Goal: Task Accomplishment & Management: Use online tool/utility

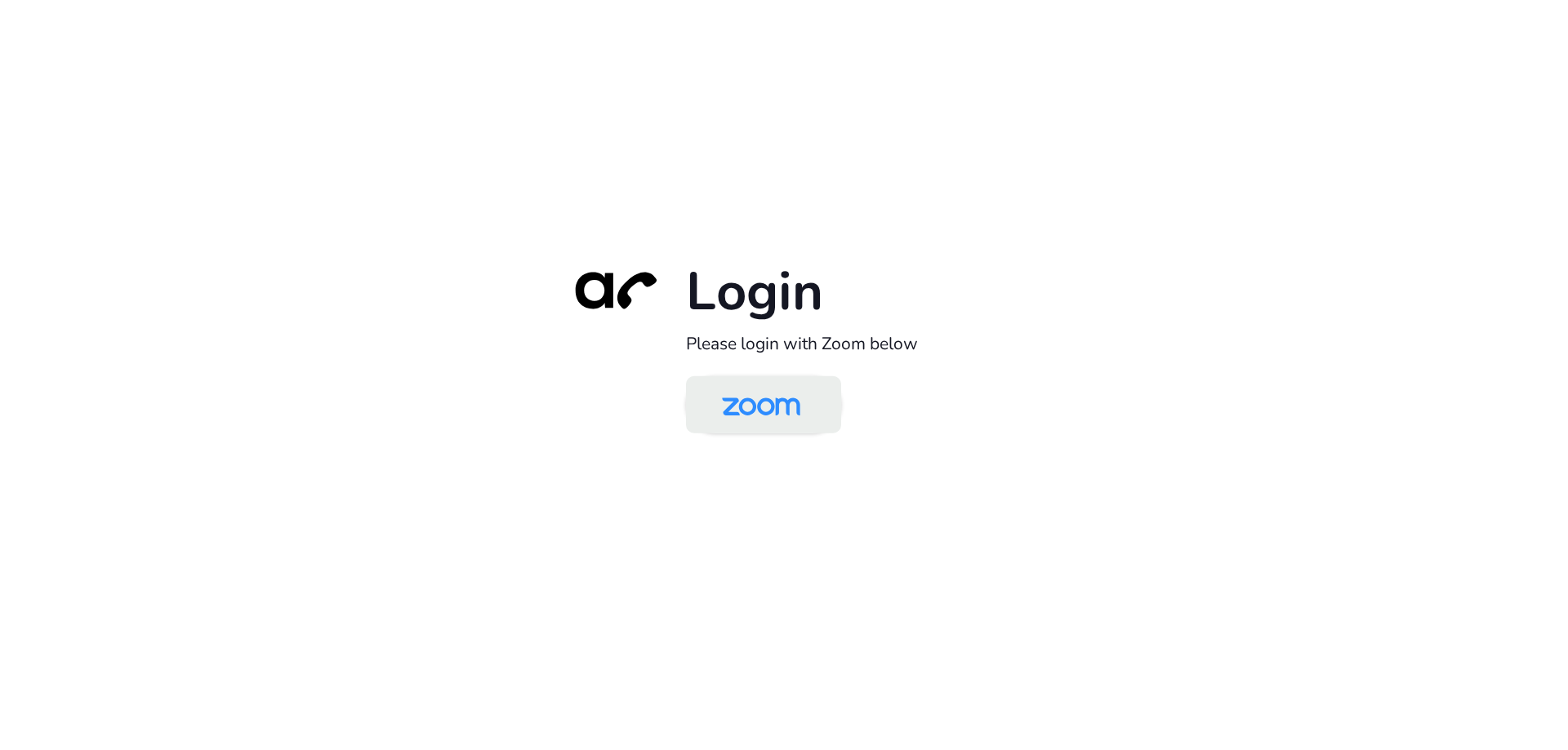
click at [752, 420] on img at bounding box center [760, 406] width 112 height 53
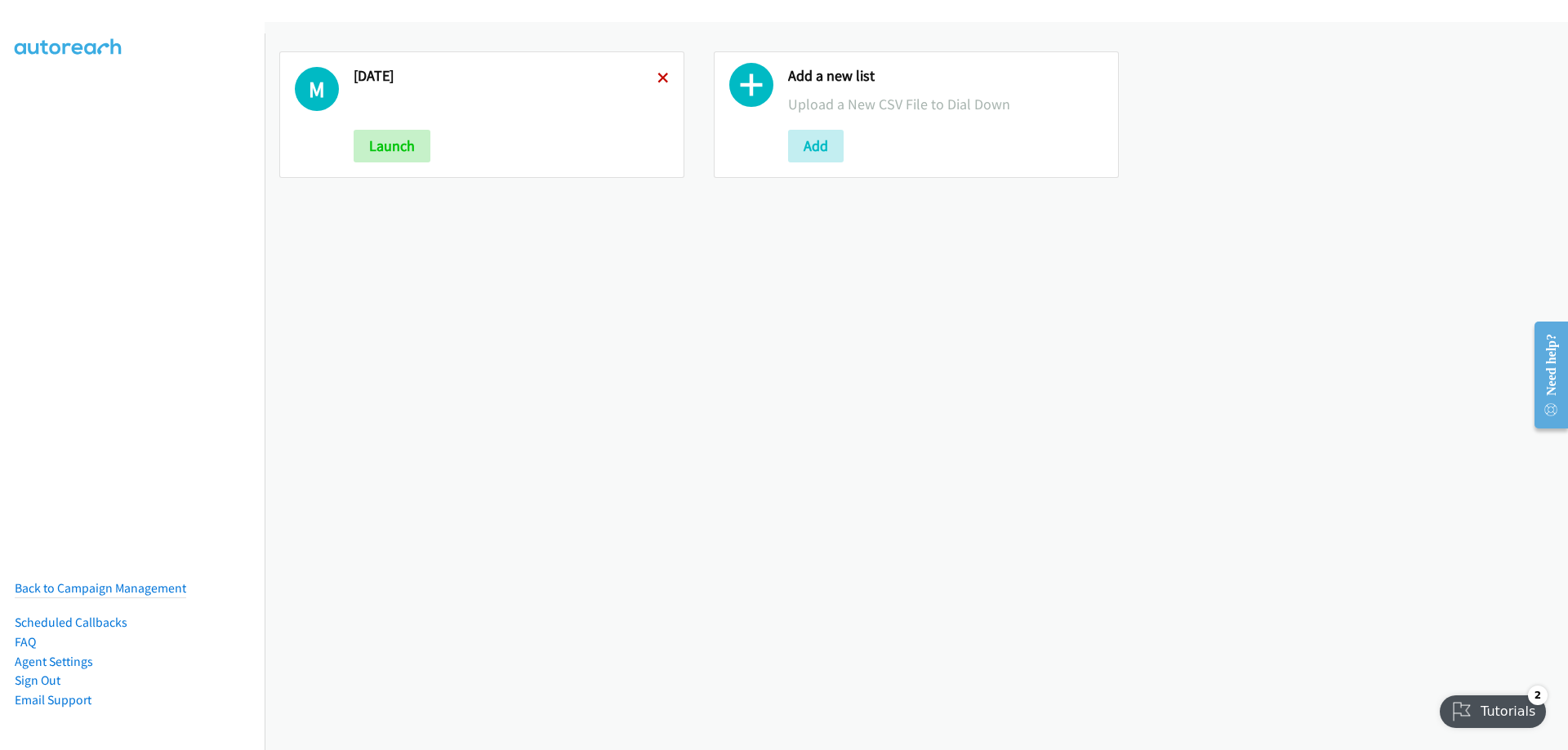
click at [658, 74] on icon at bounding box center [663, 79] width 12 height 11
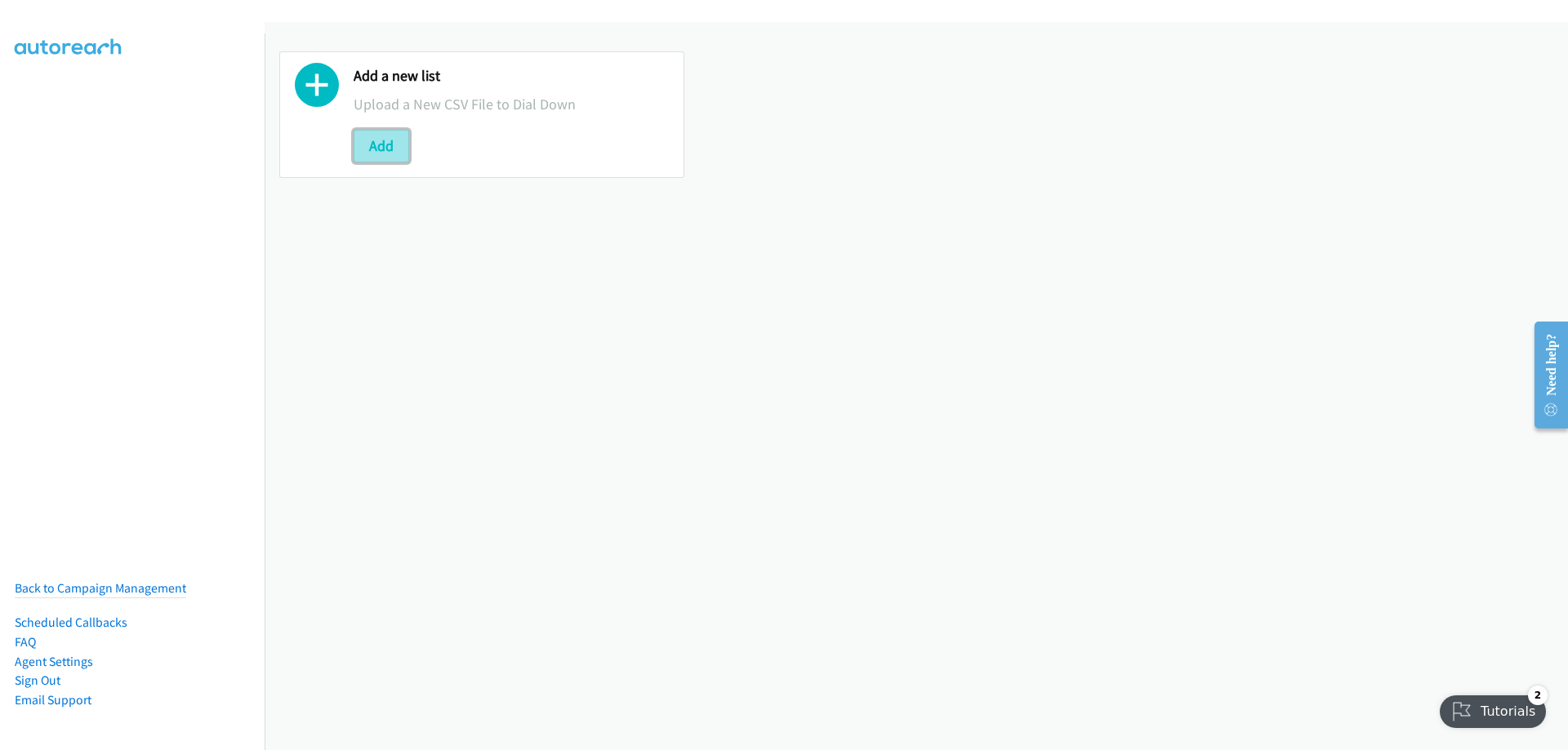
click at [377, 149] on button "Add" at bounding box center [381, 146] width 56 height 33
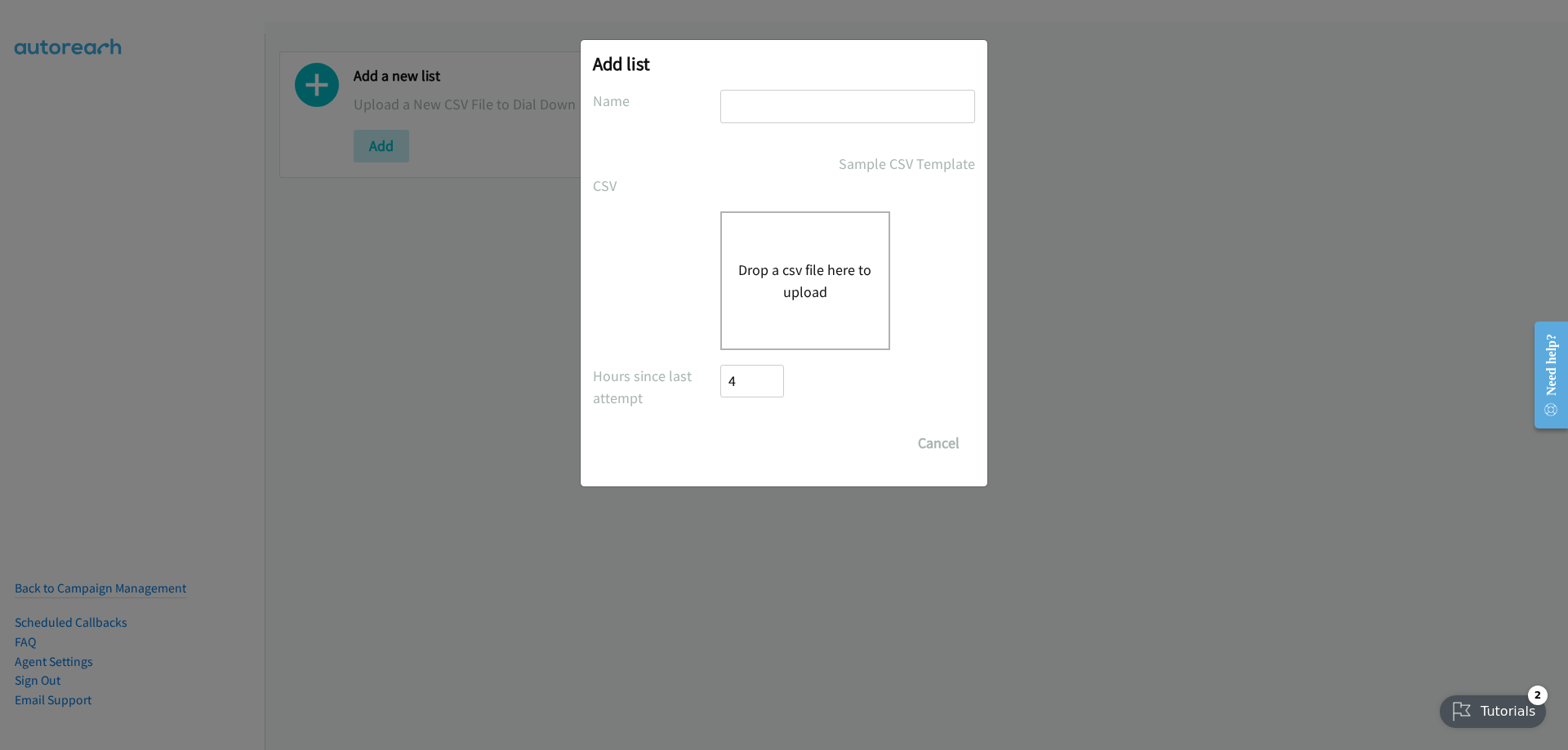
click at [844, 105] on input "text" at bounding box center [848, 107] width 255 height 34
type input "[DATE] 1"
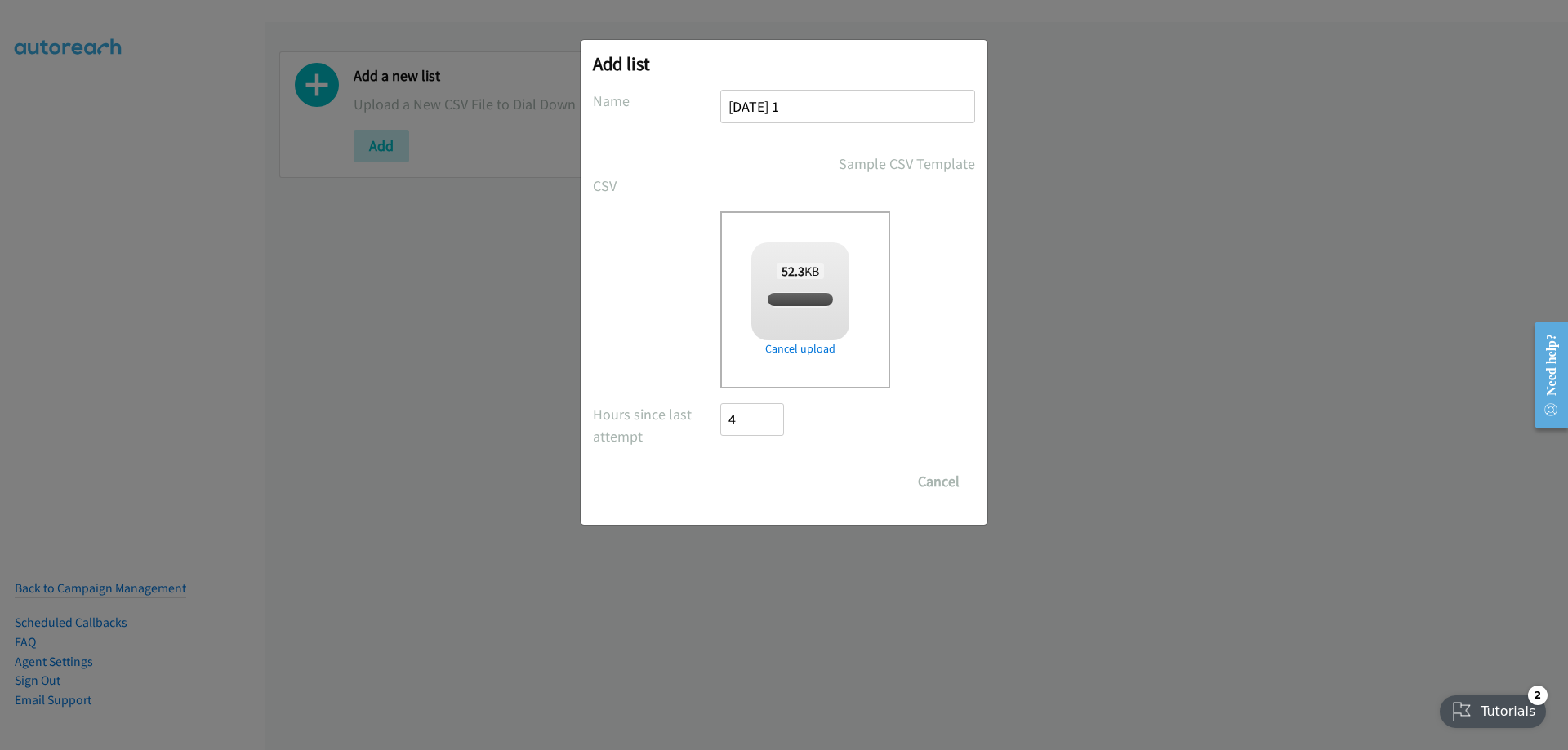
checkbox input "true"
click at [768, 486] on input "Save List" at bounding box center [763, 481] width 86 height 33
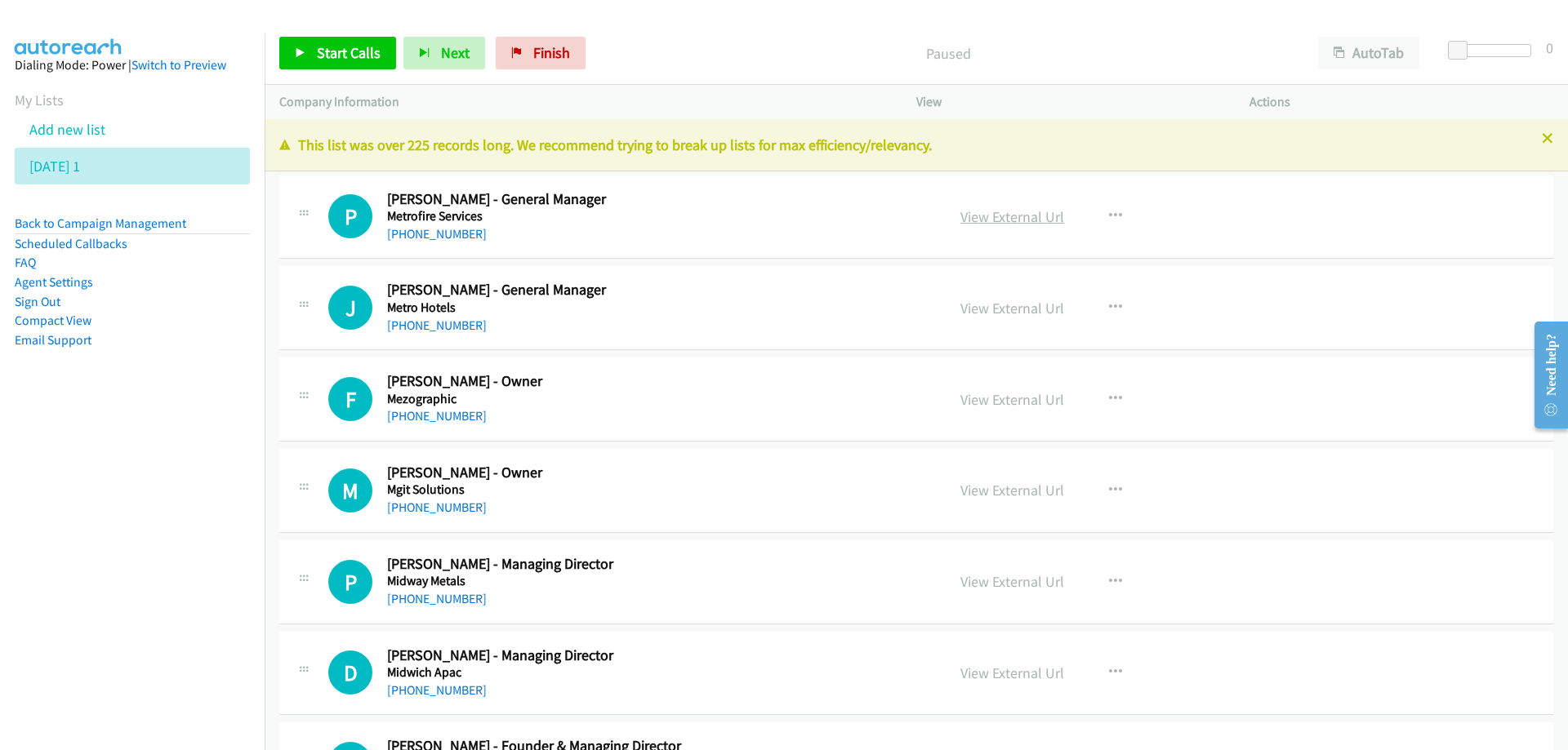
click at [989, 217] on link "View External Url" at bounding box center [1011, 216] width 104 height 19
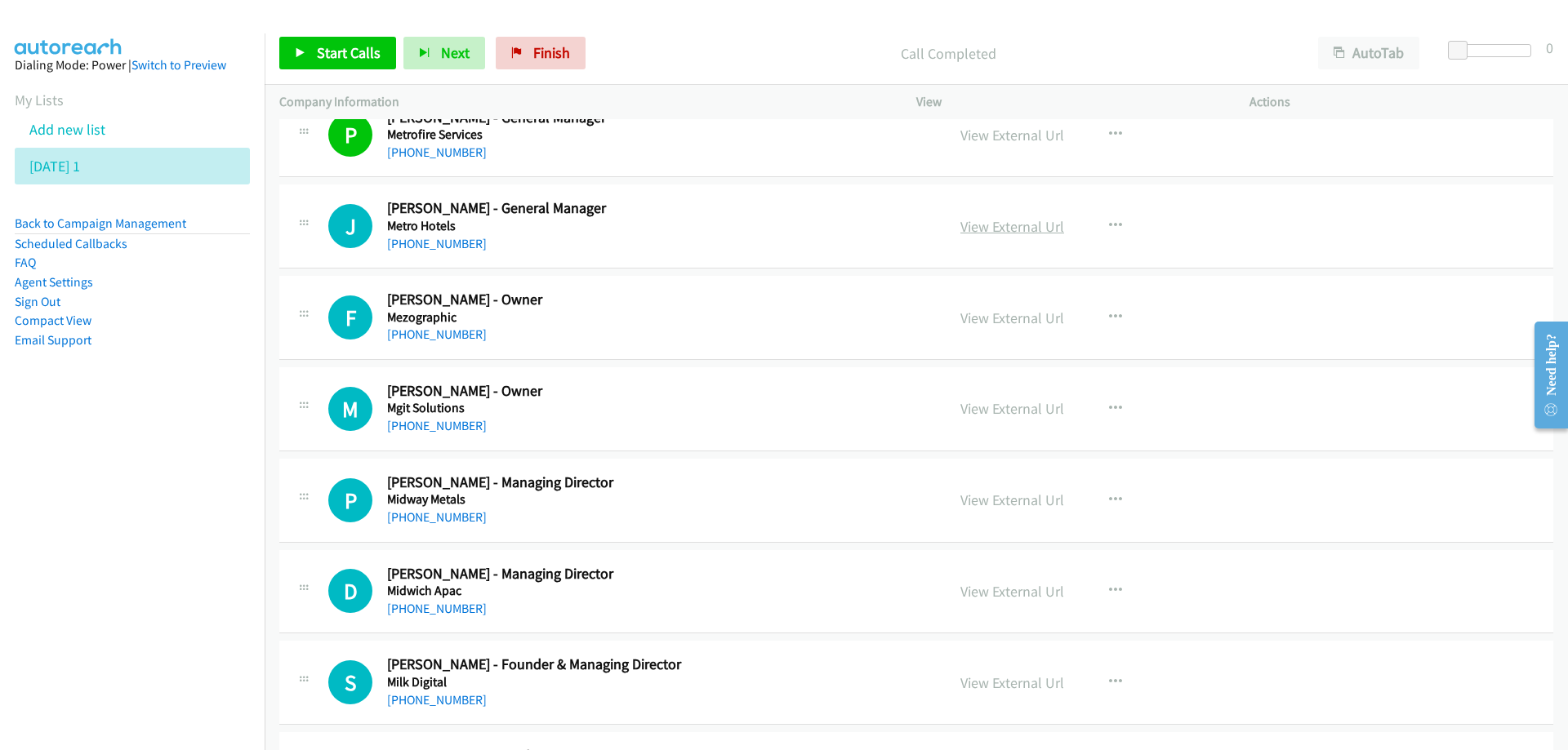
click at [986, 224] on link "View External Url" at bounding box center [1011, 226] width 104 height 19
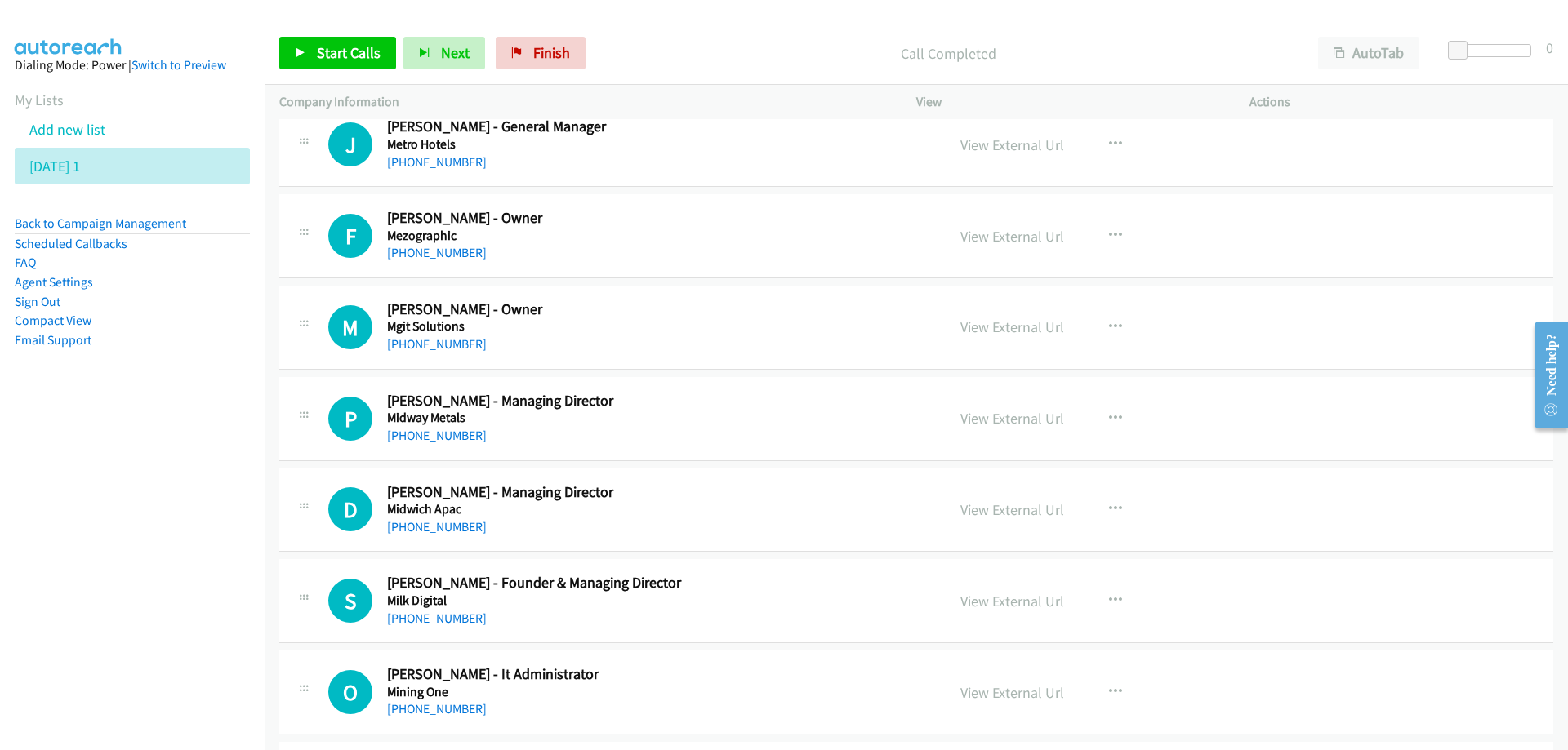
click at [792, 256] on div "[PHONE_NUMBER]" at bounding box center [656, 253] width 538 height 19
click at [989, 238] on link "View External Url" at bounding box center [1011, 236] width 104 height 19
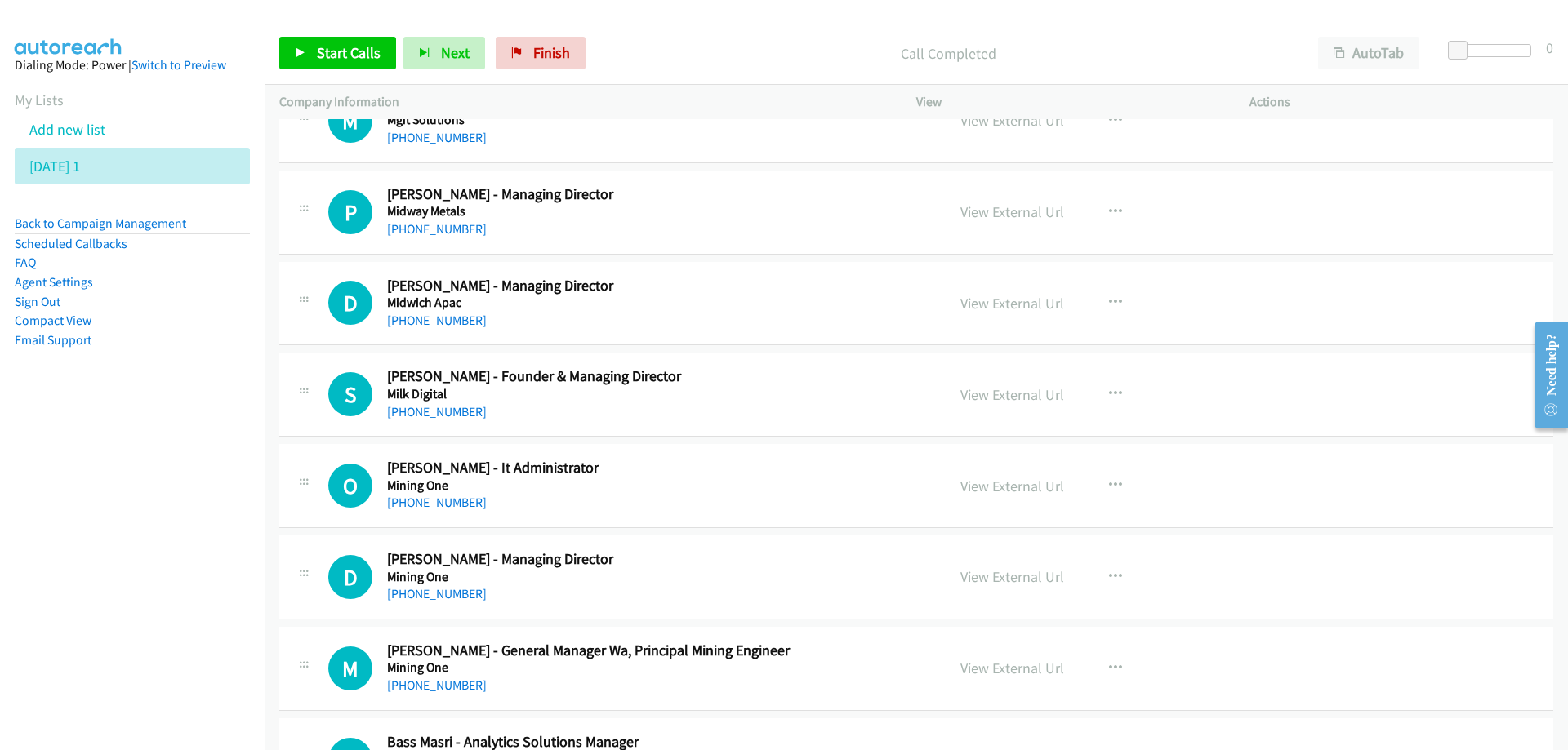
scroll to position [408, 0]
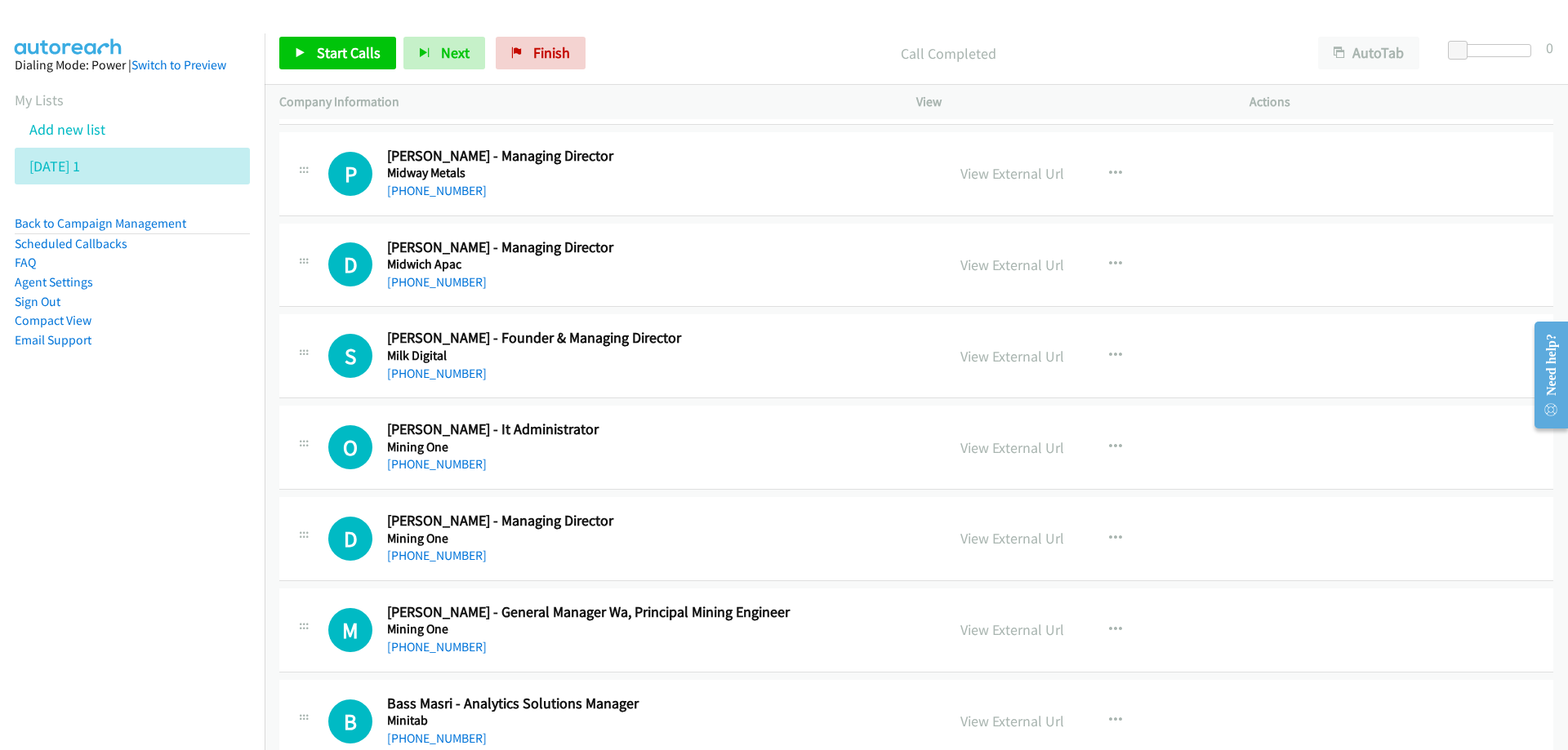
click at [682, 253] on h2 "[PERSON_NAME] - Managing Director" at bounding box center [656, 247] width 538 height 19
click at [990, 269] on link "View External Url" at bounding box center [1011, 264] width 104 height 19
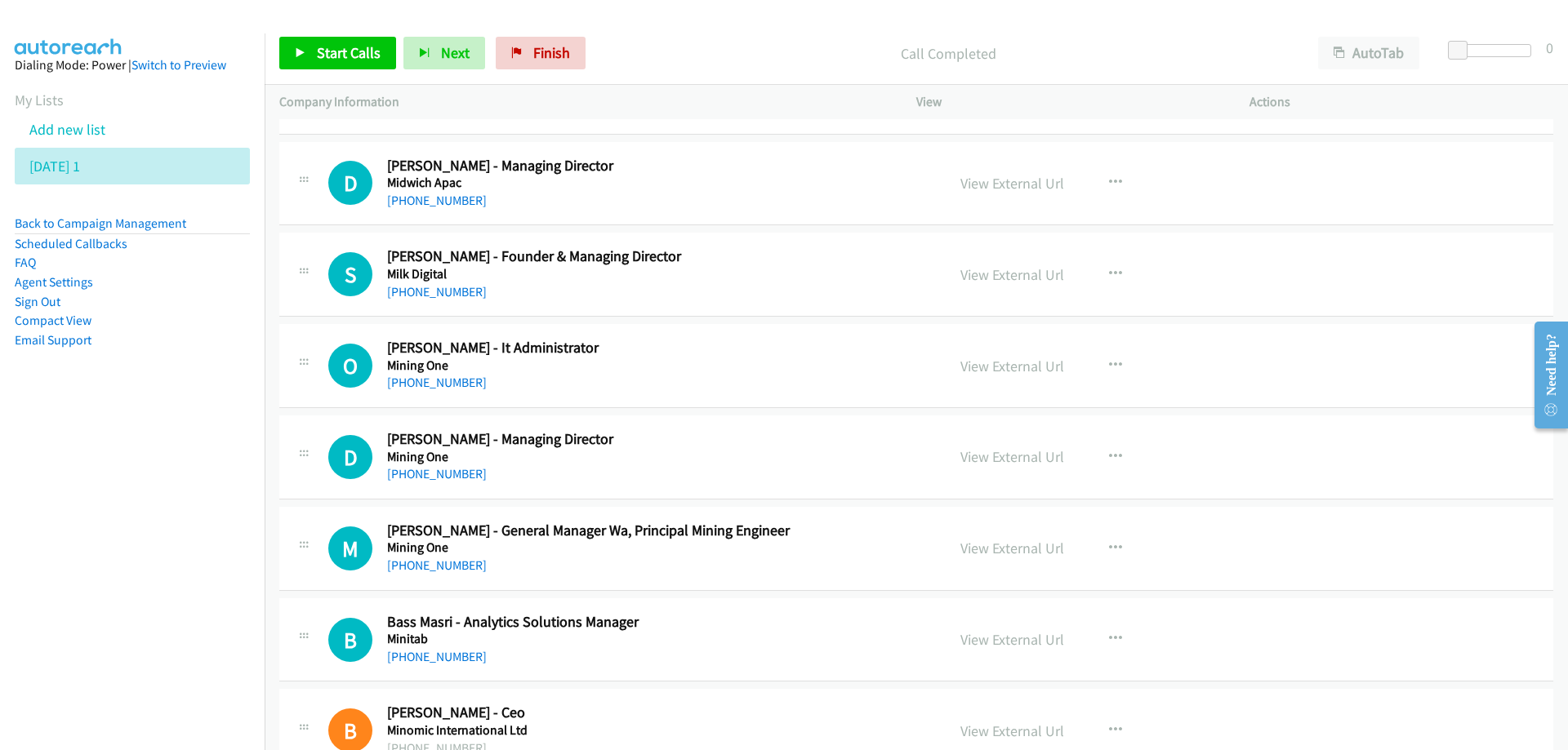
scroll to position [571, 0]
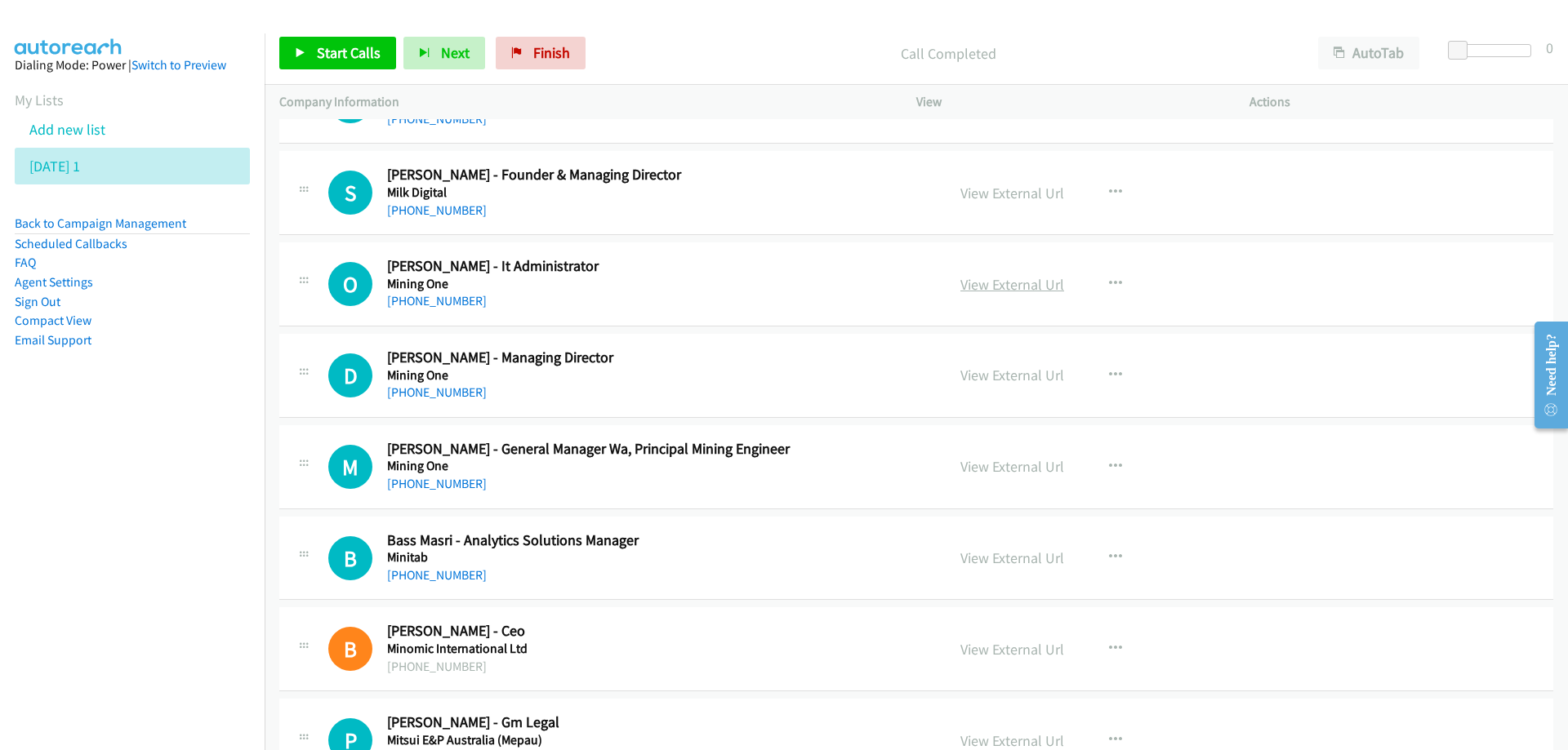
click at [982, 281] on link "View External Url" at bounding box center [1011, 284] width 104 height 19
click at [768, 386] on div "[PHONE_NUMBER]" at bounding box center [656, 393] width 538 height 19
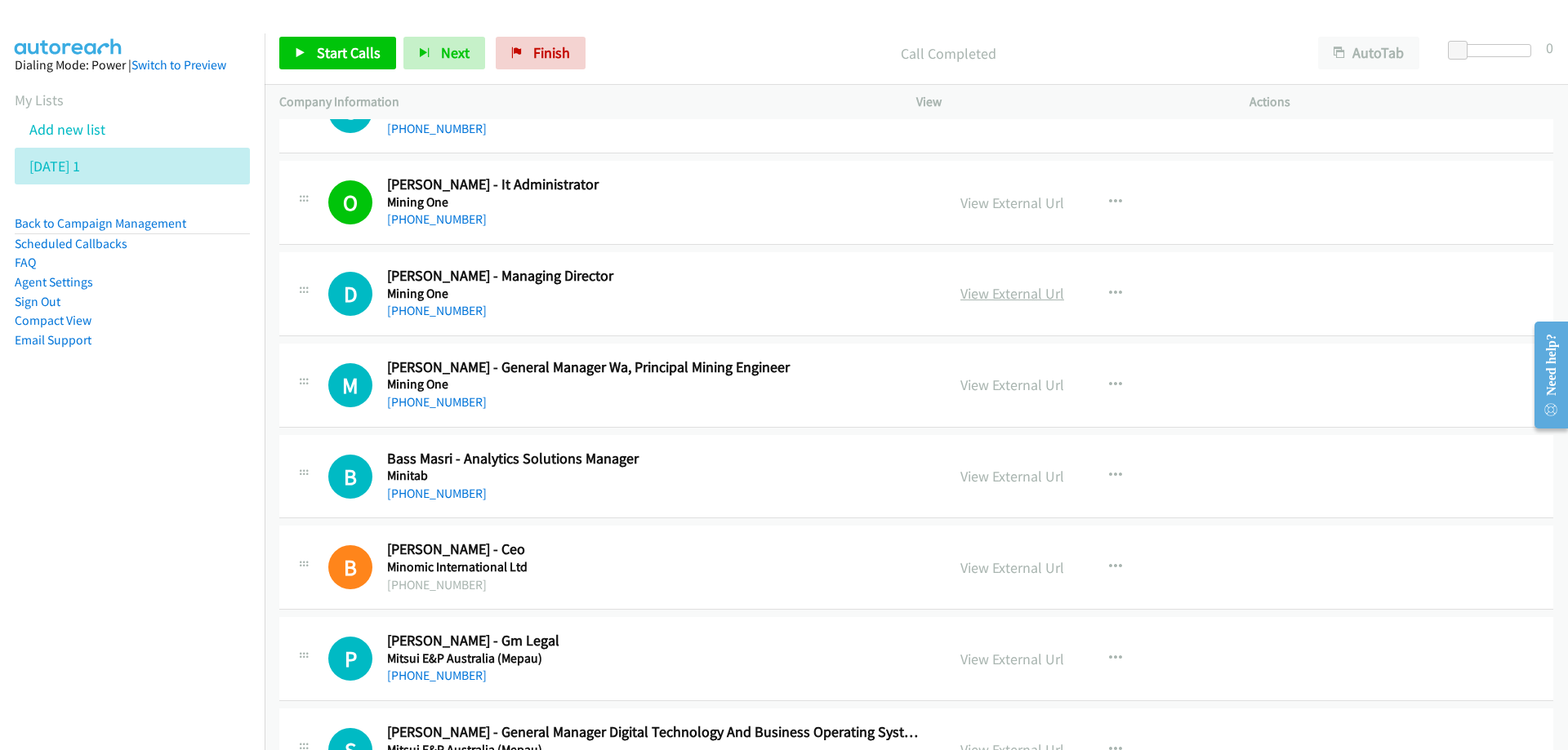
click at [1029, 291] on link "View External Url" at bounding box center [1011, 293] width 104 height 19
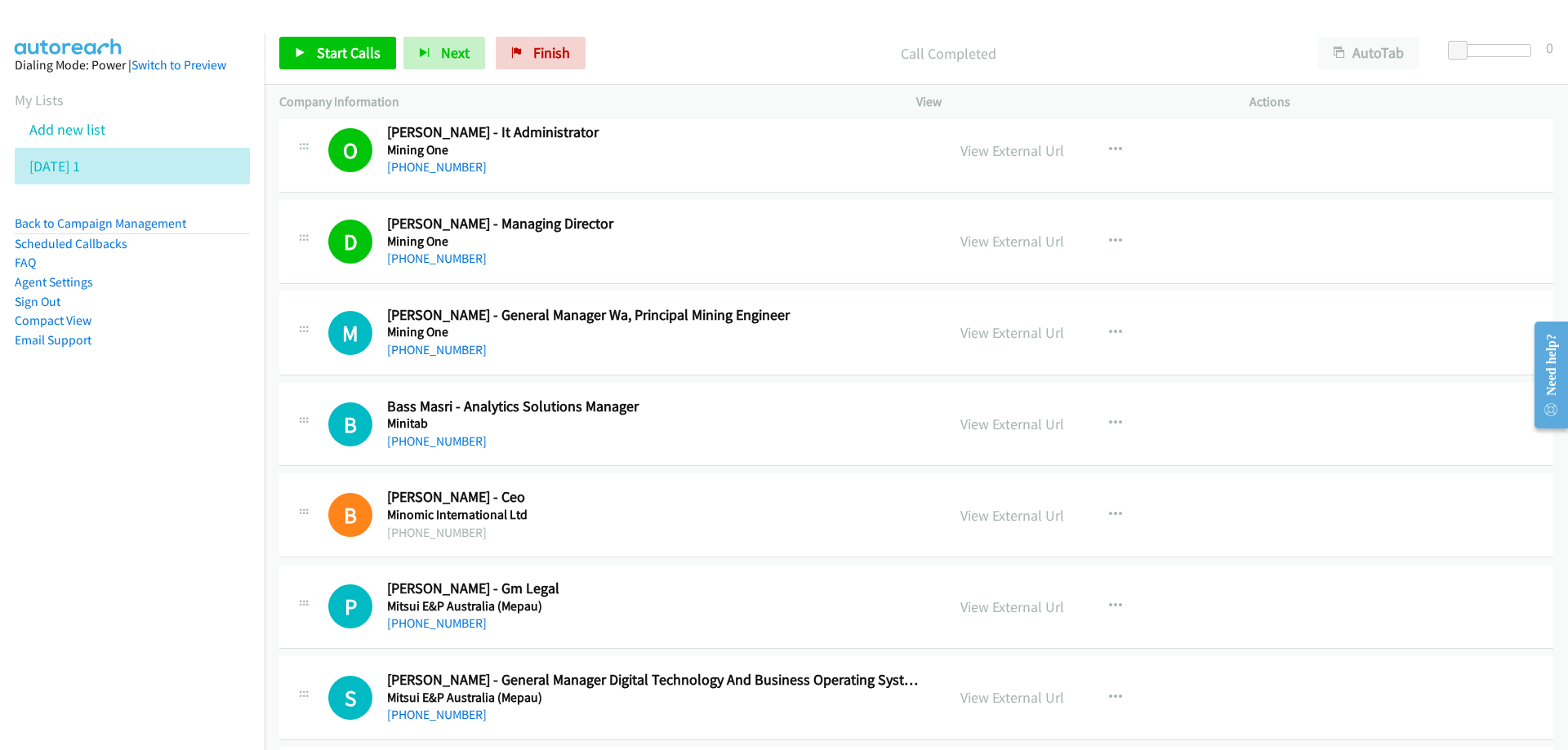
scroll to position [816, 0]
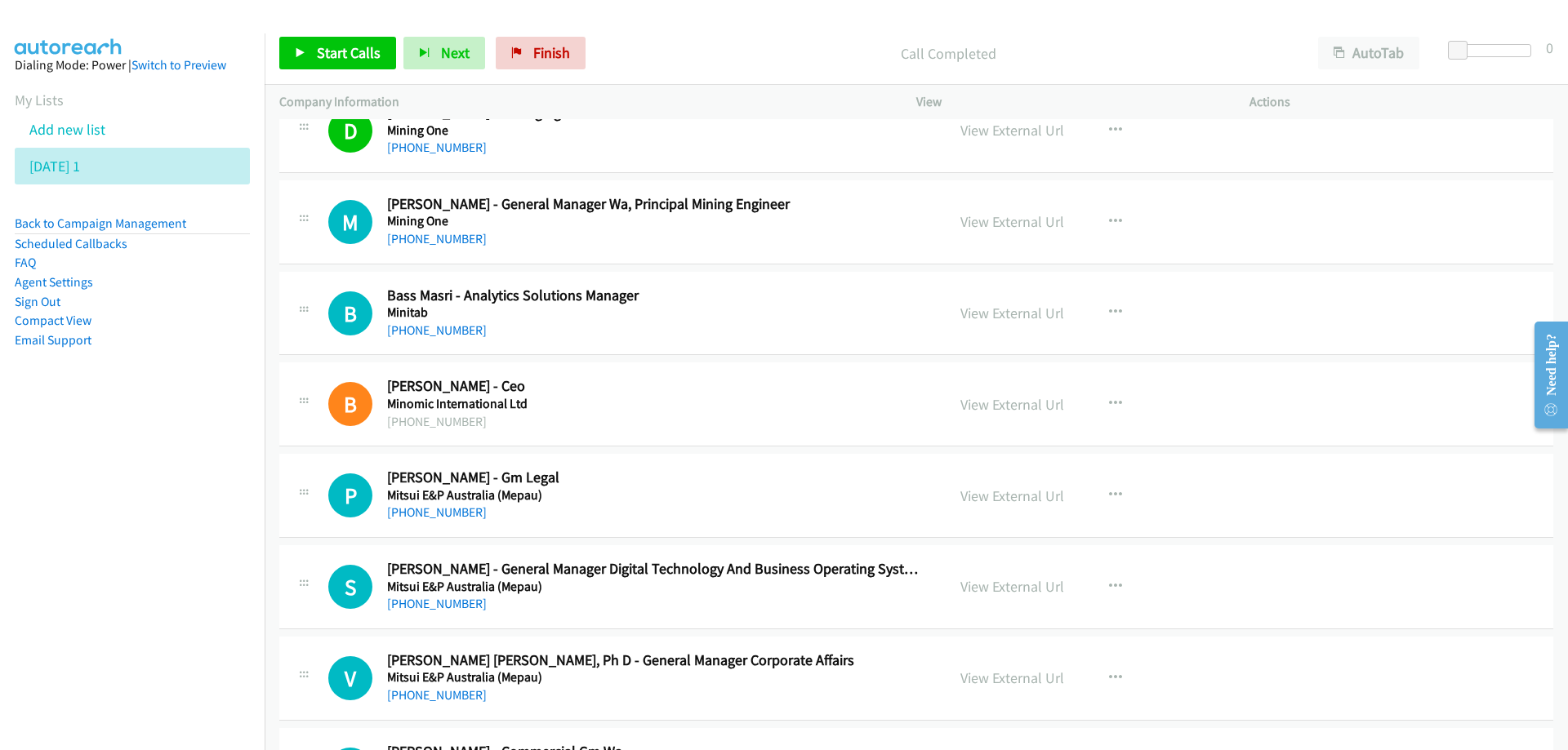
click at [795, 241] on div "[PHONE_NUMBER]" at bounding box center [656, 239] width 538 height 19
click at [789, 322] on div "[PHONE_NUMBER]" at bounding box center [656, 331] width 538 height 19
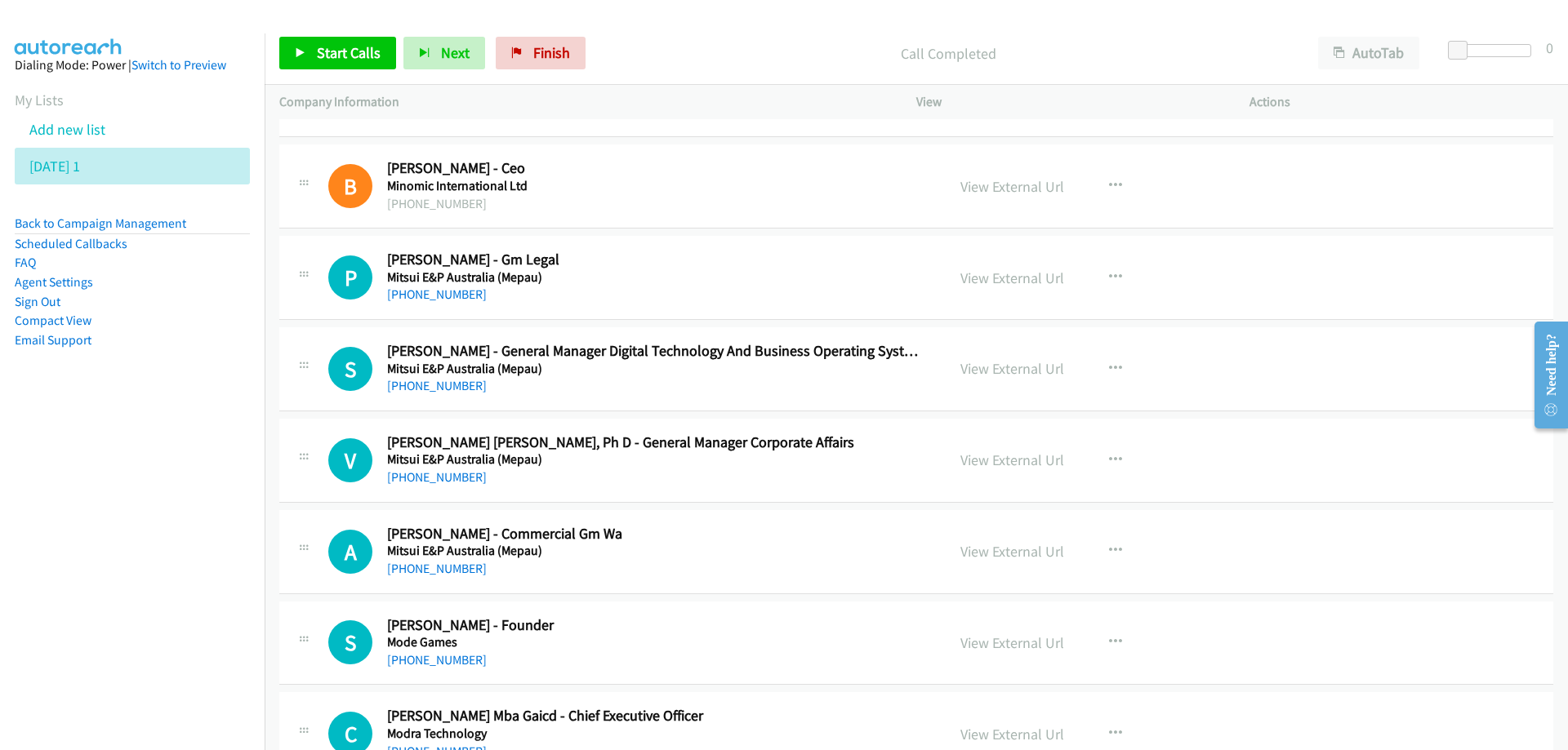
scroll to position [1061, 0]
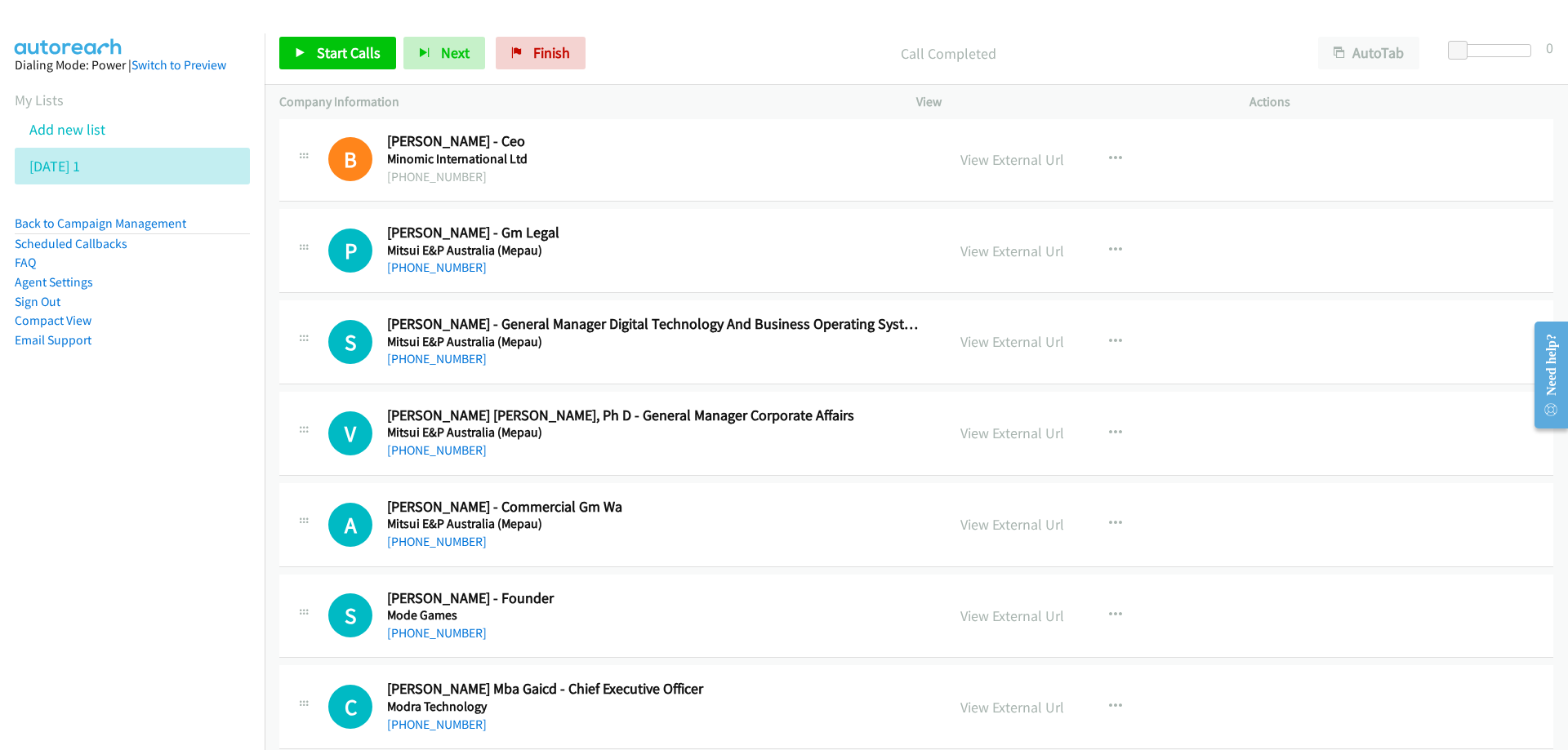
click at [774, 364] on div "[PHONE_NUMBER]" at bounding box center [656, 359] width 538 height 19
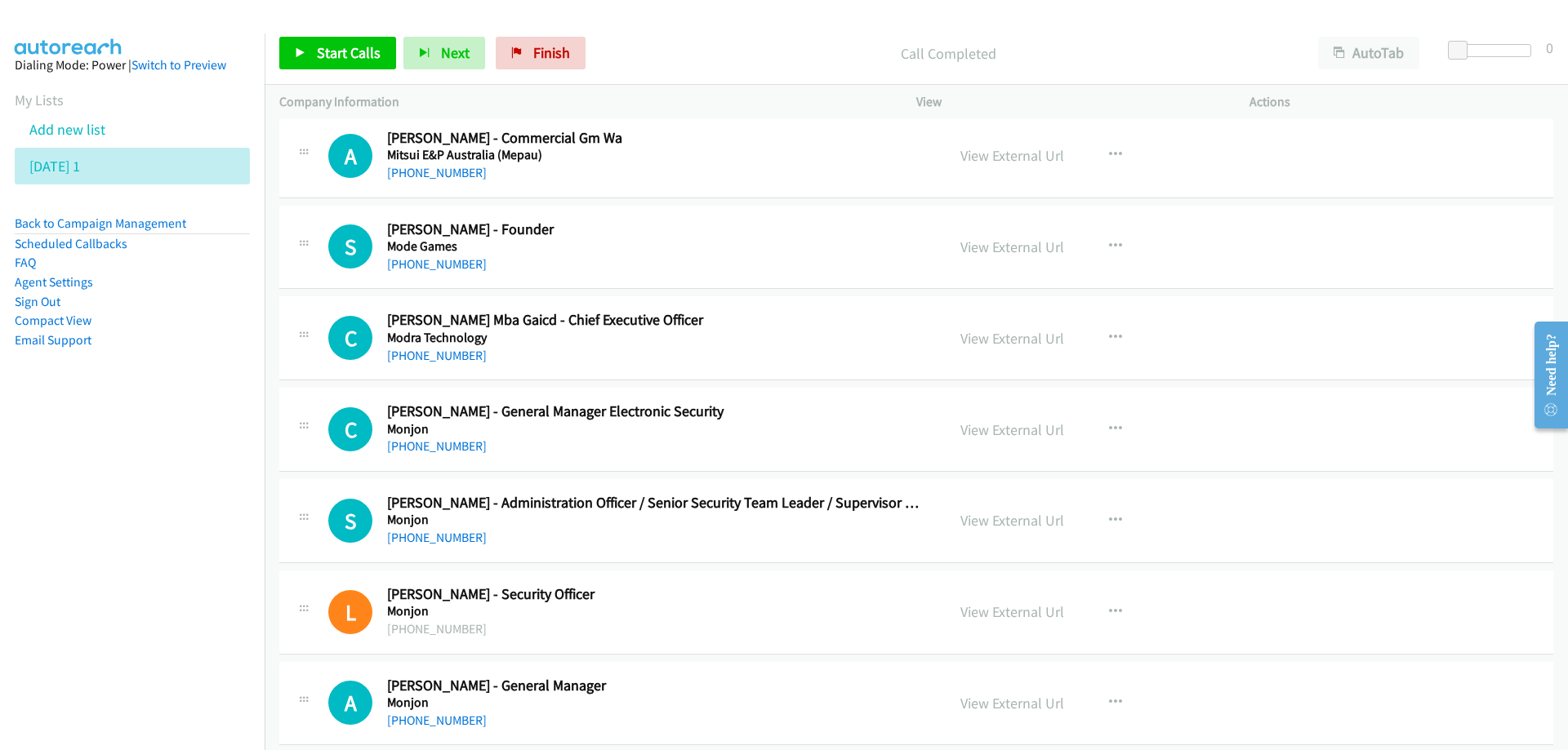
scroll to position [1469, 0]
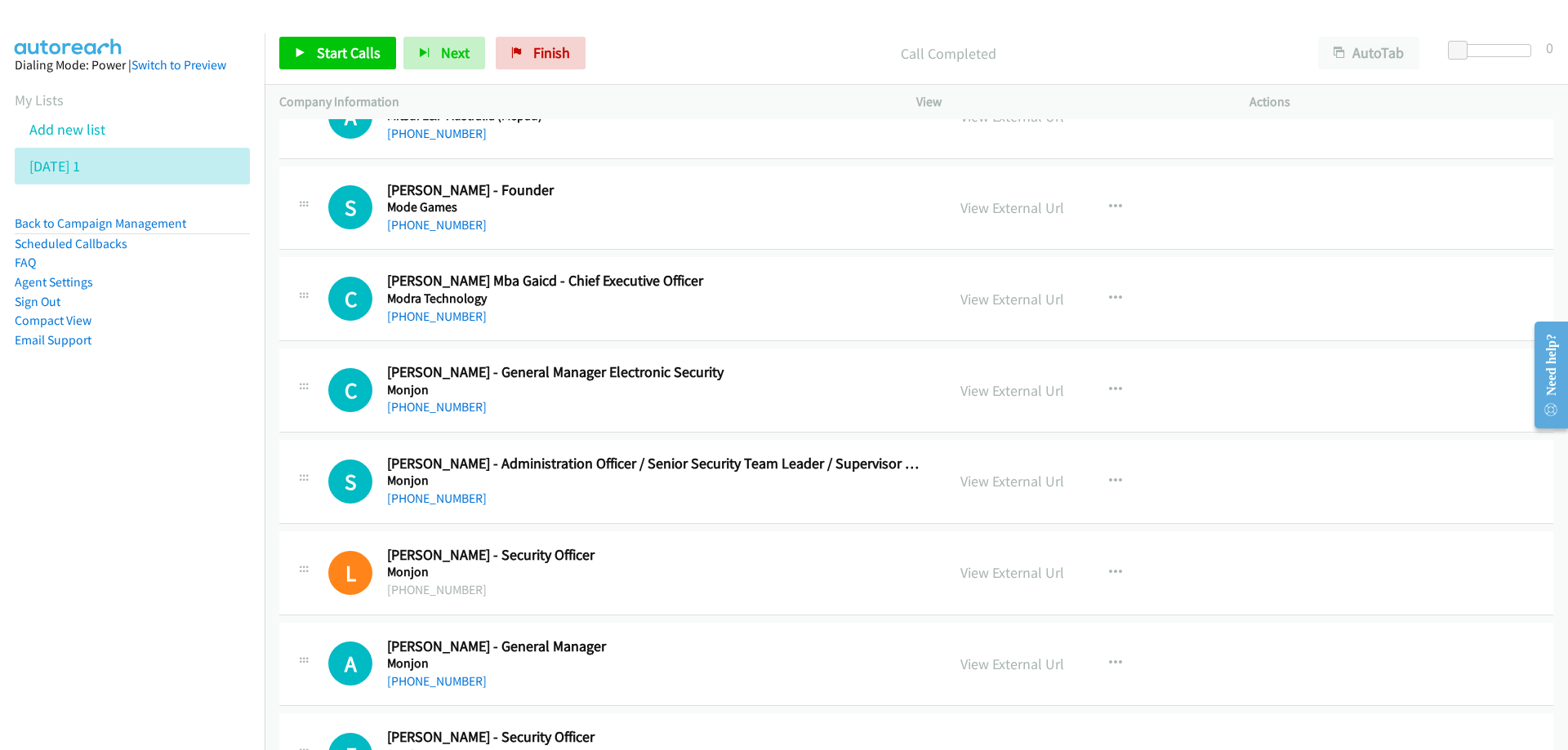
click at [609, 384] on h5 "Monjon" at bounding box center [656, 390] width 538 height 16
click at [675, 509] on div "S Callback Scheduled [PERSON_NAME] - Administration Officer / Senior Security T…" at bounding box center [917, 481] width 1274 height 84
click at [1012, 487] on link "View External Url" at bounding box center [1011, 480] width 104 height 19
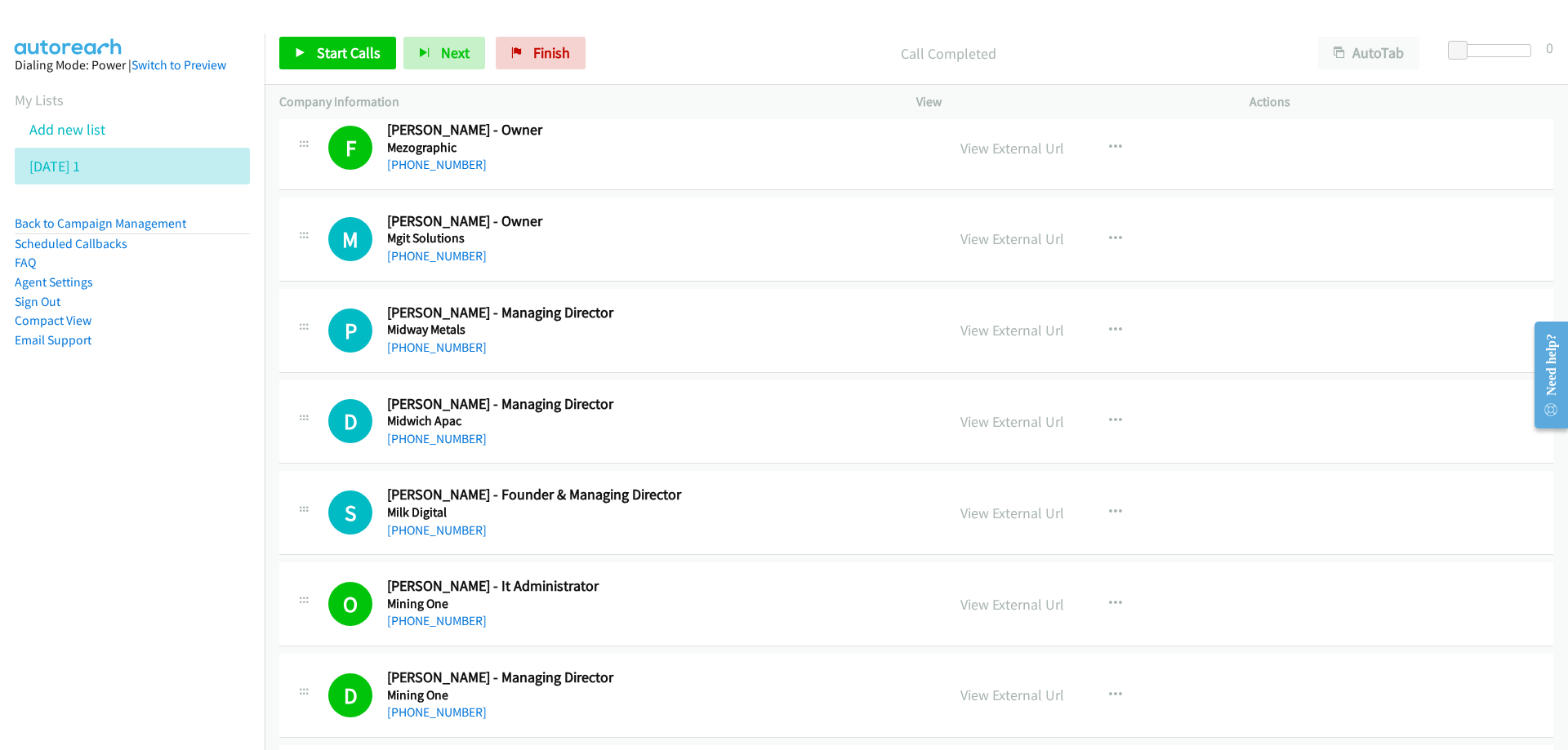
scroll to position [245, 0]
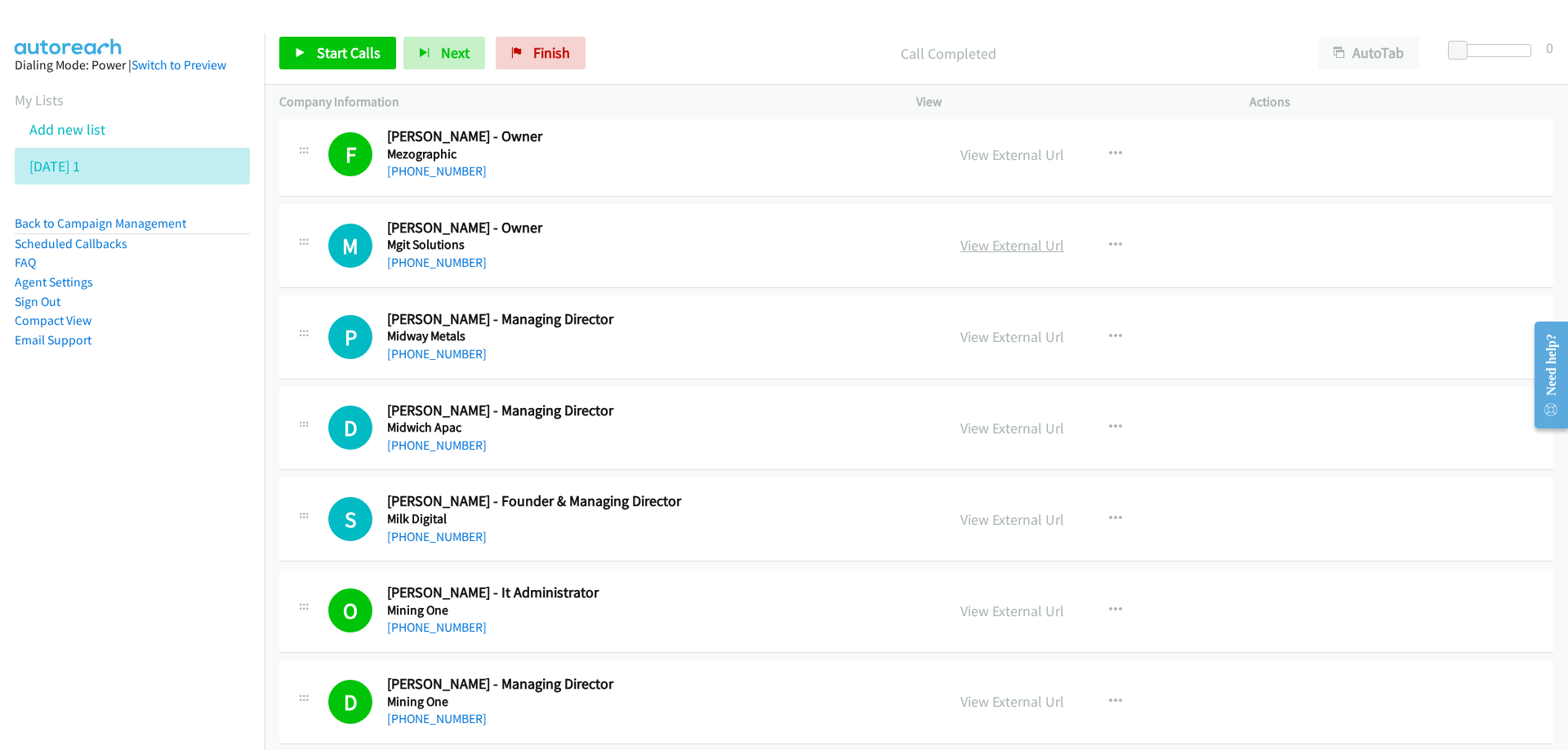
click at [1026, 247] on link "View External Url" at bounding box center [1011, 245] width 104 height 19
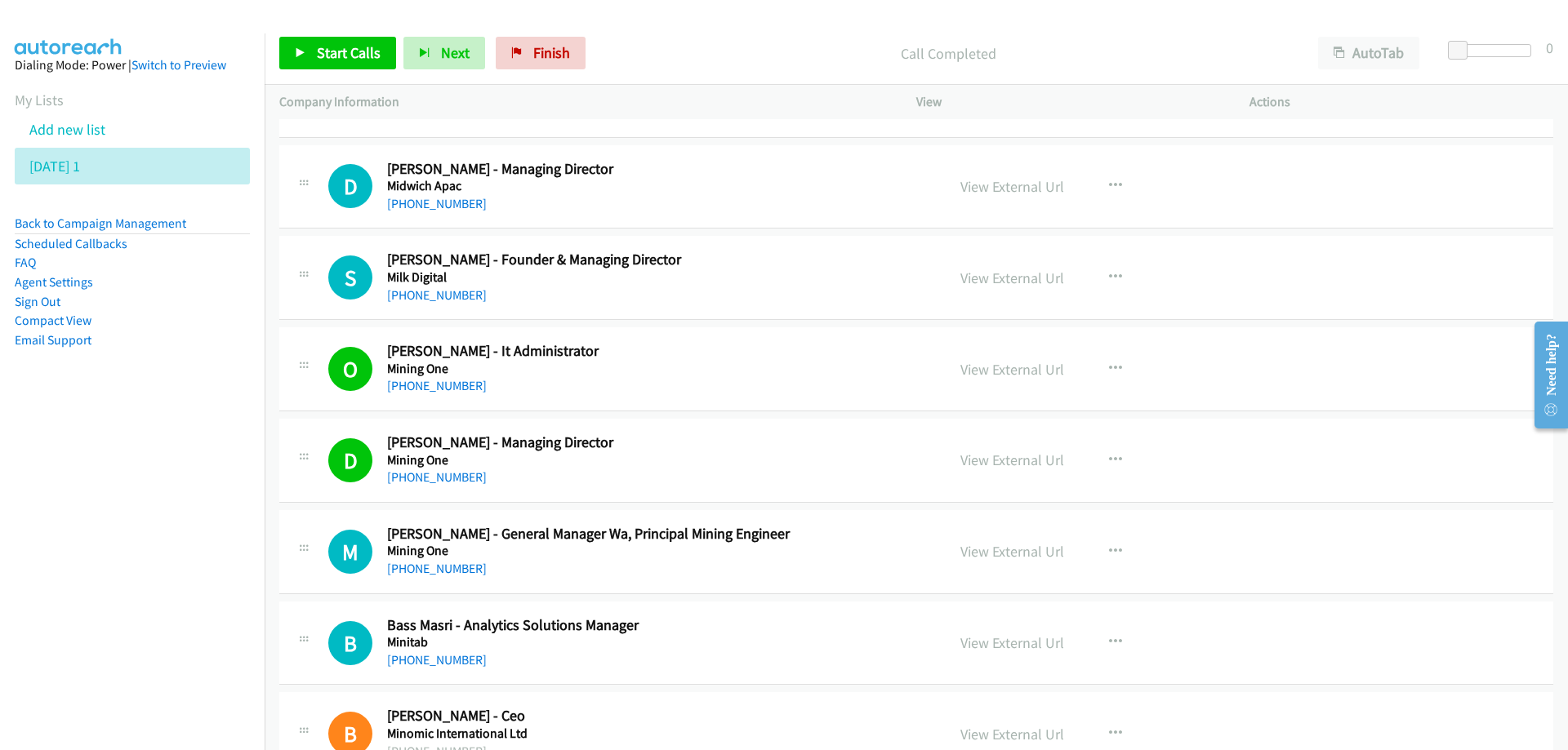
scroll to position [490, 0]
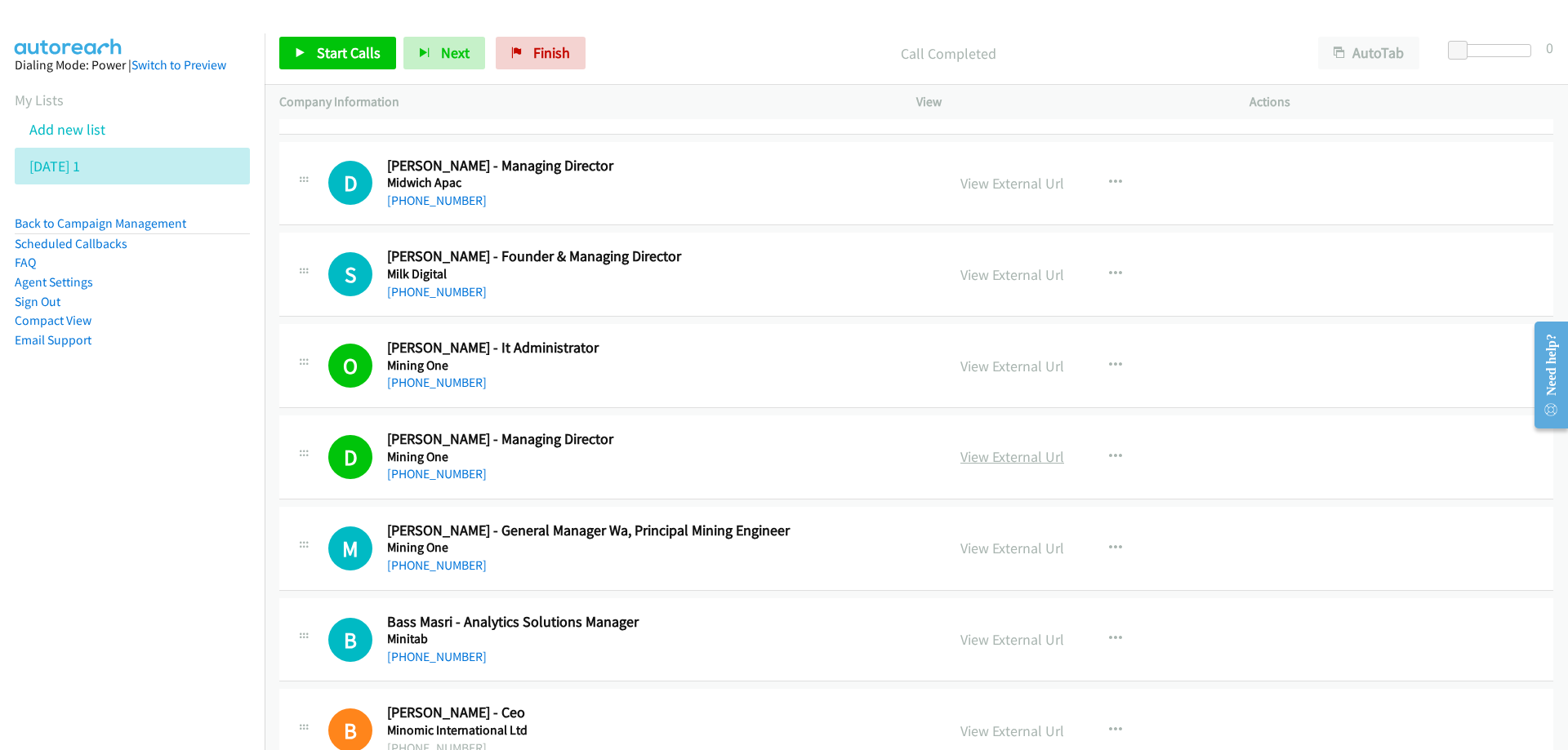
click at [986, 458] on link "View External Url" at bounding box center [1011, 456] width 104 height 19
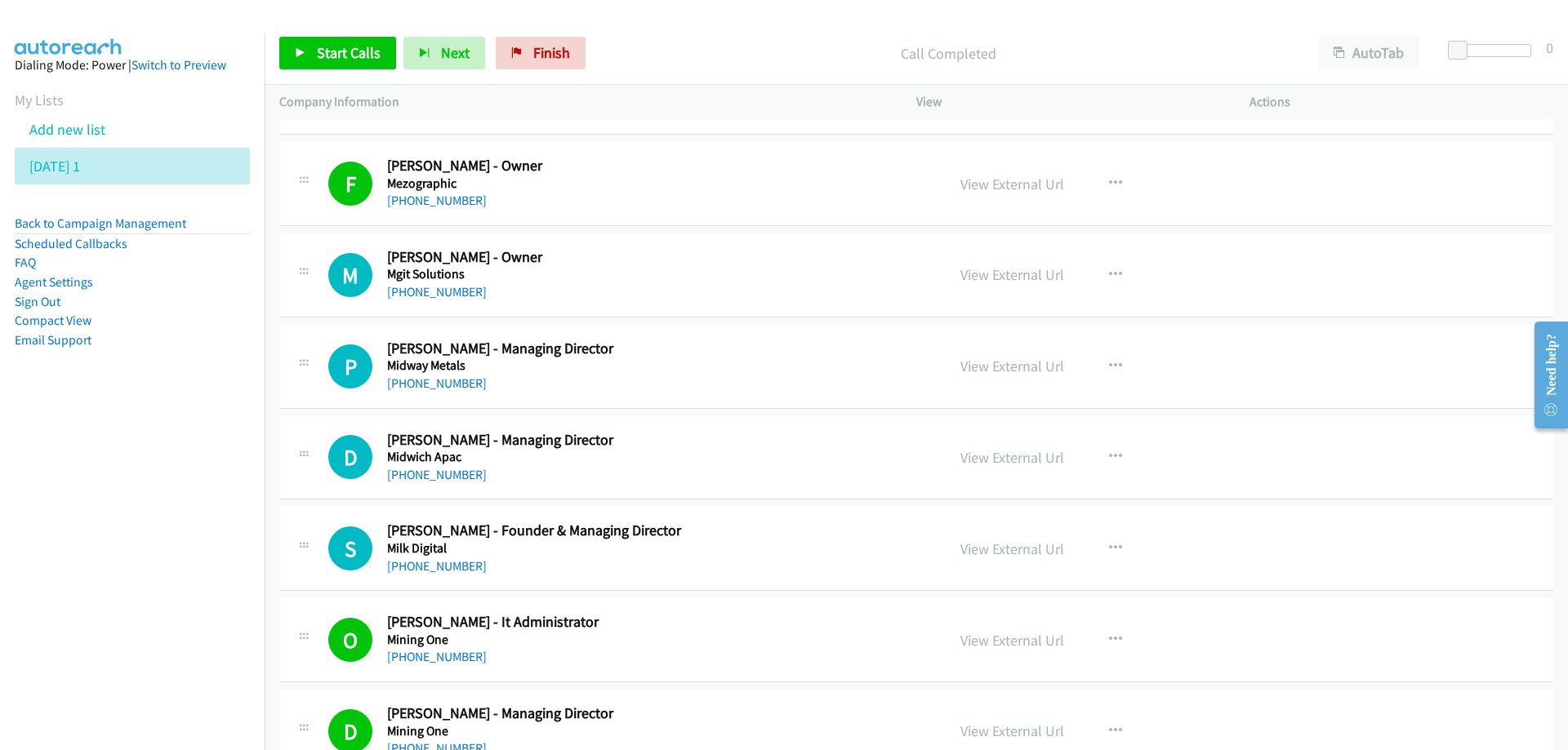
scroll to position [245, 0]
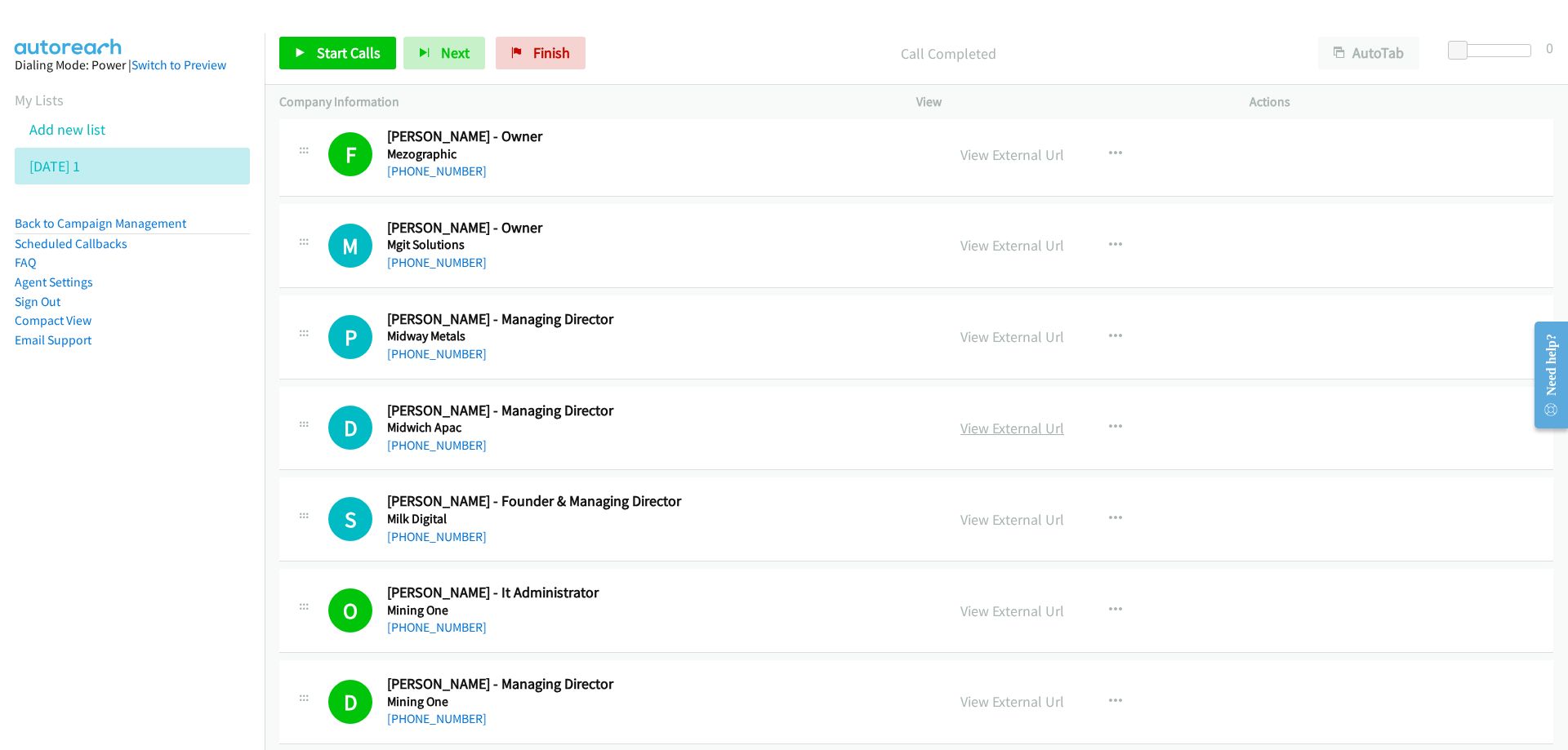
click at [1026, 432] on link "View External Url" at bounding box center [1011, 427] width 104 height 19
click at [982, 522] on link "View External Url" at bounding box center [1011, 519] width 104 height 19
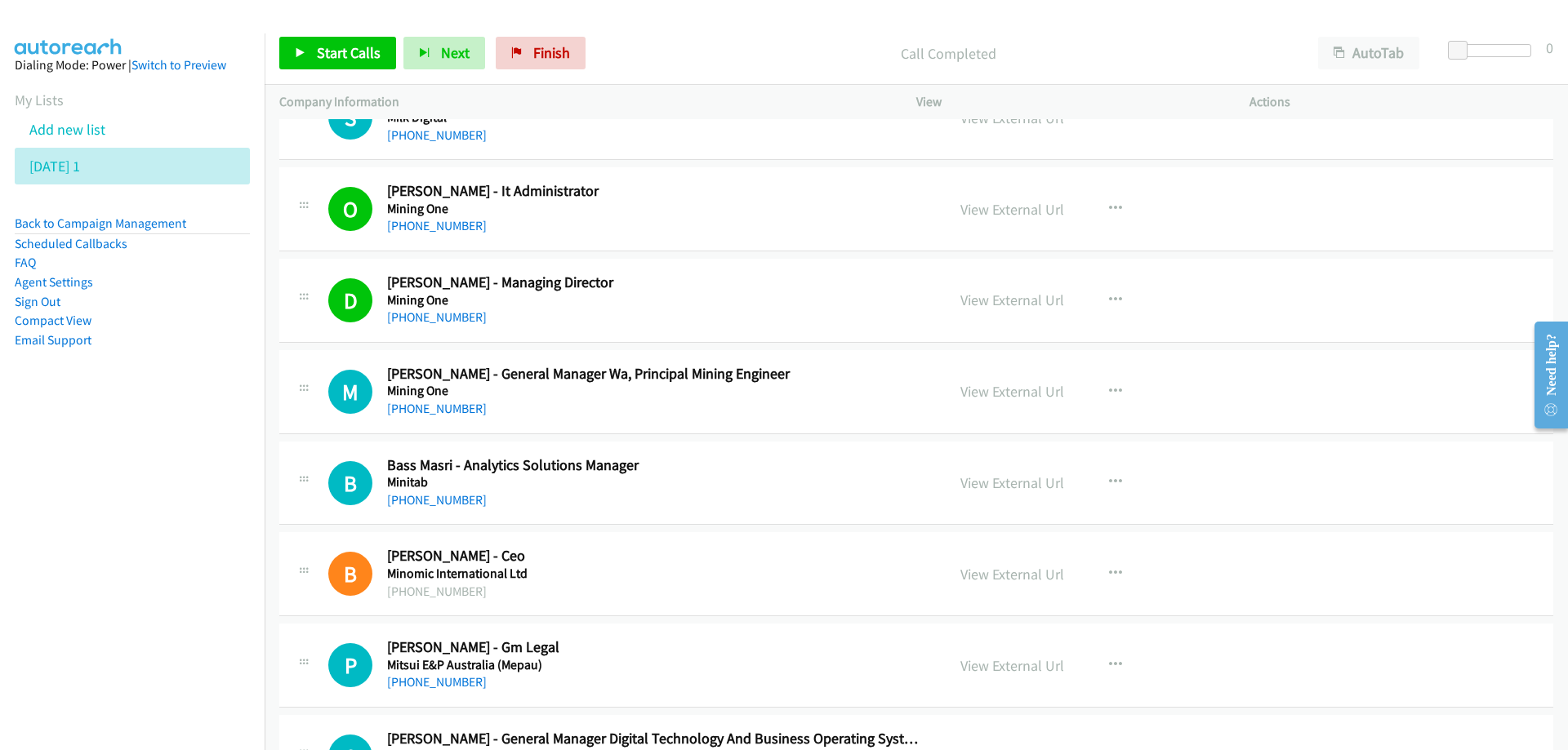
scroll to position [653, 0]
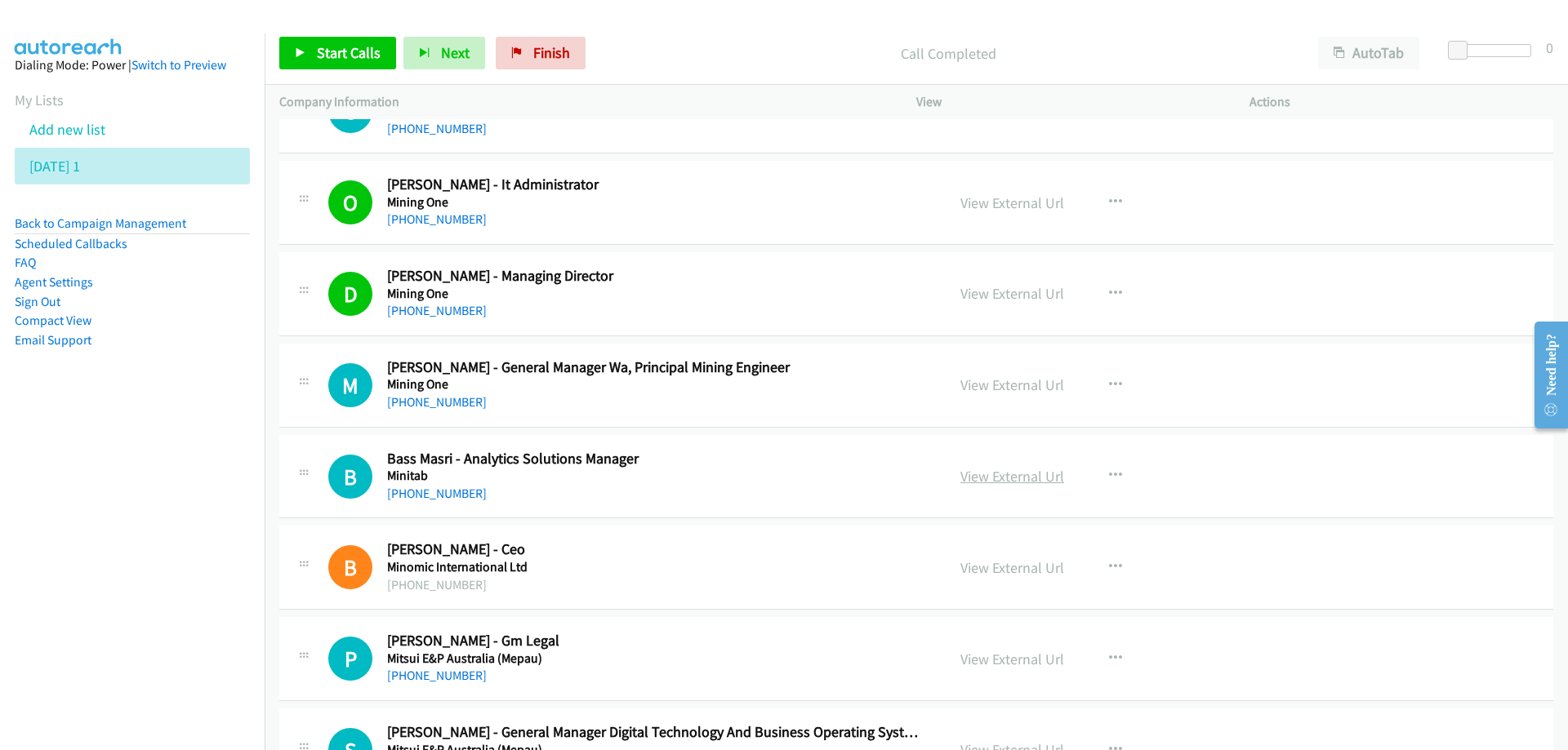
click at [1007, 477] on link "View External Url" at bounding box center [1011, 476] width 104 height 19
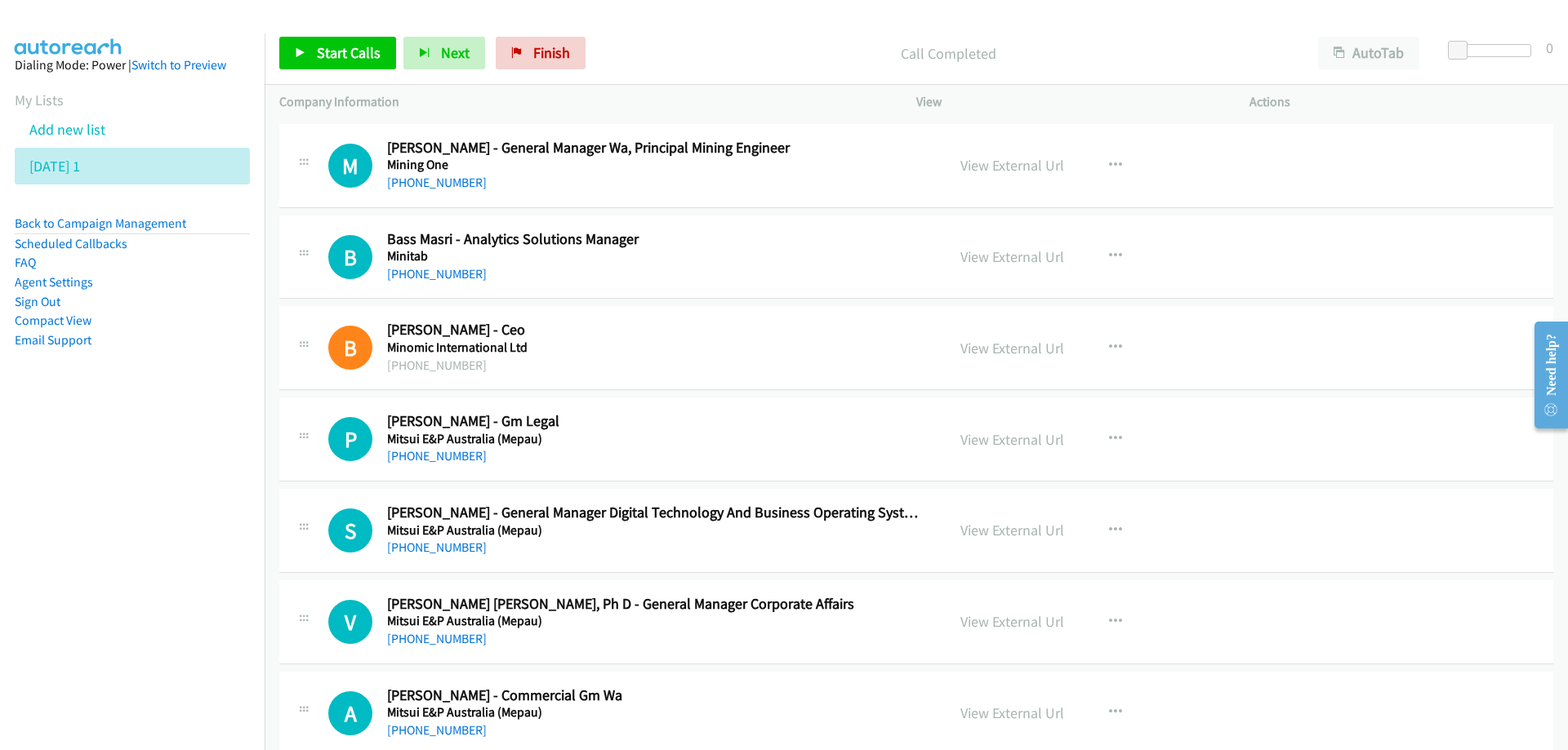
scroll to position [898, 0]
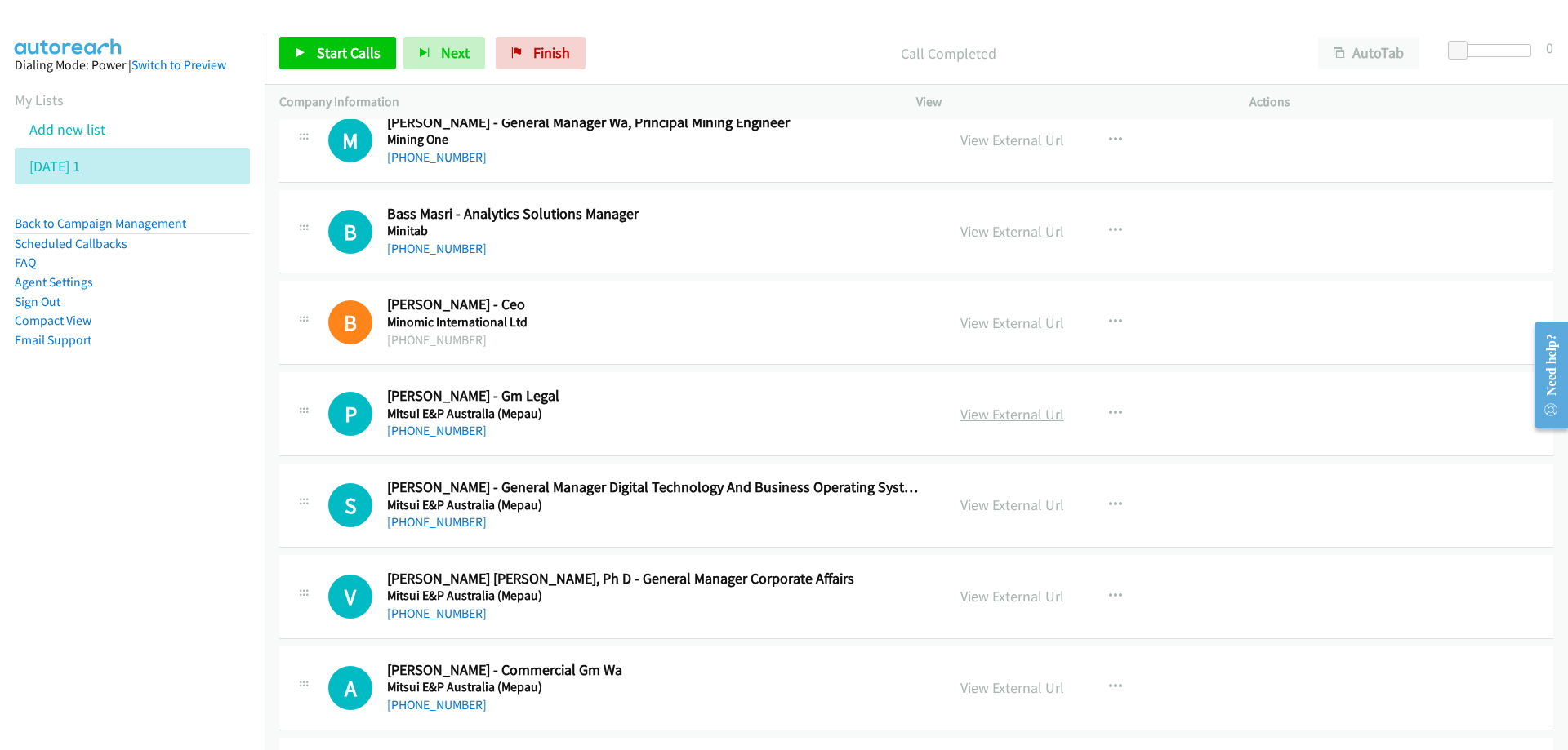
click at [996, 413] on link "View External Url" at bounding box center [1011, 414] width 104 height 19
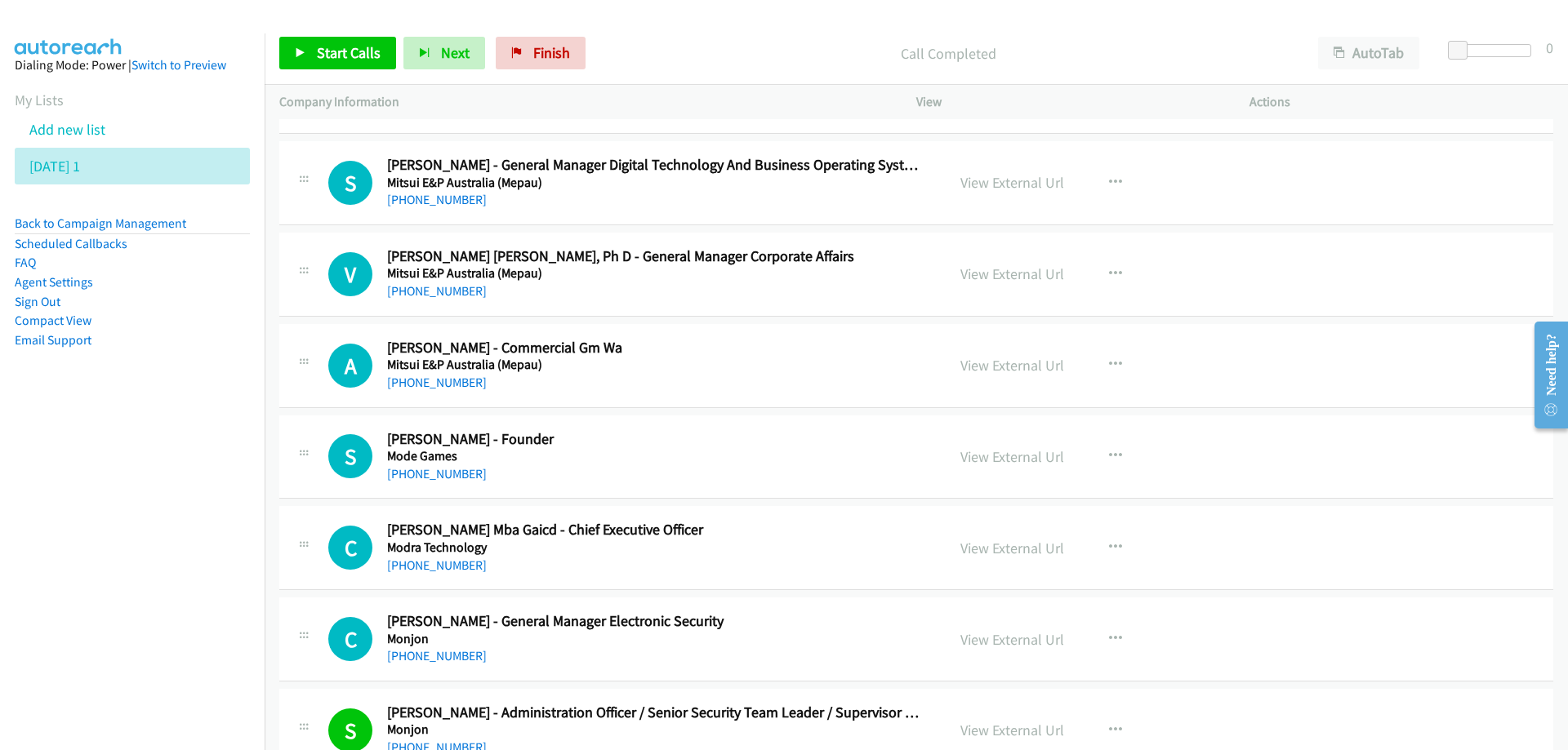
scroll to position [1224, 0]
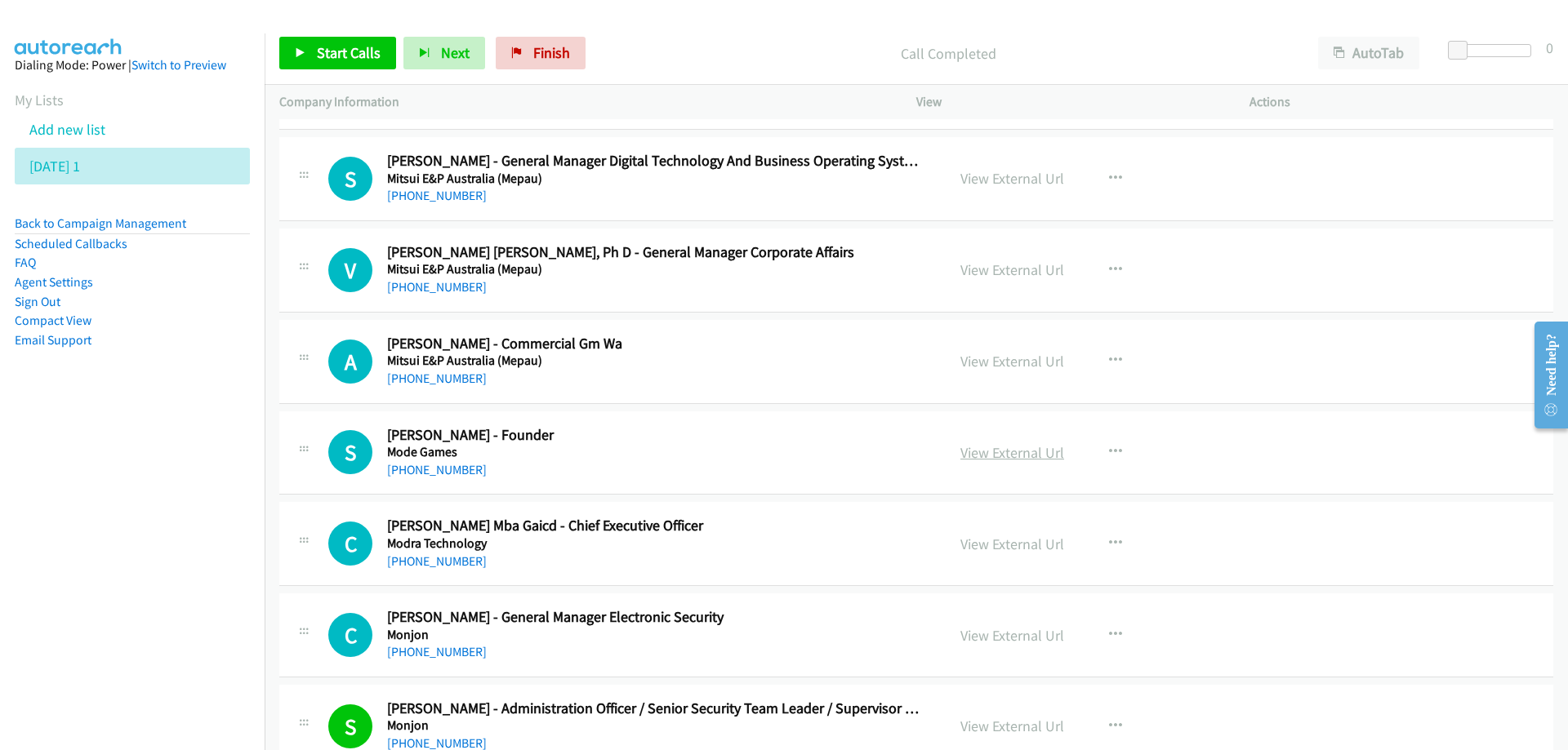
click at [1011, 451] on link "View External Url" at bounding box center [1011, 452] width 104 height 19
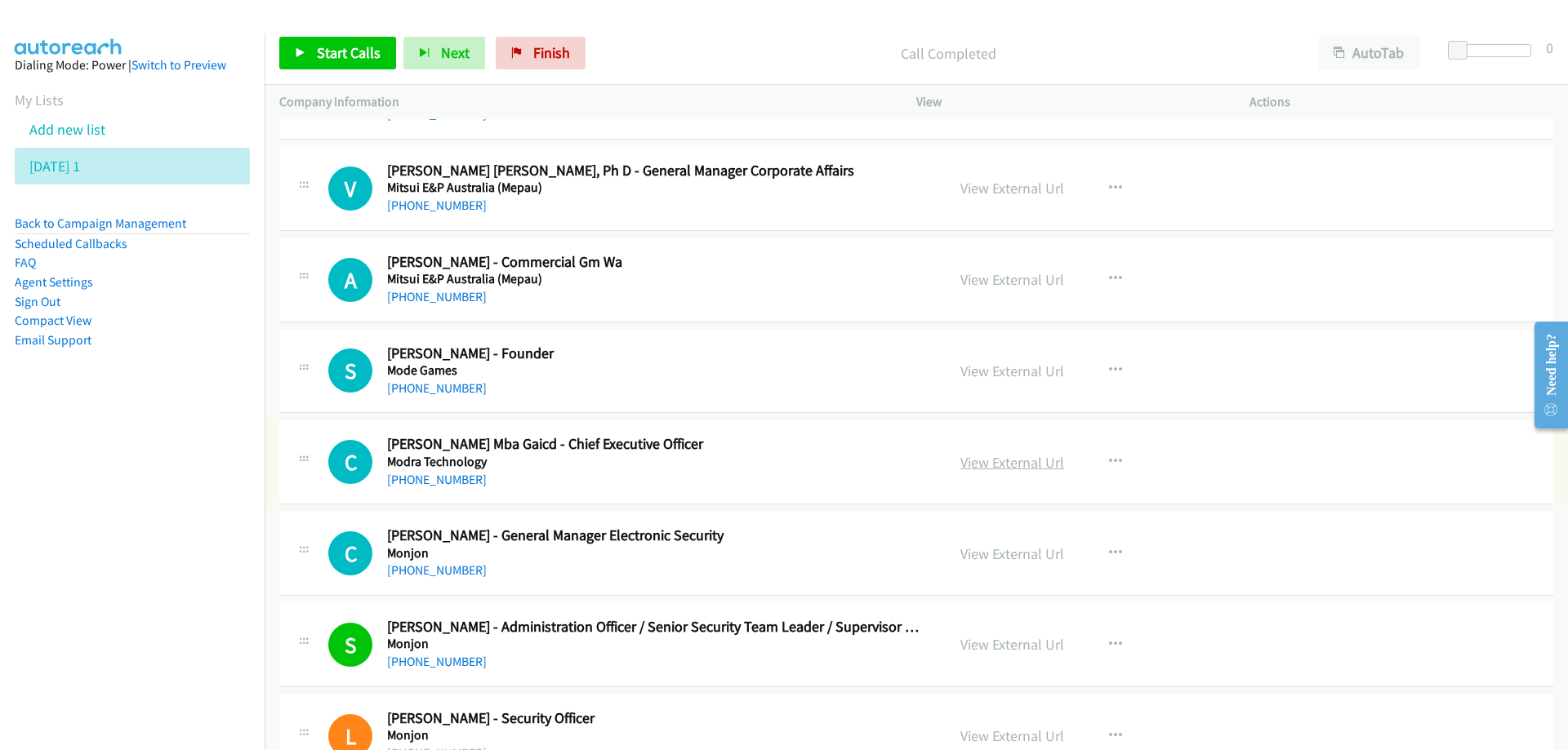
click at [1006, 464] on link "View External Url" at bounding box center [1011, 462] width 104 height 19
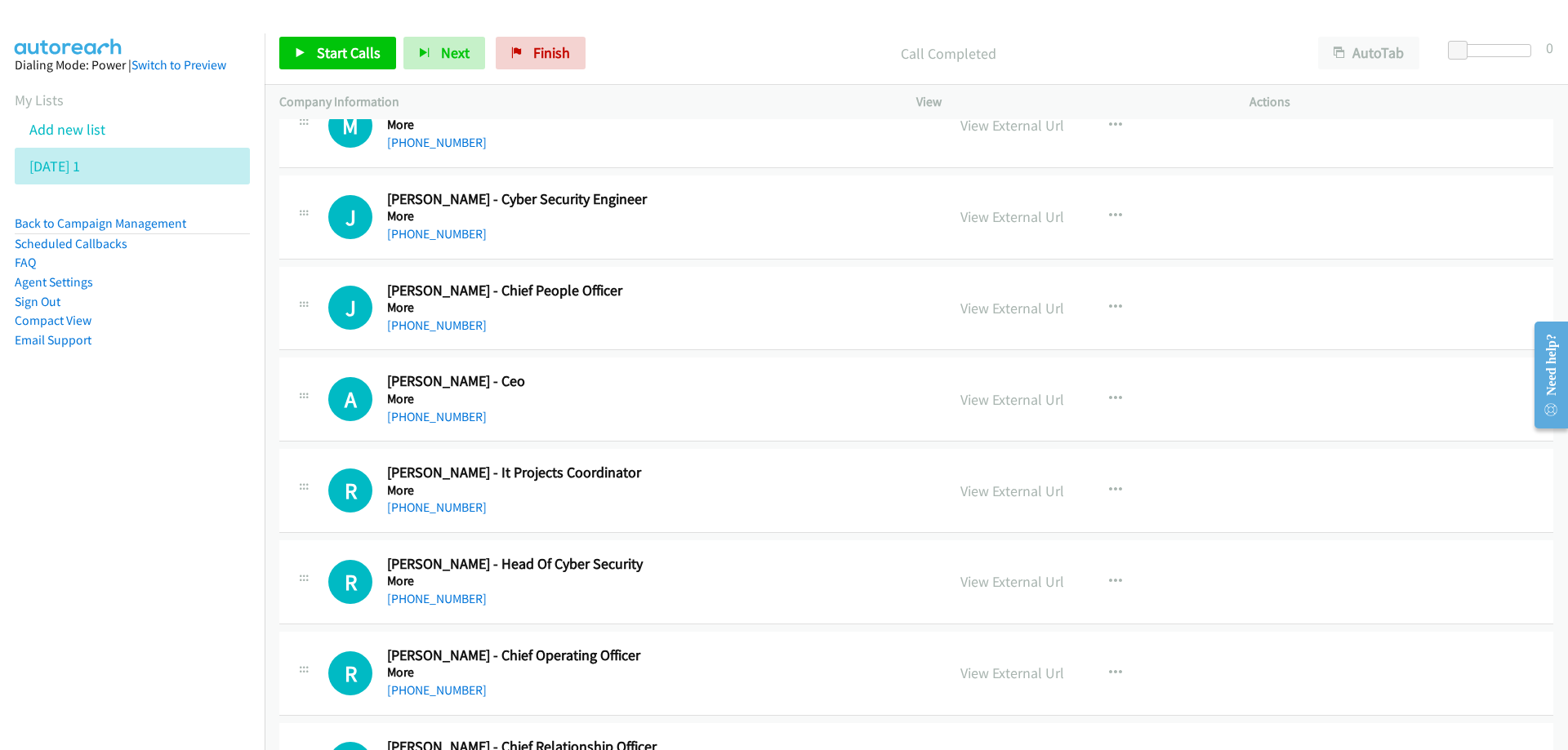
scroll to position [2857, 0]
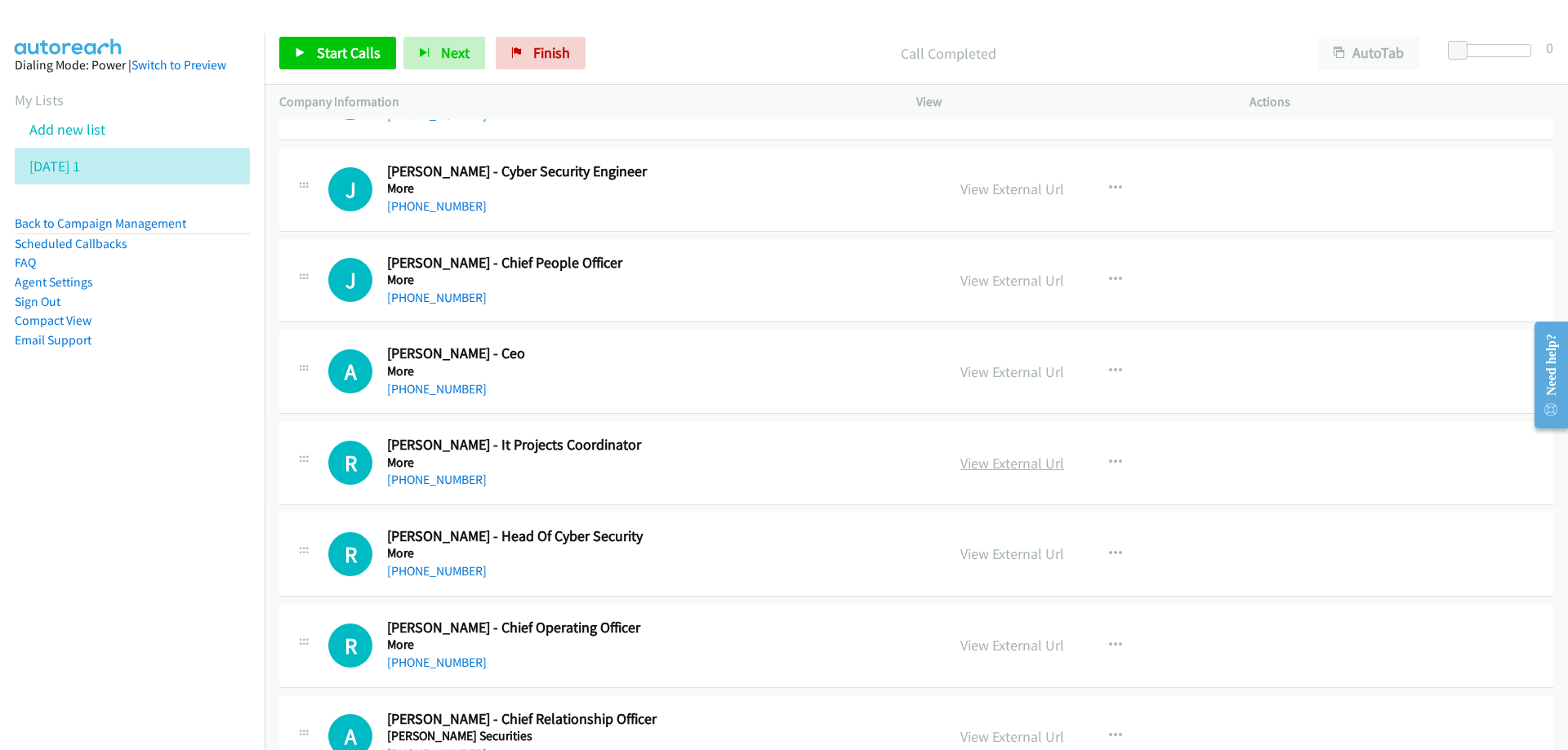
click at [995, 471] on link "View External Url" at bounding box center [1011, 463] width 104 height 19
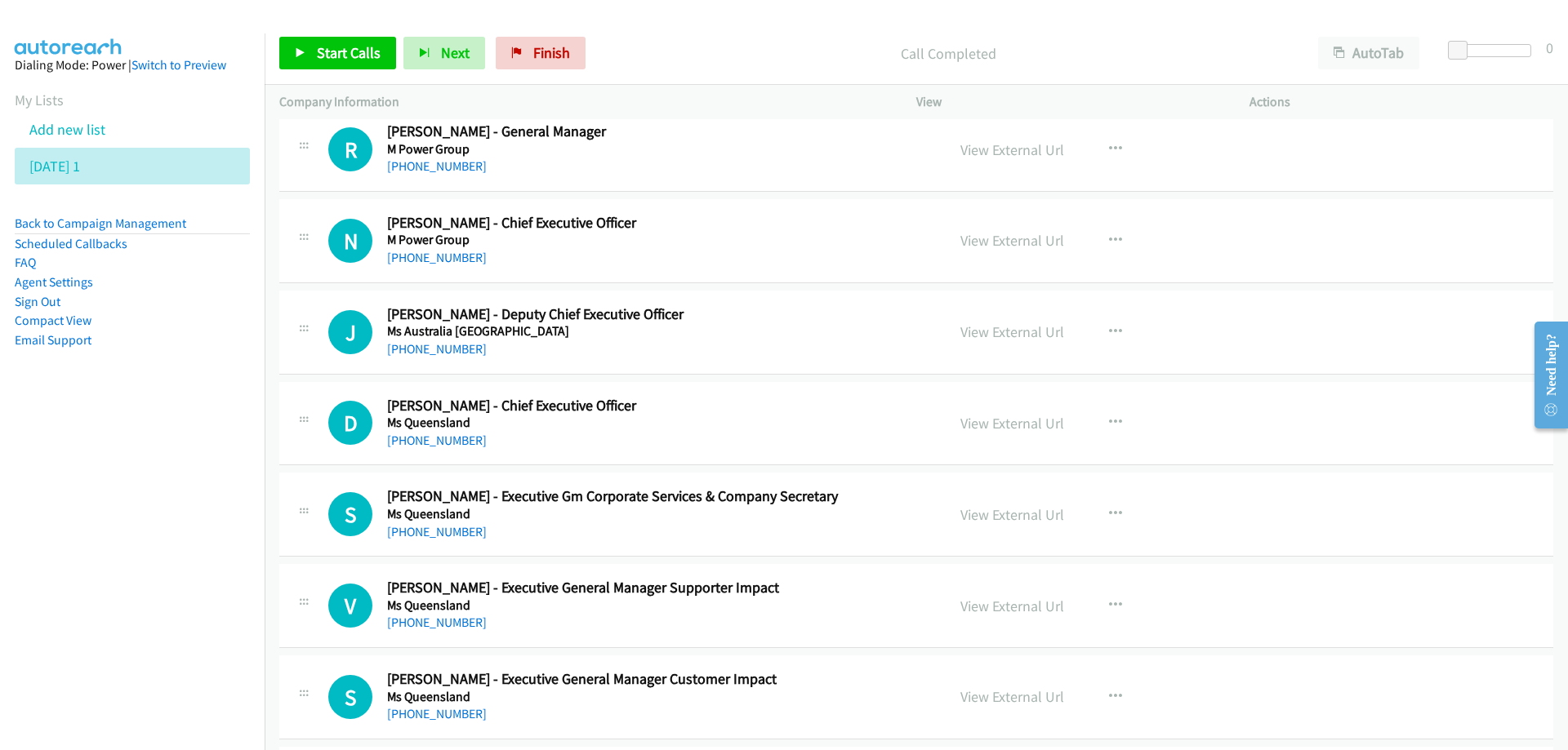
scroll to position [4653, 0]
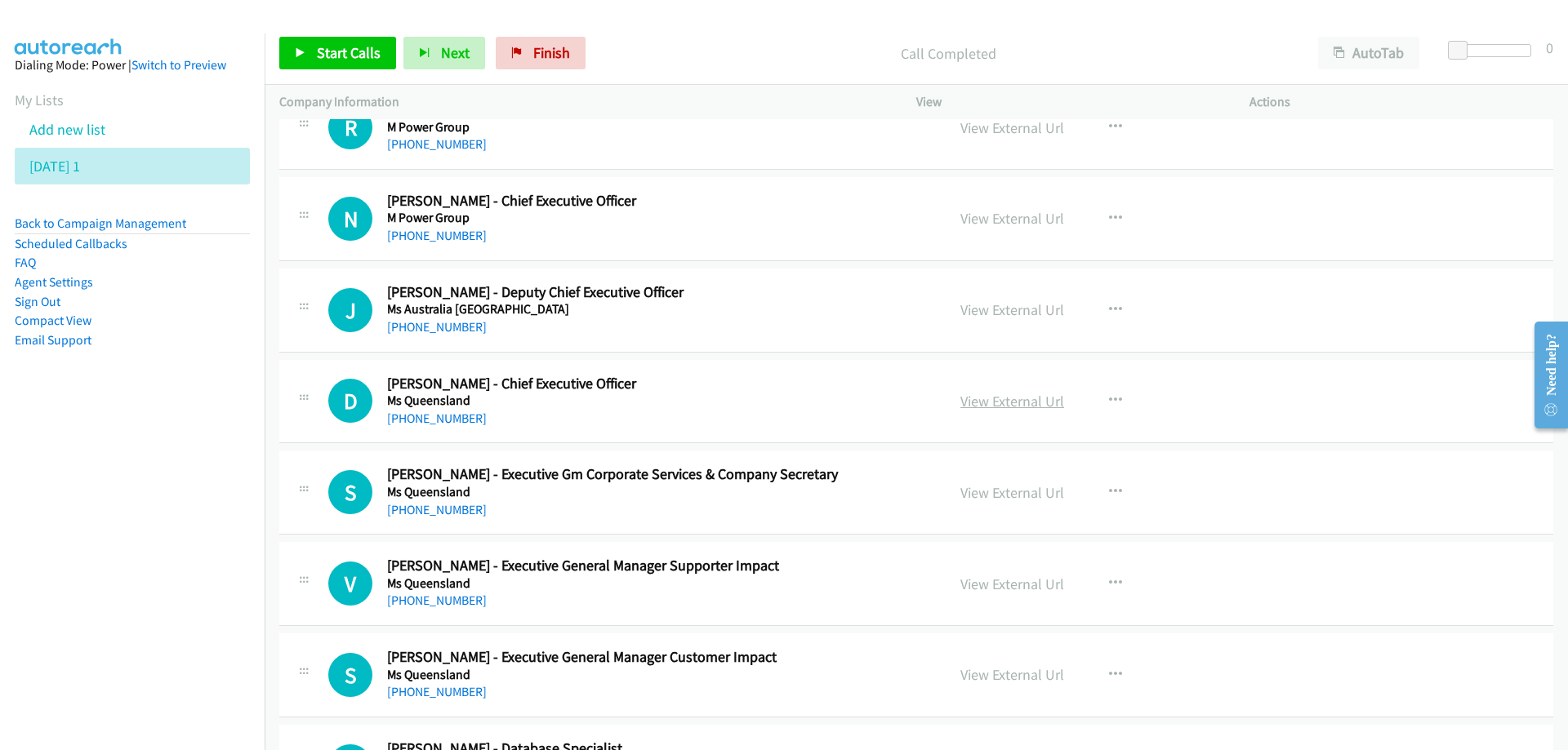
click at [974, 397] on link "View External Url" at bounding box center [1011, 401] width 104 height 19
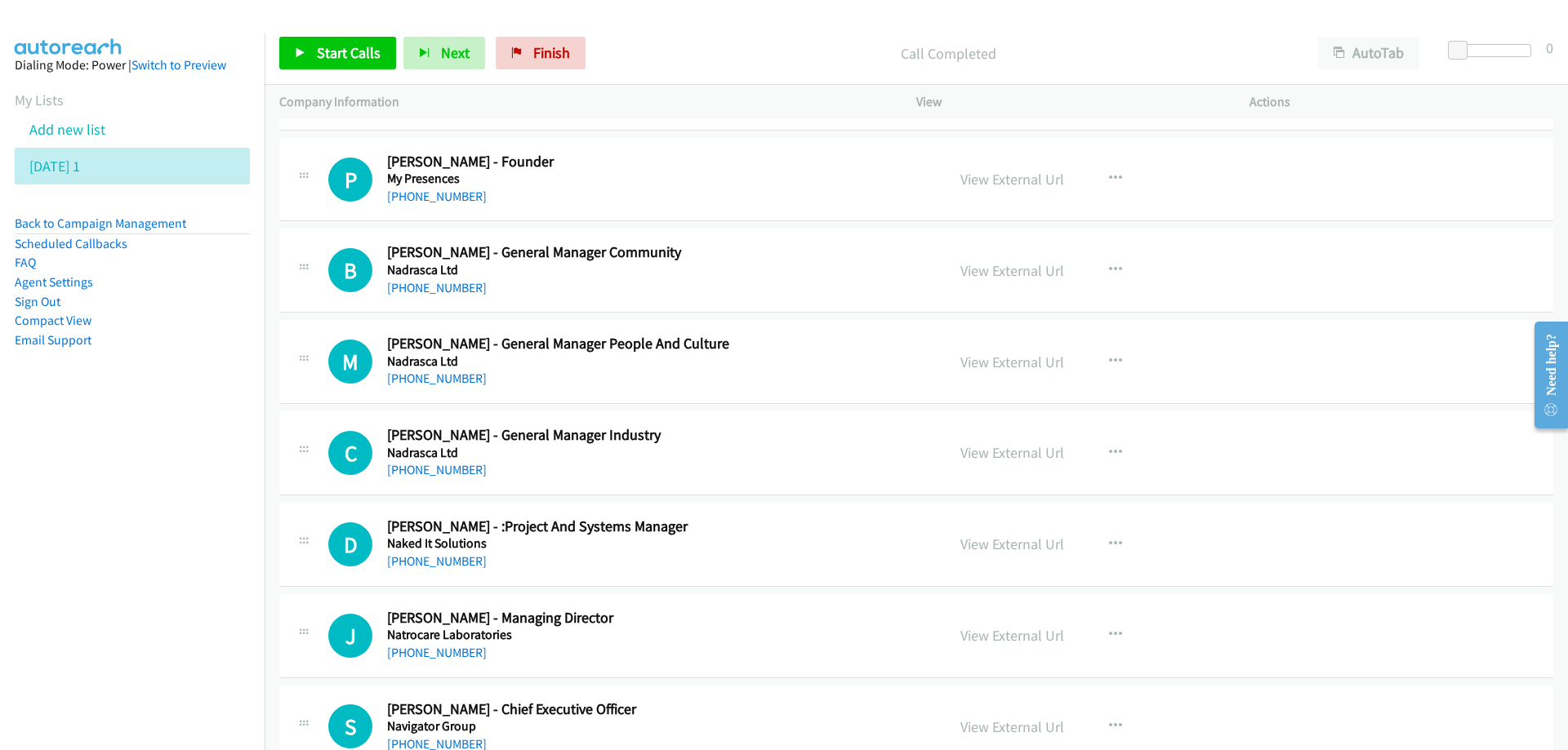
scroll to position [6857, 0]
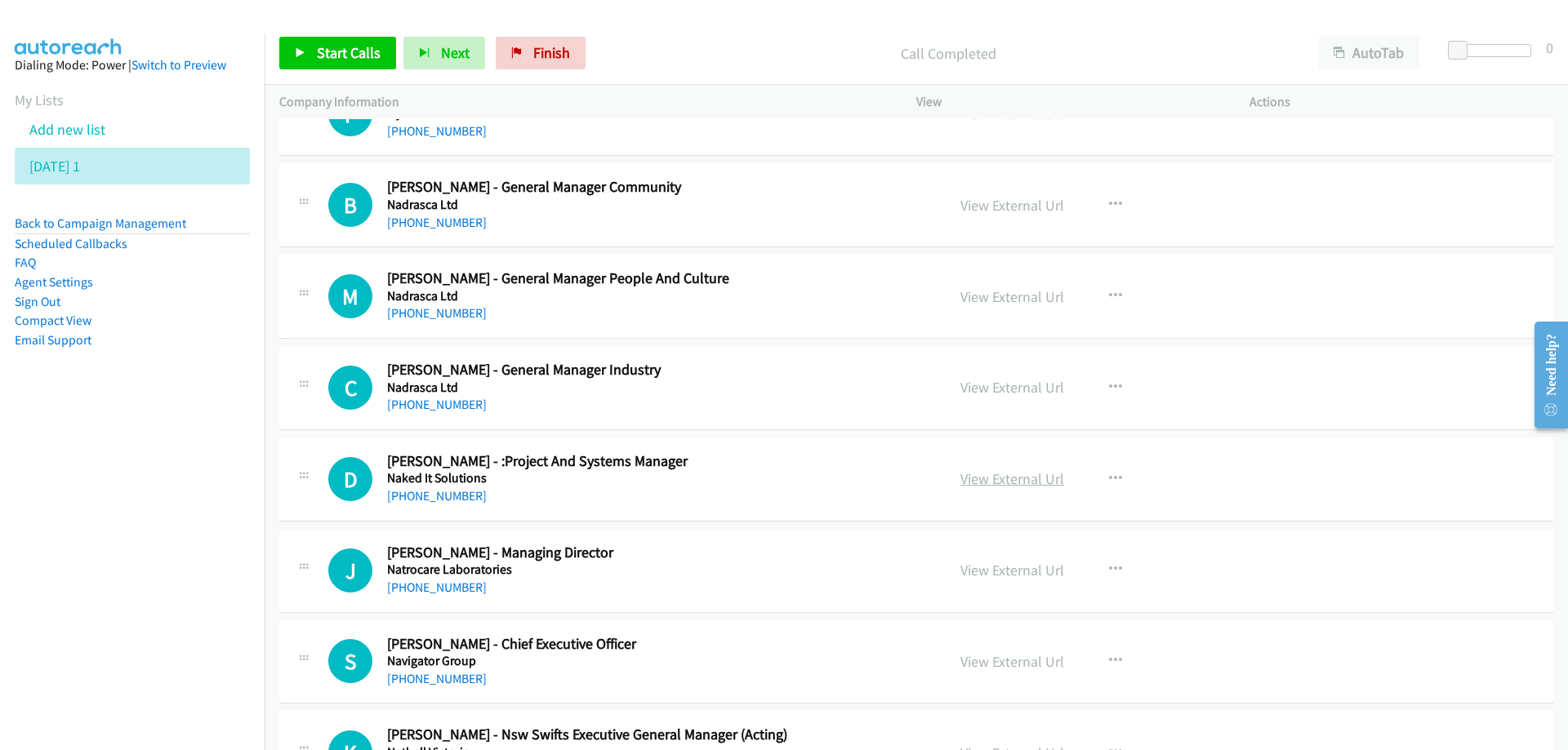
click at [1009, 473] on link "View External Url" at bounding box center [1011, 478] width 104 height 19
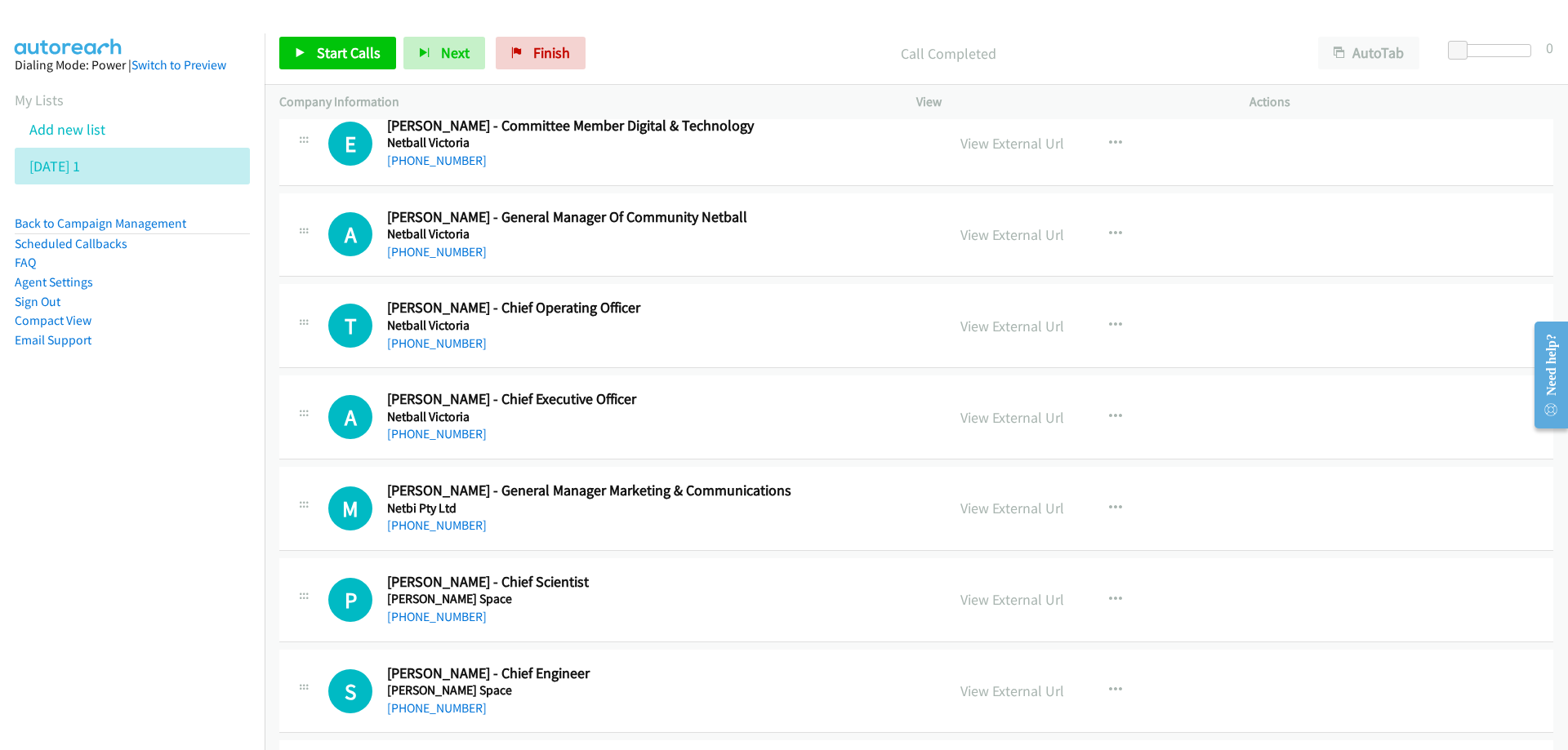
scroll to position [7755, 0]
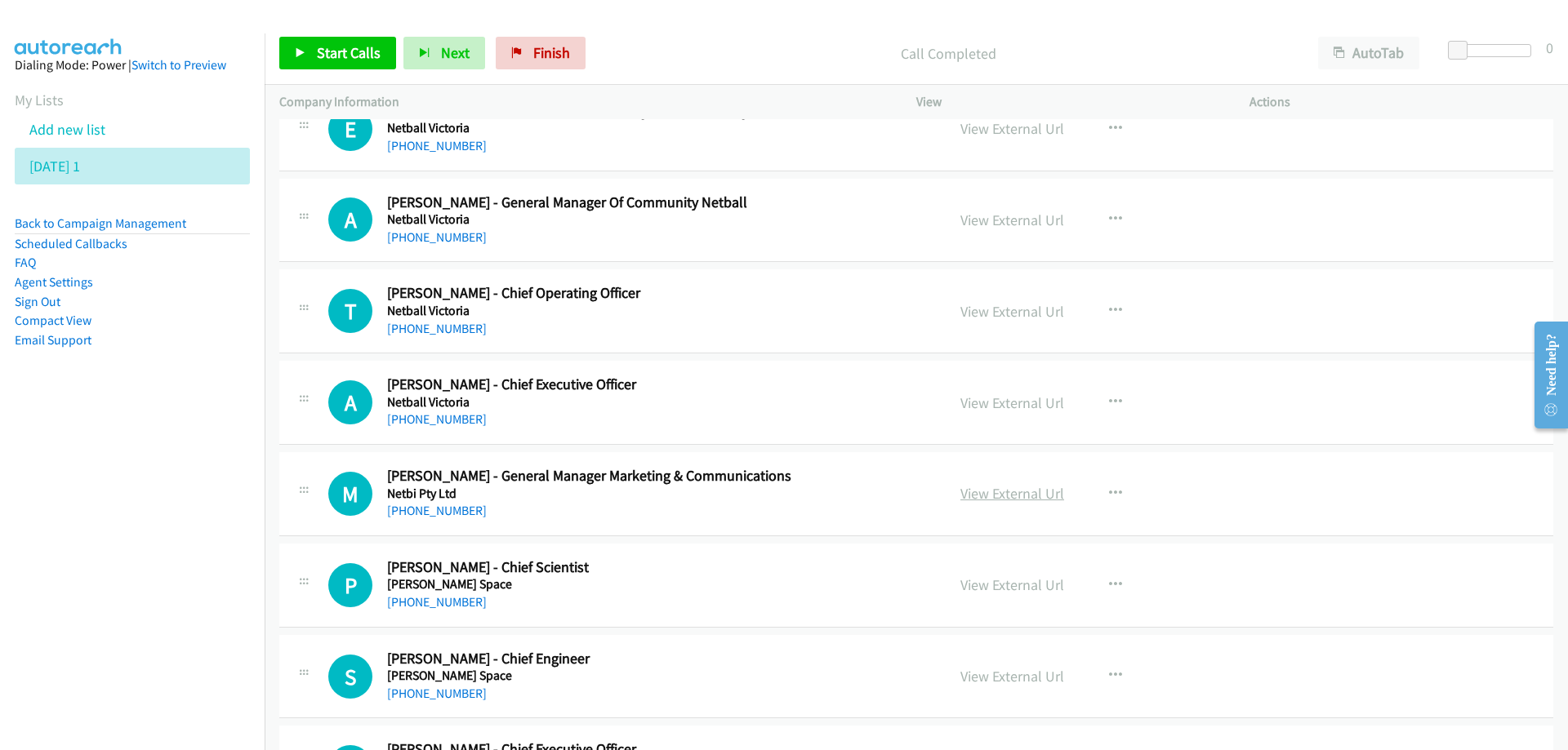
click at [998, 498] on link "View External Url" at bounding box center [1011, 493] width 104 height 19
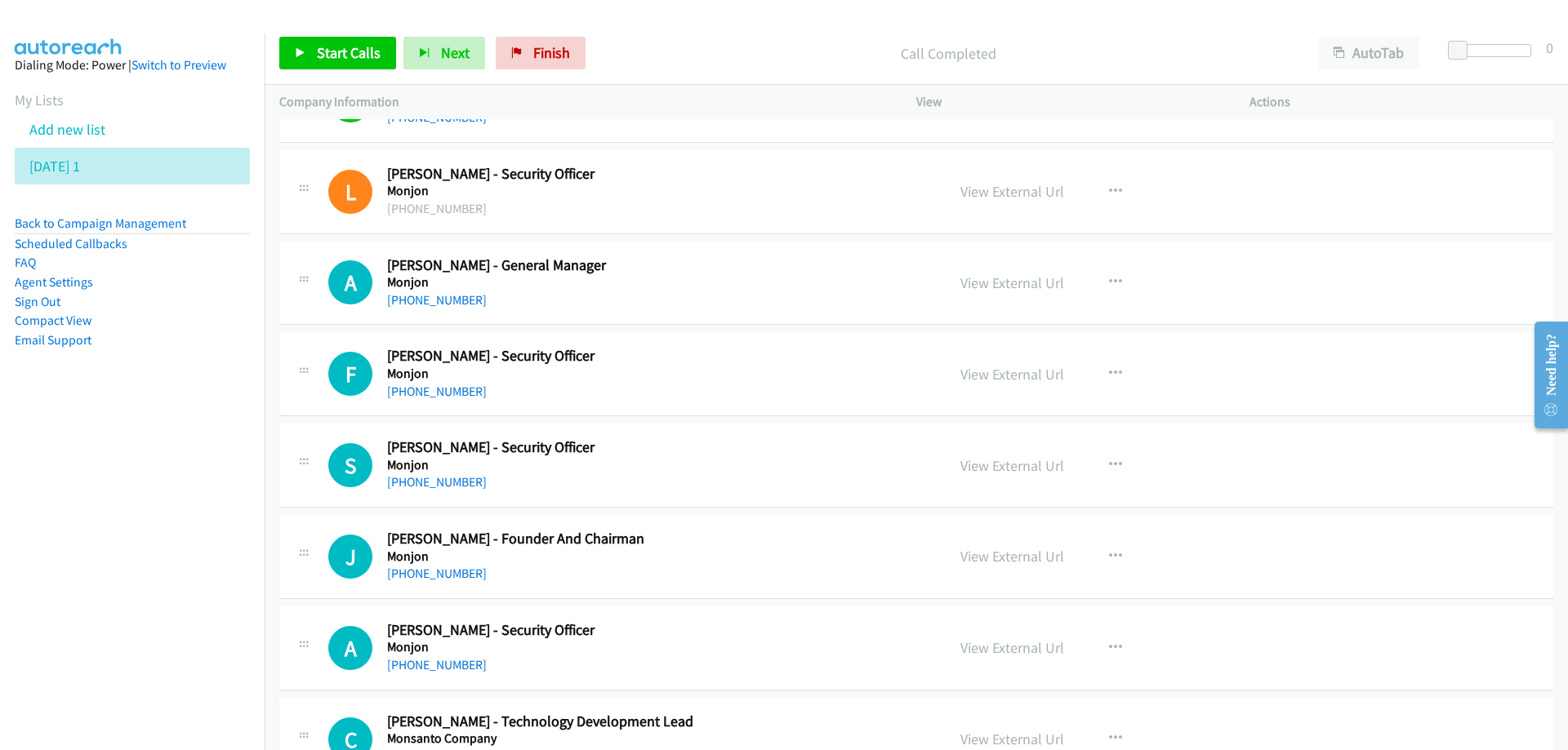
scroll to position [1878, 0]
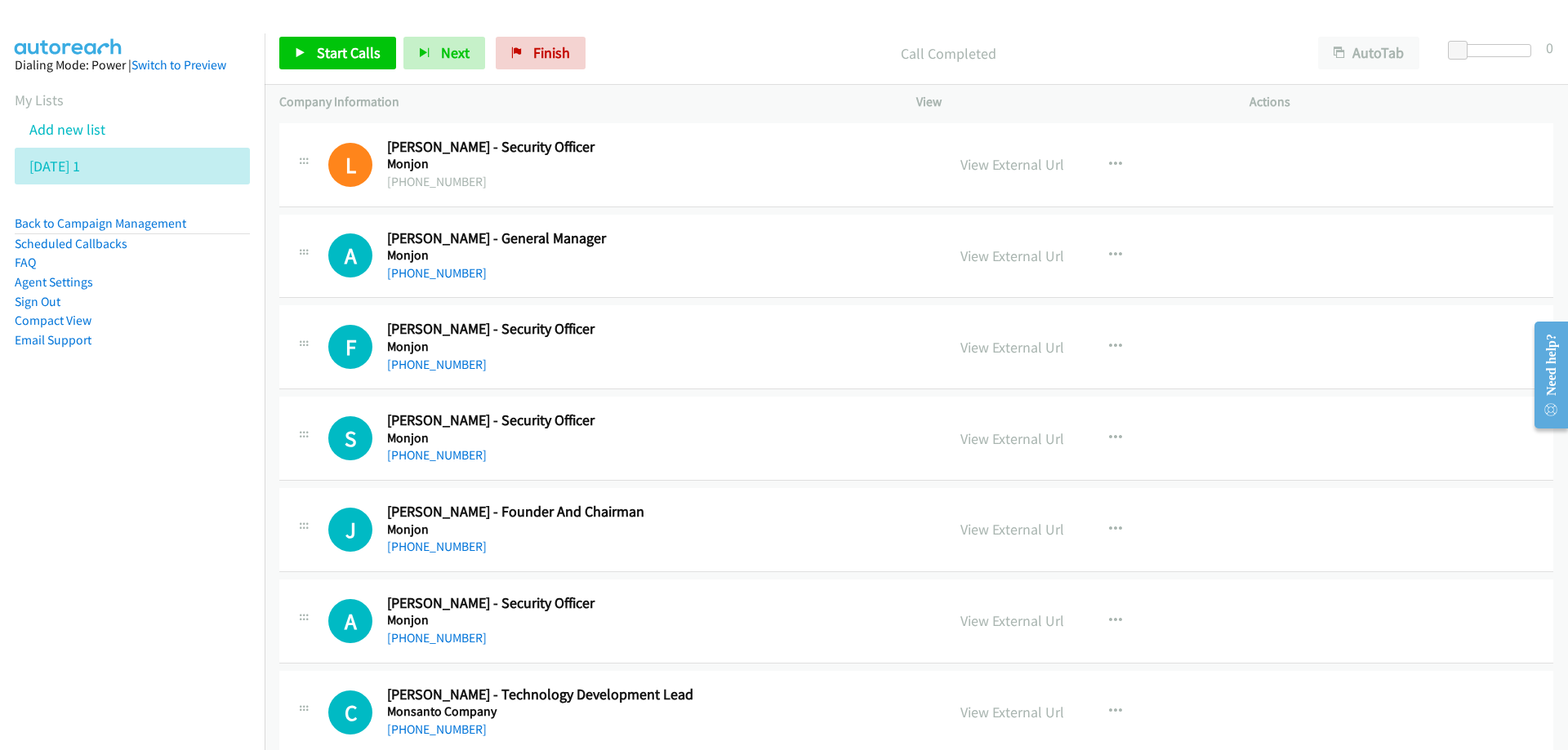
click at [727, 247] on h2 "[PERSON_NAME] - General Manager" at bounding box center [656, 238] width 538 height 19
click at [995, 256] on link "View External Url" at bounding box center [1011, 256] width 104 height 19
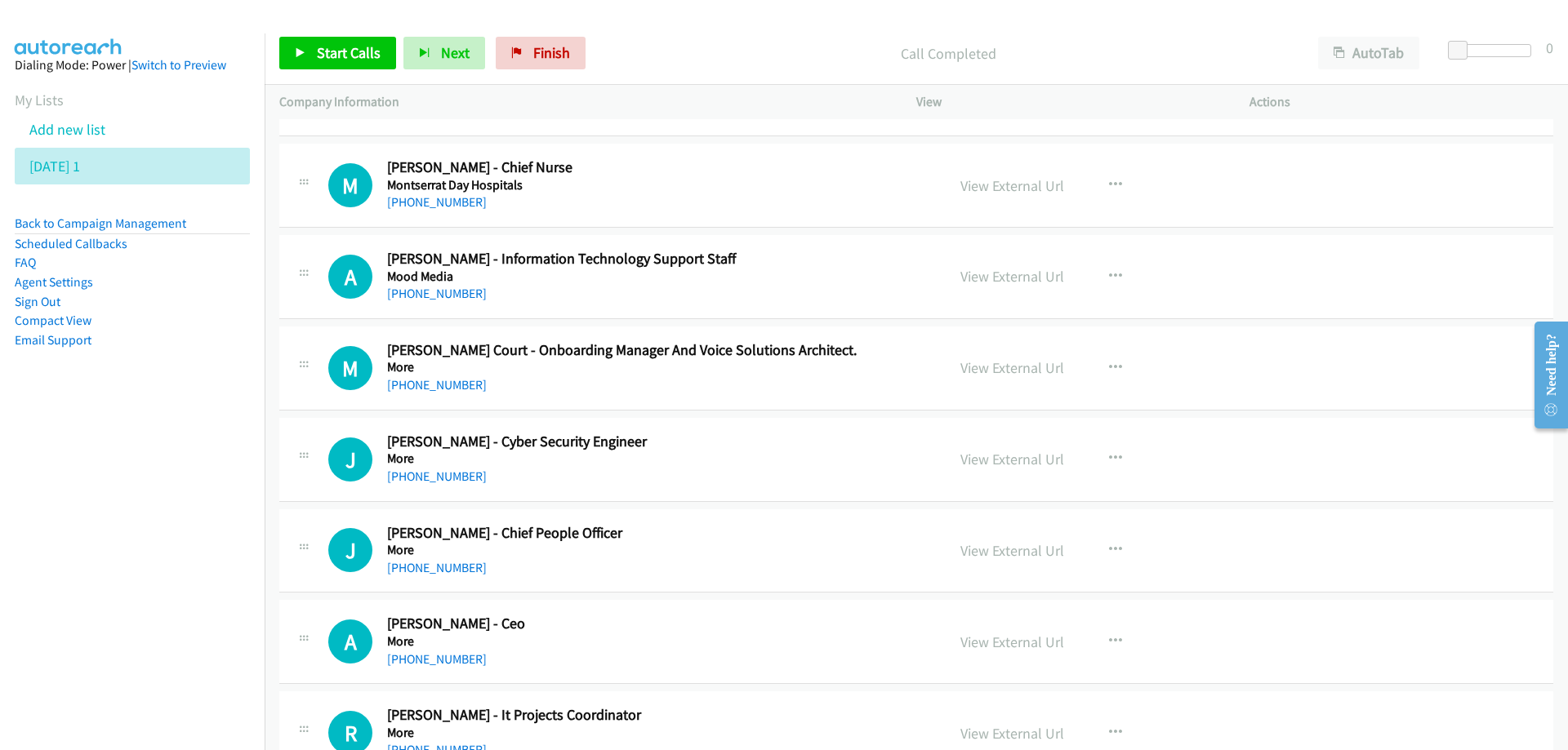
scroll to position [2612, 0]
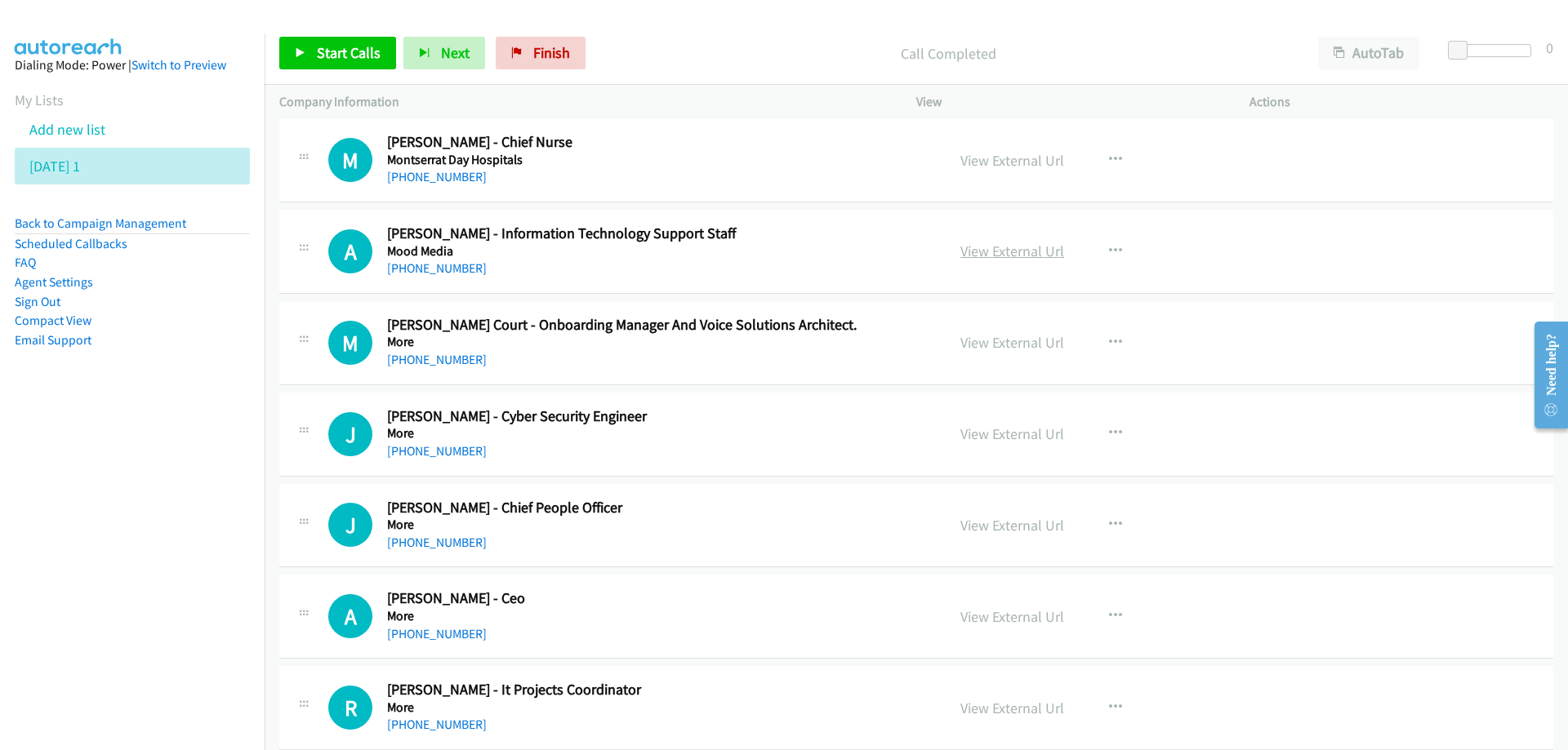
click at [986, 253] on link "View External Url" at bounding box center [1011, 250] width 104 height 19
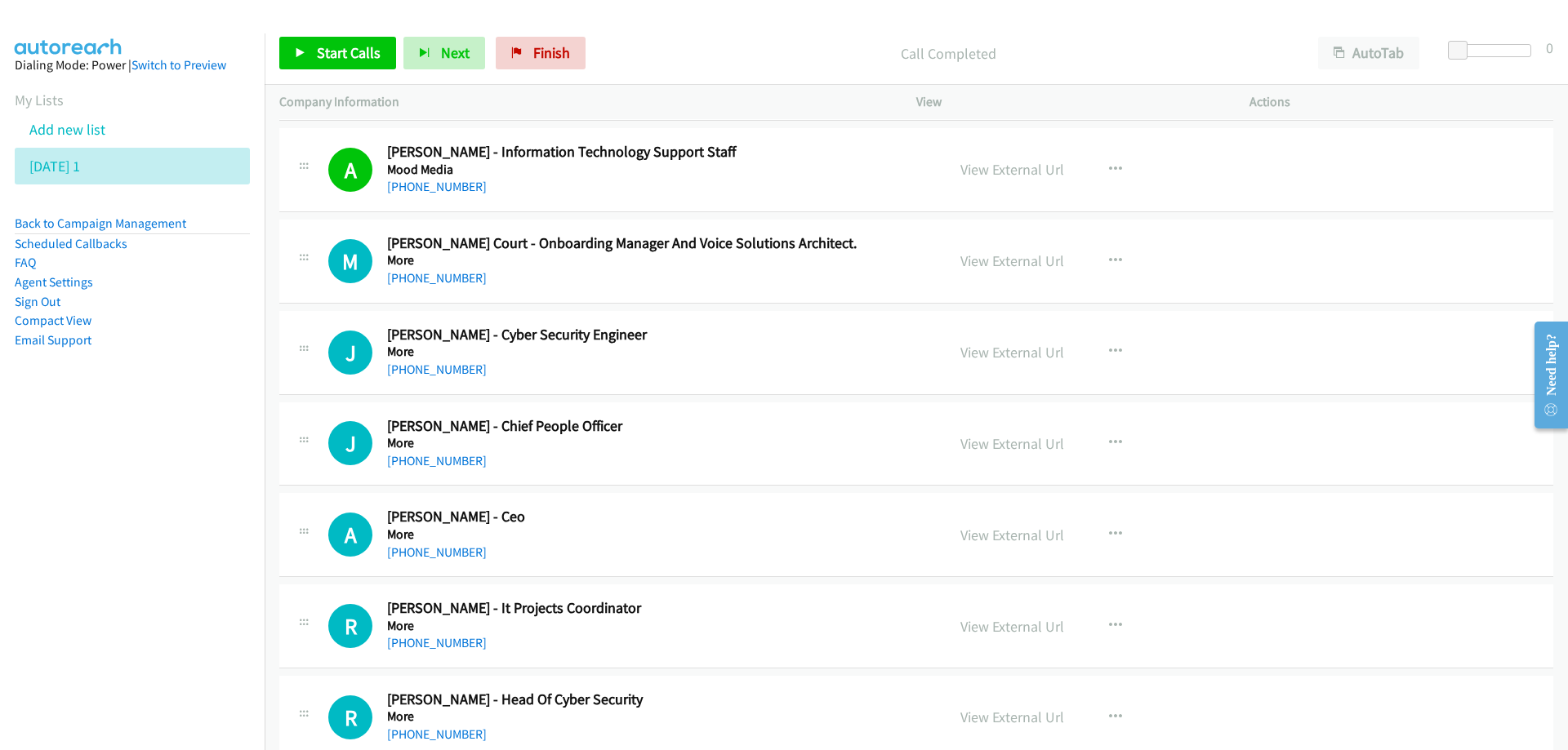
scroll to position [2775, 0]
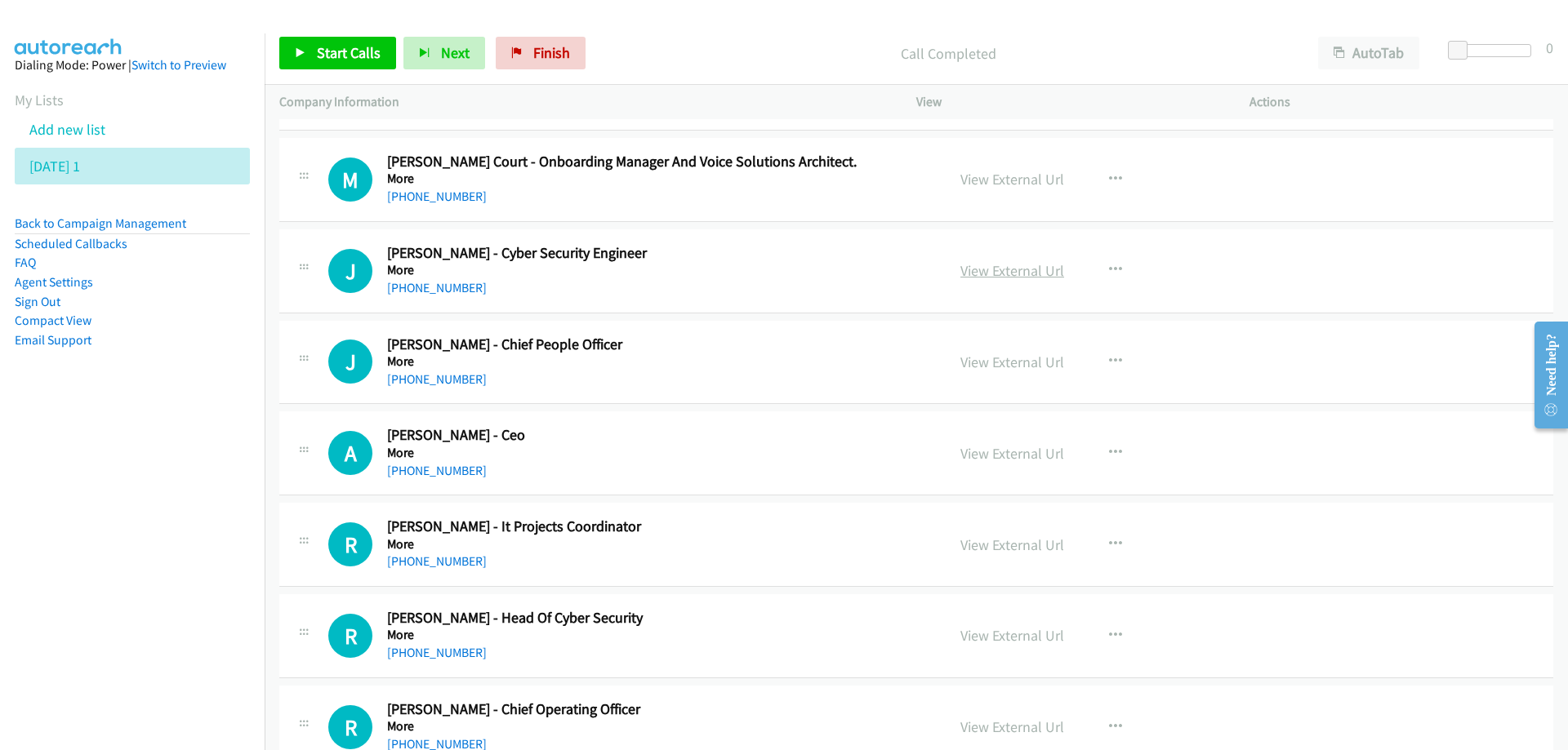
click at [1012, 268] on link "View External Url" at bounding box center [1011, 270] width 104 height 19
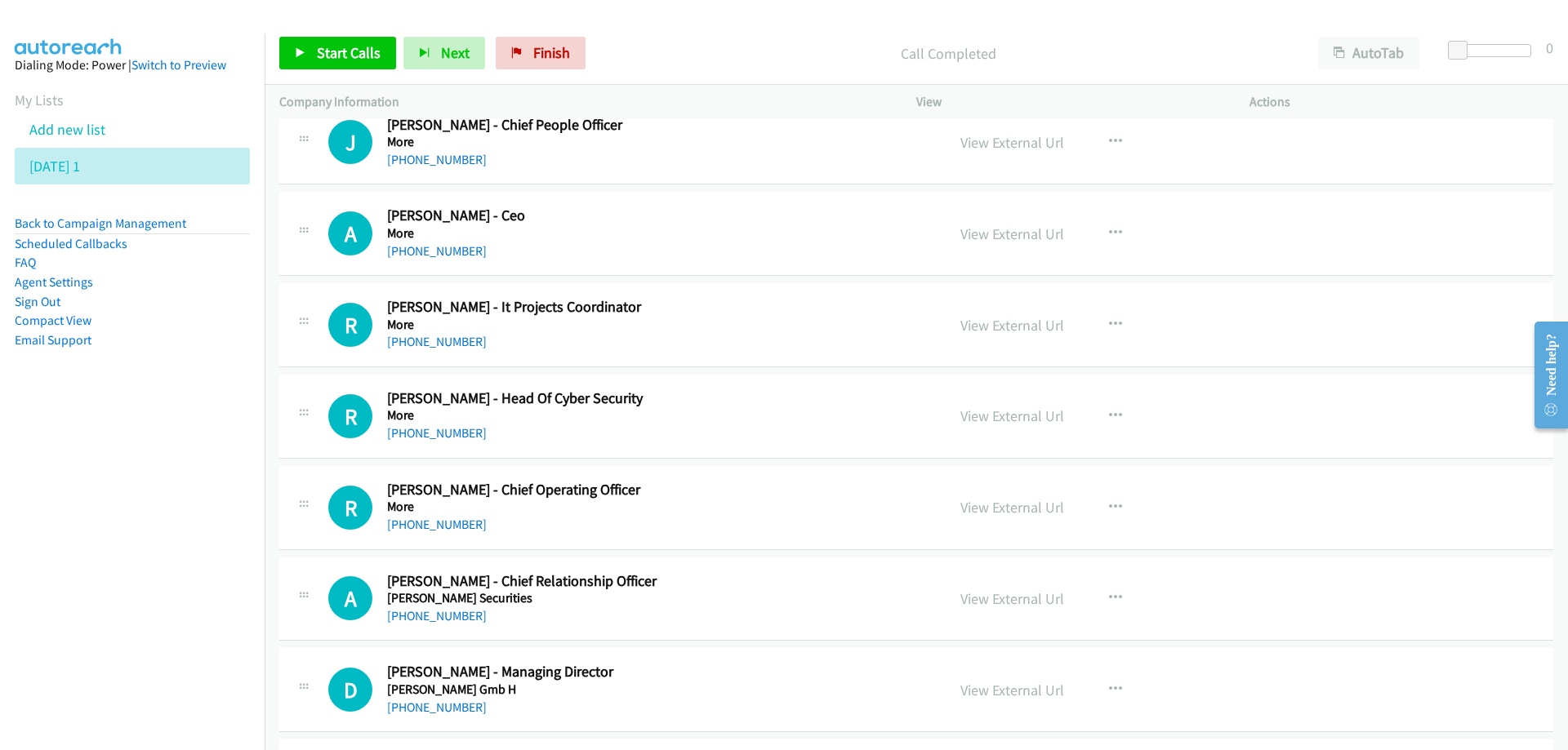
scroll to position [3020, 0]
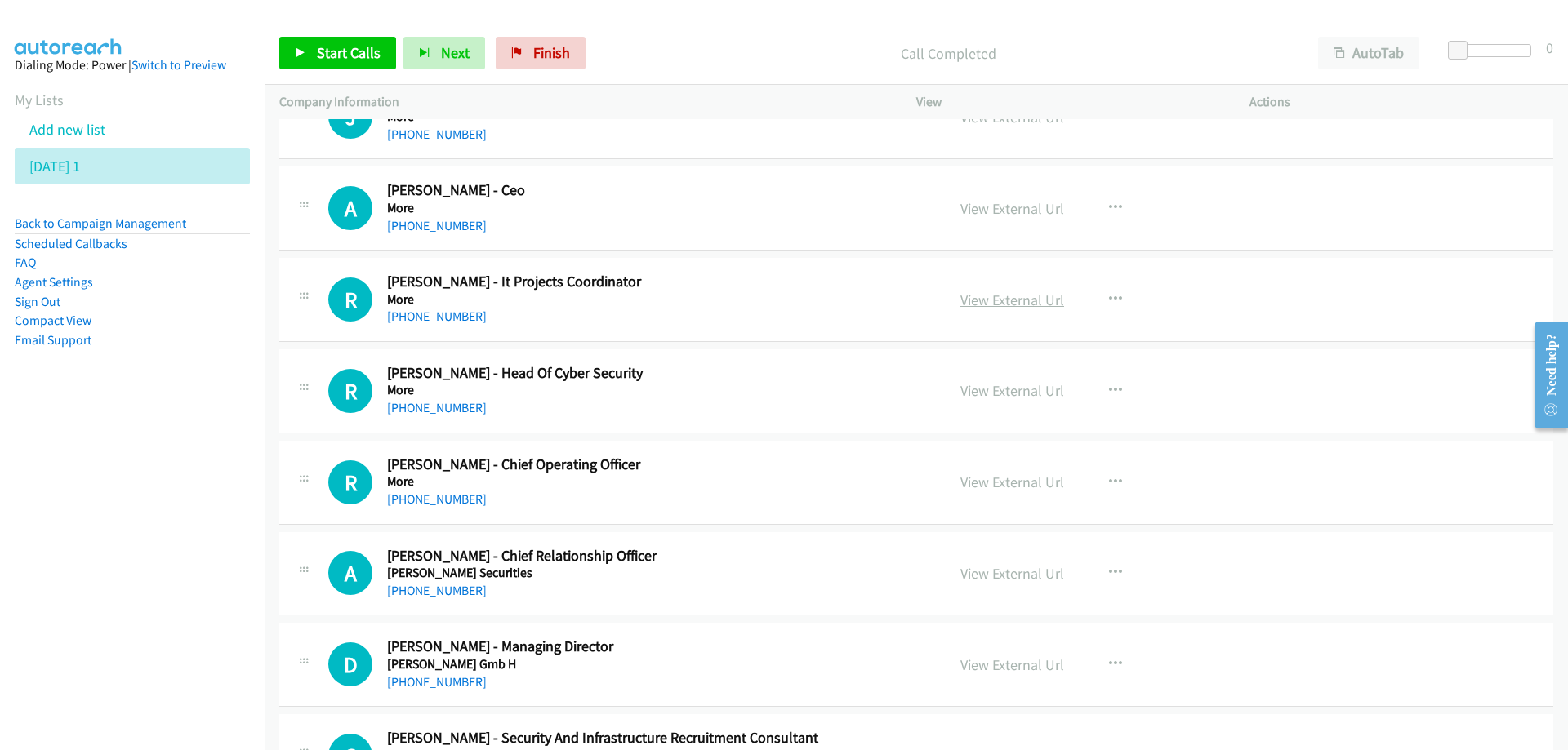
click at [970, 301] on link "View External Url" at bounding box center [1011, 300] width 104 height 19
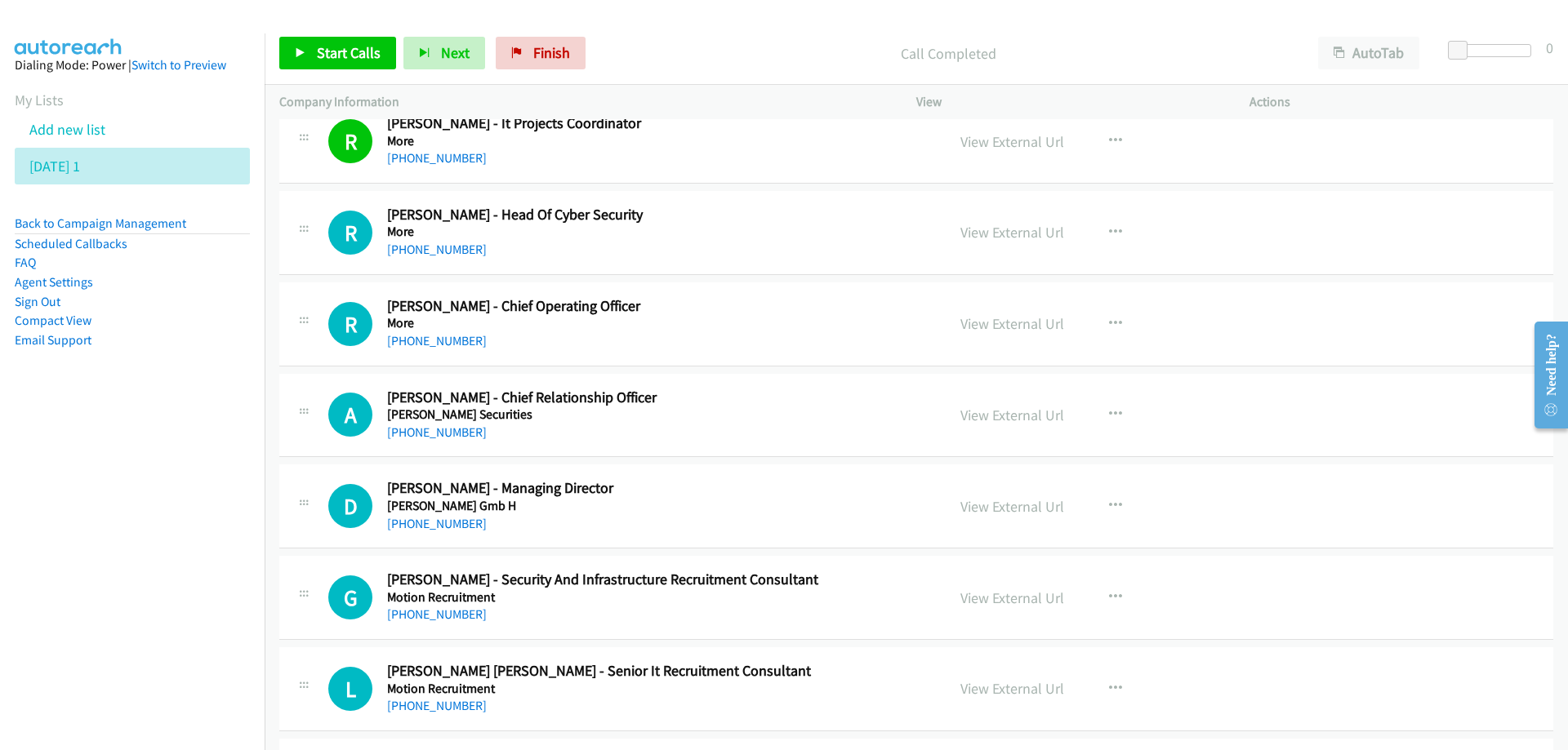
scroll to position [3183, 0]
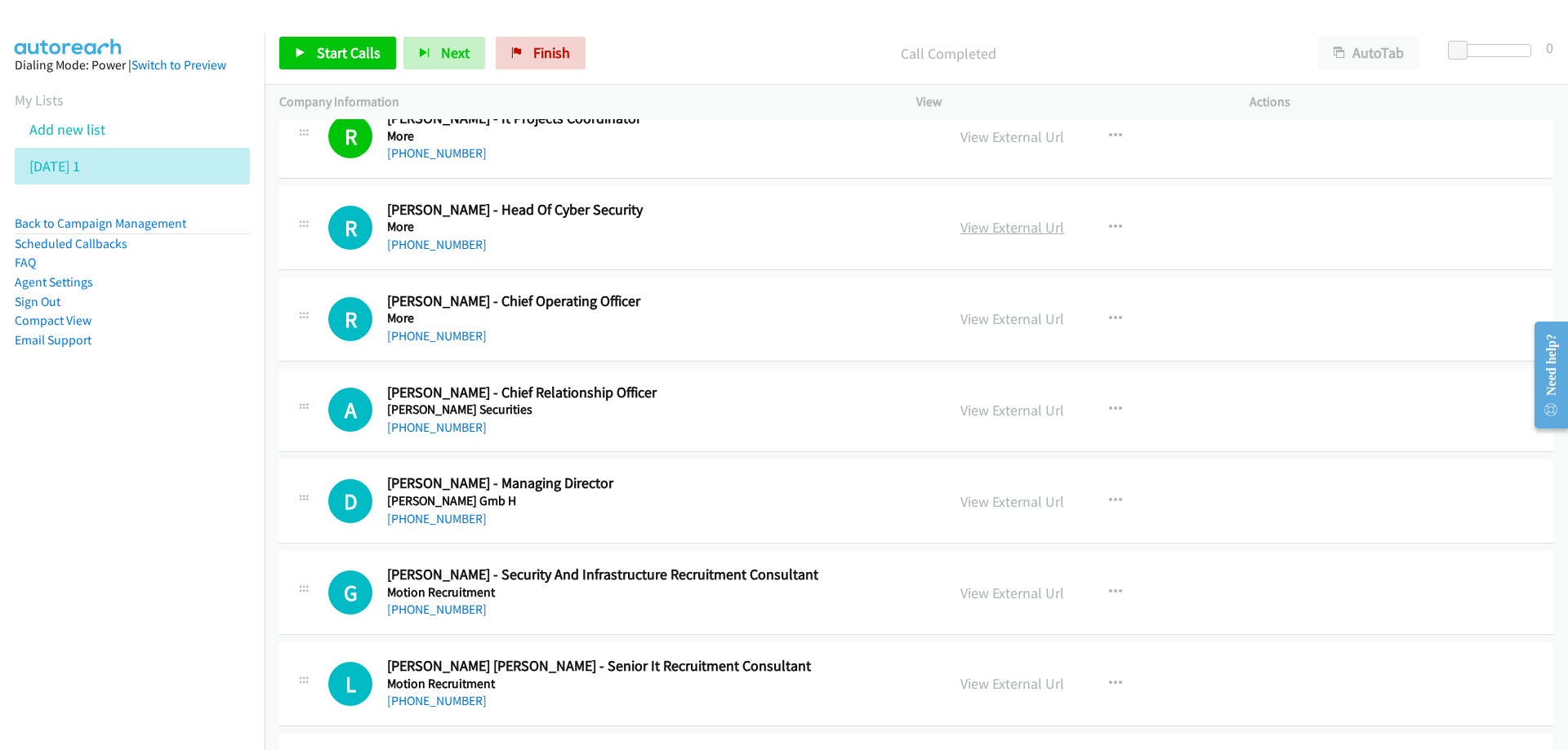
click at [989, 224] on link "View External Url" at bounding box center [1011, 226] width 104 height 19
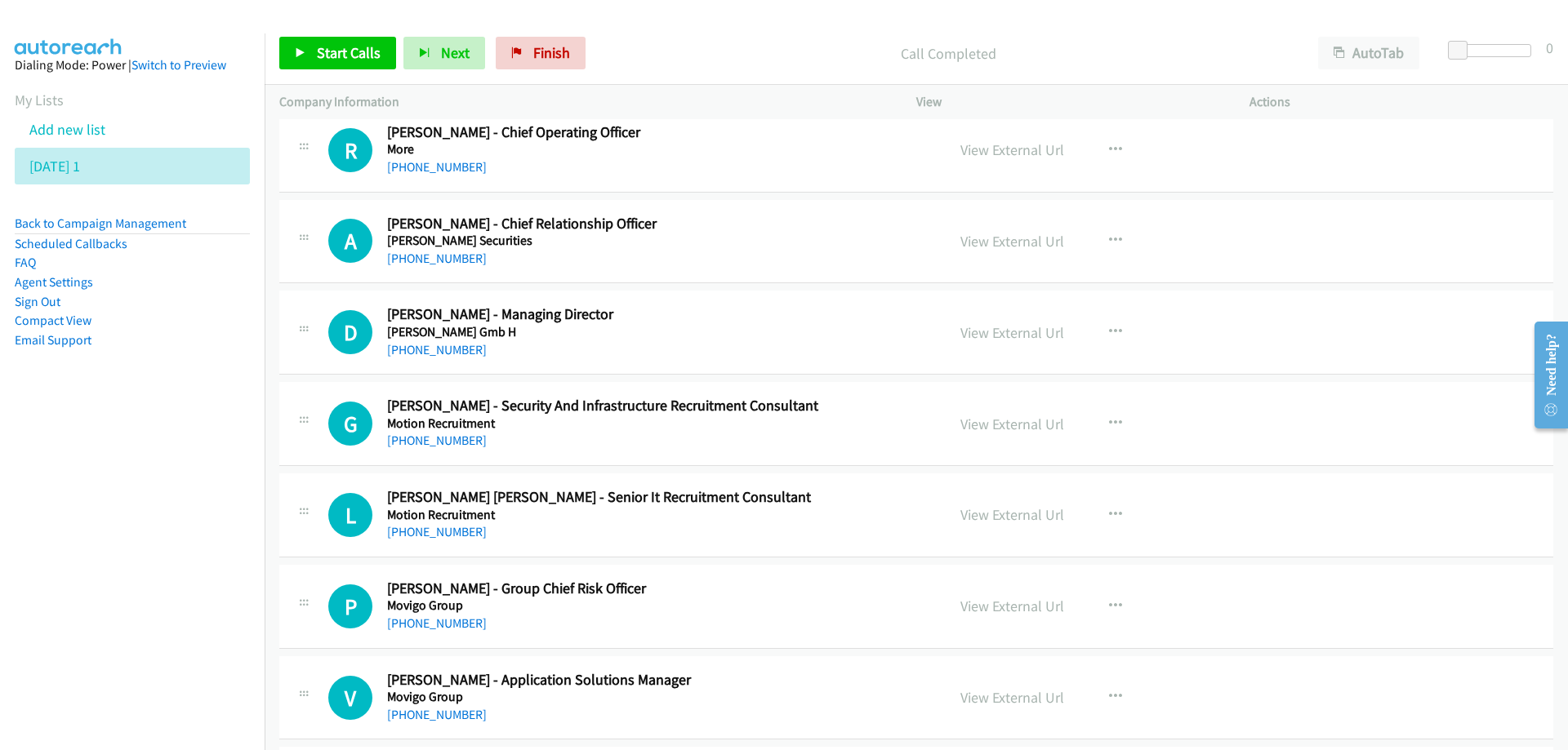
scroll to position [3428, 0]
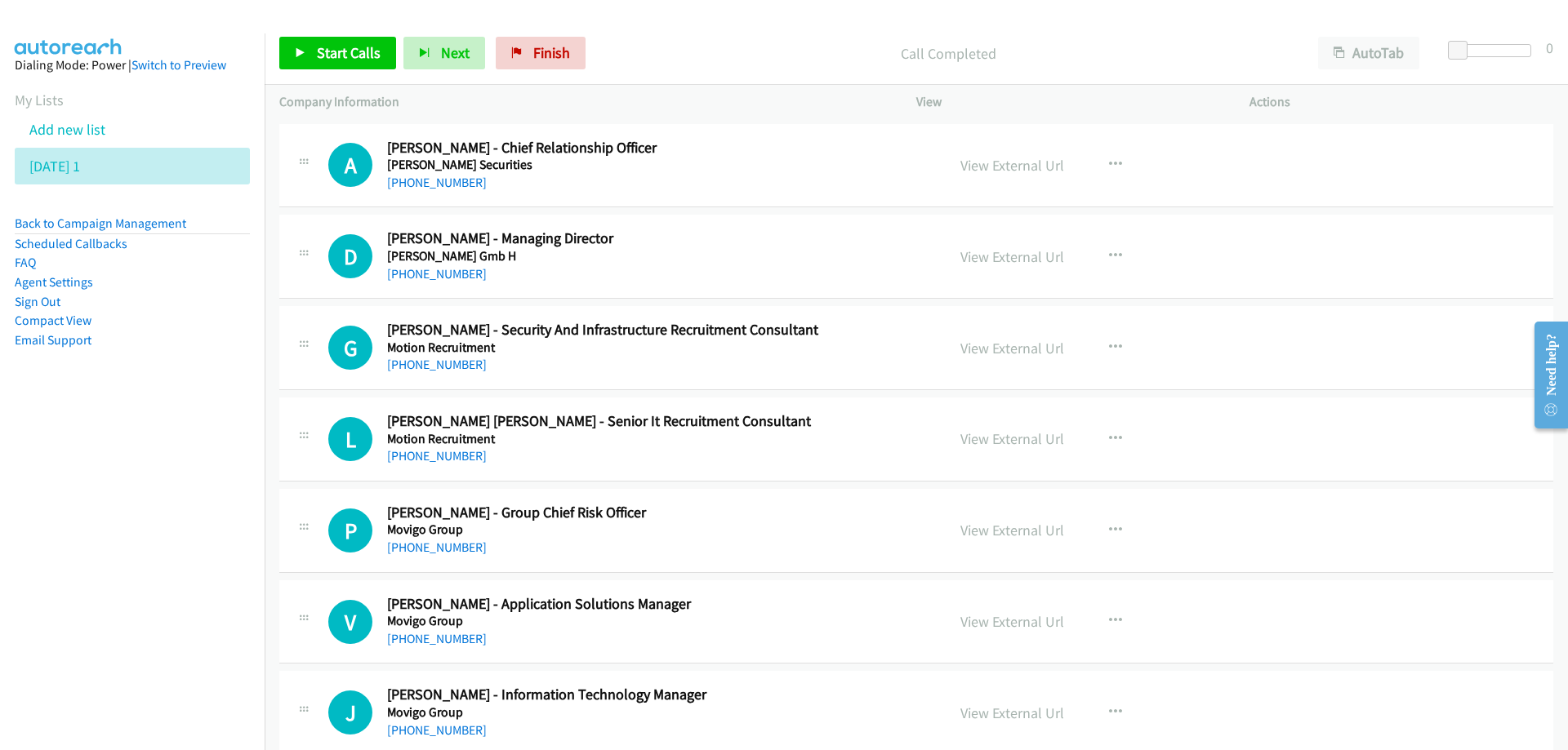
click at [719, 265] on div "[PHONE_NUMBER]" at bounding box center [656, 274] width 538 height 19
click at [969, 251] on link "View External Url" at bounding box center [1011, 256] width 104 height 19
click at [778, 251] on h5 "[PERSON_NAME] Gmb H" at bounding box center [656, 256] width 538 height 16
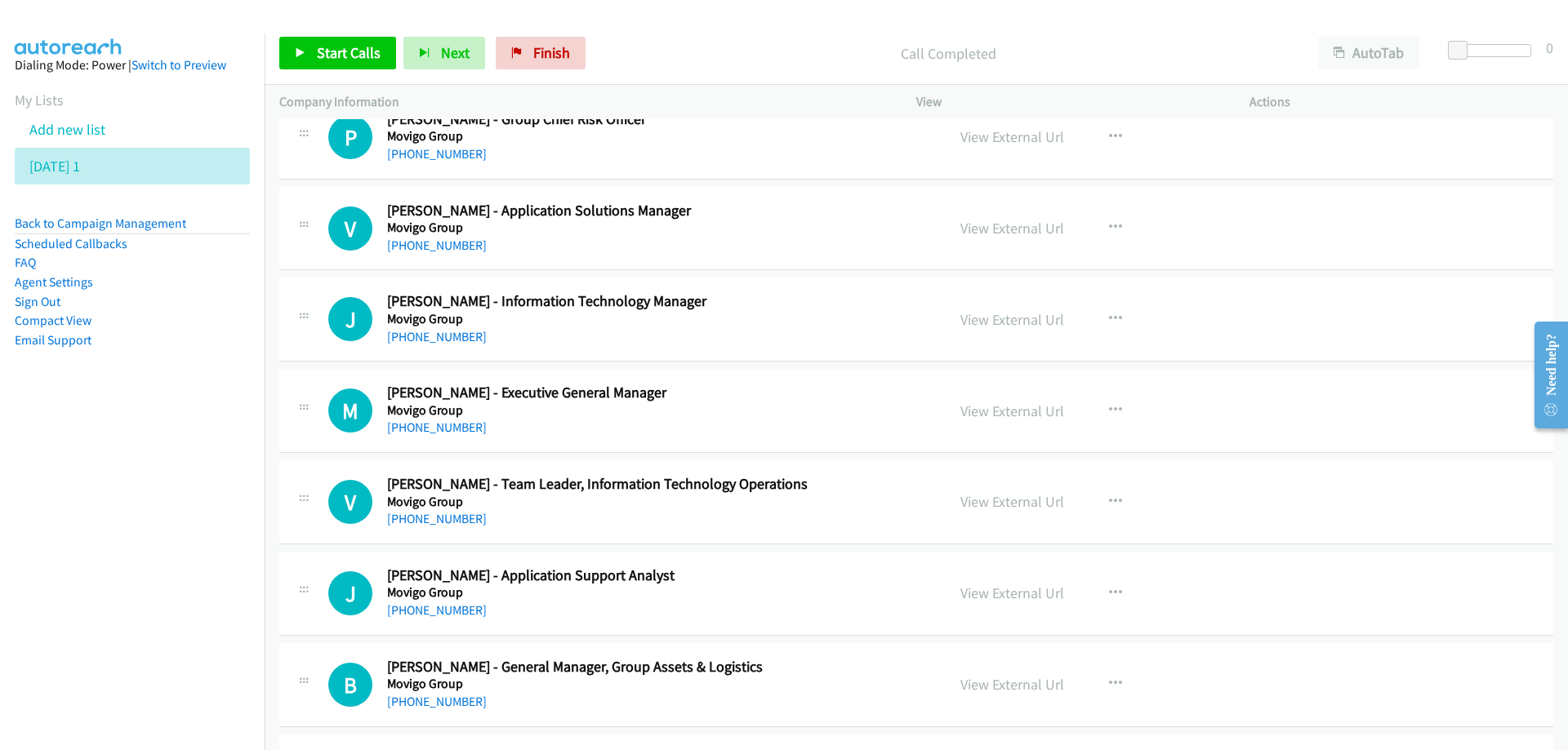
scroll to position [3837, 0]
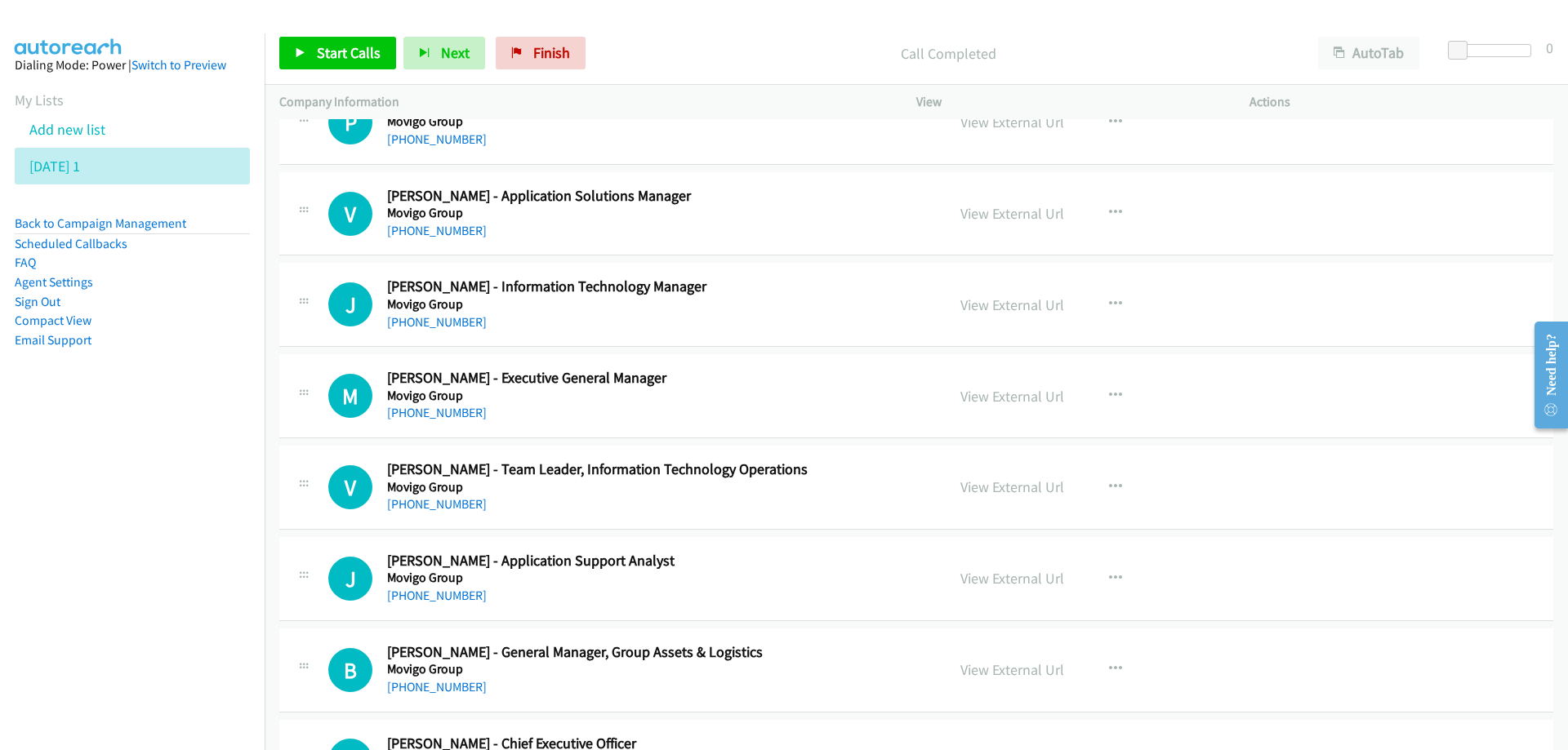
click at [531, 310] on h5 "Movigo Group" at bounding box center [656, 304] width 538 height 16
click at [993, 311] on link "View External Url" at bounding box center [1011, 304] width 104 height 19
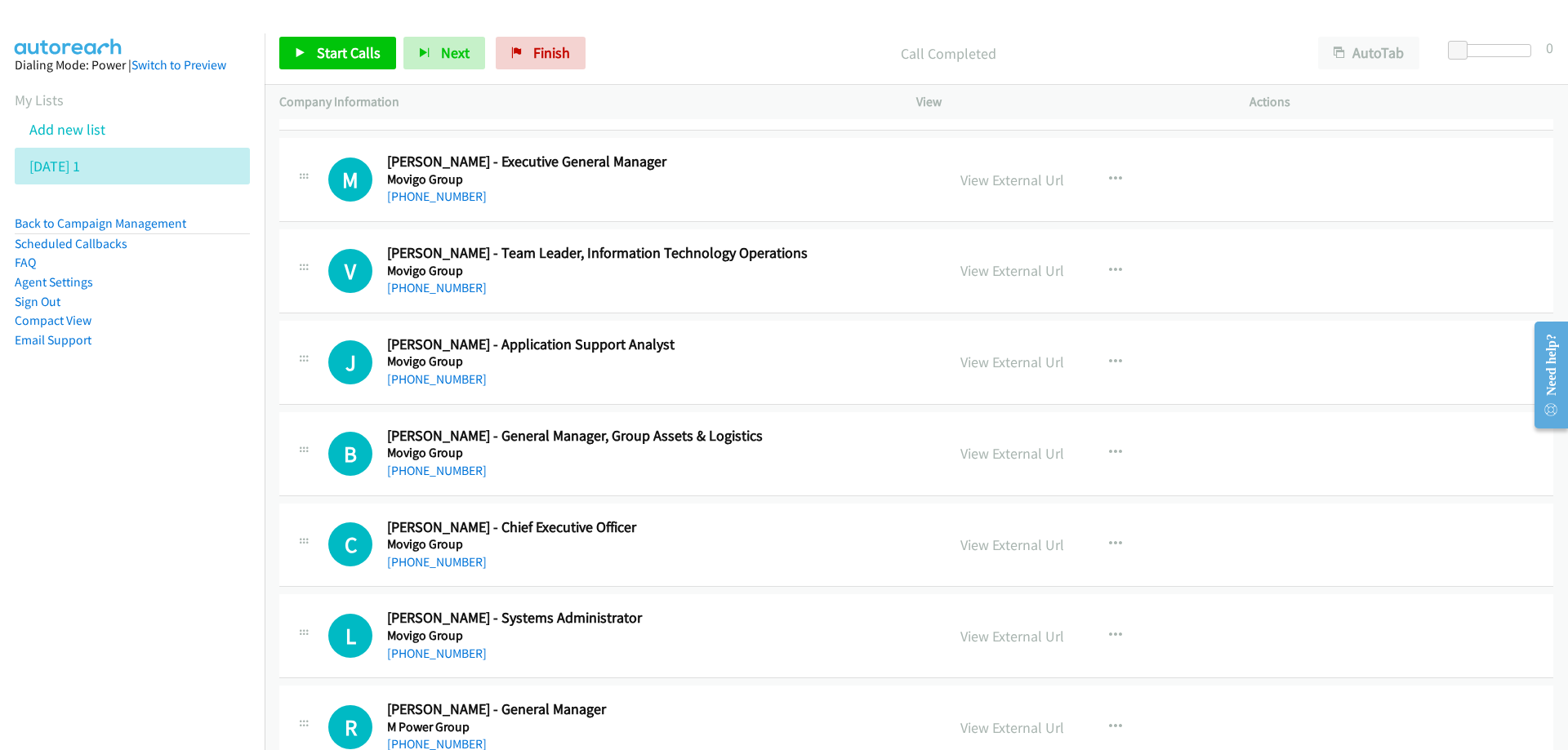
scroll to position [4082, 0]
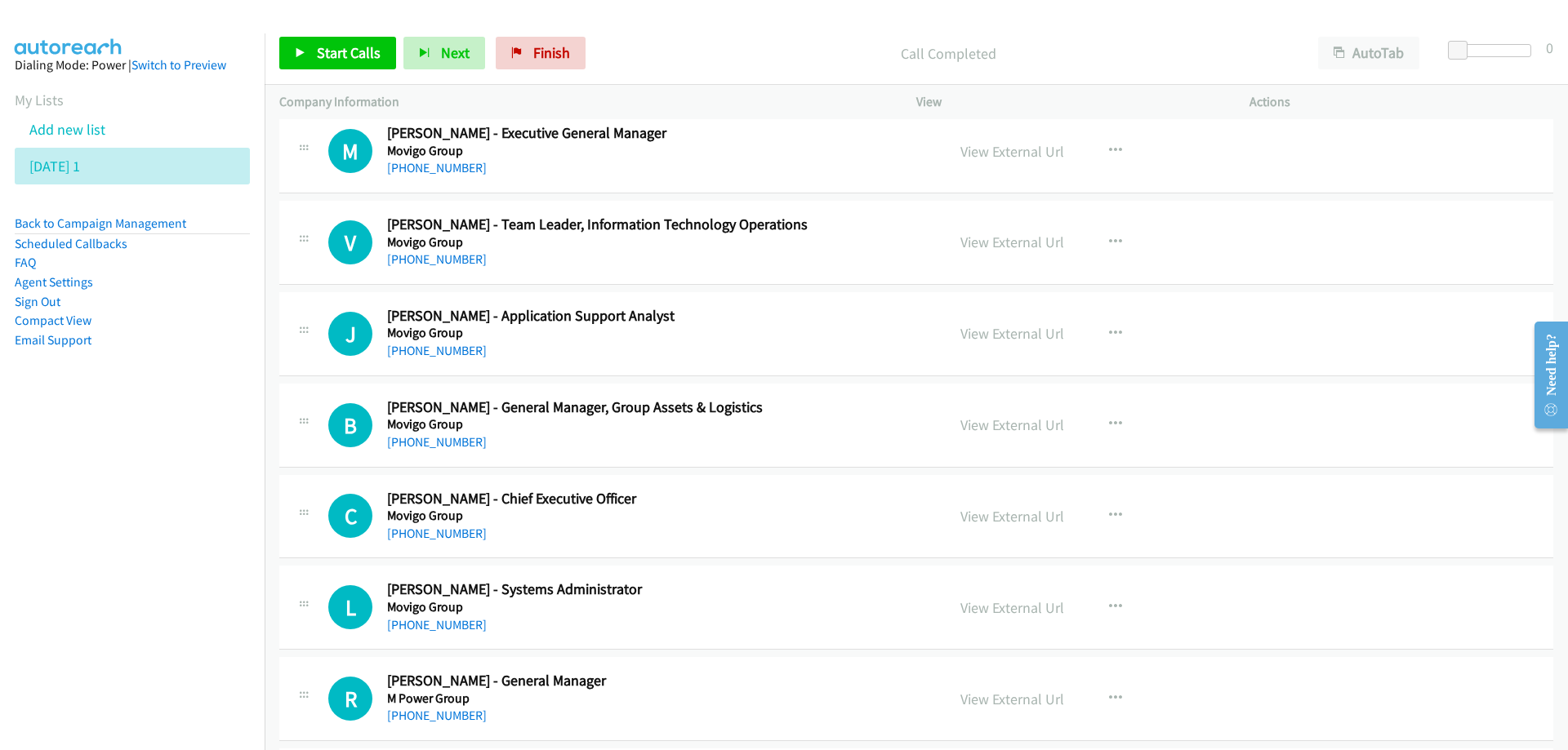
click at [811, 242] on h5 "Movigo Group" at bounding box center [656, 242] width 538 height 16
click at [450, 260] on link "[PHONE_NUMBER]" at bounding box center [436, 259] width 100 height 16
click at [757, 333] on h5 "Movigo Group" at bounding box center [656, 333] width 538 height 16
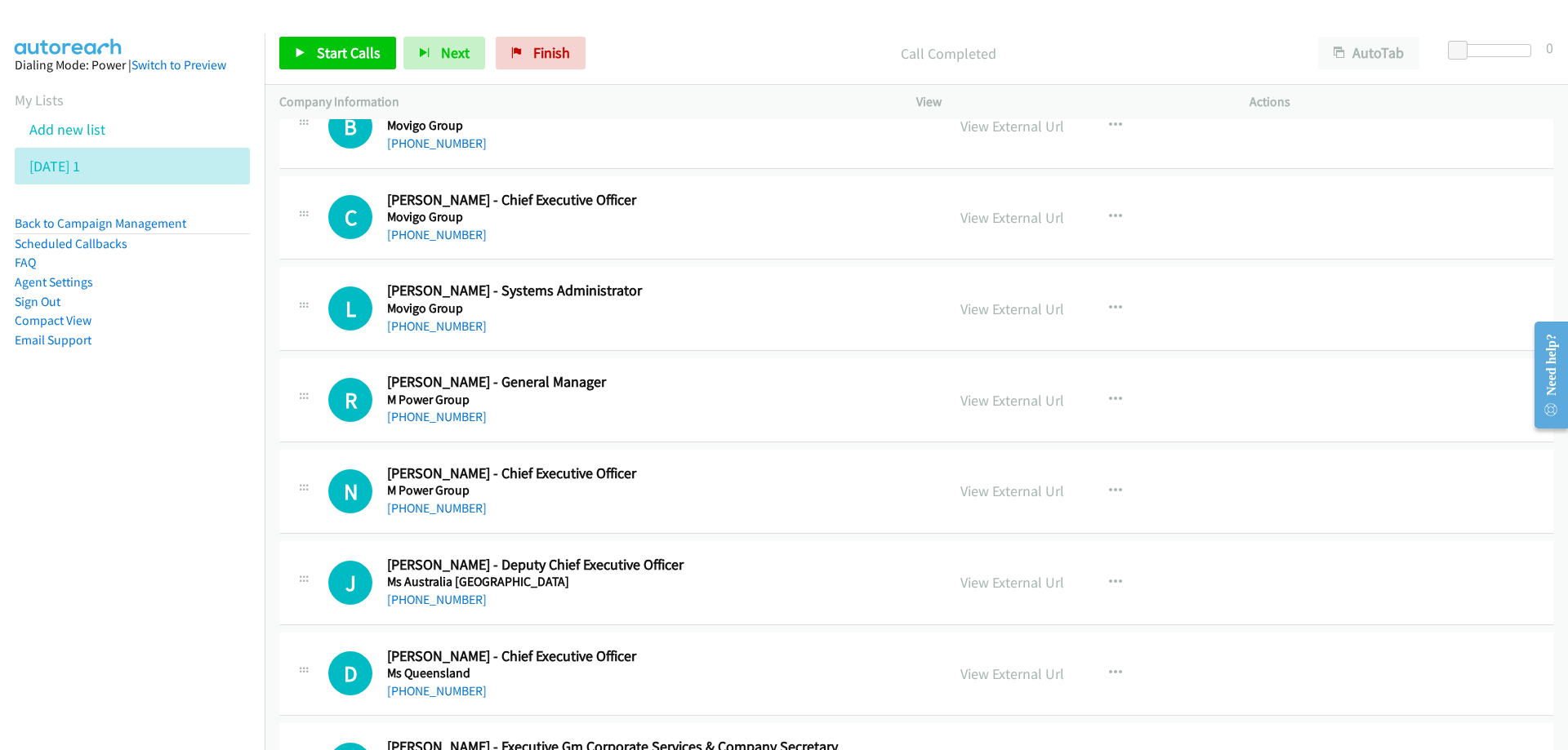
scroll to position [4408, 0]
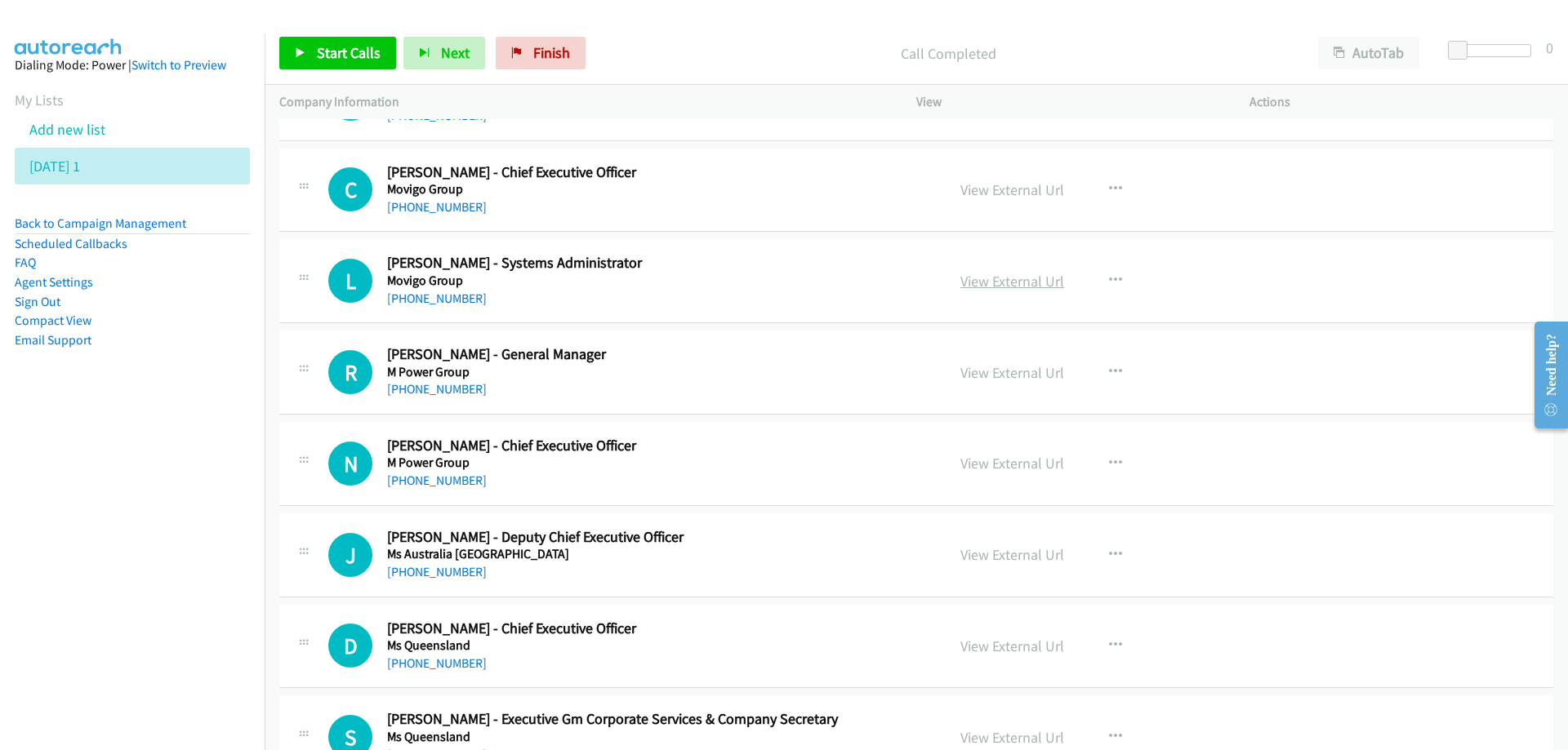
click at [1035, 279] on link "View External Url" at bounding box center [1011, 280] width 104 height 19
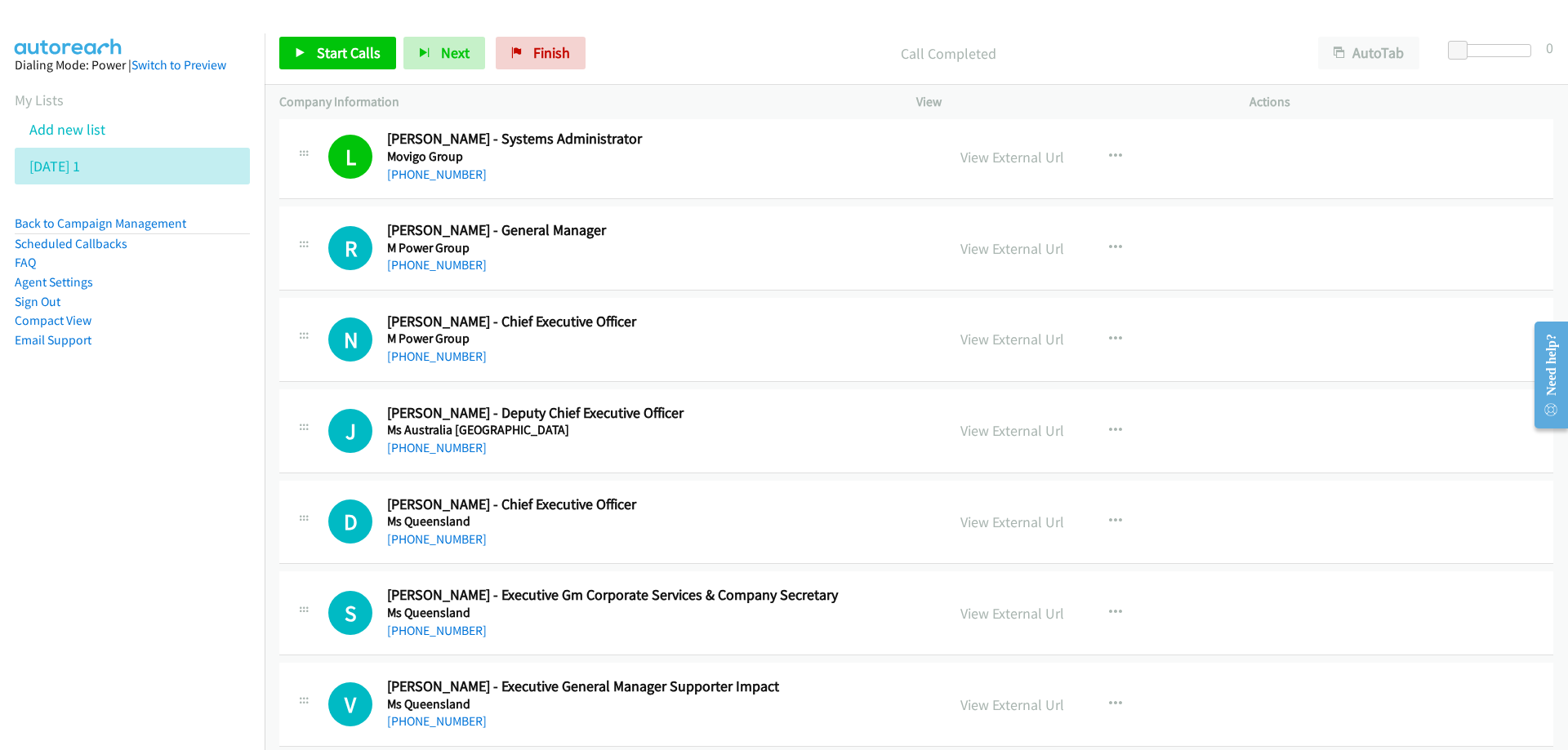
scroll to position [4571, 0]
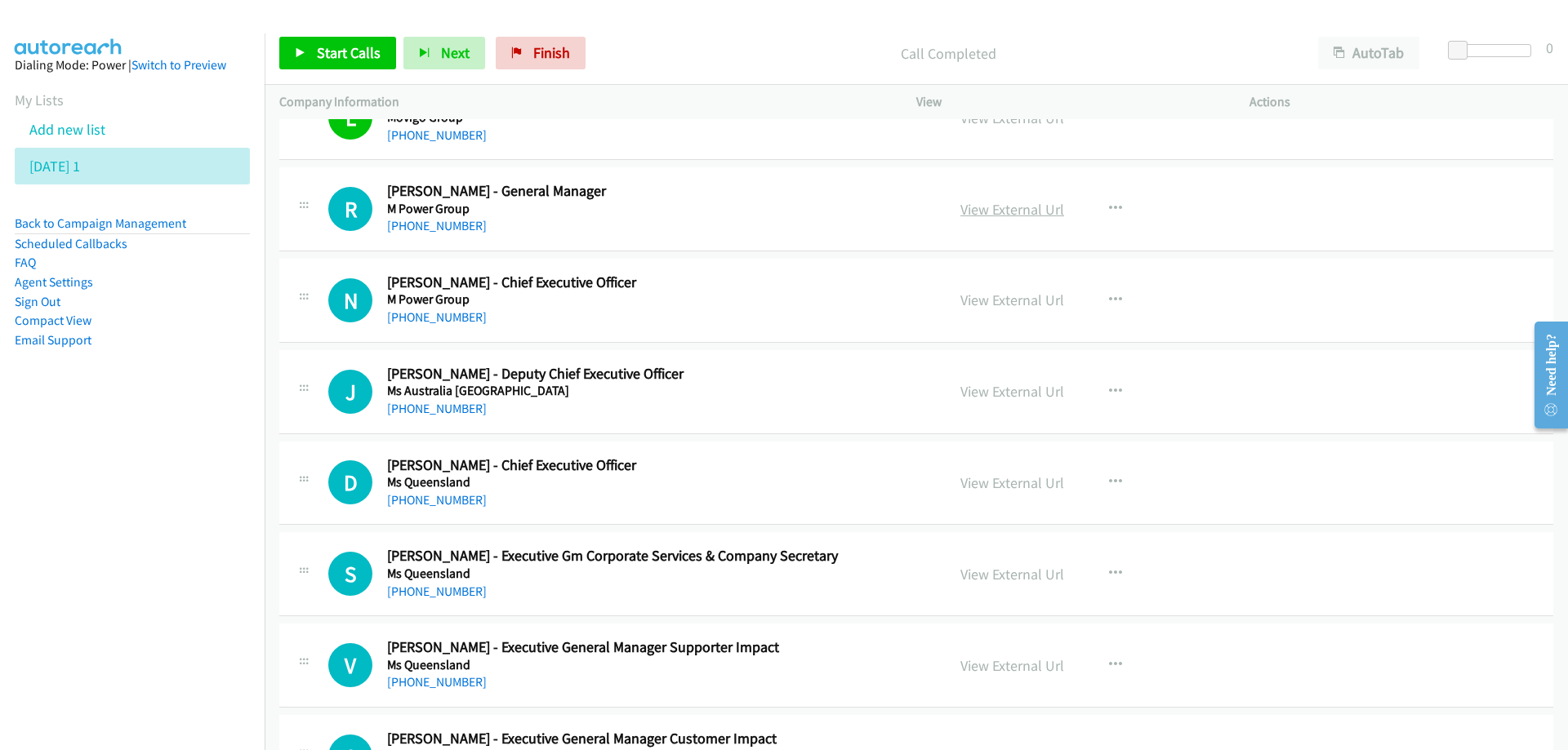
click at [991, 216] on link "View External Url" at bounding box center [1011, 209] width 104 height 19
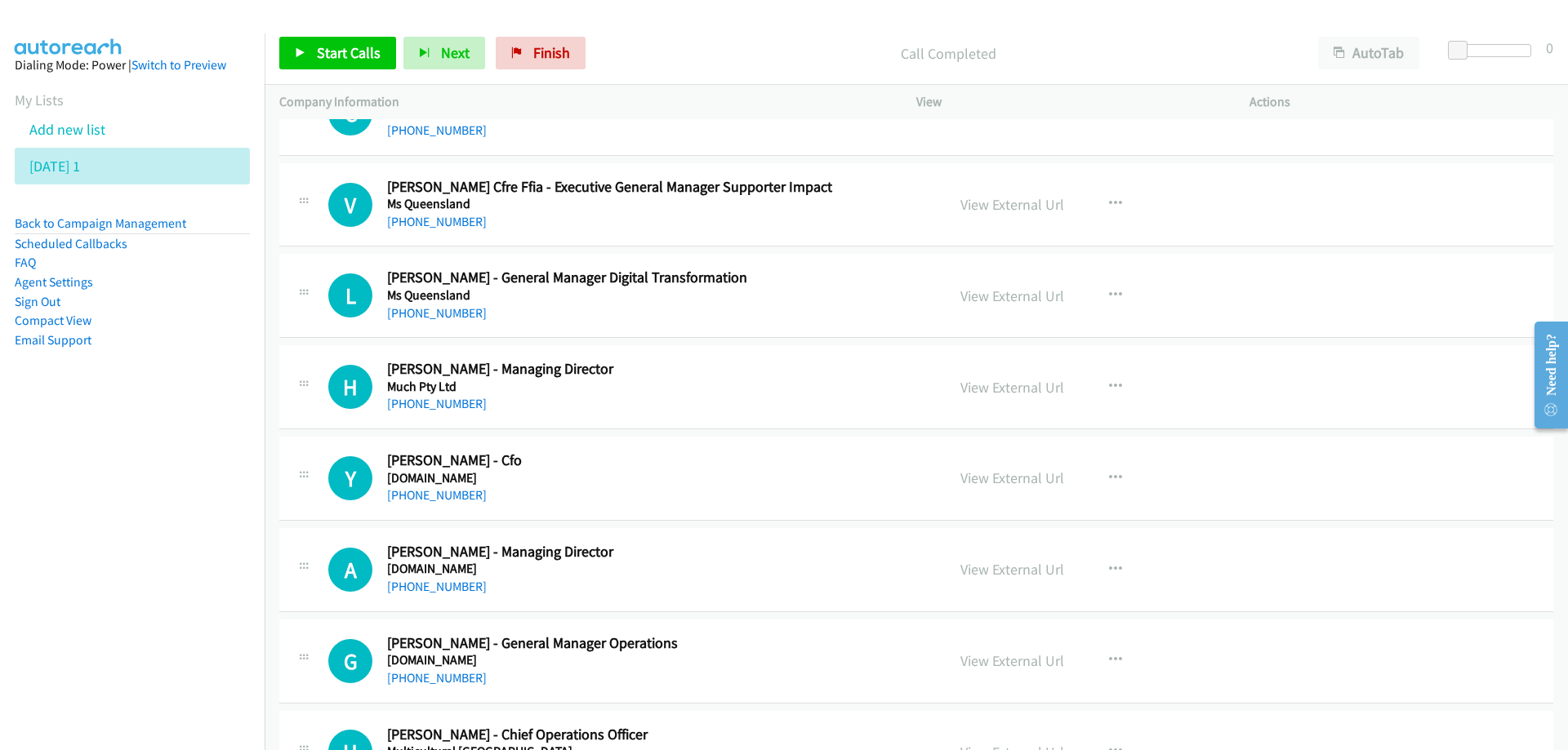
scroll to position [5387, 0]
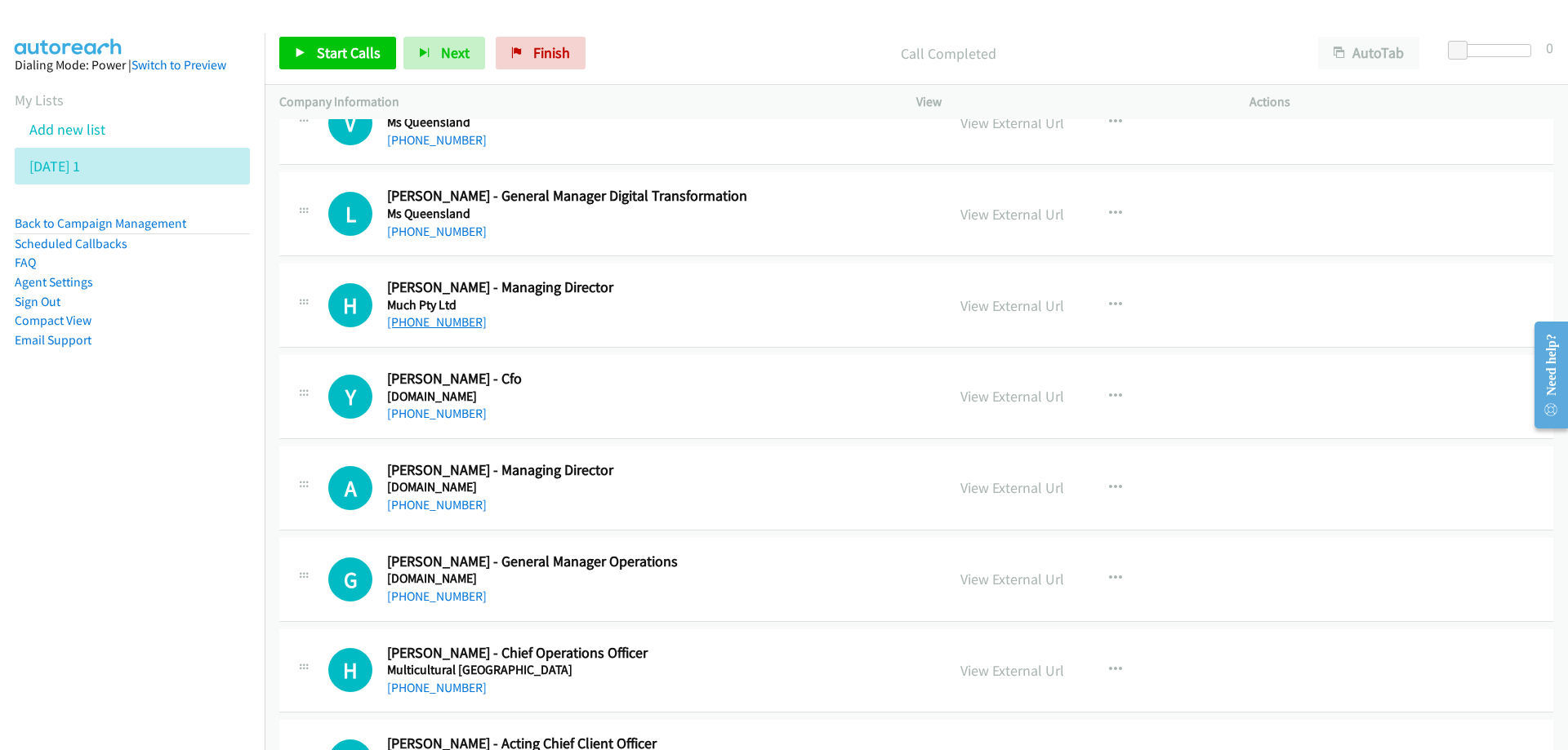
click at [443, 323] on link "[PHONE_NUMBER]" at bounding box center [436, 322] width 100 height 16
click at [754, 408] on div "[PHONE_NUMBER]" at bounding box center [656, 414] width 538 height 19
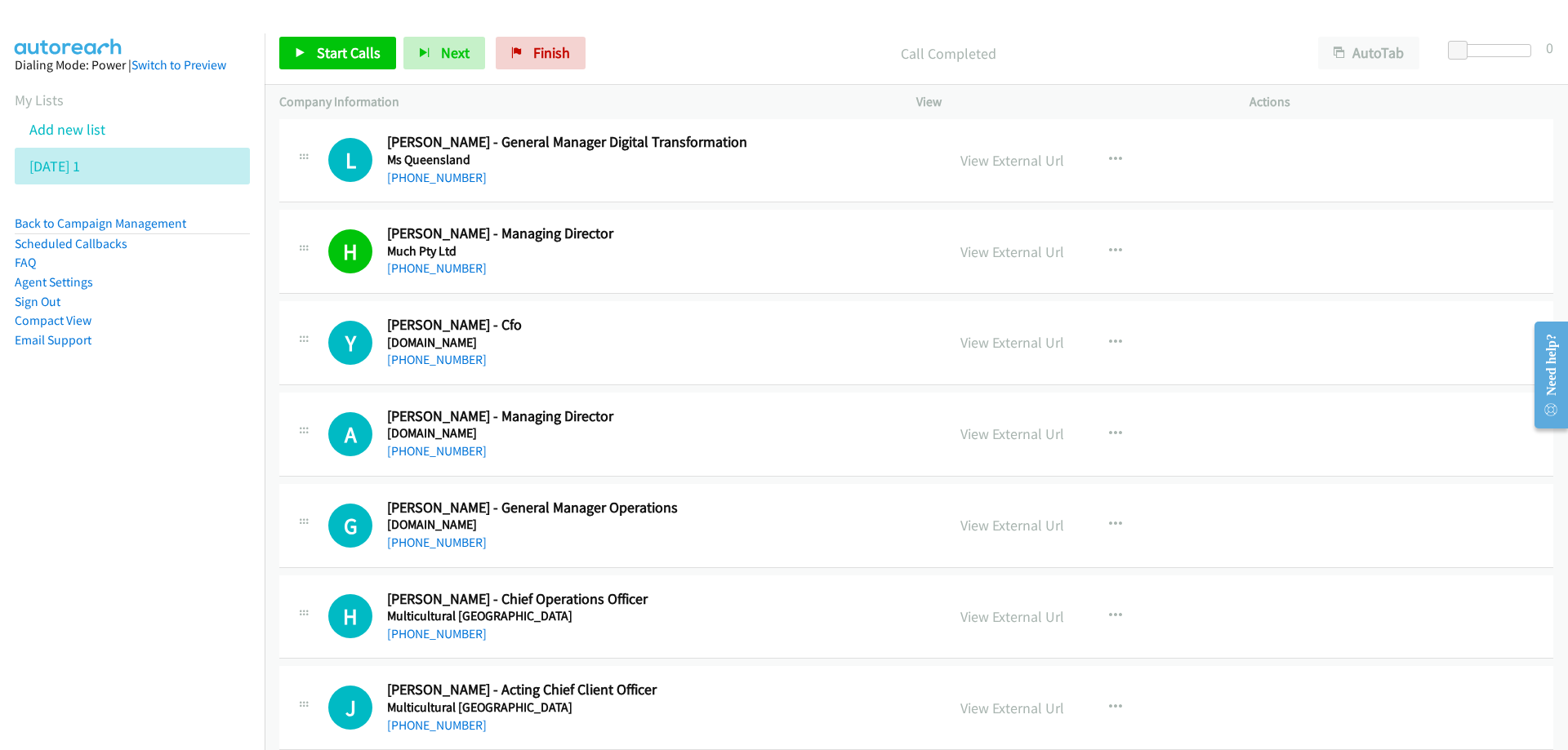
scroll to position [5469, 0]
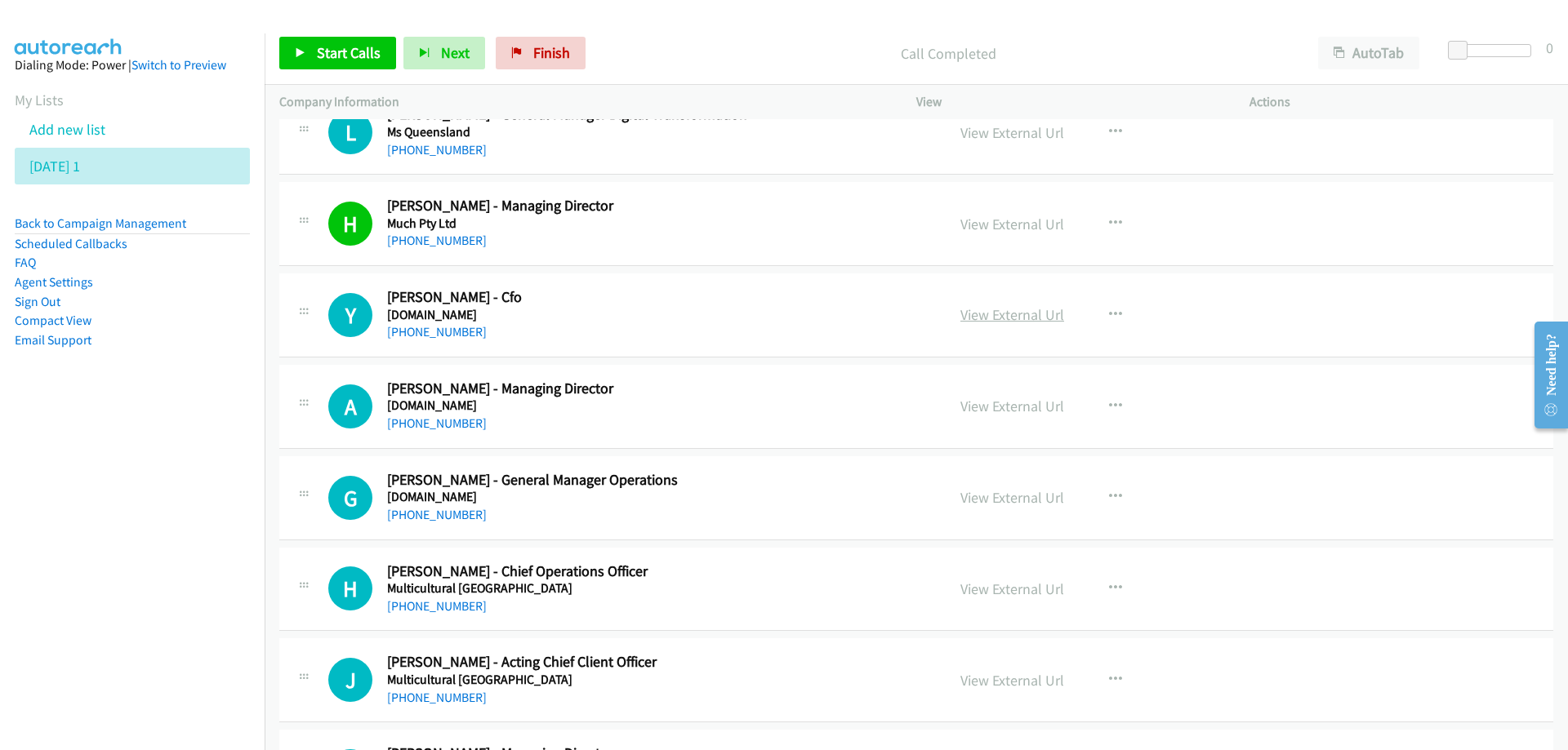
click at [1019, 310] on link "View External Url" at bounding box center [1011, 314] width 104 height 19
drag, startPoint x: 767, startPoint y: 470, endPoint x: 810, endPoint y: 466, distance: 43.2
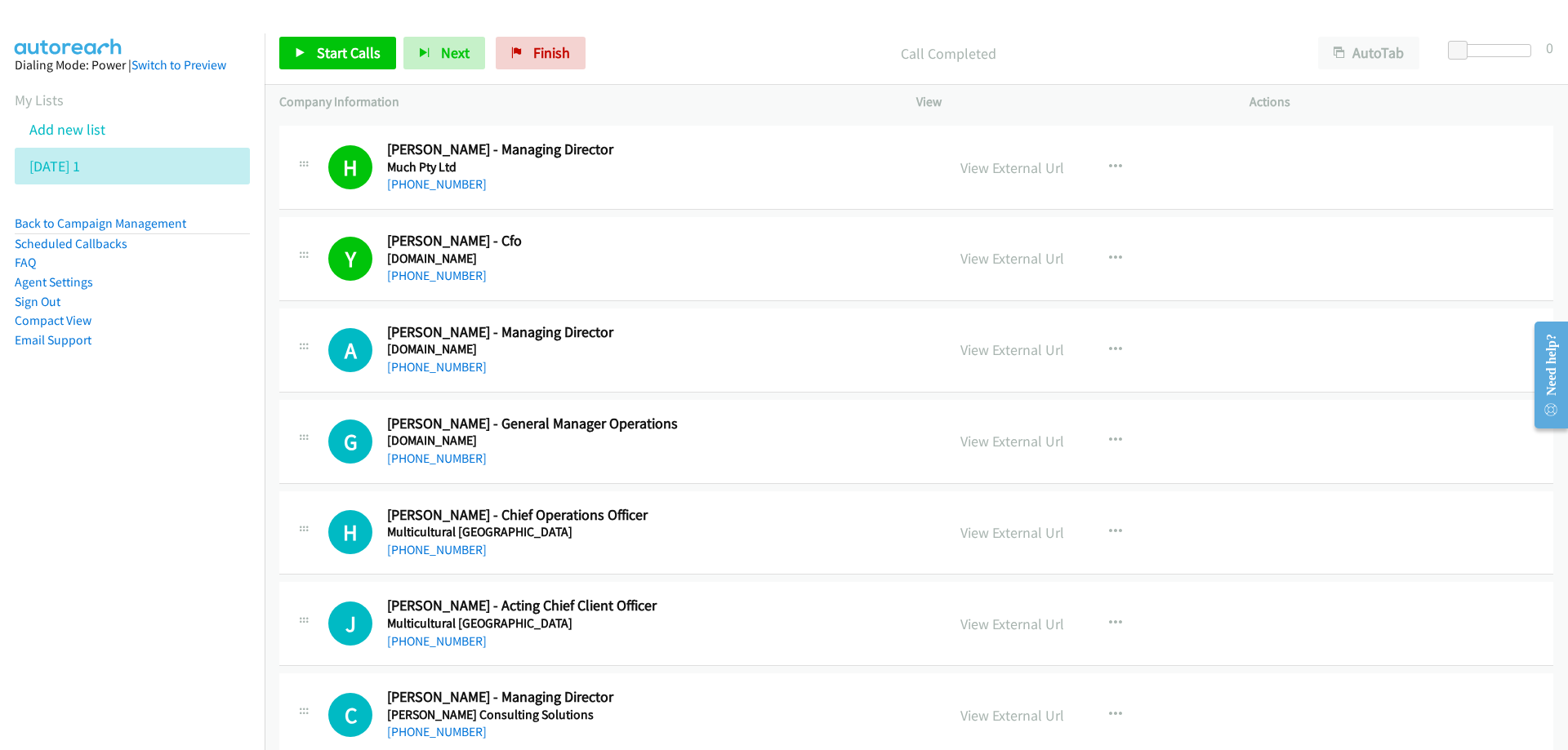
scroll to position [5632, 0]
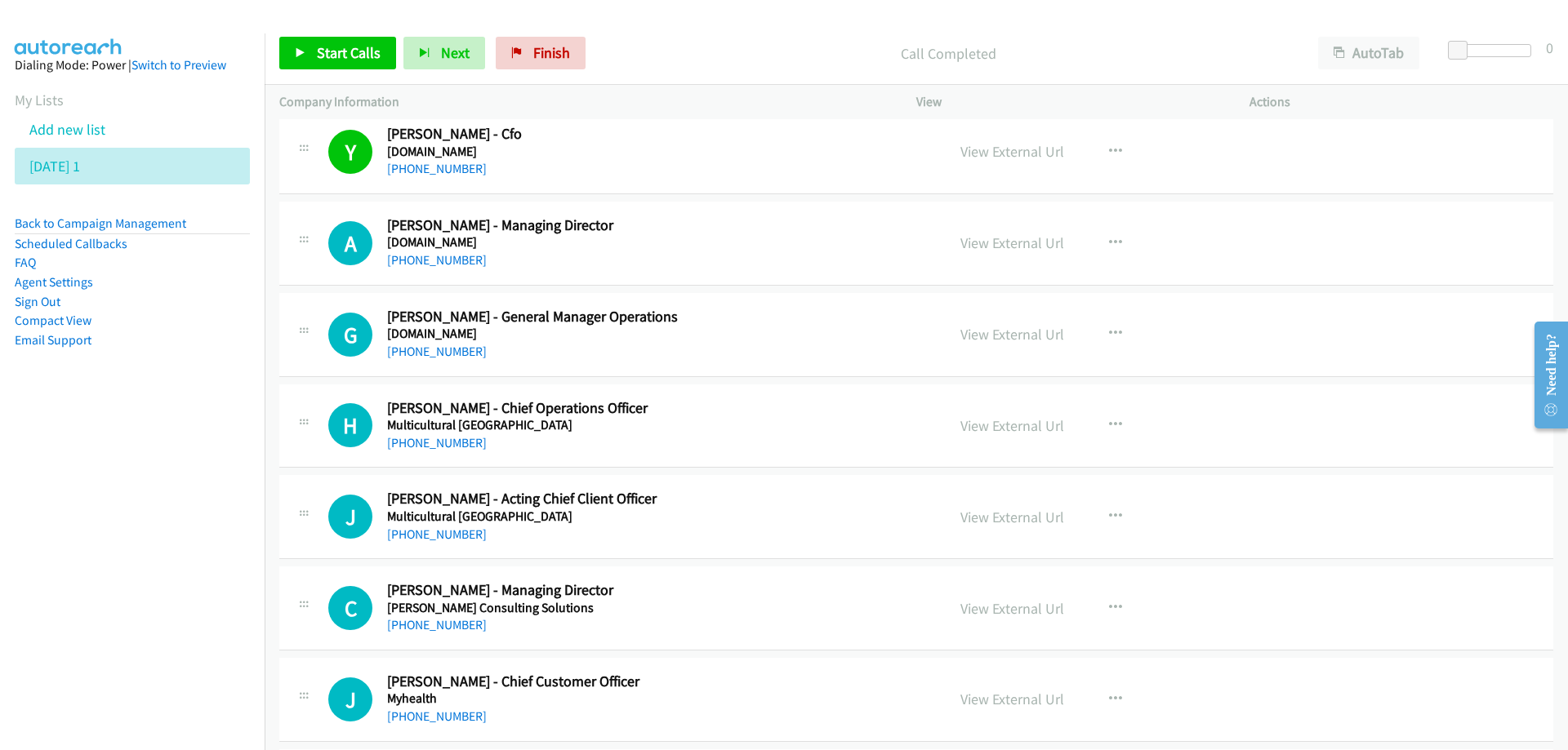
click at [716, 415] on h2 "[PERSON_NAME] - Chief Operations Officer" at bounding box center [656, 408] width 538 height 19
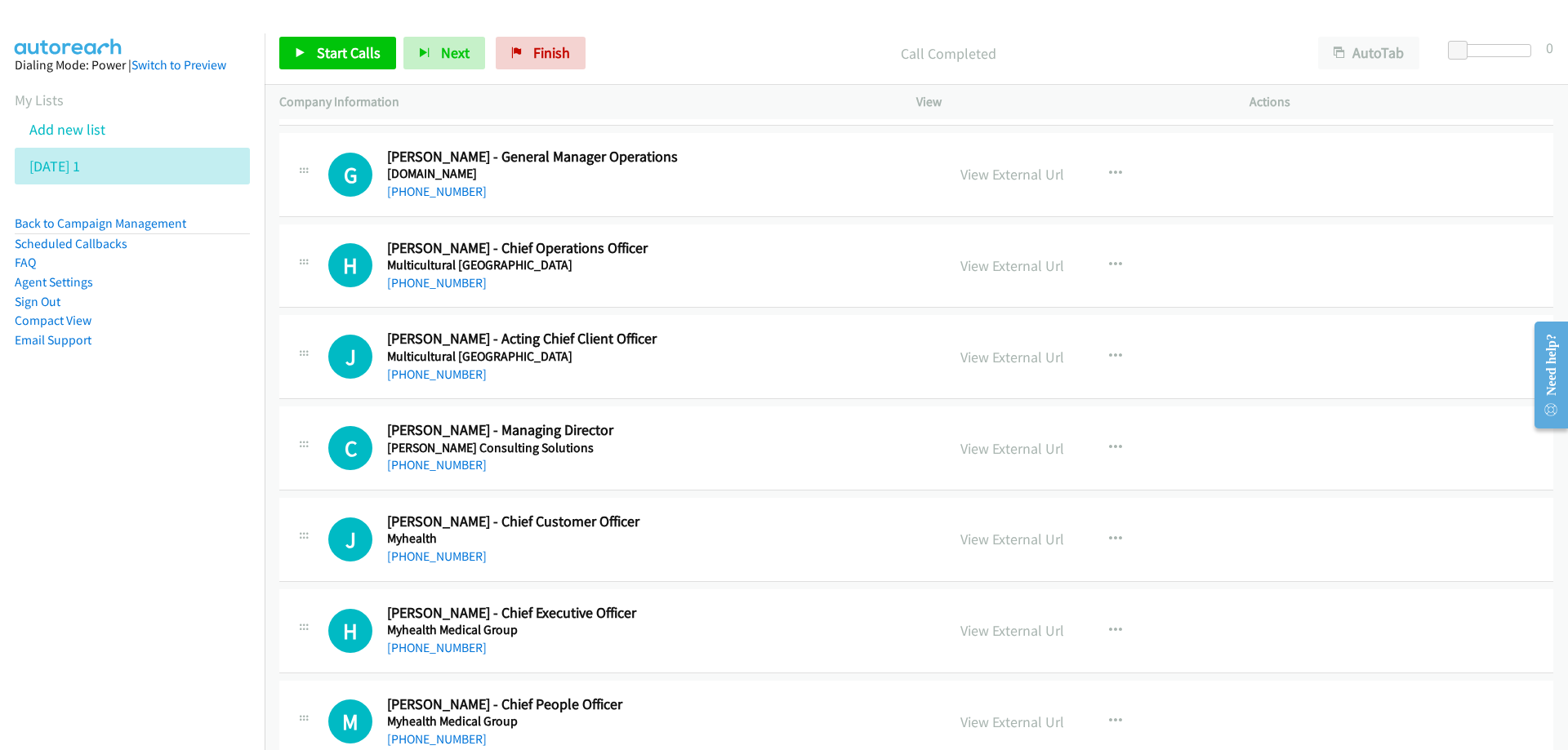
scroll to position [5796, 0]
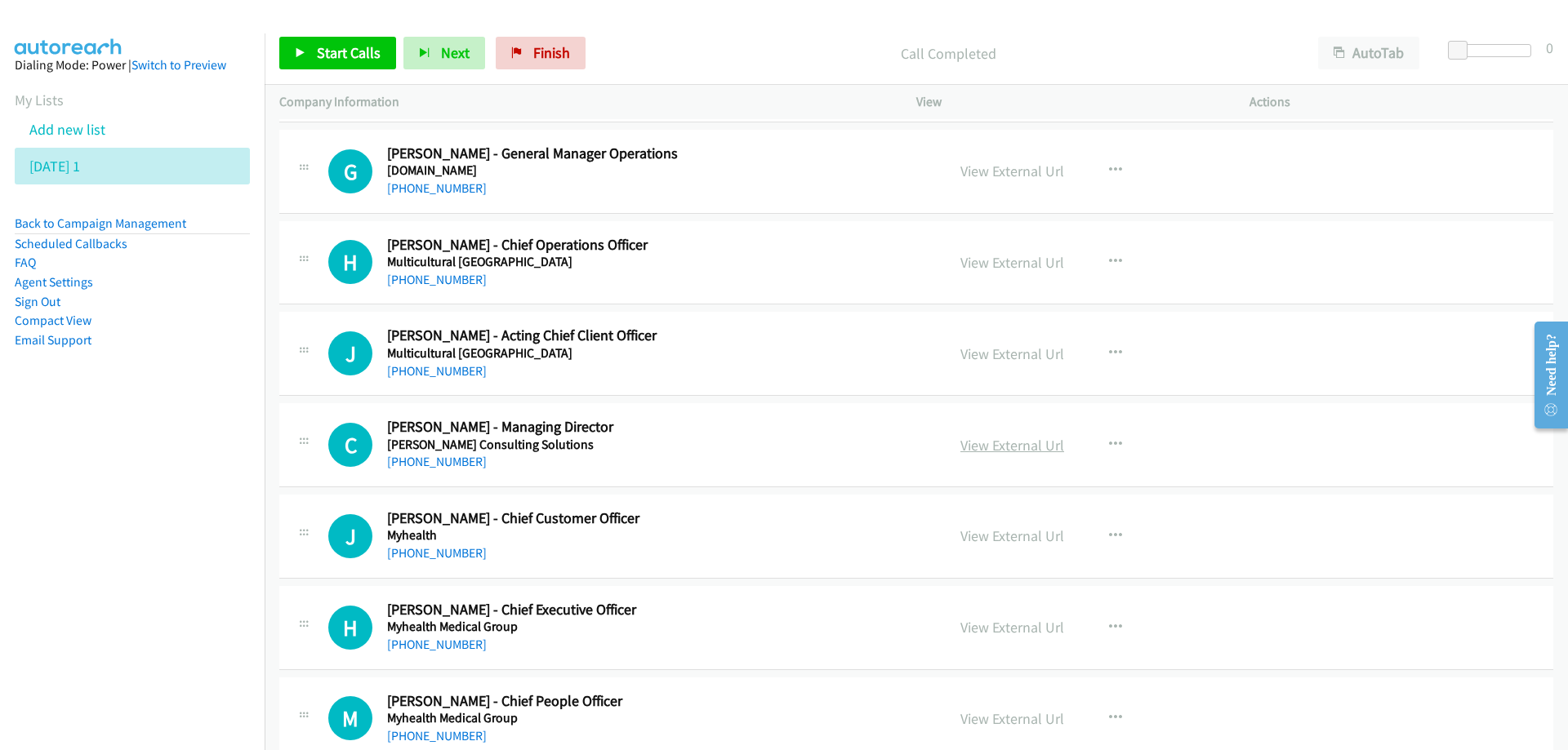
click at [995, 440] on link "View External Url" at bounding box center [1011, 445] width 104 height 19
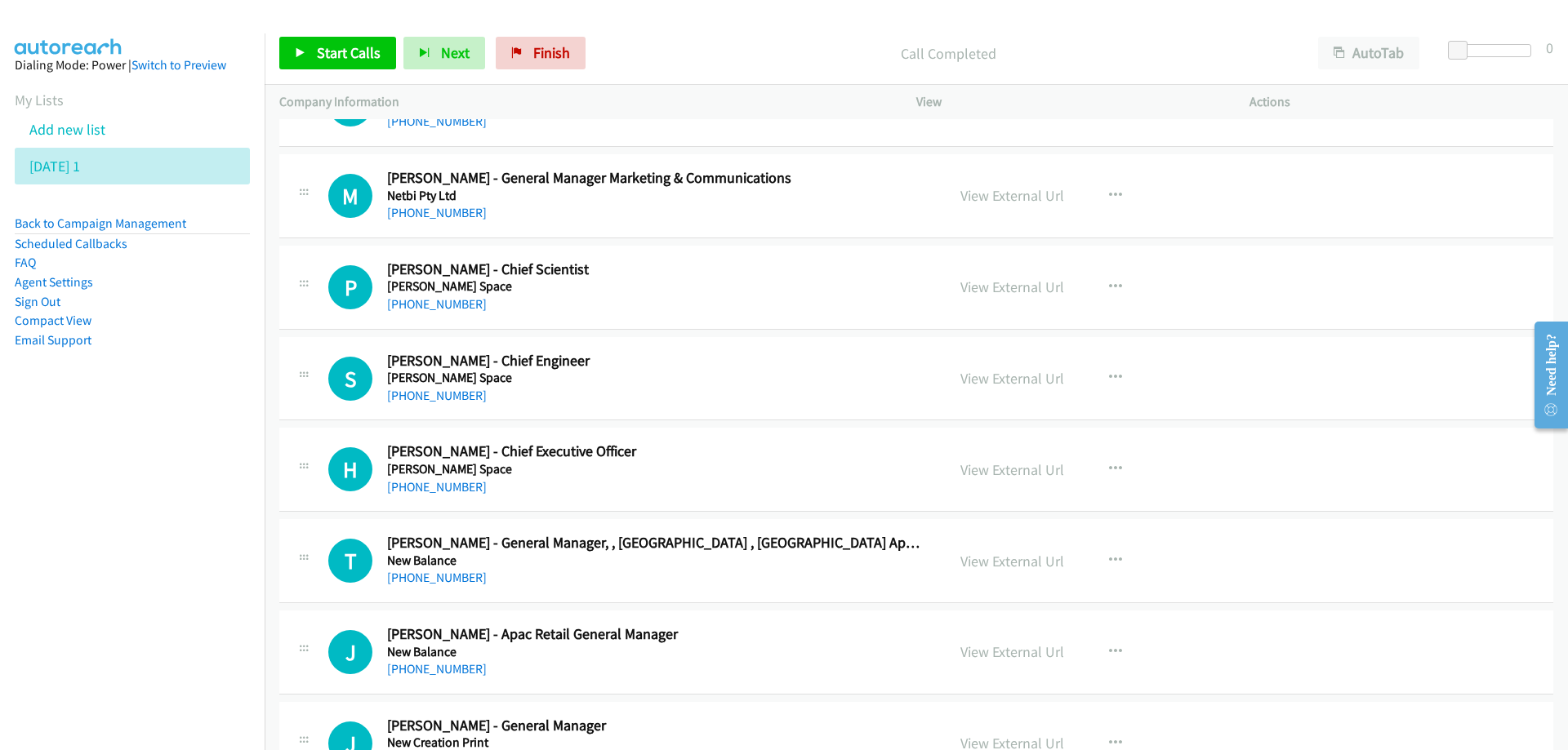
scroll to position [8081, 0]
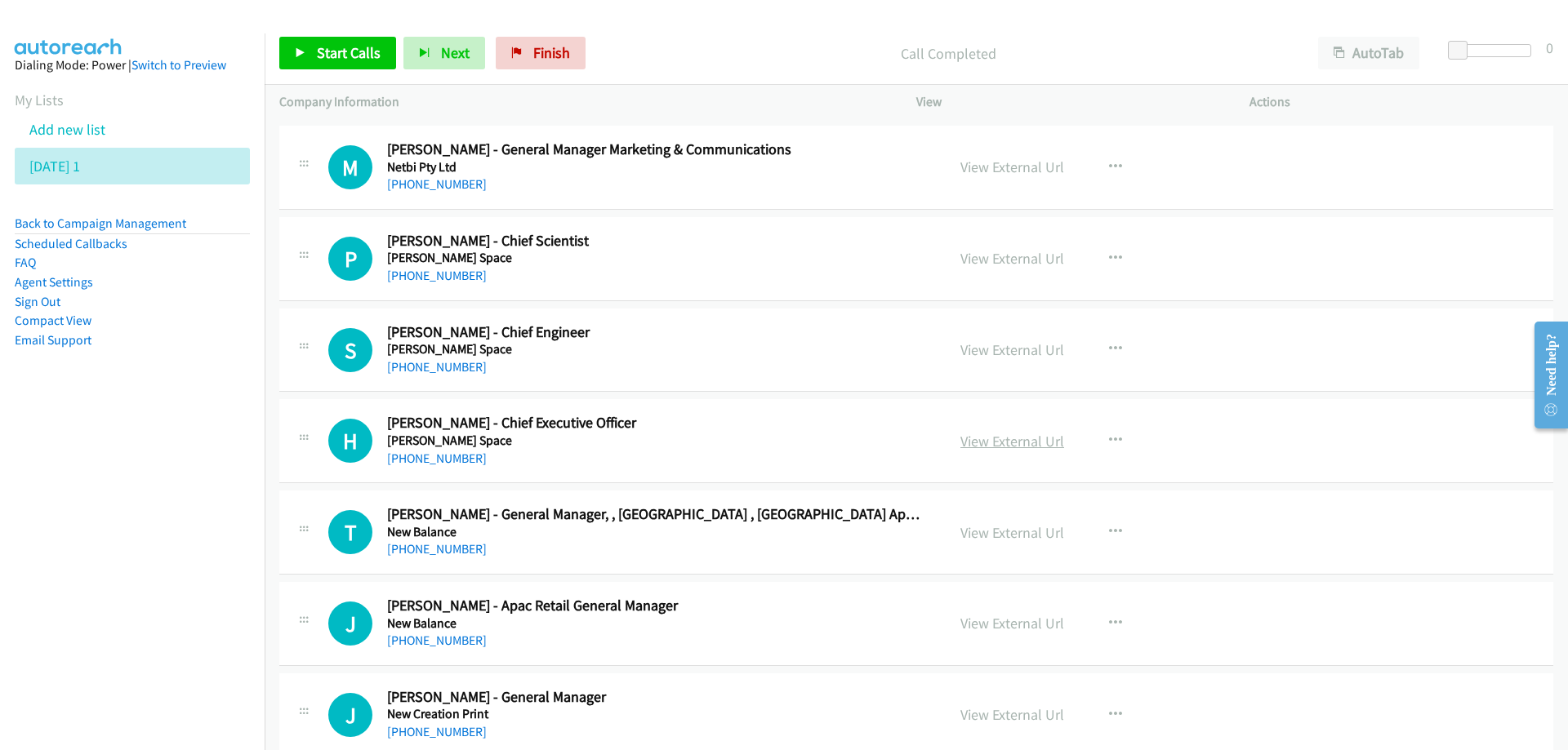
click at [977, 440] on link "View External Url" at bounding box center [1011, 440] width 104 height 19
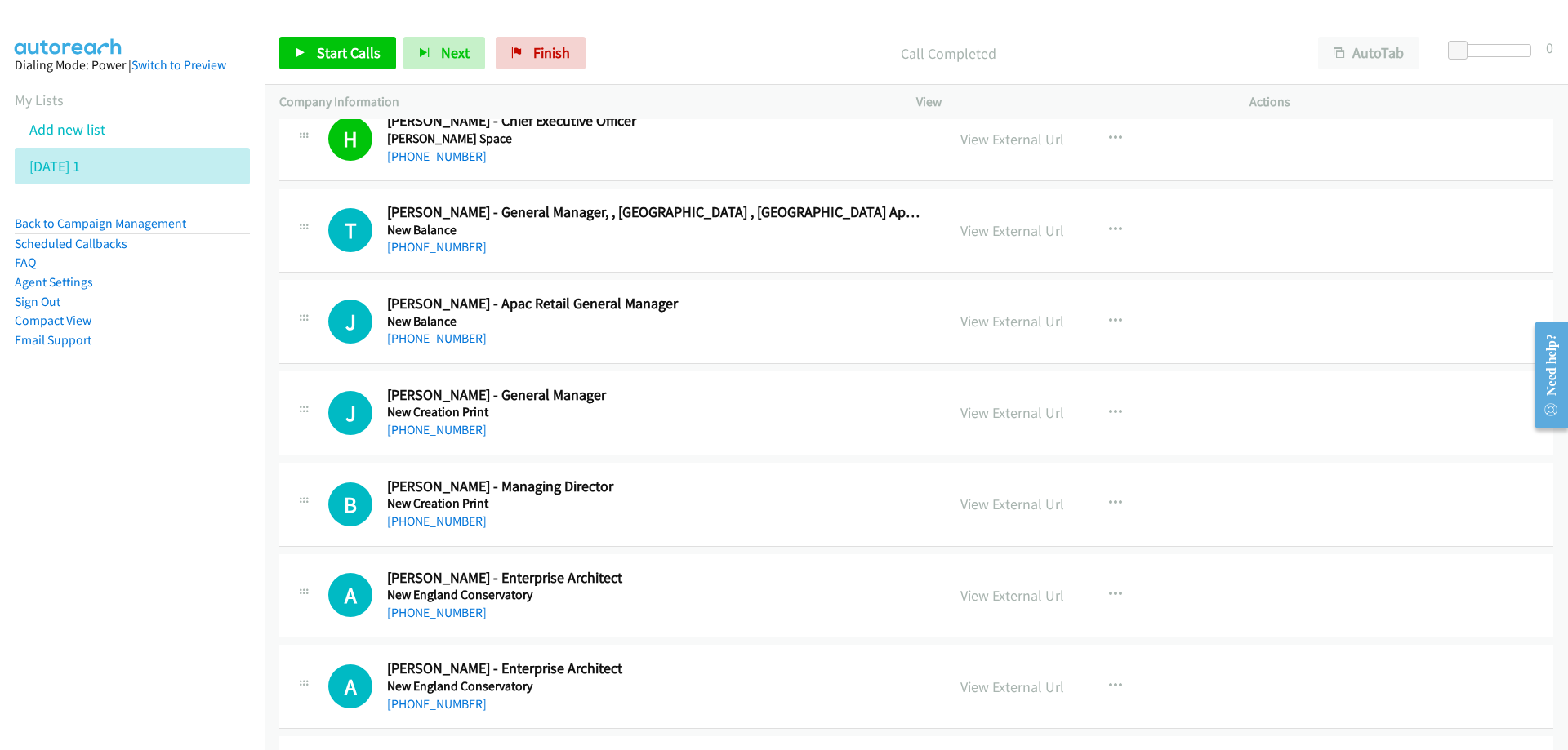
scroll to position [8407, 0]
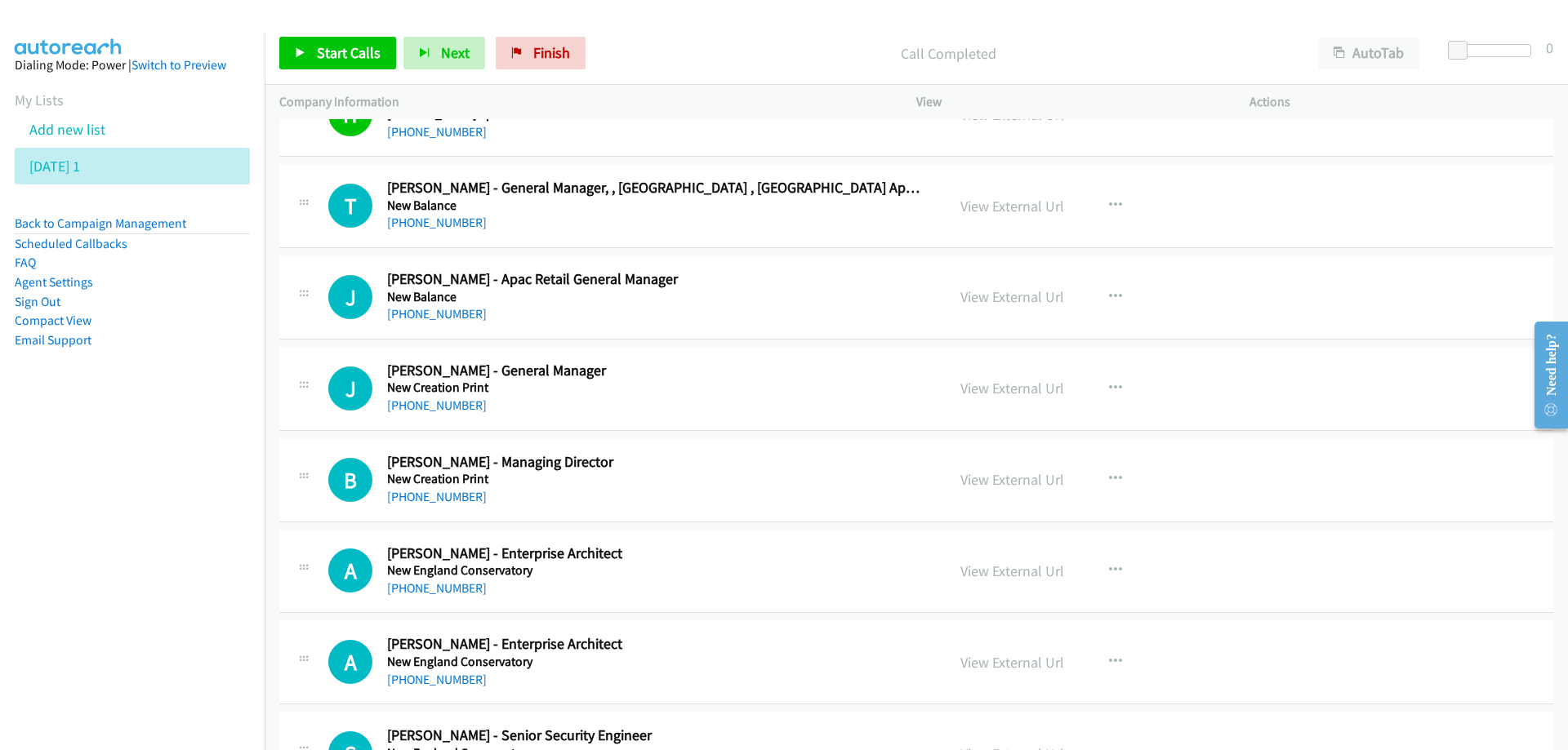
click at [704, 378] on h2 "[PERSON_NAME] - General Manager" at bounding box center [656, 371] width 538 height 19
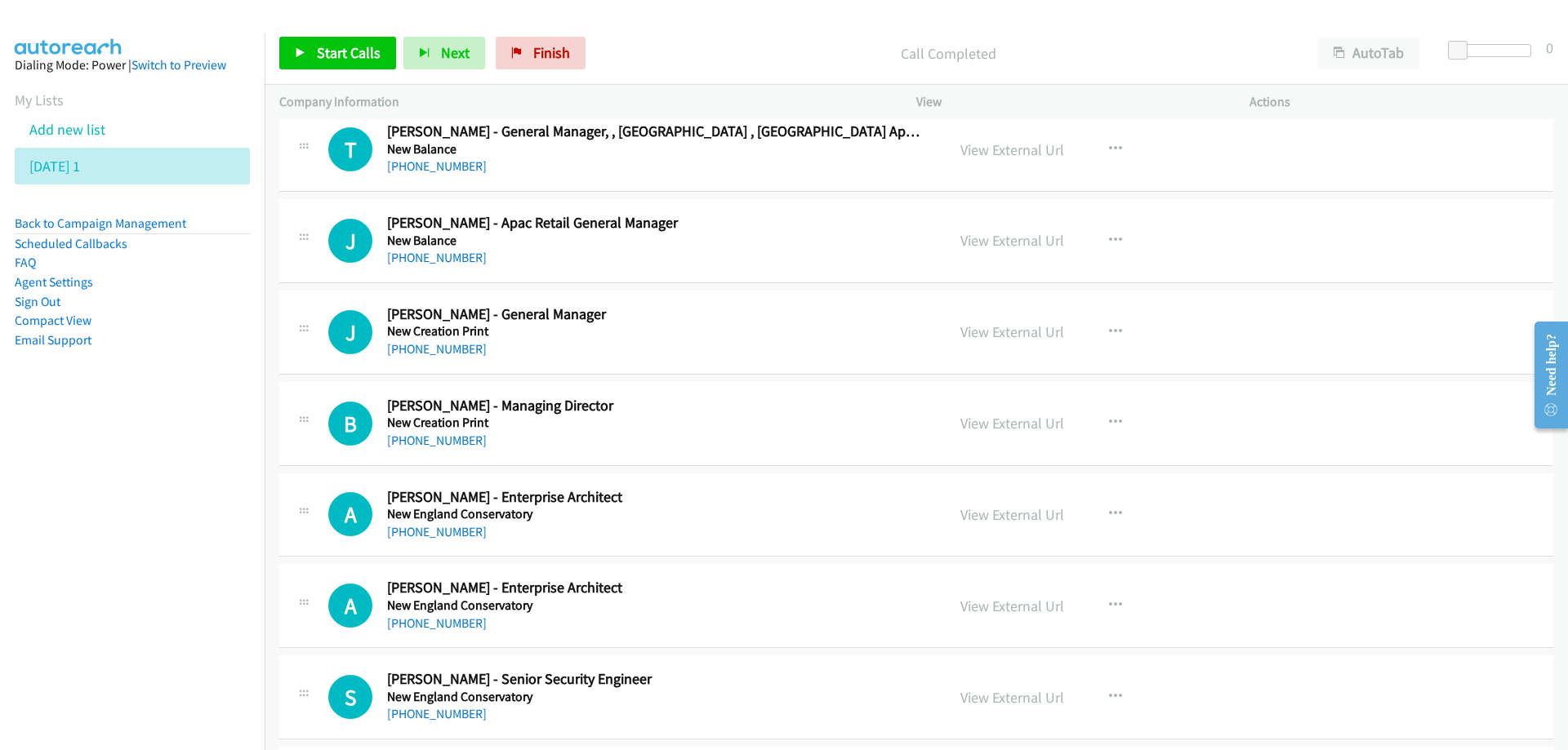
scroll to position [8489, 0]
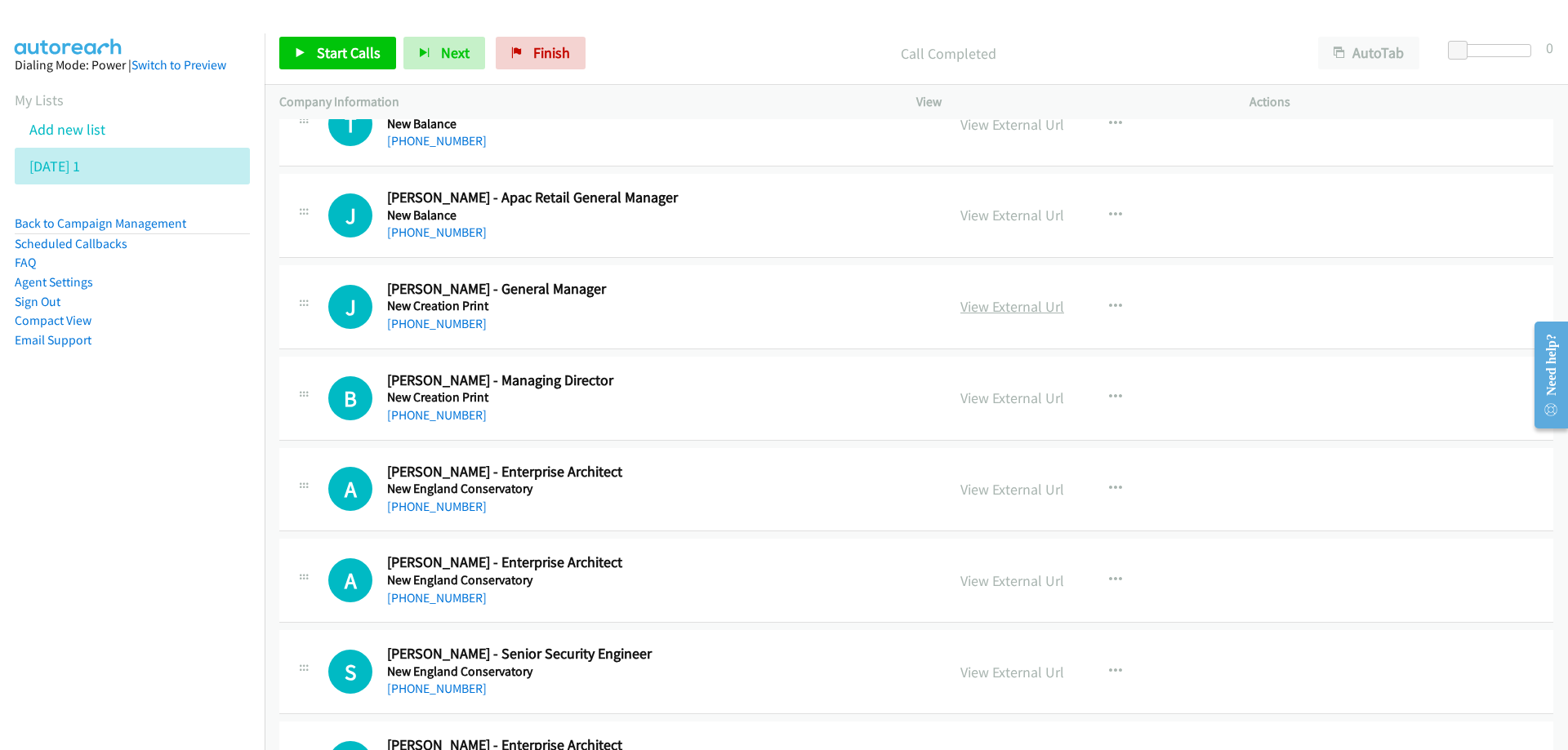
click at [1009, 308] on link "View External Url" at bounding box center [1011, 306] width 104 height 19
click at [713, 306] on h5 "New Creation Print" at bounding box center [656, 306] width 538 height 16
click at [692, 380] on h2 "[PERSON_NAME] - Managing Director" at bounding box center [656, 380] width 538 height 19
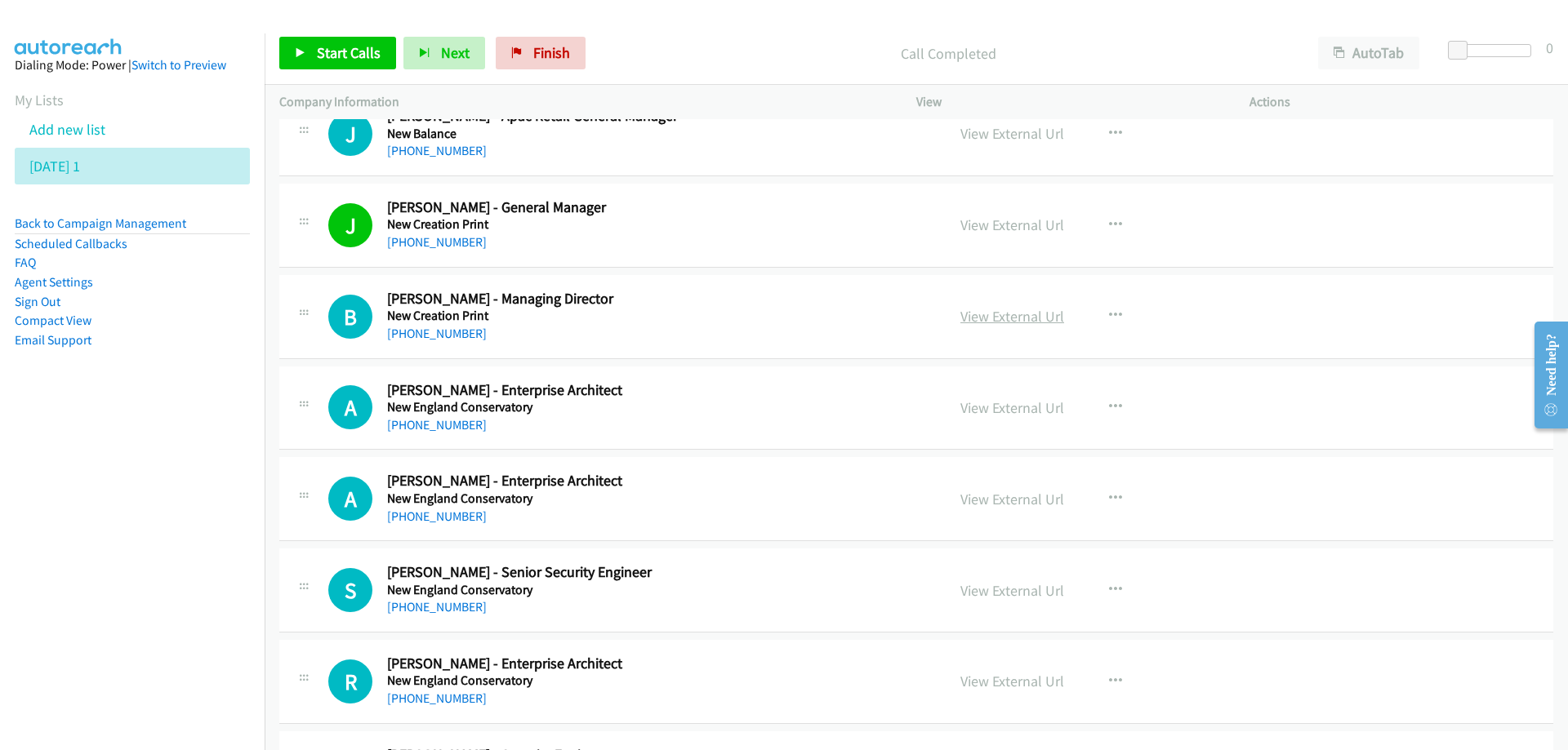
click at [1011, 321] on link "View External Url" at bounding box center [1011, 316] width 104 height 19
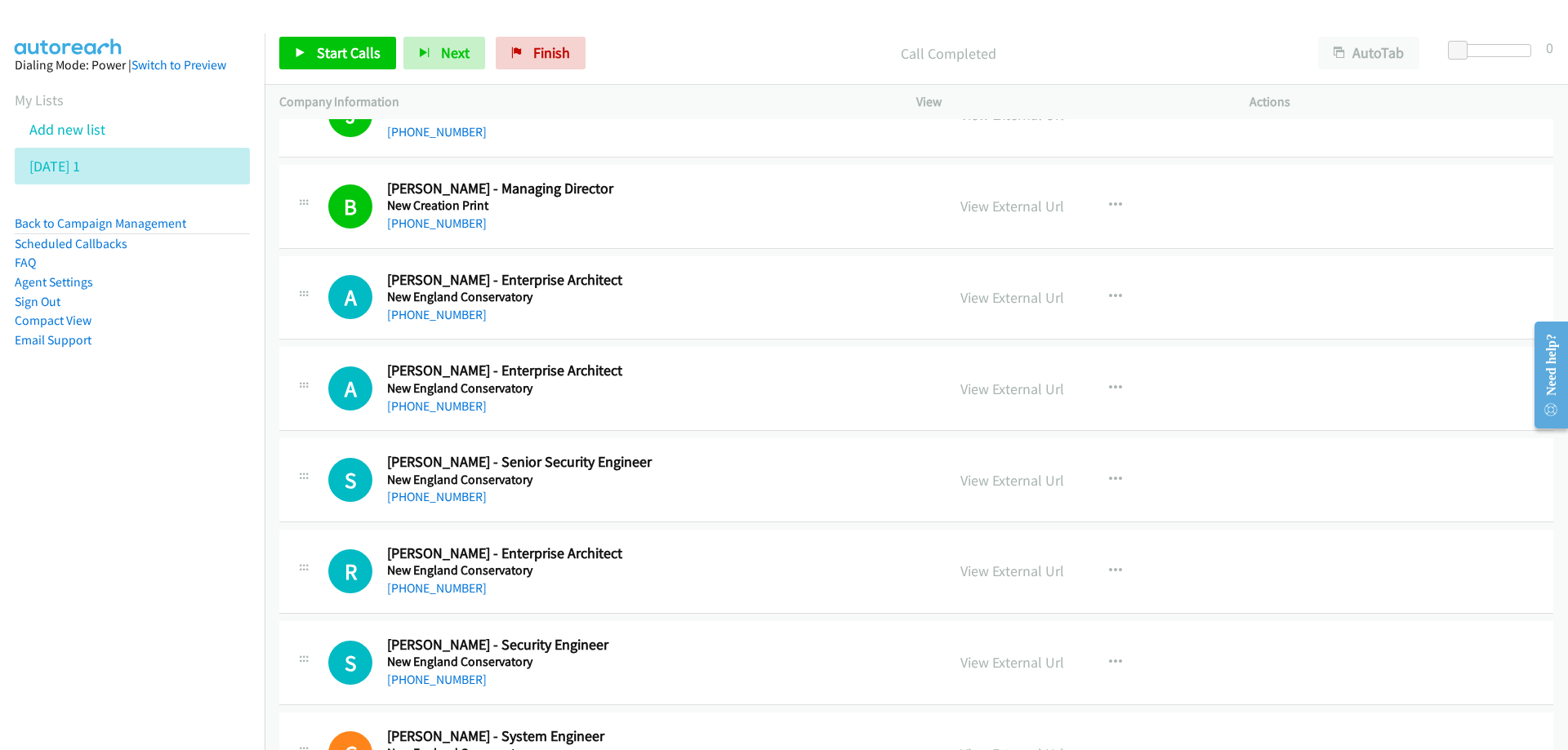
scroll to position [8734, 0]
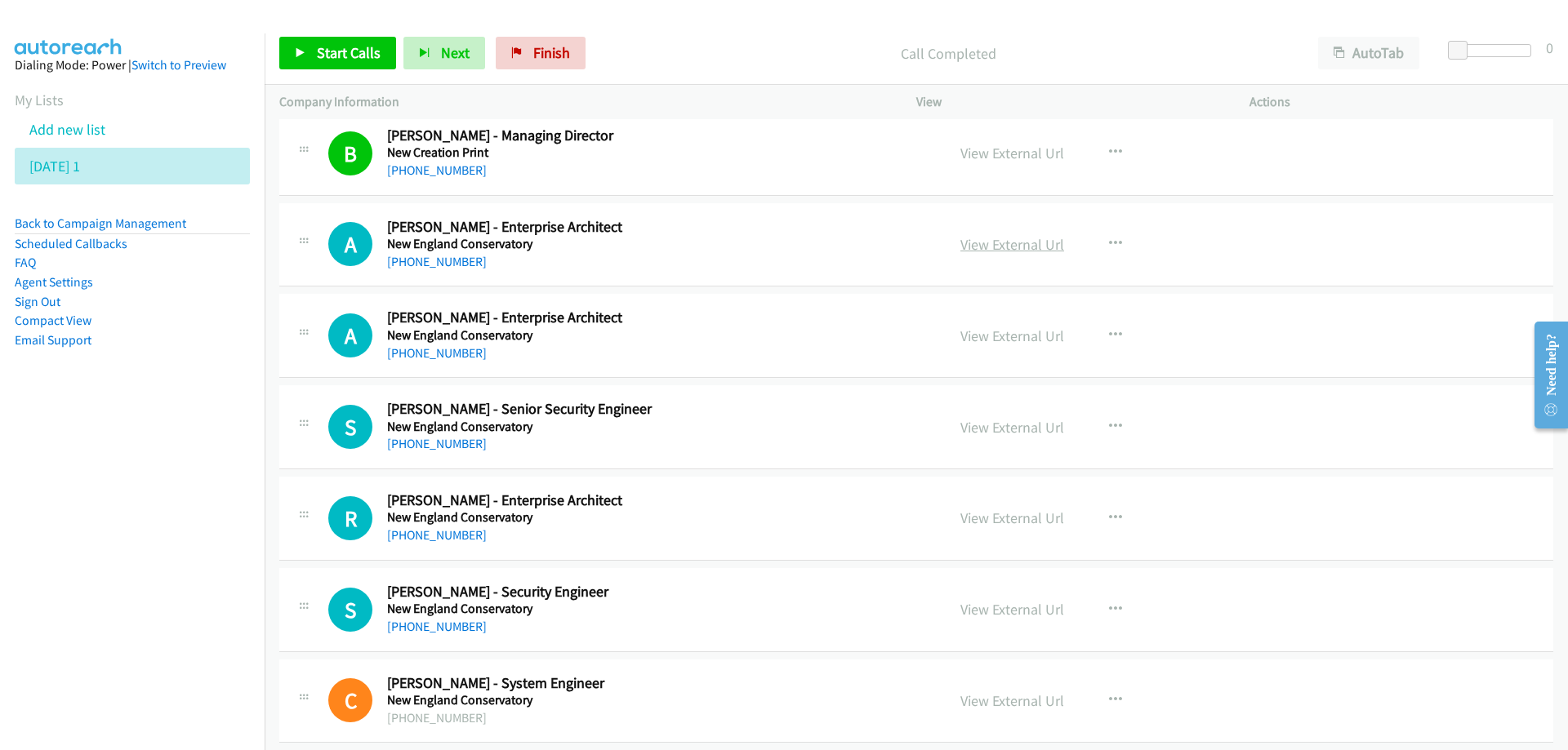
click at [1016, 243] on link "View External Url" at bounding box center [1011, 244] width 104 height 19
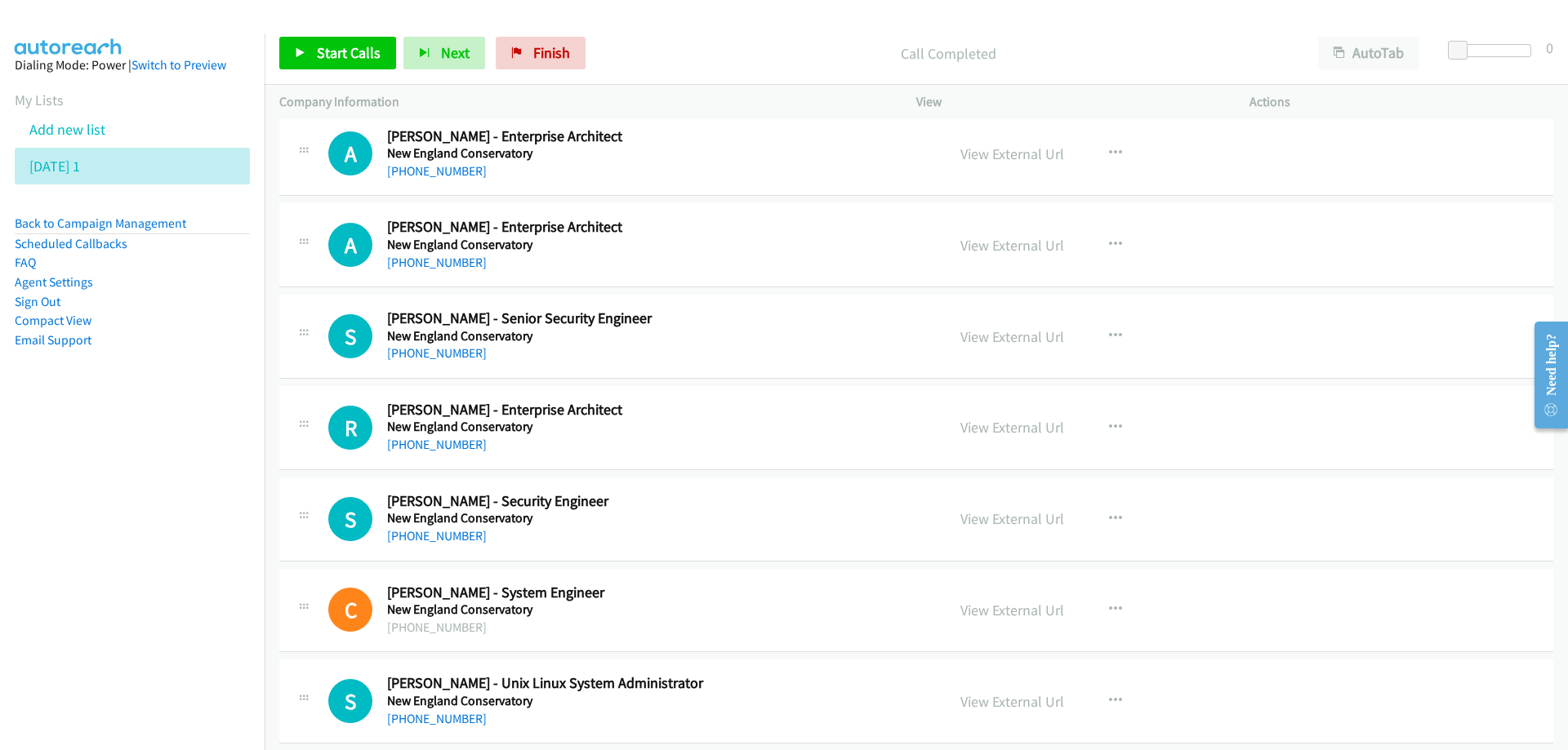
scroll to position [8897, 0]
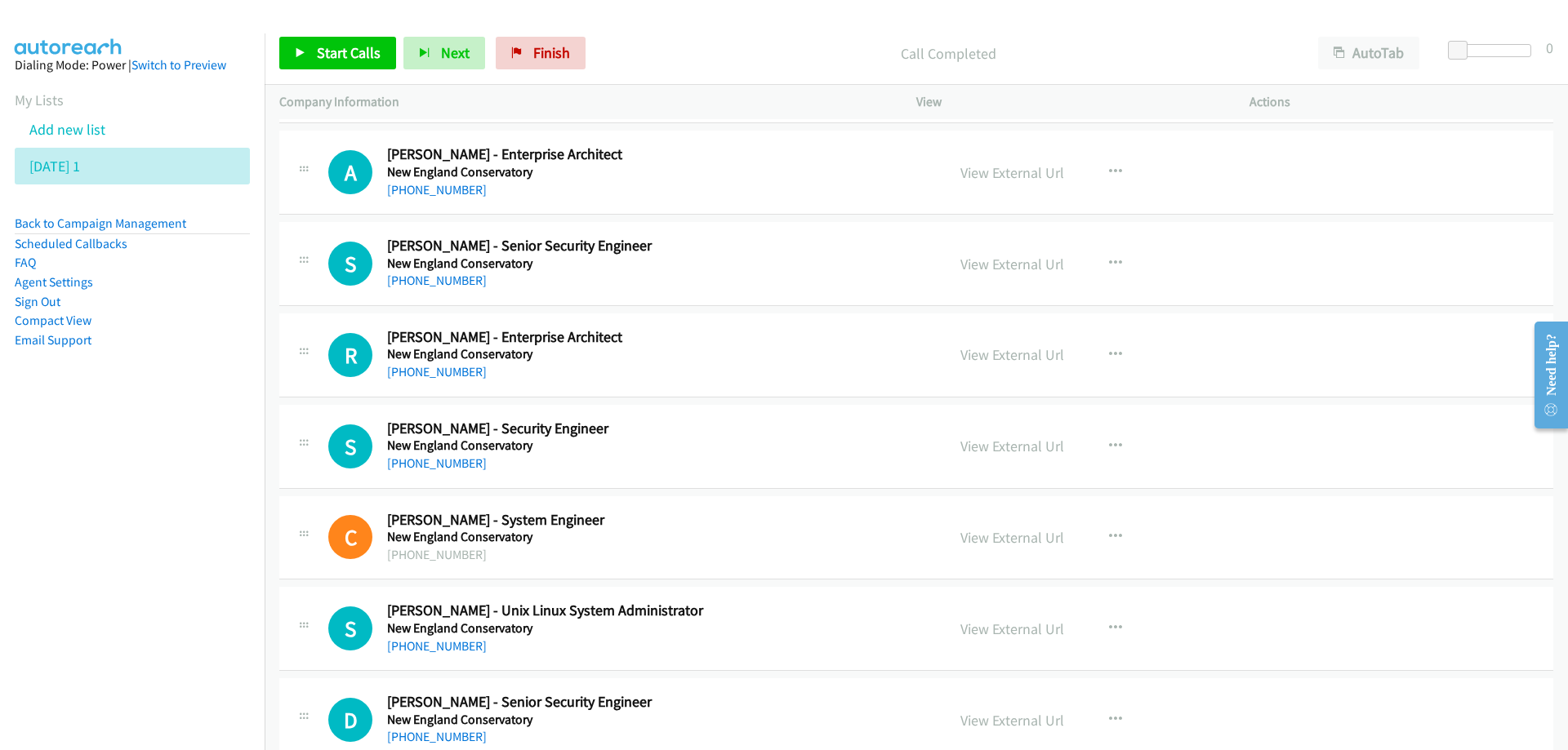
click at [764, 267] on h5 "New England Conservatory" at bounding box center [656, 264] width 538 height 16
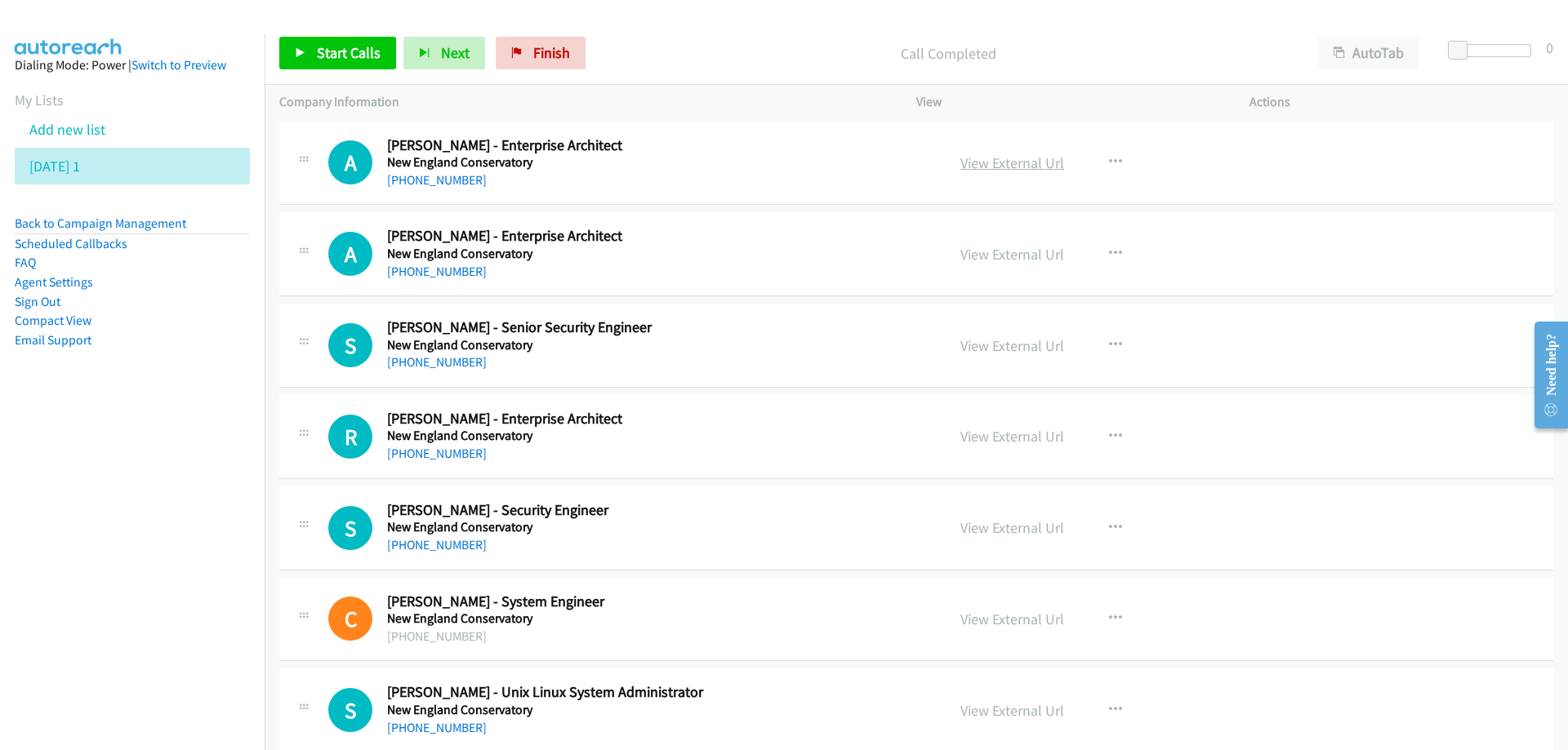
click at [984, 162] on link "View External Url" at bounding box center [1011, 163] width 104 height 19
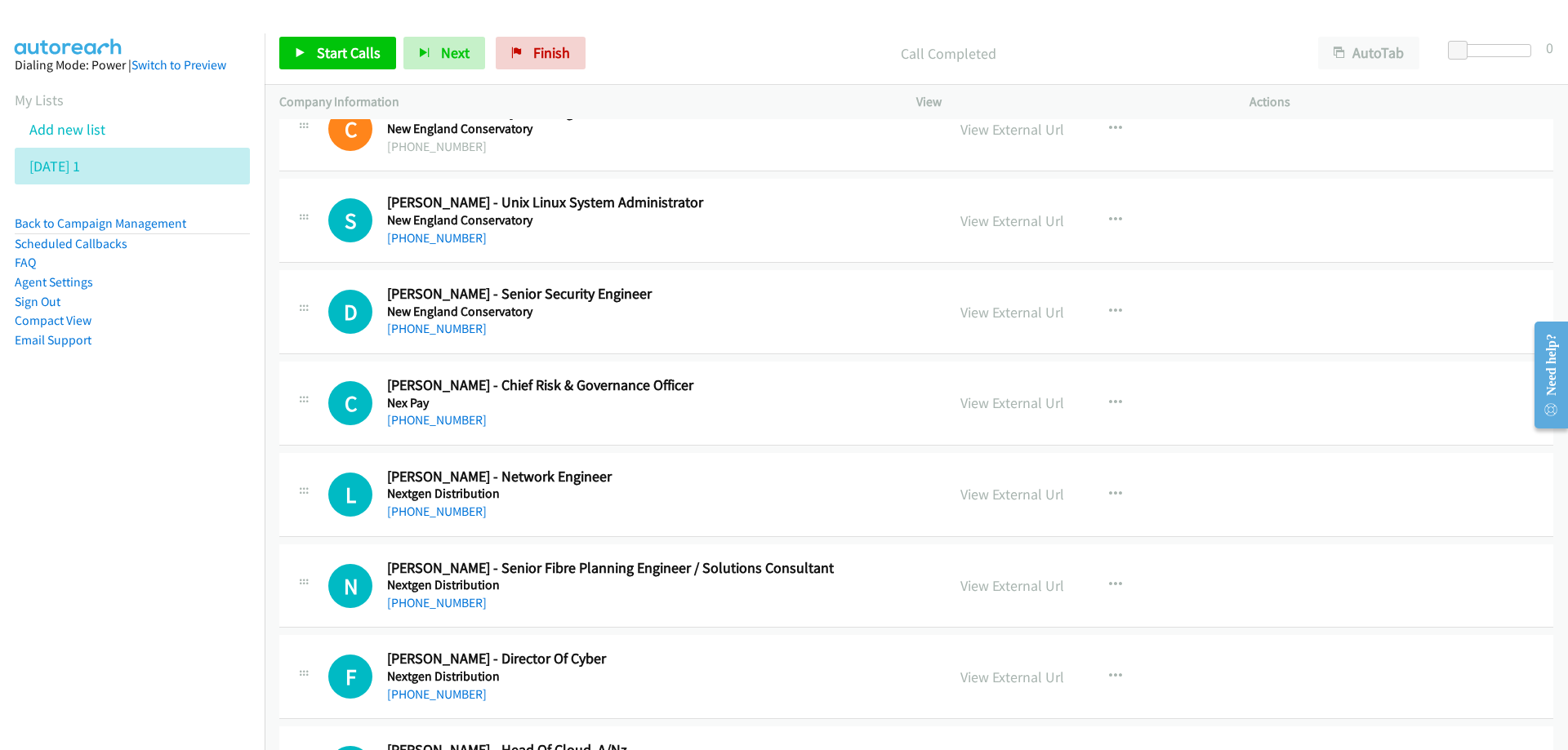
scroll to position [9387, 0]
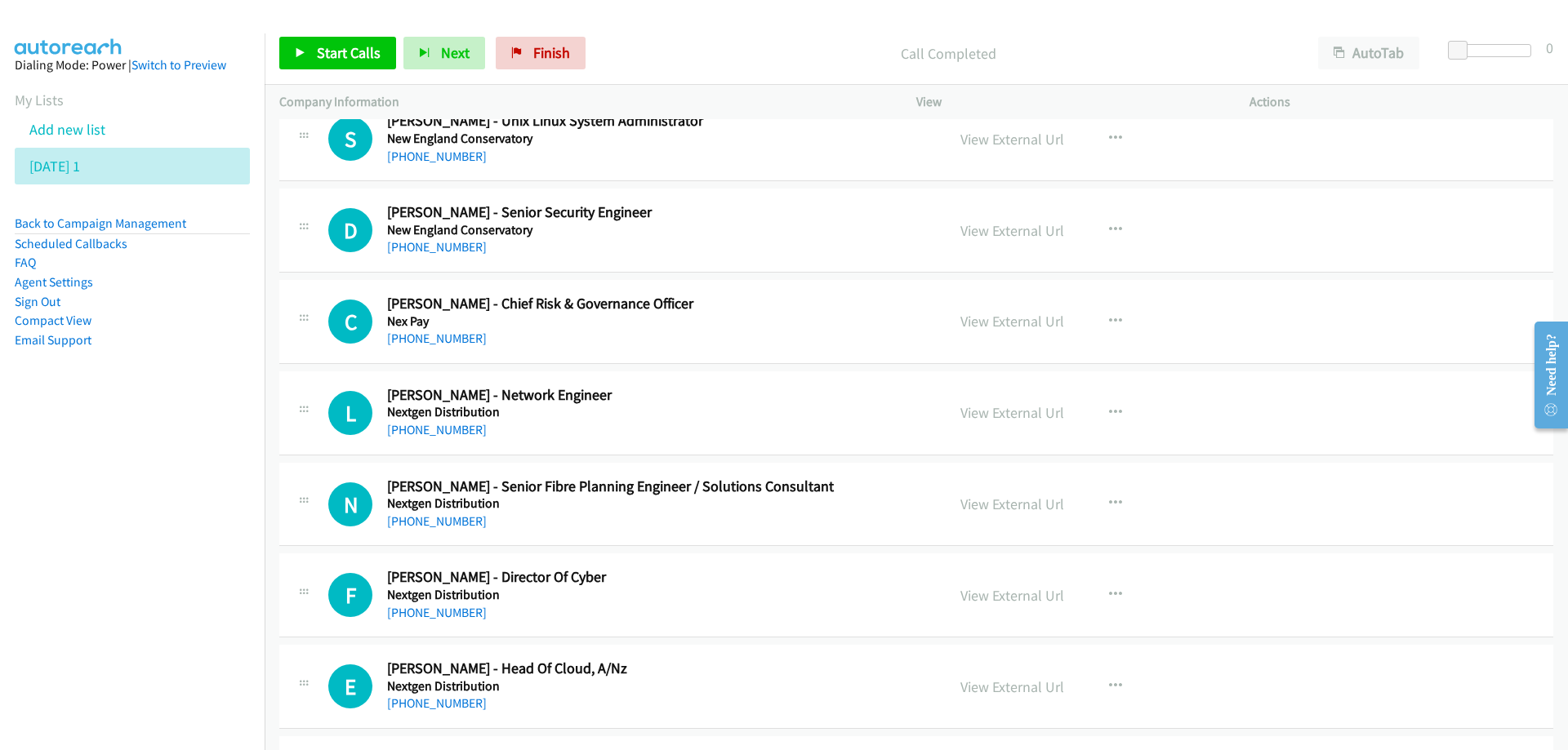
click at [736, 328] on h5 "Nex Pay" at bounding box center [656, 321] width 538 height 16
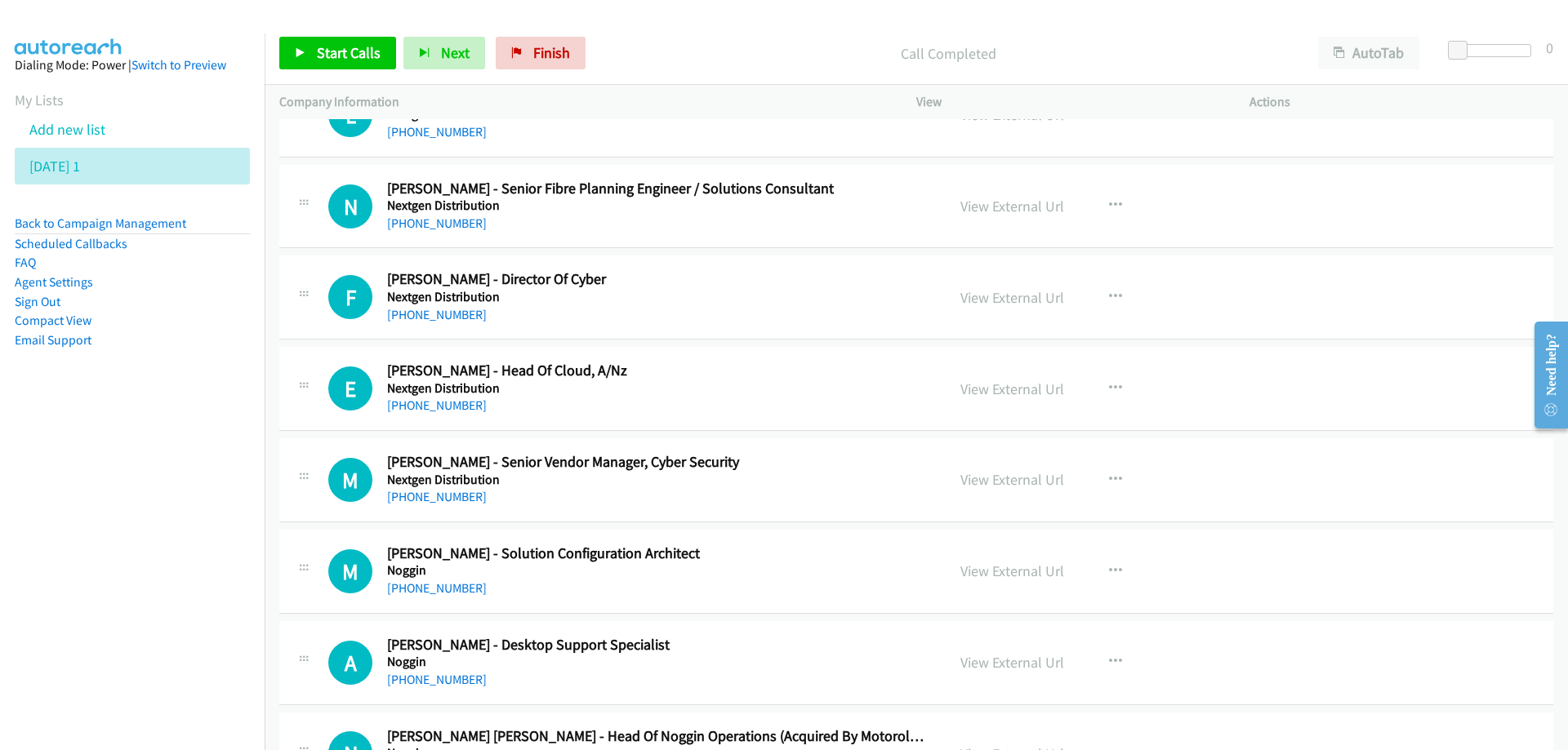
scroll to position [9714, 0]
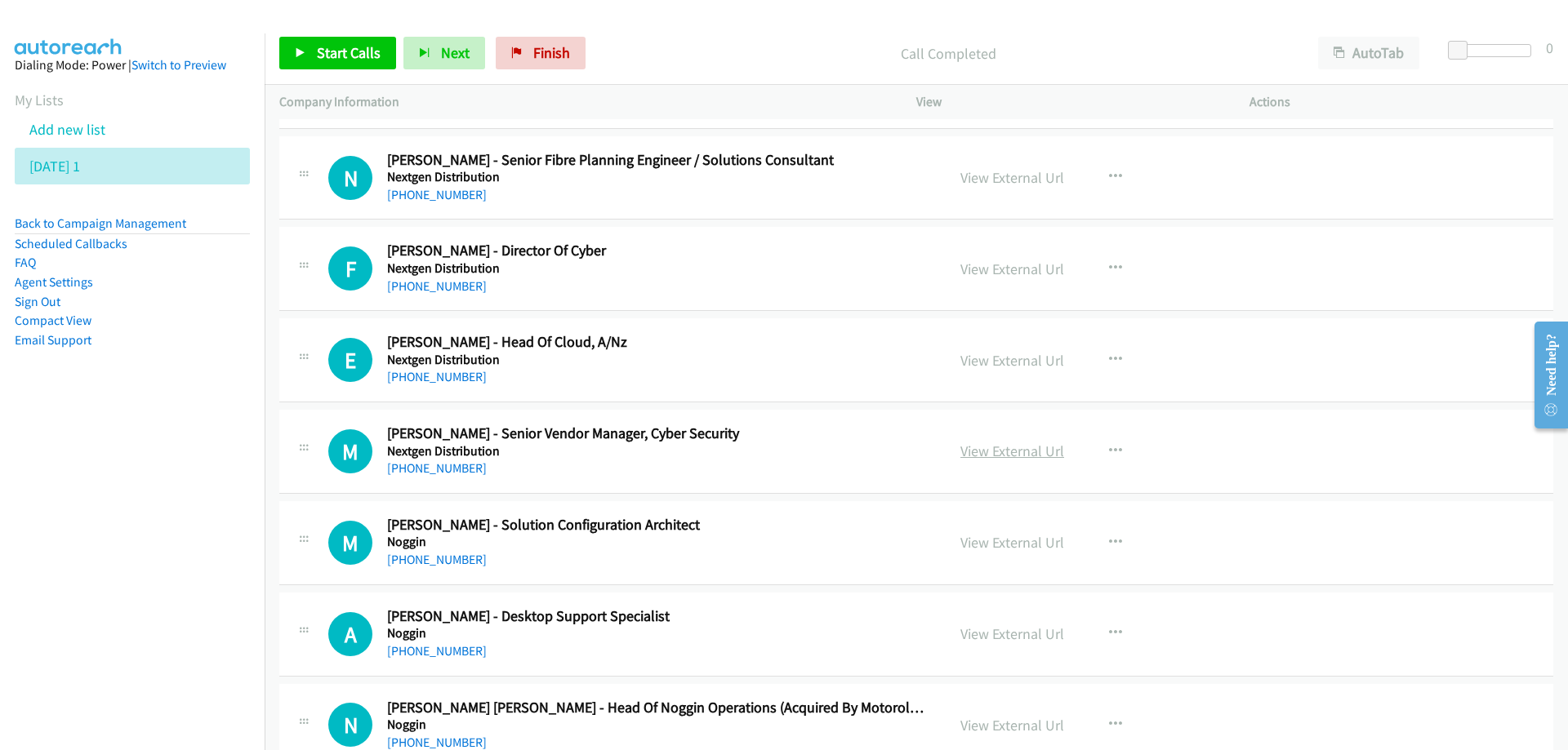
click at [991, 448] on link "View External Url" at bounding box center [1011, 450] width 104 height 19
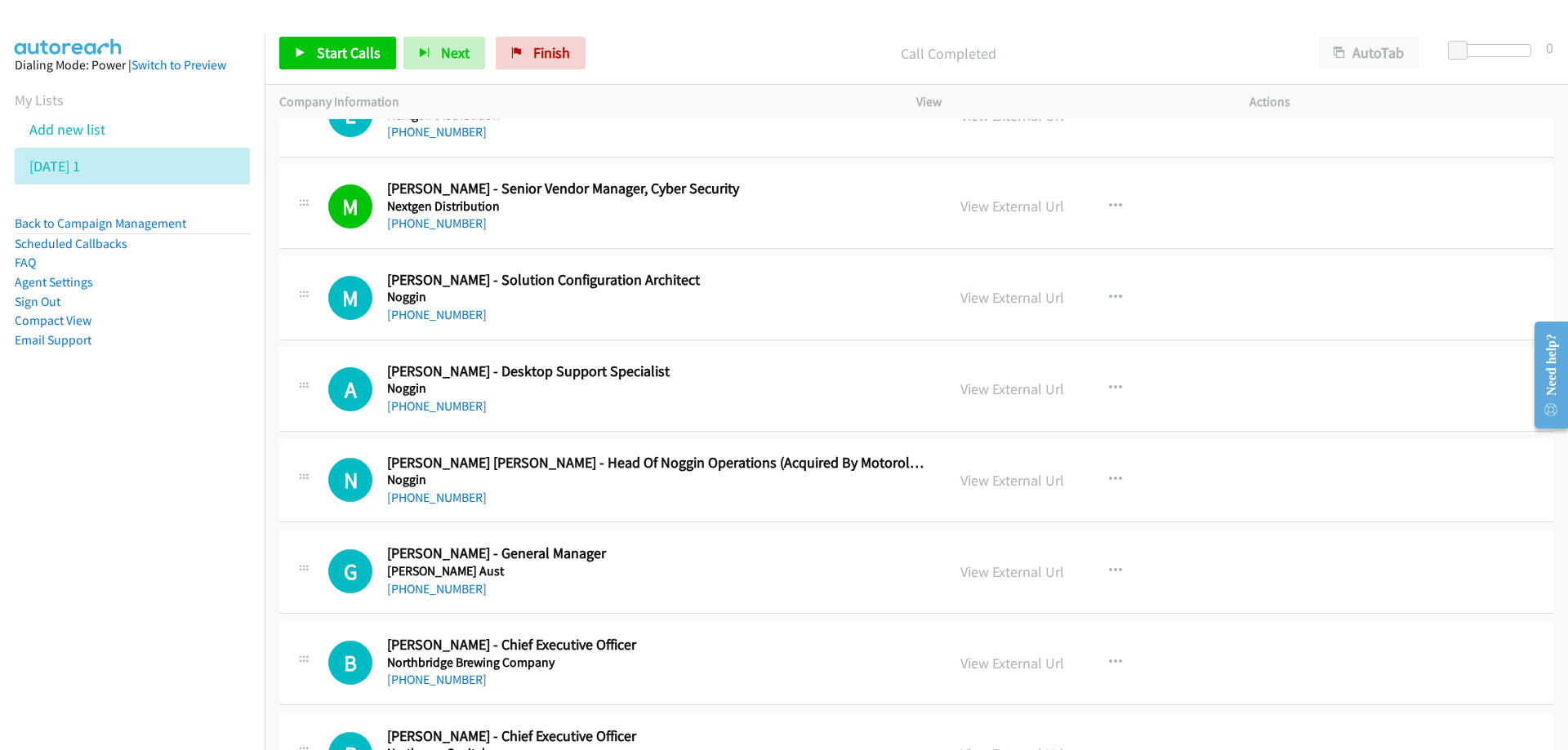
scroll to position [10040, 0]
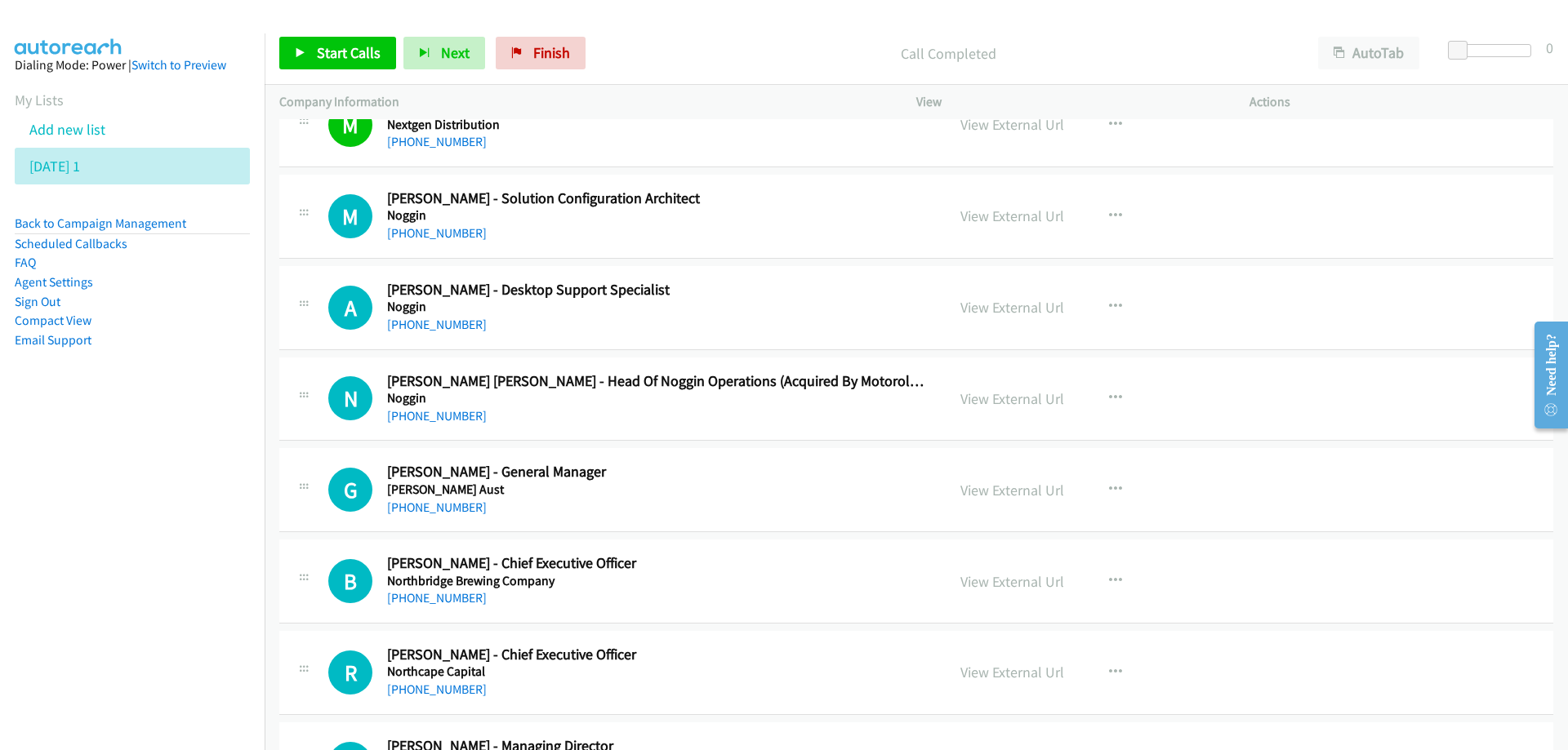
click at [135, 464] on nav "Dialing Mode: Power | Switch to Preview My Lists Add new list [DATE] 1 Back to …" at bounding box center [133, 409] width 265 height 750
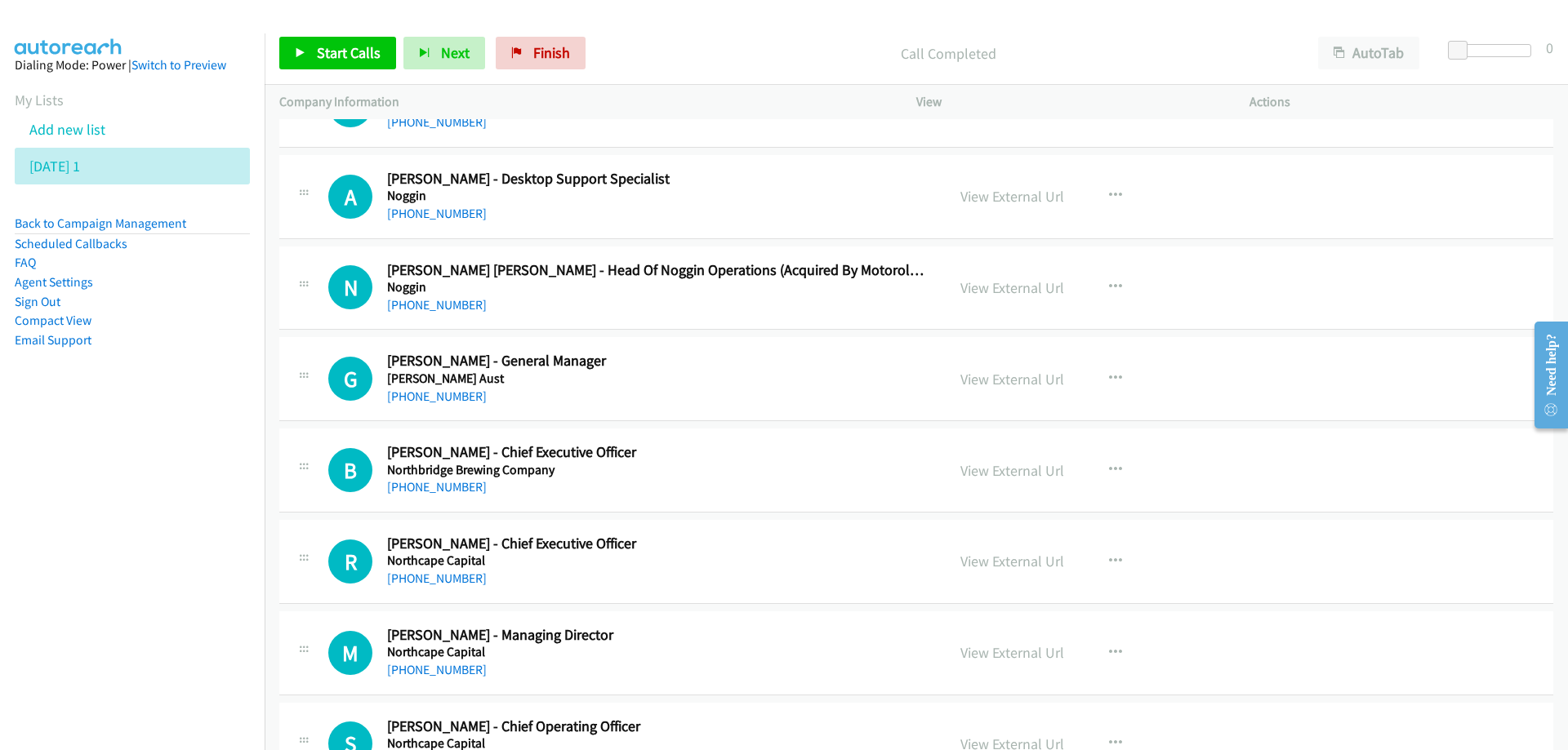
scroll to position [10204, 0]
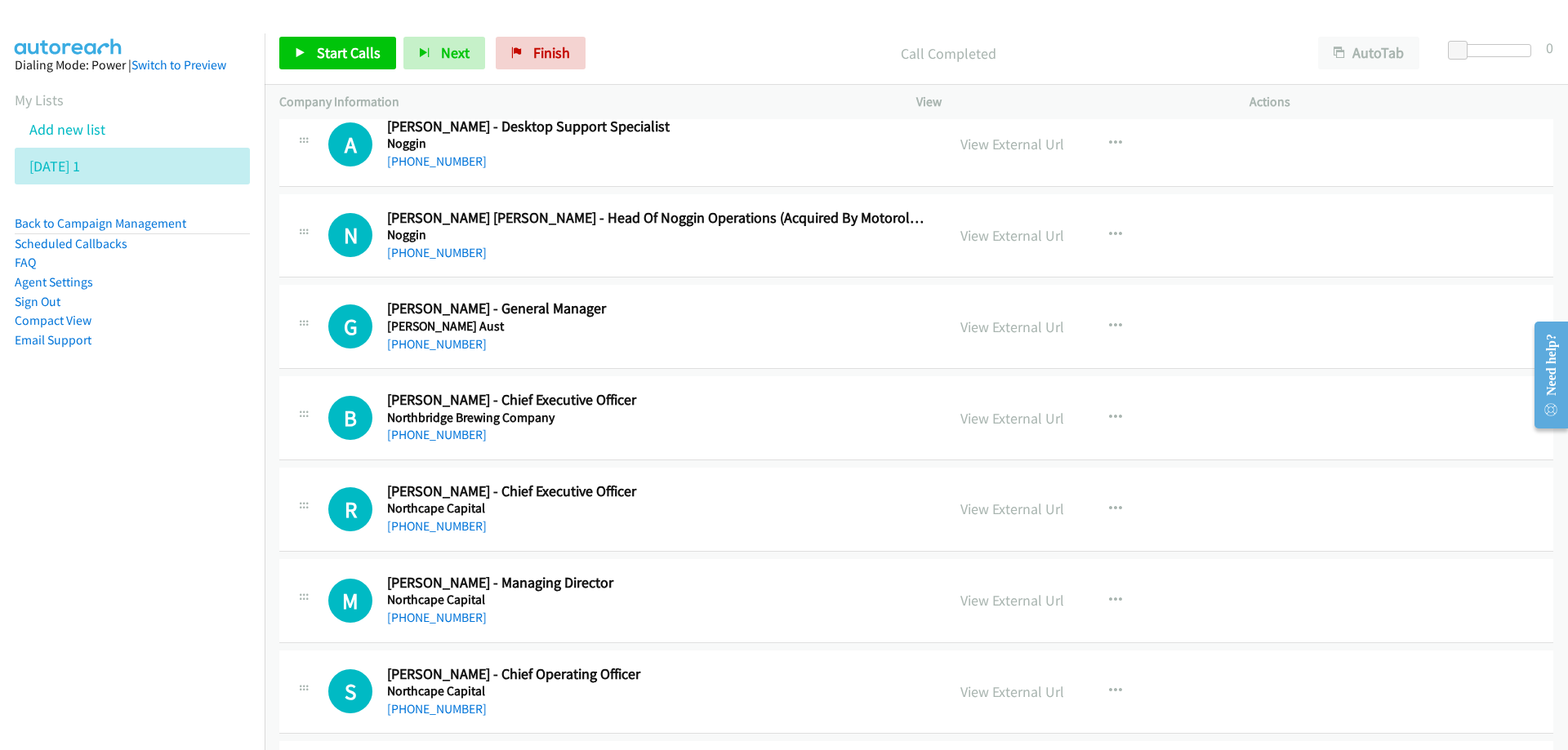
click at [752, 334] on div "[PHONE_NUMBER]" at bounding box center [656, 344] width 538 height 19
click at [999, 324] on link "View External Url" at bounding box center [1011, 326] width 104 height 19
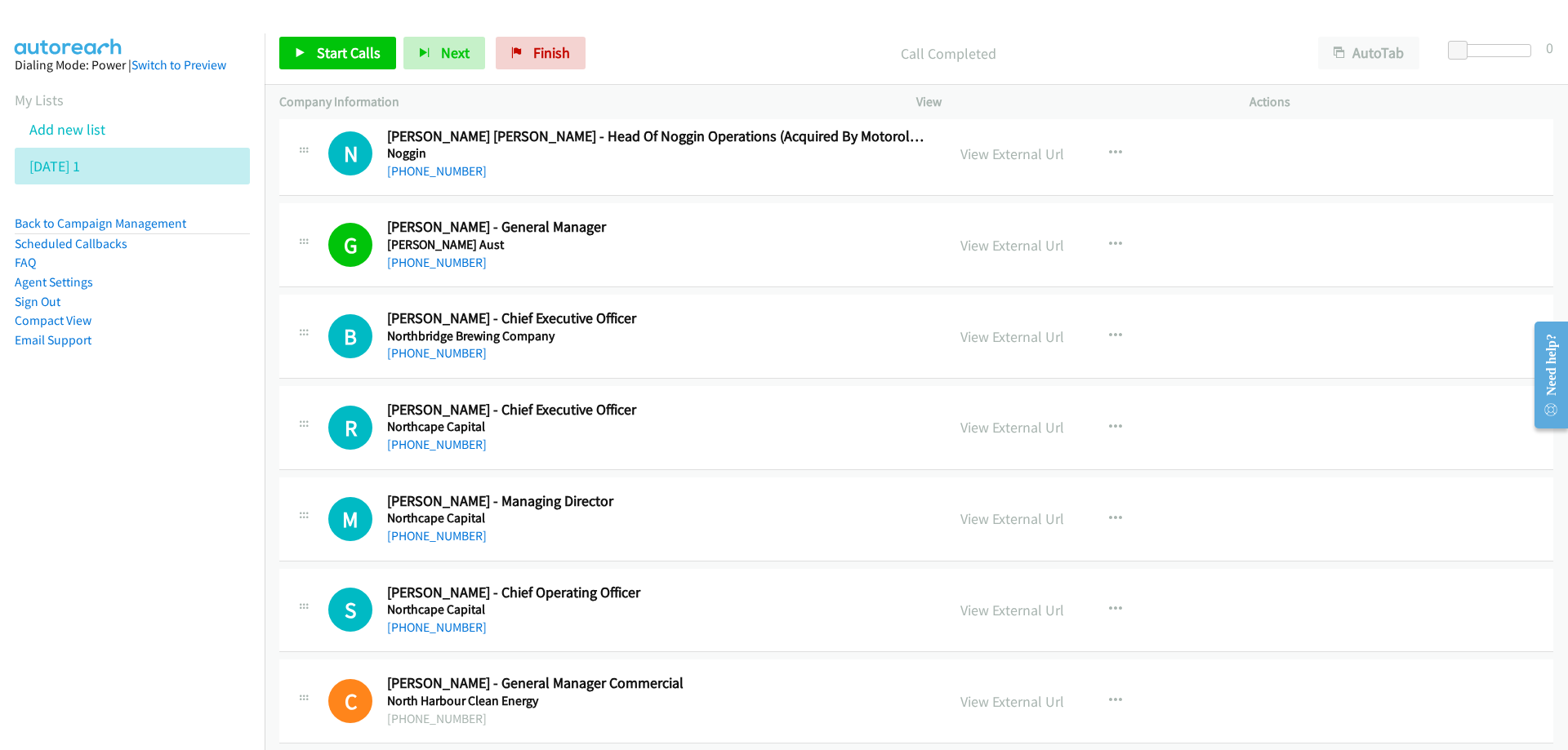
scroll to position [10366, 0]
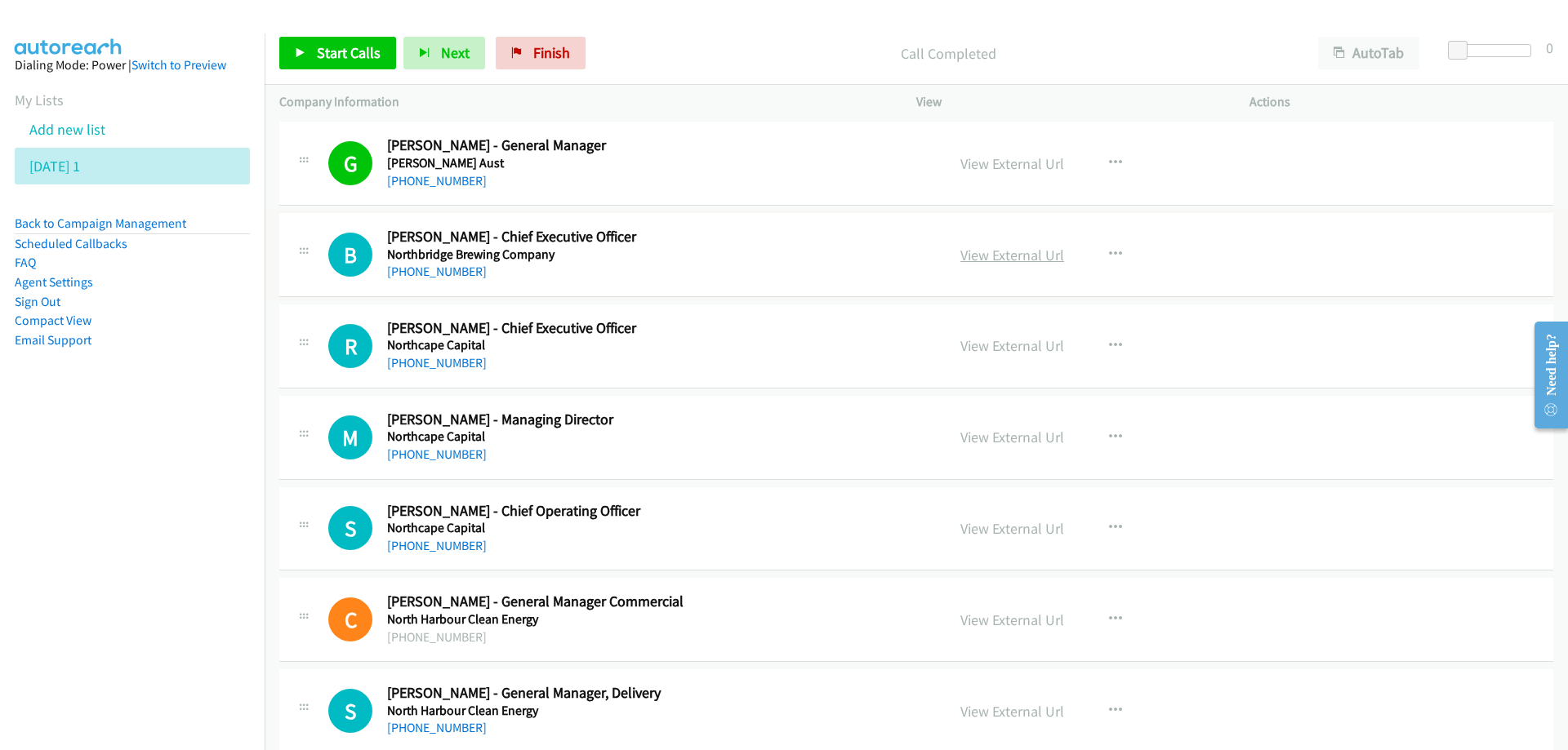
click at [991, 254] on link "View External Url" at bounding box center [1011, 255] width 104 height 19
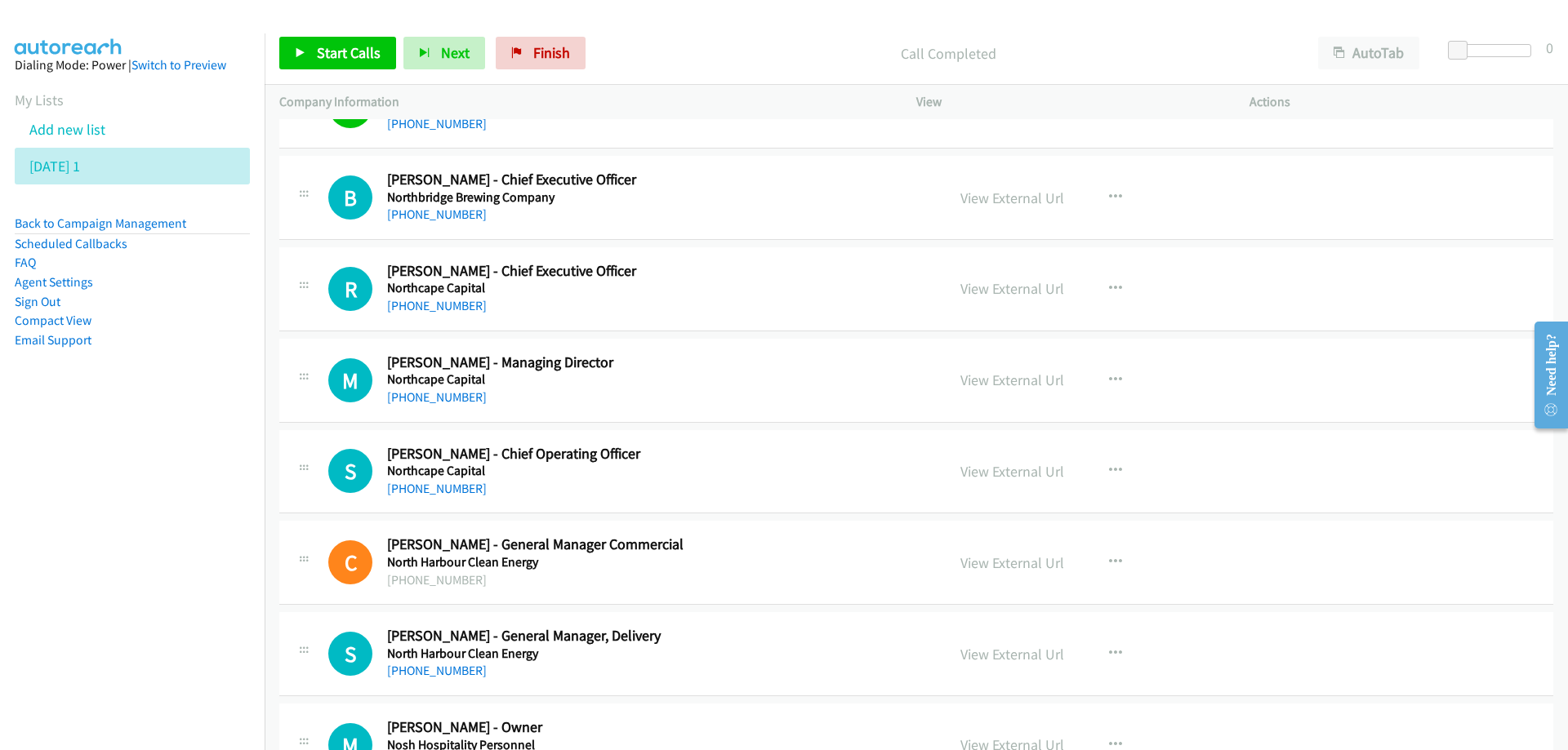
scroll to position [10448, 0]
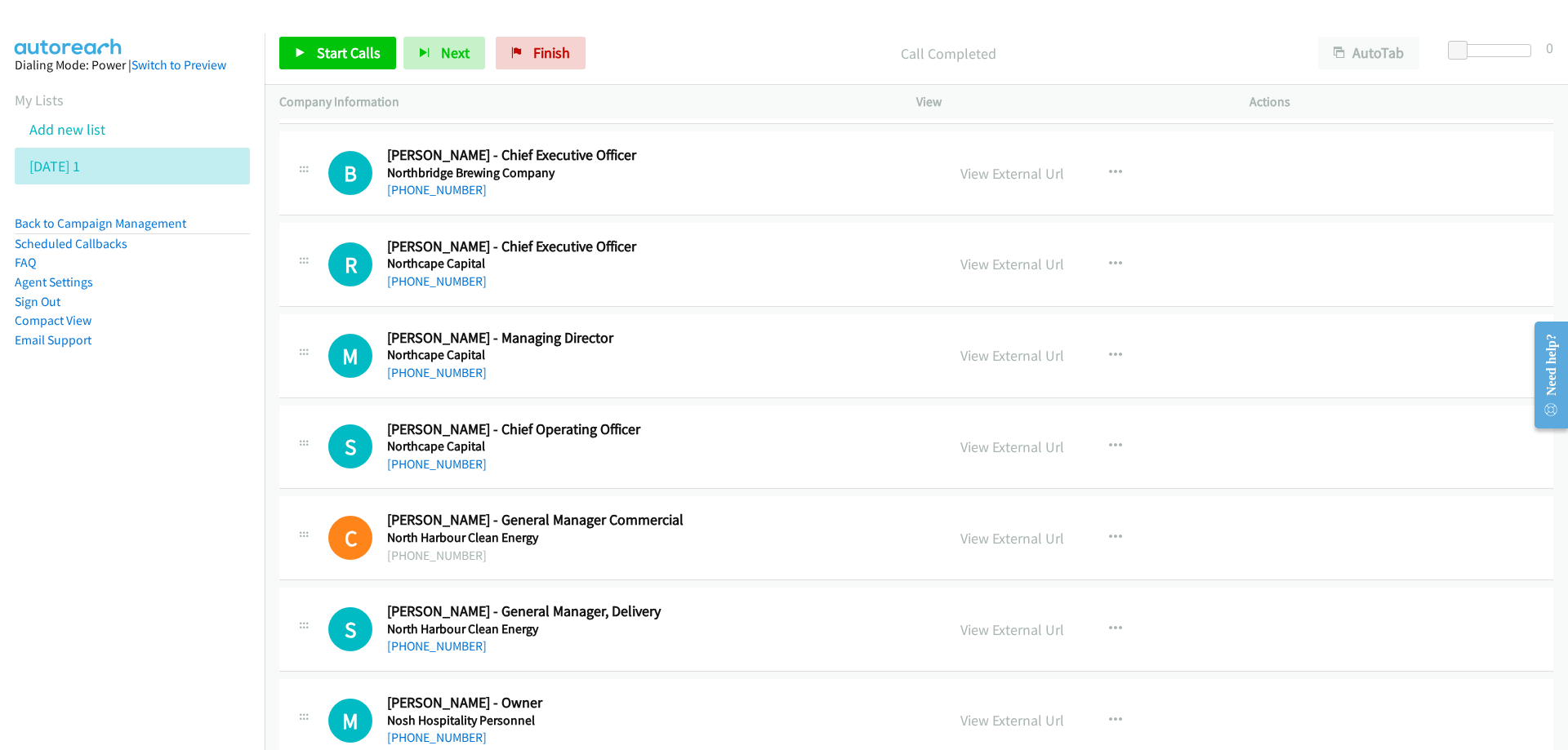
click at [719, 253] on h2 "[PERSON_NAME] - Chief Executive Officer" at bounding box center [656, 247] width 538 height 19
click at [1010, 357] on link "View External Url" at bounding box center [1011, 355] width 104 height 19
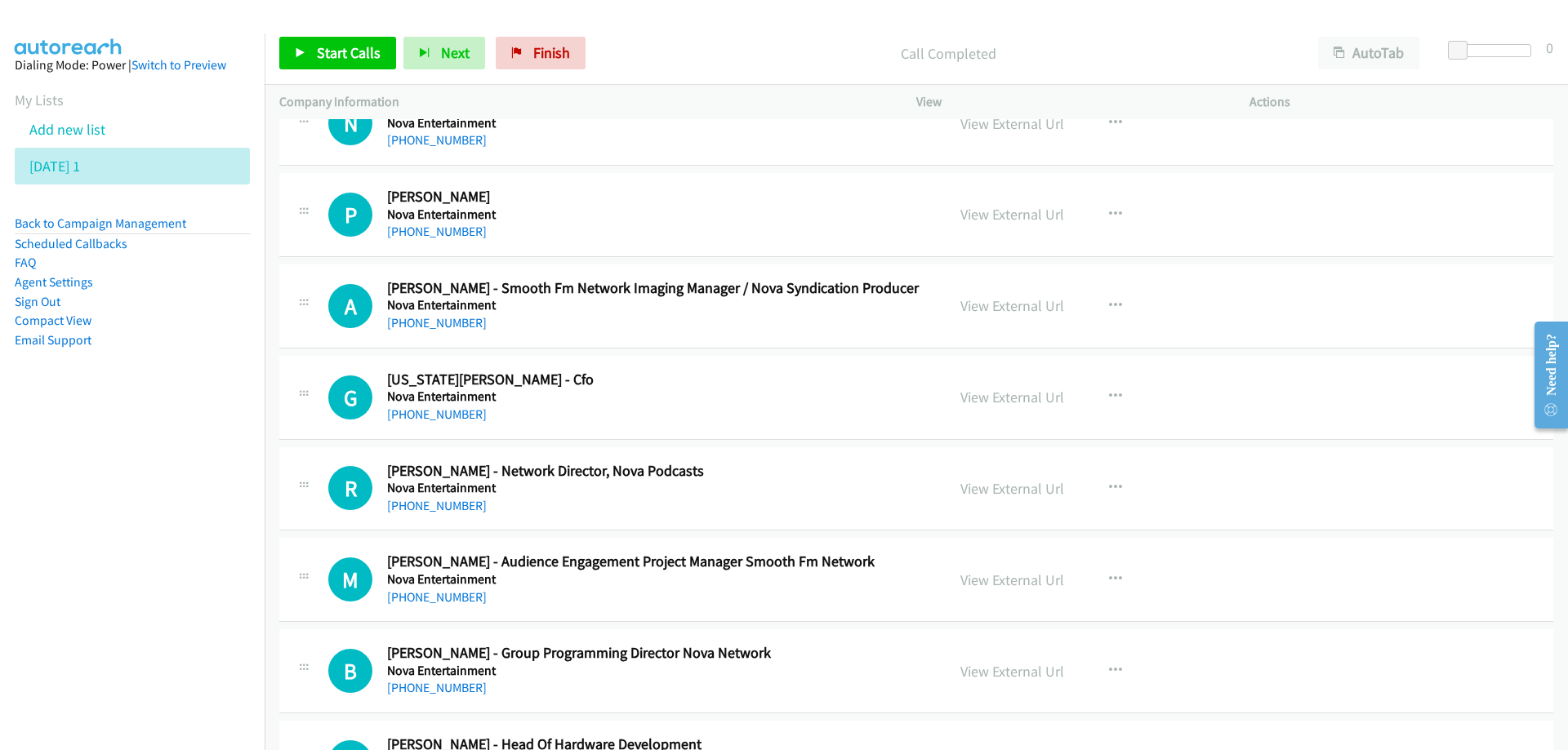
scroll to position [11428, 0]
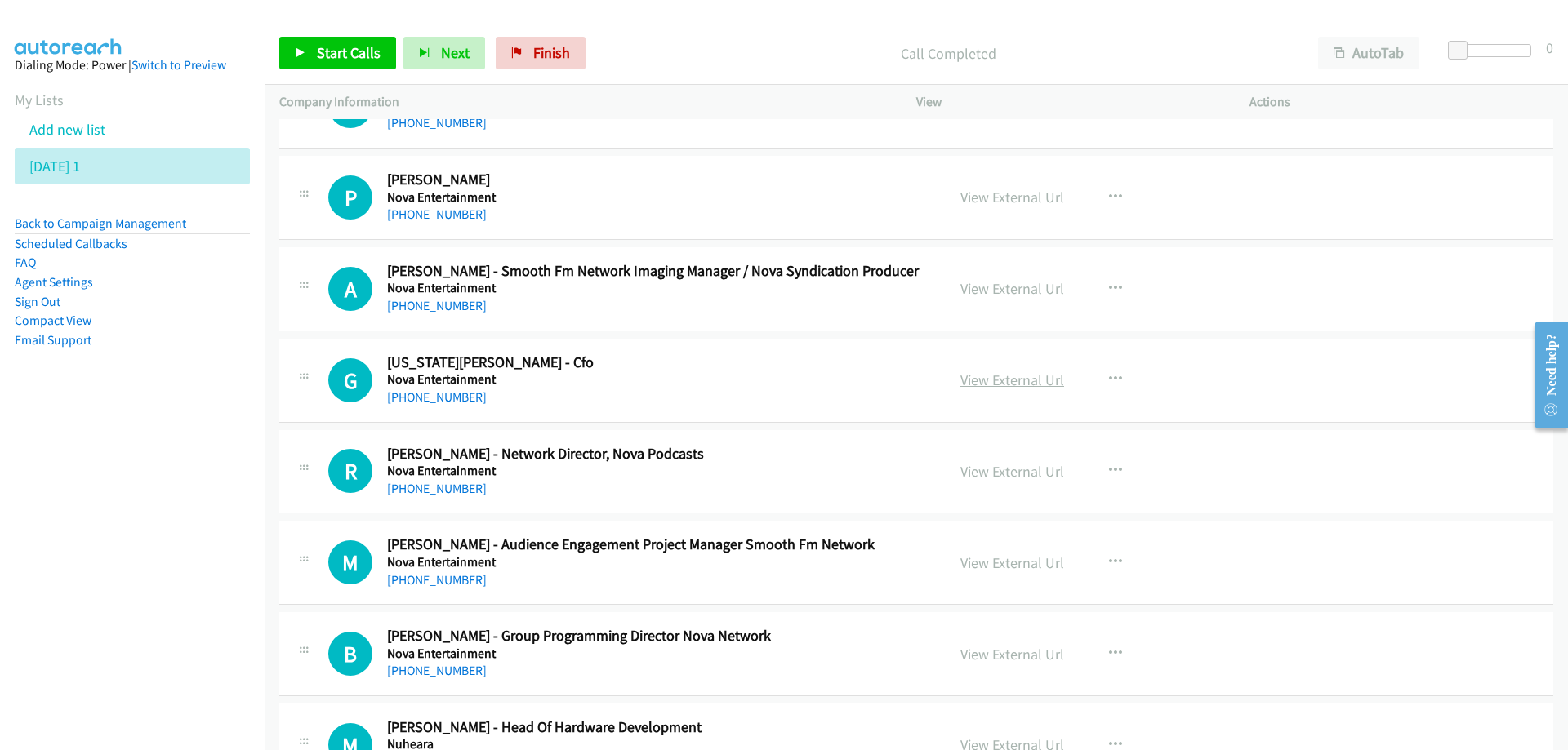
click at [995, 381] on link "View External Url" at bounding box center [1011, 379] width 104 height 19
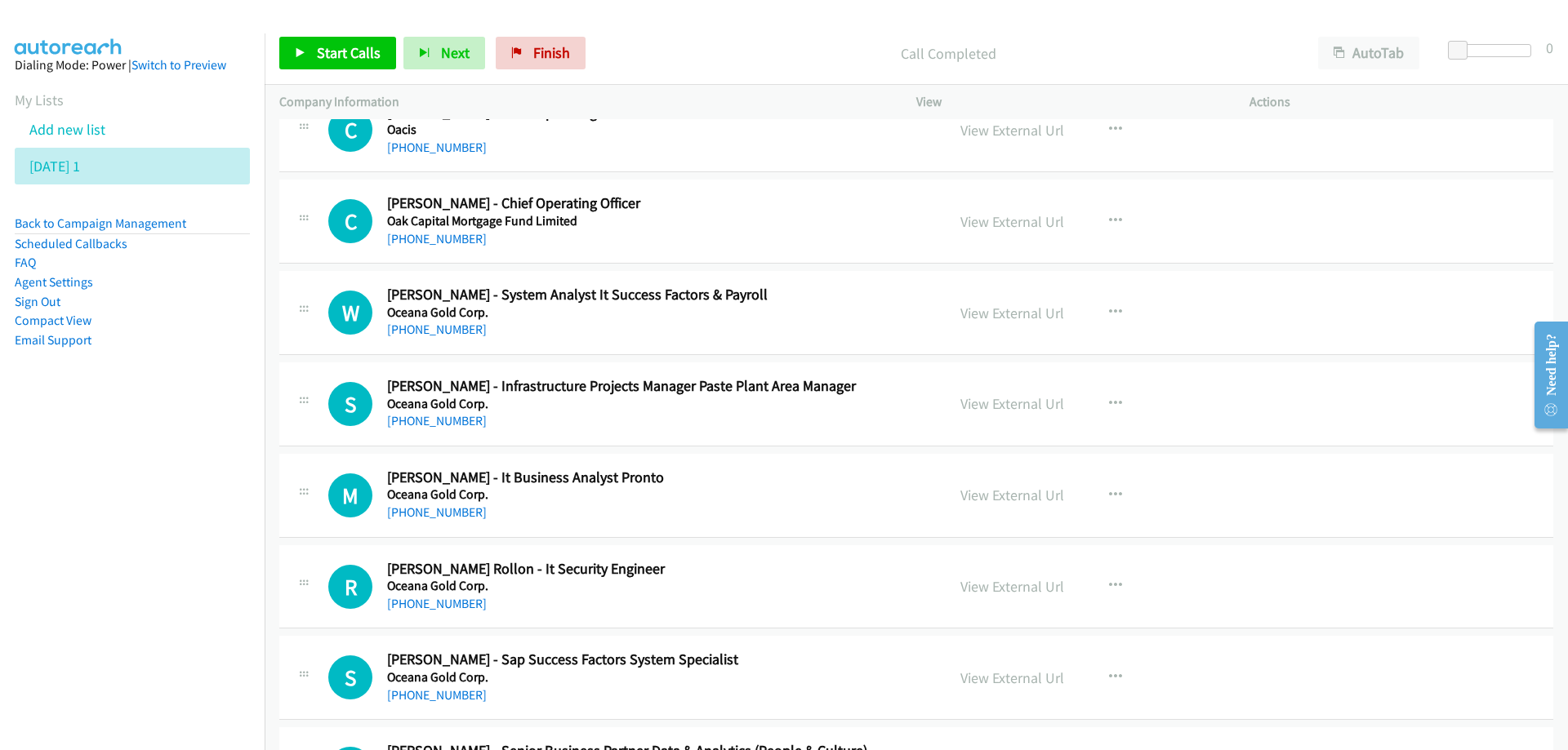
scroll to position [12244, 0]
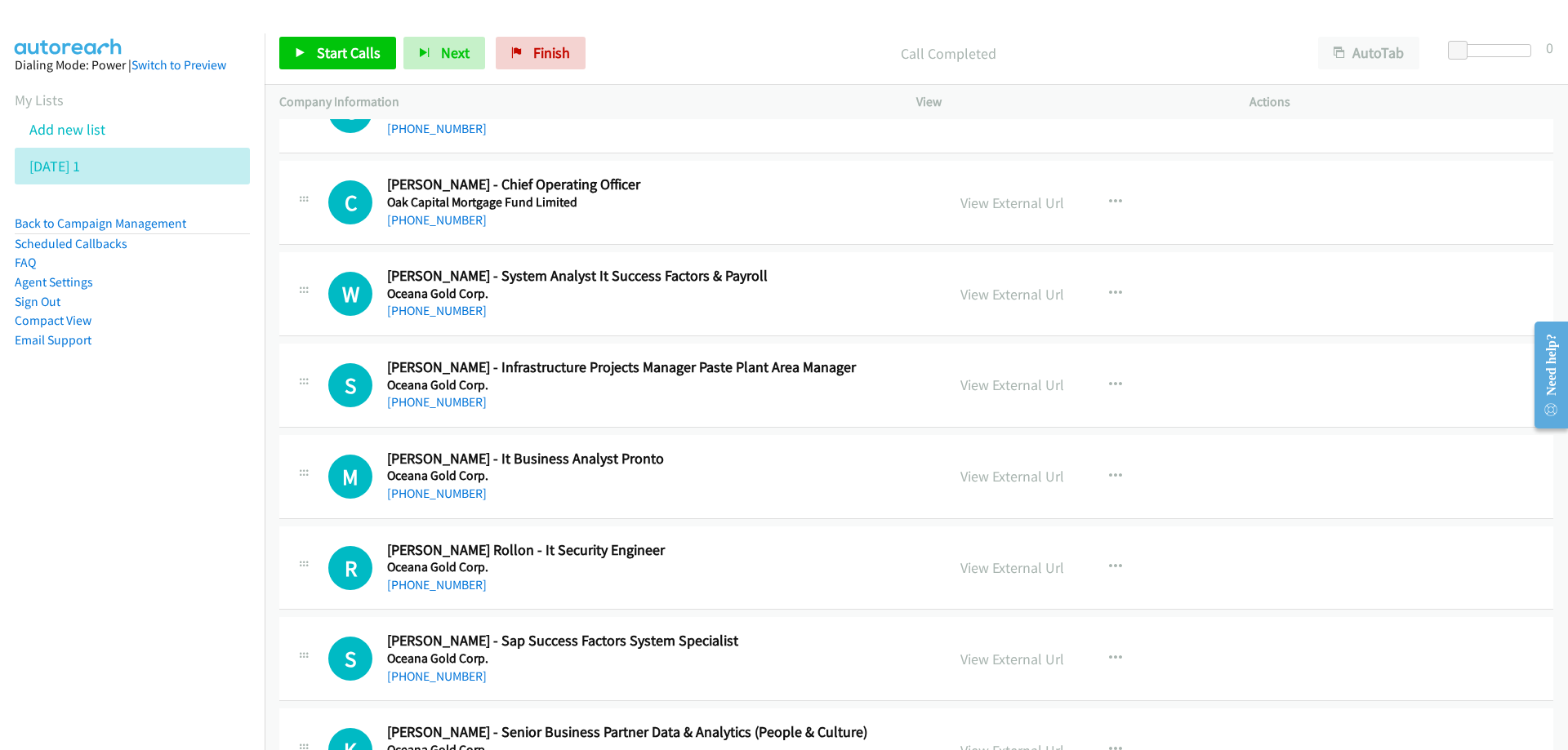
click at [871, 278] on h2 "[PERSON_NAME] - System Analyst It Success Factors & Payroll" at bounding box center [656, 276] width 538 height 19
click at [742, 408] on div "[PHONE_NUMBER]" at bounding box center [656, 402] width 538 height 19
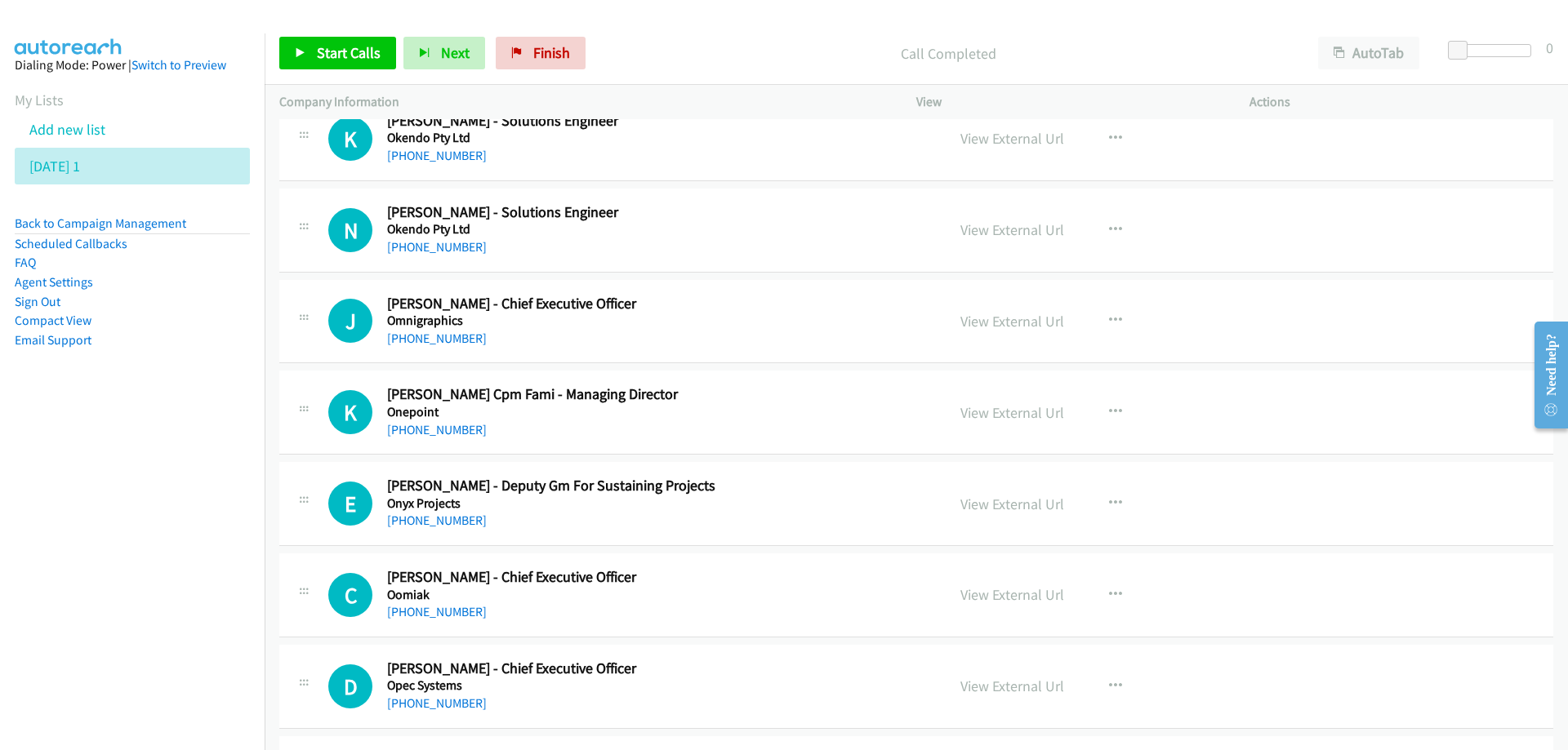
scroll to position [13550, 0]
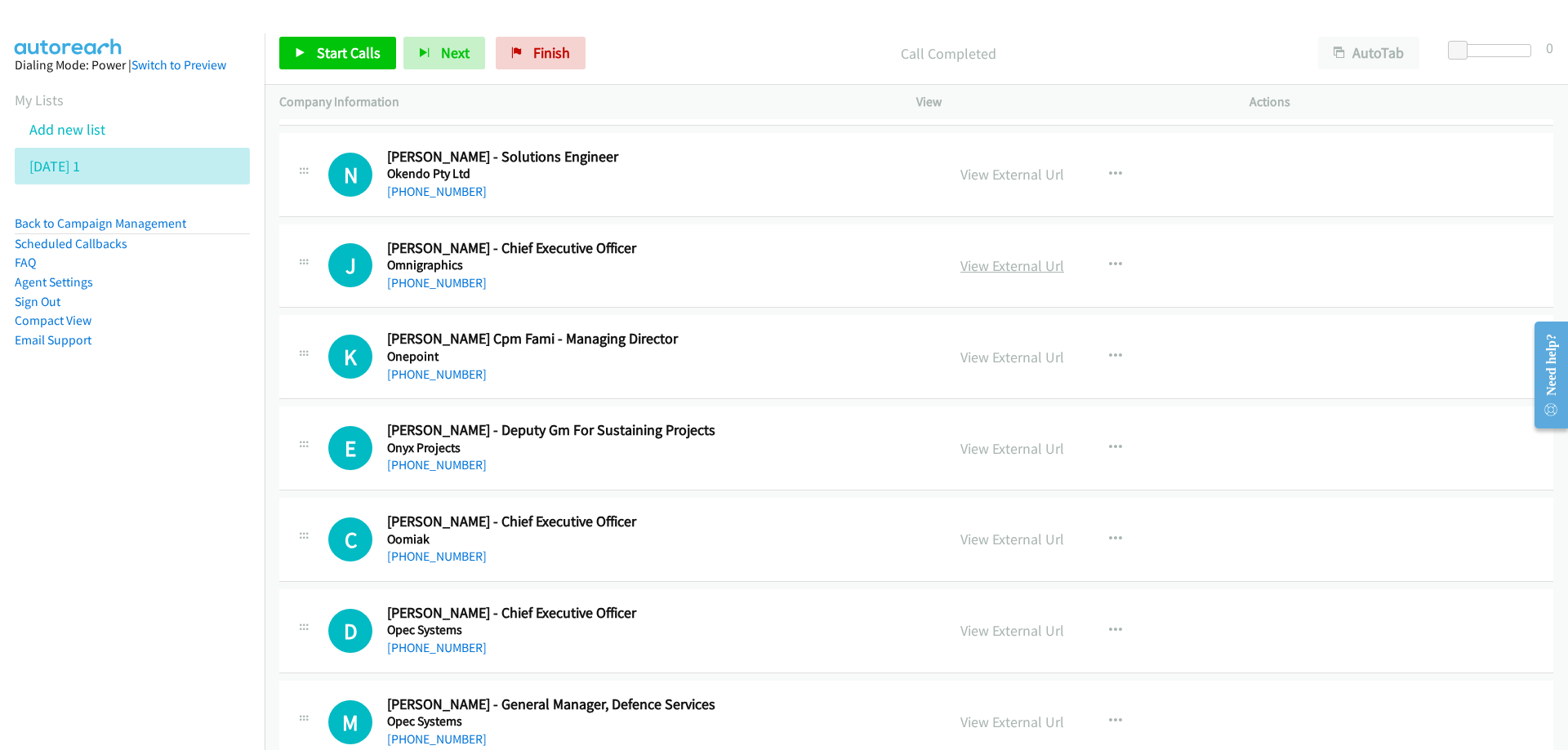
click at [990, 264] on link "View External Url" at bounding box center [1011, 265] width 104 height 19
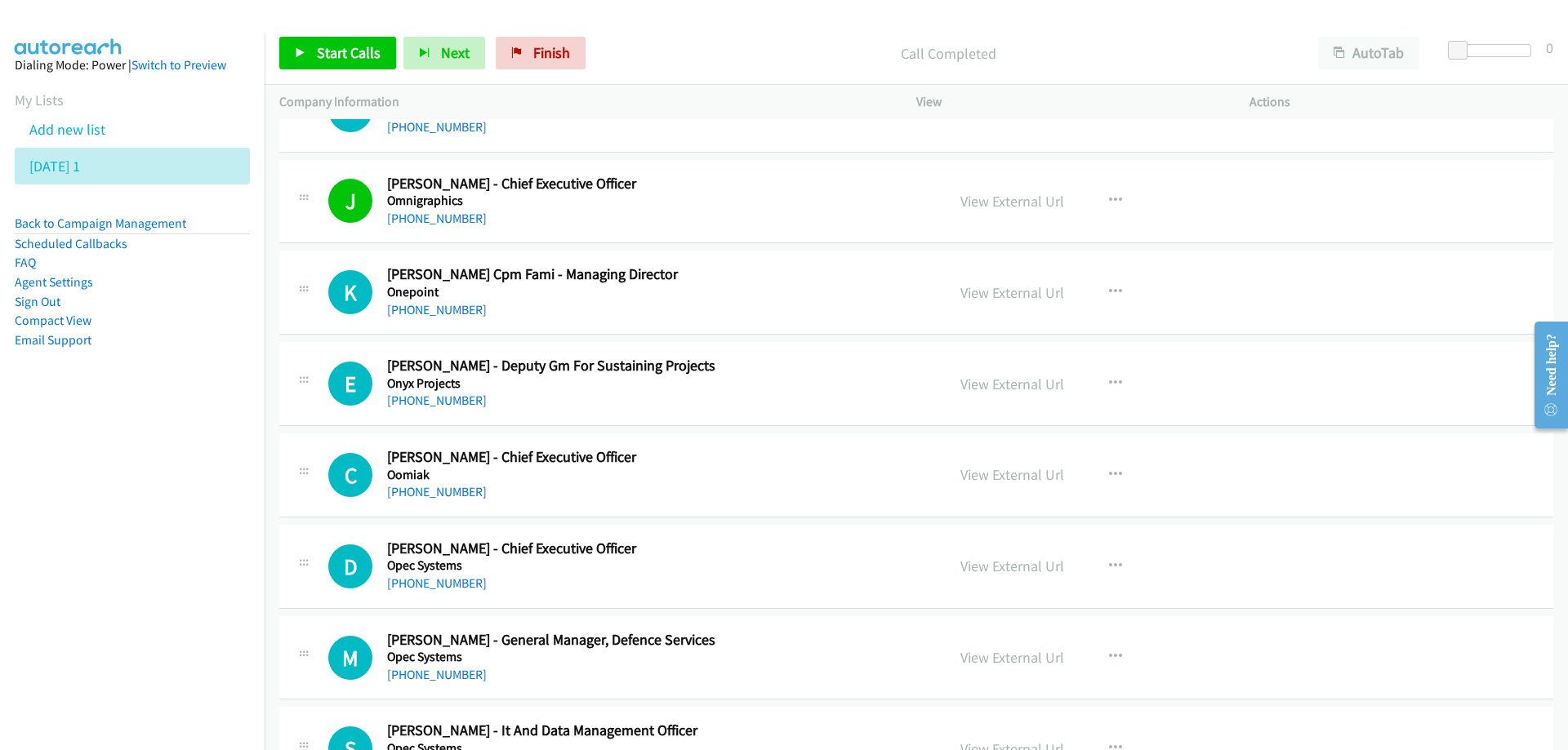
scroll to position [13632, 0]
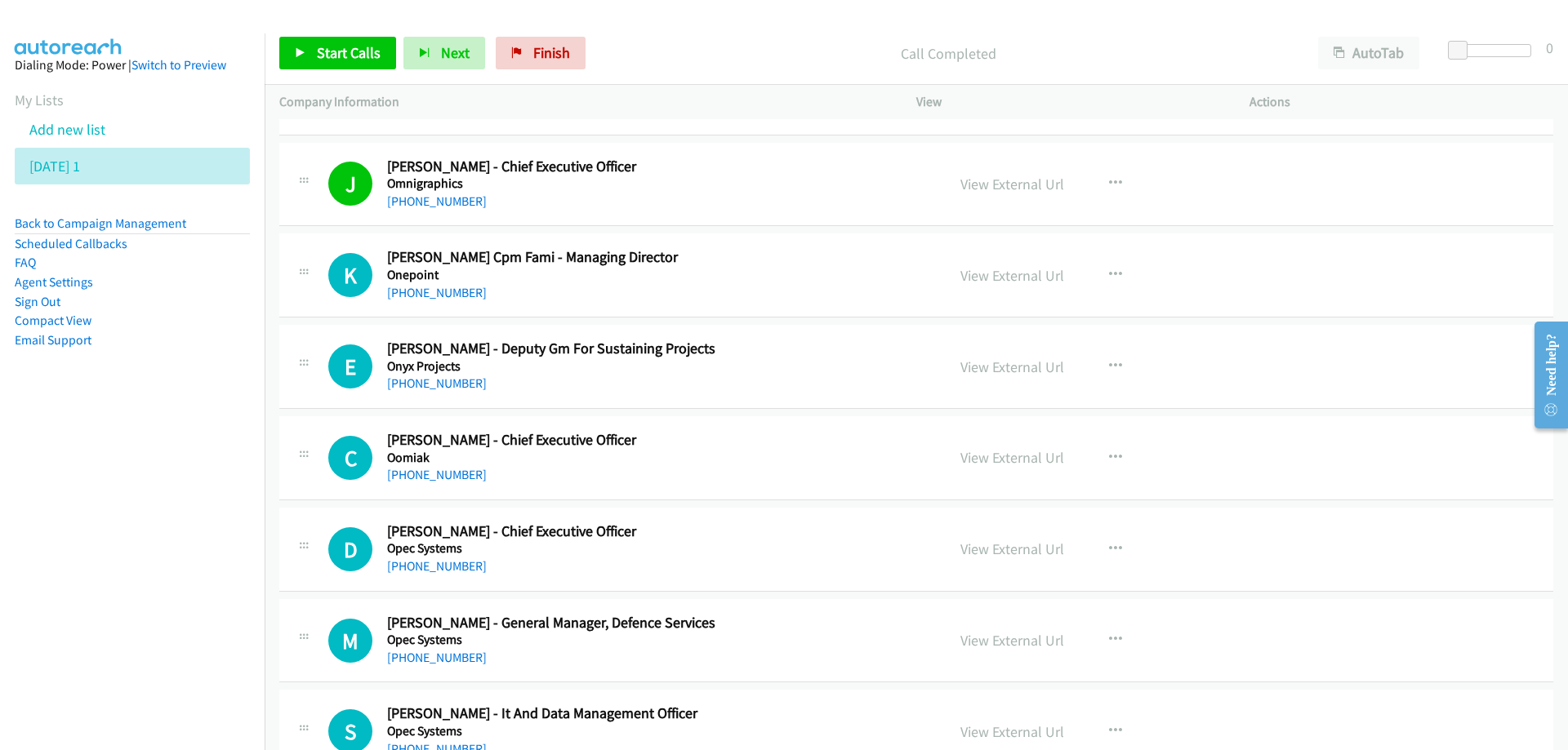
click at [827, 291] on div "[PHONE_NUMBER]" at bounding box center [656, 293] width 538 height 19
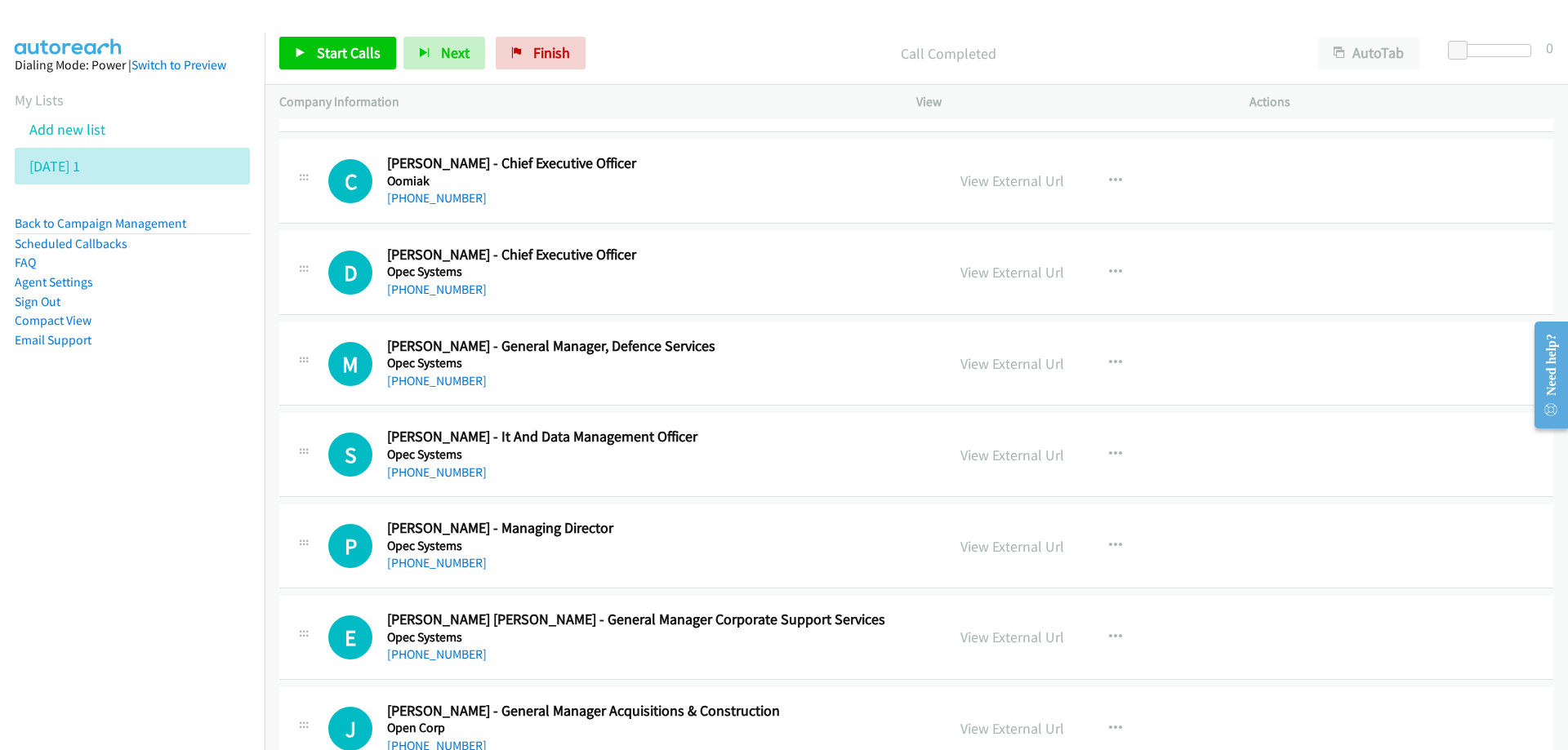
scroll to position [13958, 0]
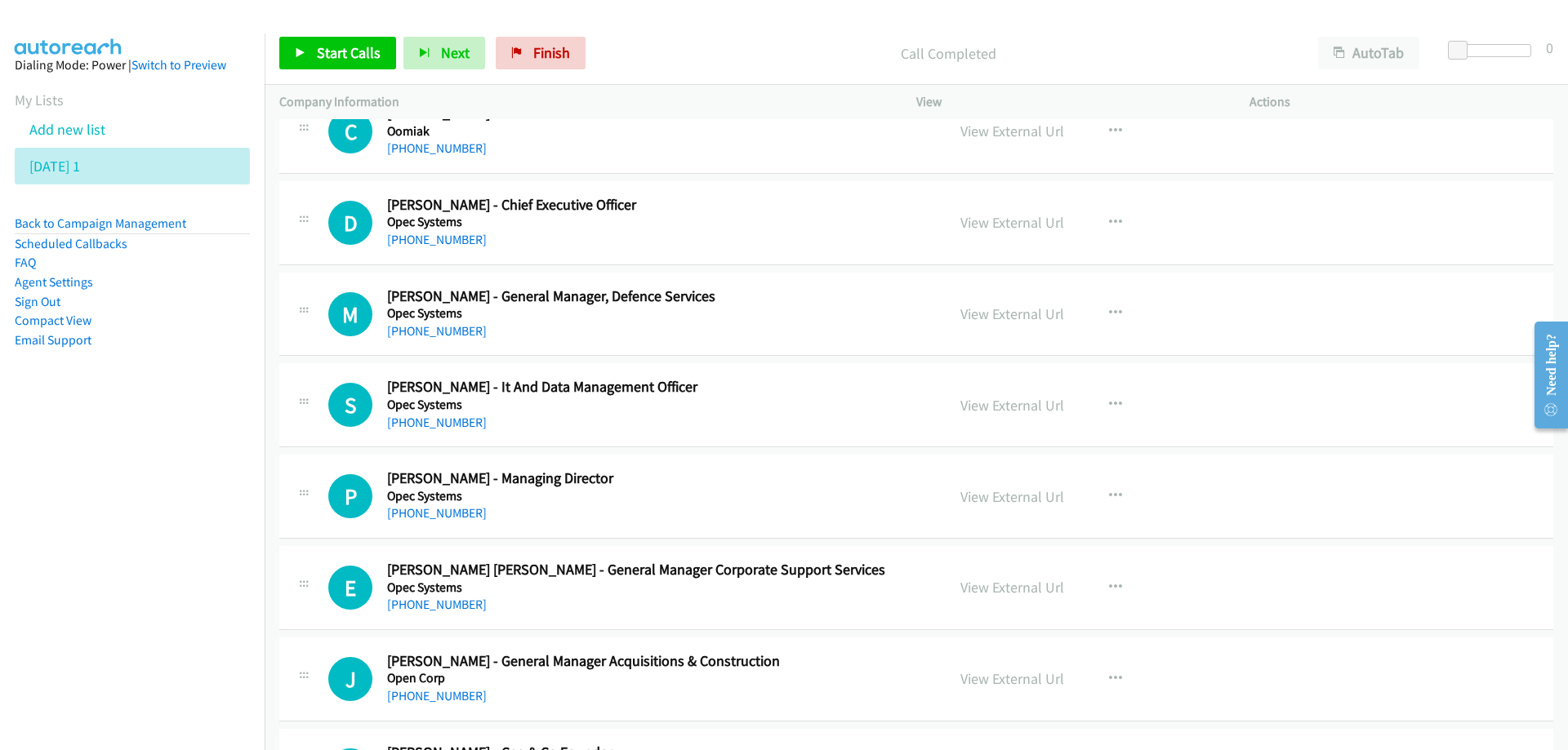
click at [811, 408] on h5 "Opec Systems" at bounding box center [656, 405] width 538 height 16
click at [995, 405] on link "View External Url" at bounding box center [1011, 405] width 104 height 19
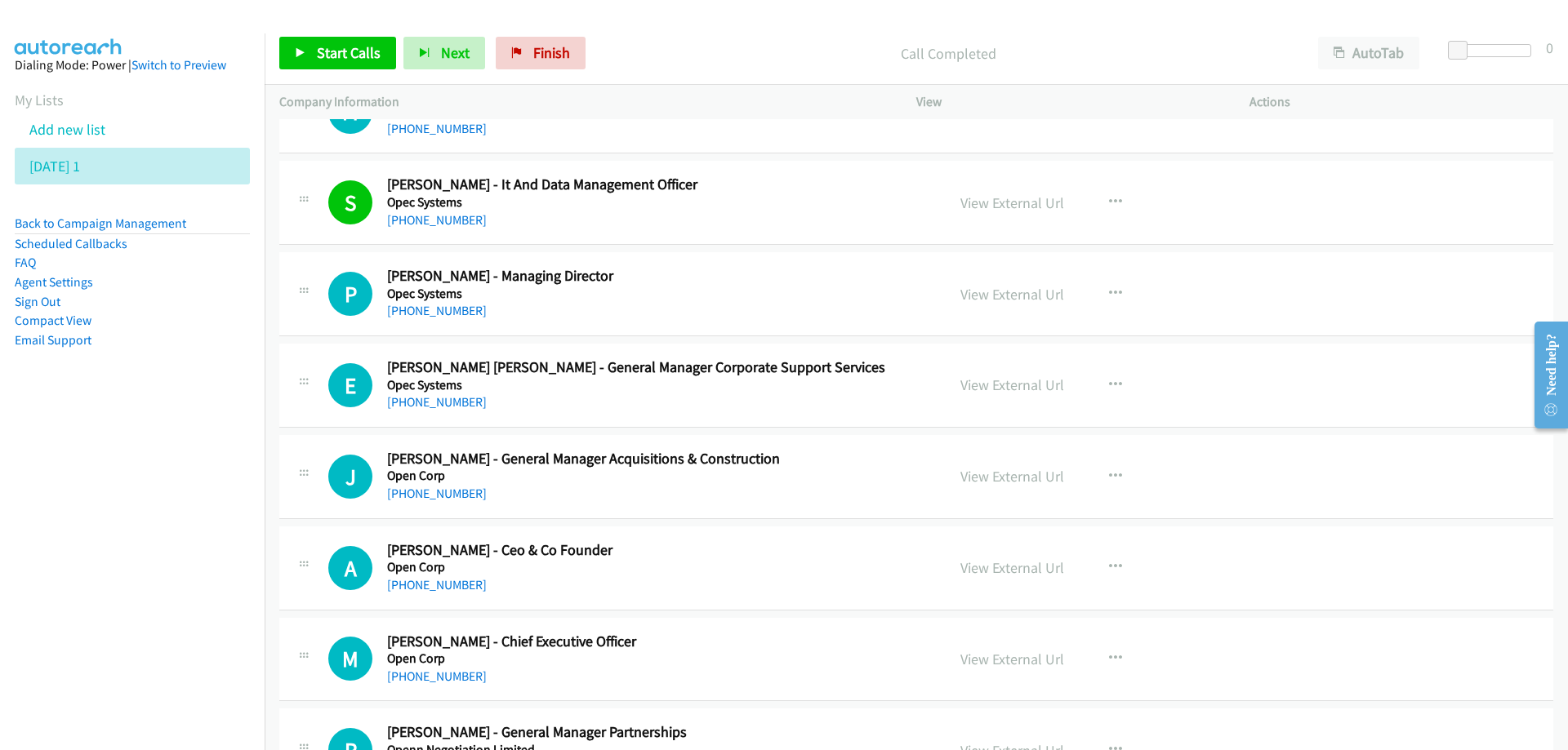
scroll to position [14203, 0]
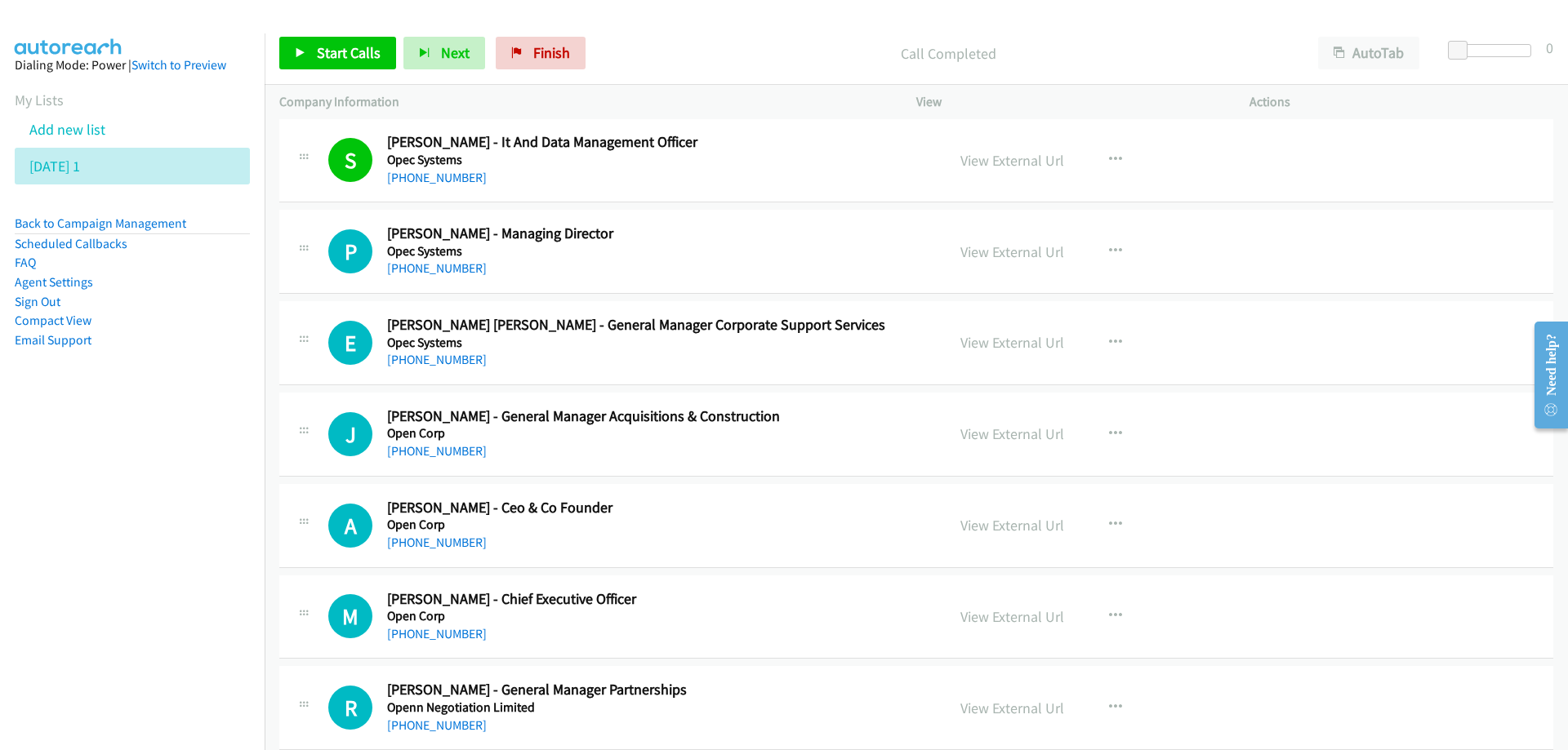
click at [761, 257] on h5 "Opec Systems" at bounding box center [656, 251] width 538 height 16
click at [1008, 253] on link "View External Url" at bounding box center [1011, 251] width 104 height 19
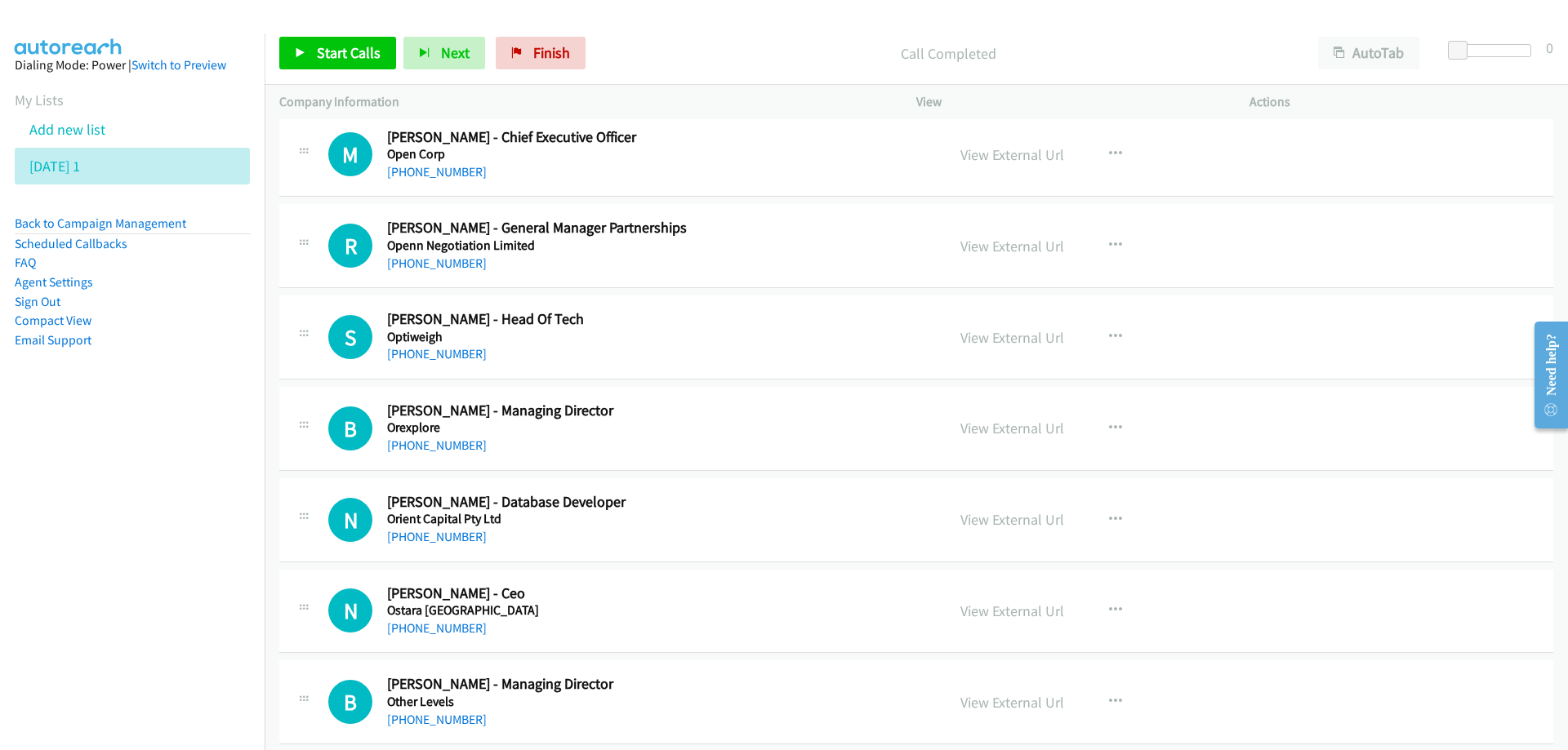
scroll to position [14693, 0]
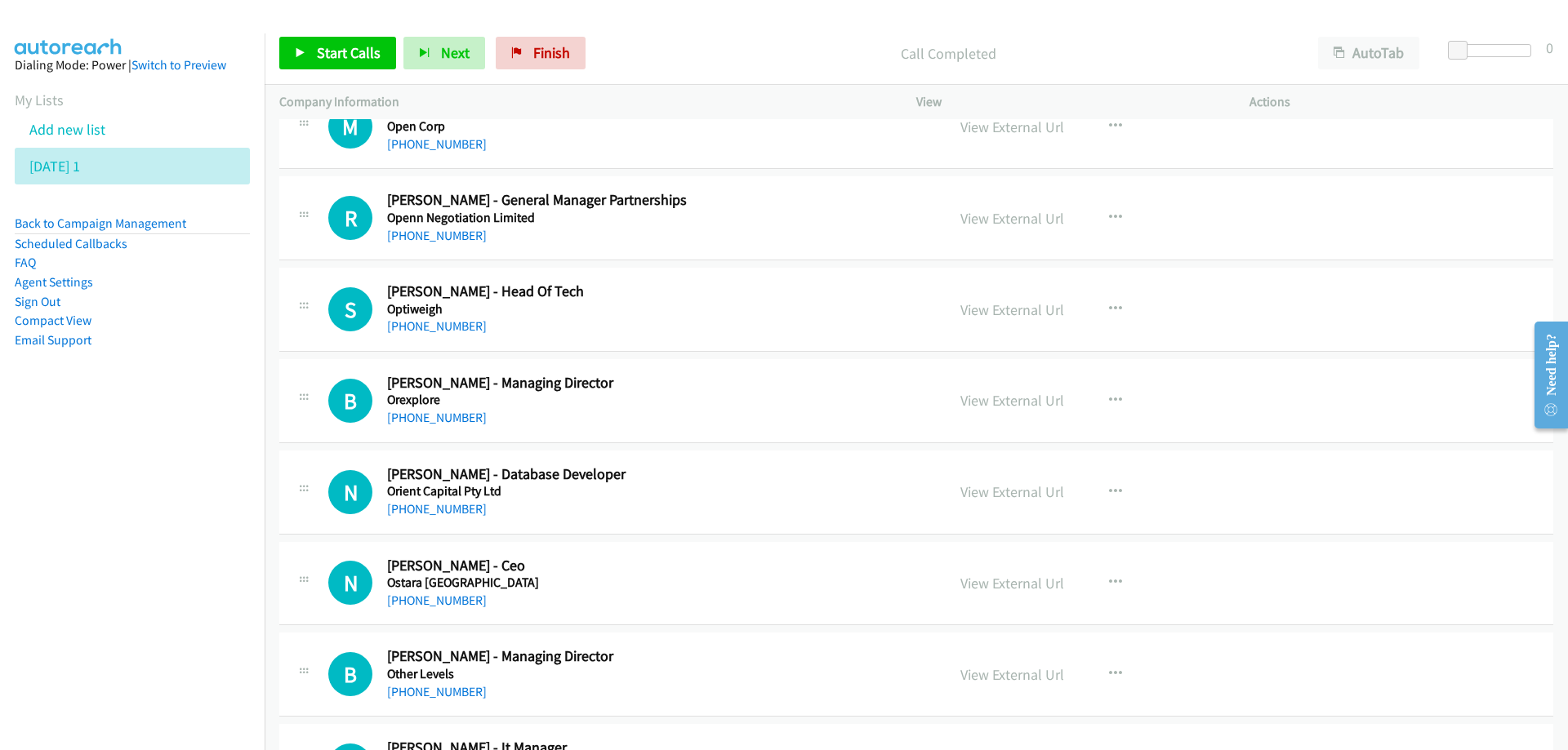
drag, startPoint x: 684, startPoint y: 422, endPoint x: 592, endPoint y: 471, distance: 104.2
click at [991, 403] on link "View External Url" at bounding box center [1011, 400] width 104 height 19
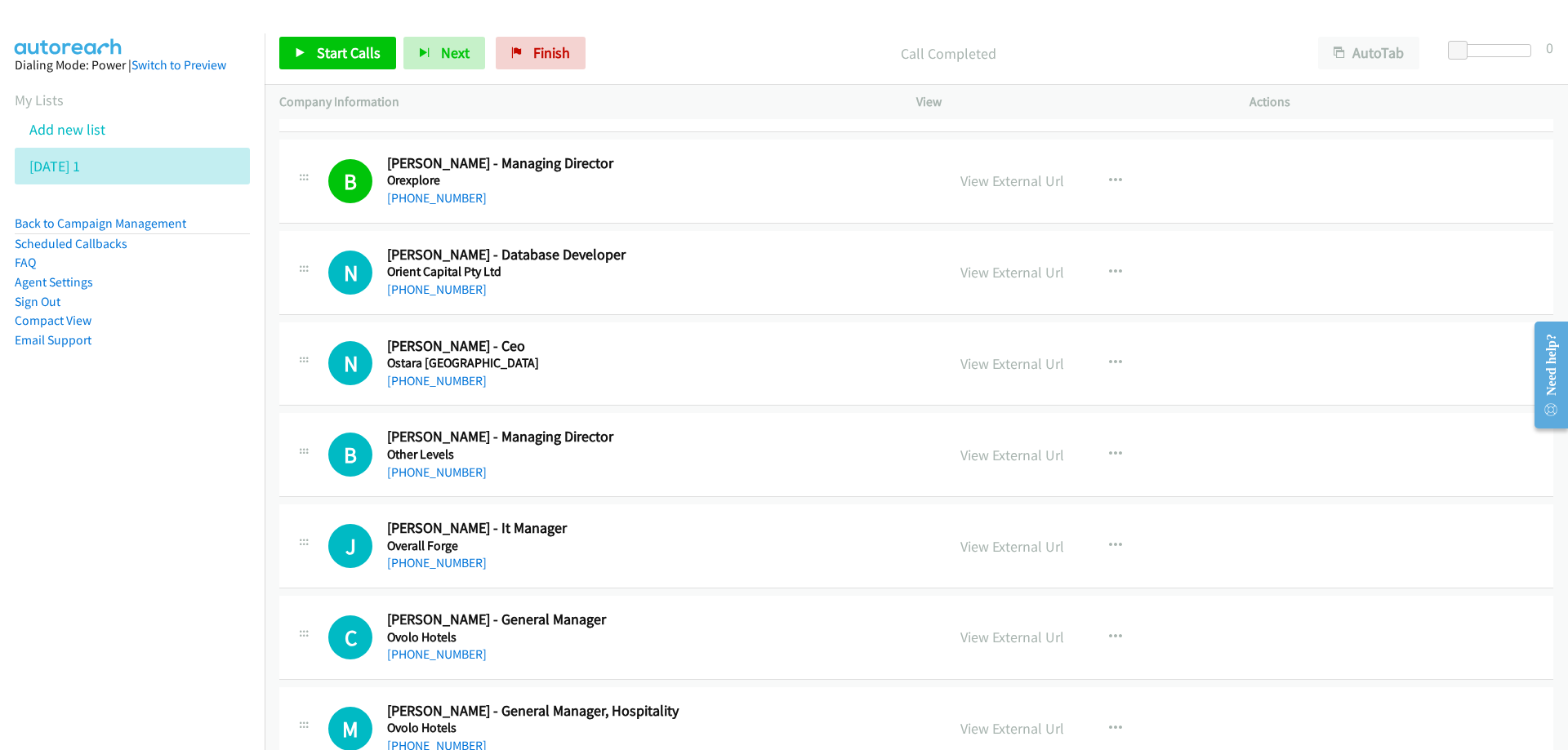
scroll to position [14937, 0]
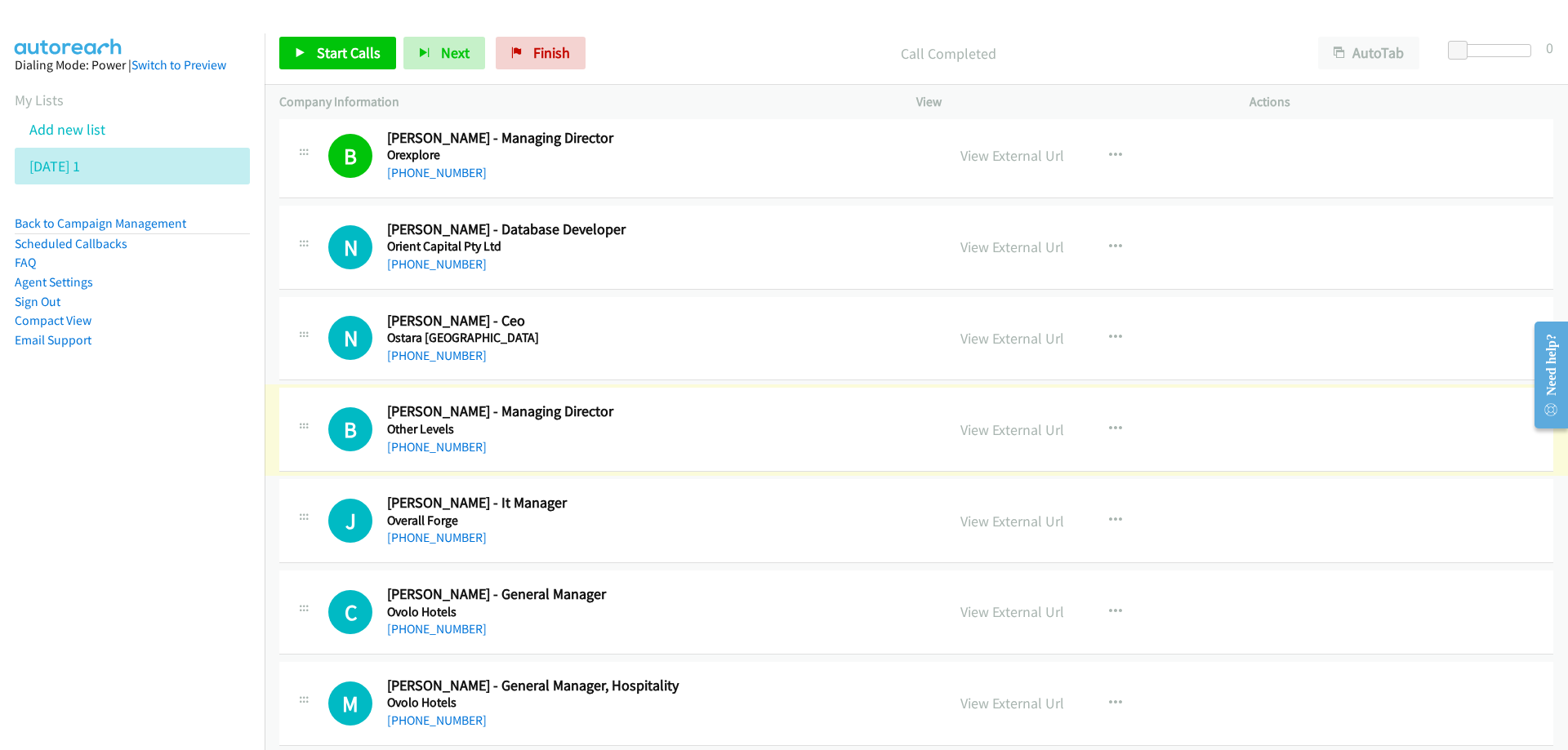
click at [427, 448] on link "[PHONE_NUMBER]" at bounding box center [436, 448] width 100 height 16
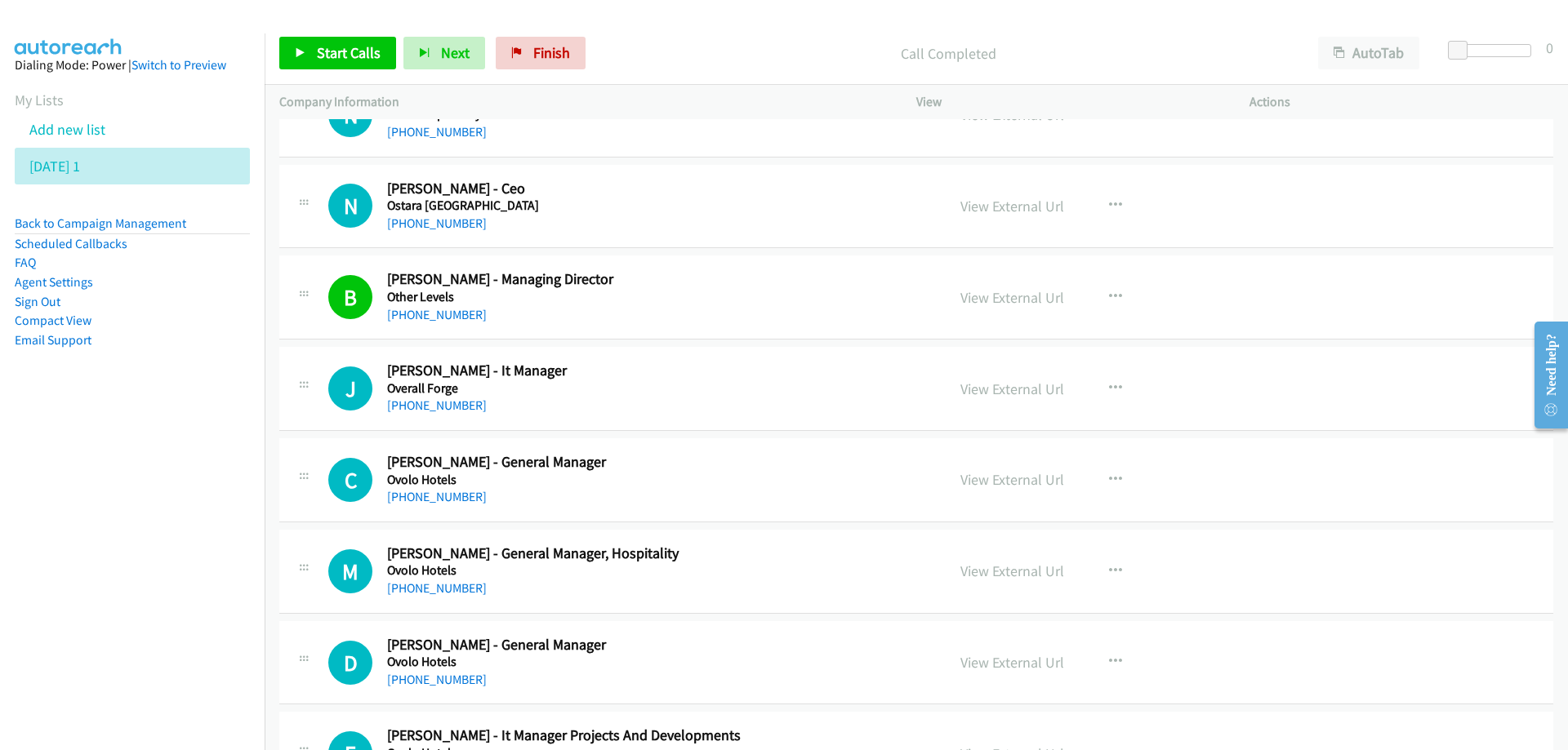
scroll to position [15101, 0]
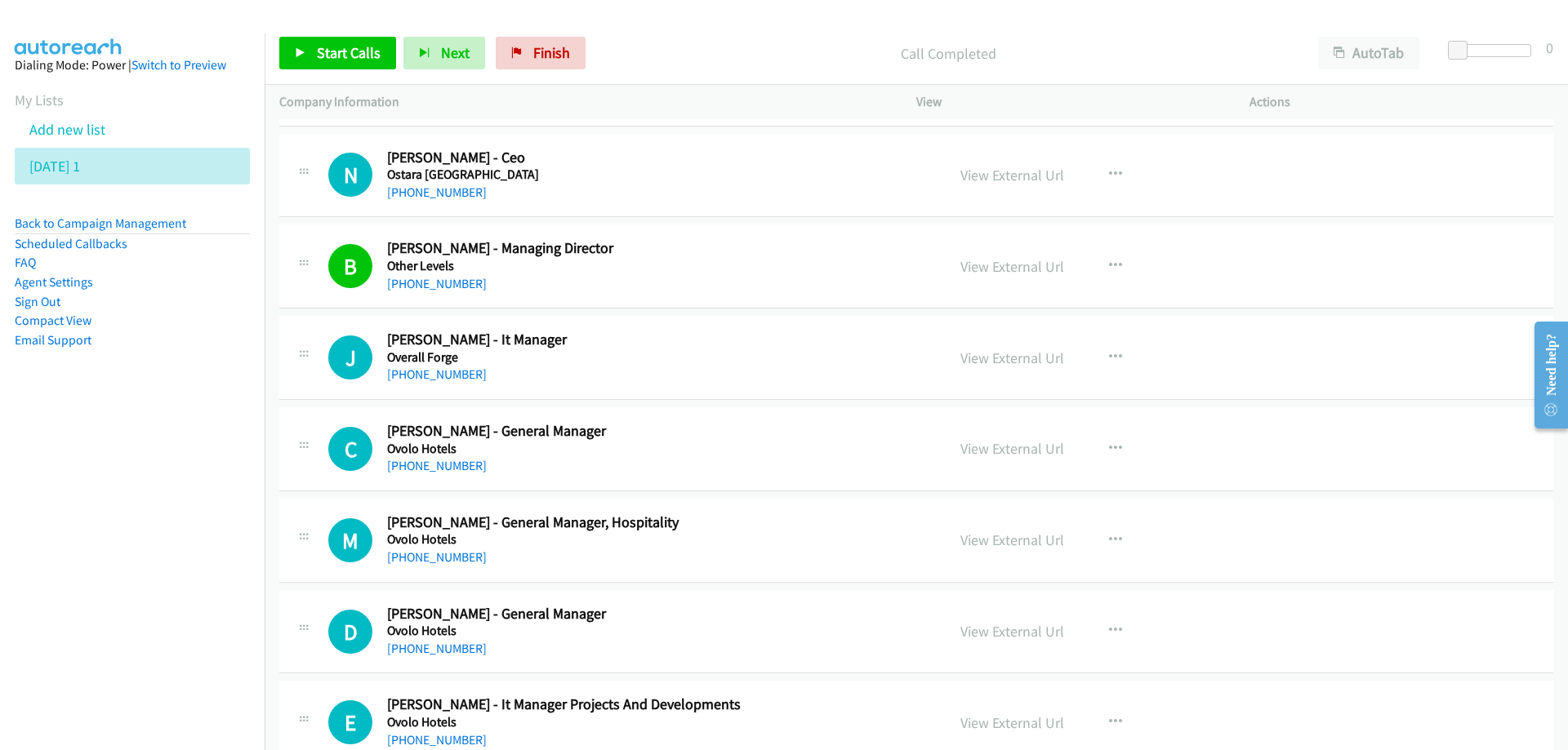
click at [724, 421] on div "C Callback Scheduled [PERSON_NAME] - General Manager Ovolo Hotels [GEOGRAPHIC_D…" at bounding box center [917, 449] width 1274 height 84
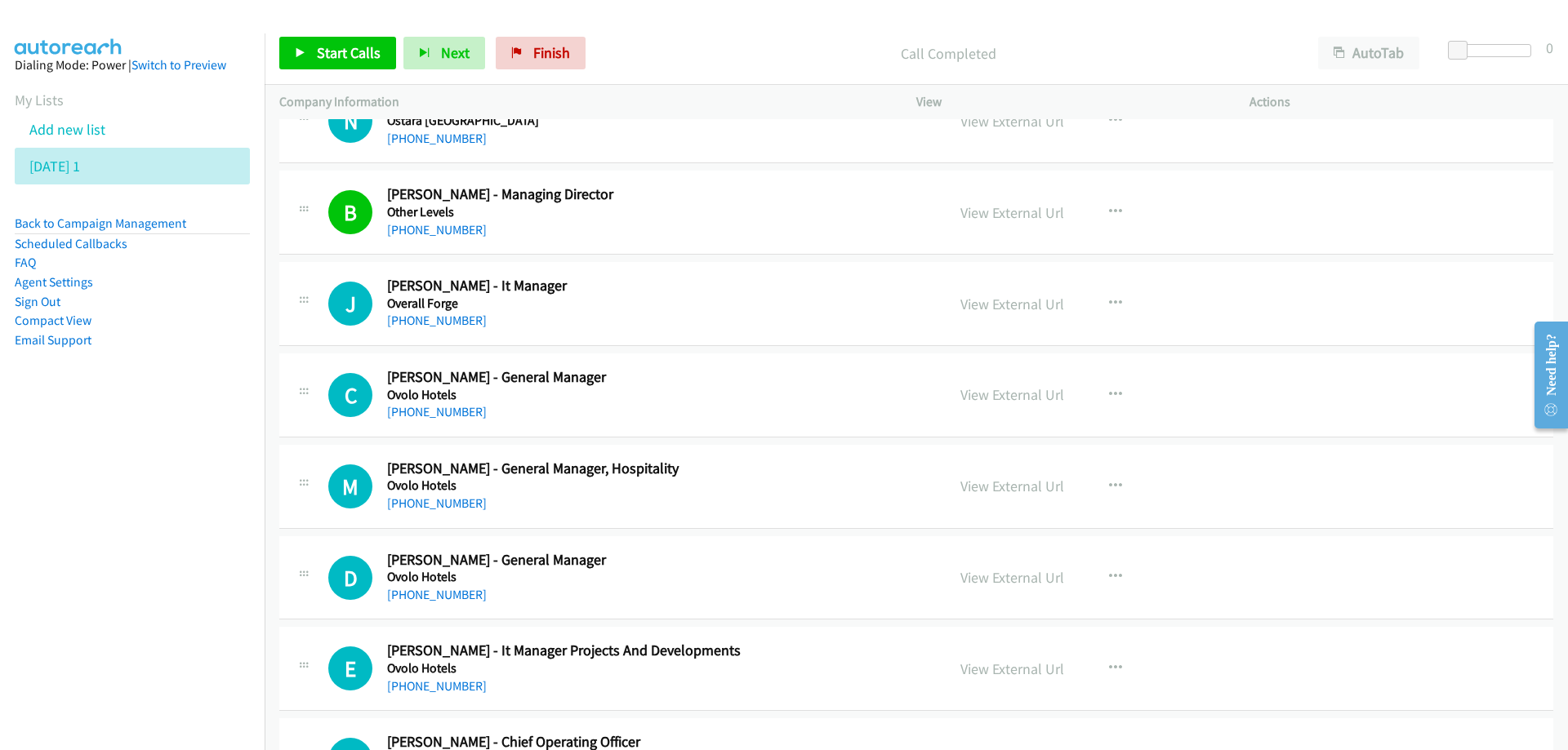
scroll to position [15182, 0]
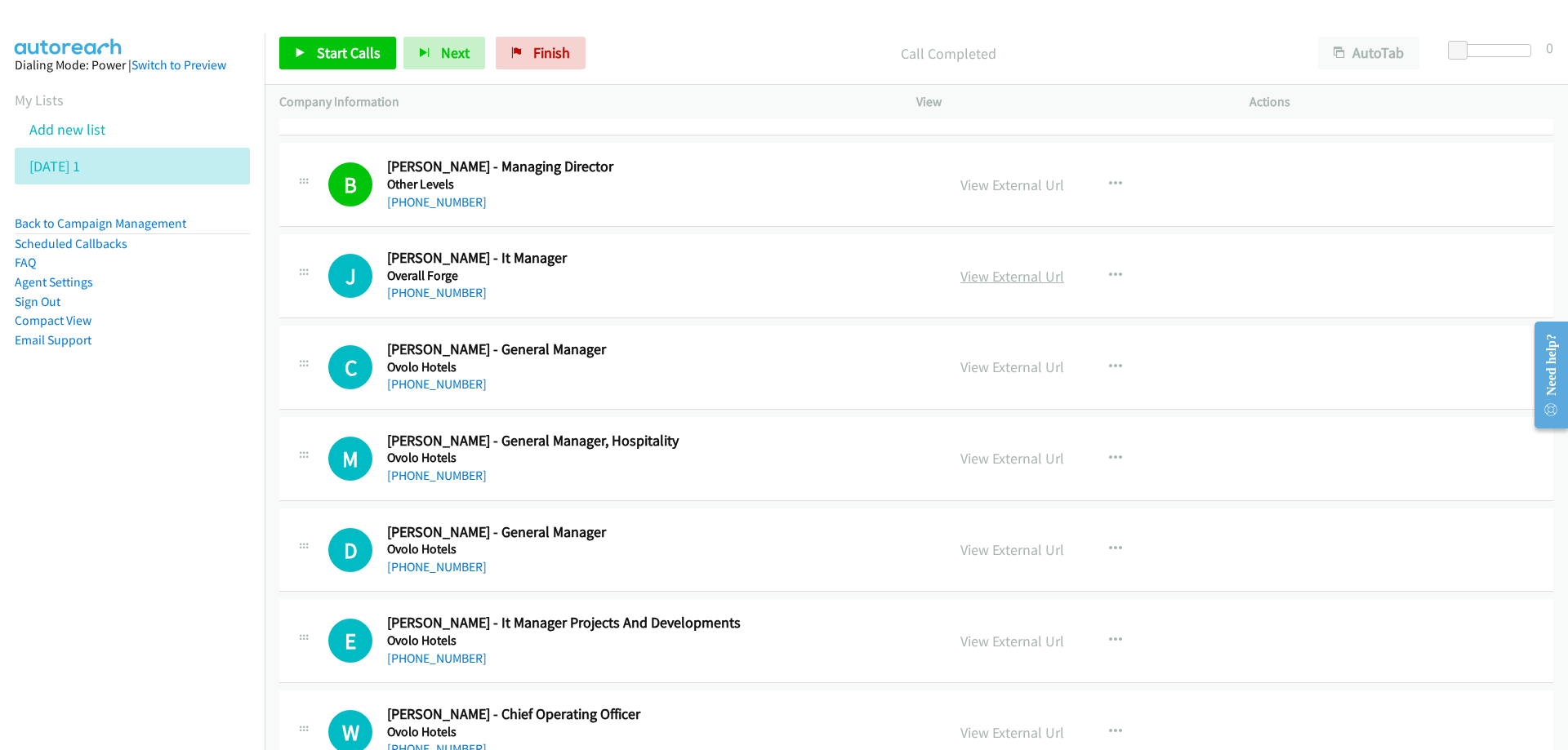
click at [1003, 280] on link "View External Url" at bounding box center [1011, 276] width 104 height 19
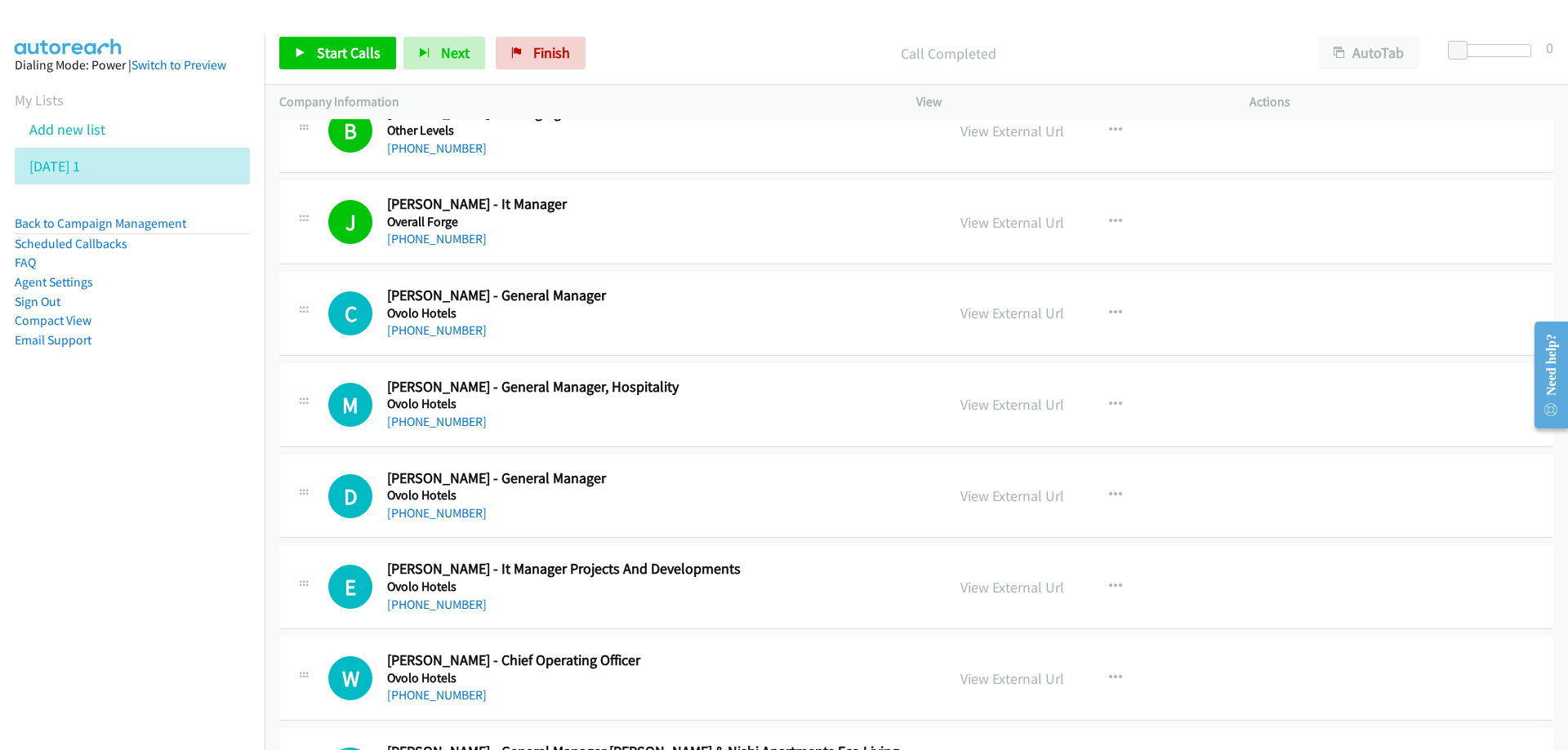
scroll to position [15264, 0]
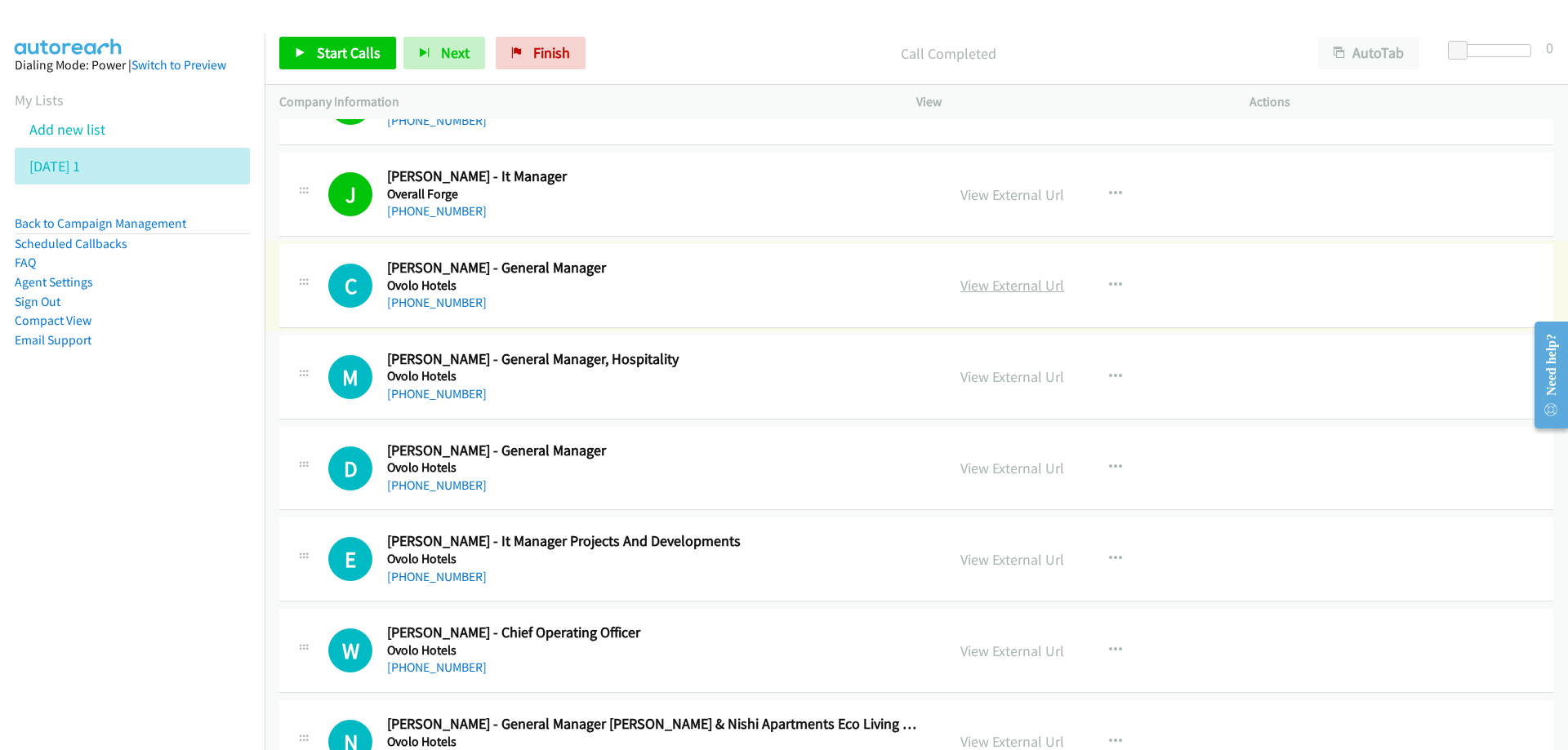
click at [988, 291] on link "View External Url" at bounding box center [1011, 285] width 104 height 19
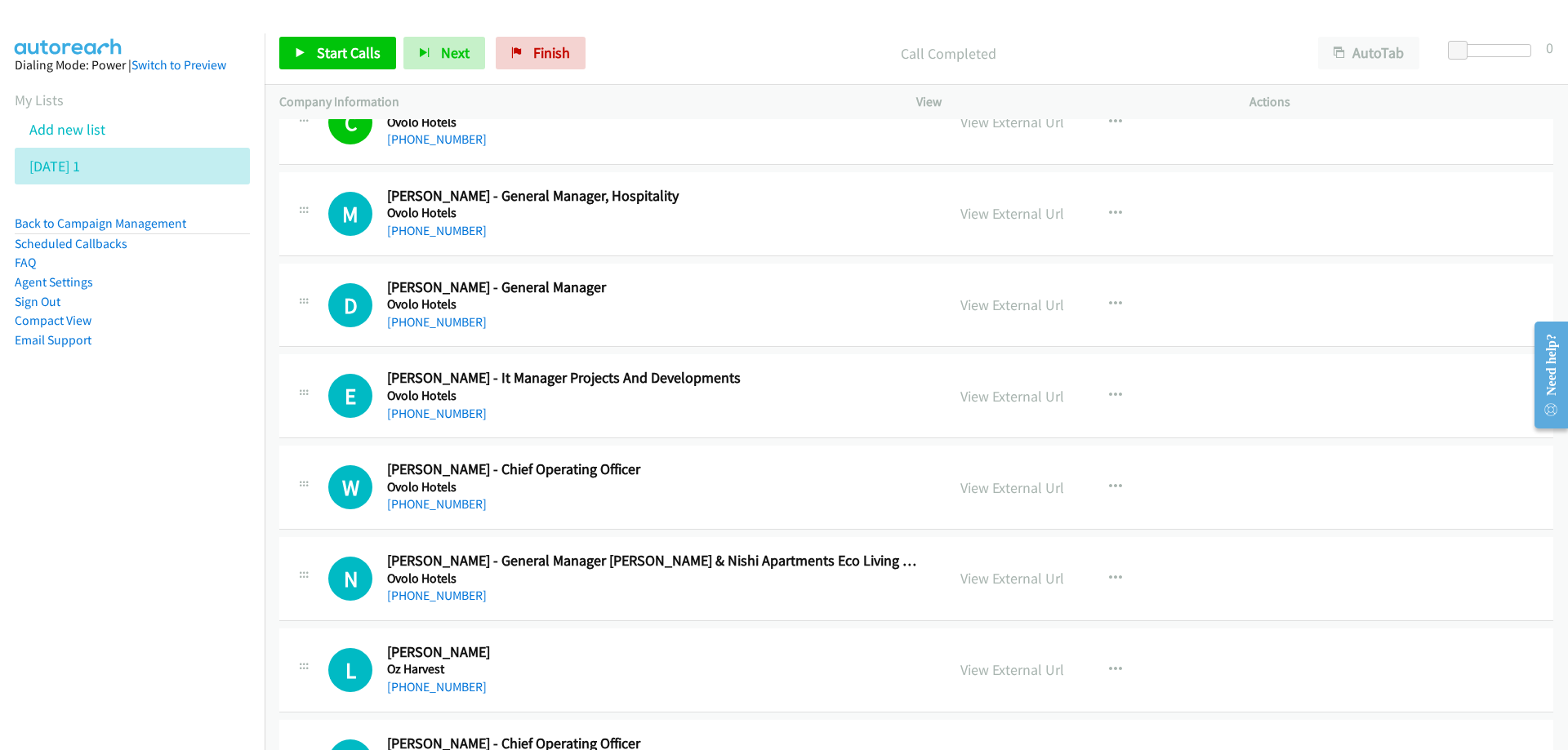
scroll to position [15509, 0]
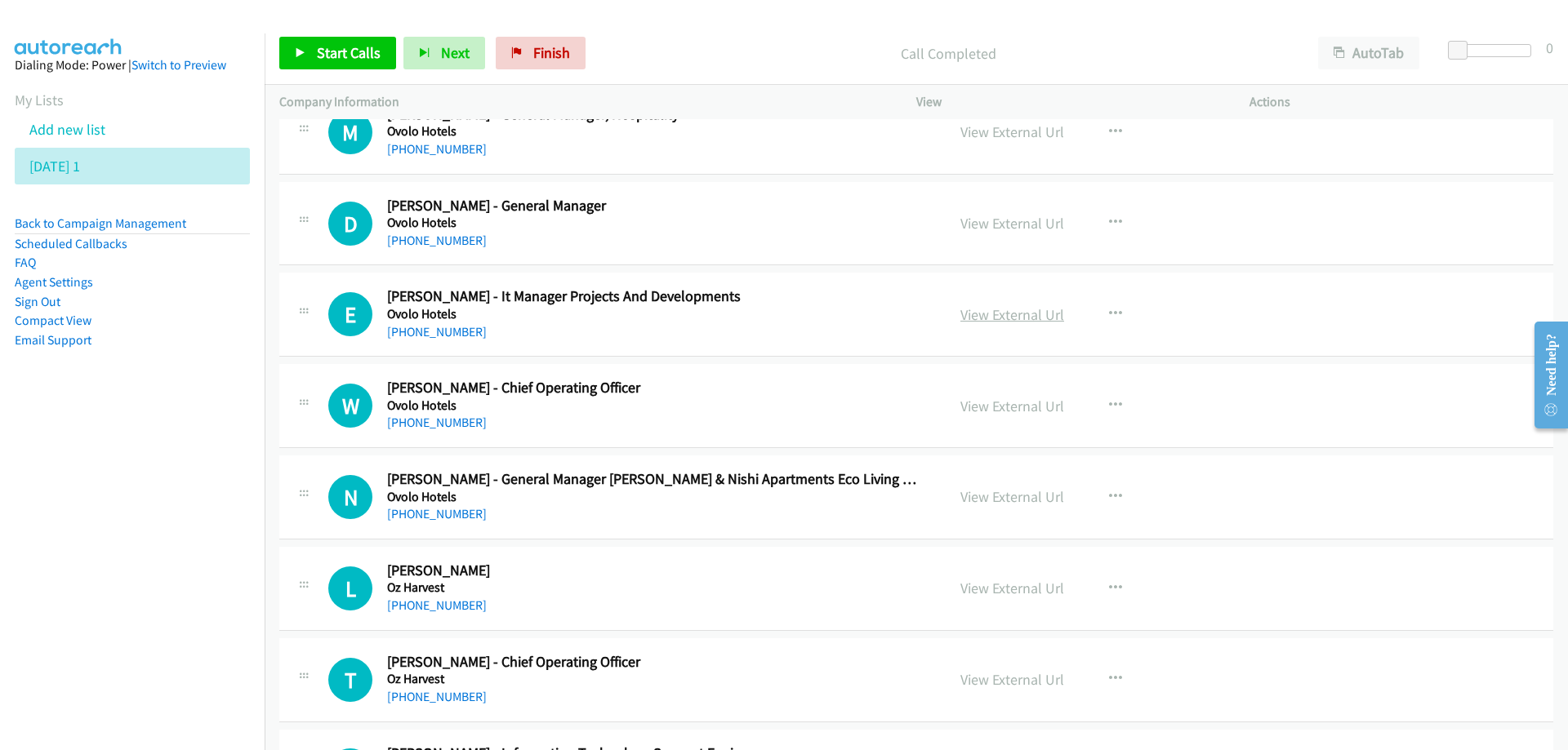
click at [991, 321] on link "View External Url" at bounding box center [1011, 314] width 104 height 19
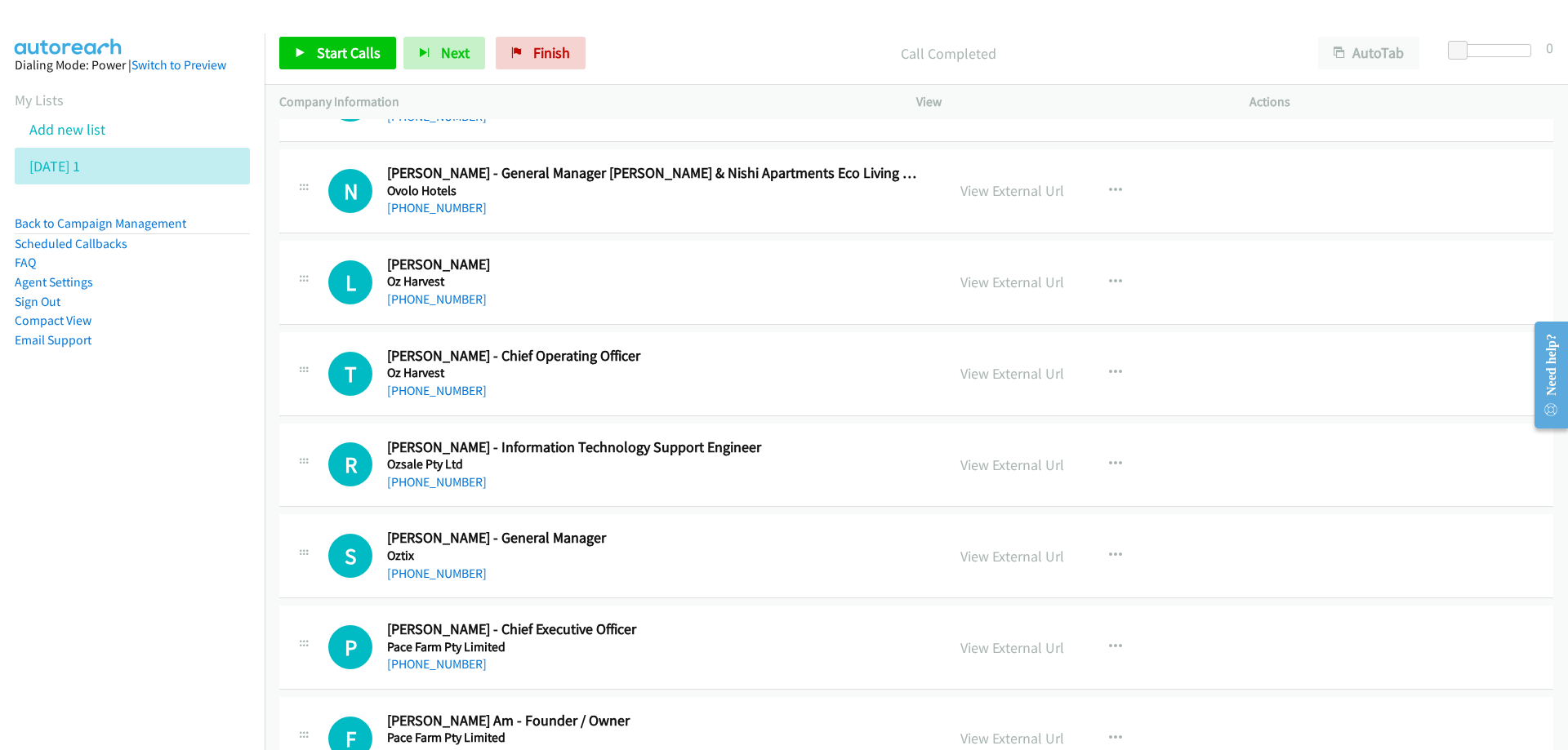
scroll to position [15836, 0]
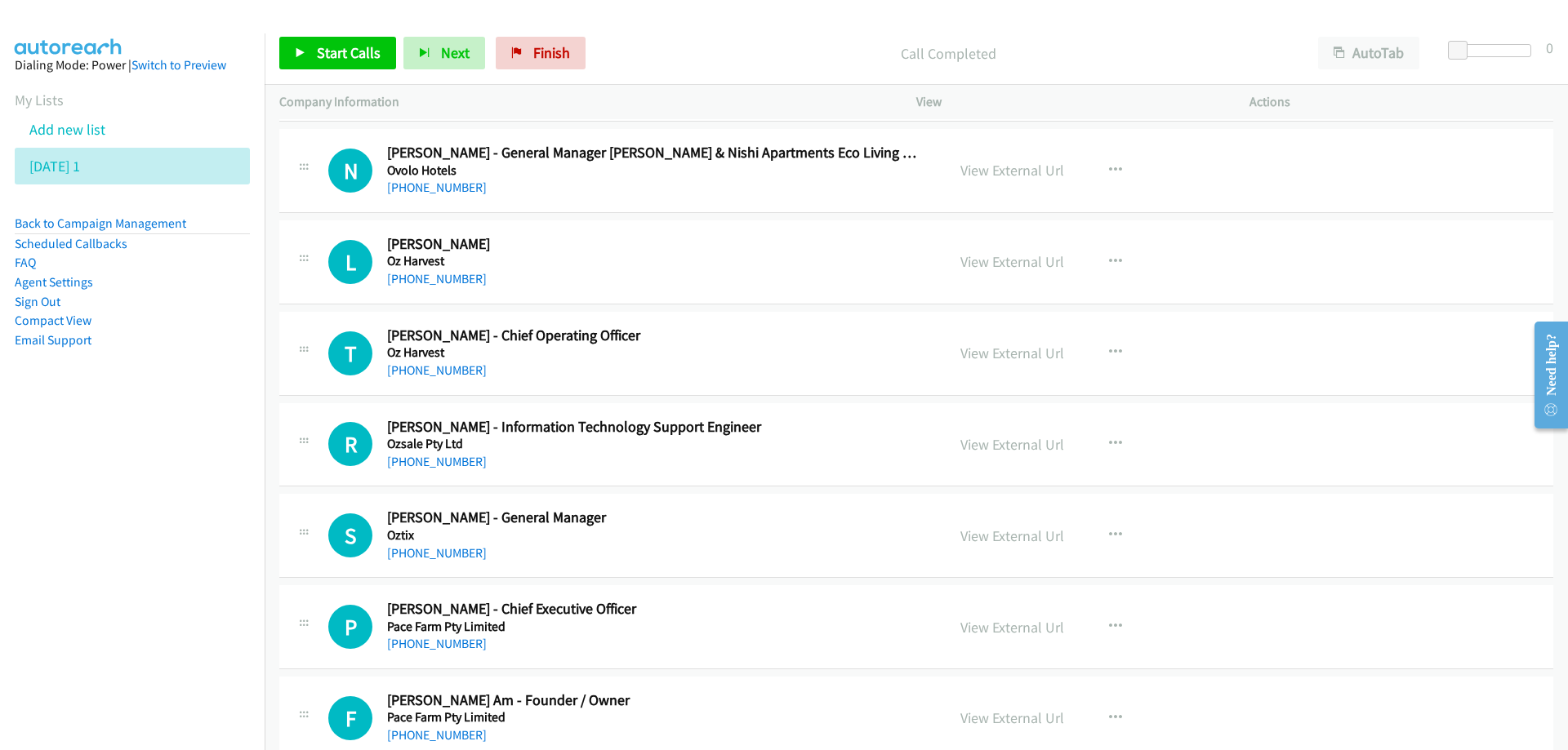
click at [788, 287] on div "[PHONE_NUMBER]" at bounding box center [656, 279] width 538 height 19
click at [971, 261] on link "View External Url" at bounding box center [1011, 261] width 104 height 19
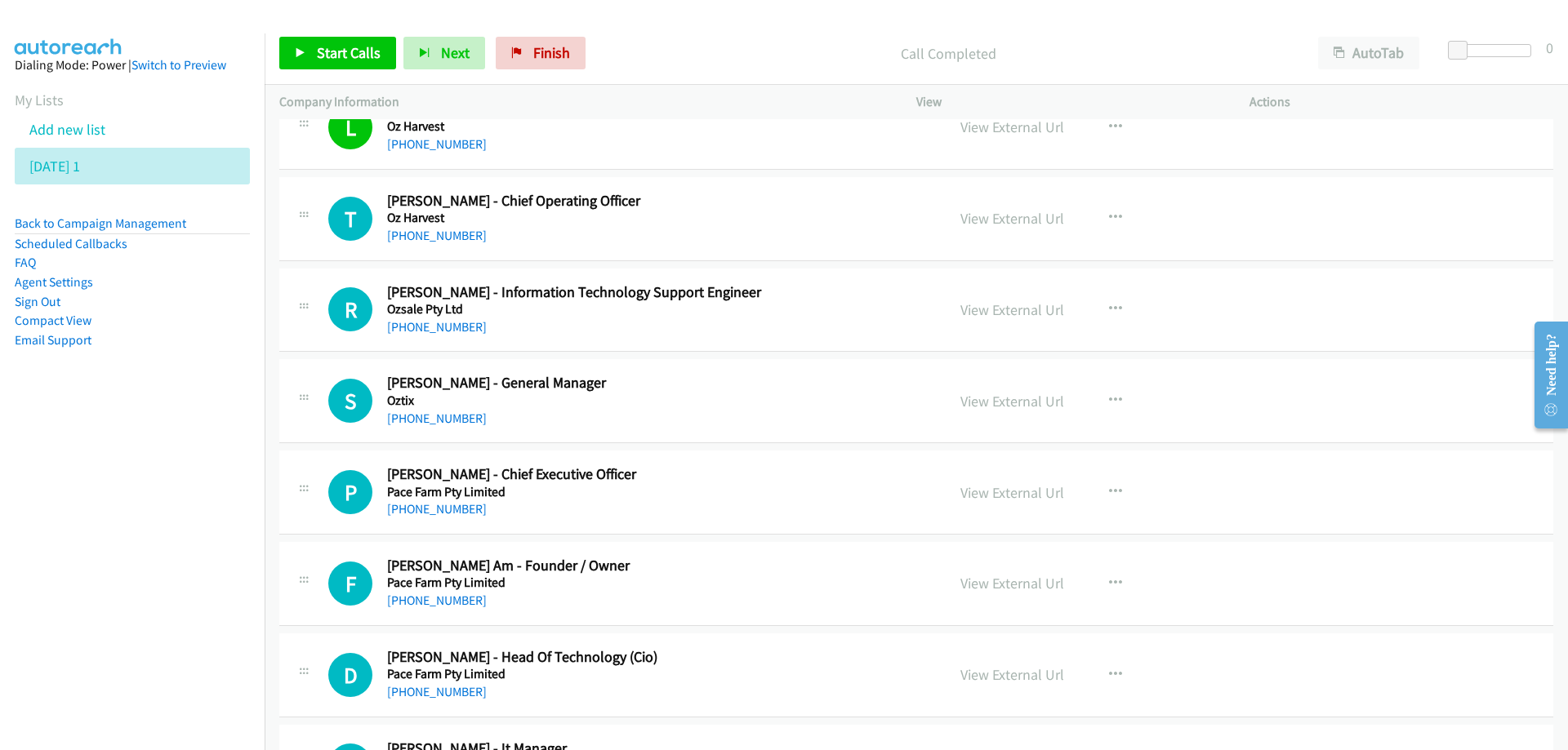
scroll to position [15999, 0]
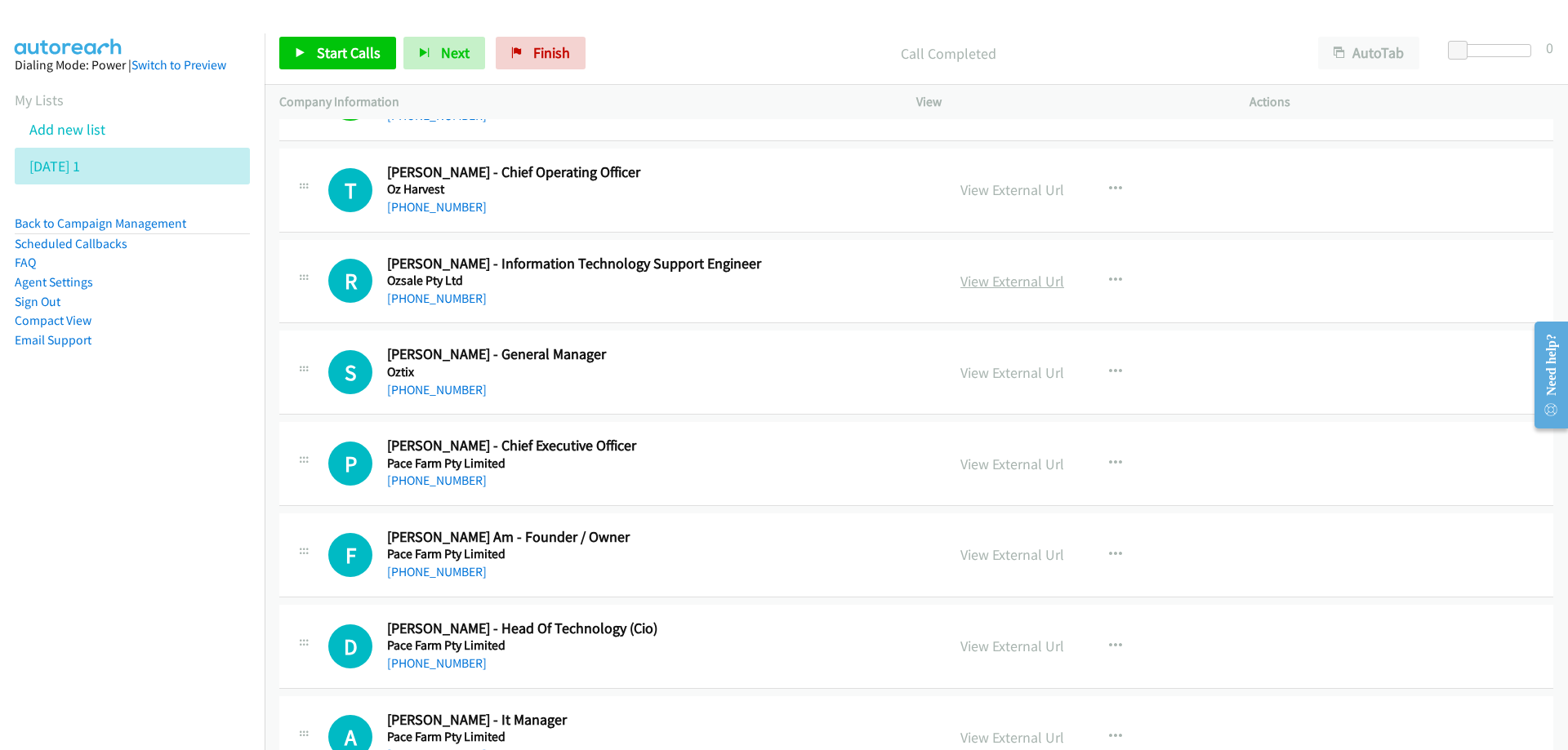
click at [1021, 283] on link "View External Url" at bounding box center [1011, 280] width 104 height 19
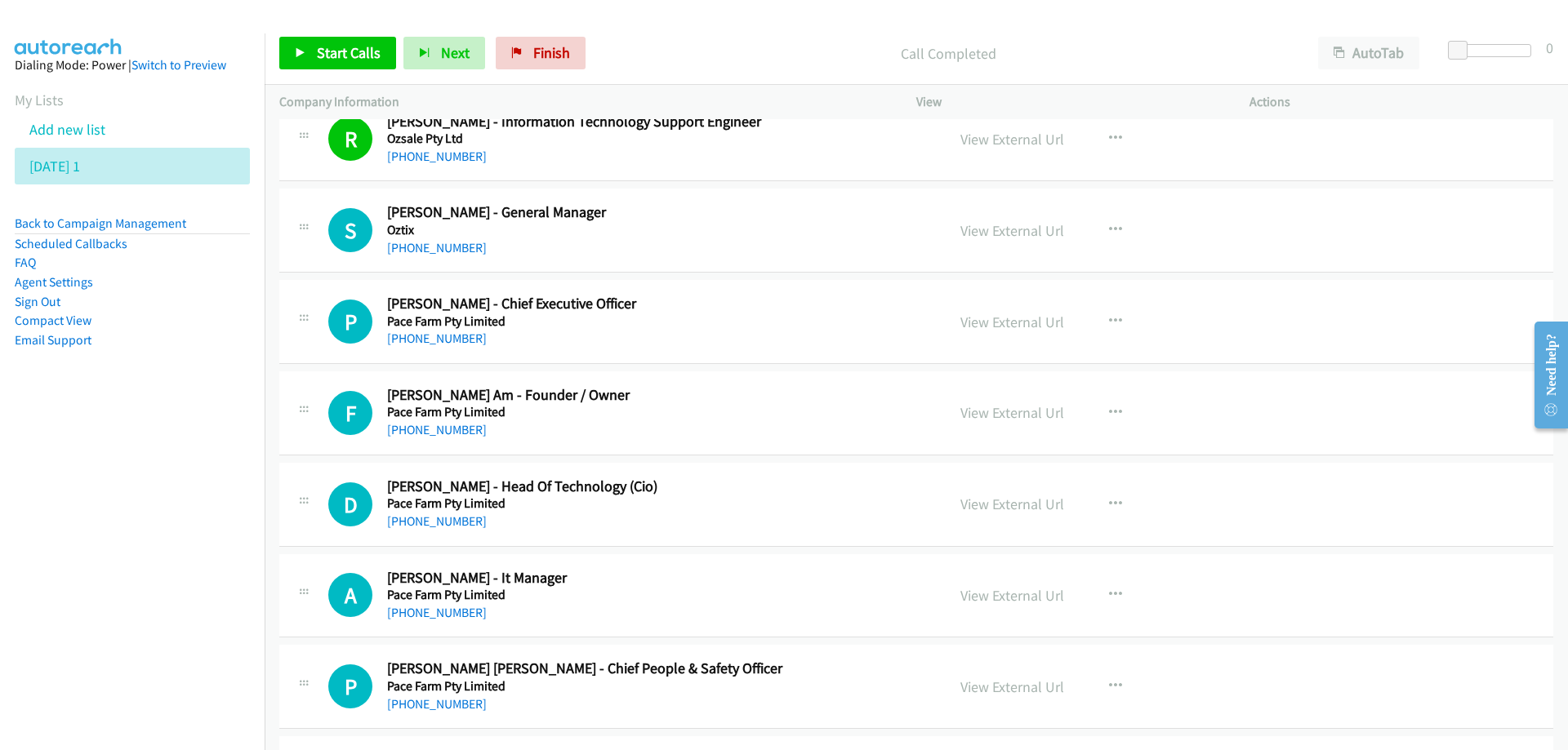
scroll to position [16162, 0]
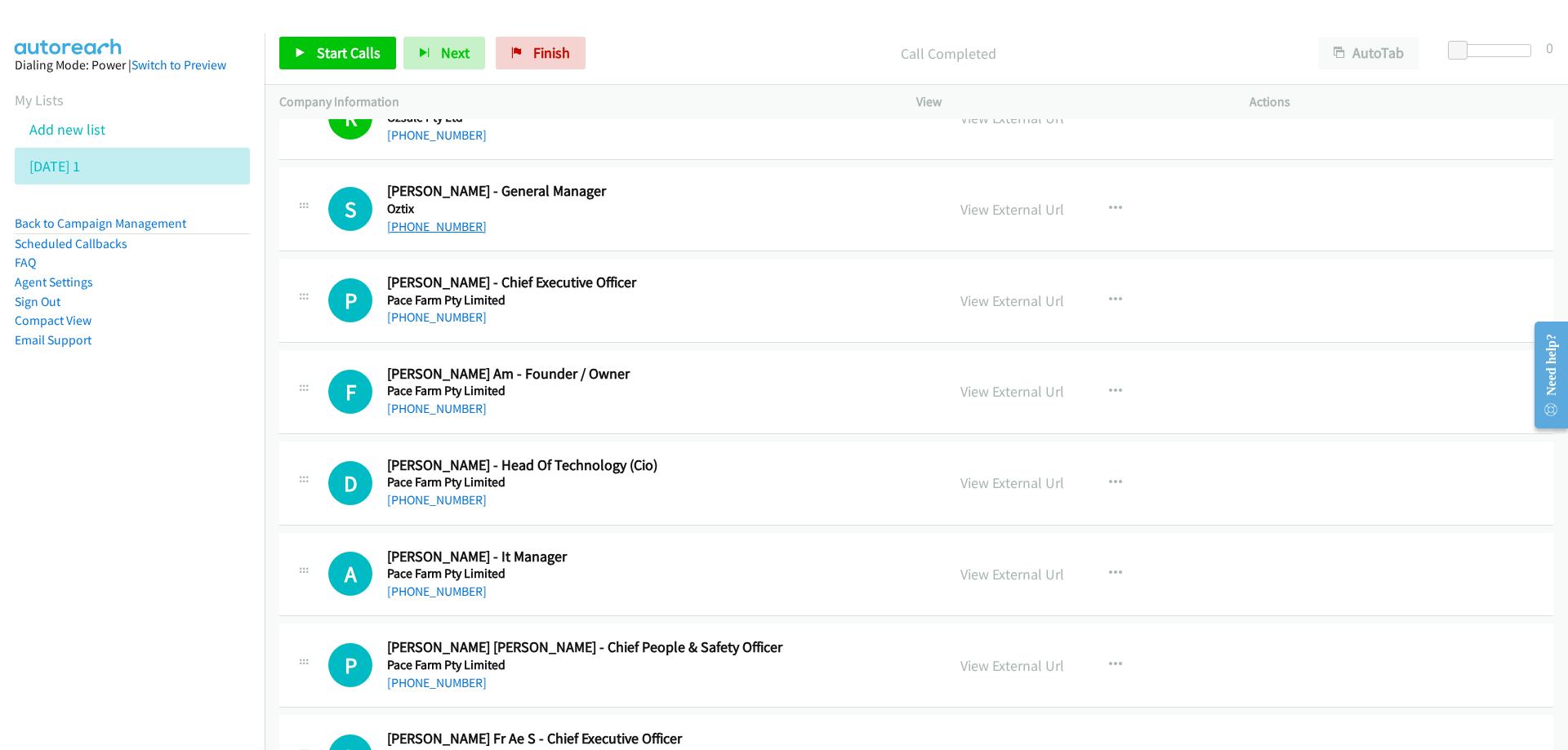
click at [421, 228] on link "[PHONE_NUMBER]" at bounding box center [436, 226] width 100 height 16
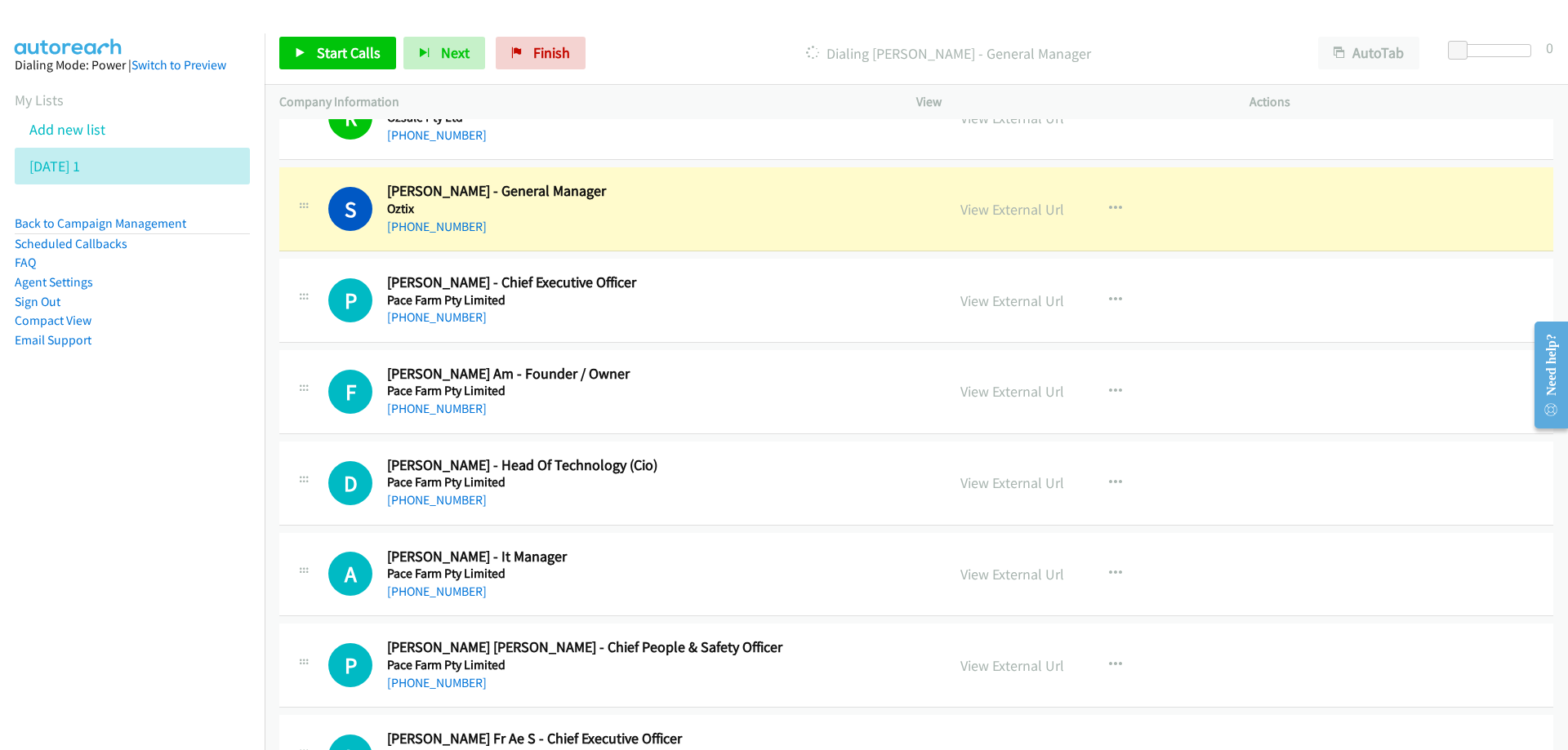
click at [731, 298] on h5 "Pace Farm Pty Limited" at bounding box center [656, 300] width 538 height 16
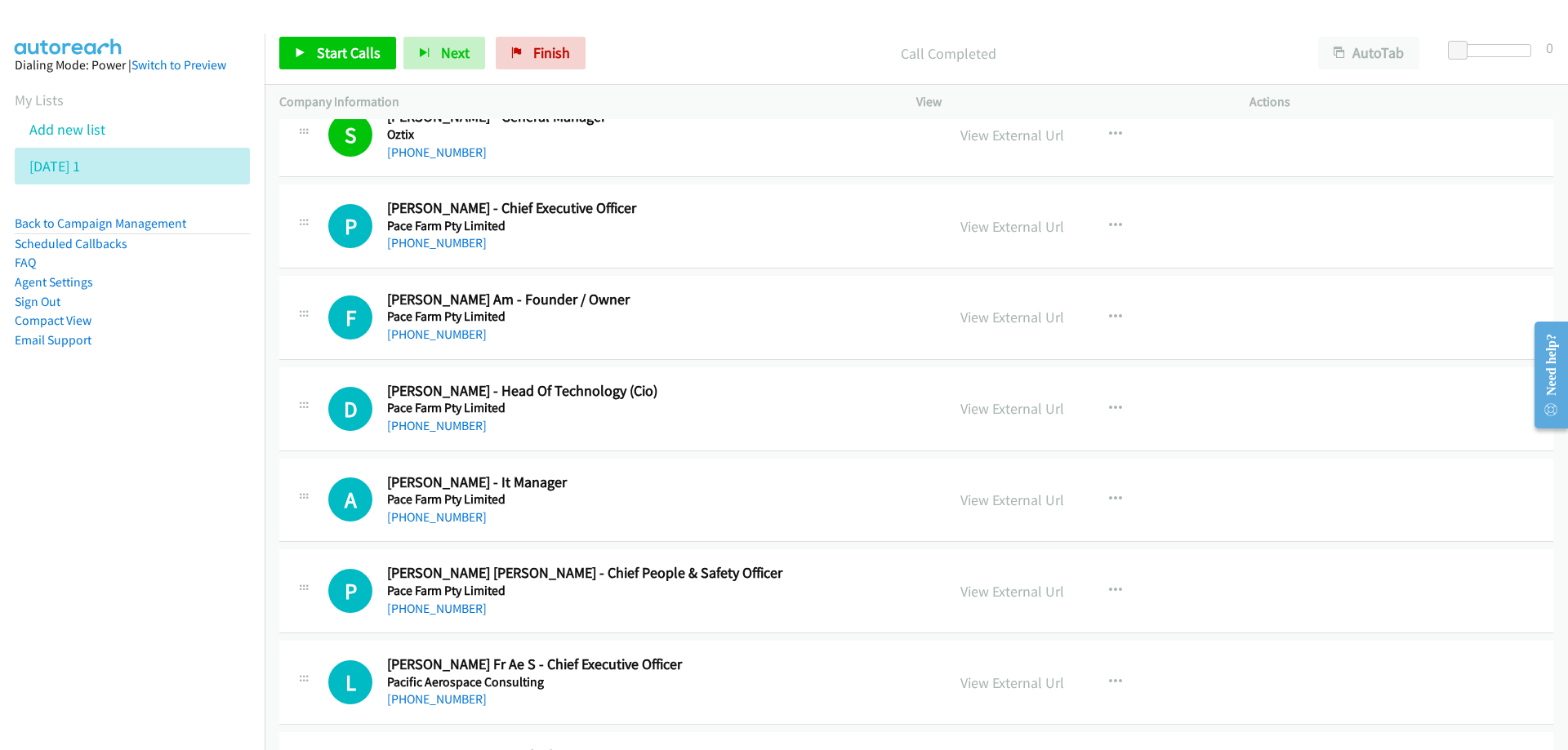
scroll to position [16244, 0]
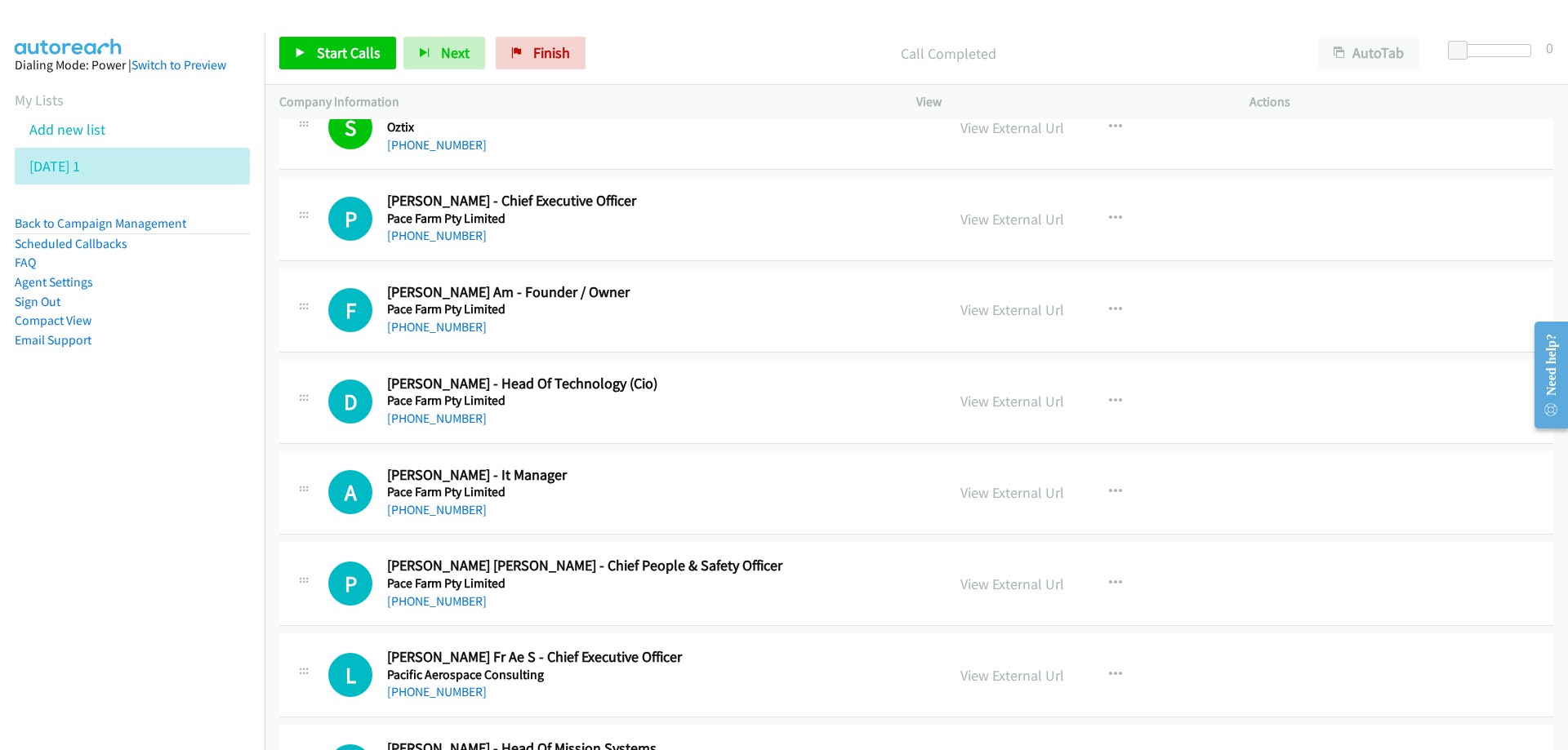
click at [808, 238] on div "[PHONE_NUMBER]" at bounding box center [656, 236] width 538 height 19
click at [1004, 215] on link "View External Url" at bounding box center [1011, 218] width 104 height 19
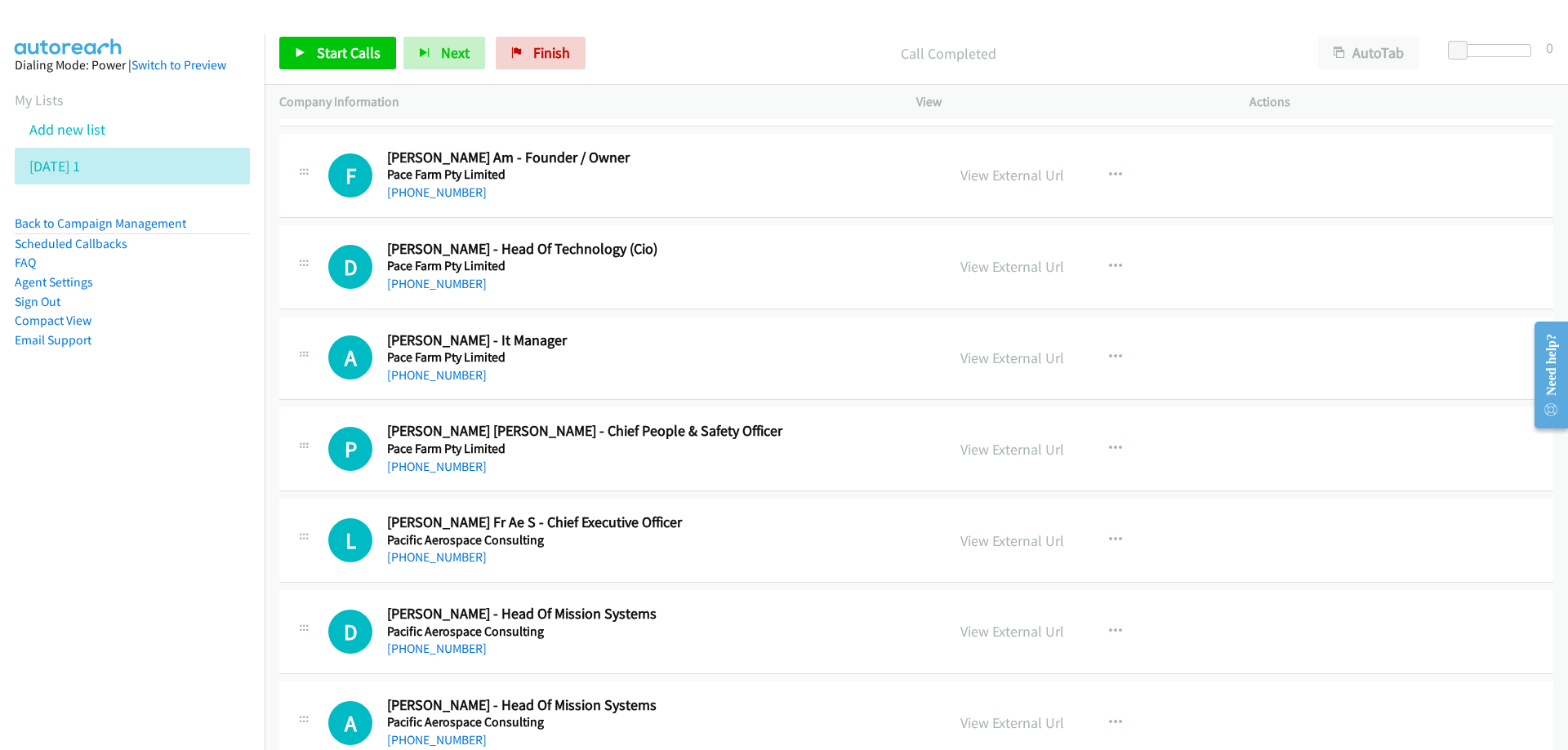
scroll to position [16407, 0]
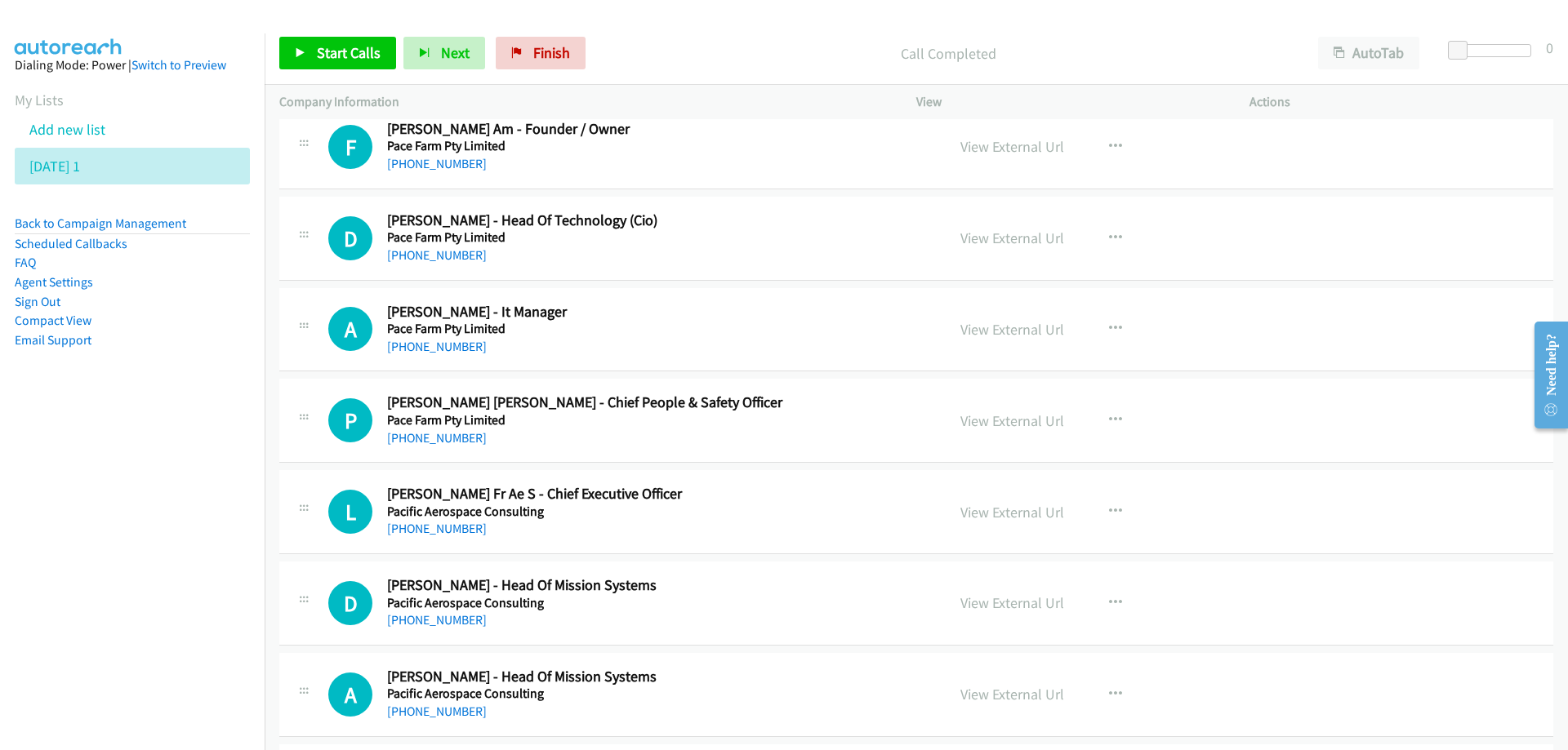
click at [778, 231] on h5 "Pace Farm Pty Limited" at bounding box center [656, 237] width 538 height 16
click at [994, 248] on link "View External Url" at bounding box center [1011, 237] width 104 height 19
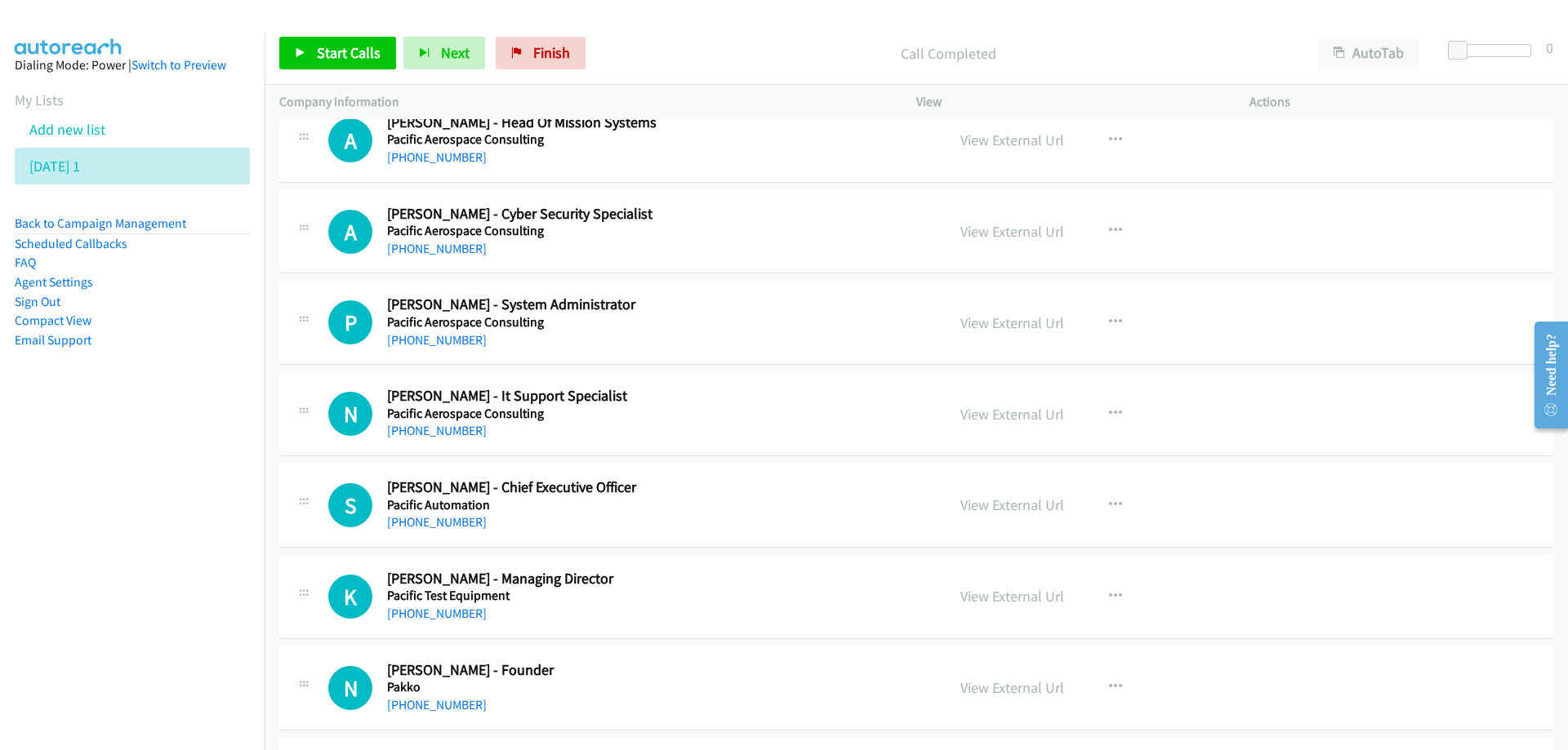
scroll to position [16978, 0]
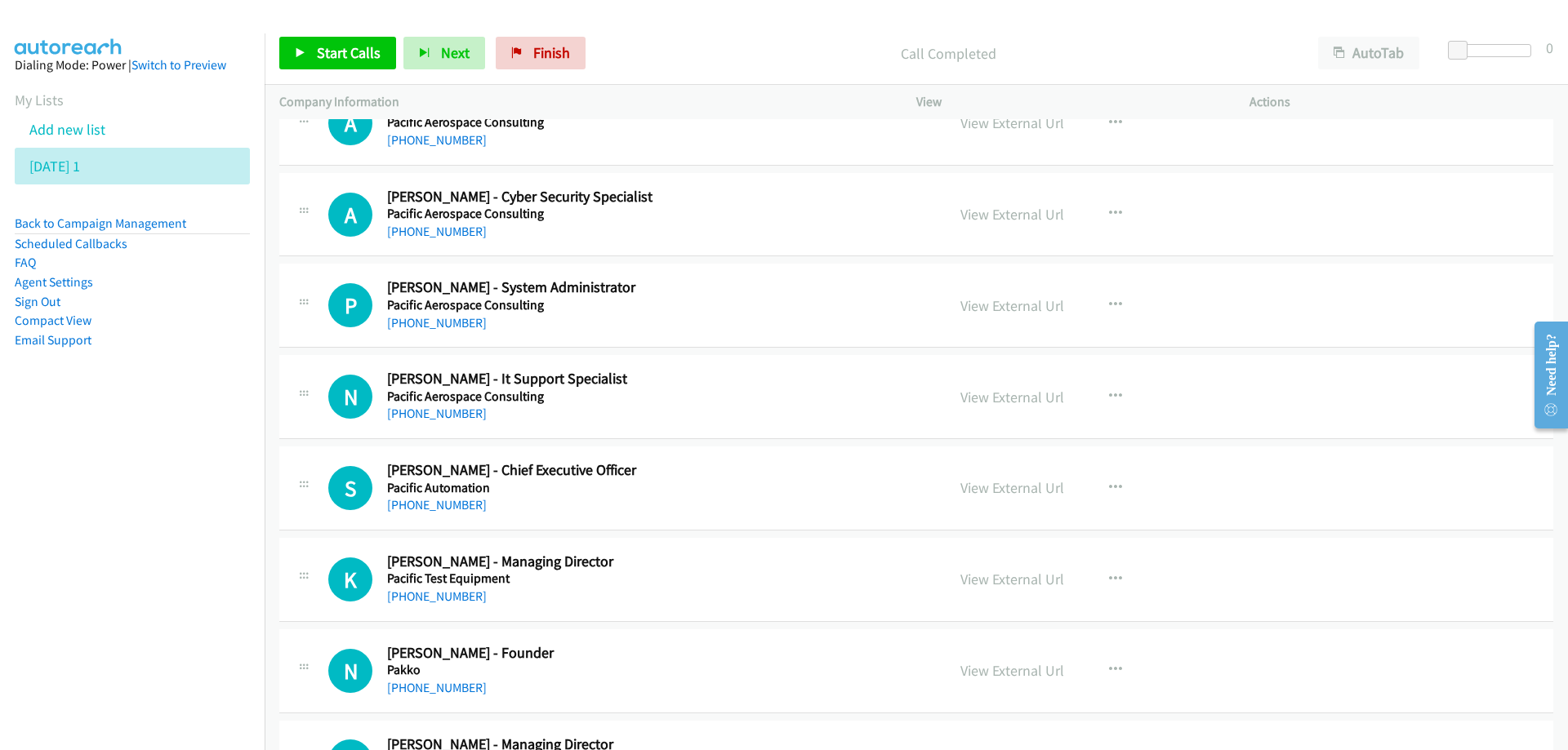
click at [743, 289] on h2 "[PERSON_NAME] - System Administrator" at bounding box center [656, 287] width 538 height 19
click at [964, 302] on link "View External Url" at bounding box center [1011, 305] width 104 height 19
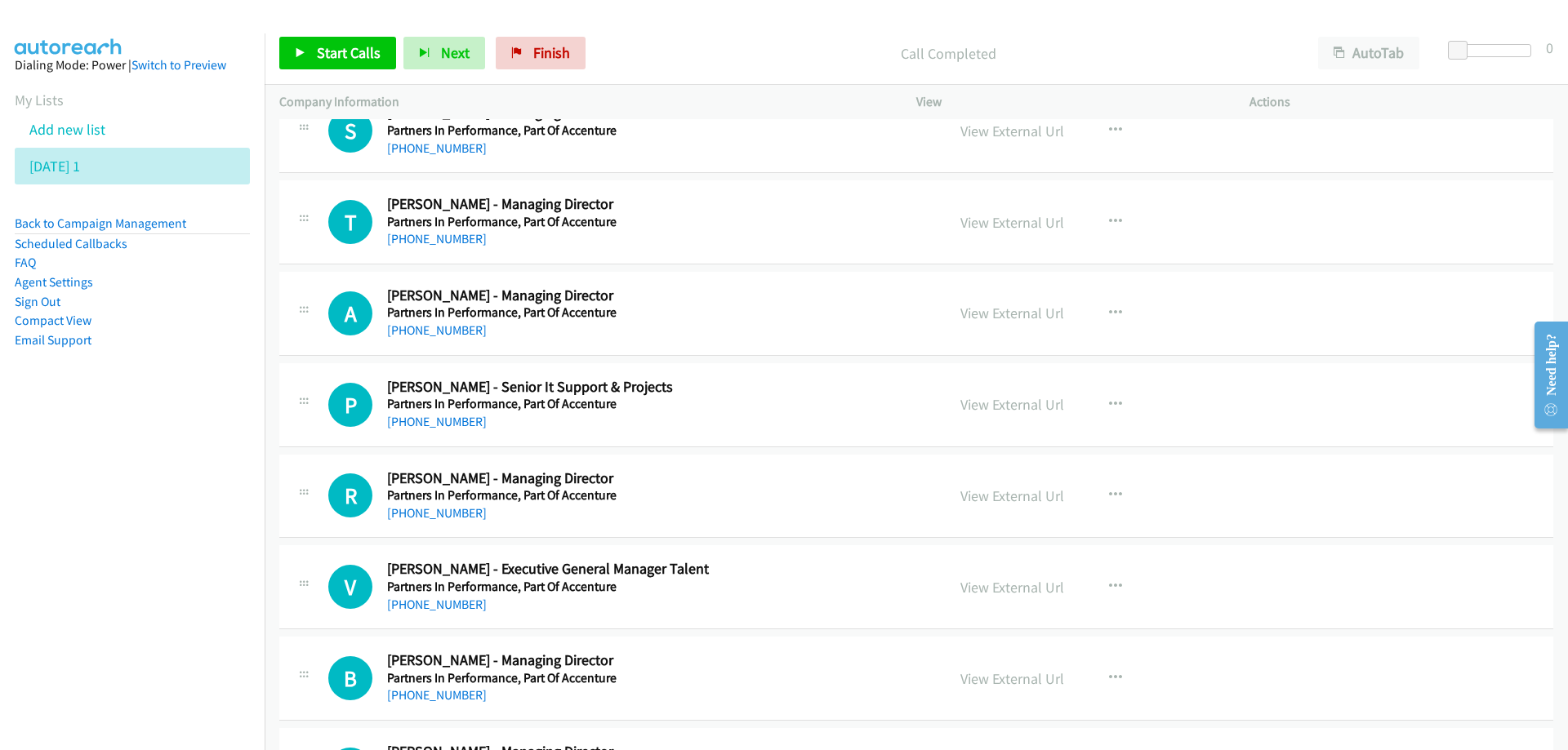
scroll to position [17713, 0]
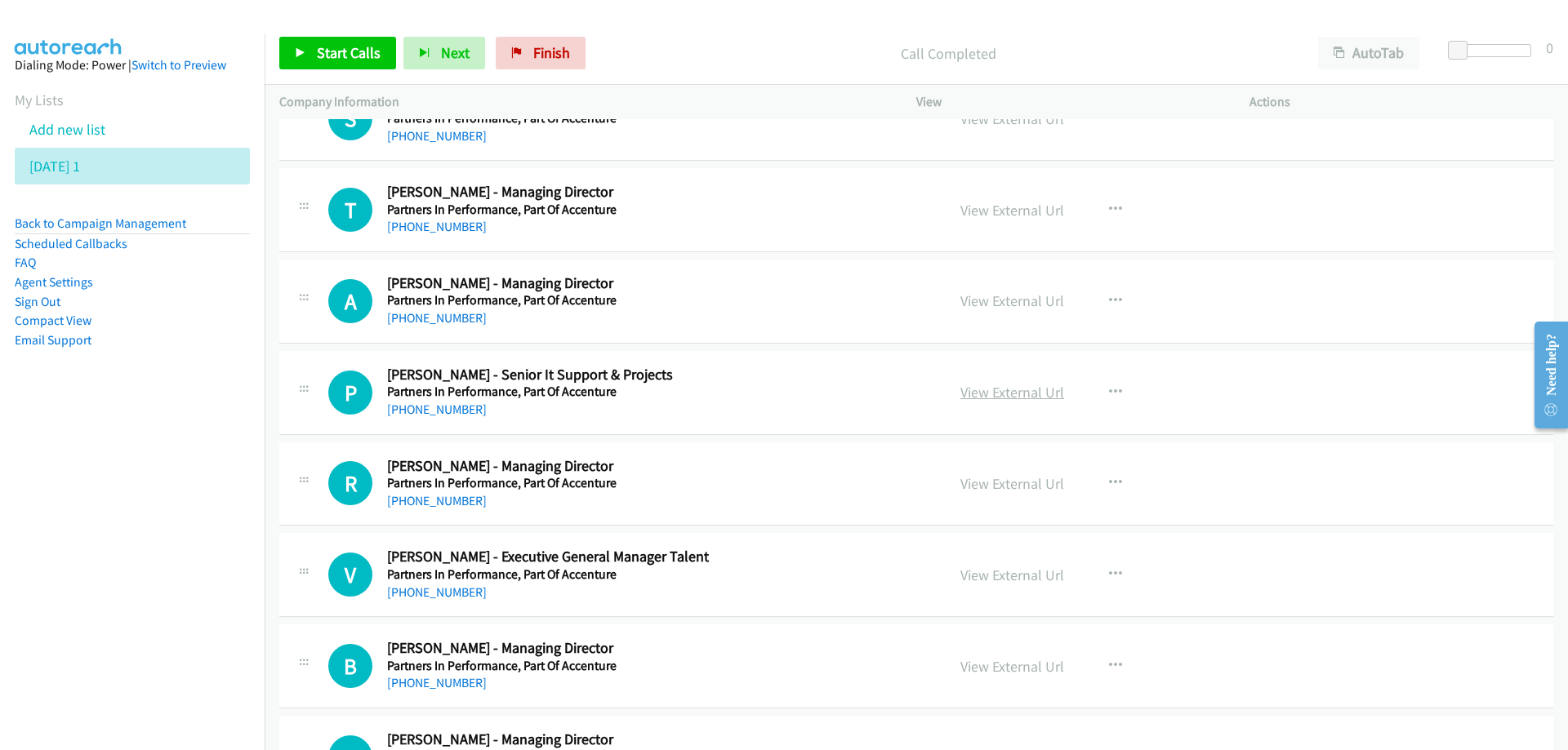
click at [1020, 396] on link "View External Url" at bounding box center [1011, 392] width 104 height 19
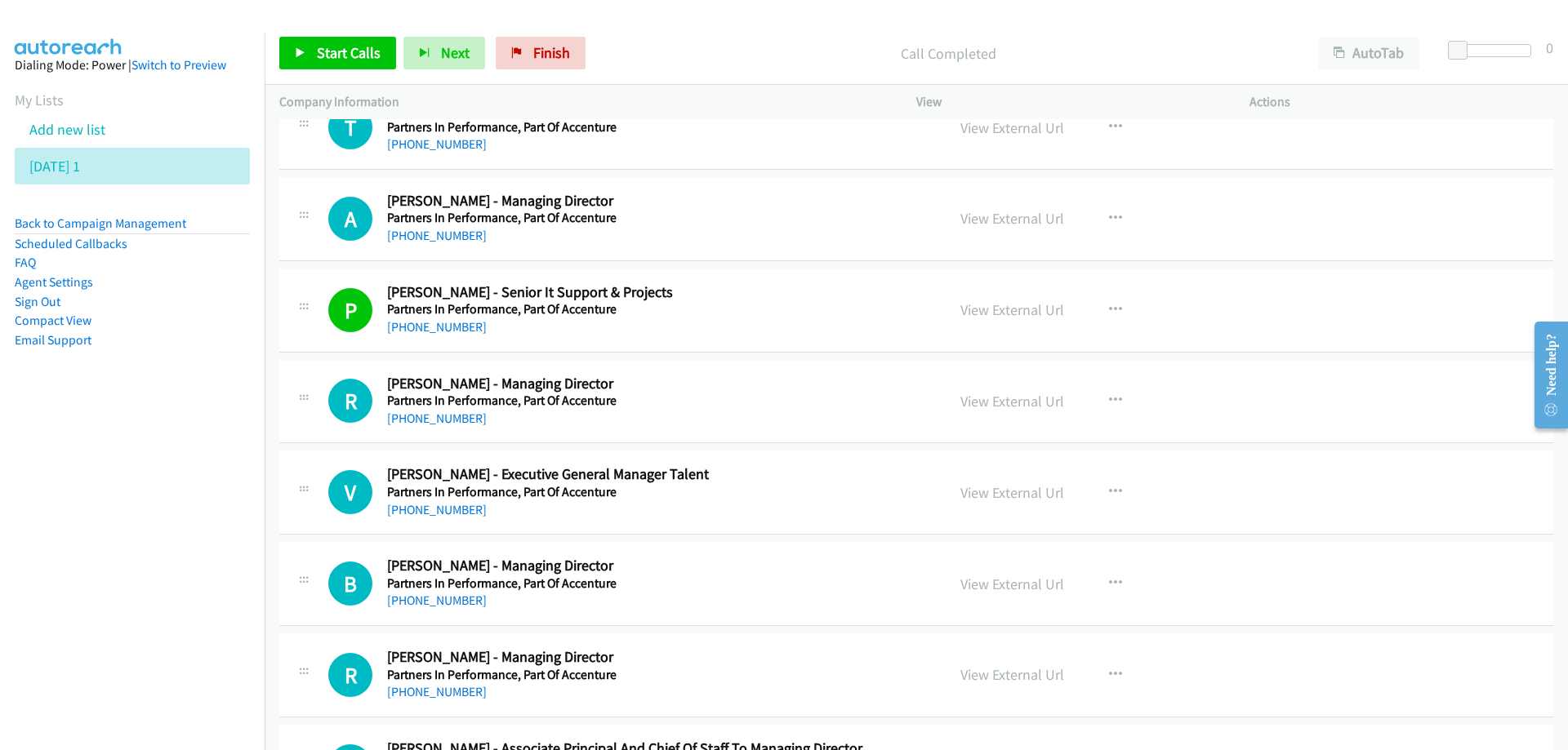
scroll to position [17876, 0]
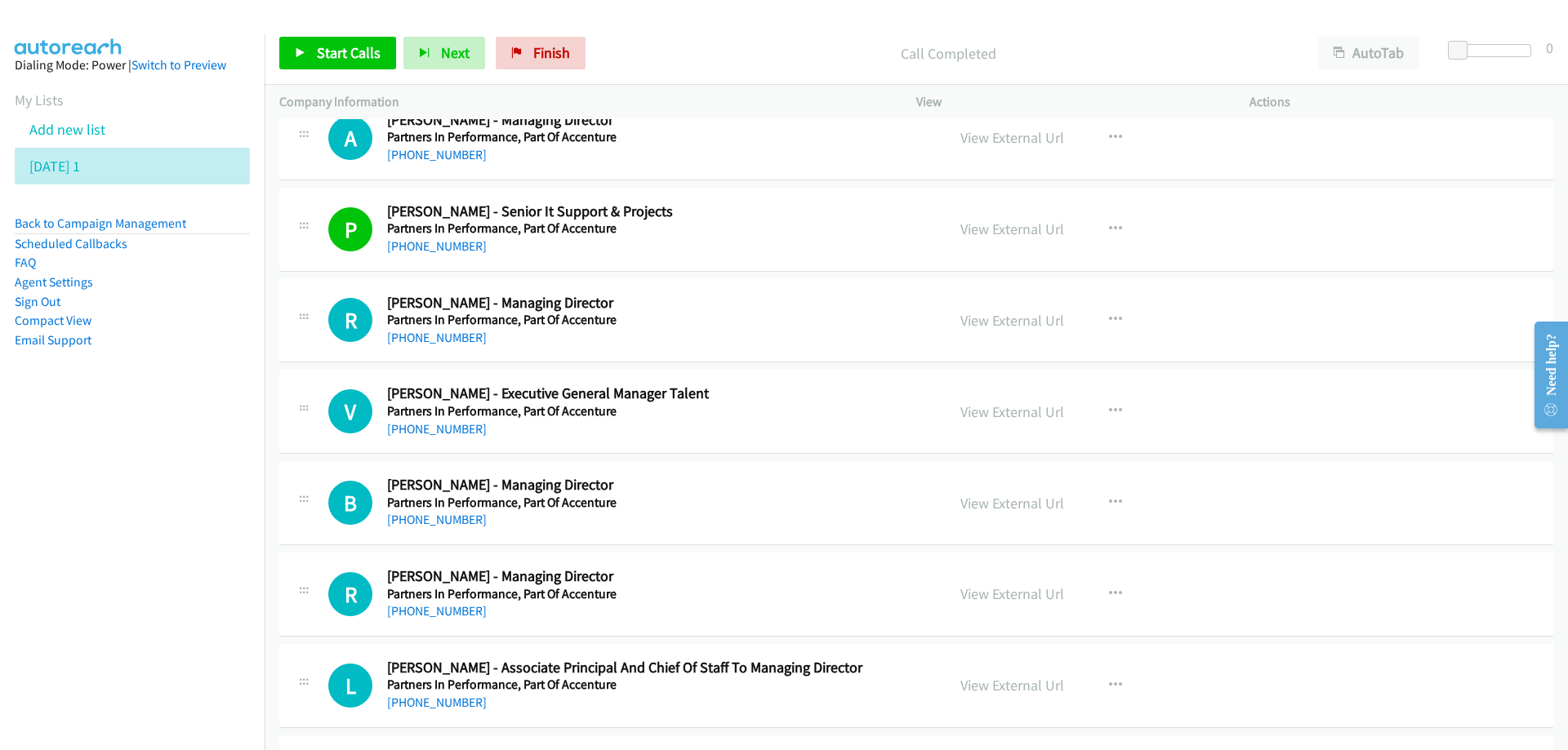
click at [741, 333] on div "[PHONE_NUMBER]" at bounding box center [656, 338] width 538 height 19
click at [1022, 323] on link "View External Url" at bounding box center [1011, 320] width 104 height 19
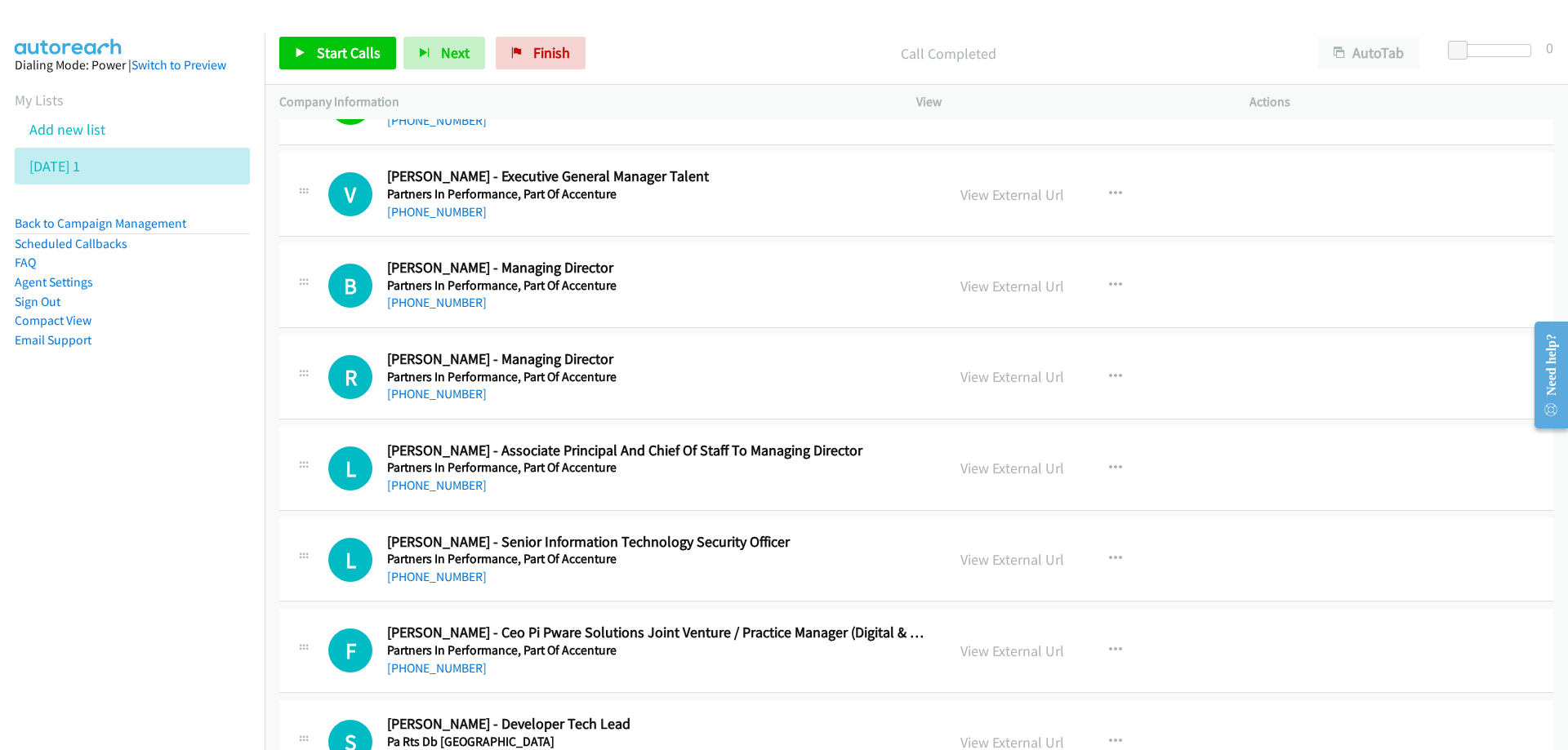
scroll to position [18121, 0]
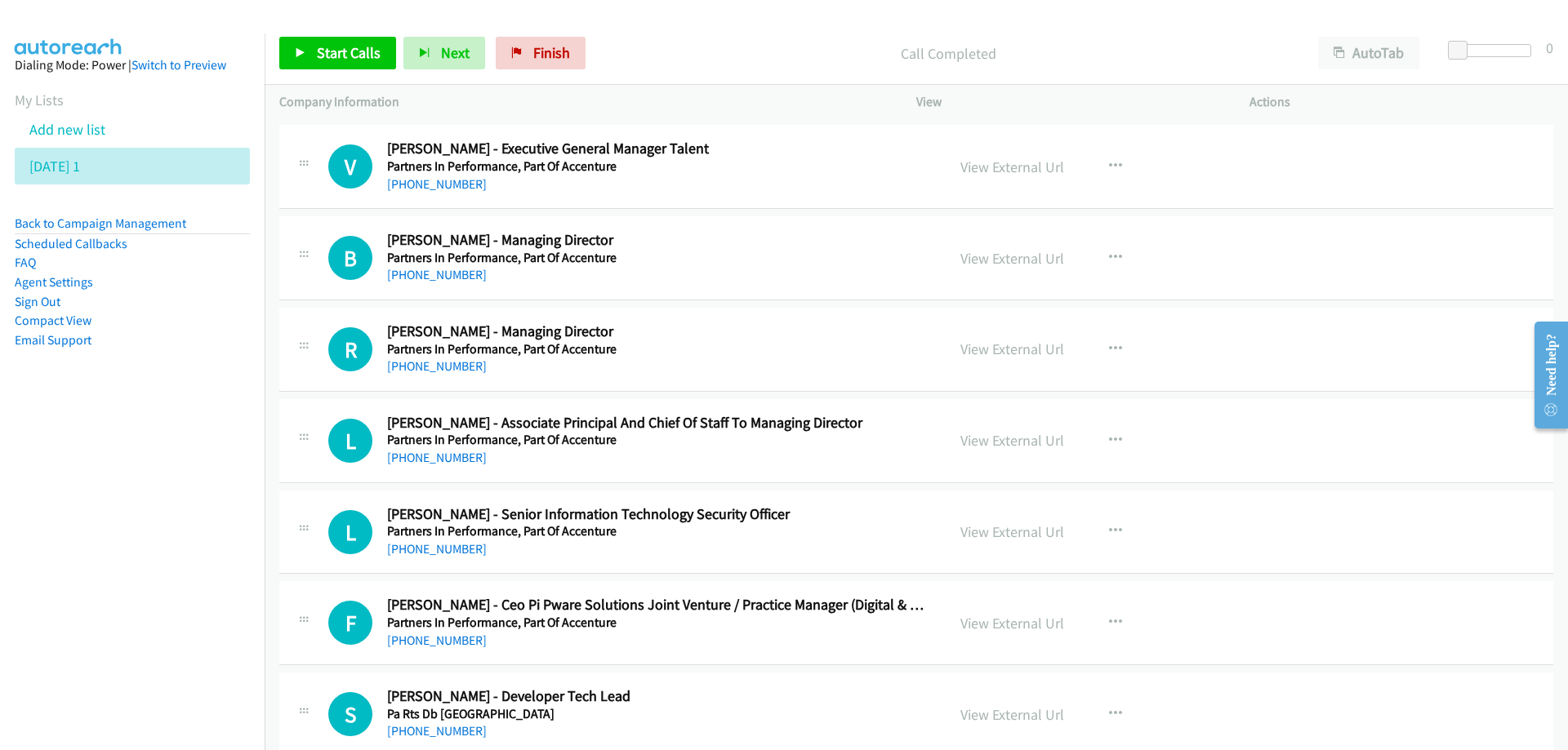
click at [787, 270] on div "[PHONE_NUMBER]" at bounding box center [656, 275] width 538 height 19
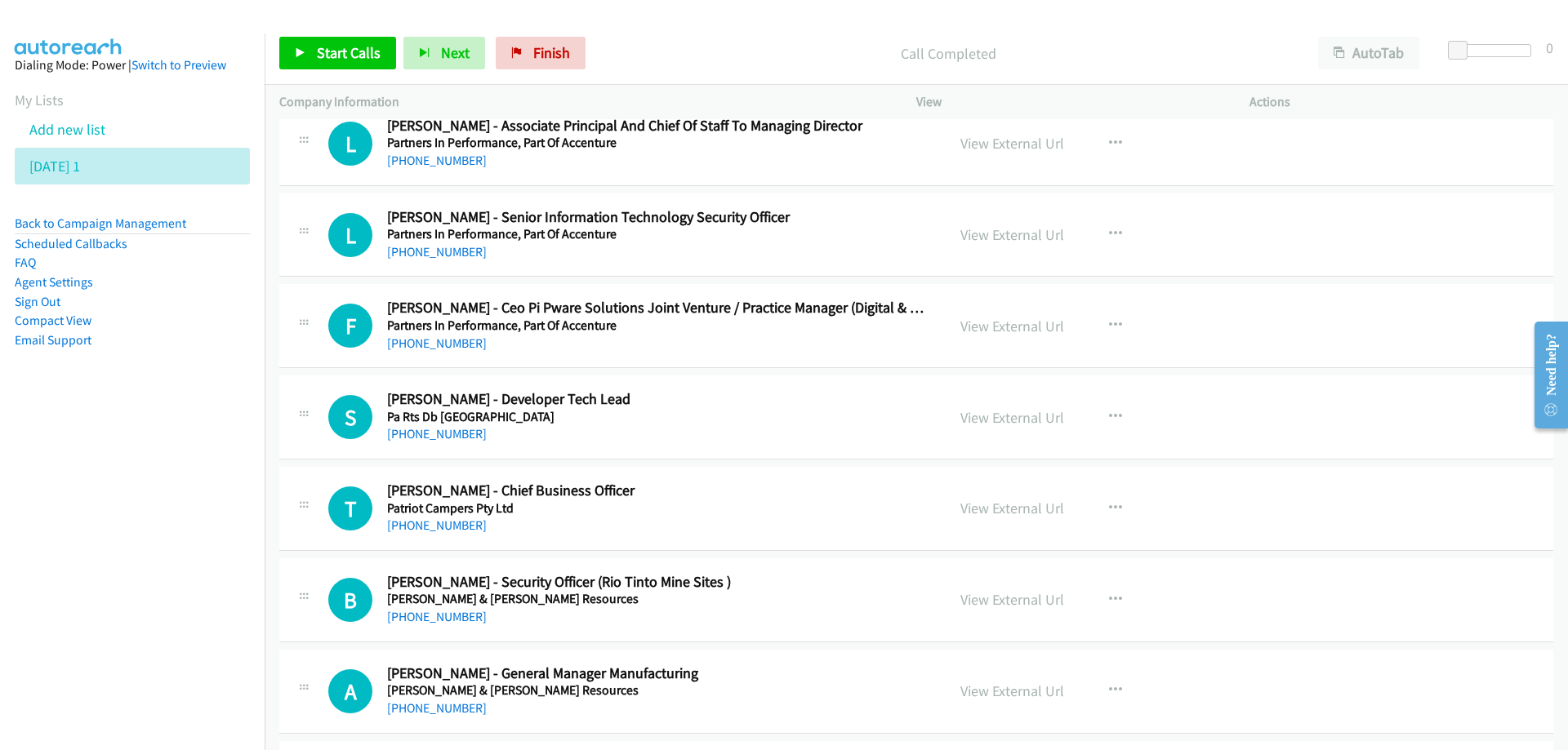
scroll to position [18448, 0]
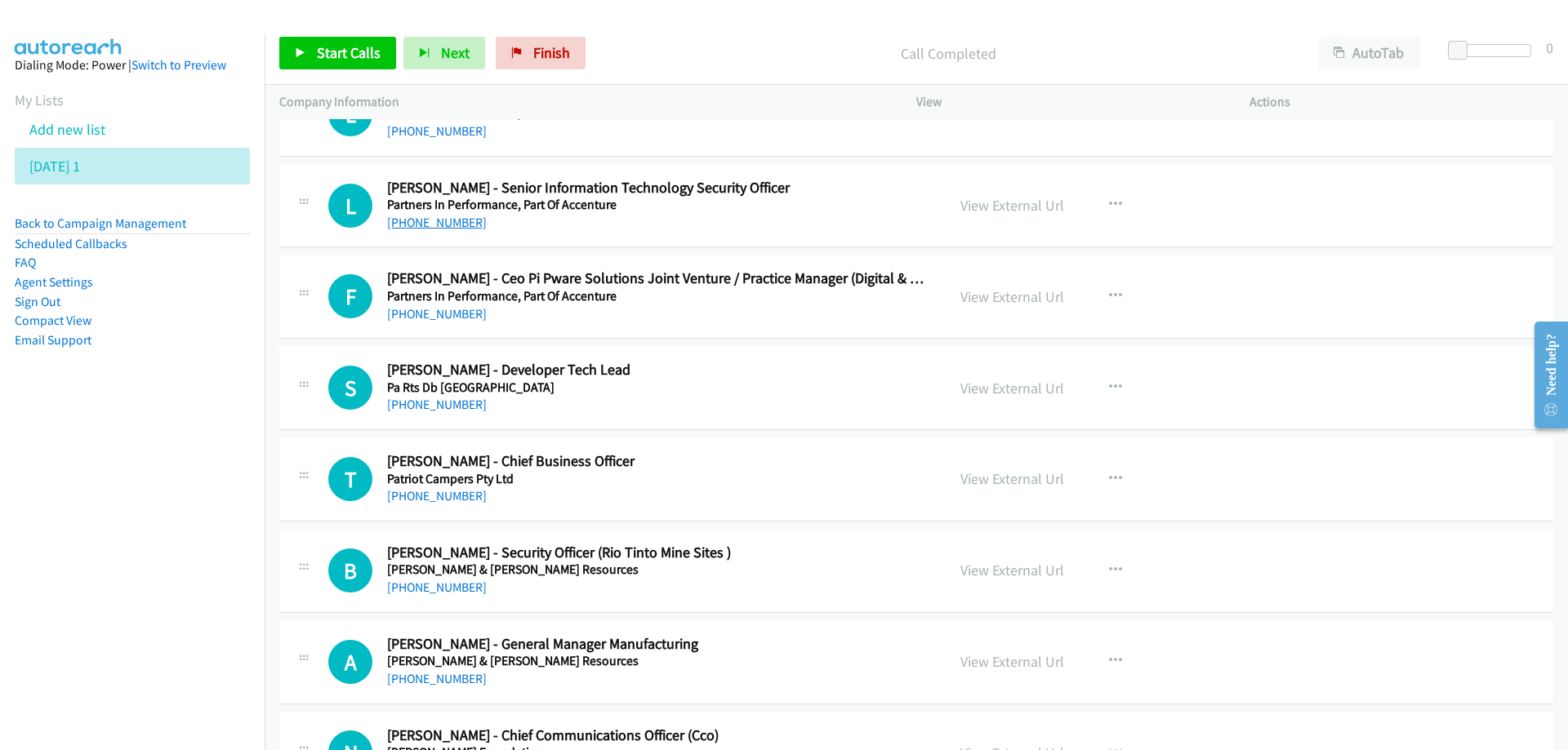
click at [427, 218] on link "[PHONE_NUMBER]" at bounding box center [436, 223] width 100 height 16
drag, startPoint x: 711, startPoint y: 311, endPoint x: 694, endPoint y: 295, distance: 23.3
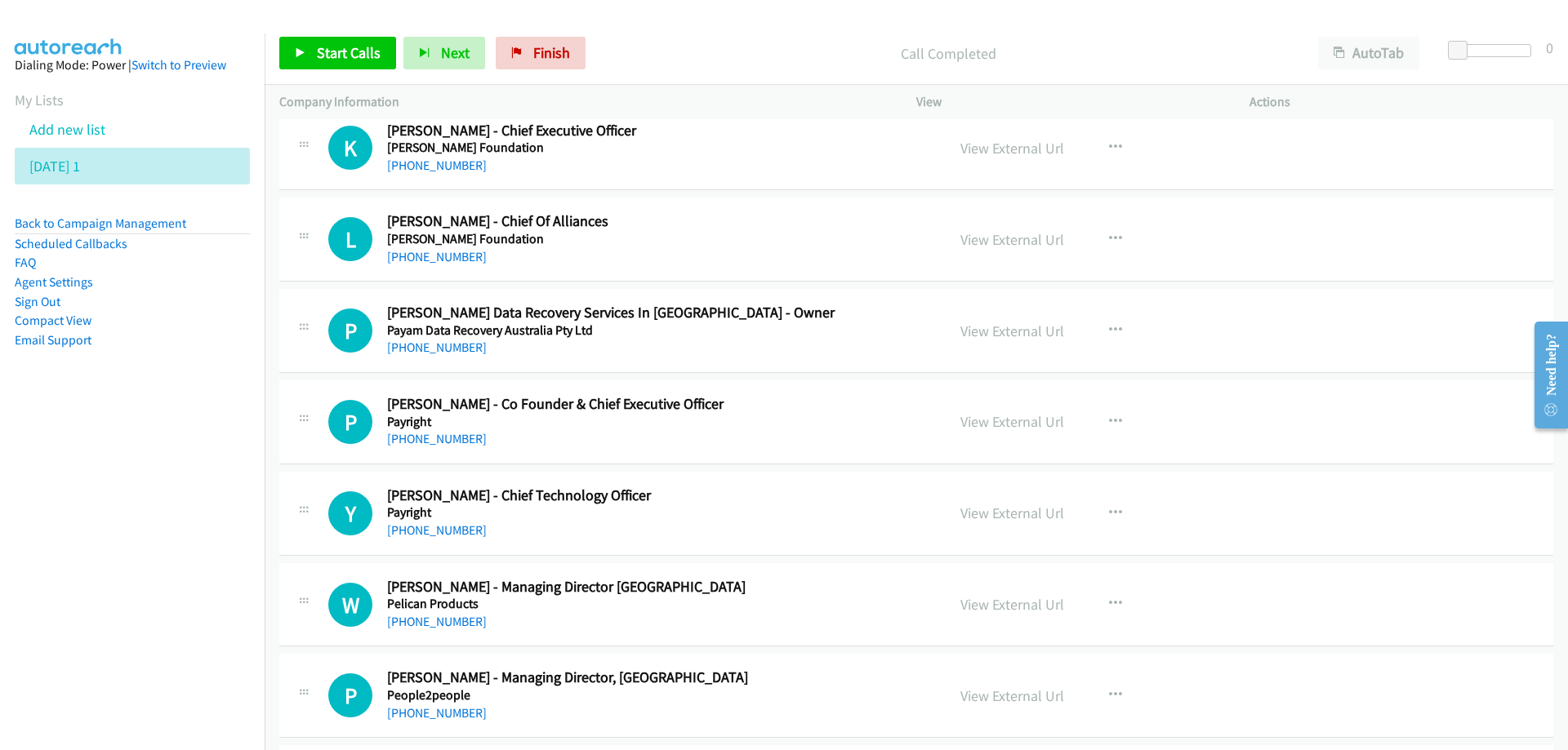
scroll to position [19590, 0]
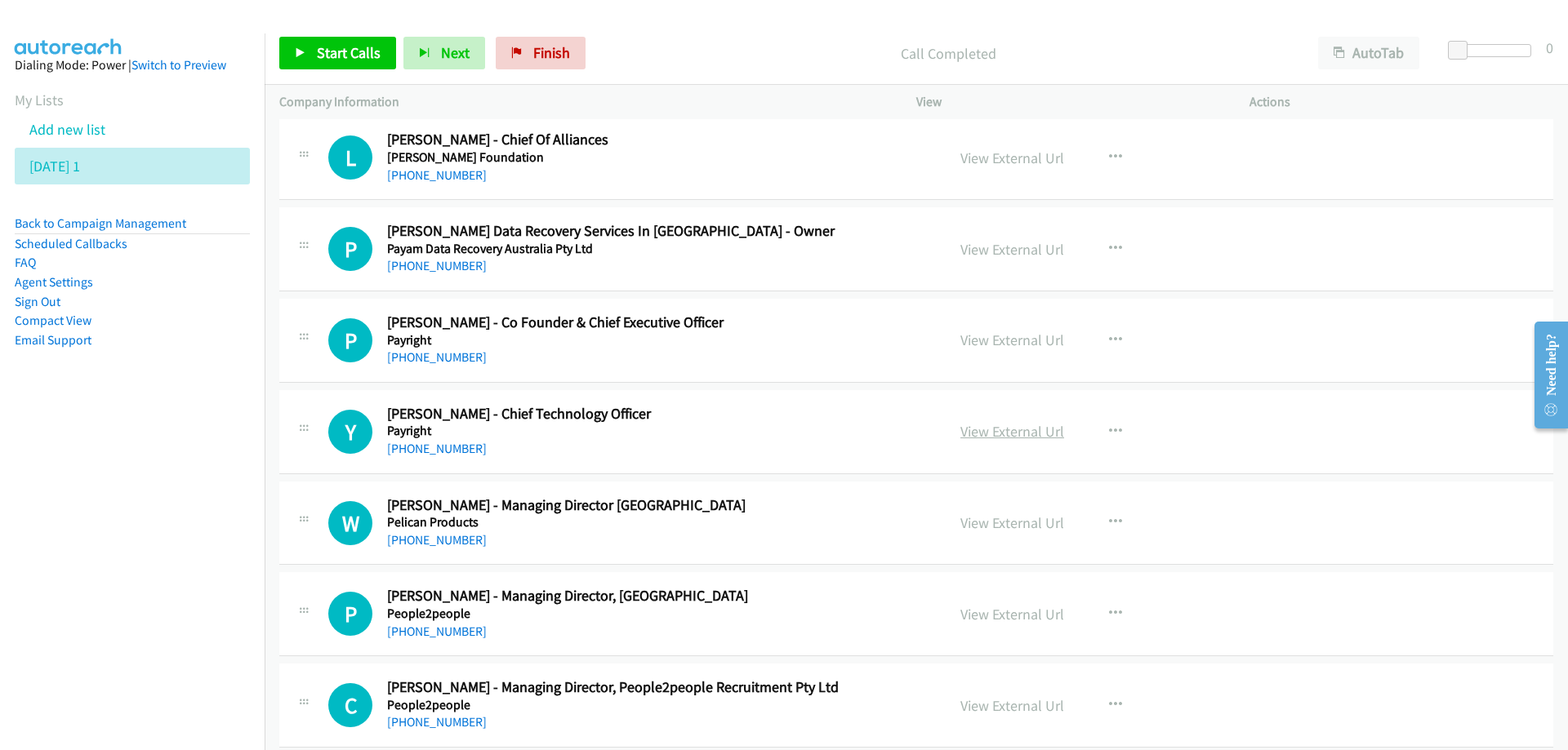
click at [983, 431] on link "View External Url" at bounding box center [1011, 431] width 104 height 19
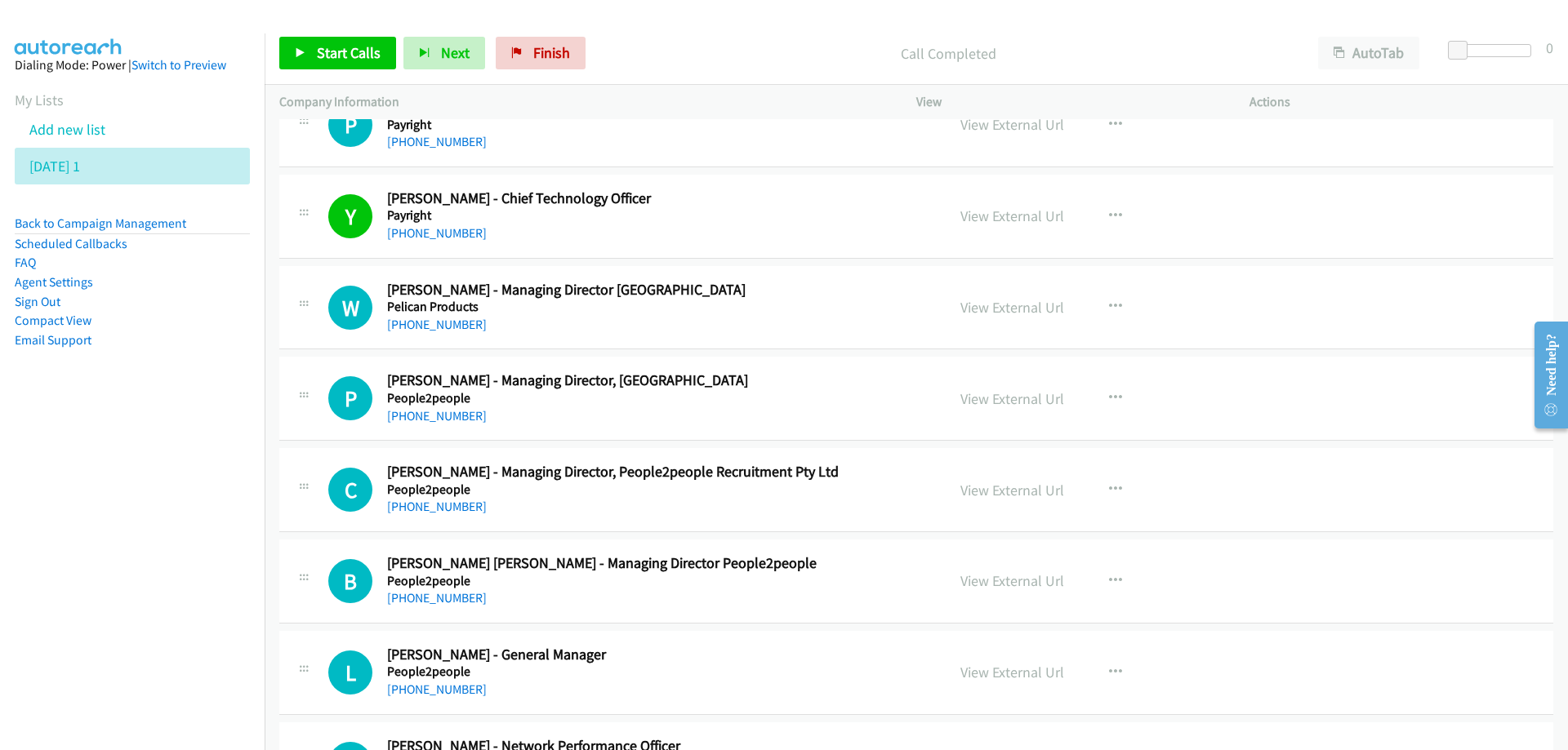
scroll to position [19835, 0]
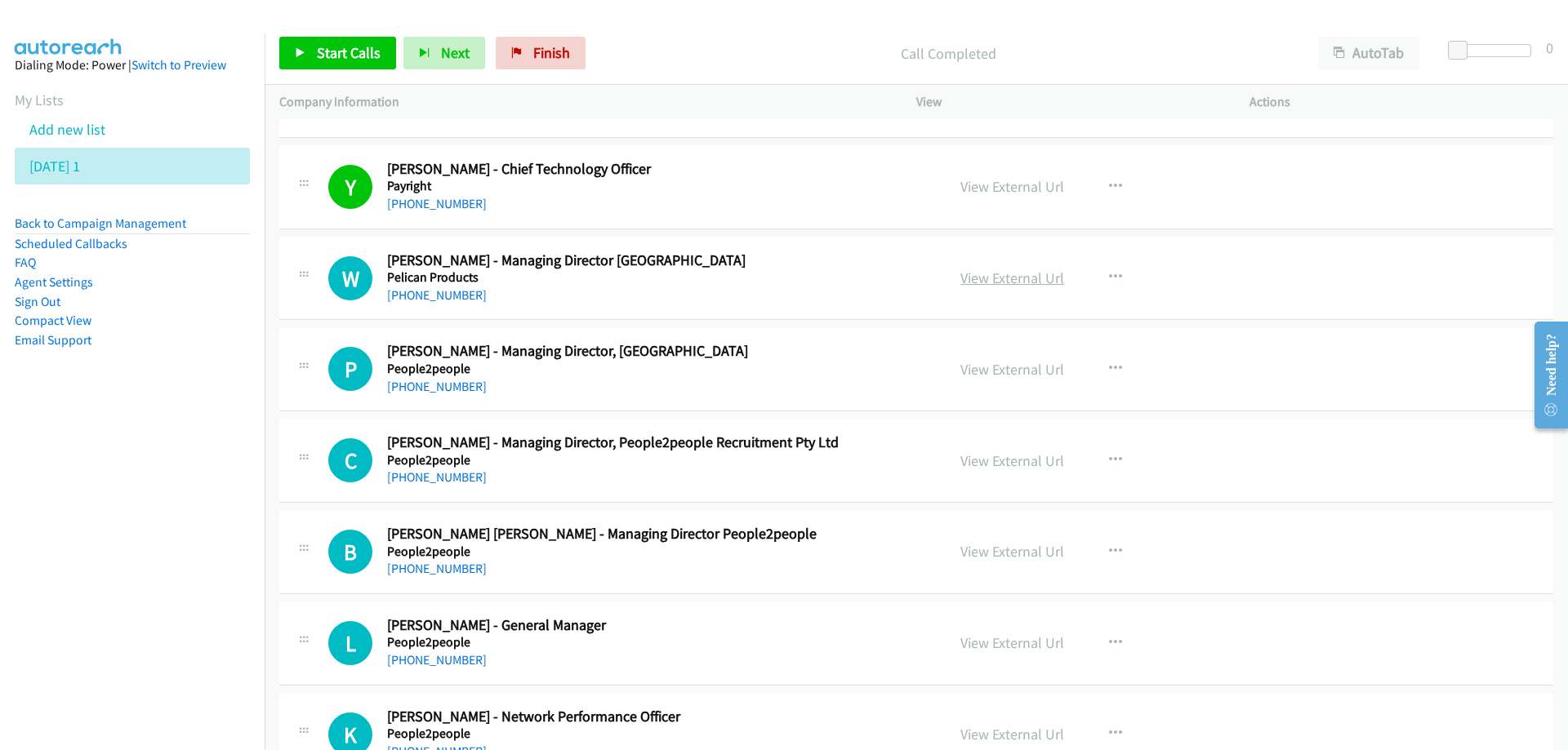
click at [1007, 282] on link "View External Url" at bounding box center [1011, 278] width 104 height 19
click at [683, 372] on h5 "People2people" at bounding box center [656, 369] width 538 height 16
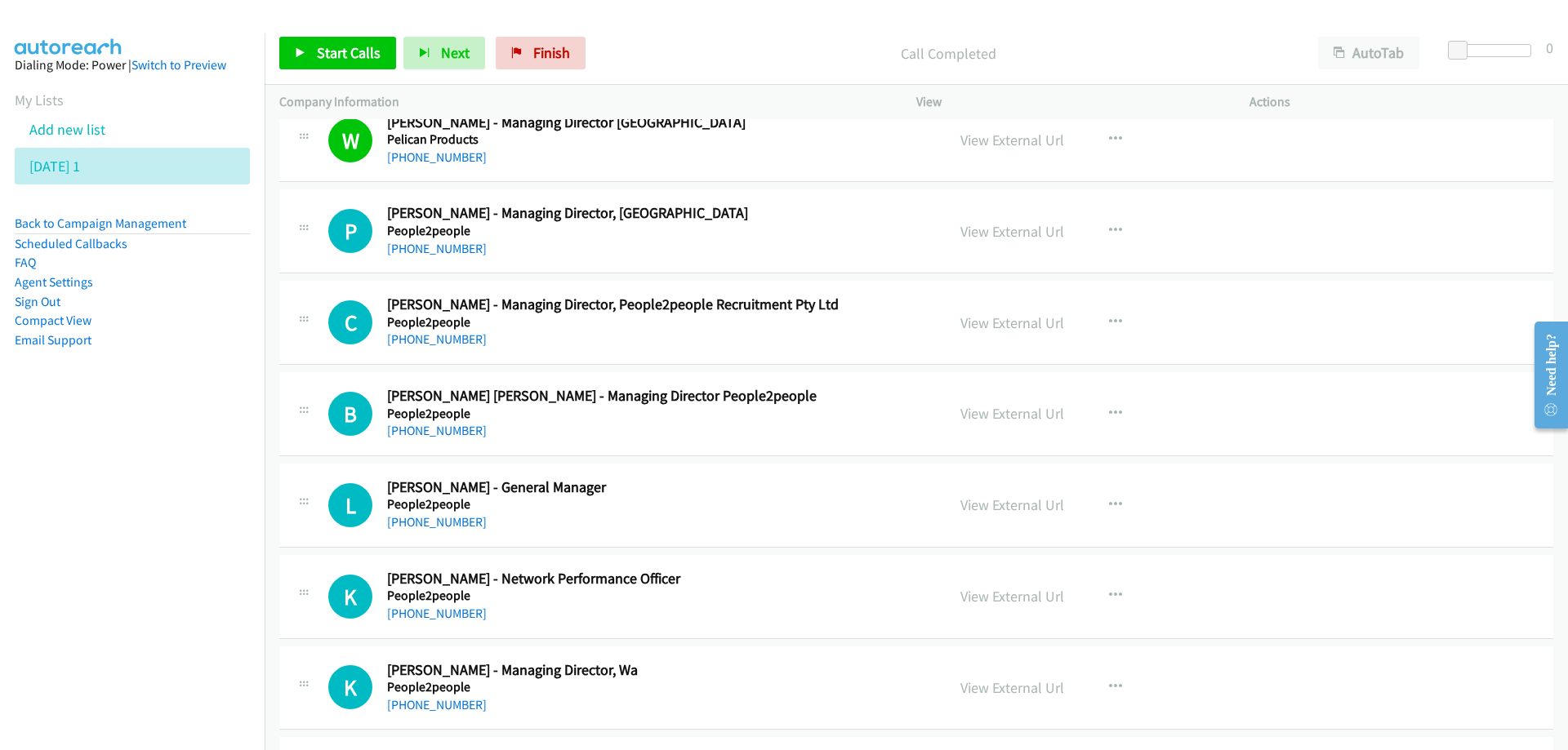
scroll to position [19999, 0]
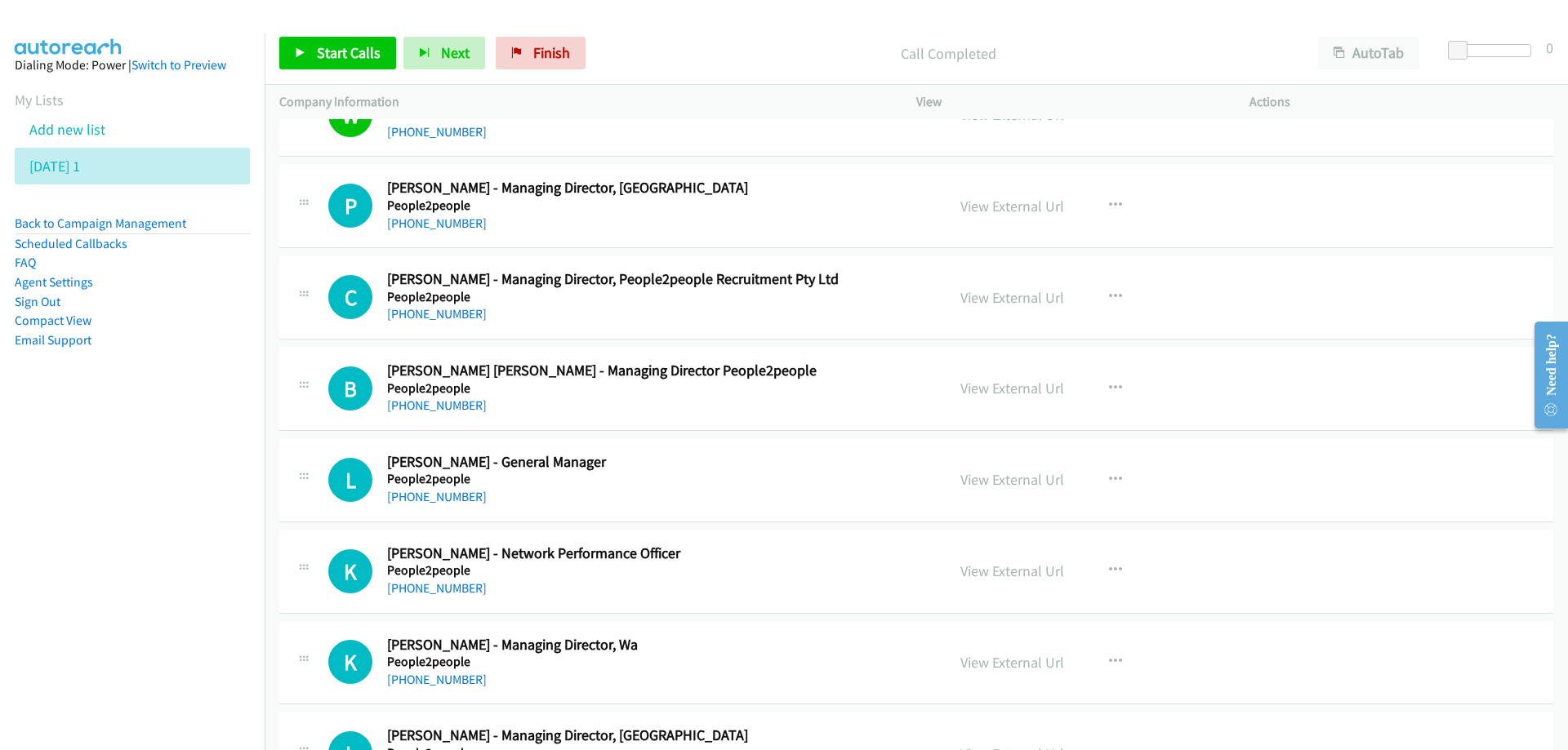
click at [753, 310] on div "[PHONE_NUMBER]" at bounding box center [656, 314] width 538 height 19
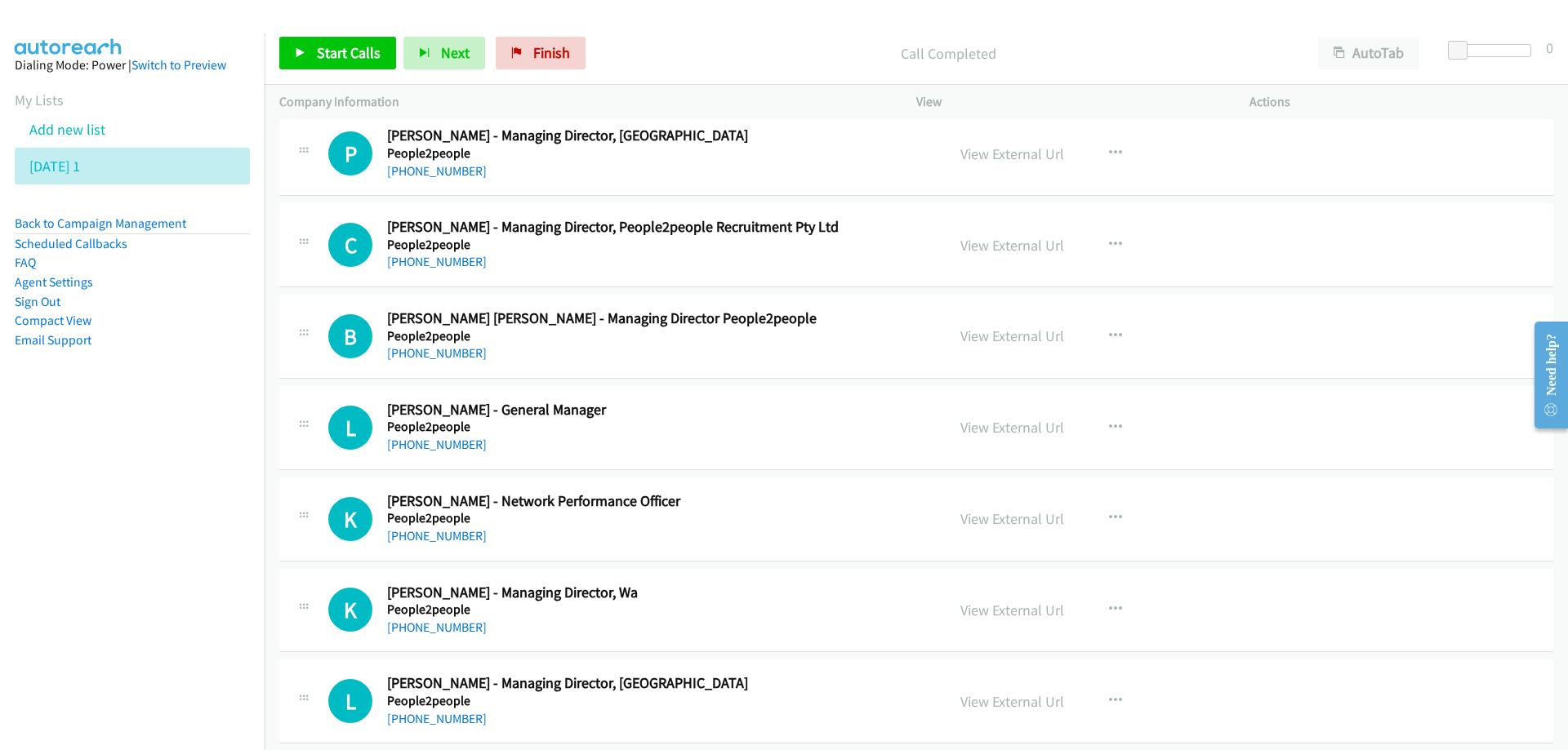
scroll to position [20080, 0]
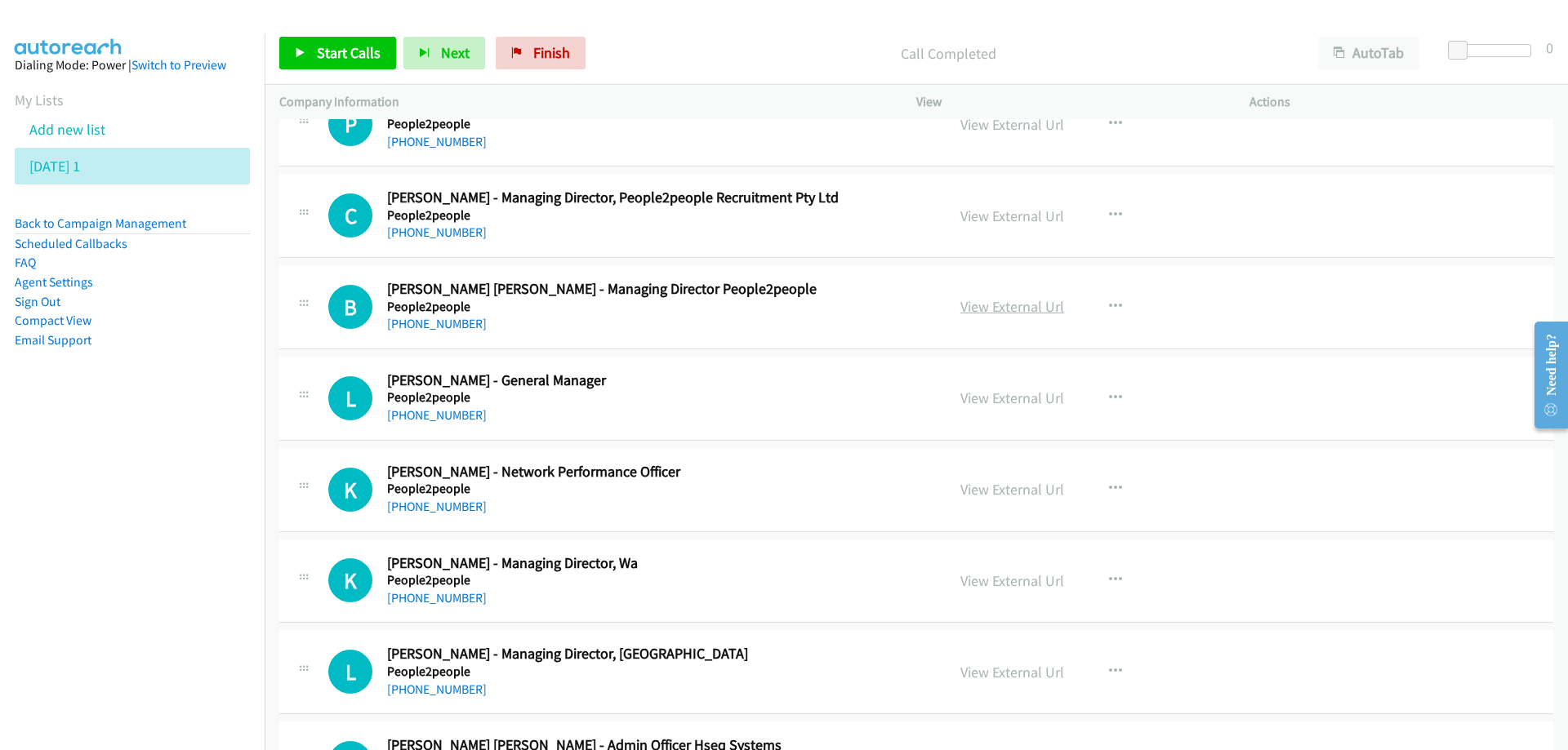
click at [973, 305] on link "View External Url" at bounding box center [1011, 306] width 104 height 19
click at [412, 326] on link "[PHONE_NUMBER]" at bounding box center [436, 324] width 100 height 16
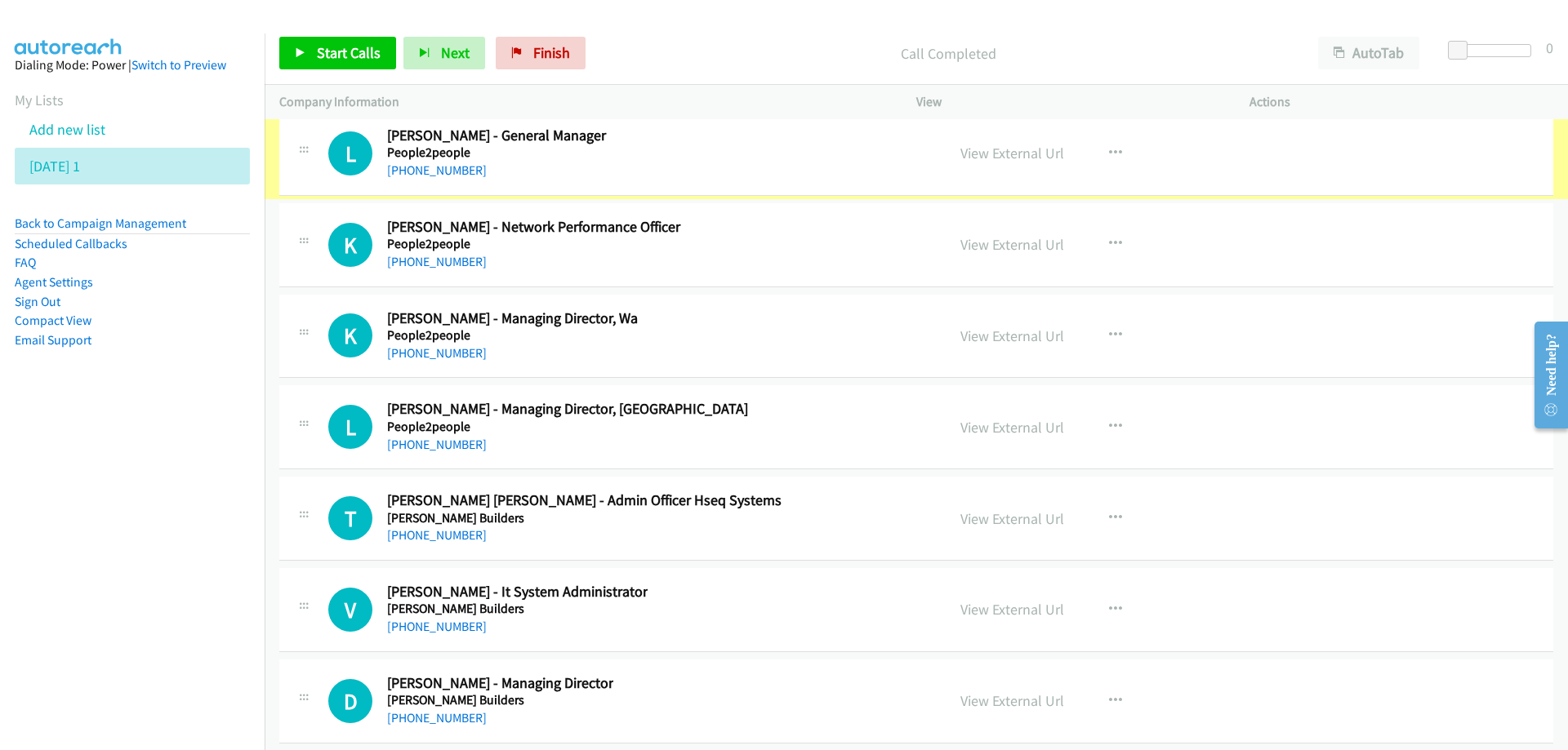
scroll to position [20325, 0]
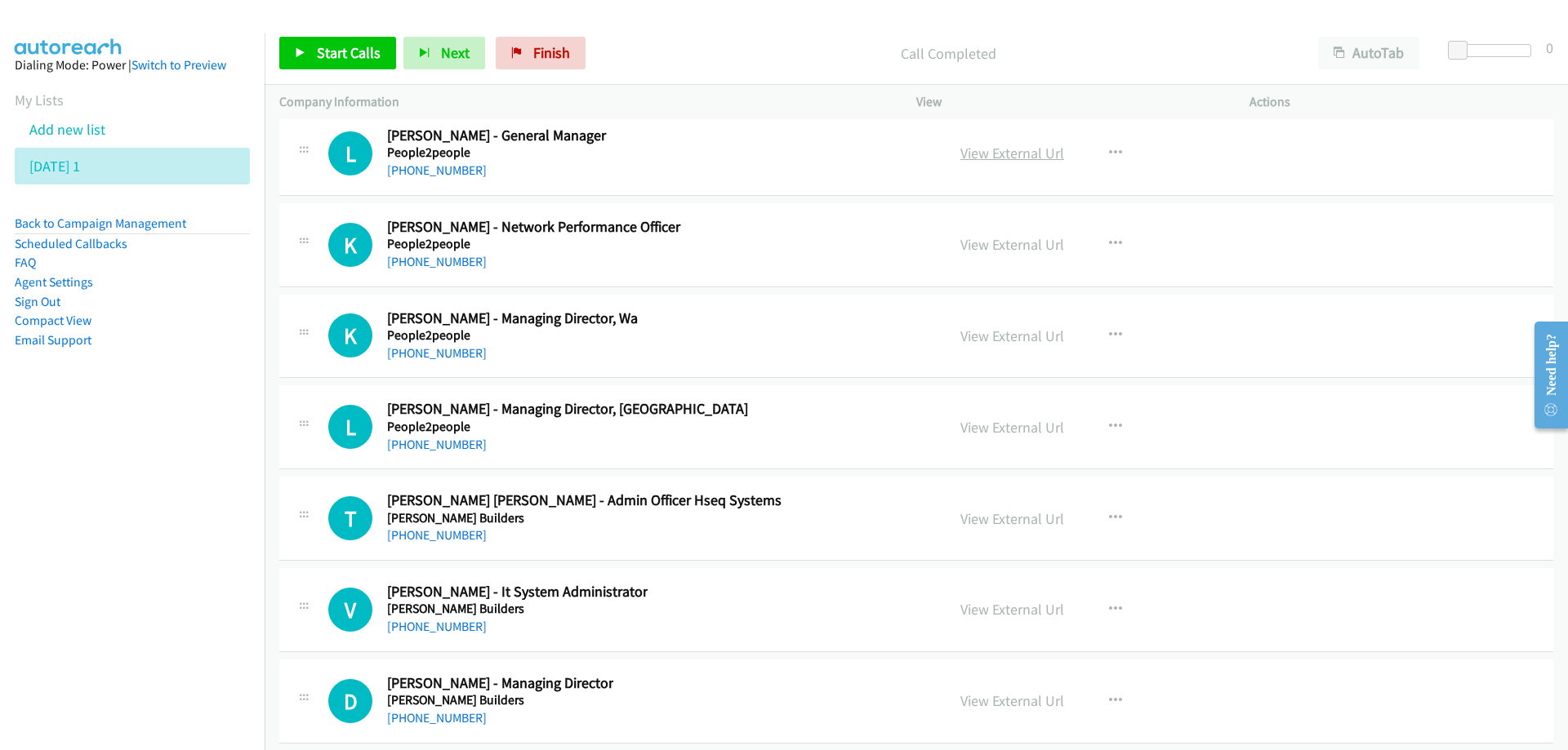
click at [990, 153] on link "View External Url" at bounding box center [1011, 152] width 104 height 19
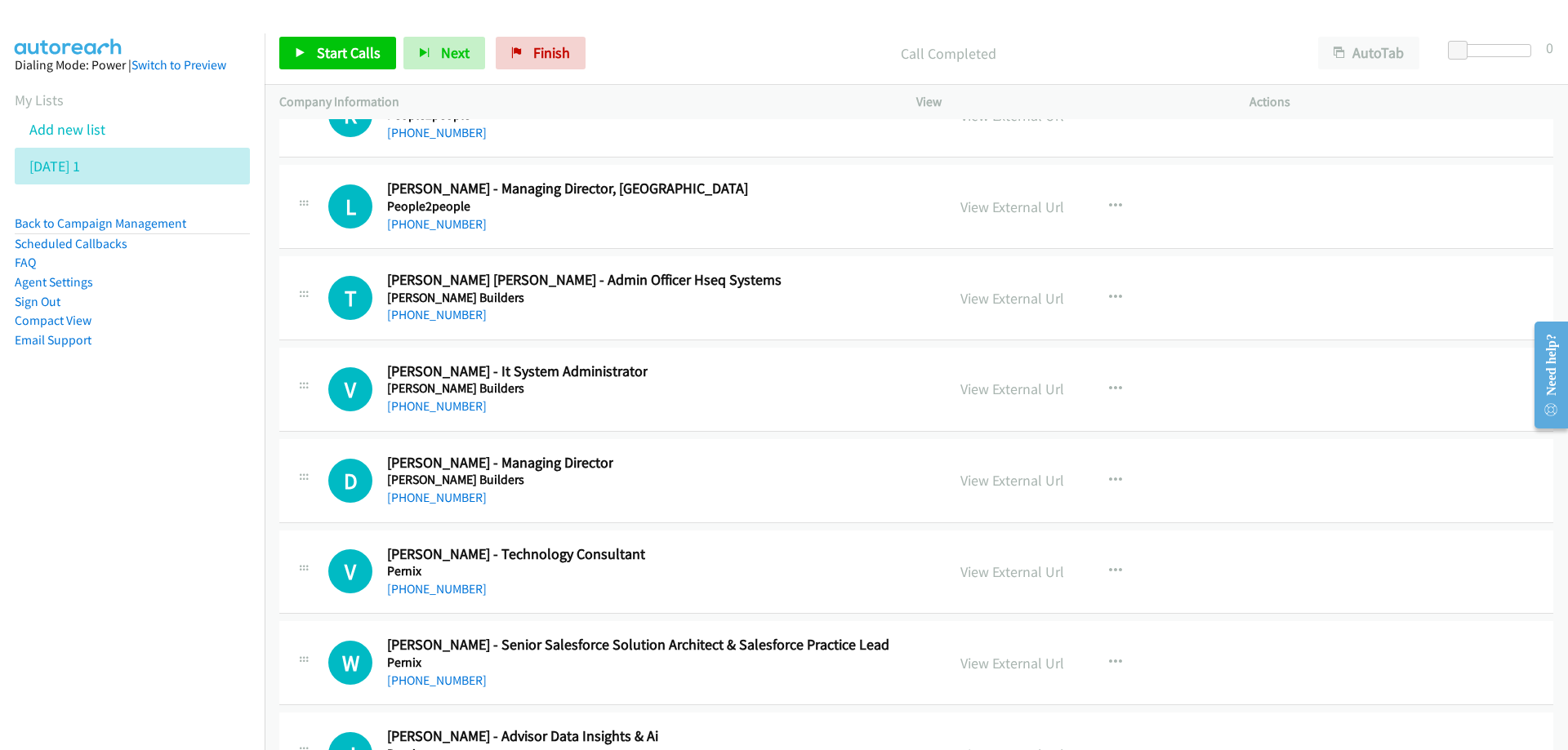
scroll to position [20570, 0]
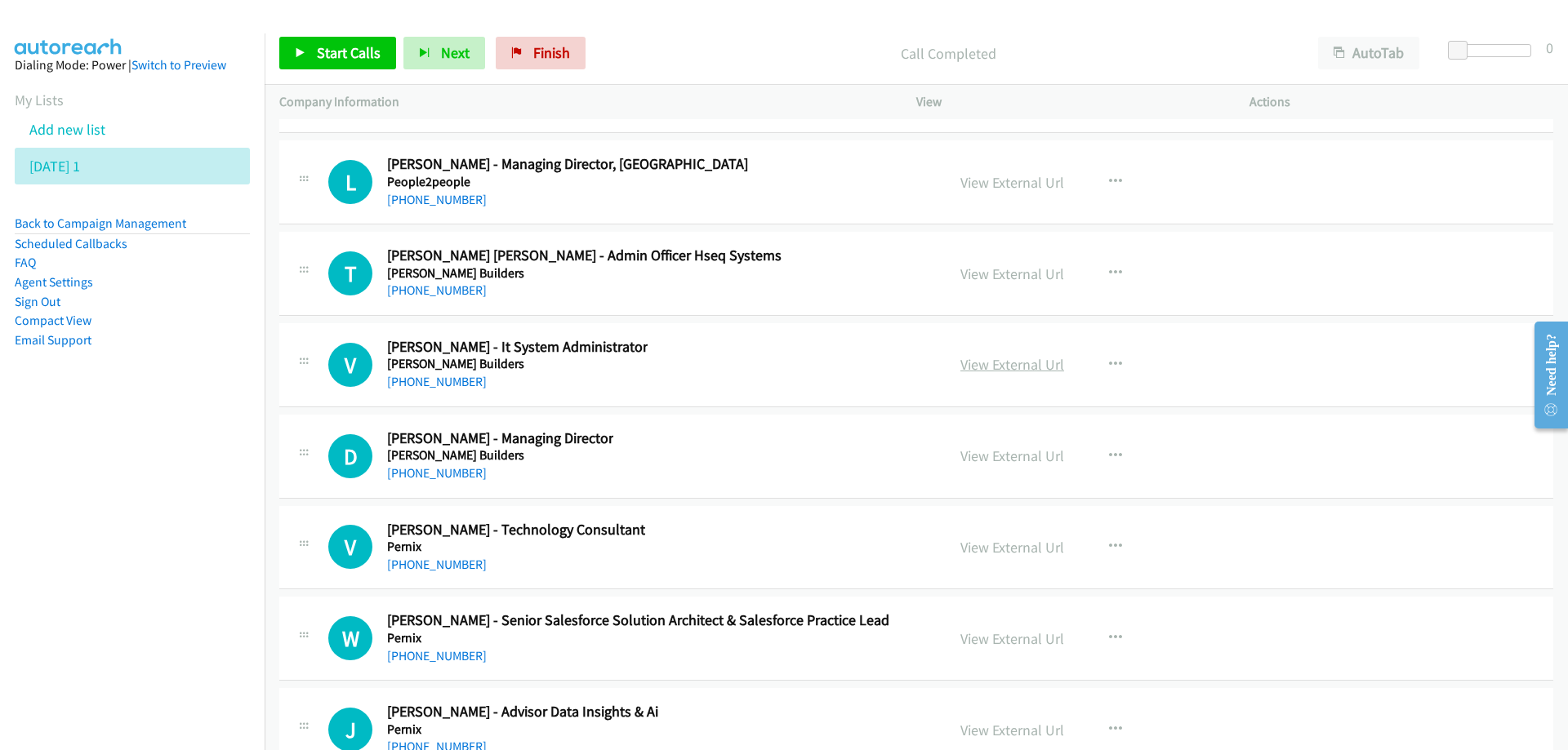
click at [1012, 363] on link "View External Url" at bounding box center [1011, 364] width 104 height 19
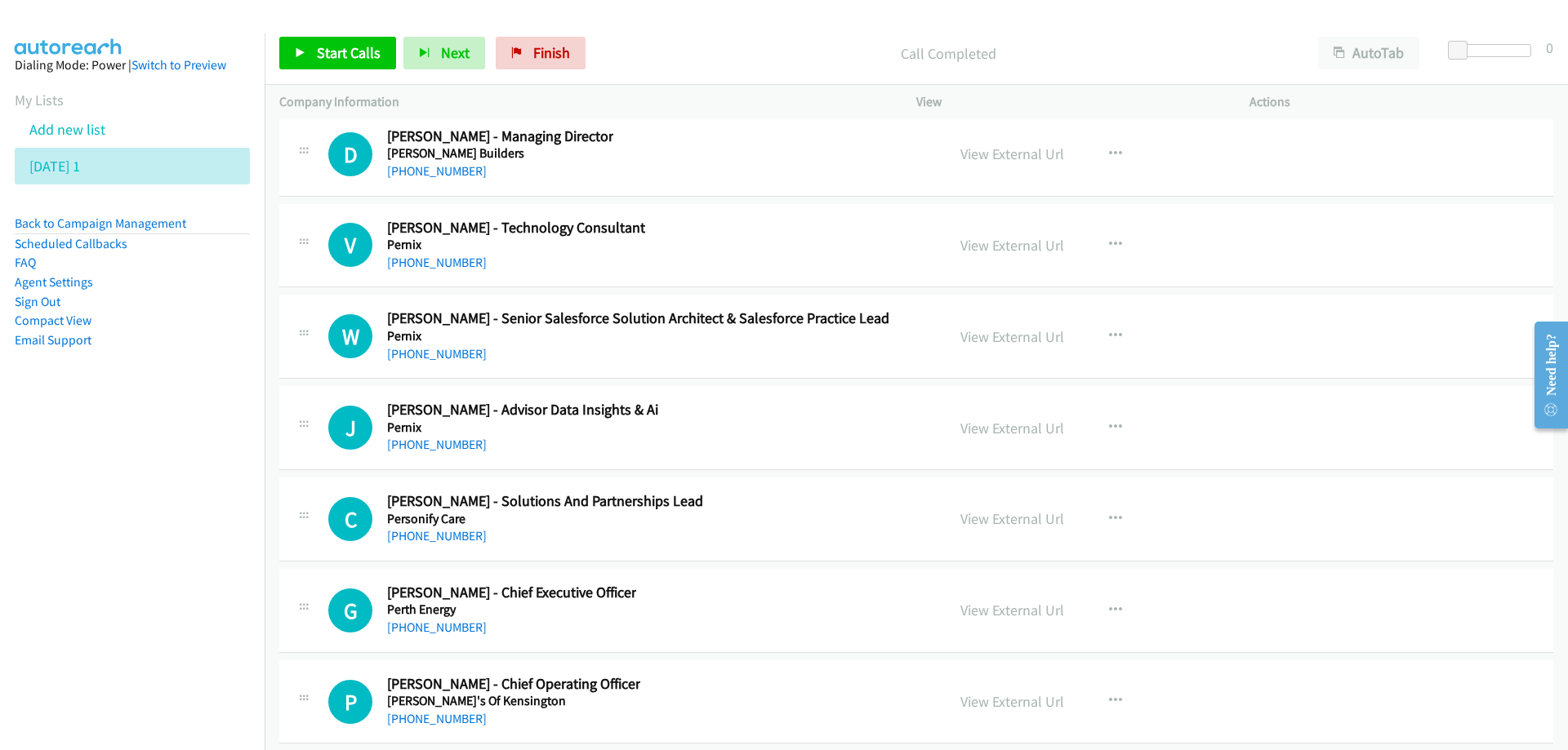
scroll to position [20897, 0]
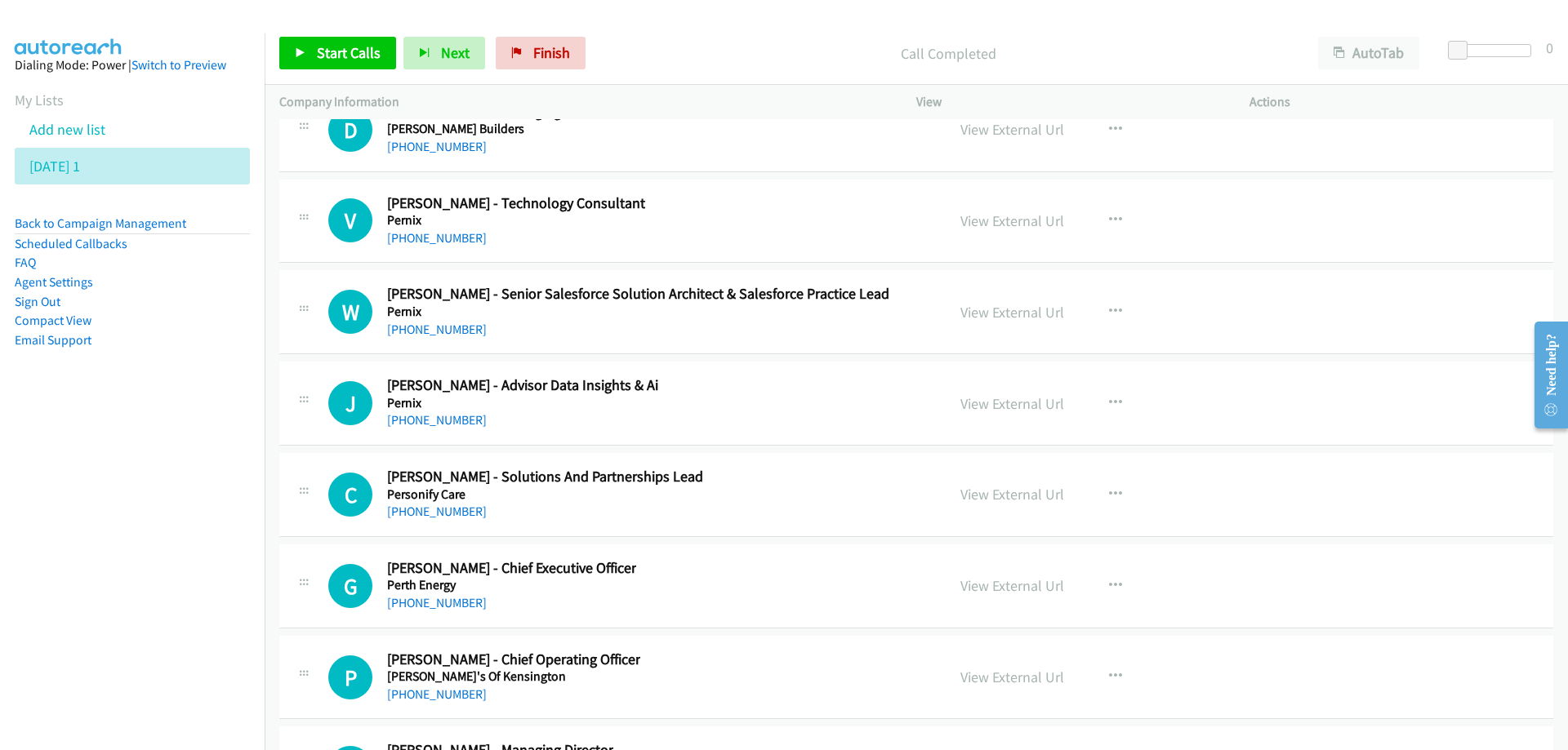
click at [220, 368] on aside "Dialing Mode: Power | Switch to Preview My Lists Add new list [DATE] 1 Back to …" at bounding box center [132, 228] width 265 height 390
drag, startPoint x: 846, startPoint y: 386, endPoint x: 836, endPoint y: 385, distance: 10.0
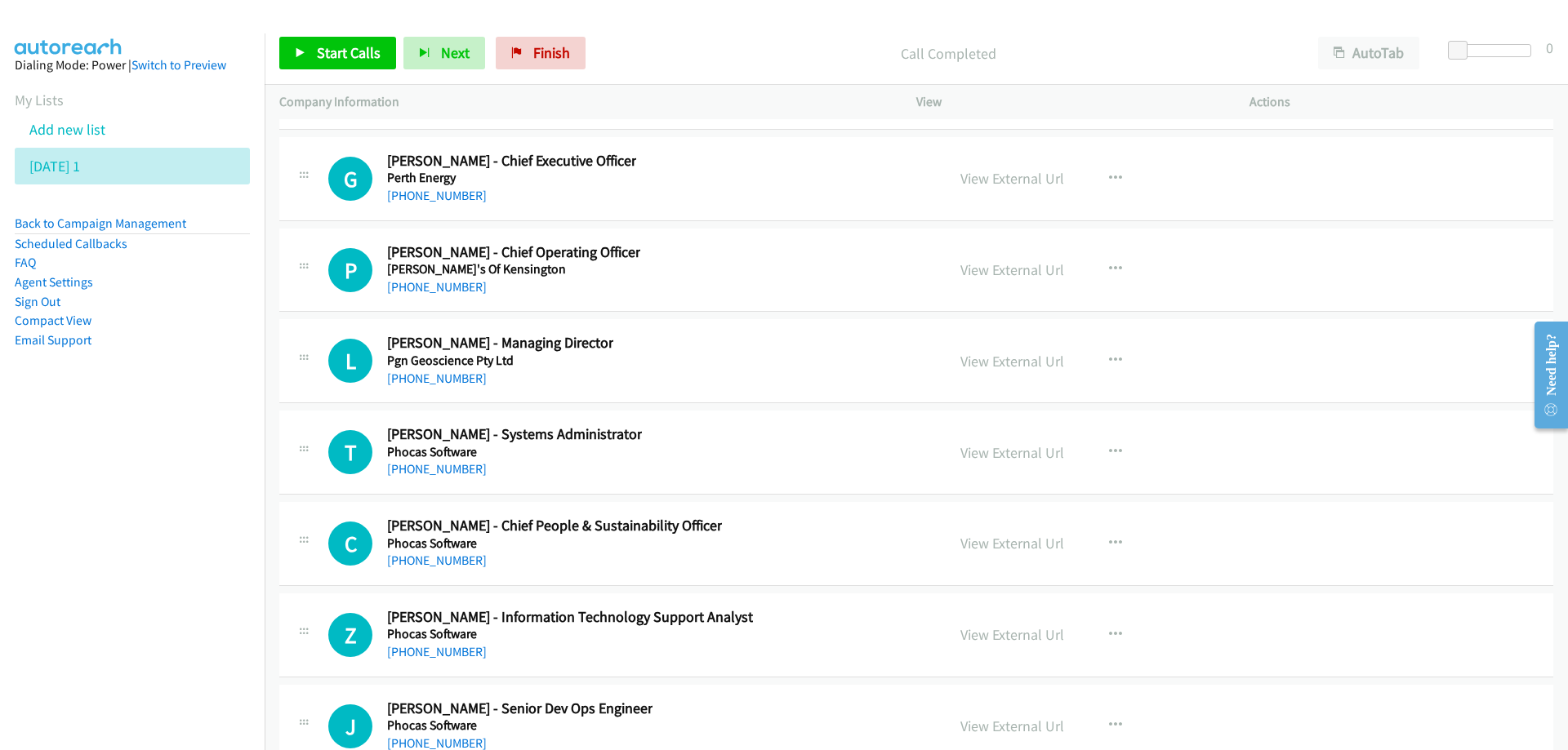
scroll to position [21304, 0]
click at [982, 364] on link "View External Url" at bounding box center [1011, 360] width 104 height 19
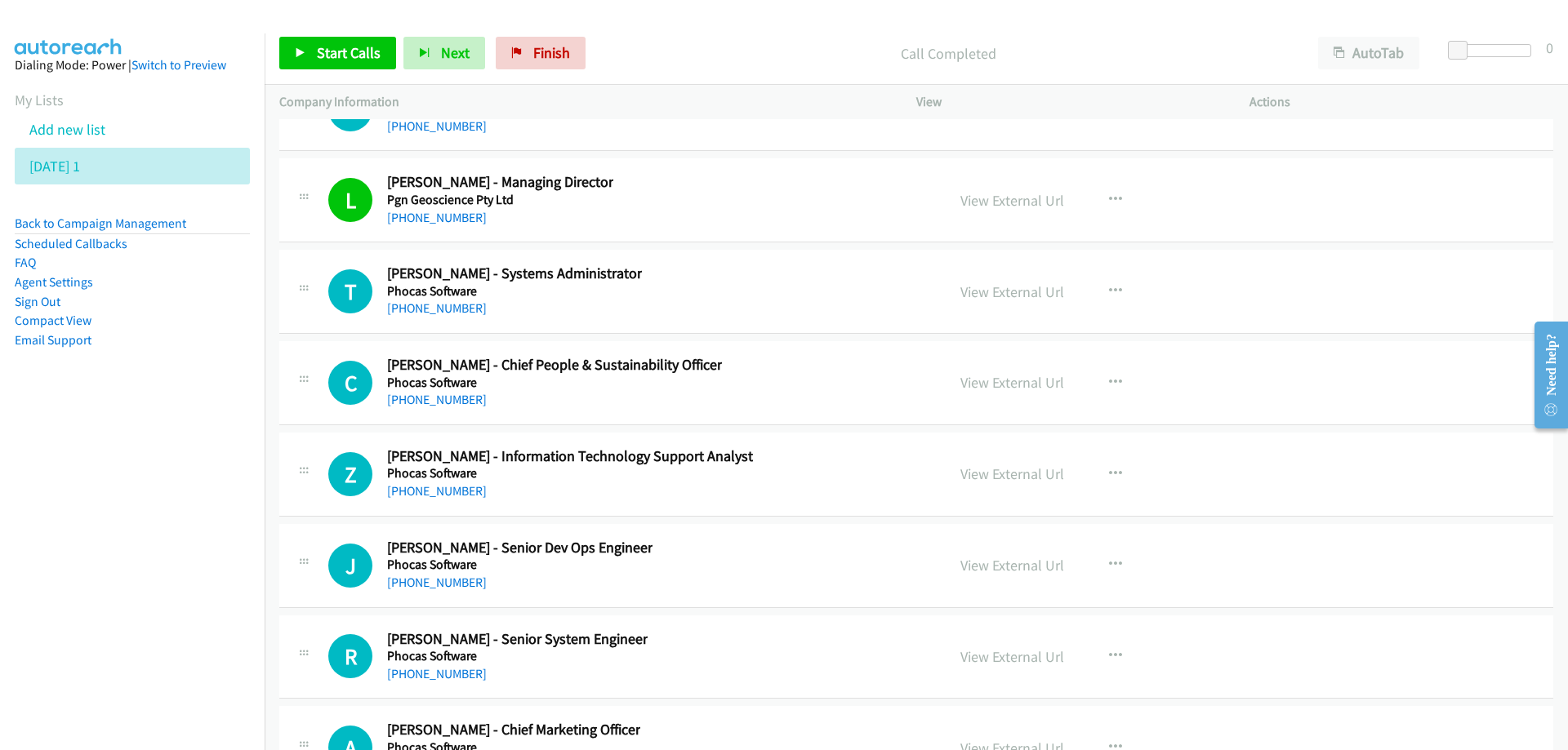
scroll to position [21468, 0]
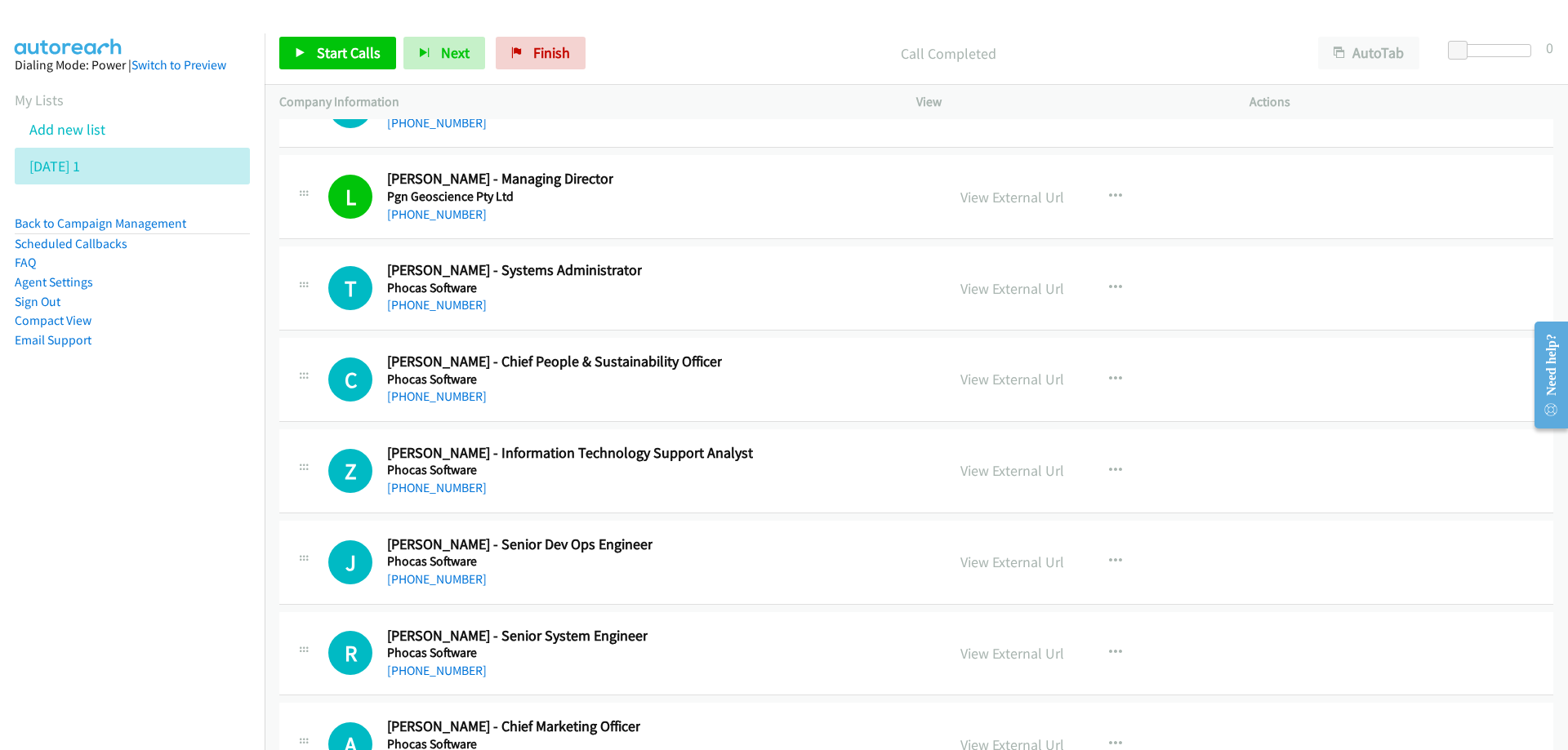
click at [776, 291] on div "T Callback Scheduled [PERSON_NAME] - Systems Administrator Phocas Software [GEO…" at bounding box center [629, 287] width 603 height 54
click at [980, 287] on link "View External Url" at bounding box center [1011, 288] width 104 height 19
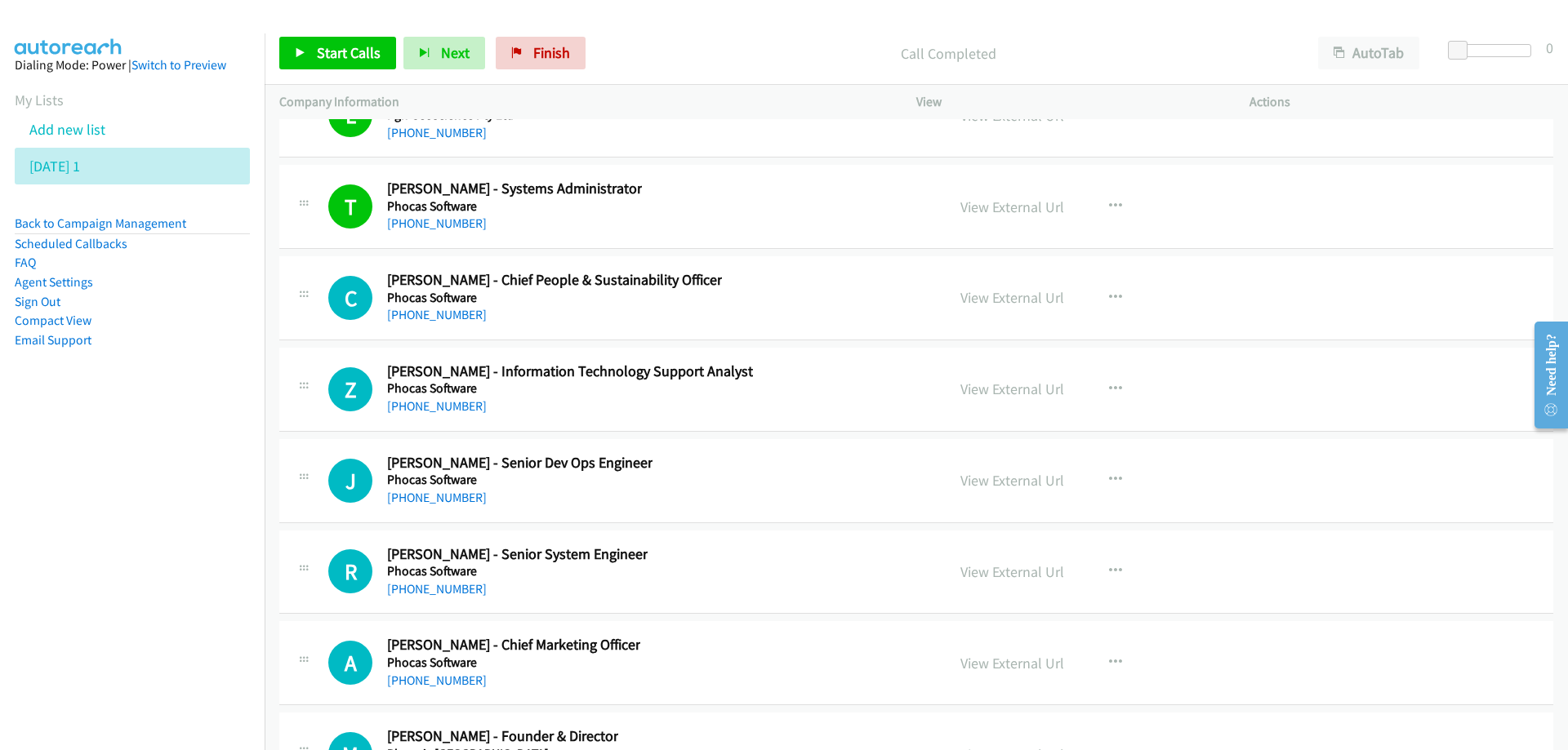
scroll to position [21631, 0]
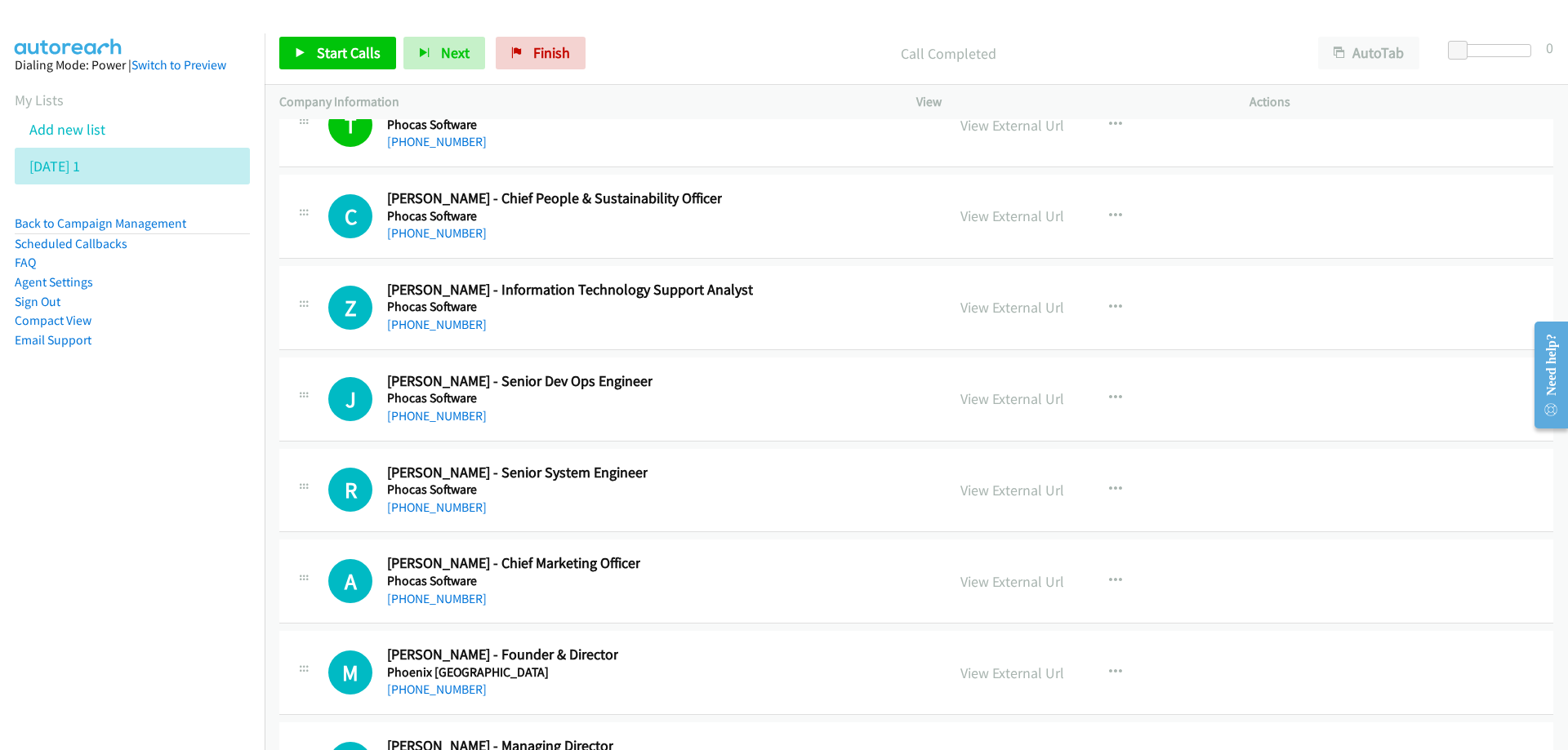
click at [777, 320] on div "Z Callback Scheduled [PERSON_NAME] - Information Technology Support Analyst Pho…" at bounding box center [629, 307] width 603 height 54
click at [1002, 310] on link "View External Url" at bounding box center [1011, 307] width 104 height 19
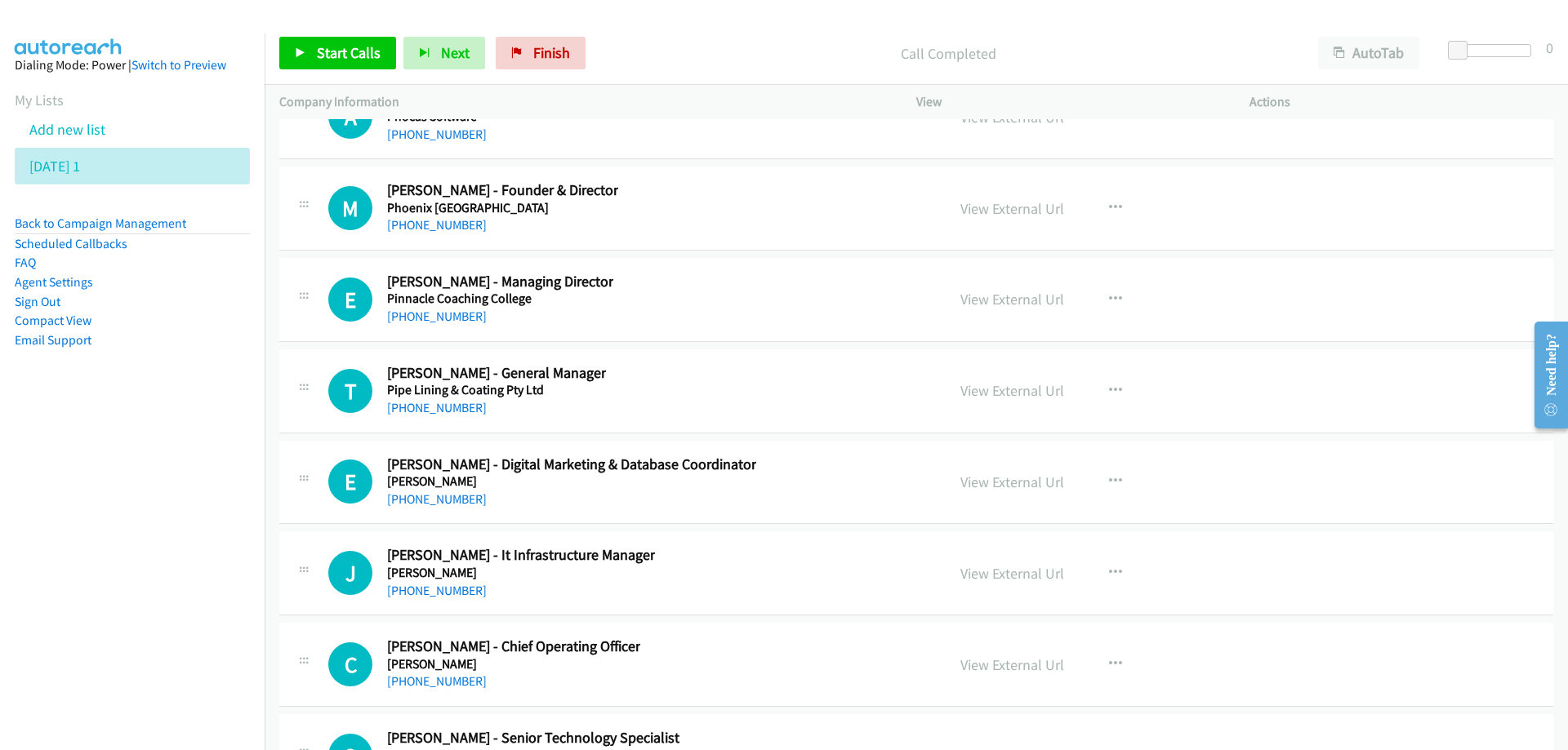
scroll to position [22121, 0]
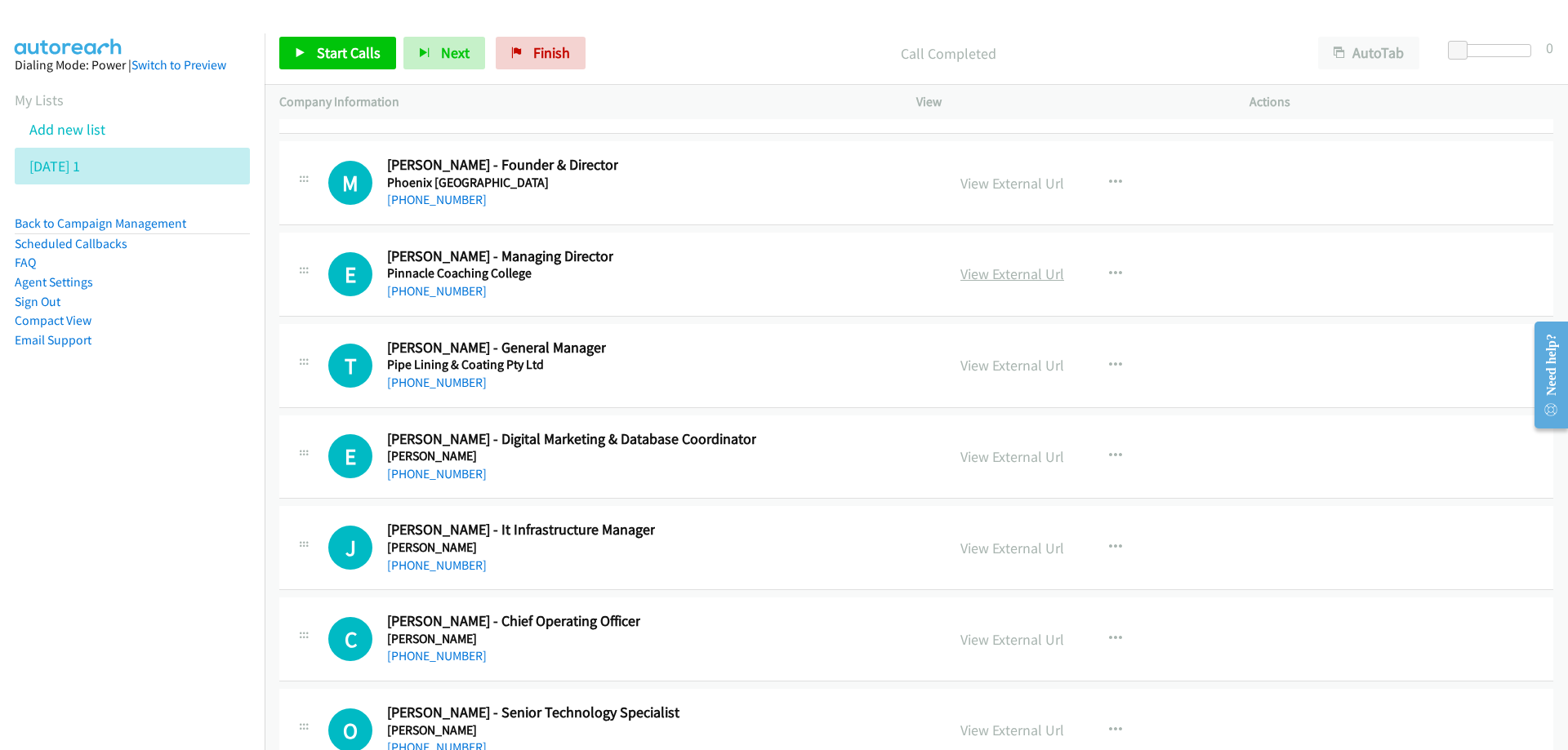
click at [1026, 279] on link "View External Url" at bounding box center [1011, 273] width 104 height 19
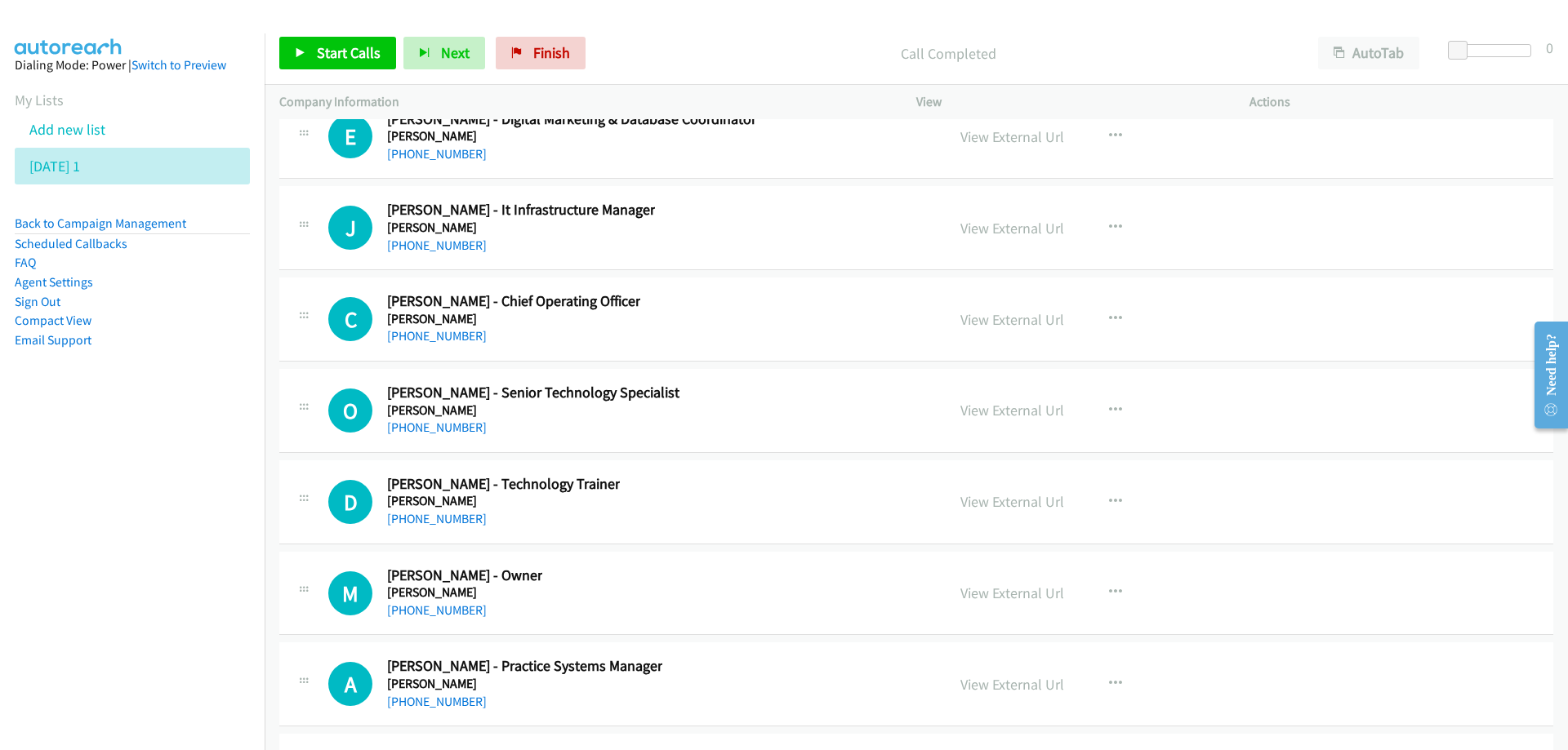
scroll to position [22447, 0]
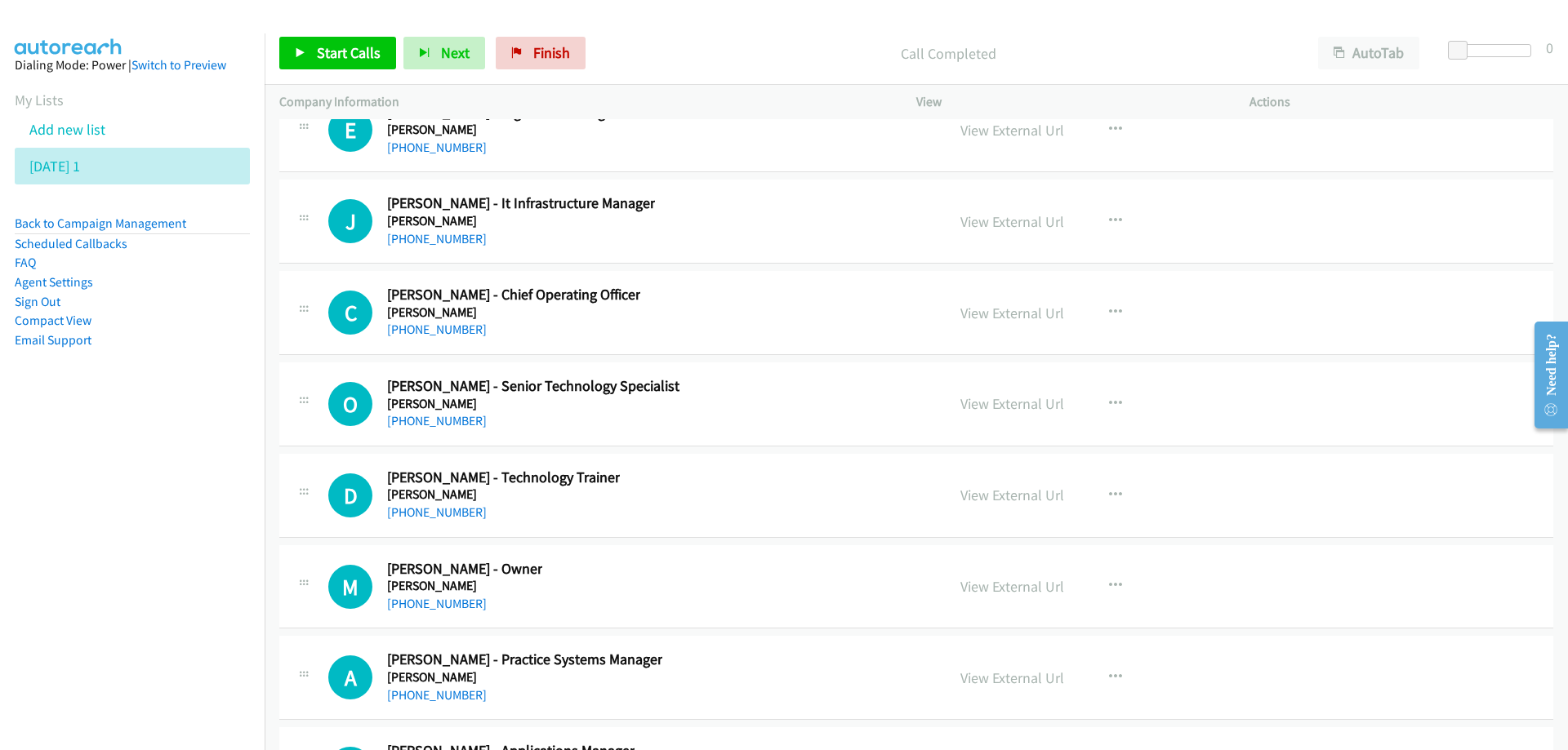
click at [553, 240] on div "[PHONE_NUMBER]" at bounding box center [520, 239] width 268 height 19
click at [965, 220] on link "View External Url" at bounding box center [1011, 221] width 104 height 19
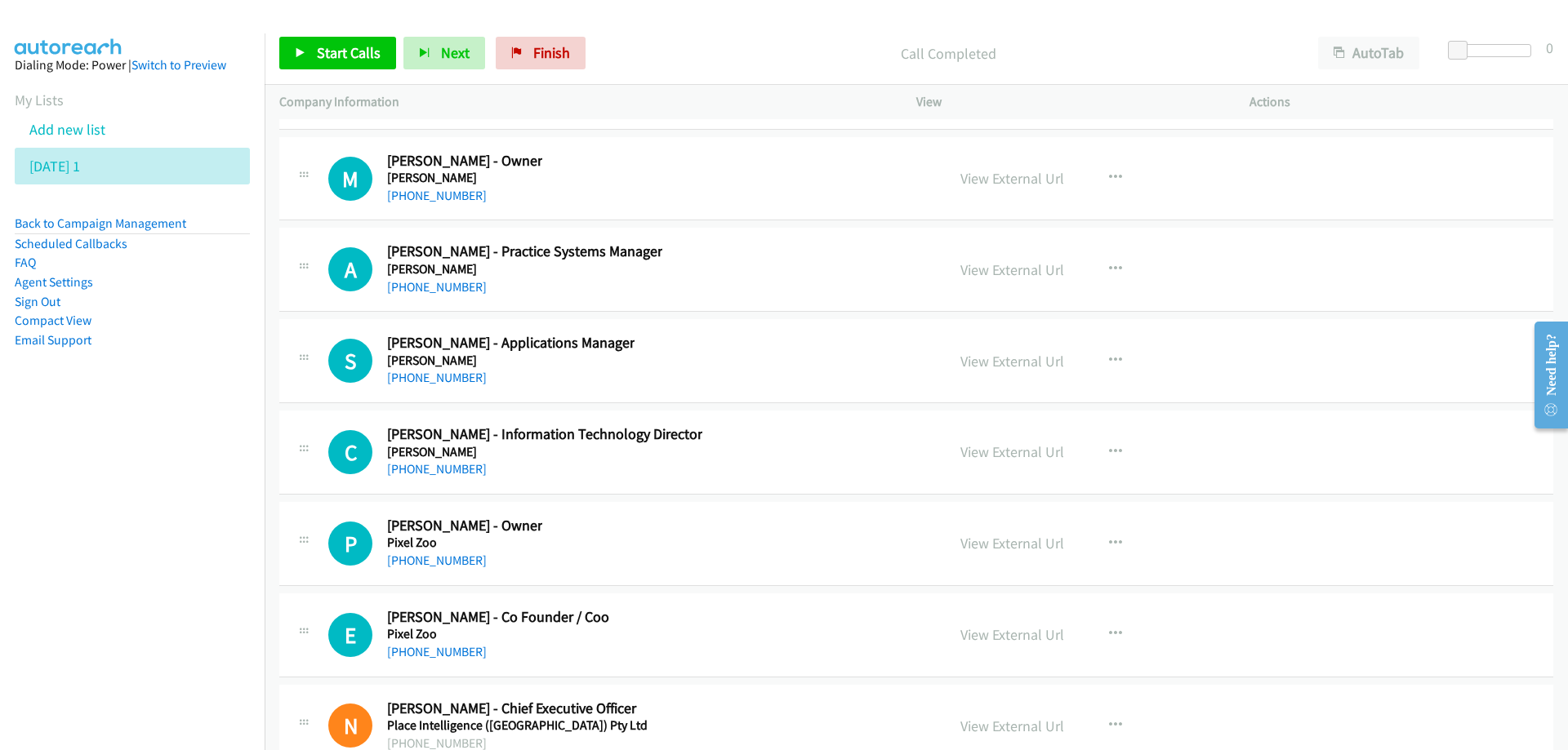
scroll to position [22937, 0]
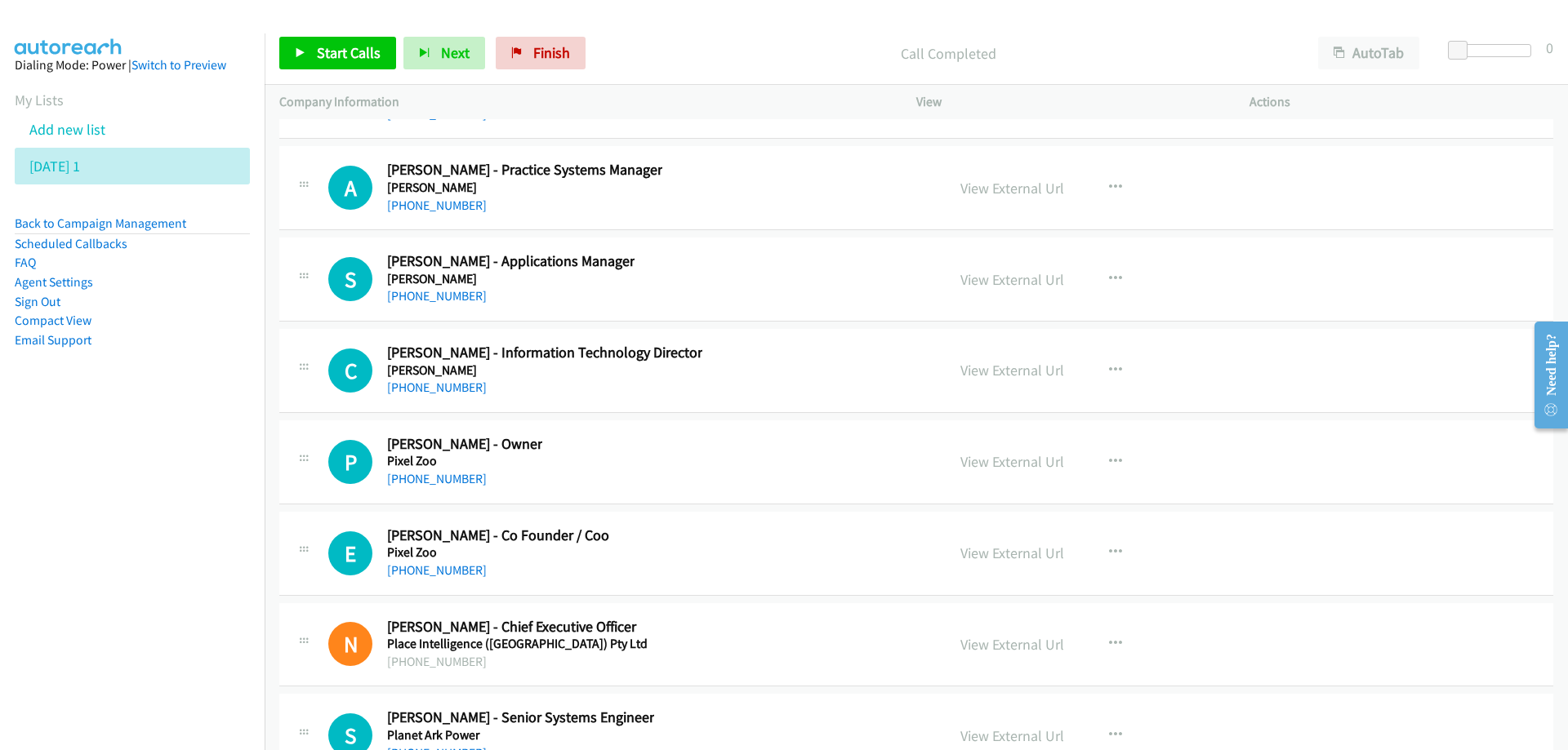
click at [776, 369] on div "C Callback Scheduled [PERSON_NAME] - Information Technology Director [PERSON_NA…" at bounding box center [629, 371] width 603 height 54
click at [983, 376] on link "View External Url" at bounding box center [1011, 370] width 104 height 19
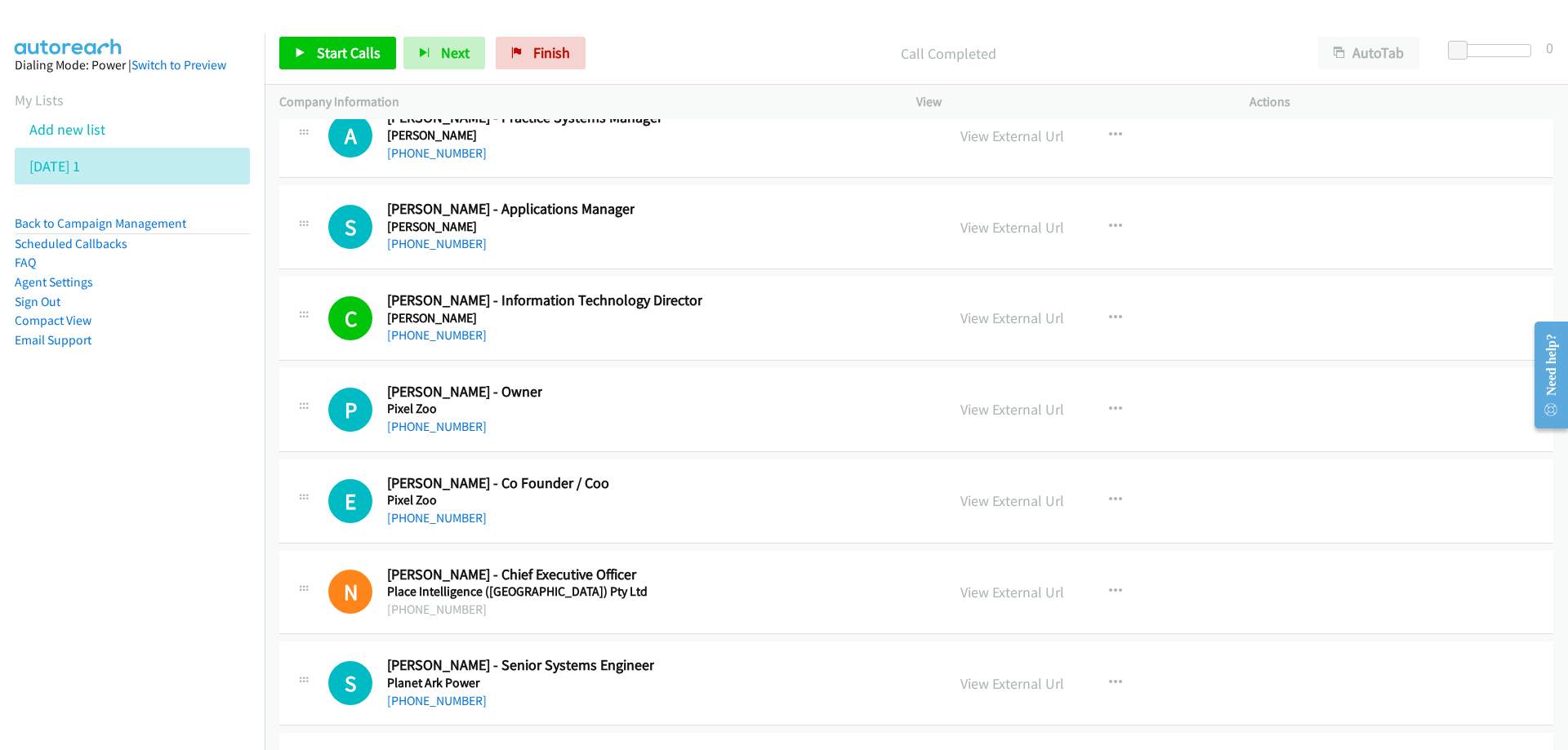
scroll to position [22884, 0]
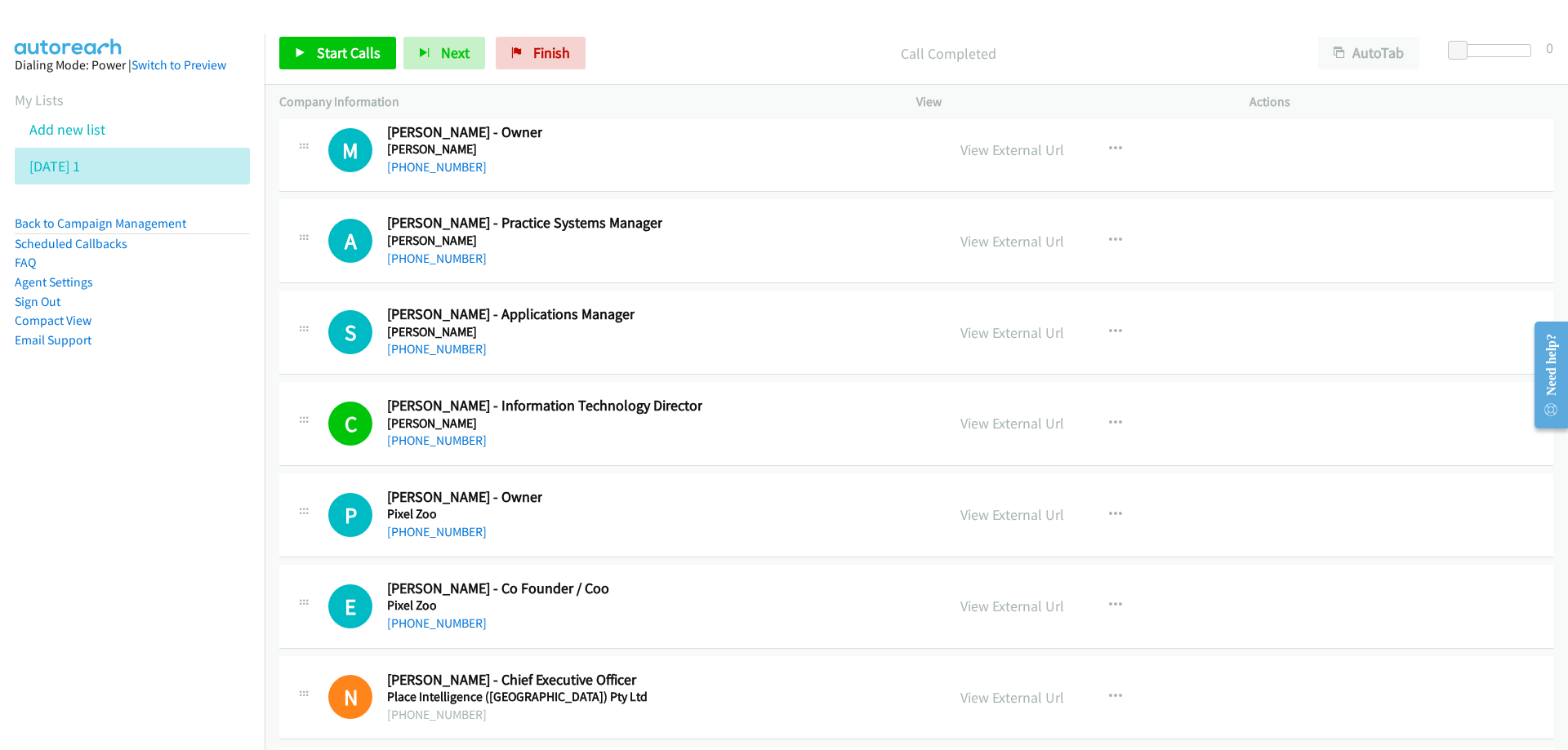
click at [809, 246] on div "A Callback Scheduled [PERSON_NAME] - Practice Systems Manager [PERSON_NAME] [GE…" at bounding box center [629, 241] width 603 height 54
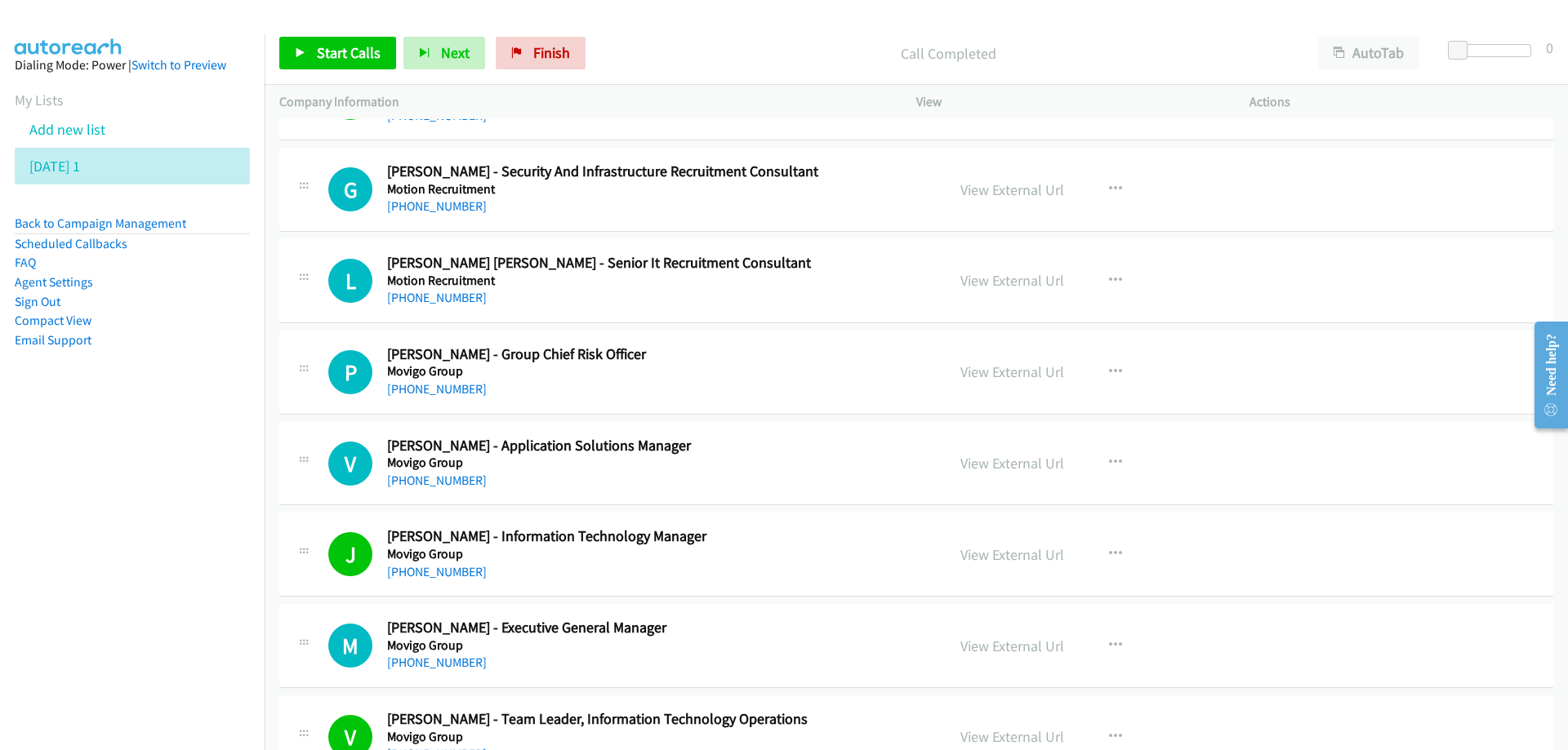
scroll to position [0, 0]
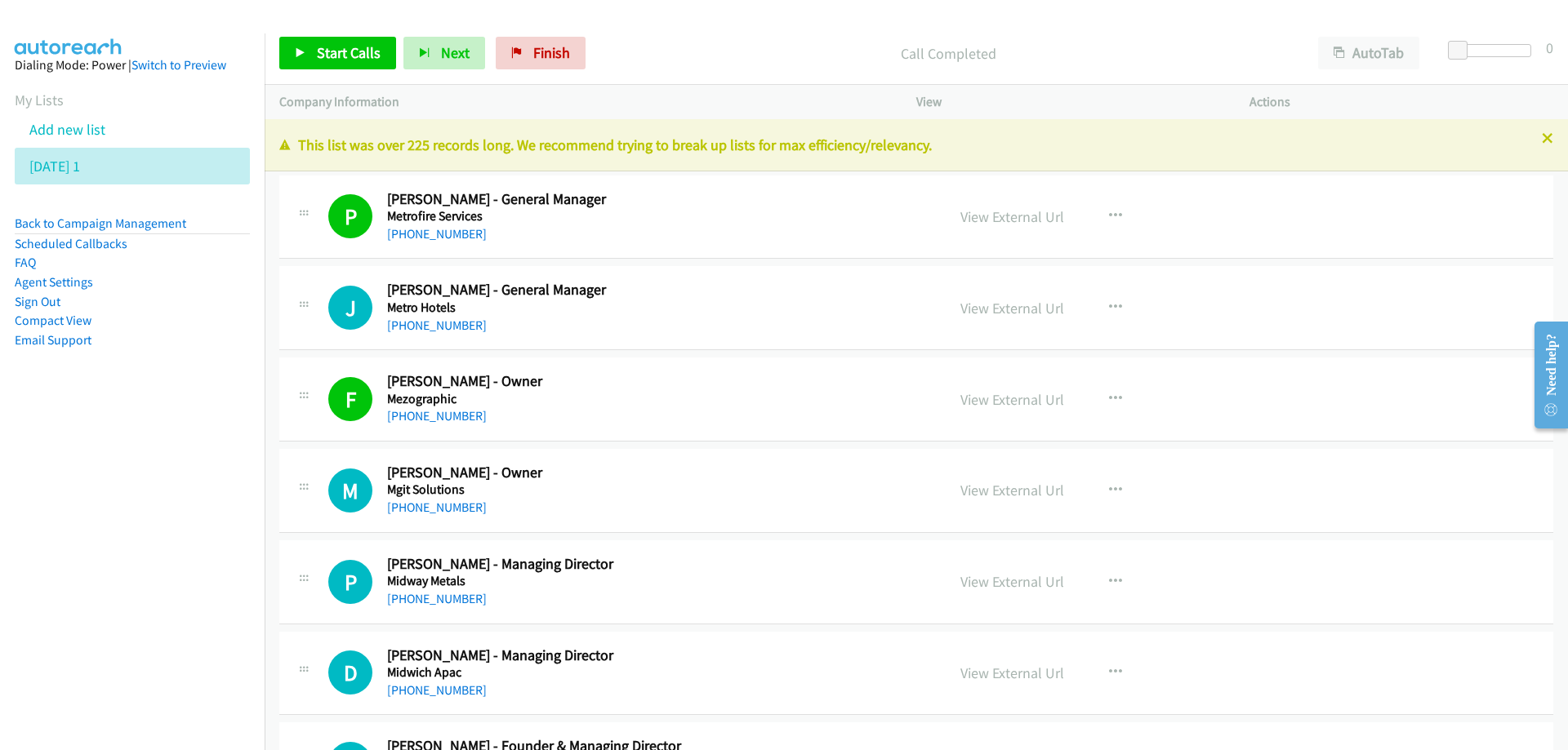
click at [745, 486] on h5 "Mgit Solutions" at bounding box center [656, 490] width 538 height 16
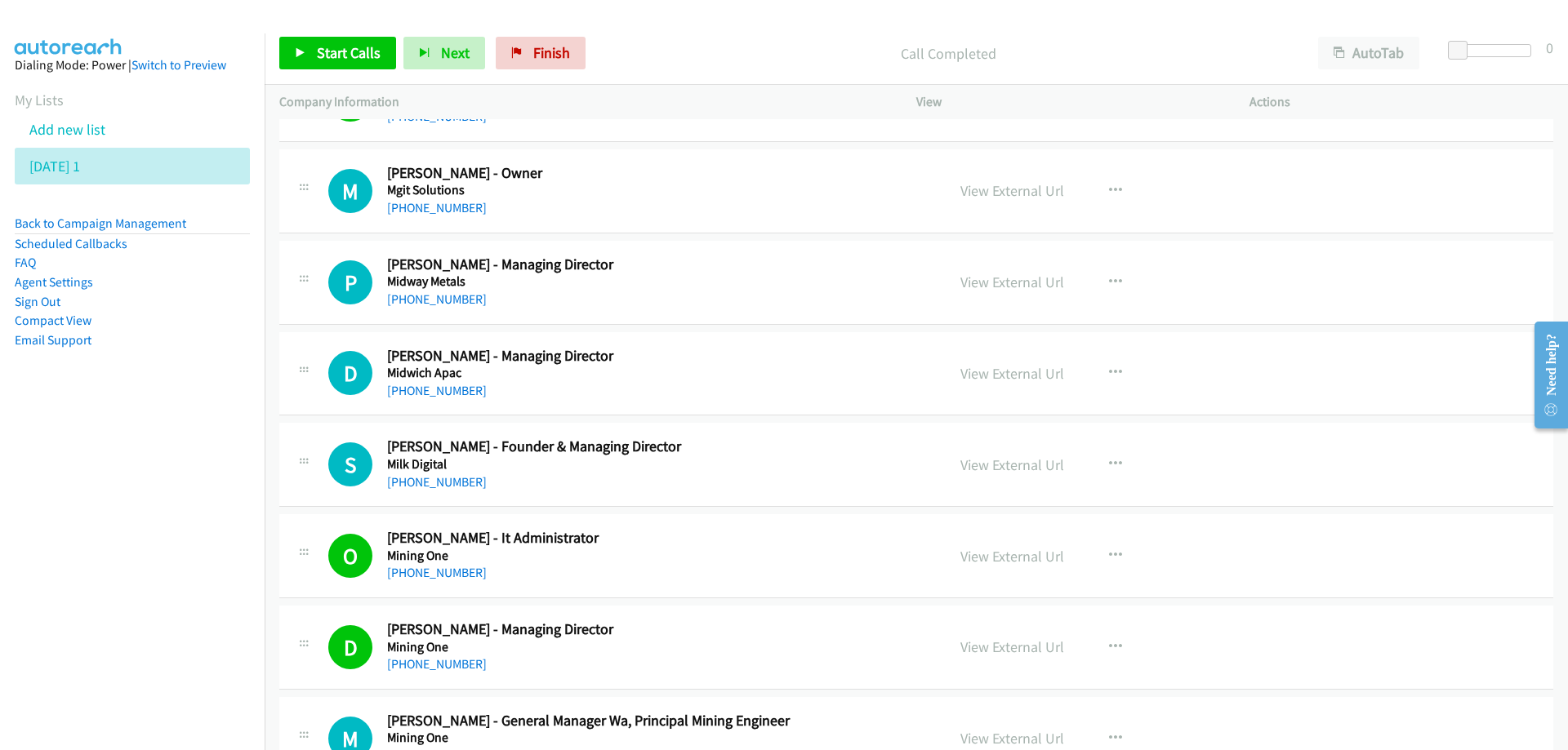
scroll to position [326, 0]
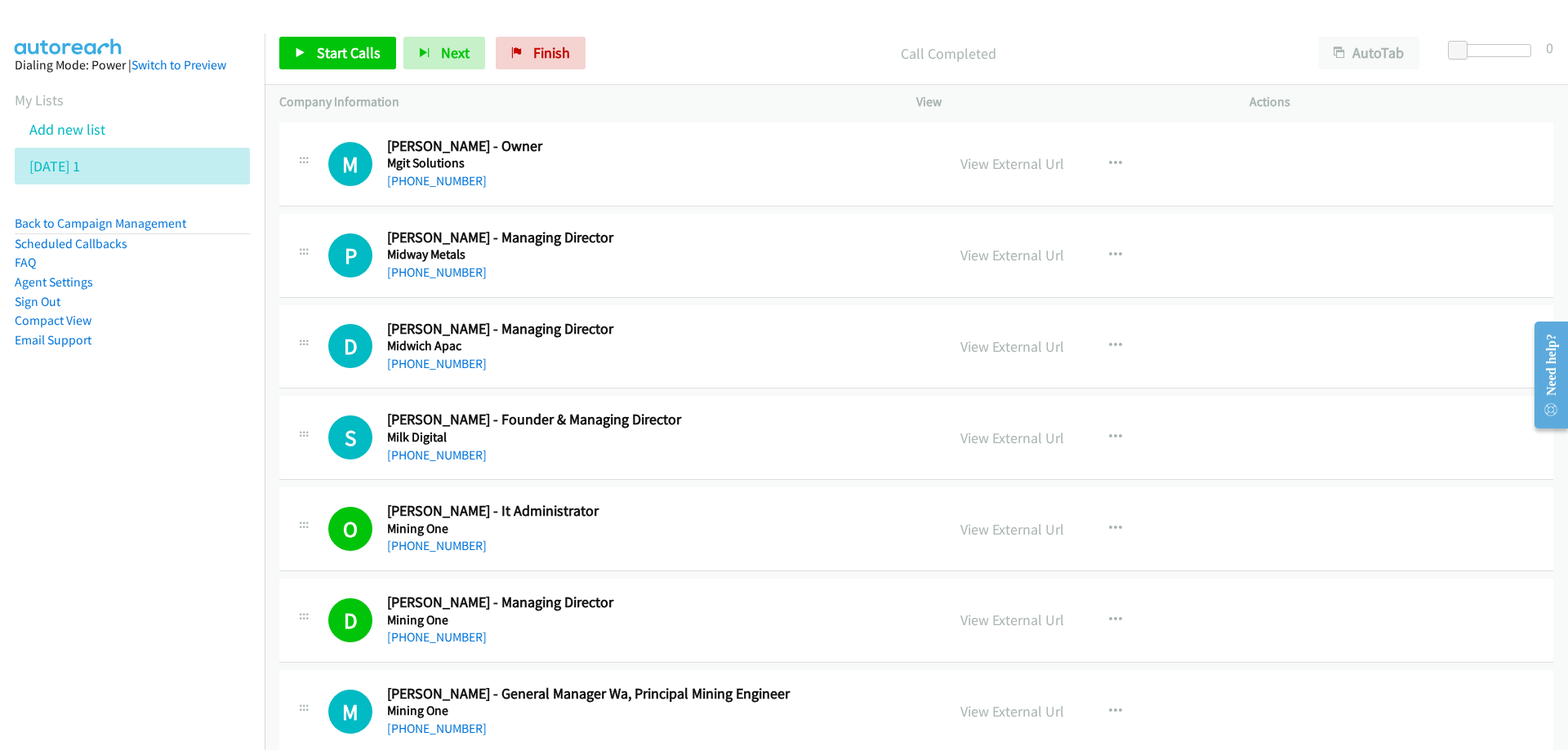
click at [708, 161] on h5 "Mgit Solutions" at bounding box center [656, 163] width 538 height 16
click at [771, 261] on h5 "Midway Metals" at bounding box center [656, 255] width 538 height 16
click at [1104, 245] on button "button" at bounding box center [1116, 255] width 44 height 33
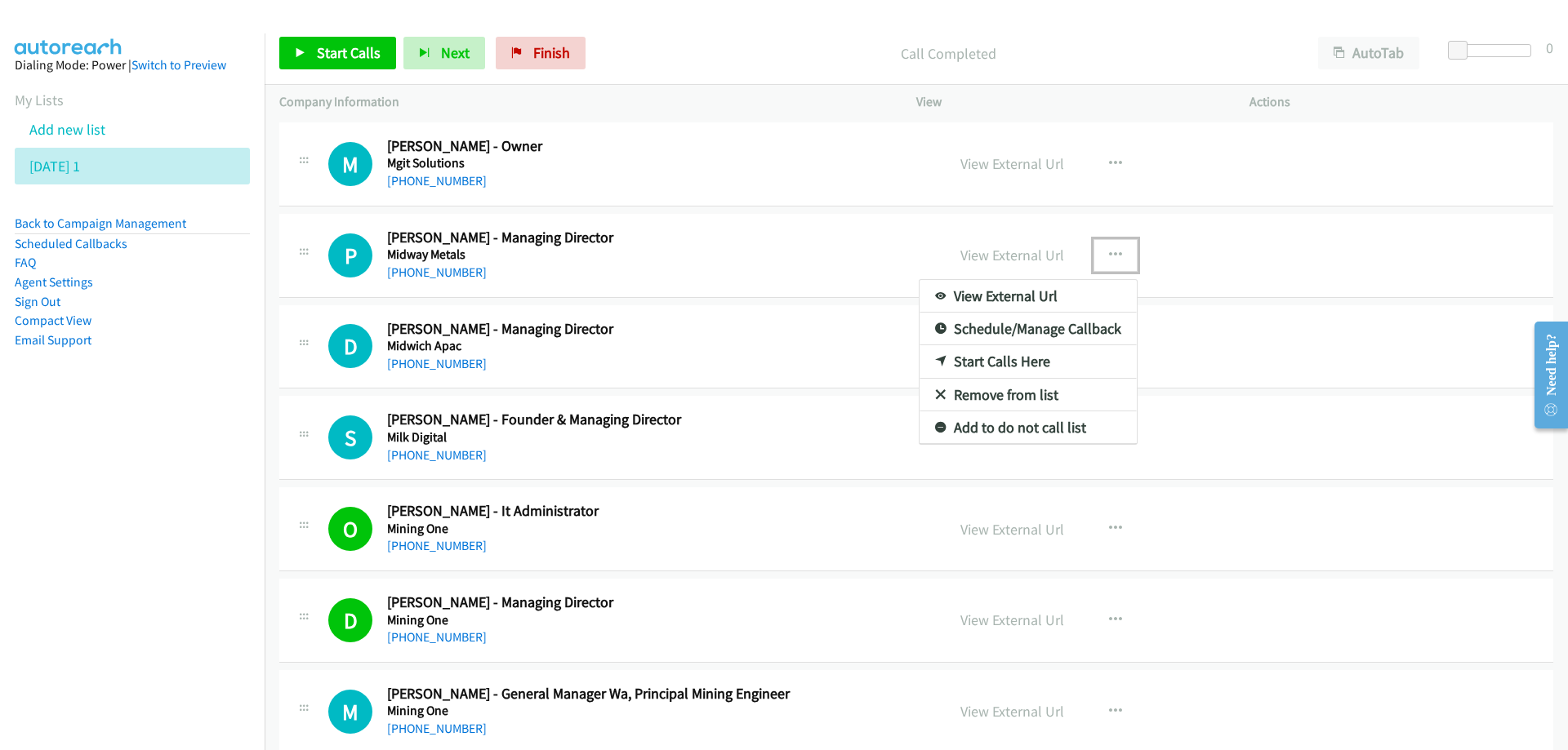
click at [972, 358] on link "Start Calls Here" at bounding box center [1027, 361] width 217 height 33
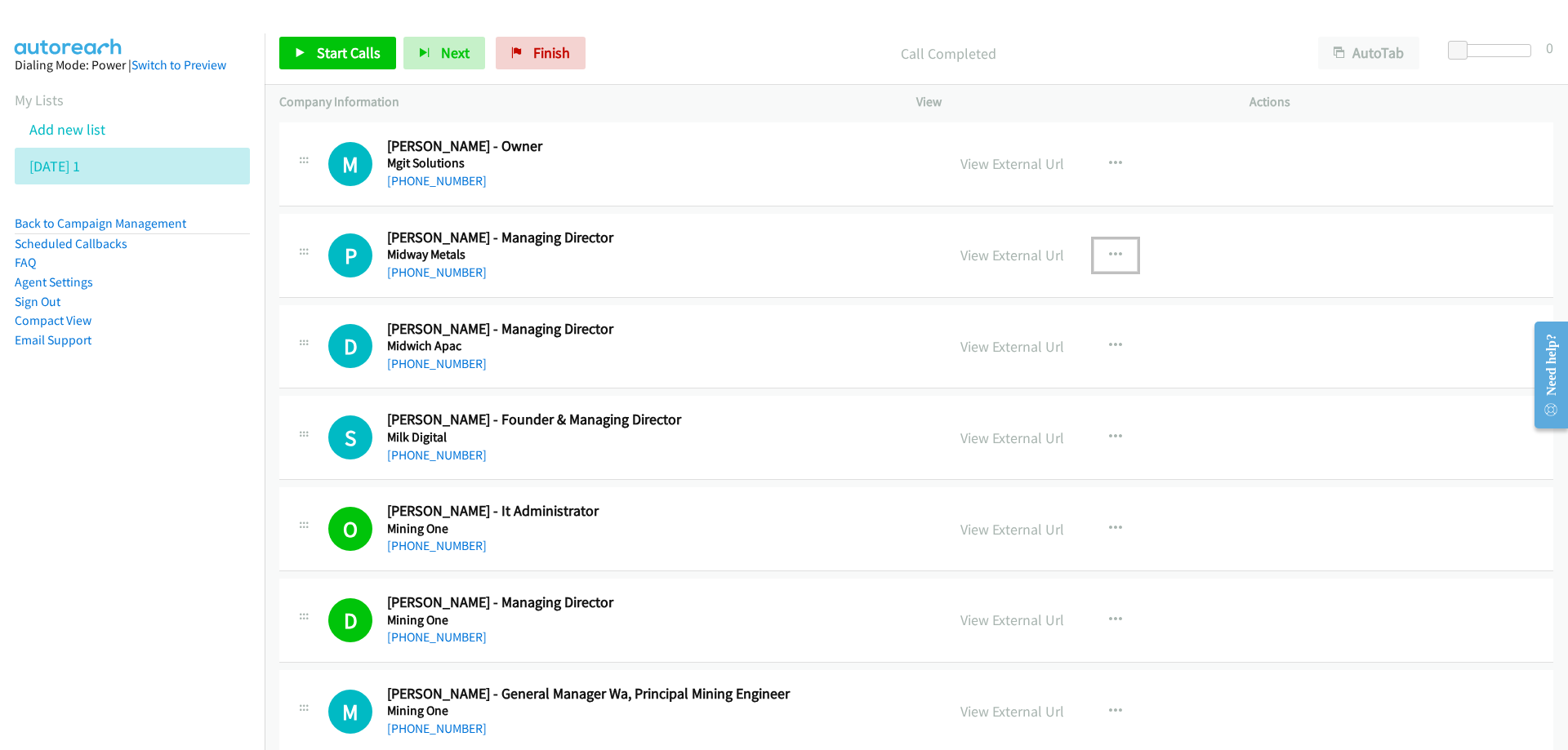
click at [1110, 249] on icon "button" at bounding box center [1115, 255] width 13 height 13
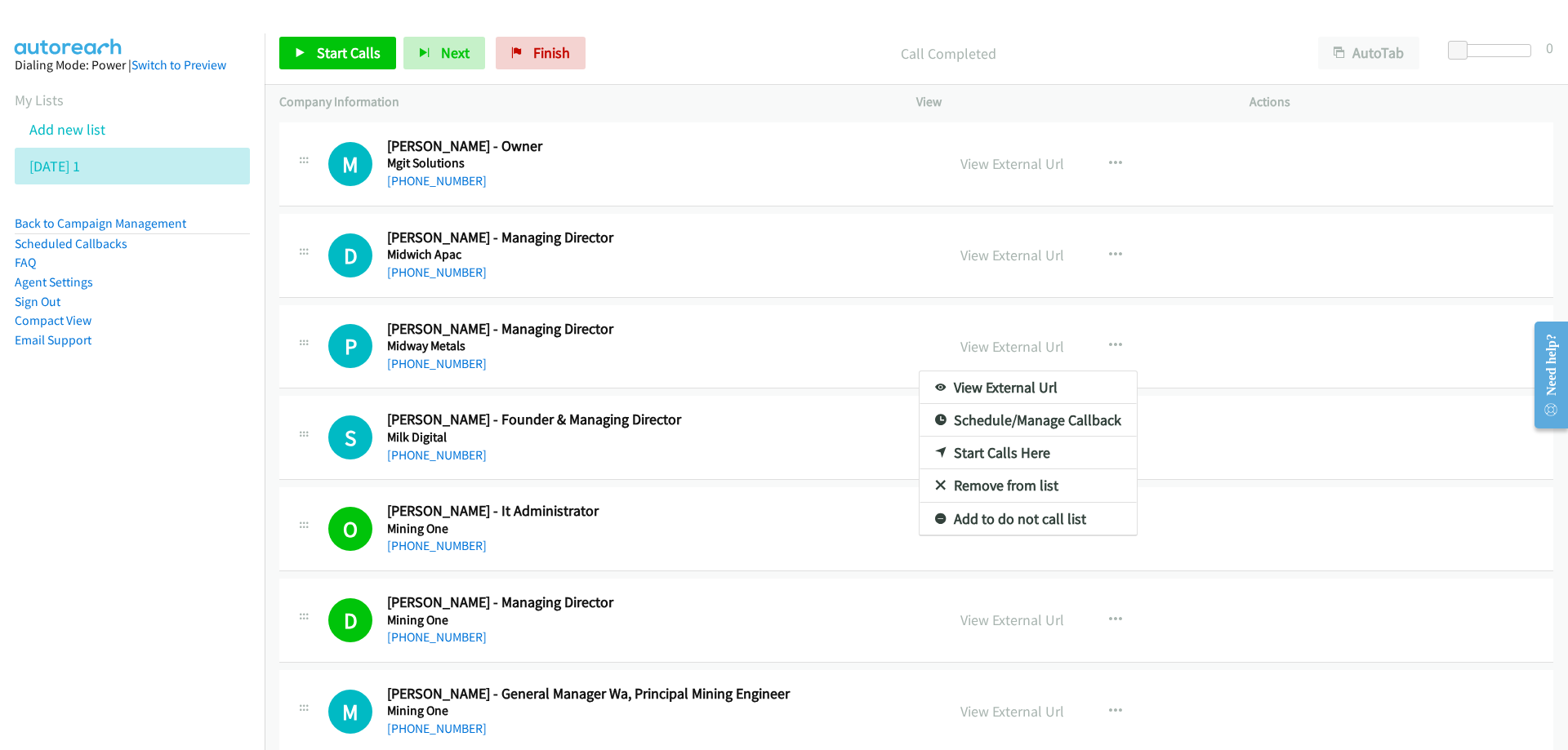
click at [355, 43] on div at bounding box center [784, 375] width 1568 height 750
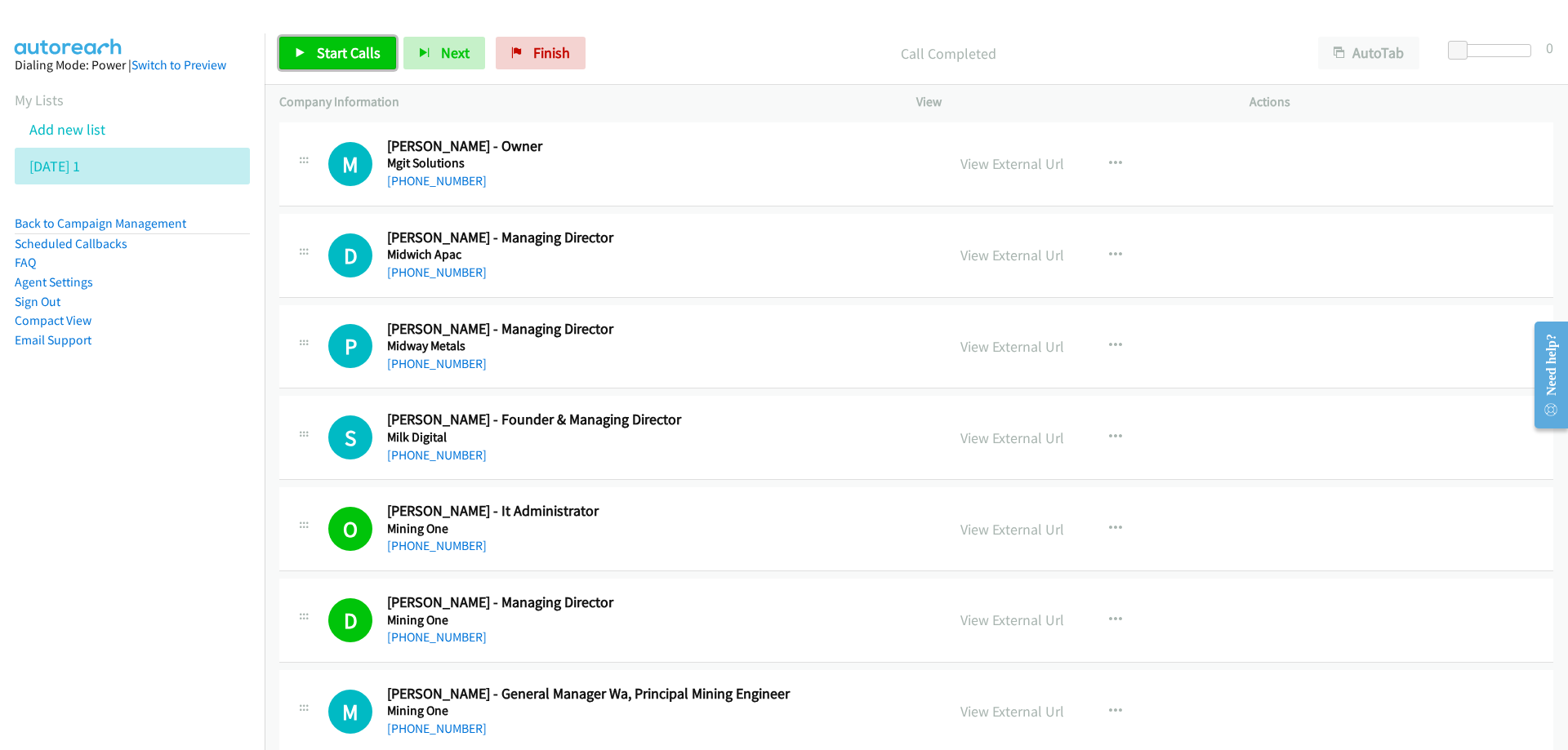
click at [343, 47] on span "Start Calls" at bounding box center [349, 52] width 64 height 19
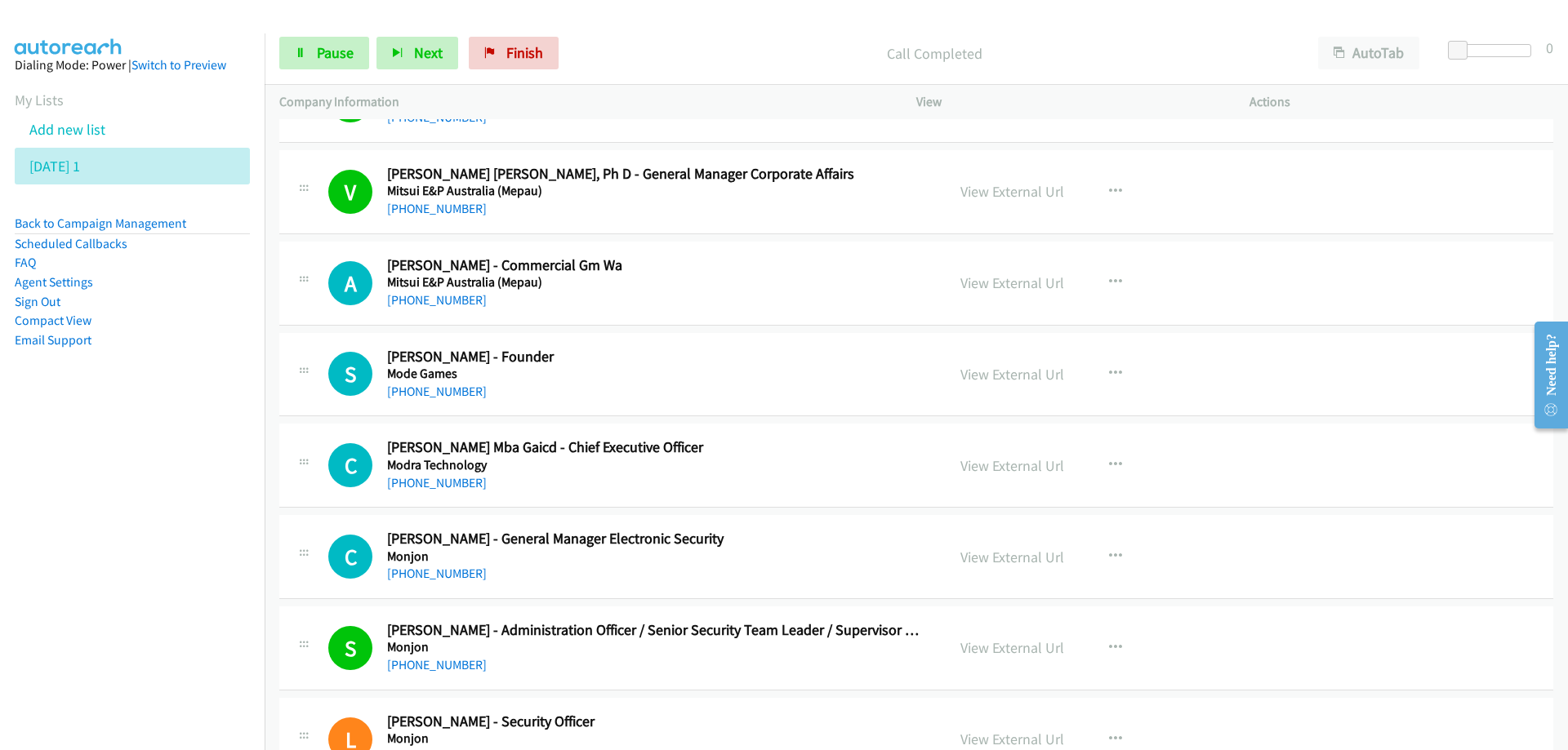
scroll to position [1306, 0]
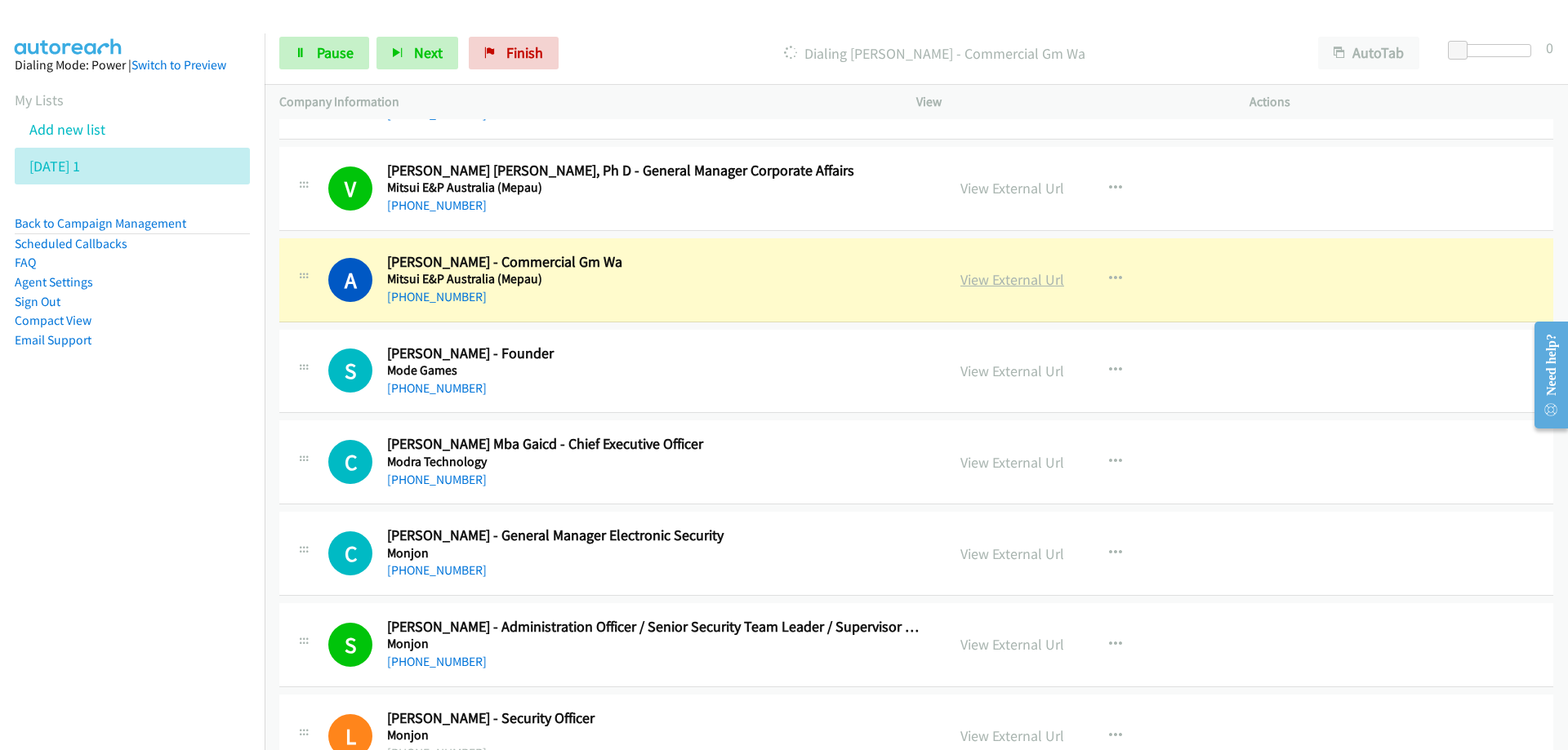
click at [980, 277] on link "View External Url" at bounding box center [1011, 279] width 104 height 19
click at [330, 54] on span "Pause" at bounding box center [335, 52] width 37 height 19
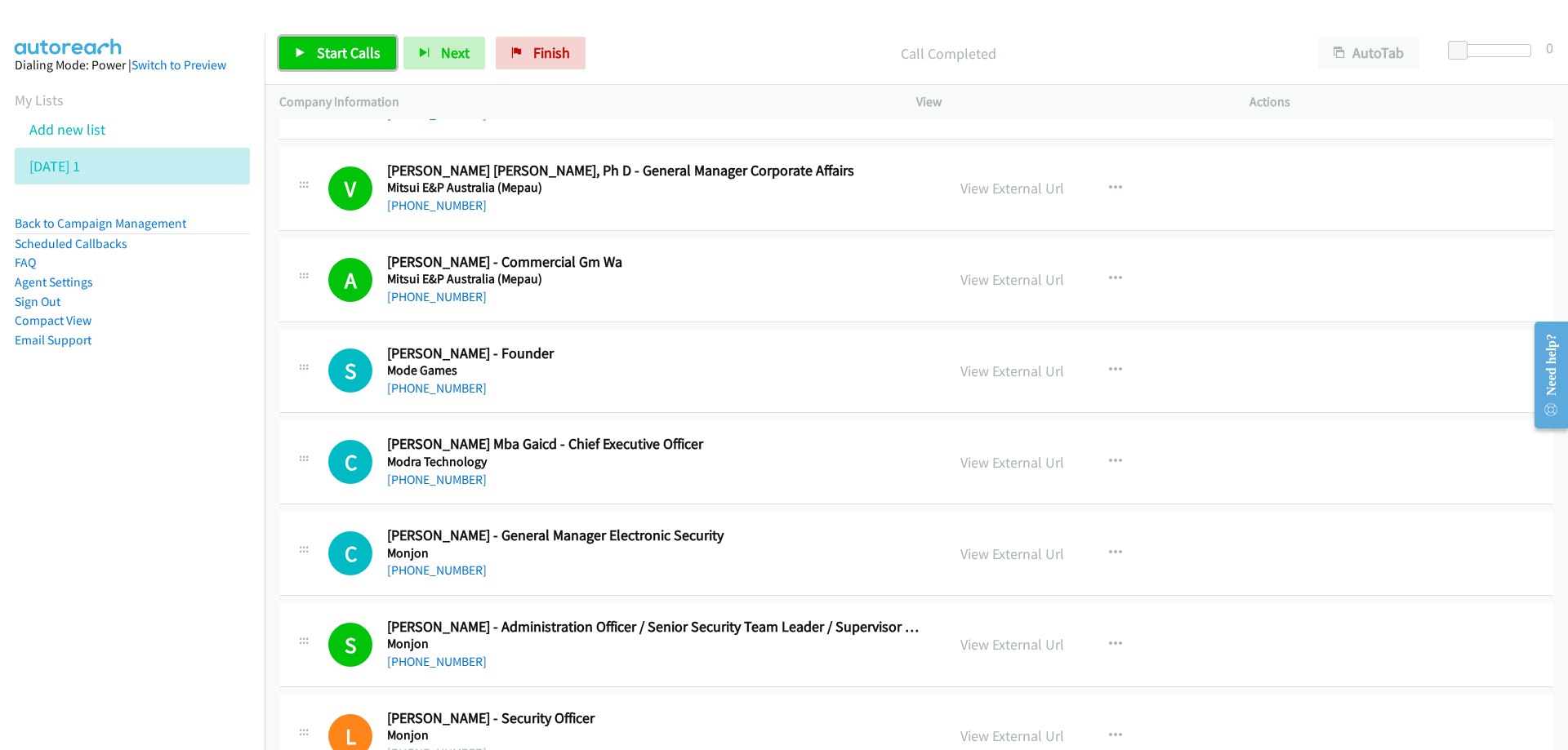
click at [327, 50] on span "Start Calls" at bounding box center [349, 52] width 64 height 19
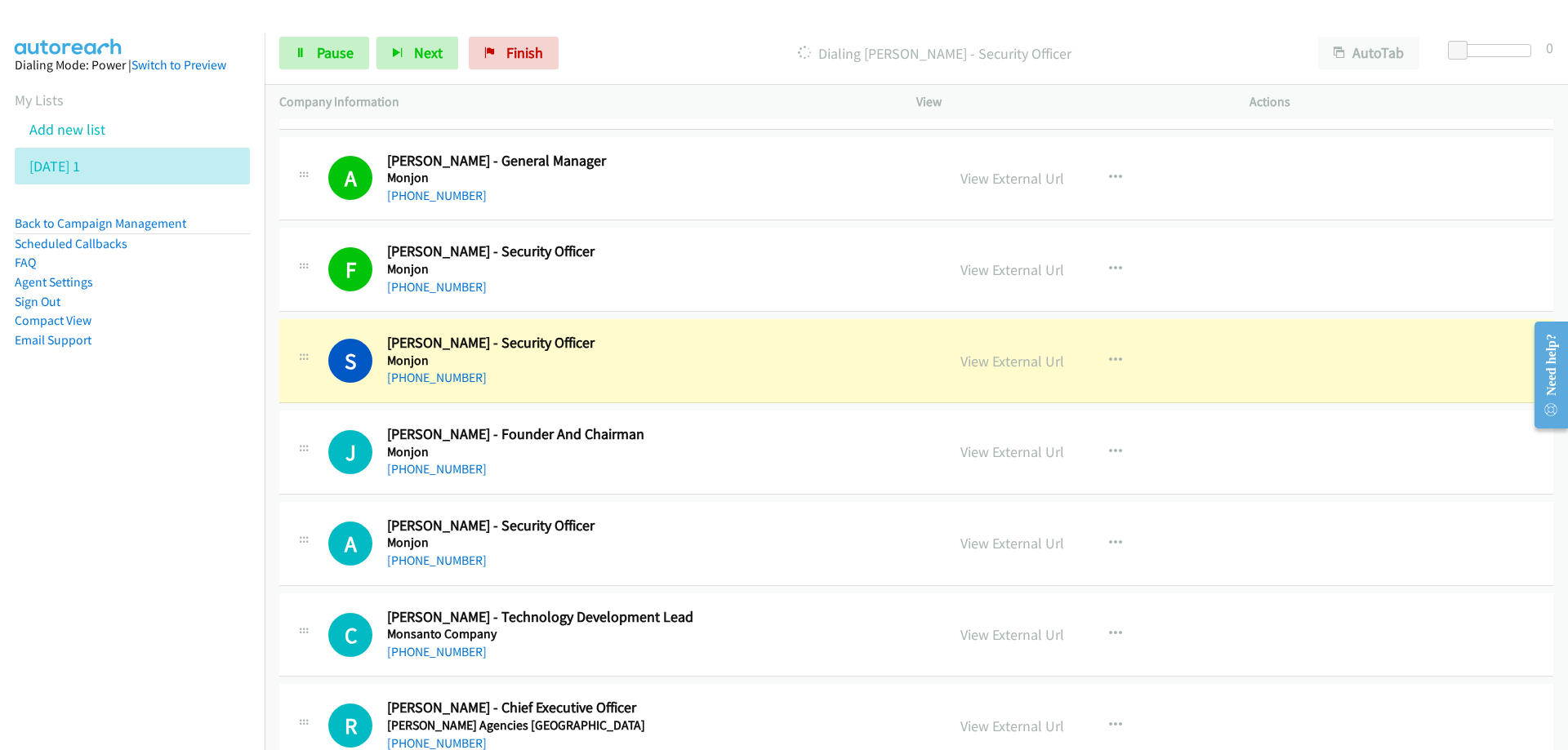
scroll to position [2040, 0]
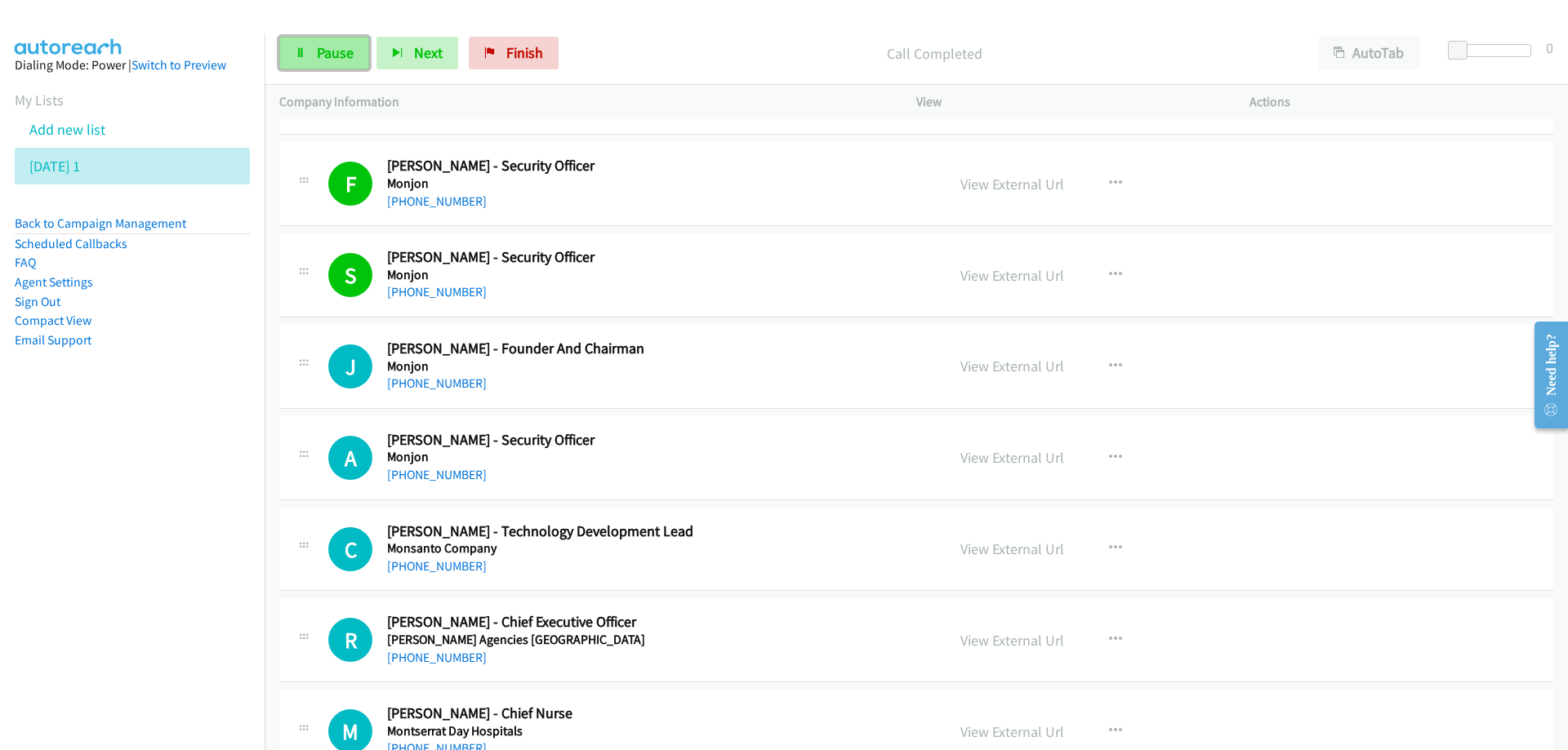
click at [333, 48] on span "Pause" at bounding box center [335, 52] width 37 height 19
click at [742, 379] on div "[PHONE_NUMBER]" at bounding box center [656, 384] width 538 height 19
click at [334, 62] on link "Start Calls" at bounding box center [338, 53] width 117 height 33
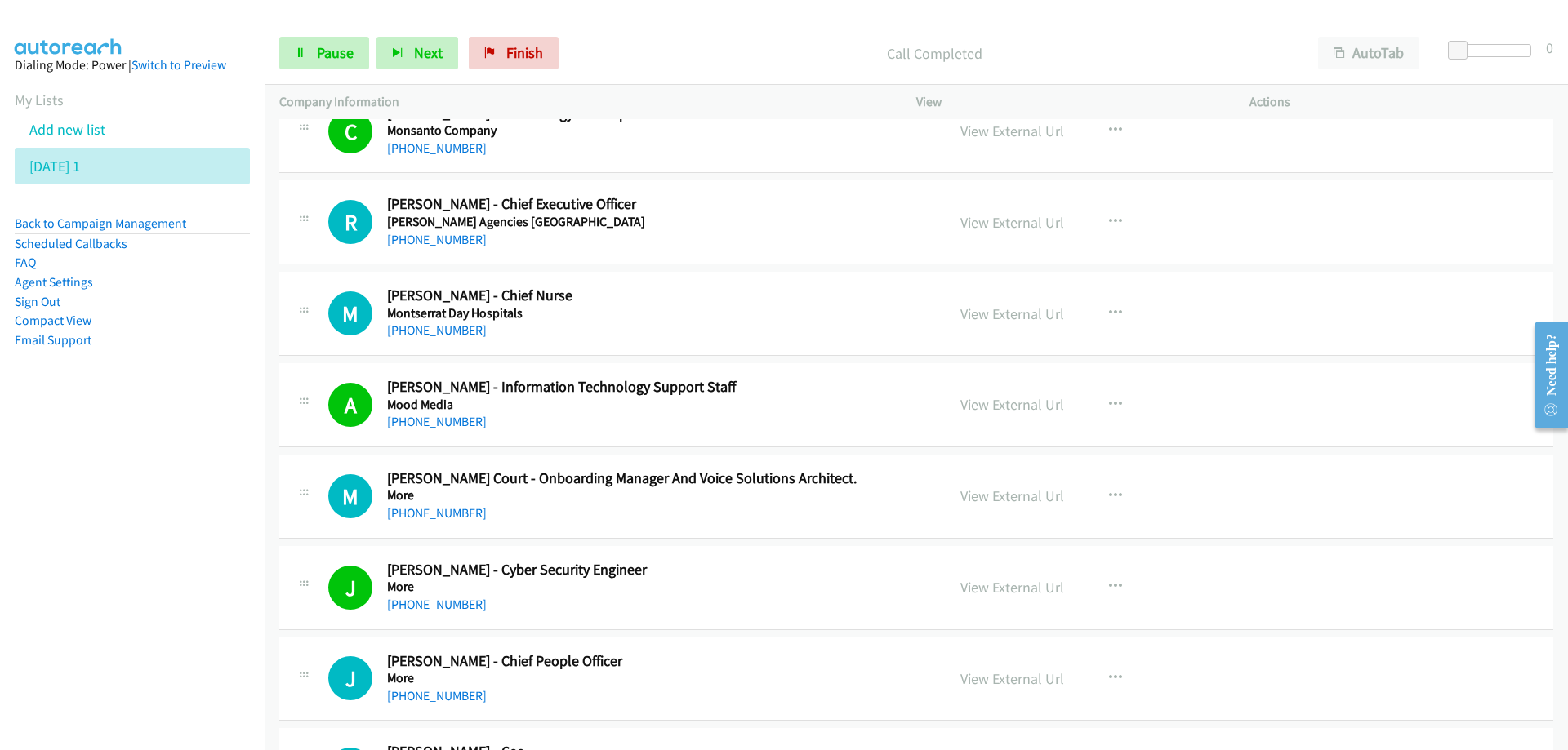
scroll to position [2449, 0]
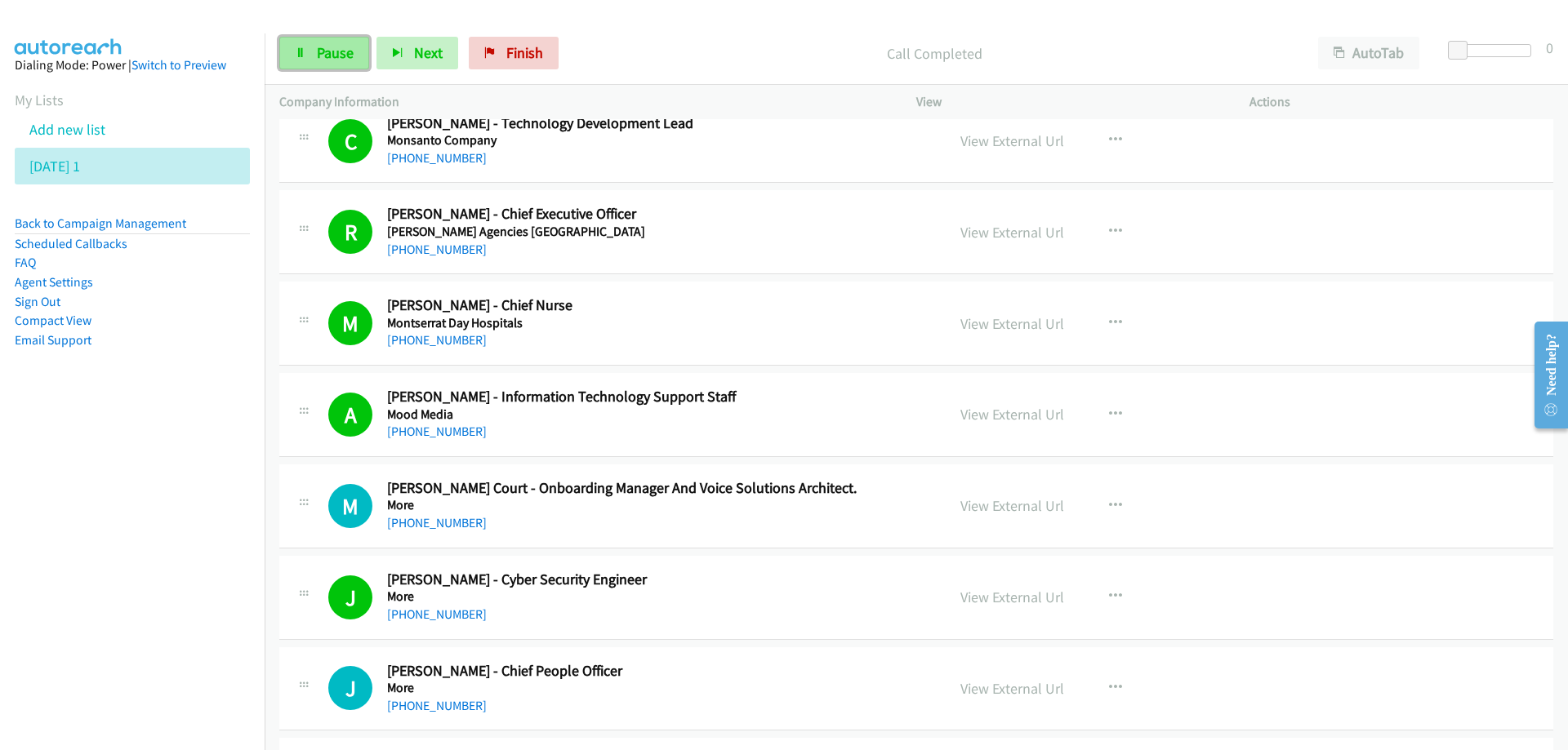
click at [306, 50] on link "Pause" at bounding box center [325, 53] width 90 height 33
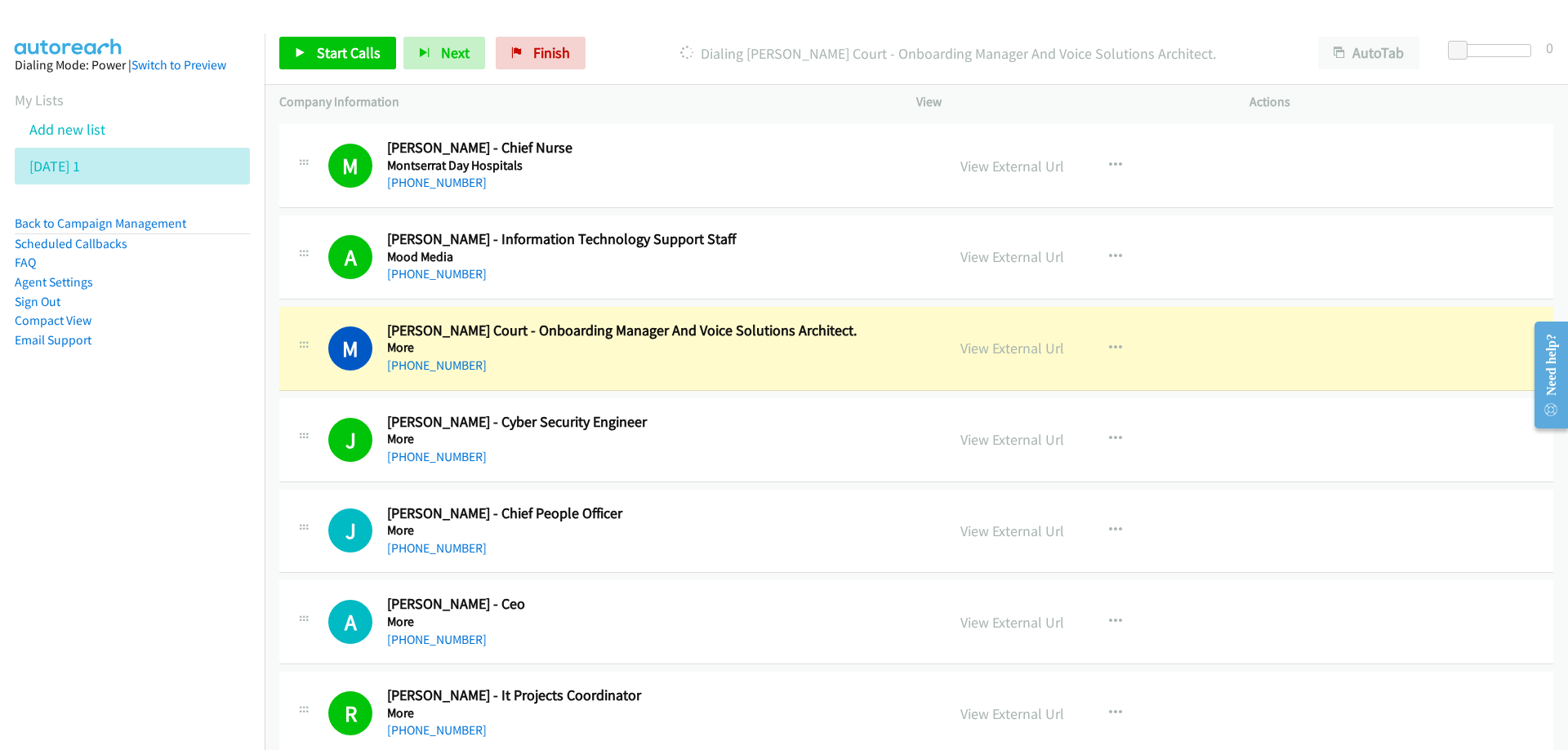
scroll to position [2694, 0]
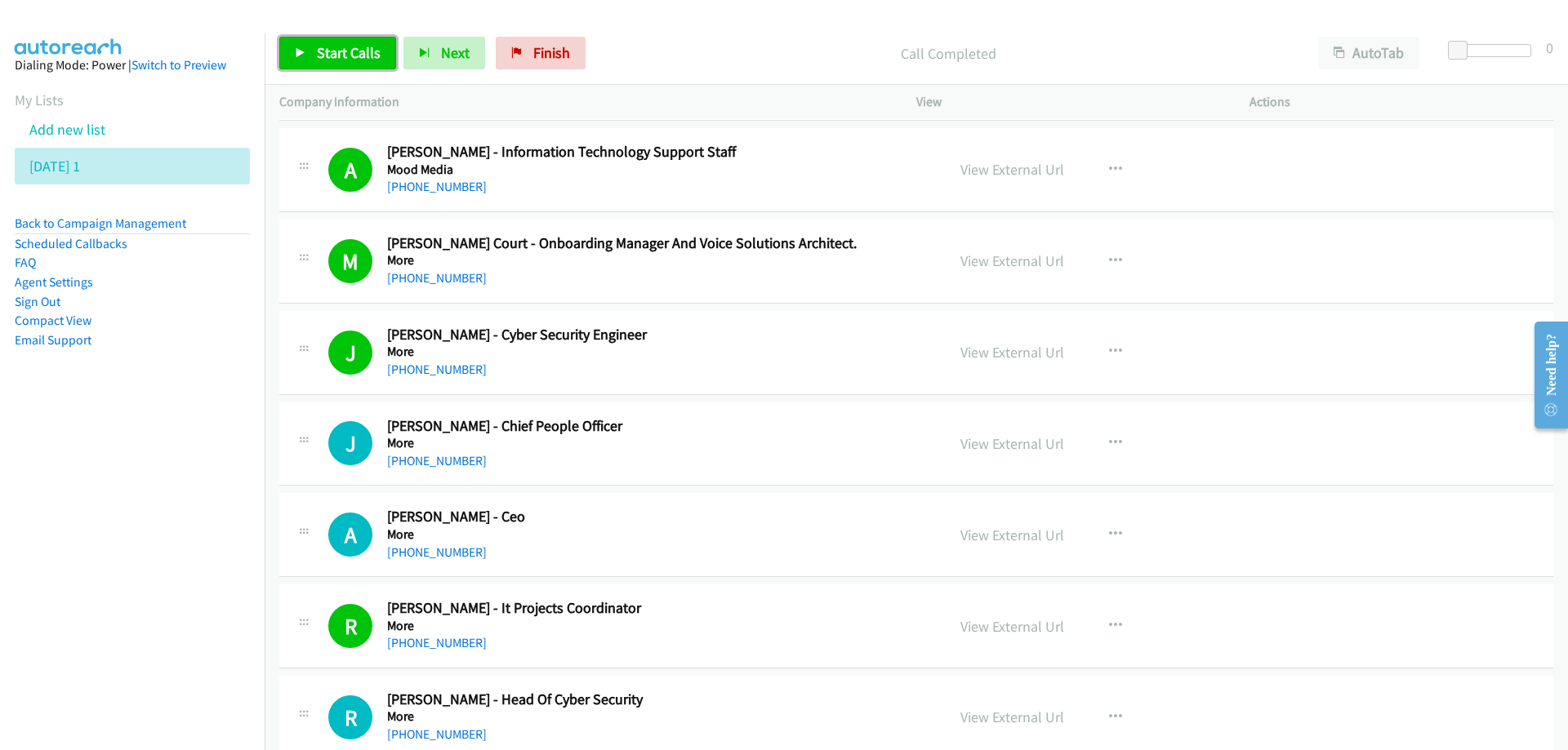
click at [334, 63] on link "Start Calls" at bounding box center [338, 53] width 117 height 33
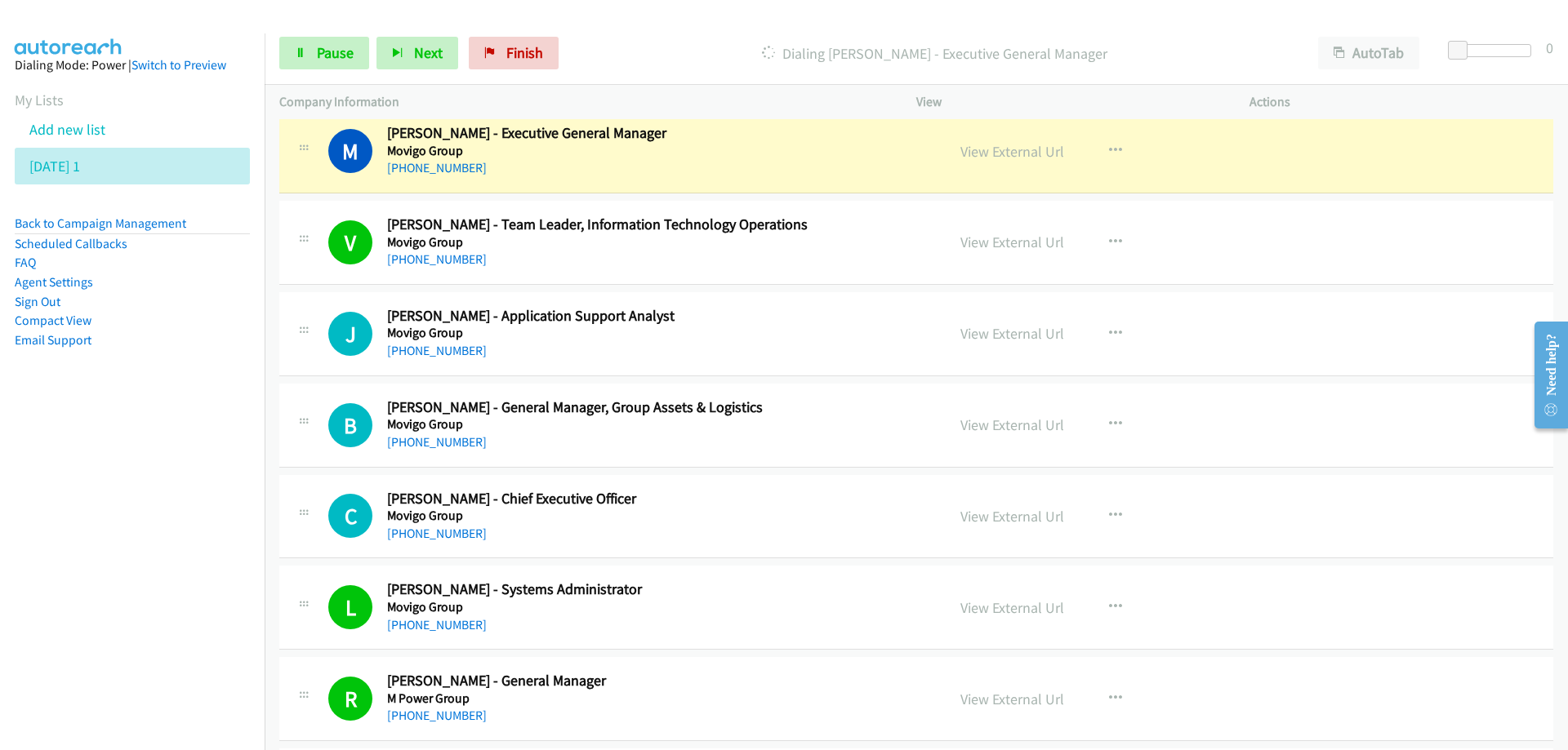
scroll to position [3999, 0]
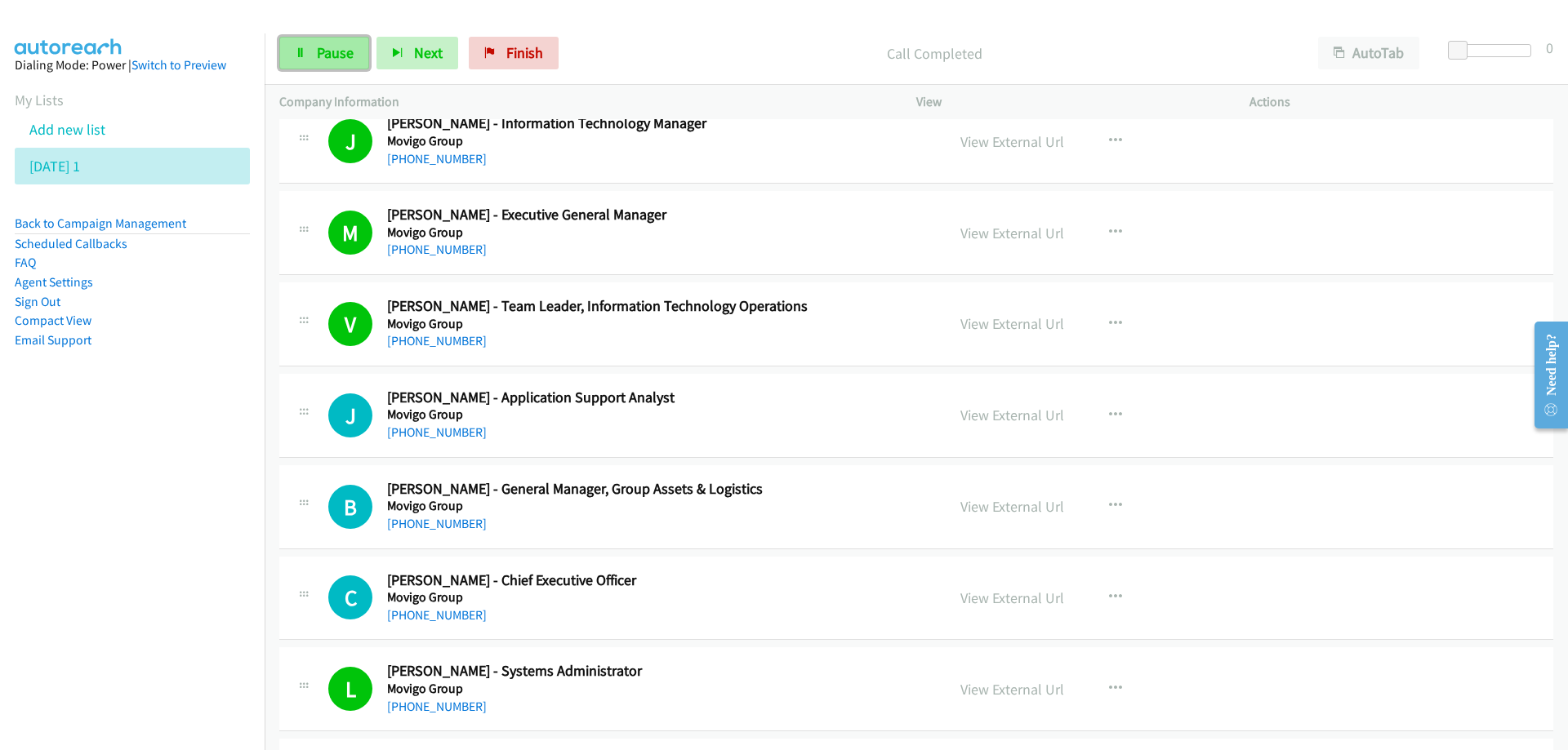
click at [334, 41] on link "Pause" at bounding box center [325, 53] width 90 height 33
click at [323, 51] on span "Start Calls" at bounding box center [349, 52] width 64 height 19
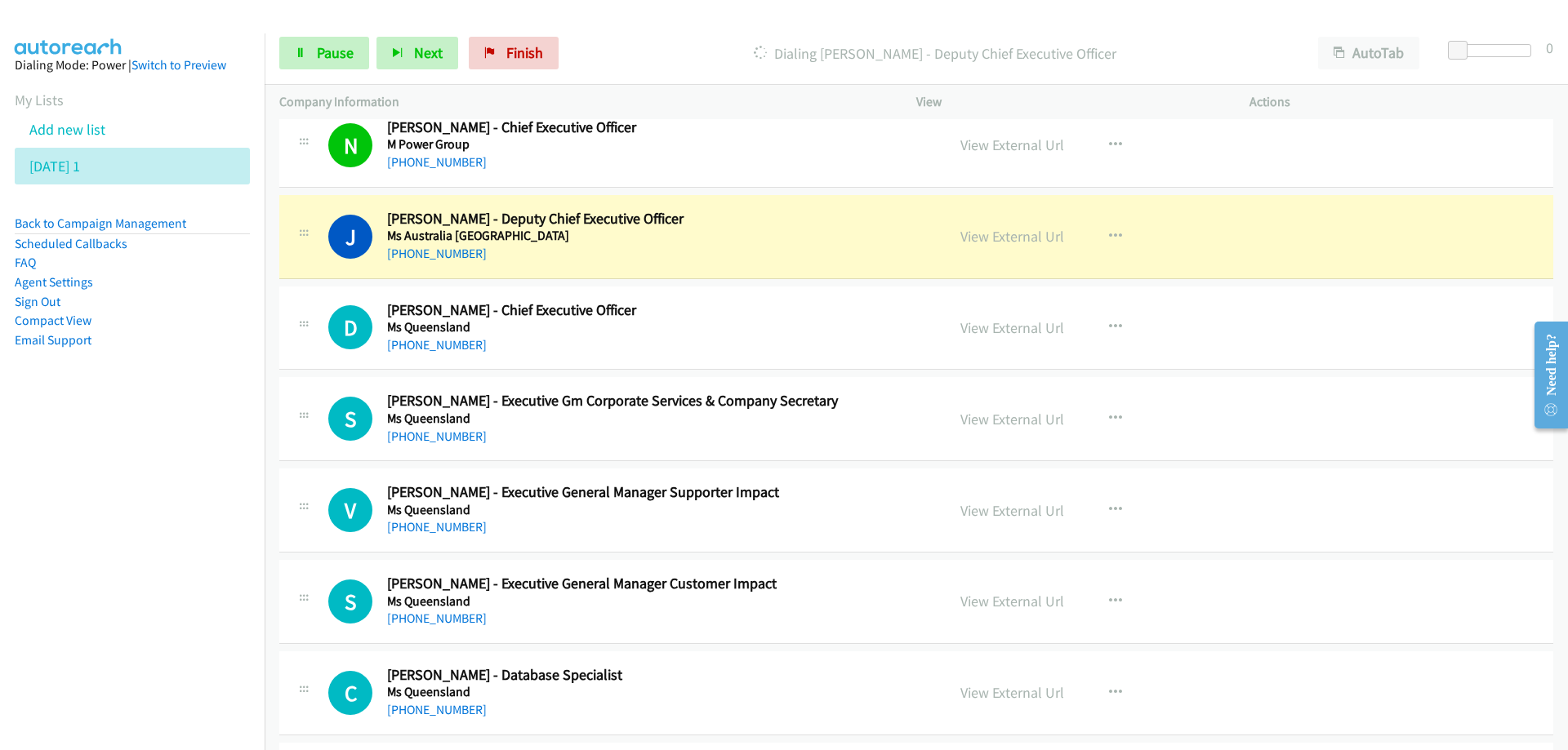
scroll to position [4734, 0]
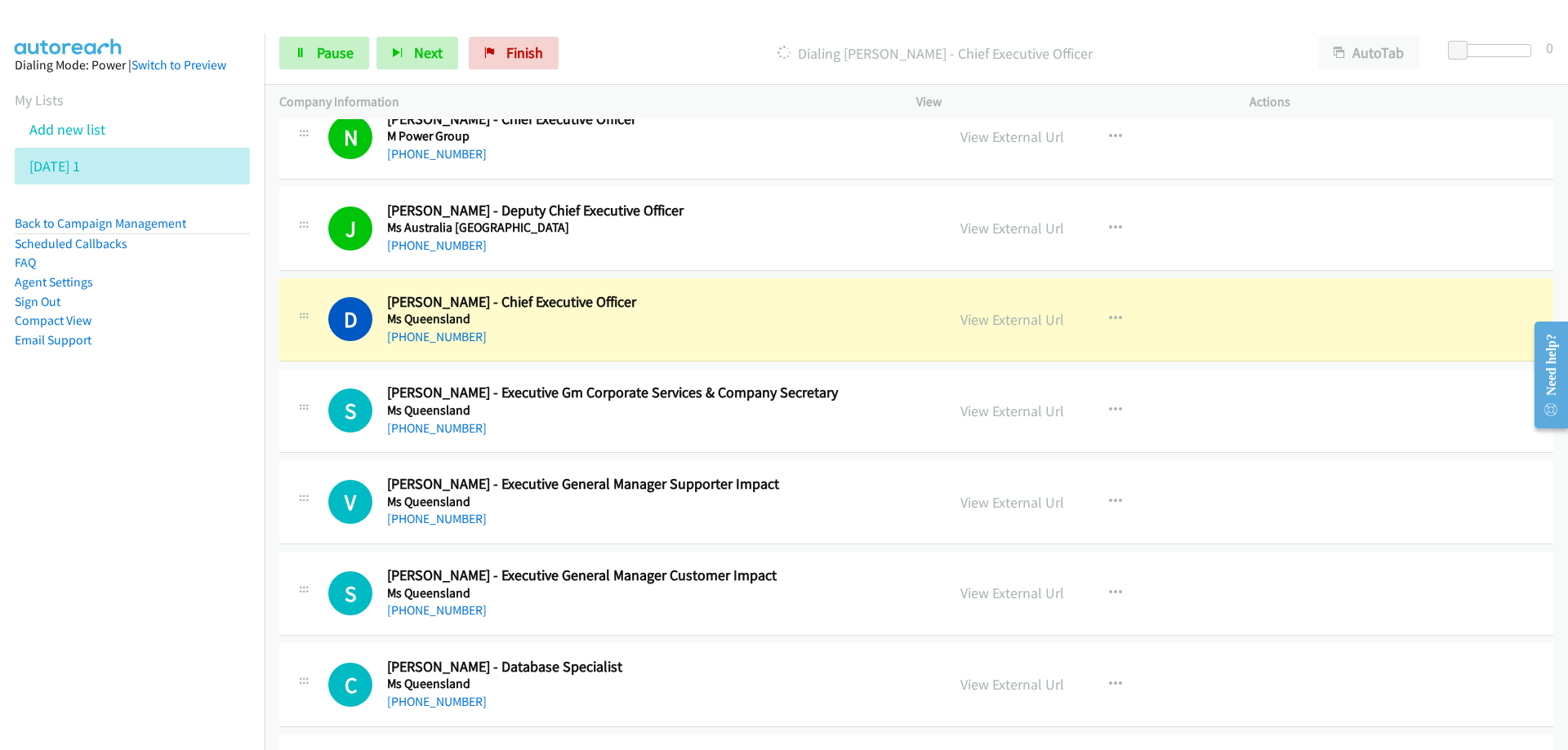
click at [801, 312] on h5 "Ms Queensland" at bounding box center [656, 319] width 538 height 16
click at [335, 48] on span "Pause" at bounding box center [335, 52] width 37 height 19
click at [694, 312] on h5 "Ms Queensland" at bounding box center [656, 319] width 538 height 16
click at [989, 320] on link "View External Url" at bounding box center [1011, 319] width 104 height 19
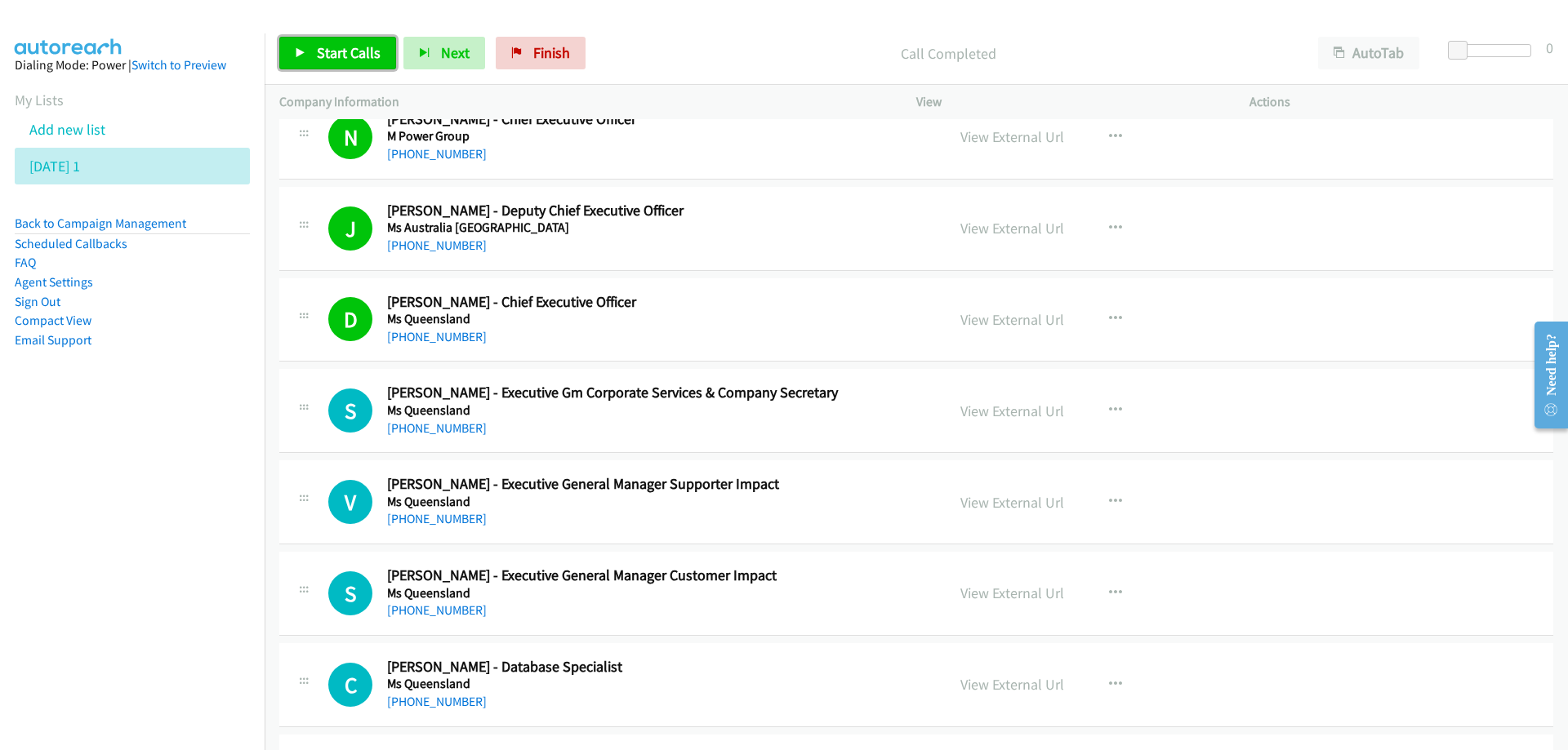
drag, startPoint x: 341, startPoint y: 61, endPoint x: 496, endPoint y: 142, distance: 174.9
click at [341, 62] on link "Start Calls" at bounding box center [338, 53] width 117 height 33
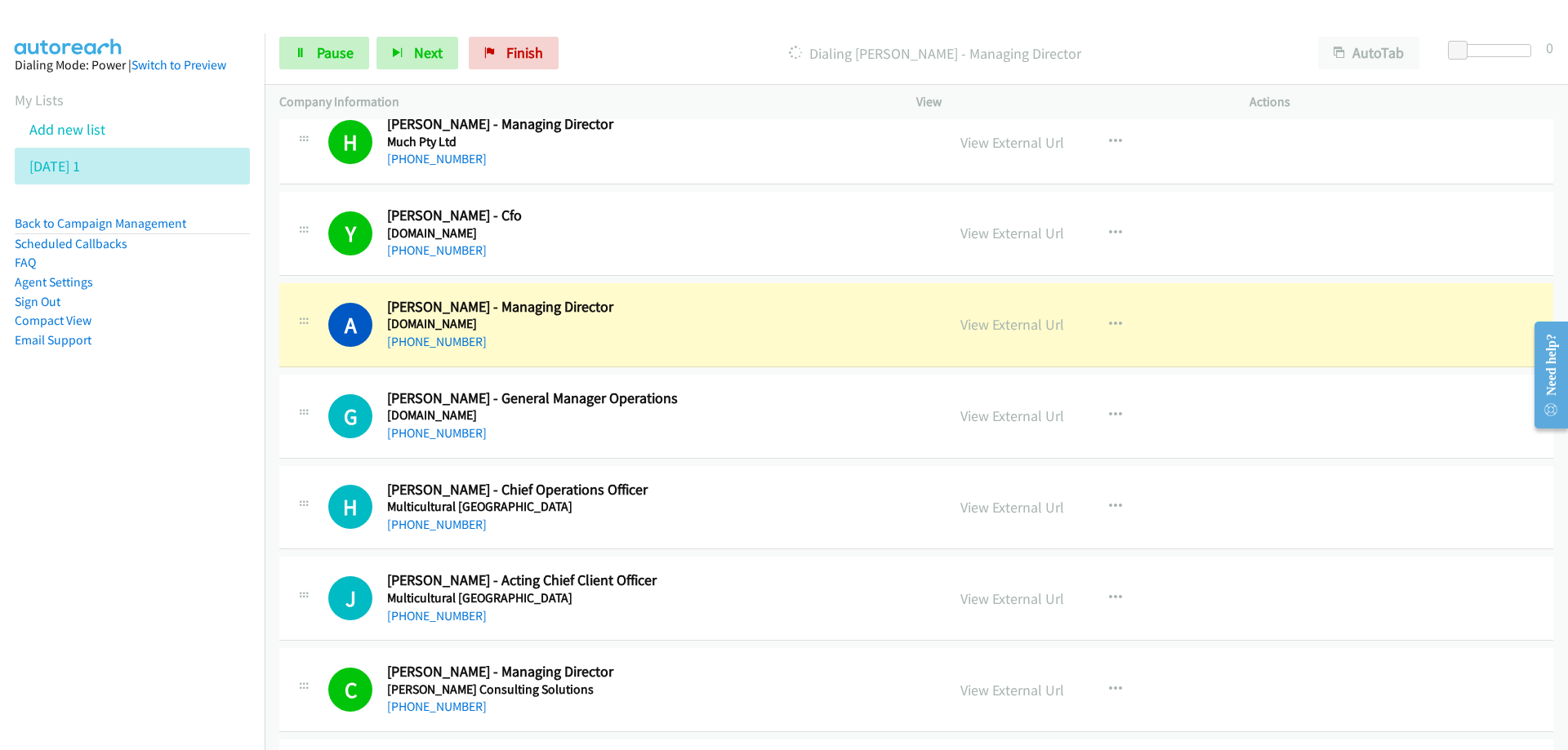
scroll to position [5632, 0]
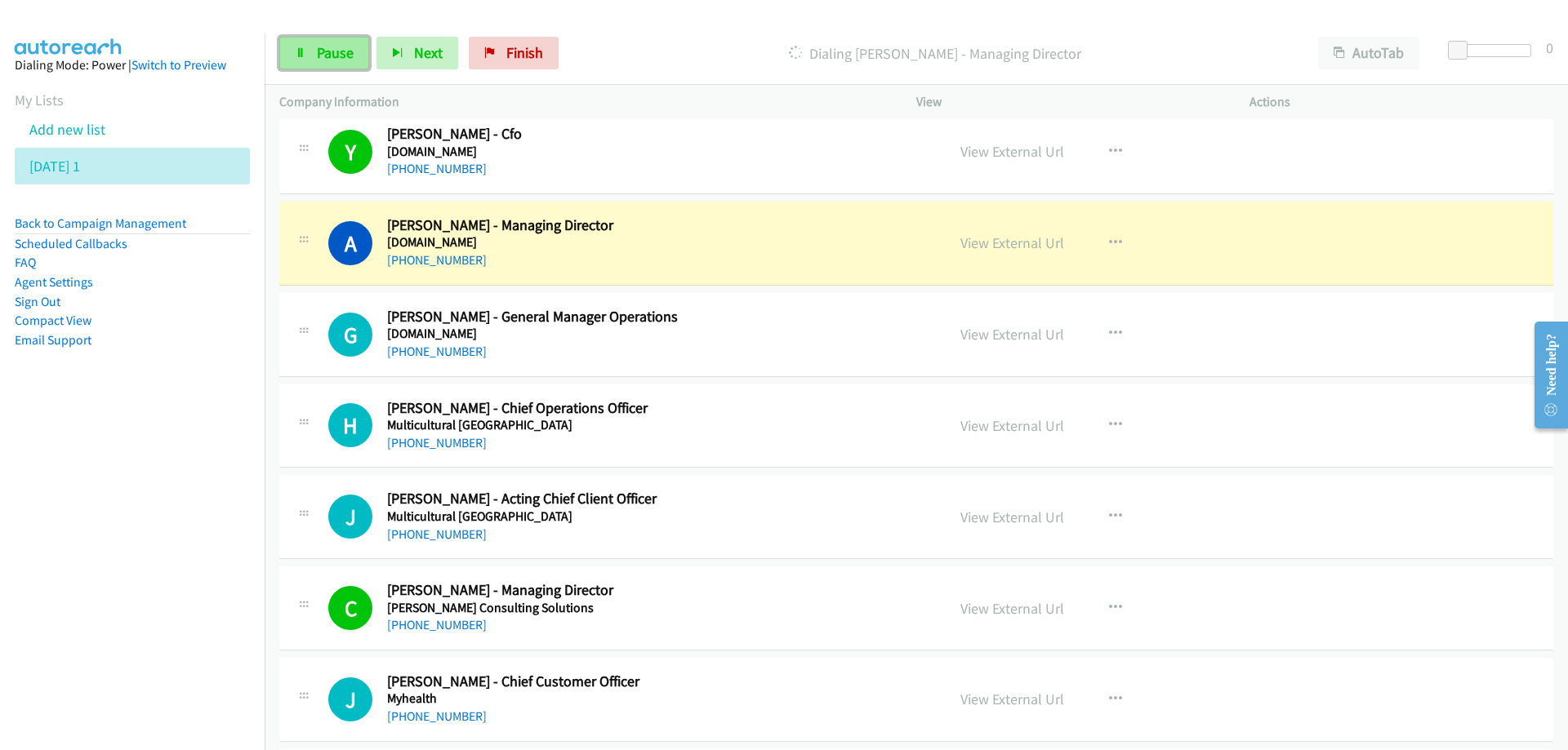
click at [339, 56] on span "Pause" at bounding box center [335, 52] width 37 height 19
click at [786, 238] on h5 "[DOMAIN_NAME]" at bounding box center [656, 242] width 538 height 16
click at [985, 243] on link "View External Url" at bounding box center [1011, 242] width 104 height 19
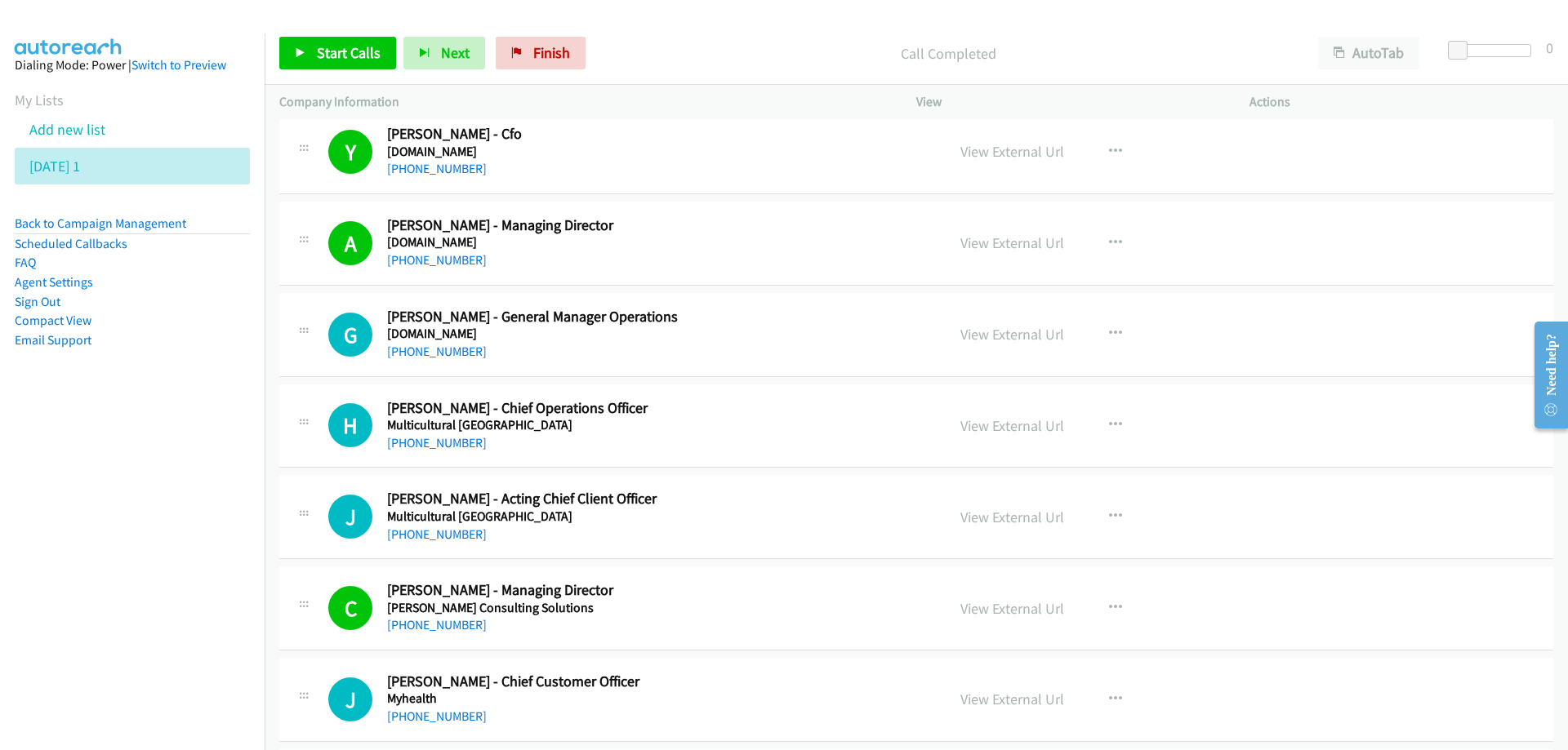
scroll to position [5713, 0]
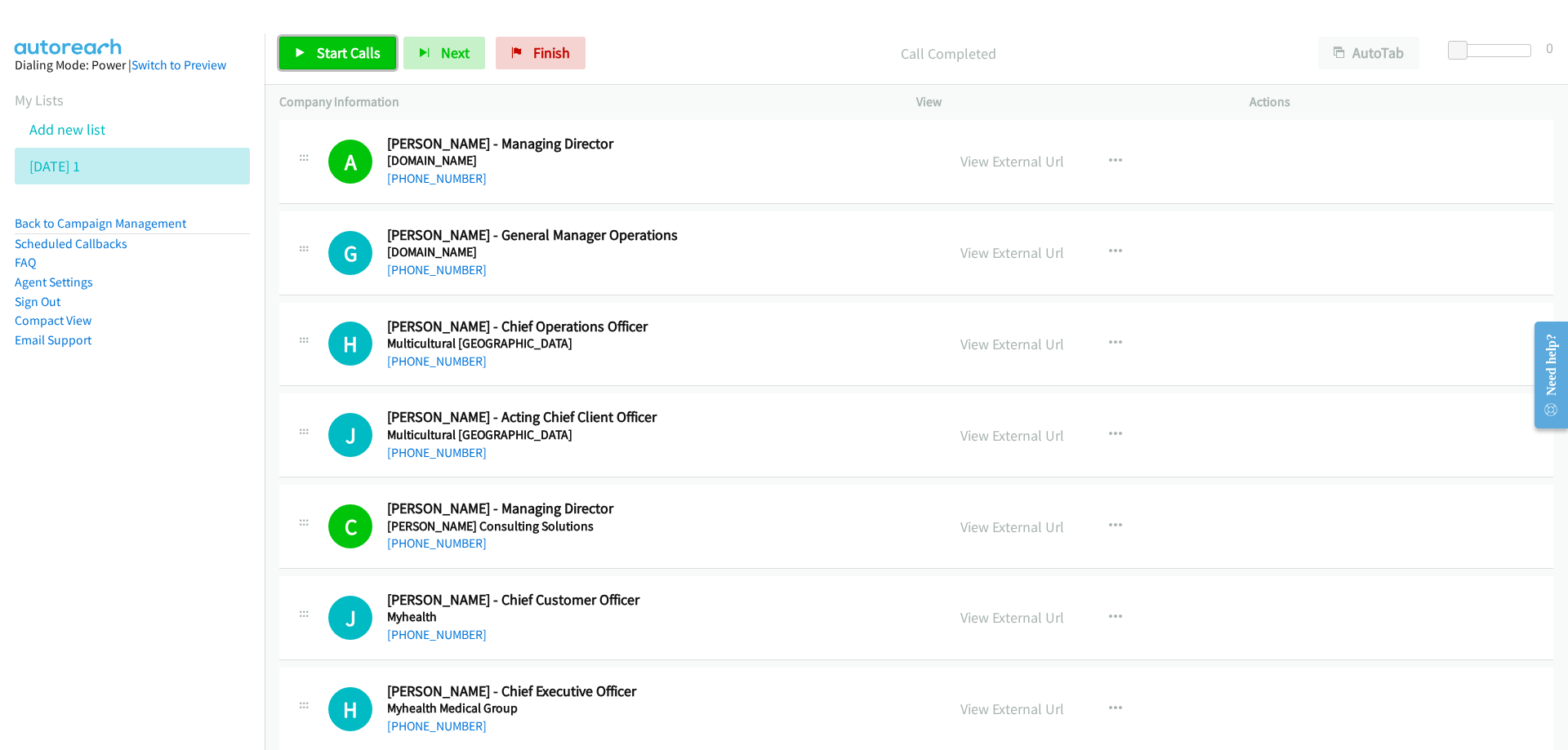
click at [350, 51] on span "Start Calls" at bounding box center [349, 52] width 64 height 19
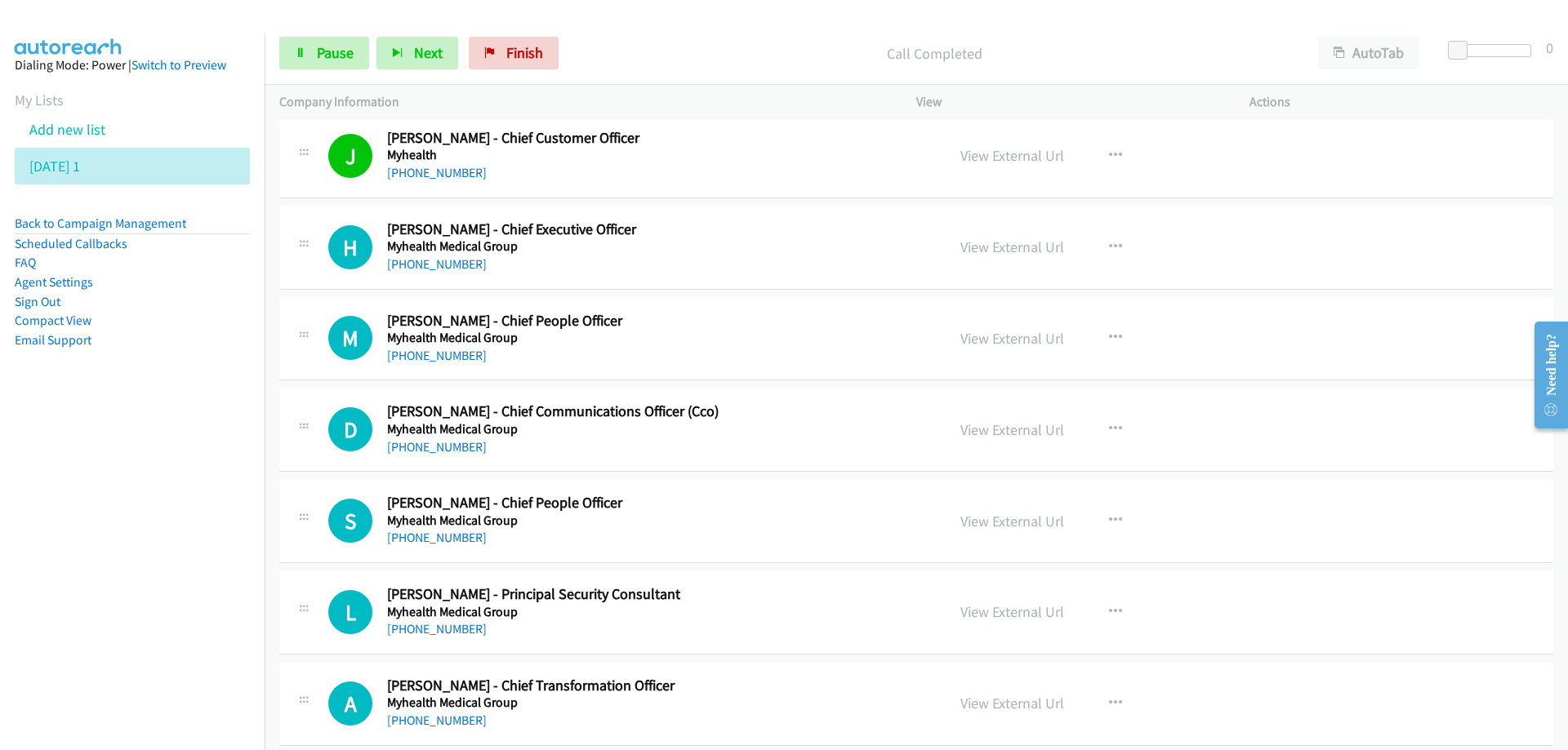
scroll to position [6203, 0]
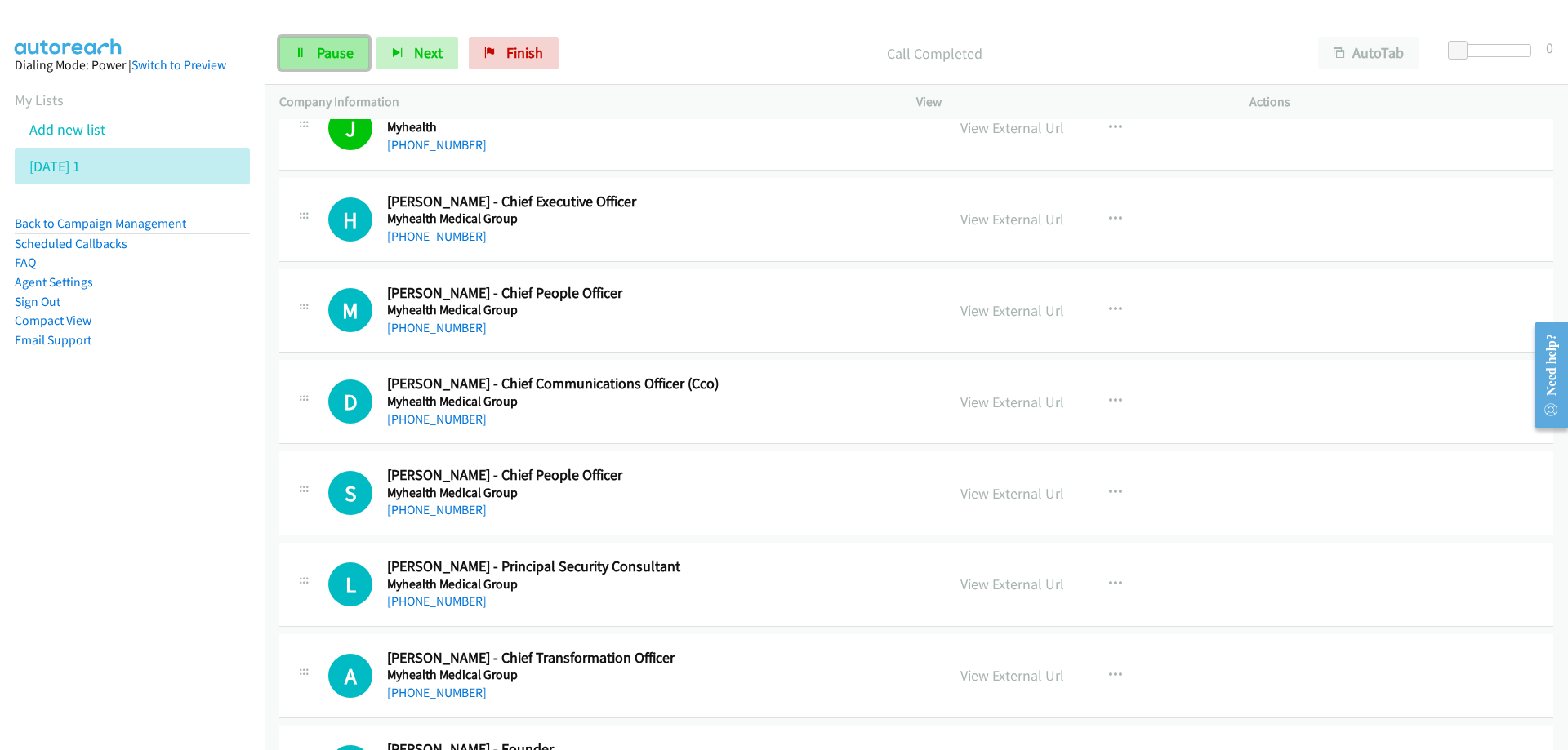
drag, startPoint x: 334, startPoint y: 53, endPoint x: 350, endPoint y: 66, distance: 20.6
click at [334, 53] on span "Pause" at bounding box center [335, 52] width 37 height 19
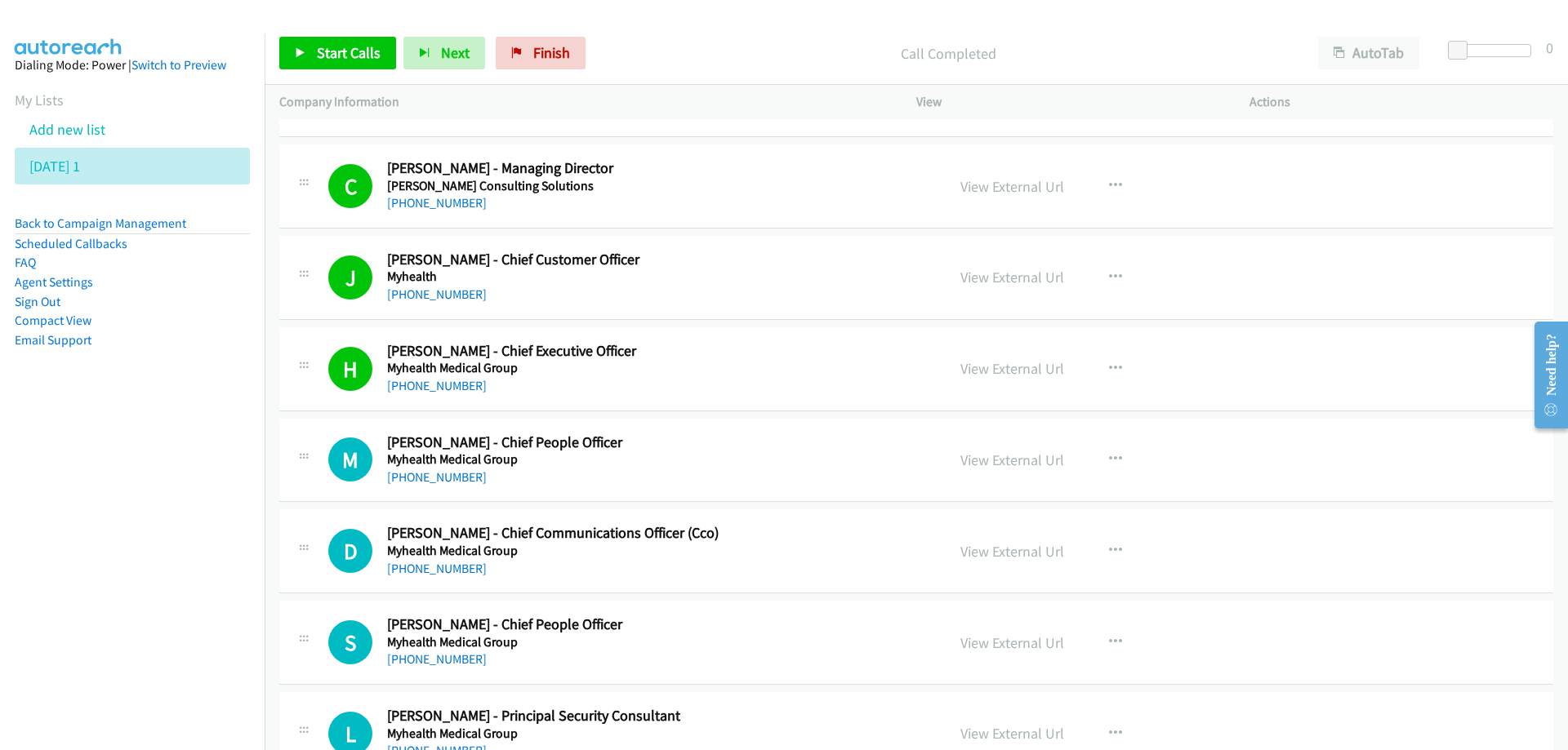
scroll to position [6041, 0]
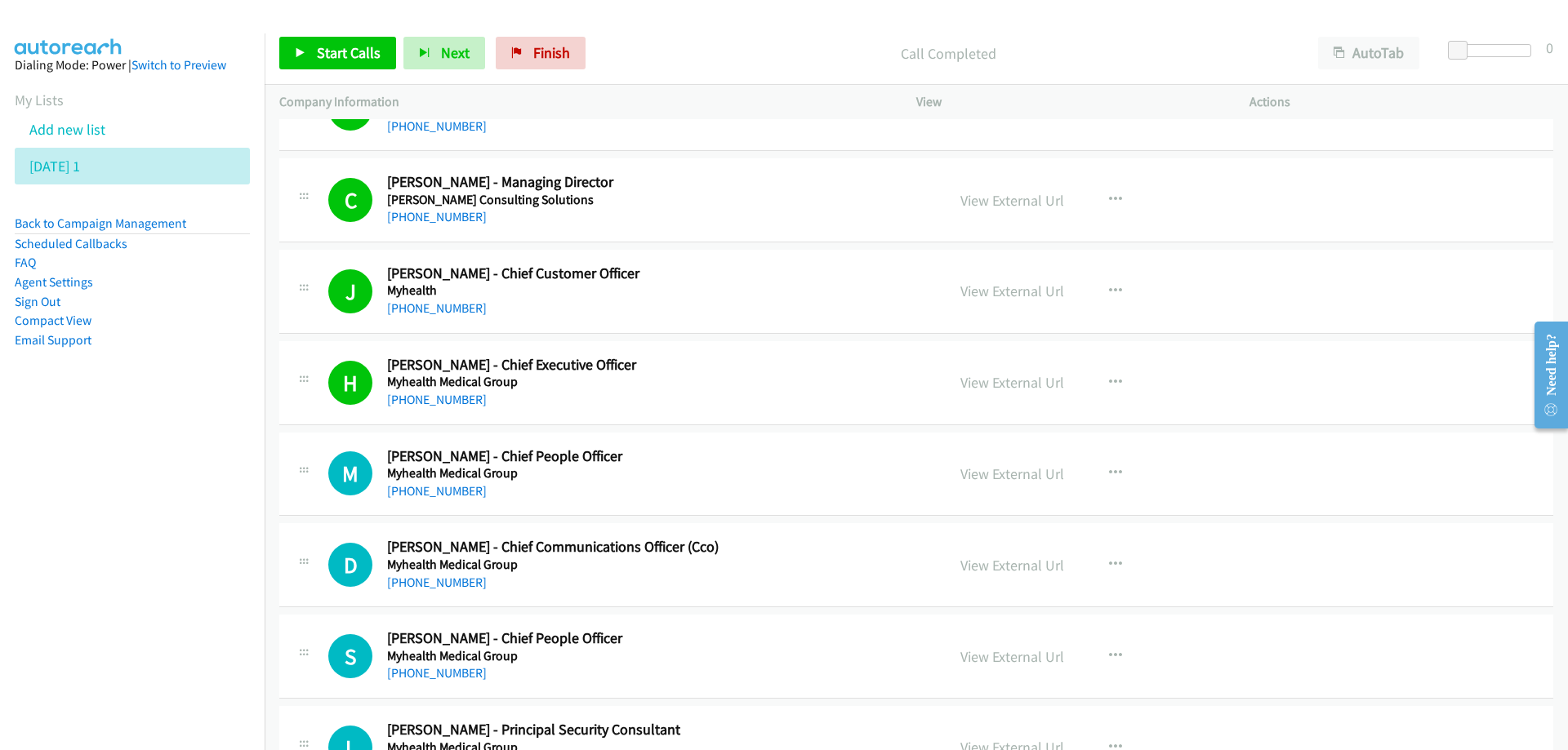
click at [801, 299] on div "[PHONE_NUMBER]" at bounding box center [656, 309] width 538 height 19
click at [983, 294] on link "View External Url" at bounding box center [1011, 290] width 104 height 19
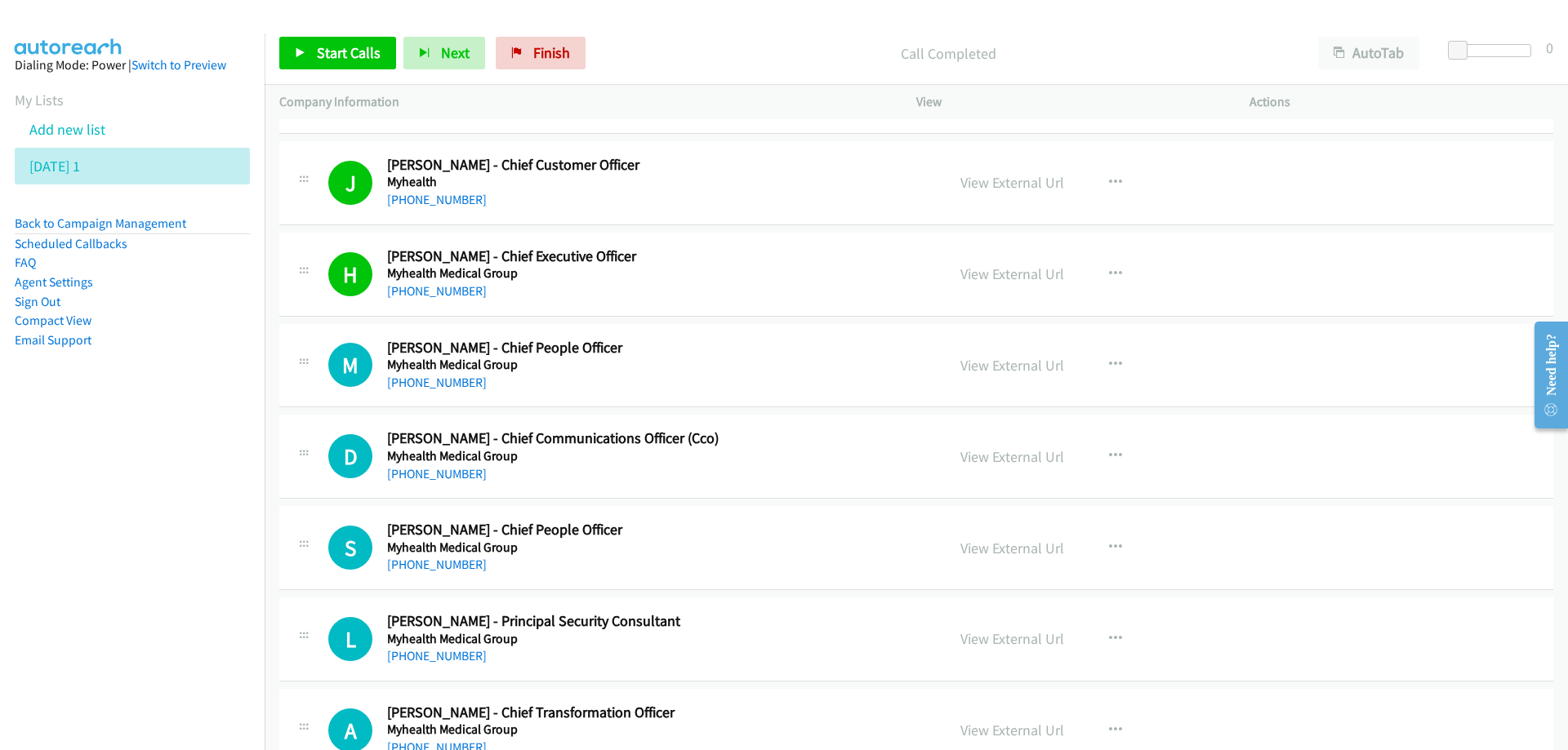
scroll to position [6203, 0]
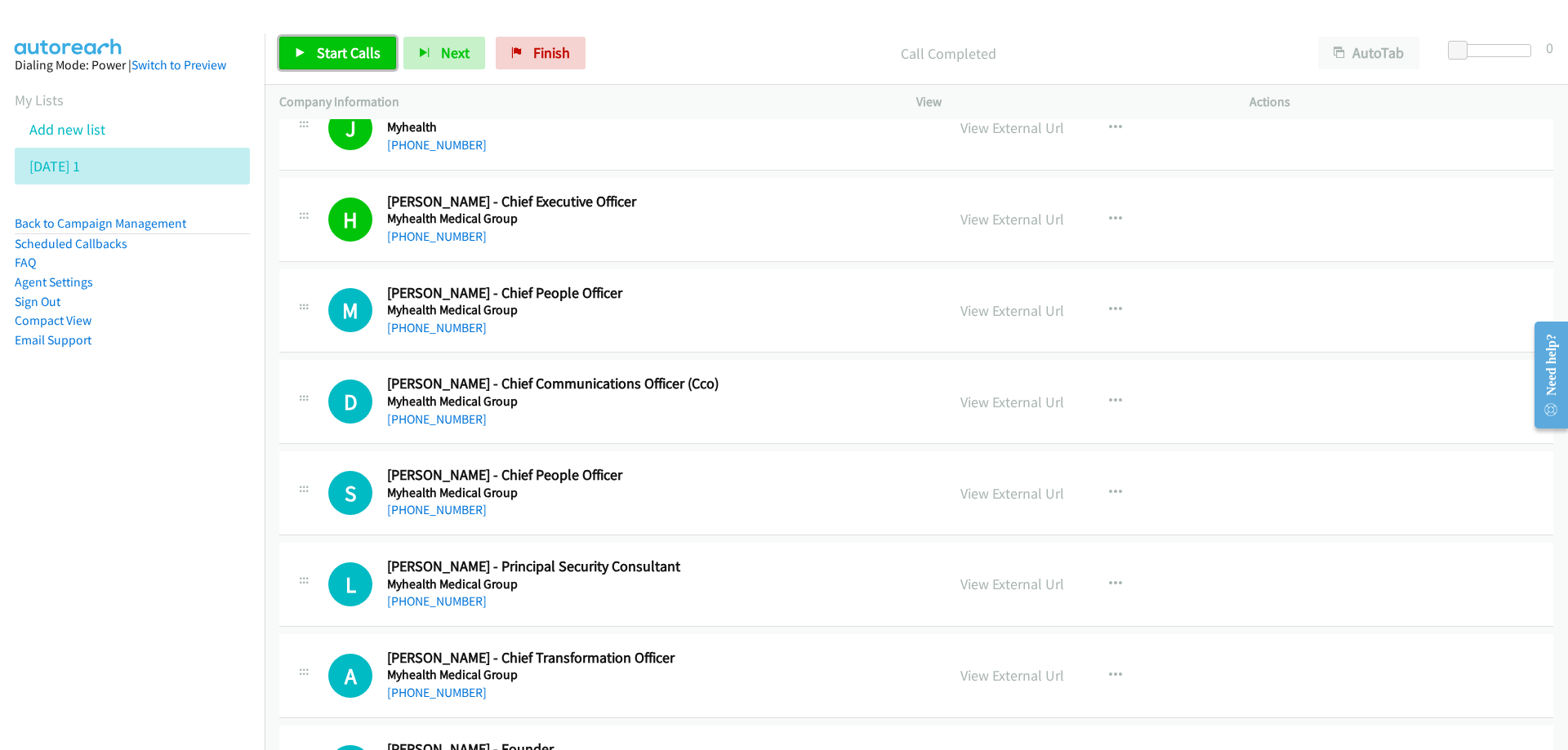
click at [327, 51] on span "Start Calls" at bounding box center [349, 52] width 64 height 19
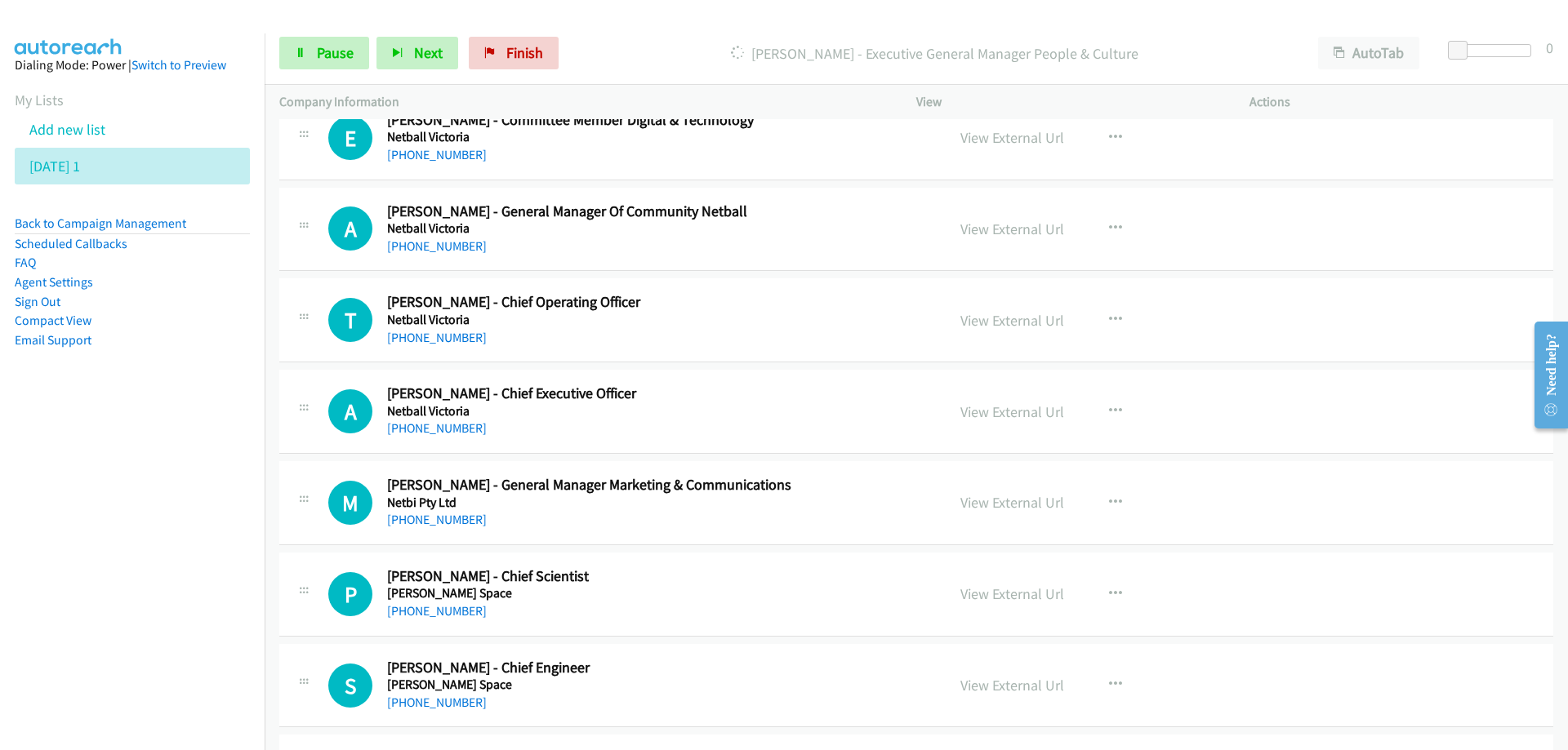
scroll to position [7755, 0]
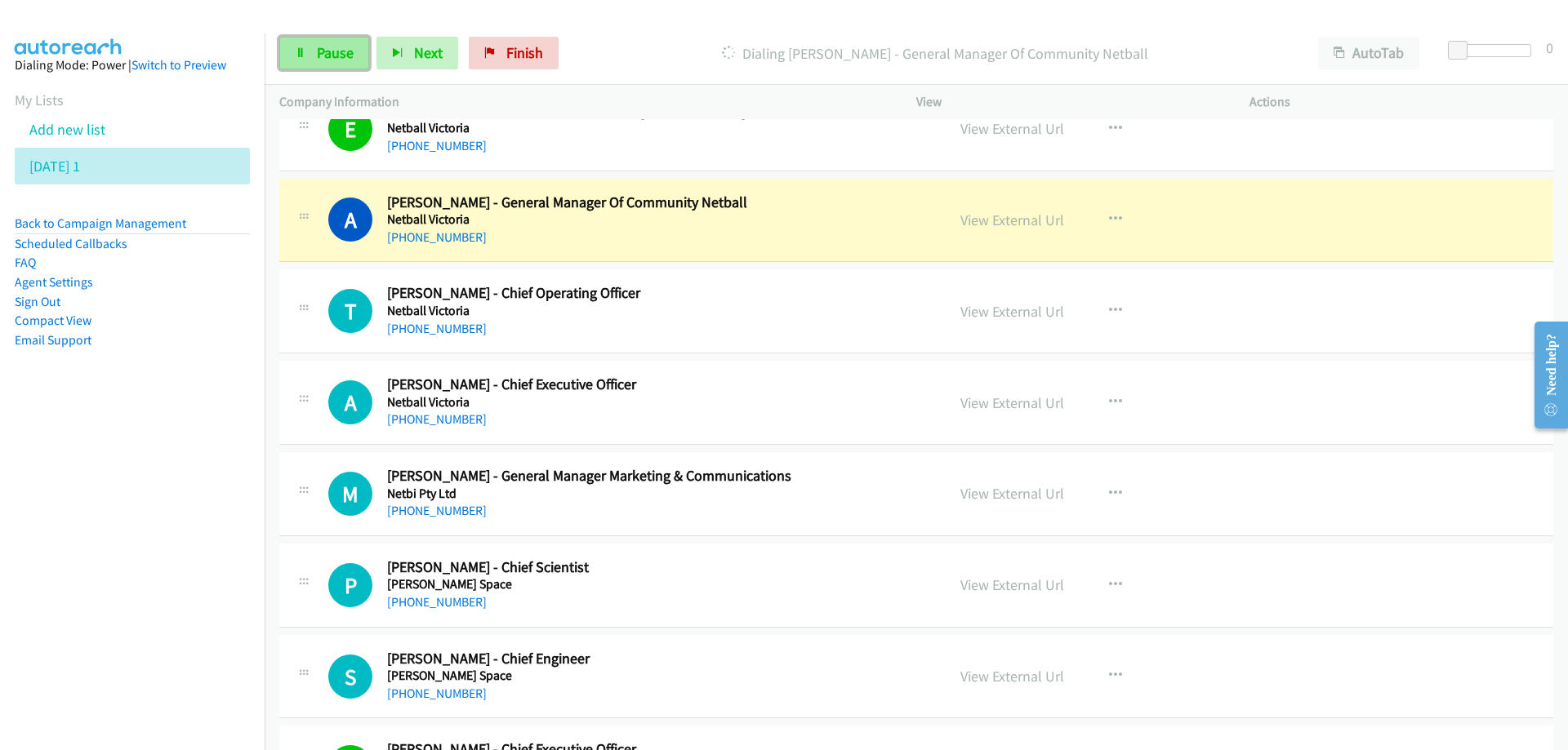
click at [321, 48] on span "Pause" at bounding box center [335, 52] width 37 height 19
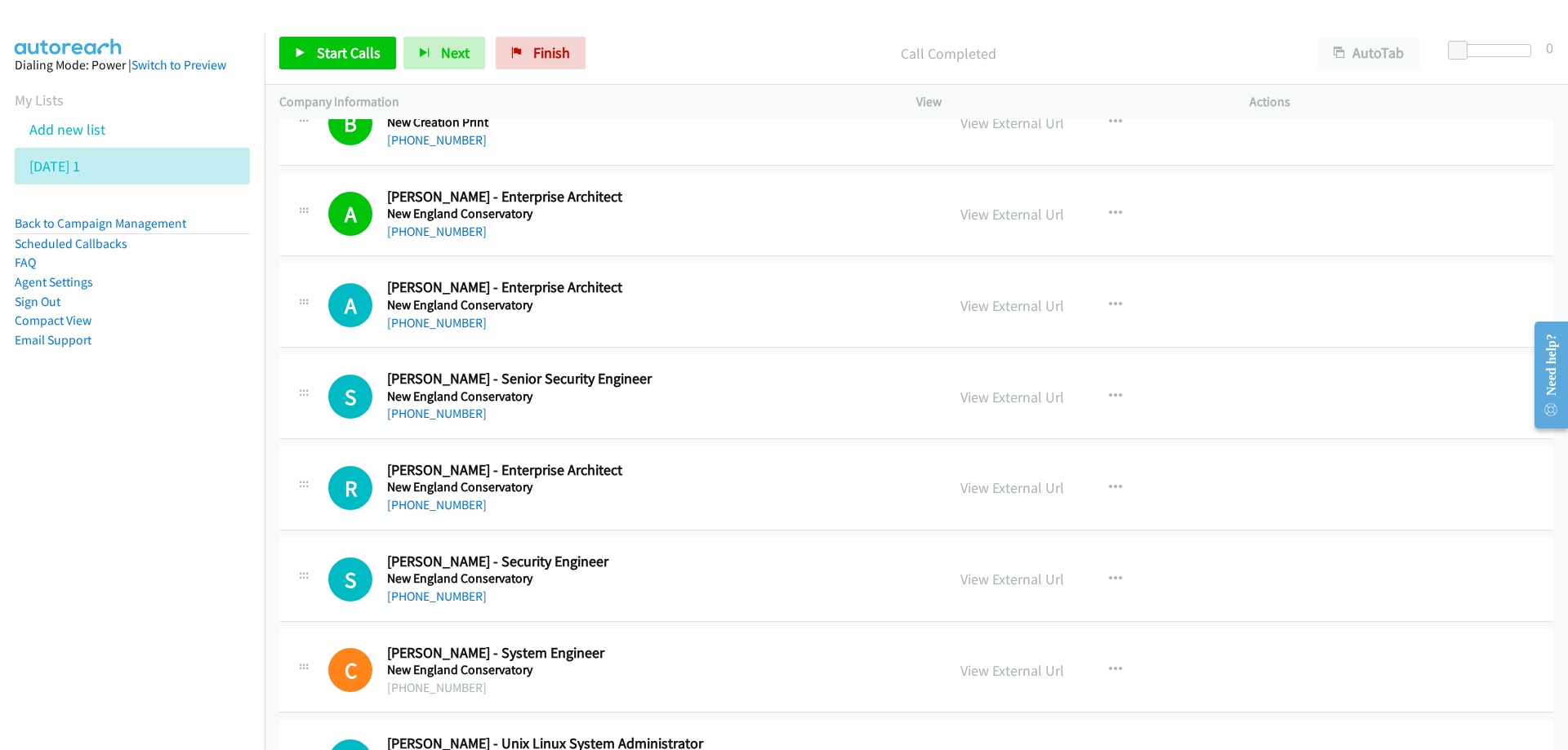
scroll to position [8734, 0]
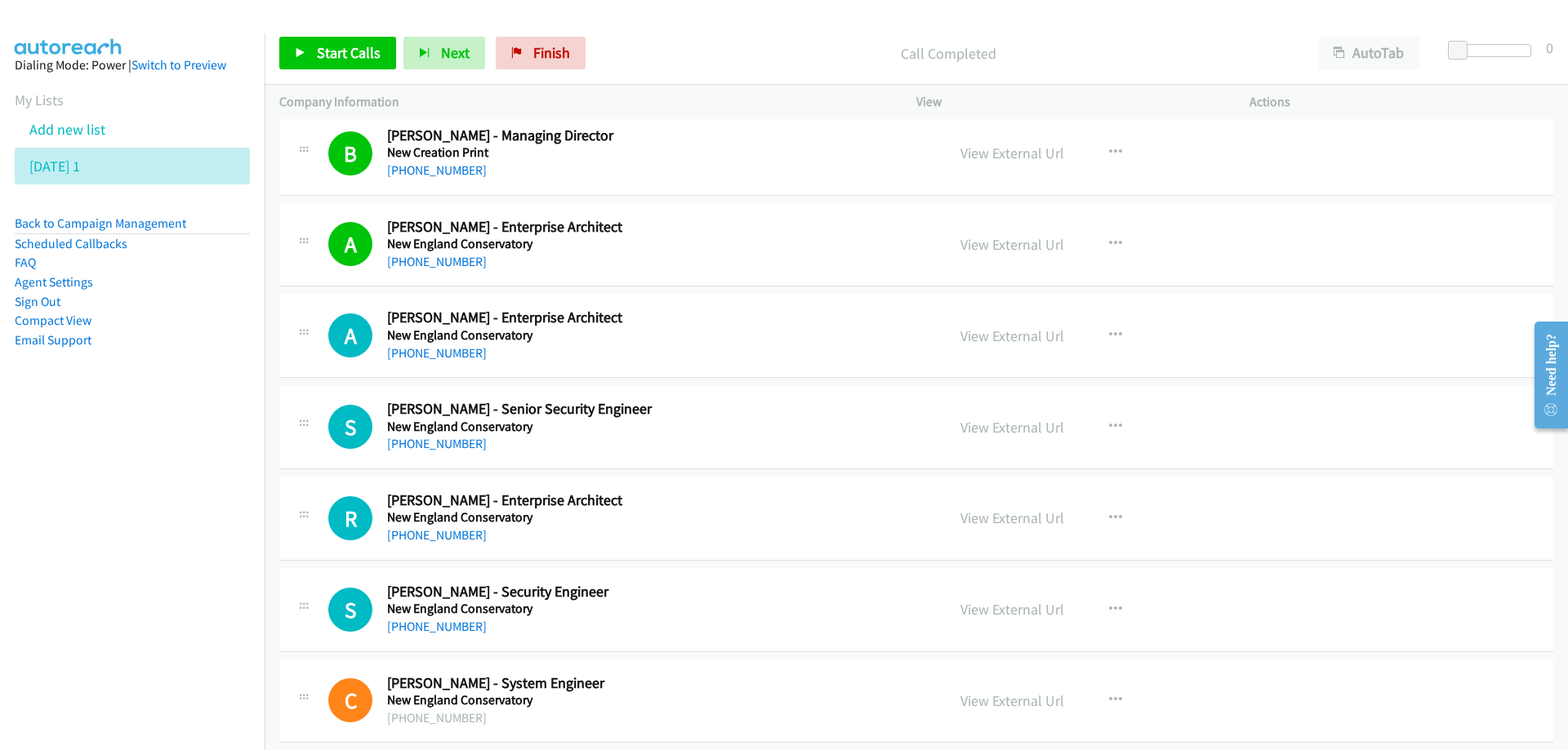
click at [585, 263] on div "[PHONE_NUMBER]" at bounding box center [656, 262] width 538 height 19
click at [1111, 244] on icon "button" at bounding box center [1115, 244] width 13 height 13
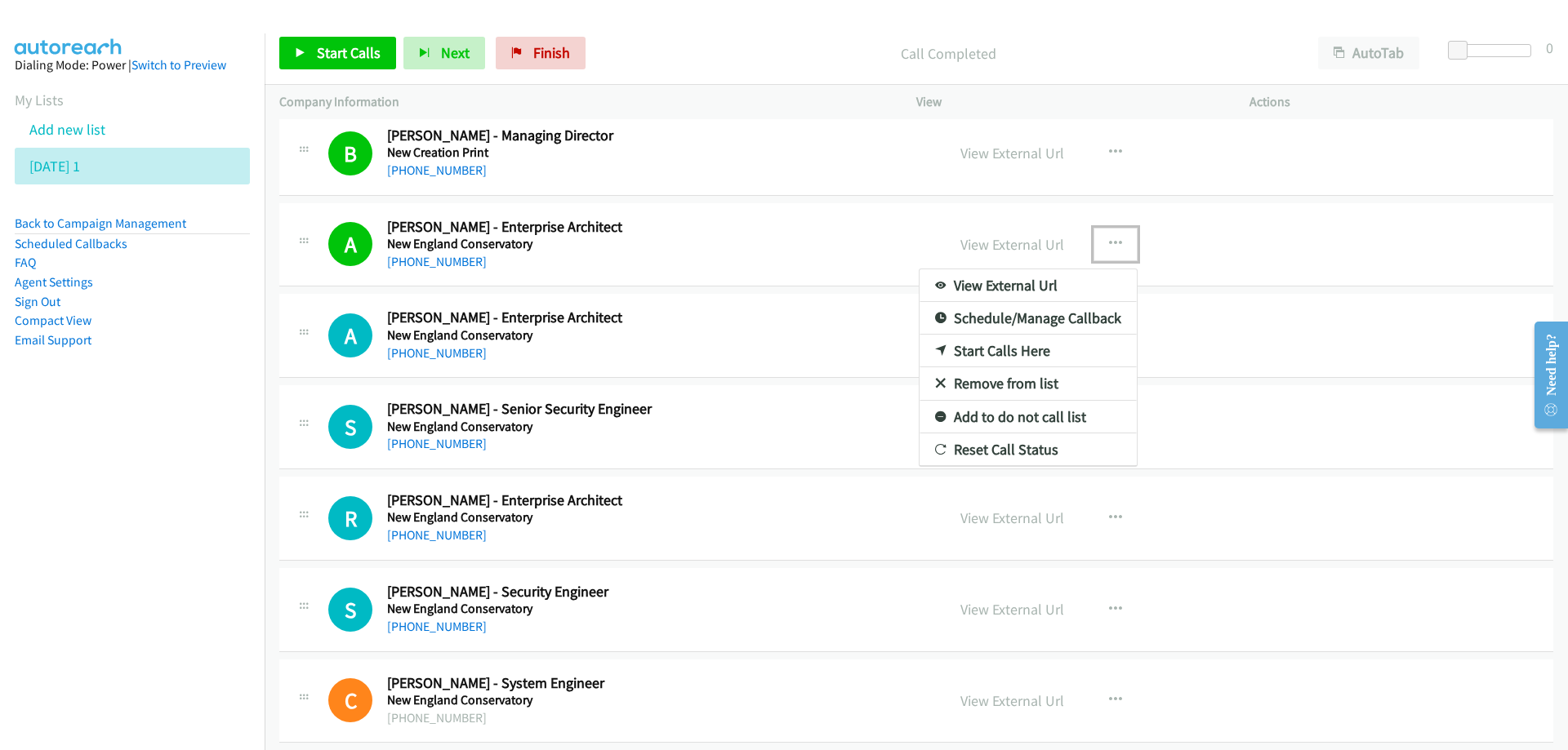
click at [988, 349] on link "Start Calls Here" at bounding box center [1027, 350] width 217 height 33
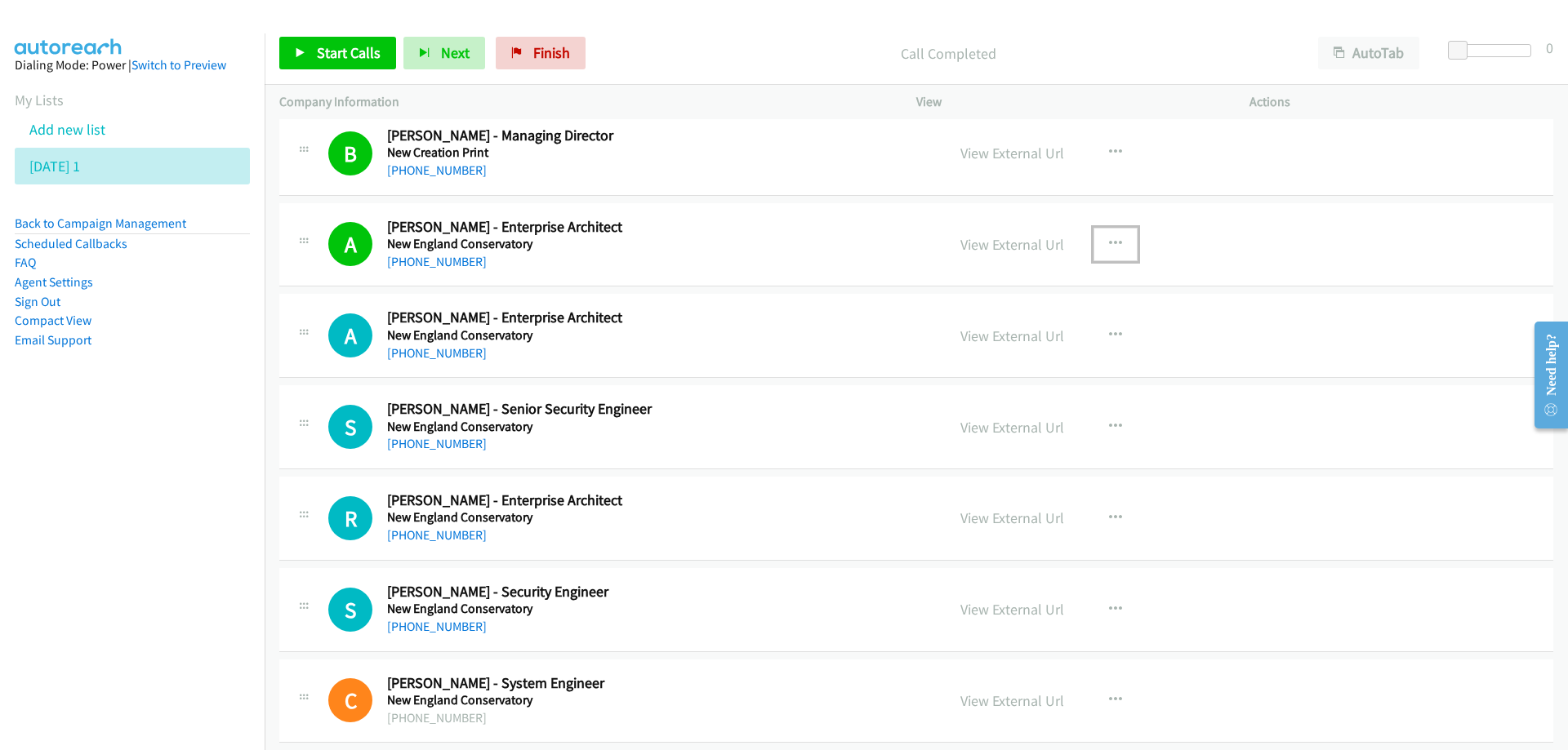
click at [1108, 233] on button "button" at bounding box center [1116, 243] width 44 height 33
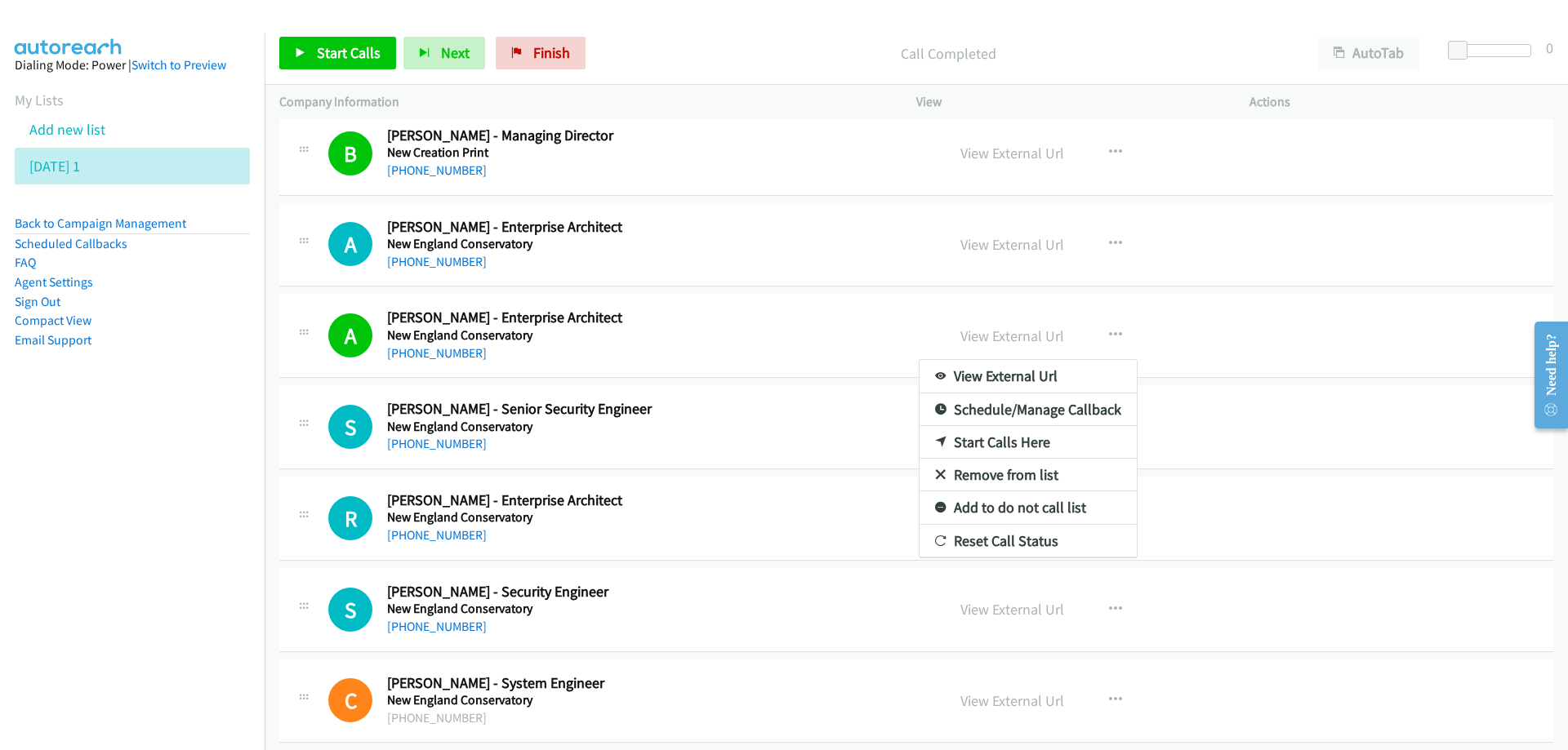
drag, startPoint x: 655, startPoint y: 330, endPoint x: 322, endPoint y: 27, distance: 450.2
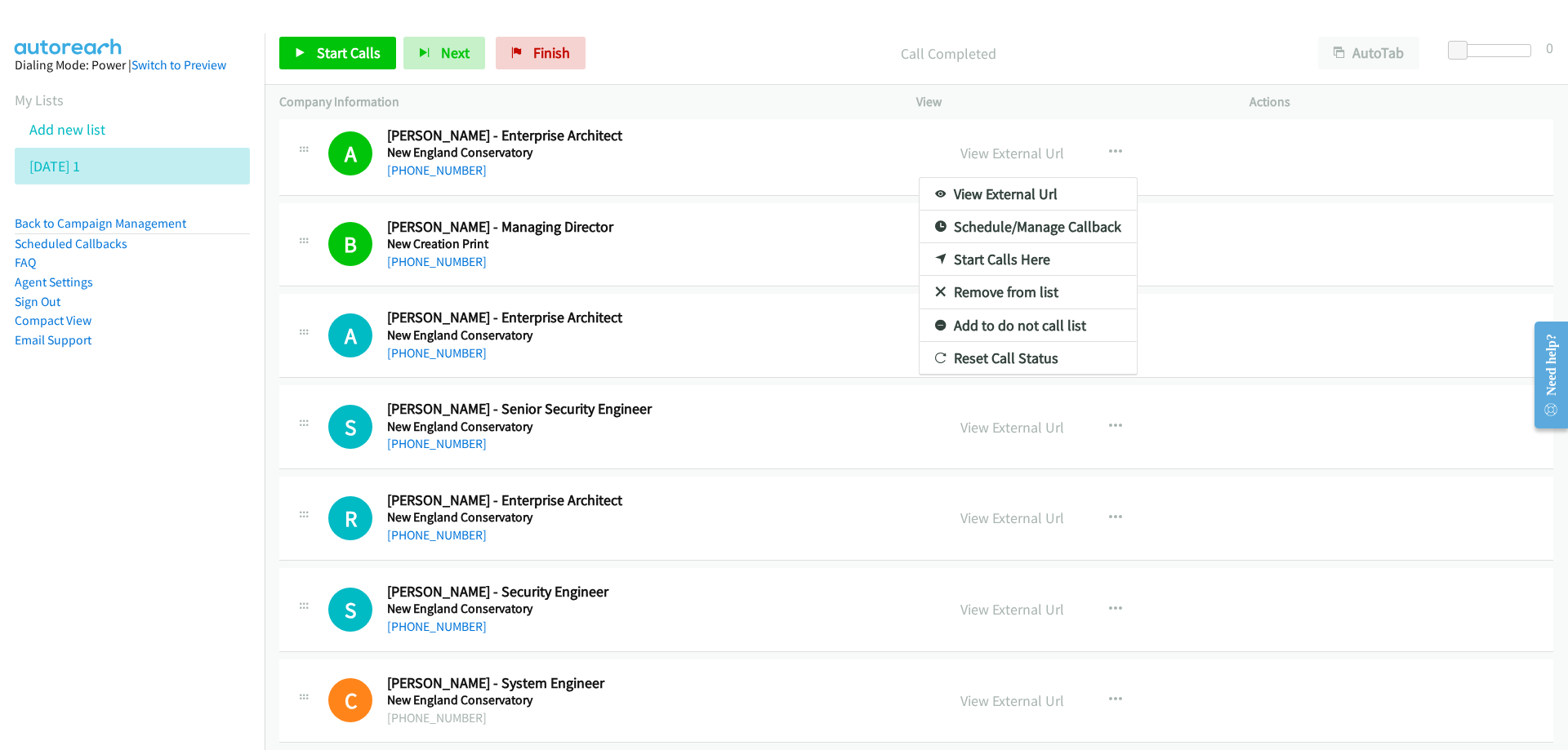
scroll to position [8685, 0]
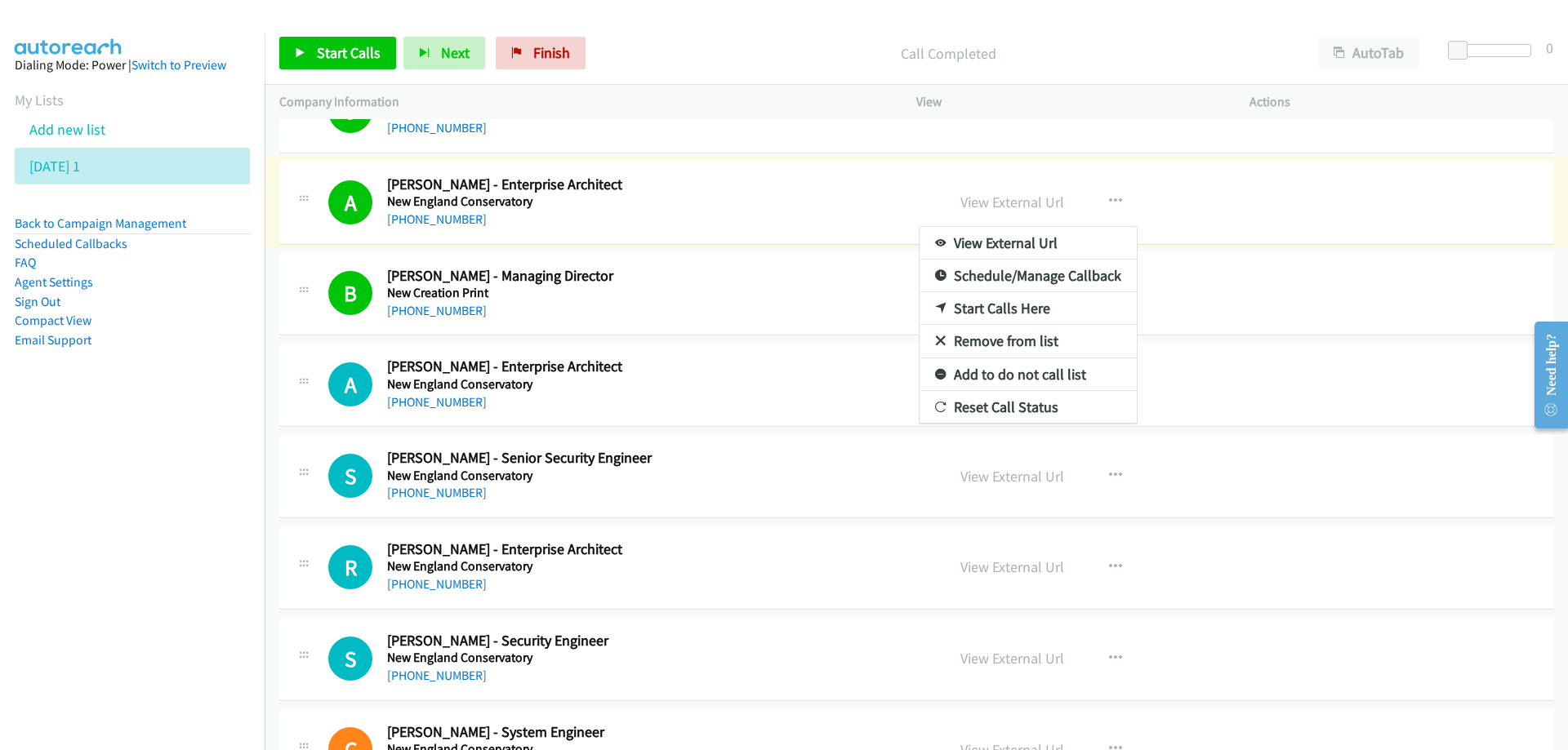
click at [332, 53] on div at bounding box center [784, 375] width 1568 height 750
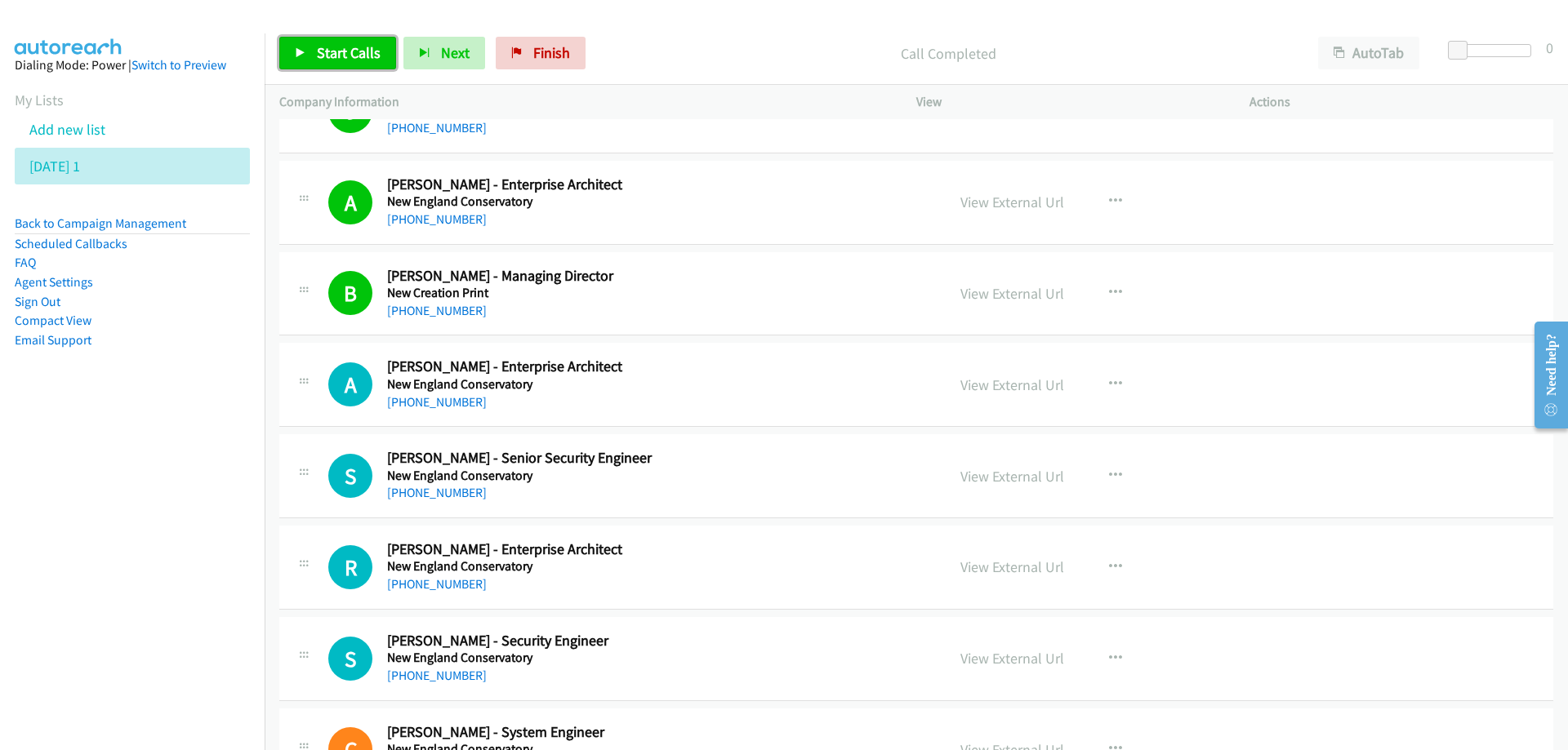
click at [332, 53] on span "Start Calls" at bounding box center [349, 52] width 64 height 19
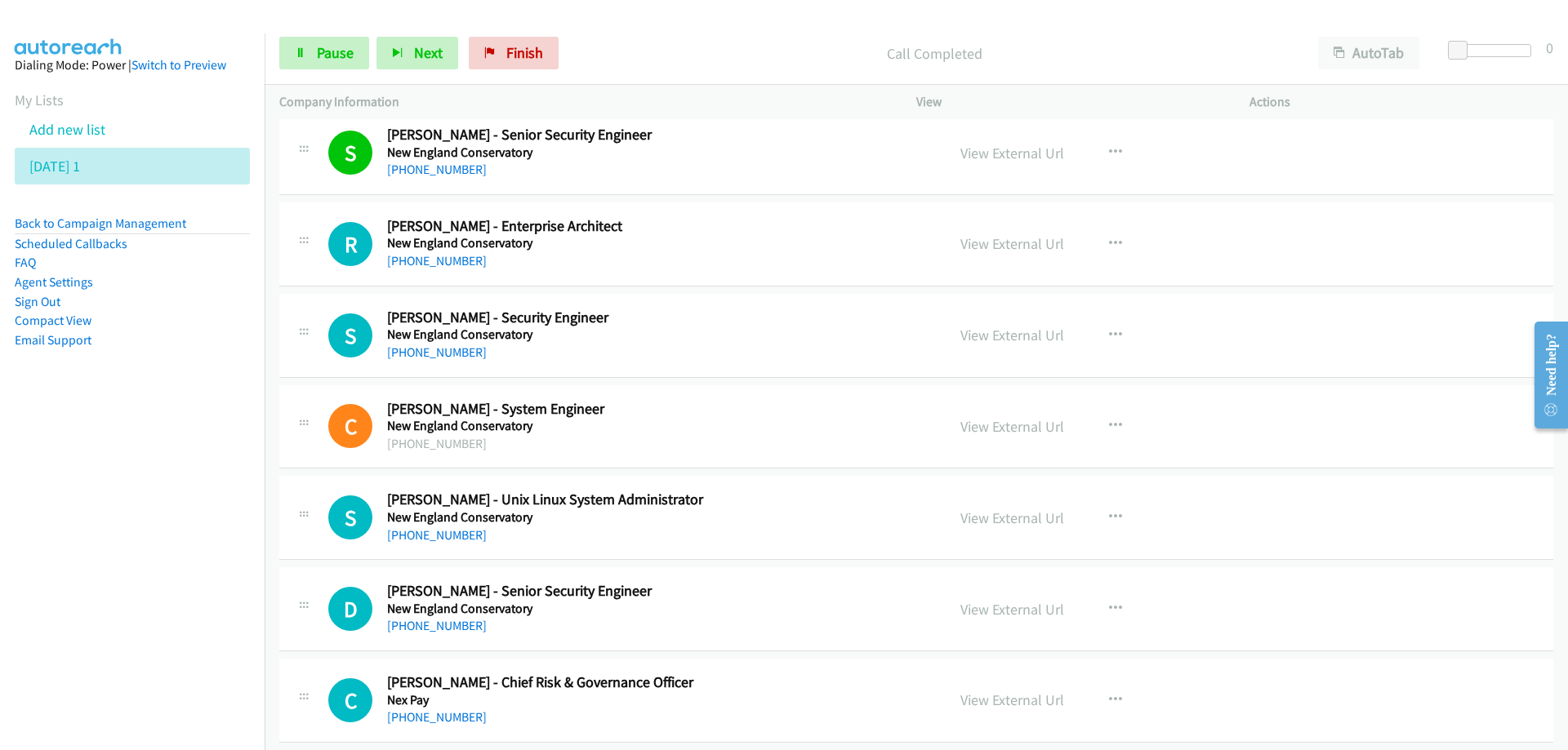
scroll to position [9011, 0]
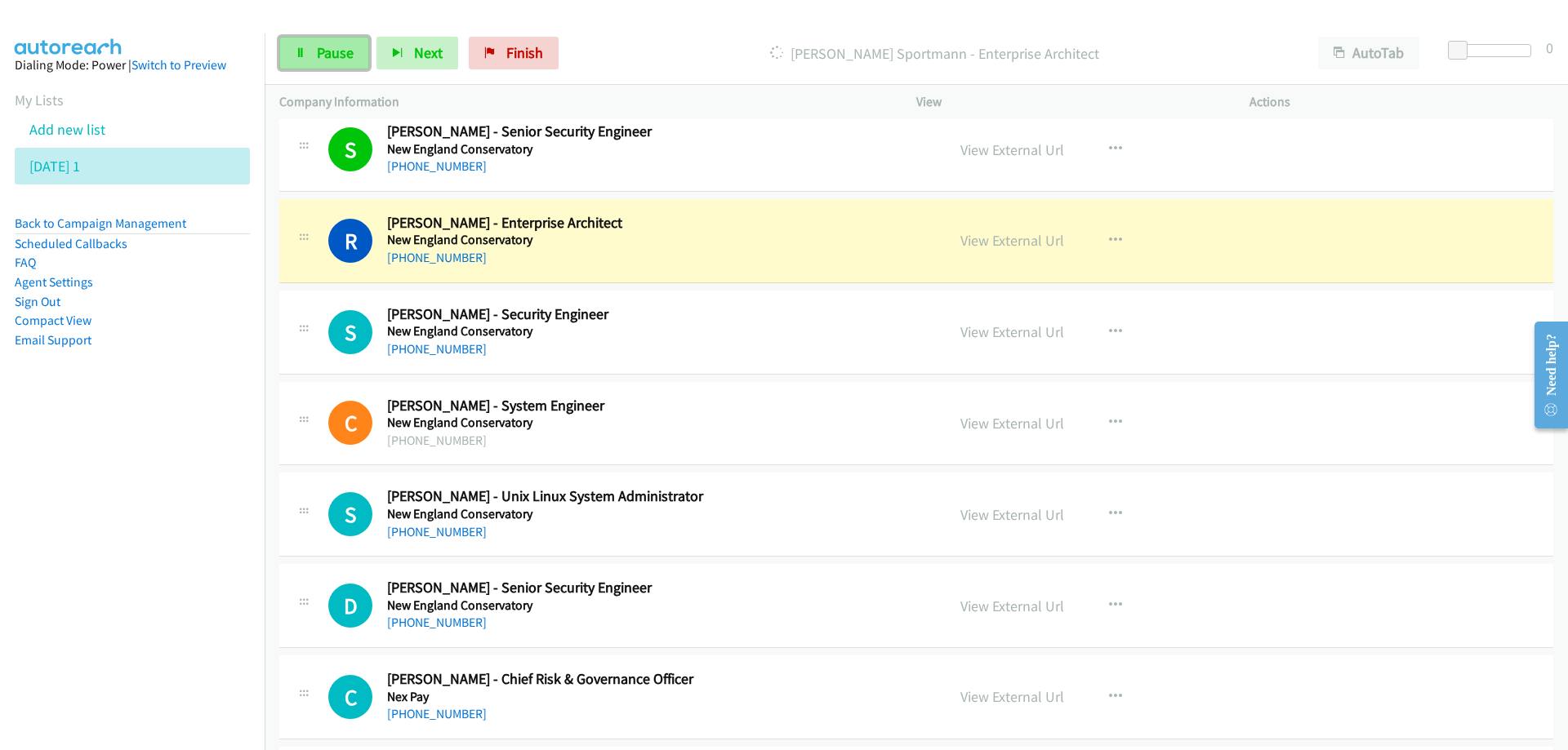
click at [318, 54] on span "Pause" at bounding box center [335, 52] width 37 height 19
click at [762, 242] on h5 "New England Conservatory" at bounding box center [656, 240] width 538 height 16
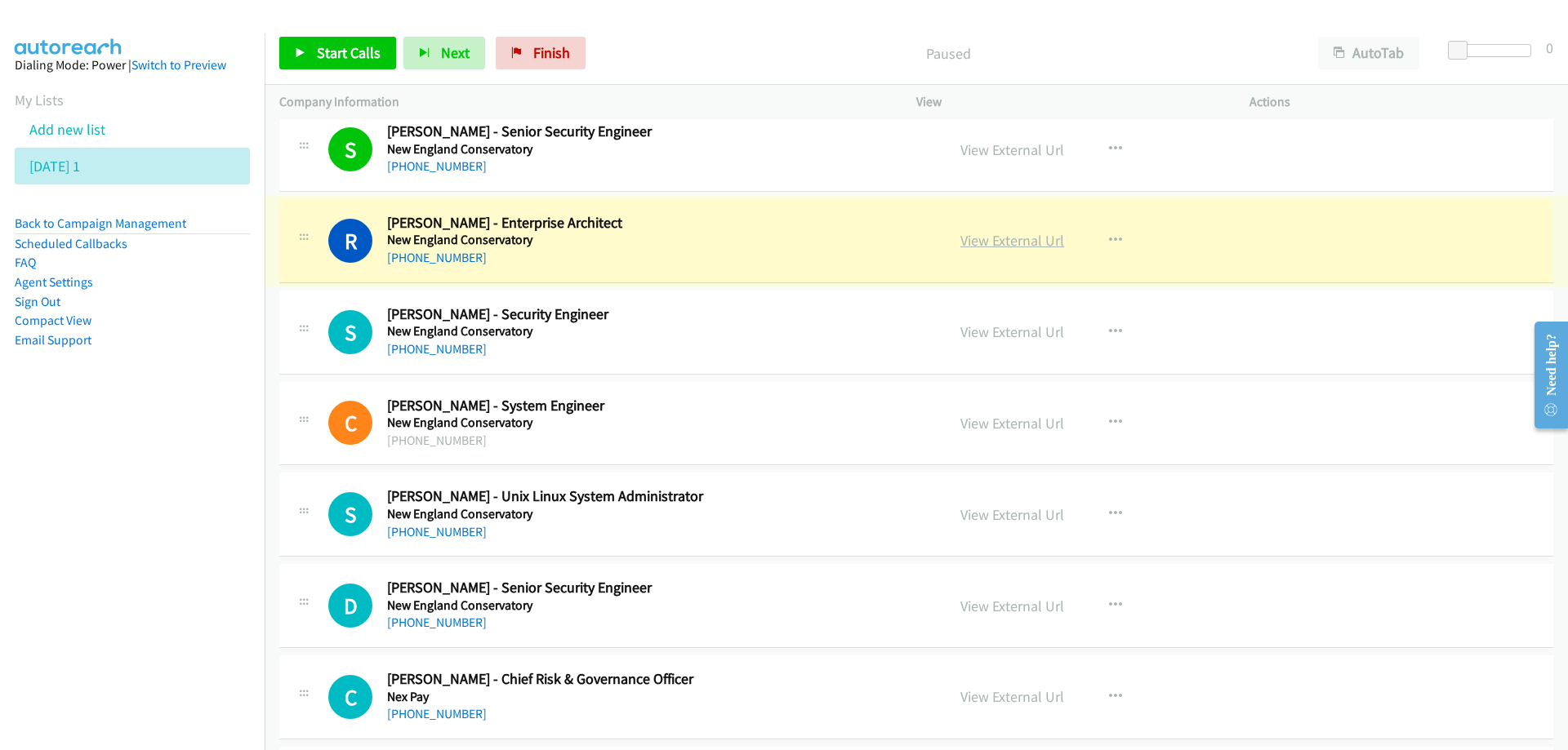
click at [993, 237] on link "View External Url" at bounding box center [1011, 240] width 104 height 19
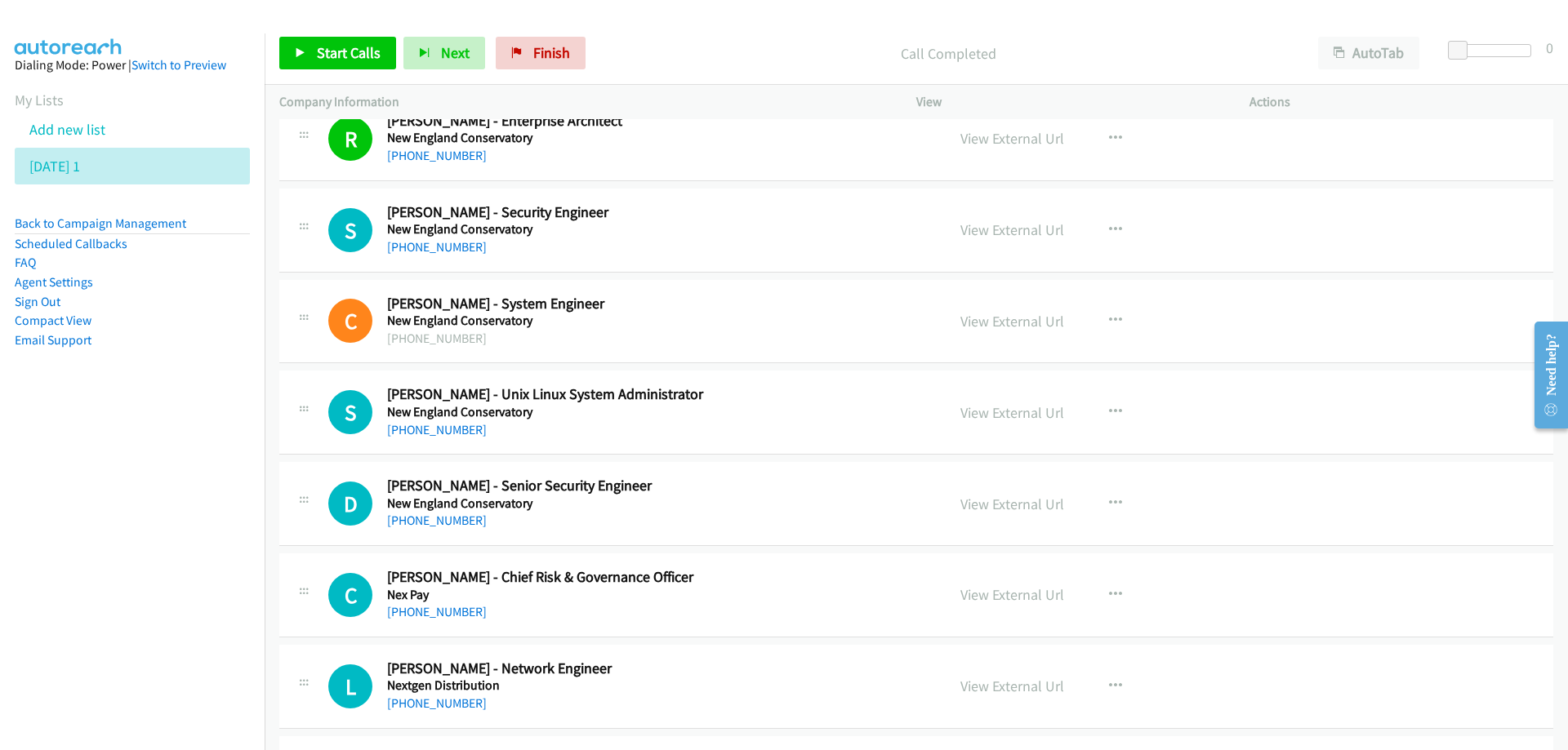
scroll to position [9175, 0]
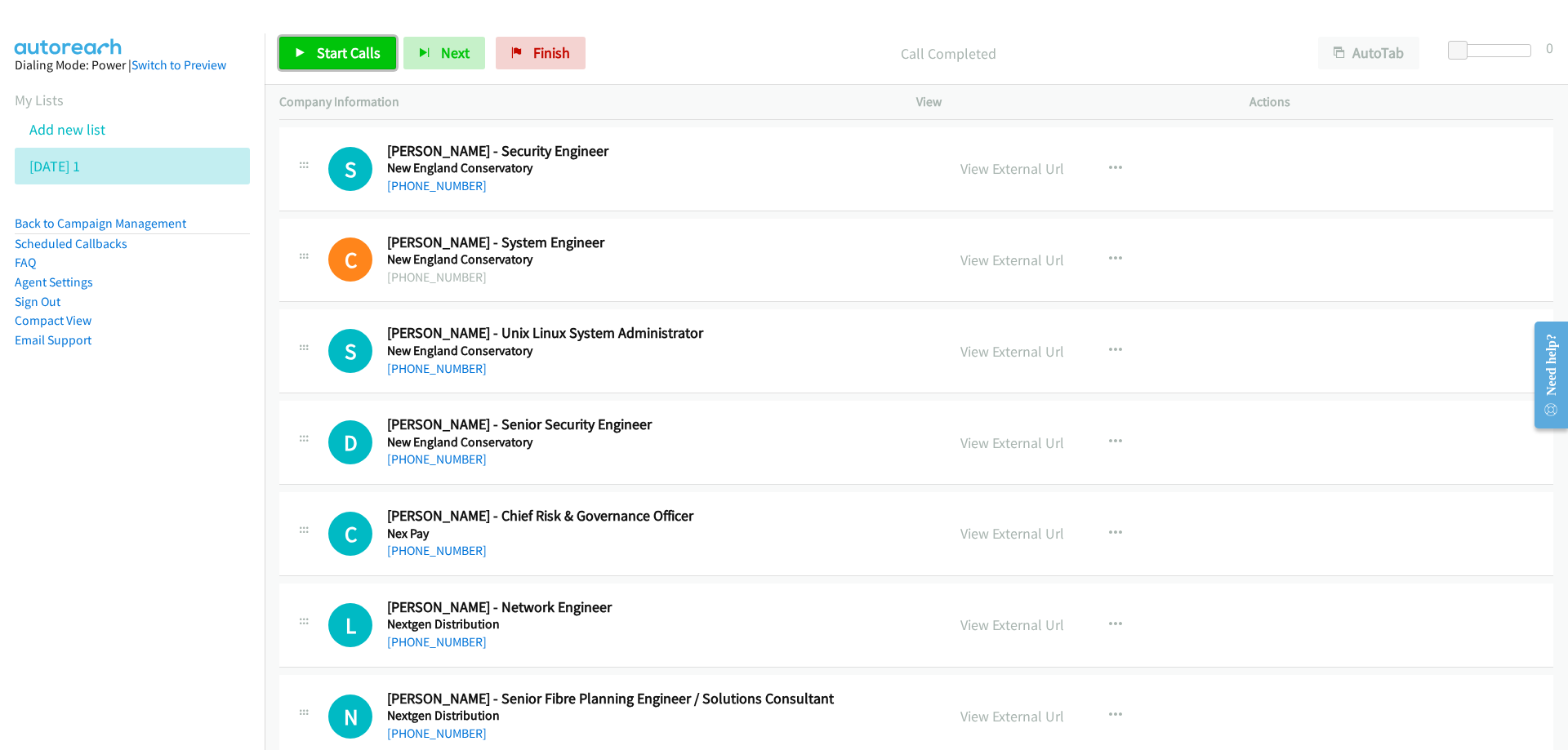
click at [342, 60] on span "Start Calls" at bounding box center [349, 52] width 64 height 19
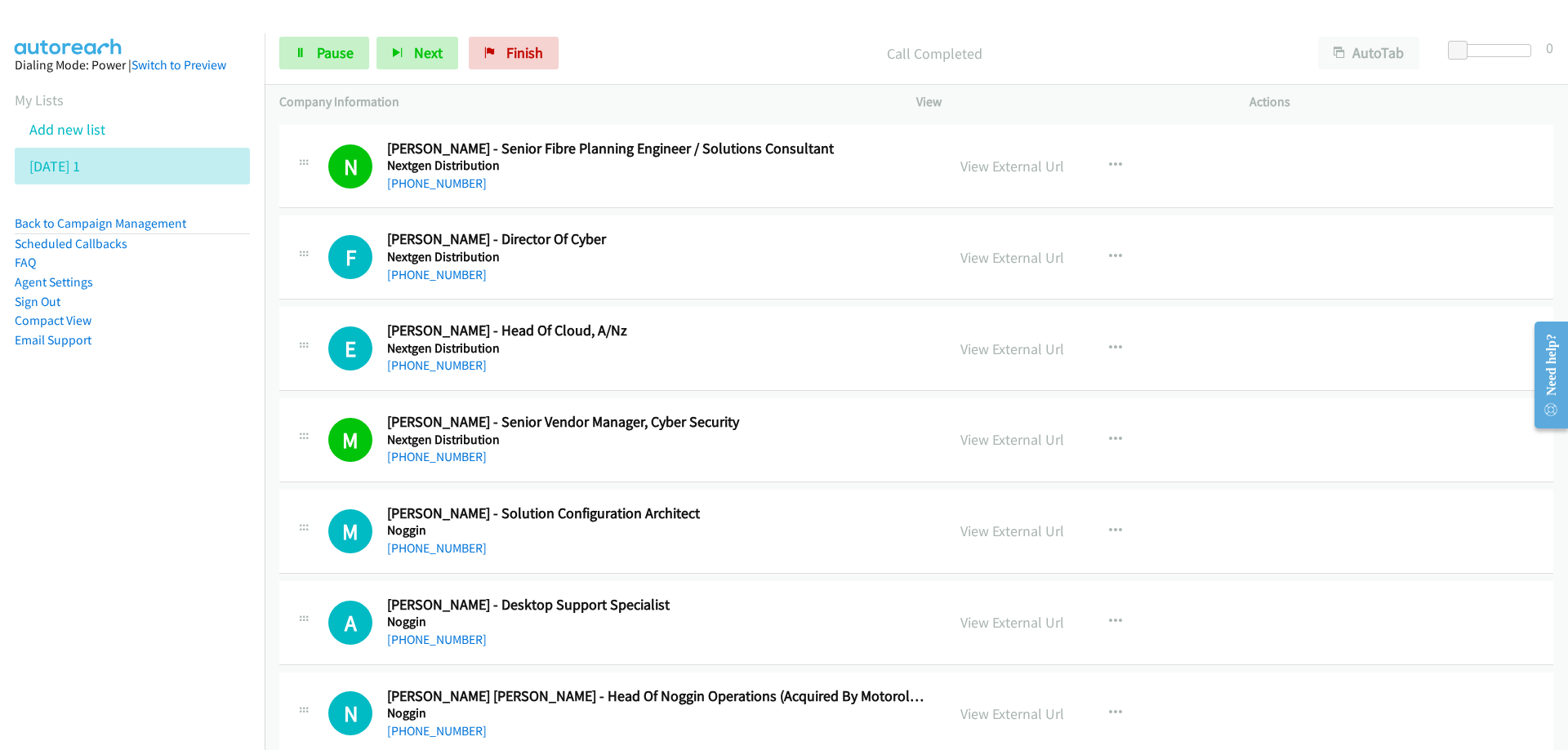
scroll to position [9746, 0]
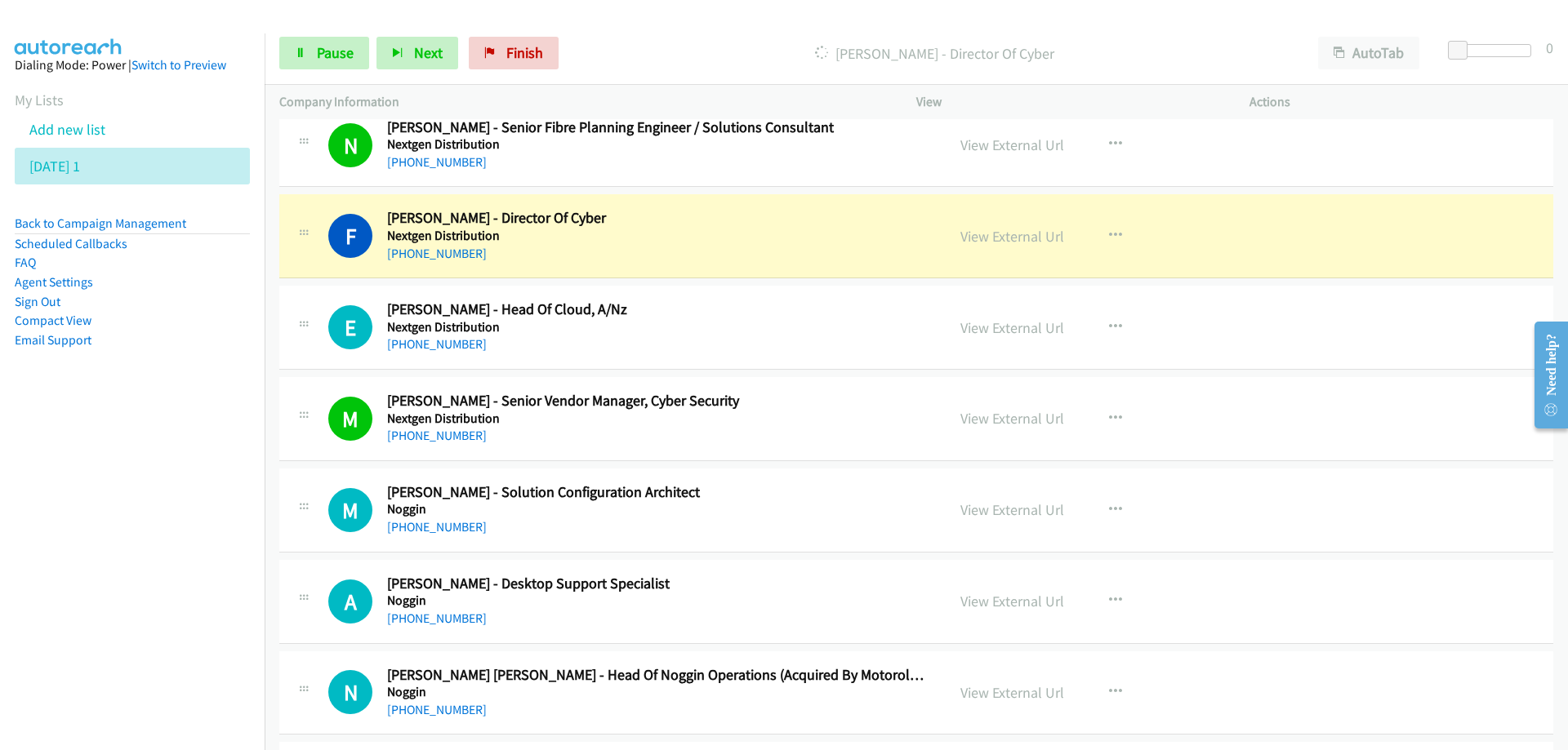
click at [696, 226] on h2 "[PERSON_NAME] - Director Of Cyber" at bounding box center [656, 218] width 538 height 19
click at [346, 58] on span "Pause" at bounding box center [335, 52] width 37 height 19
drag, startPoint x: 708, startPoint y: 225, endPoint x: 873, endPoint y: 245, distance: 166.2
click at [987, 238] on link "View External Url" at bounding box center [1011, 236] width 104 height 19
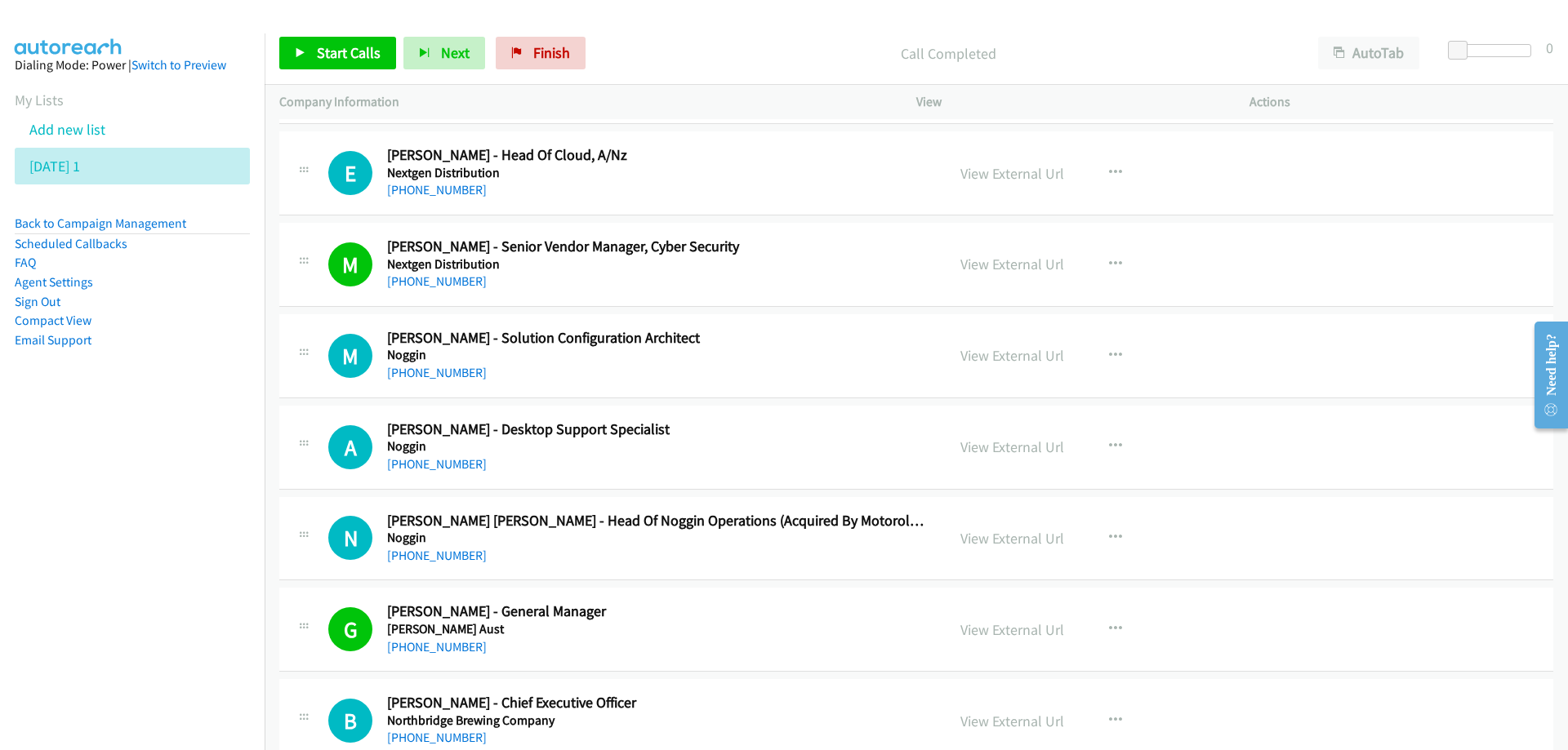
scroll to position [9909, 0]
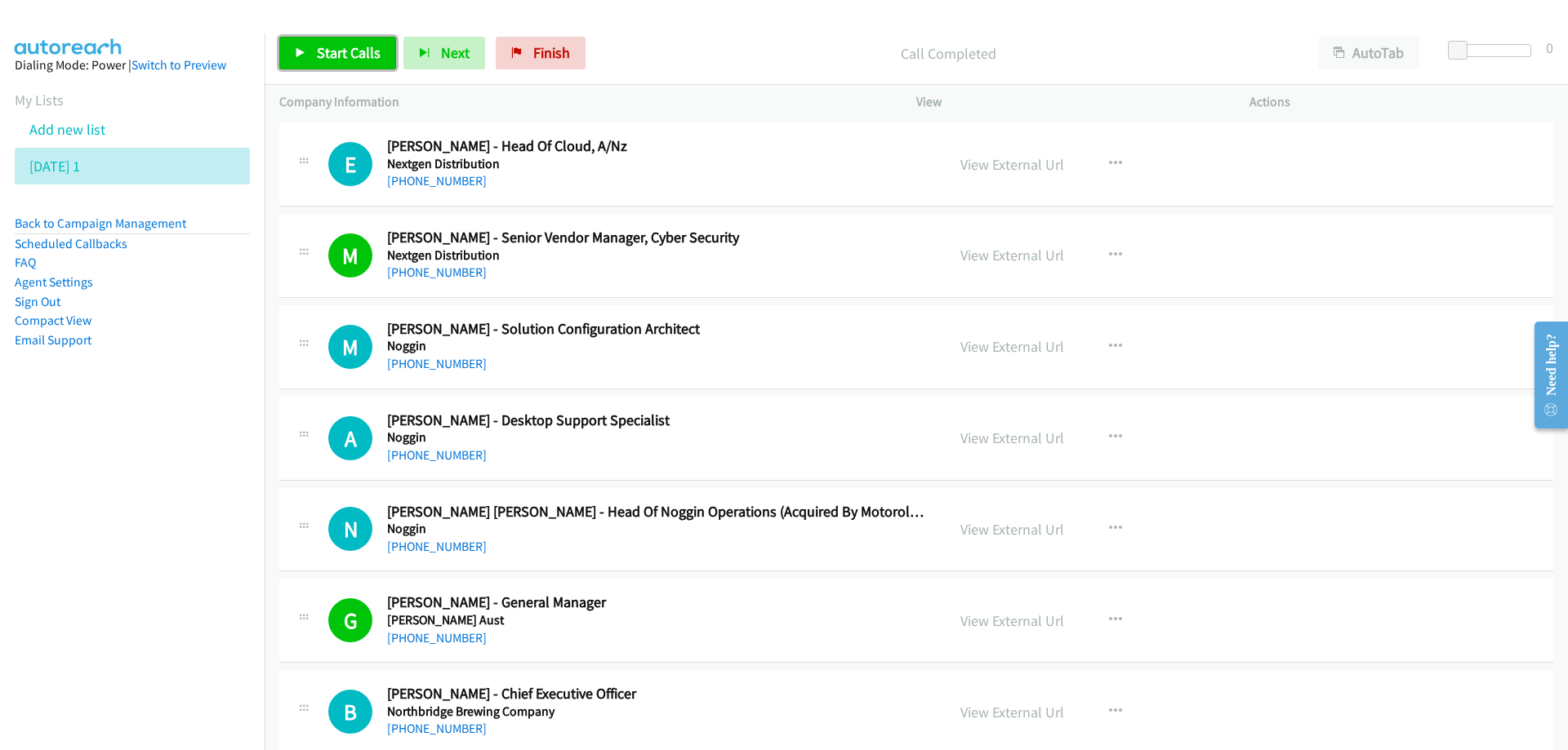
click at [354, 40] on link "Start Calls" at bounding box center [338, 53] width 117 height 33
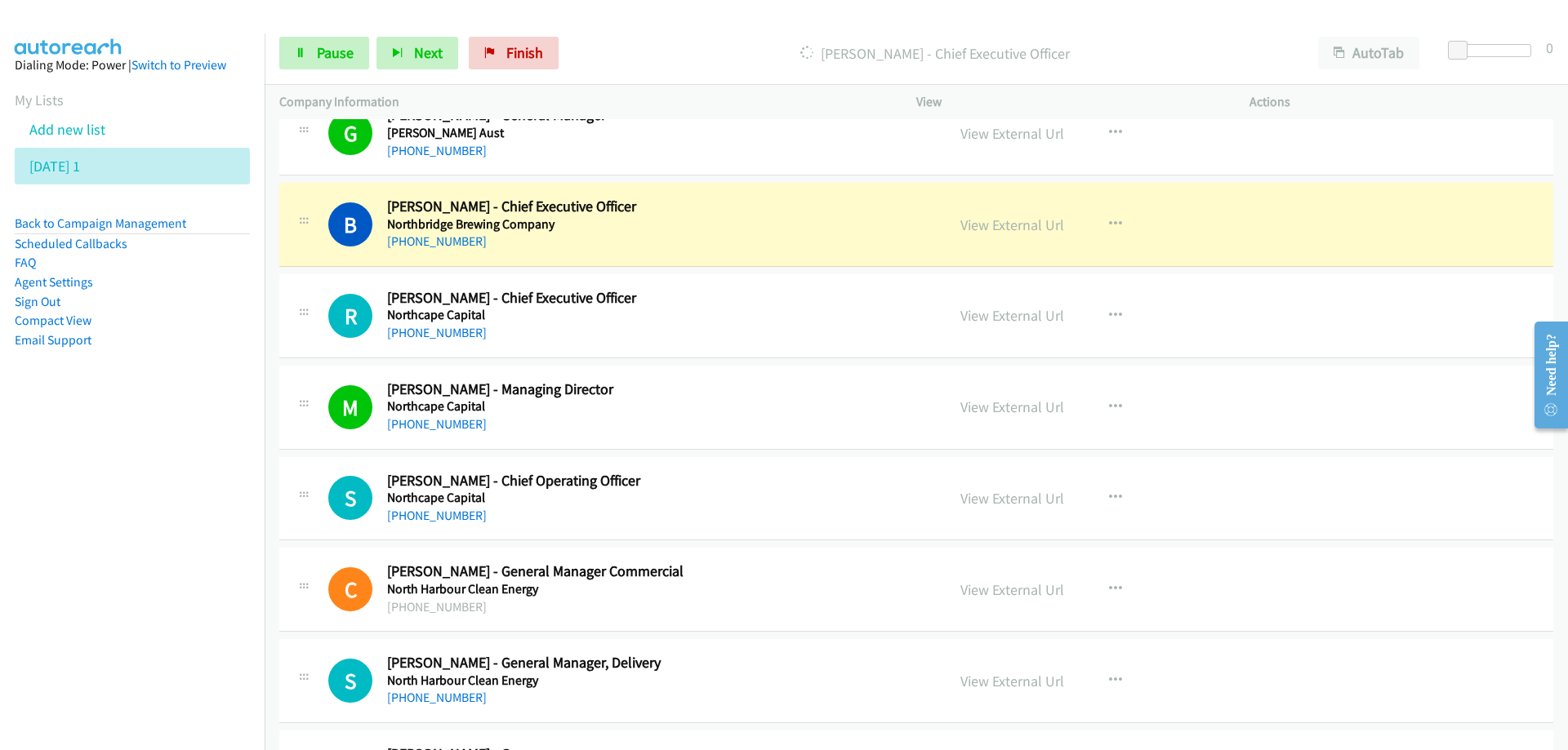
scroll to position [10399, 0]
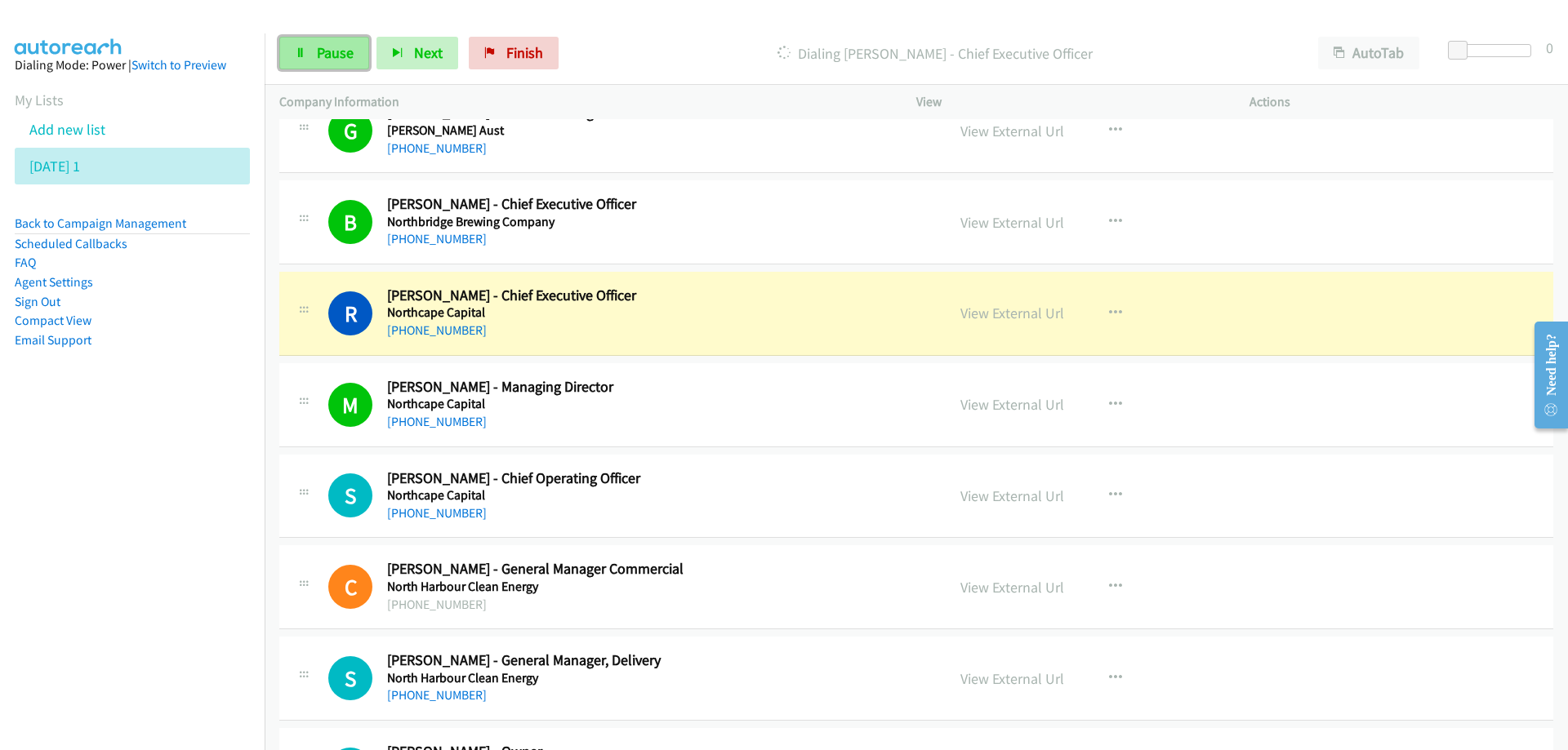
click at [345, 57] on span "Pause" at bounding box center [335, 52] width 37 height 19
click at [747, 306] on h5 "Northcape Capital" at bounding box center [656, 312] width 538 height 16
click at [972, 306] on link "View External Url" at bounding box center [1011, 312] width 104 height 19
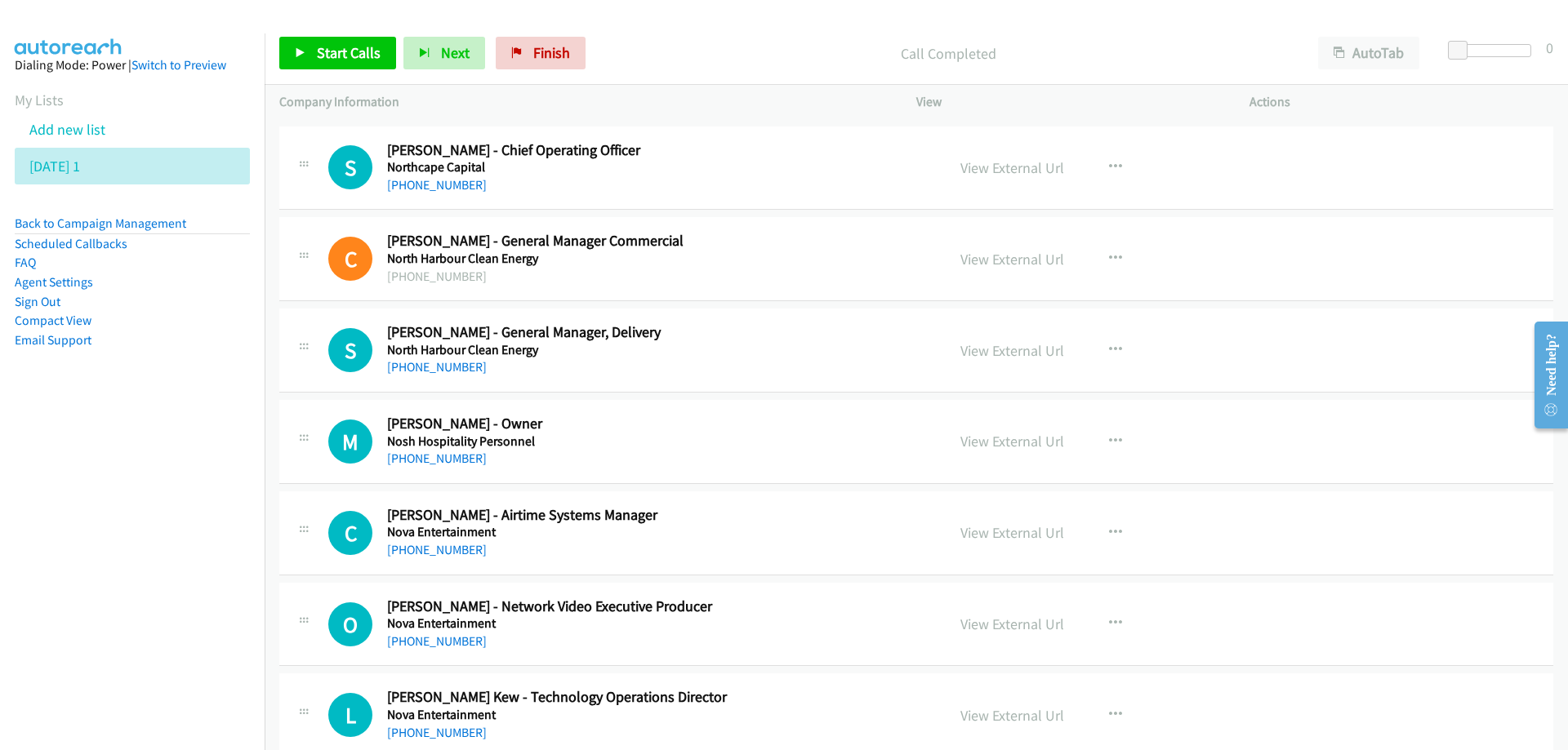
scroll to position [10807, 0]
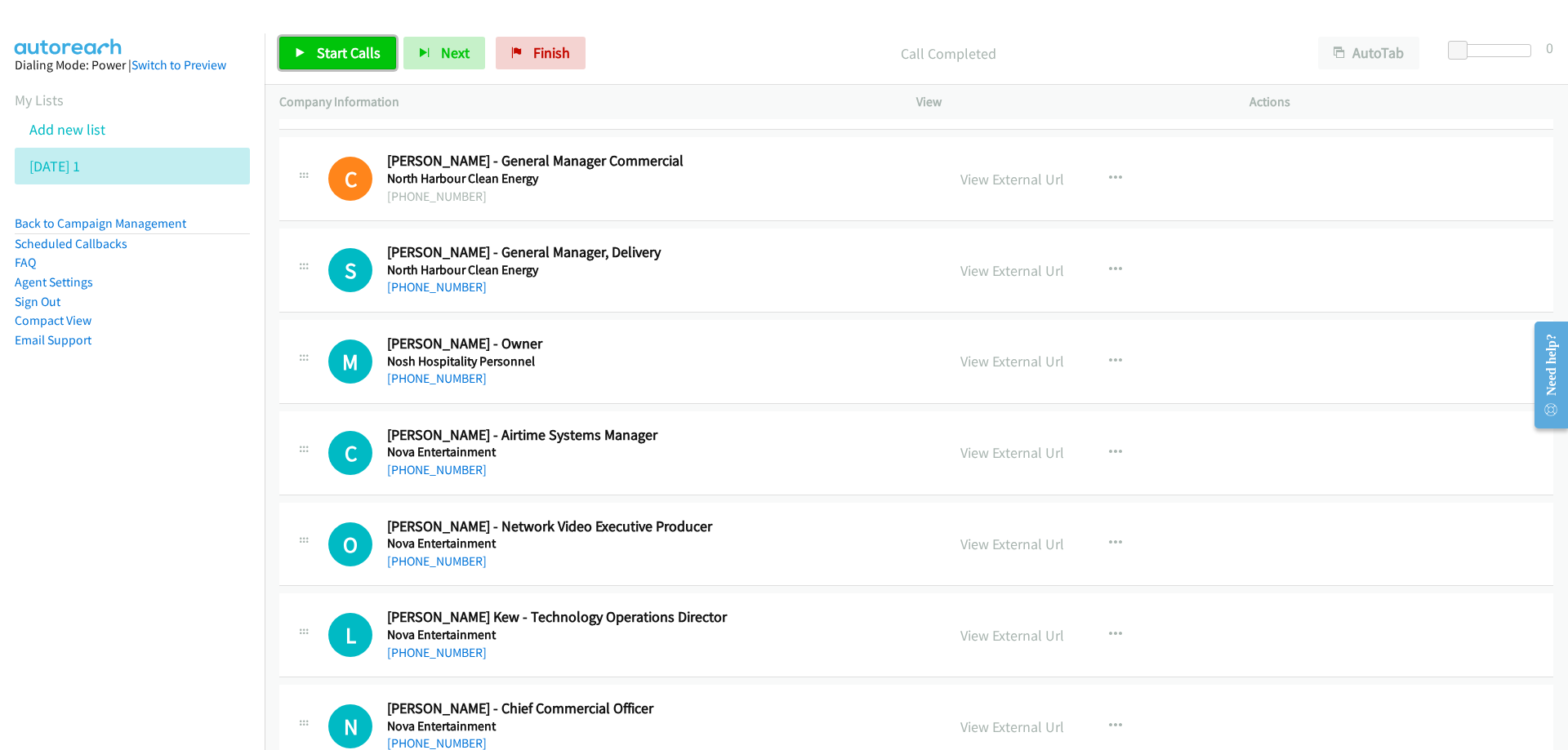
click at [354, 58] on span "Start Calls" at bounding box center [349, 52] width 64 height 19
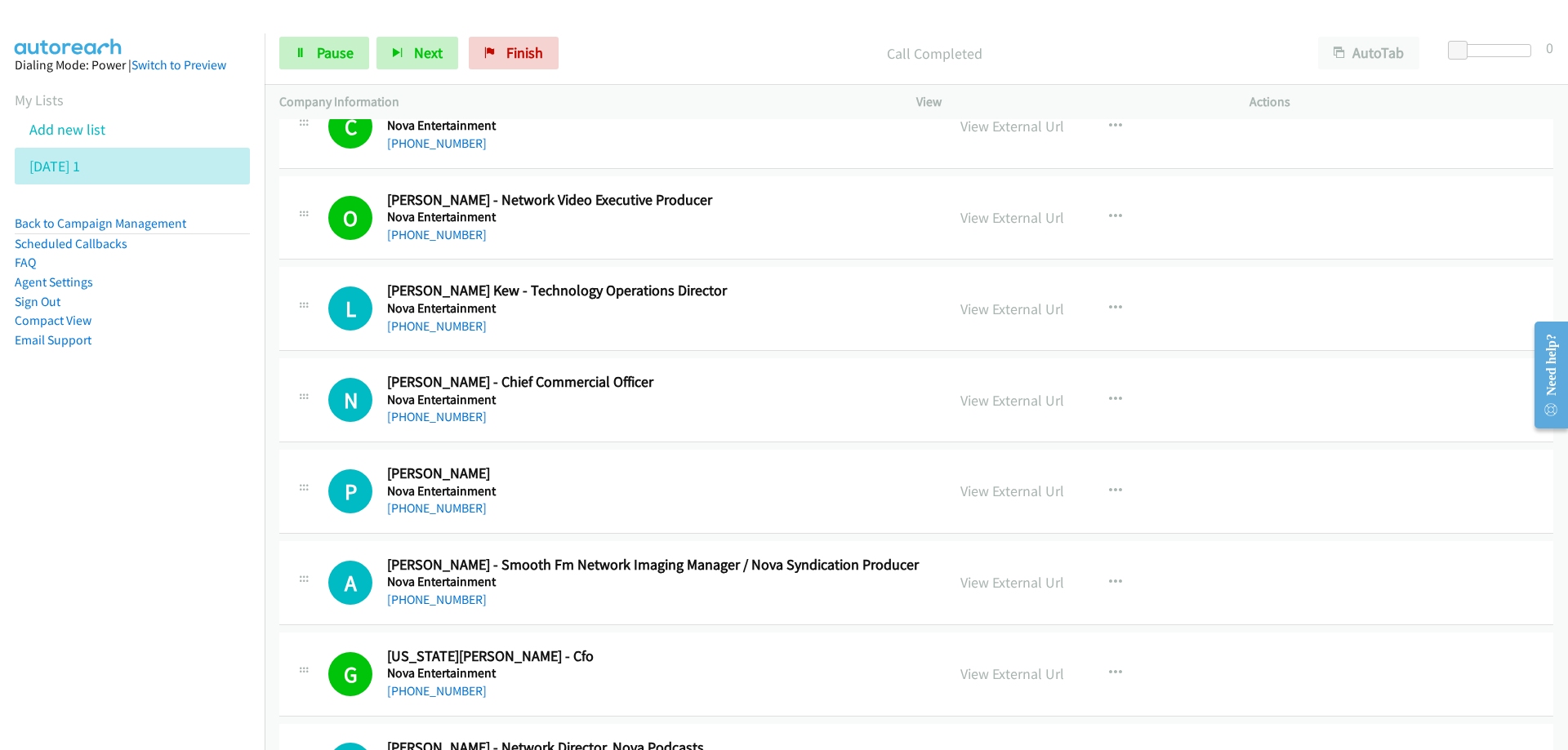
scroll to position [11216, 0]
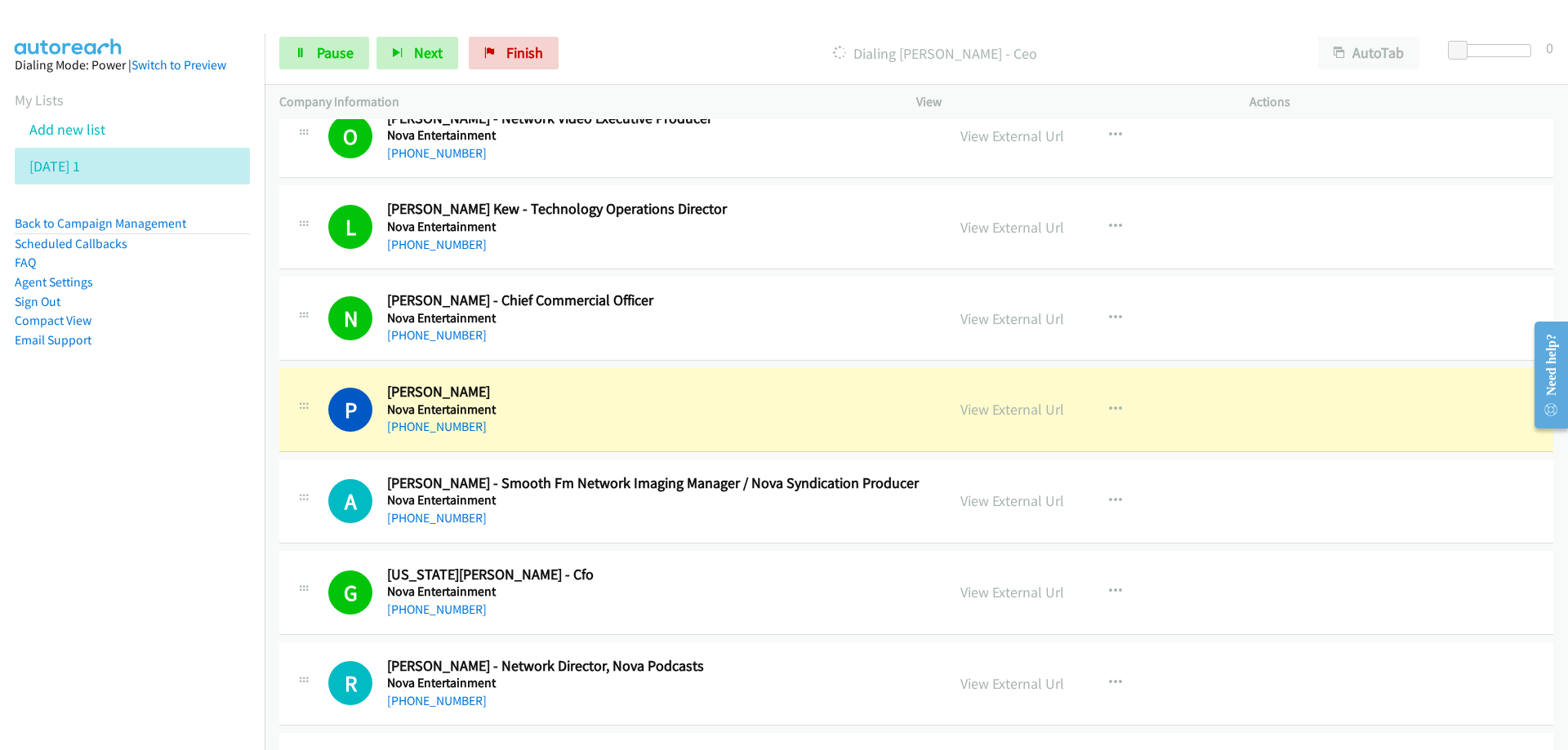
click at [650, 408] on h5 "Nova Entertainment" at bounding box center [656, 409] width 538 height 16
click at [318, 48] on span "Pause" at bounding box center [335, 52] width 37 height 19
click at [1004, 409] on link "View External Url" at bounding box center [1011, 409] width 104 height 19
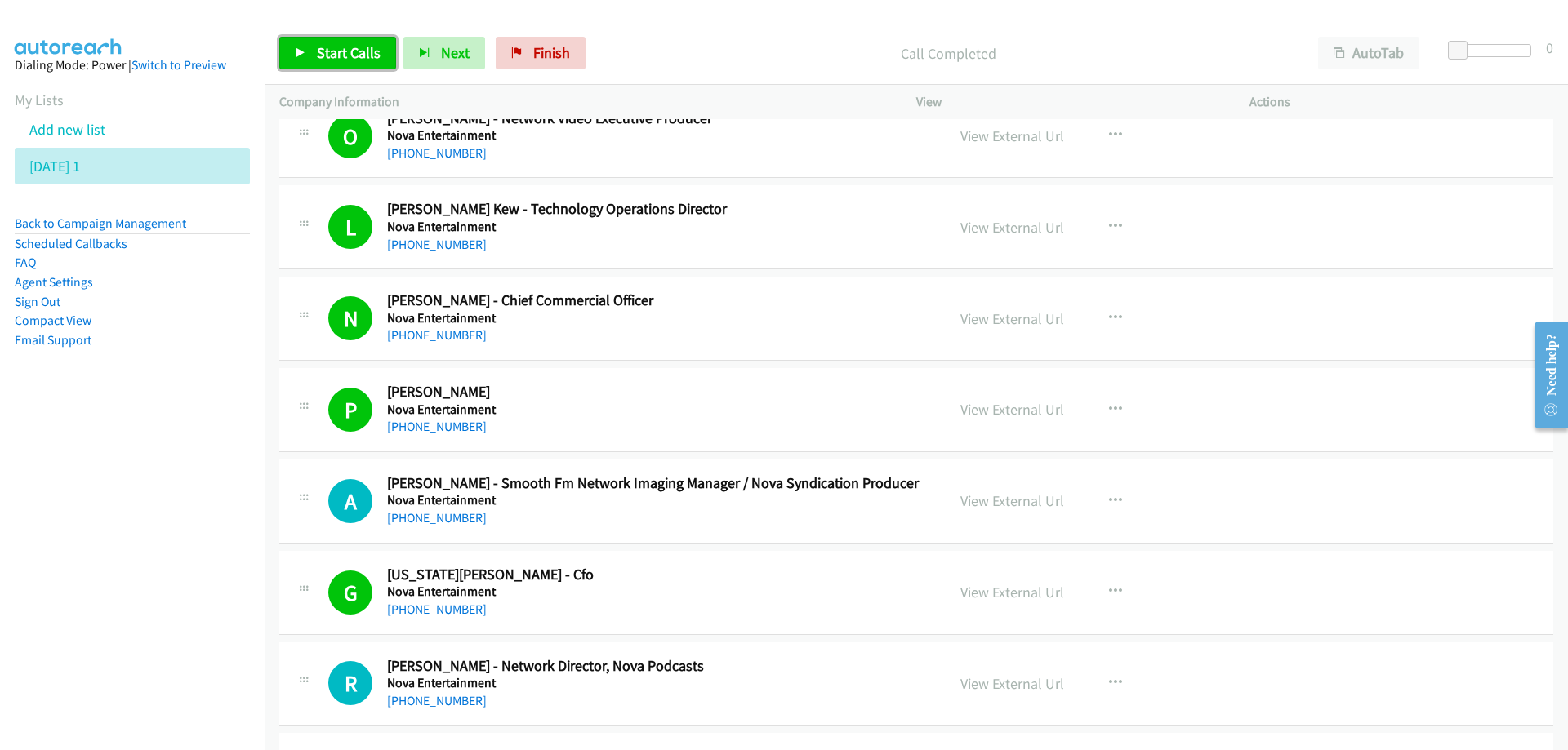
click at [334, 46] on span "Start Calls" at bounding box center [349, 52] width 64 height 19
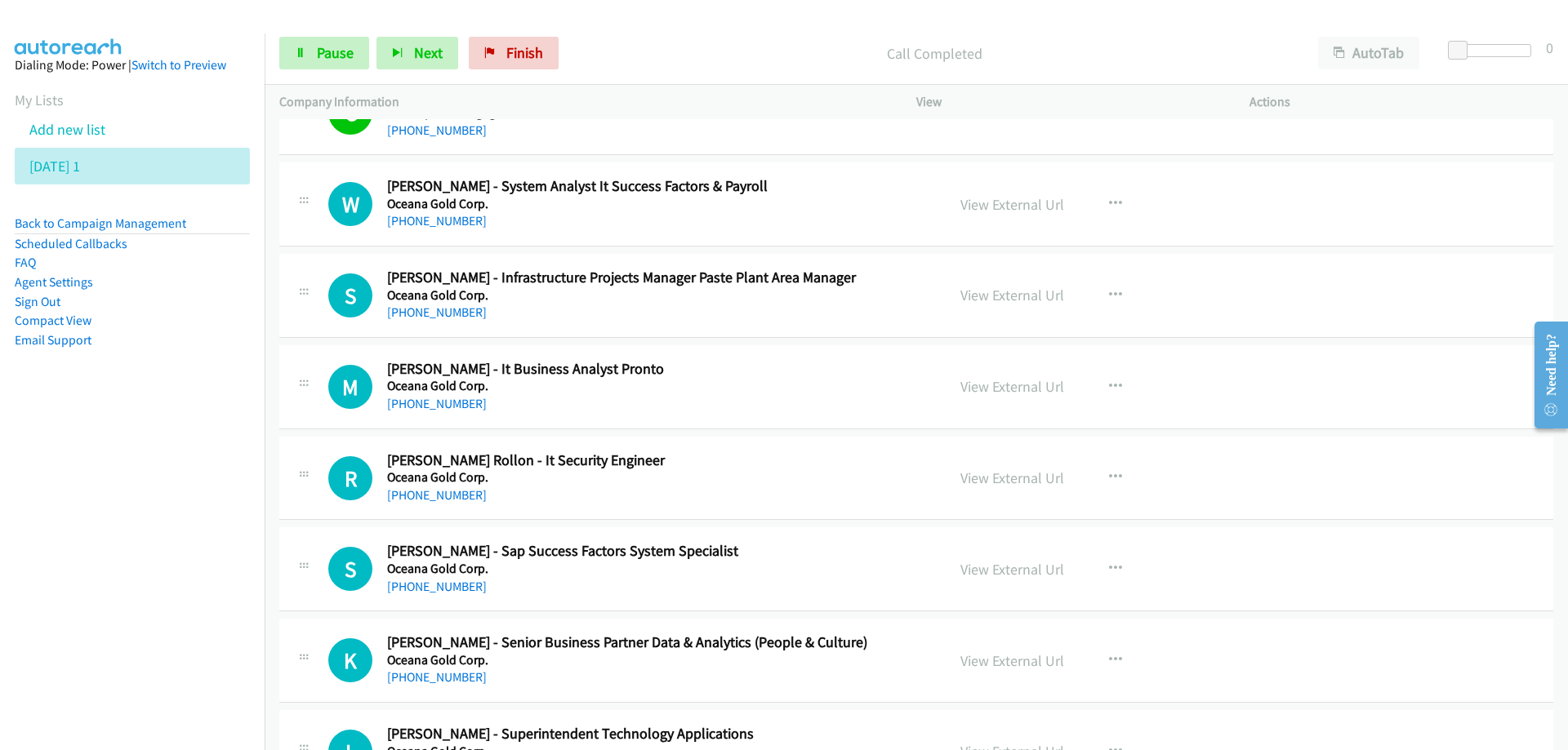
scroll to position [12358, 0]
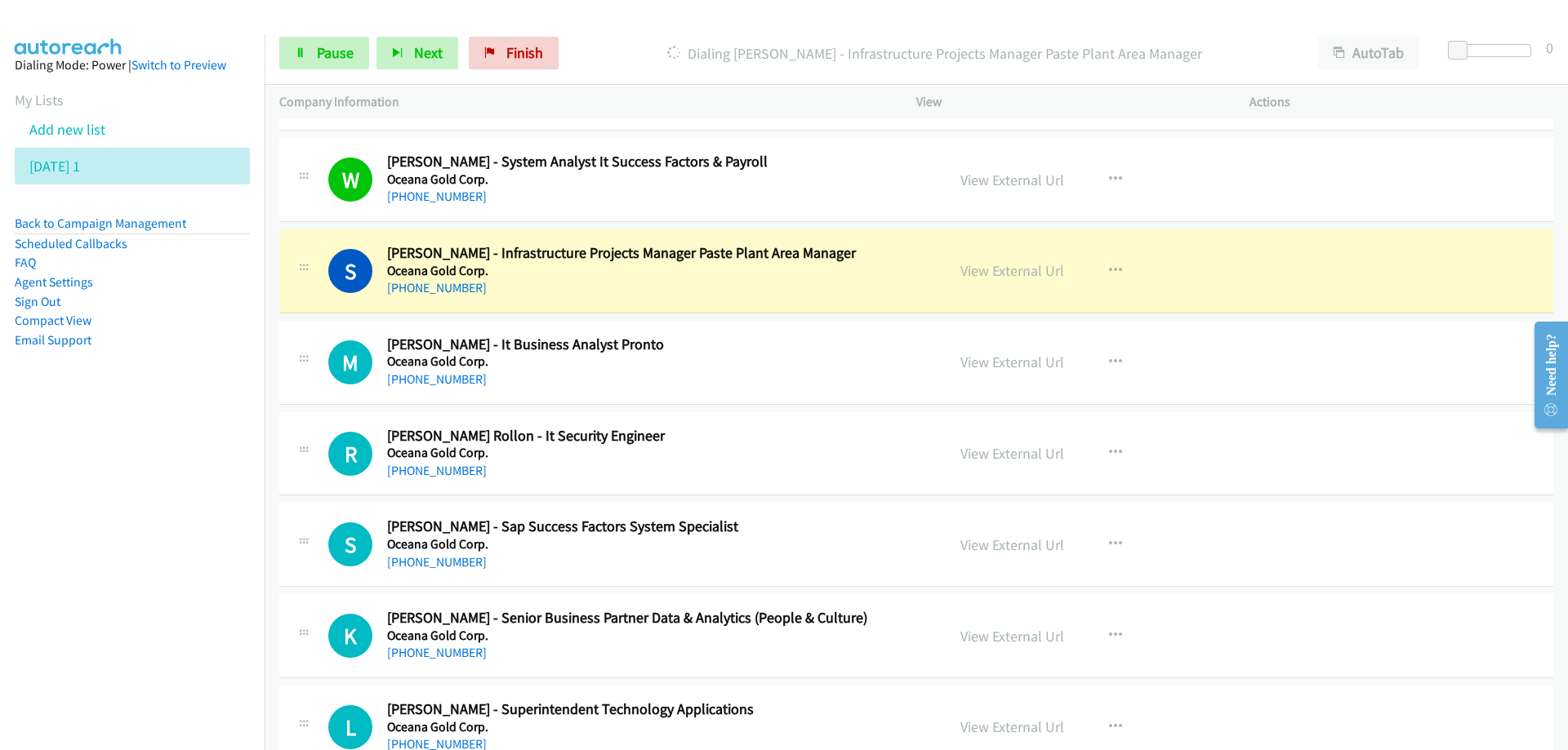
click at [717, 279] on div "[PHONE_NUMBER]" at bounding box center [656, 288] width 538 height 19
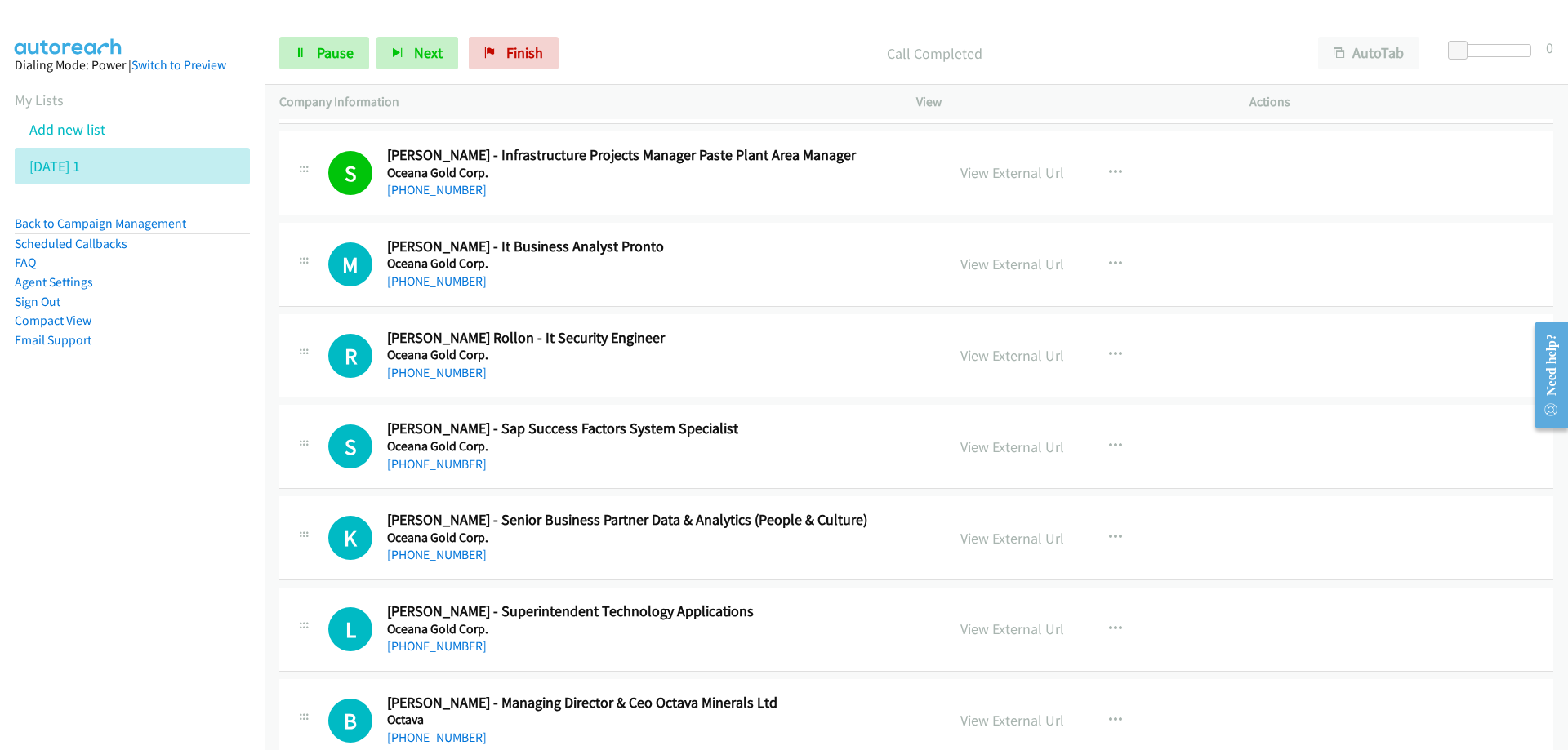
scroll to position [12522, 0]
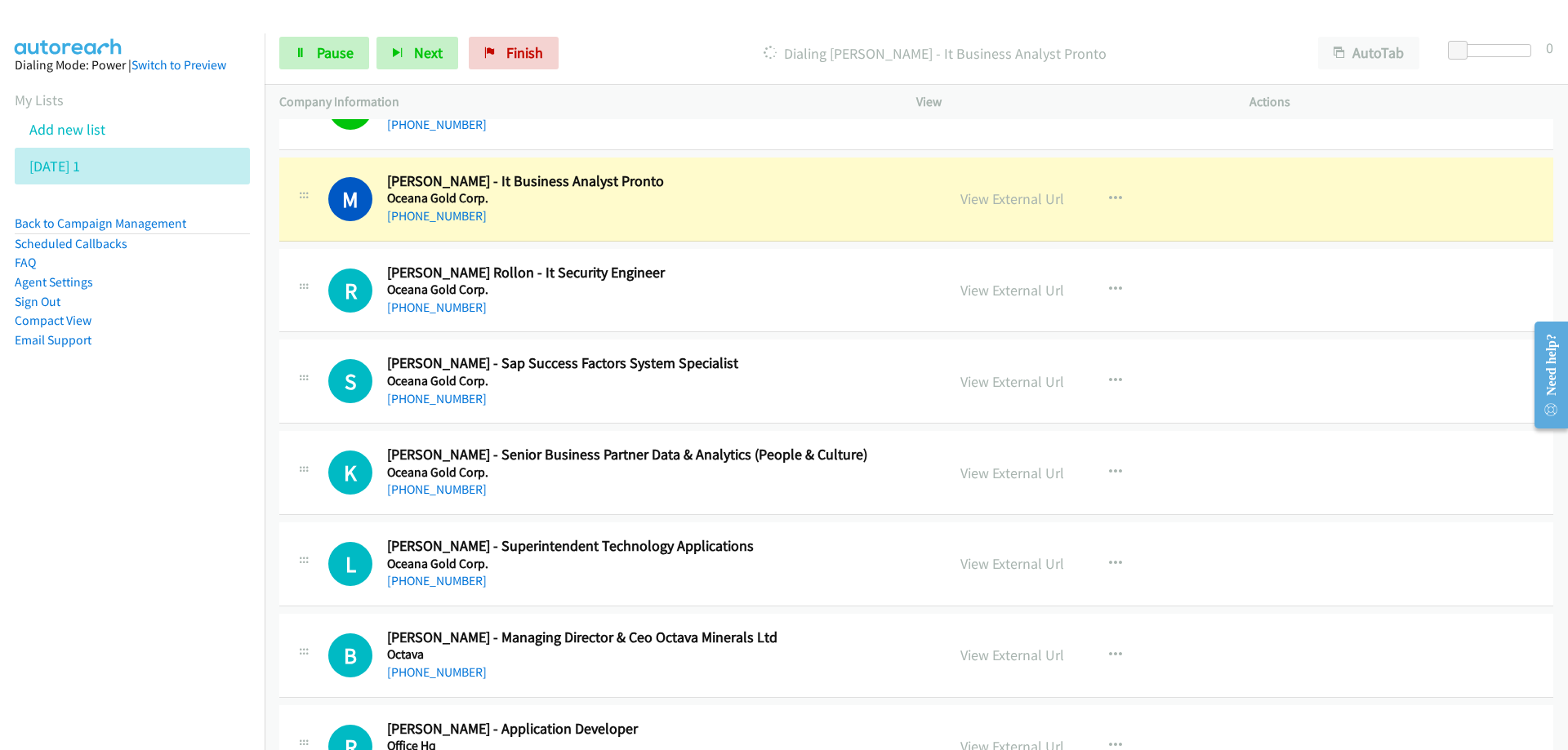
click at [698, 206] on div "[PHONE_NUMBER]" at bounding box center [656, 216] width 538 height 19
click at [337, 48] on span "Pause" at bounding box center [335, 52] width 37 height 19
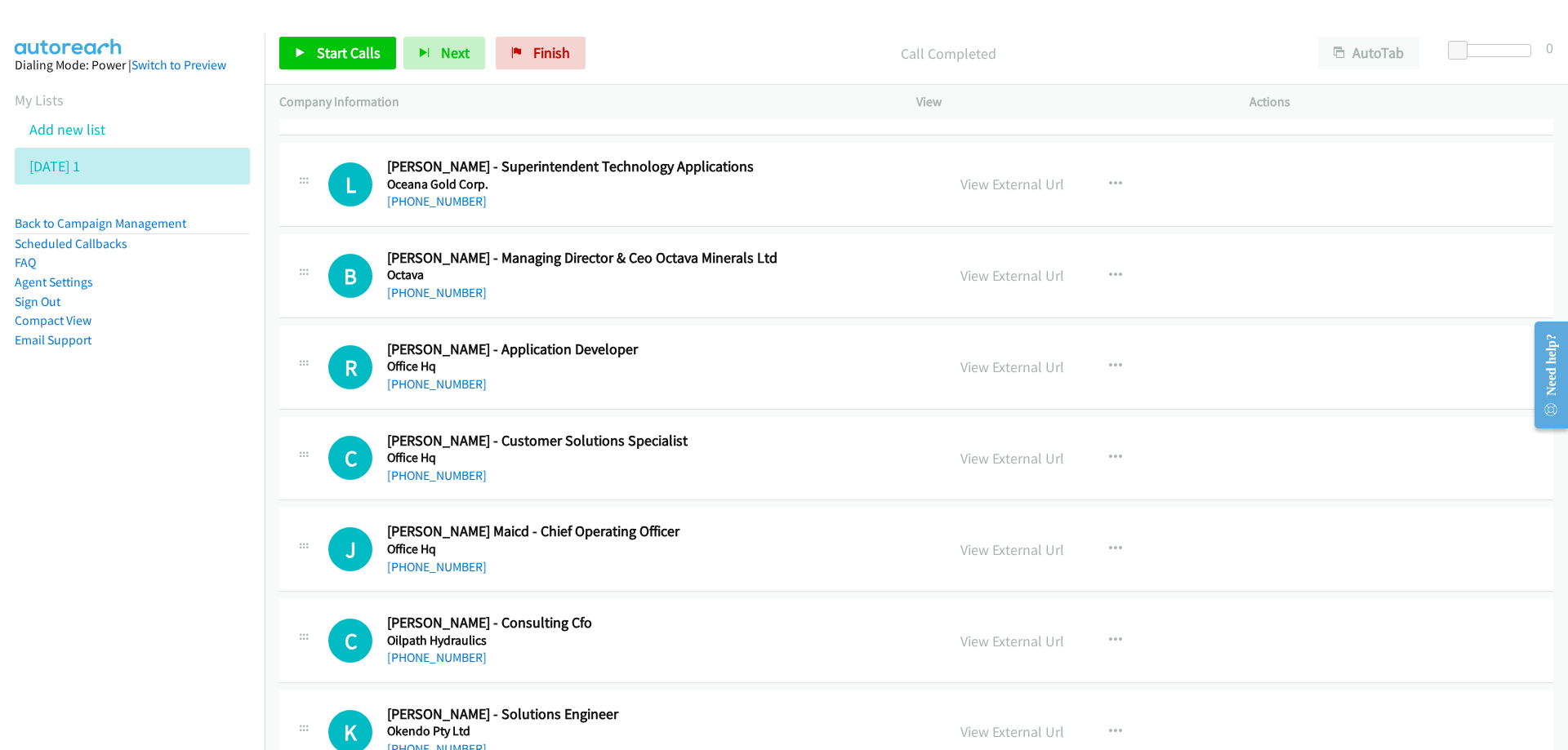
scroll to position [12930, 0]
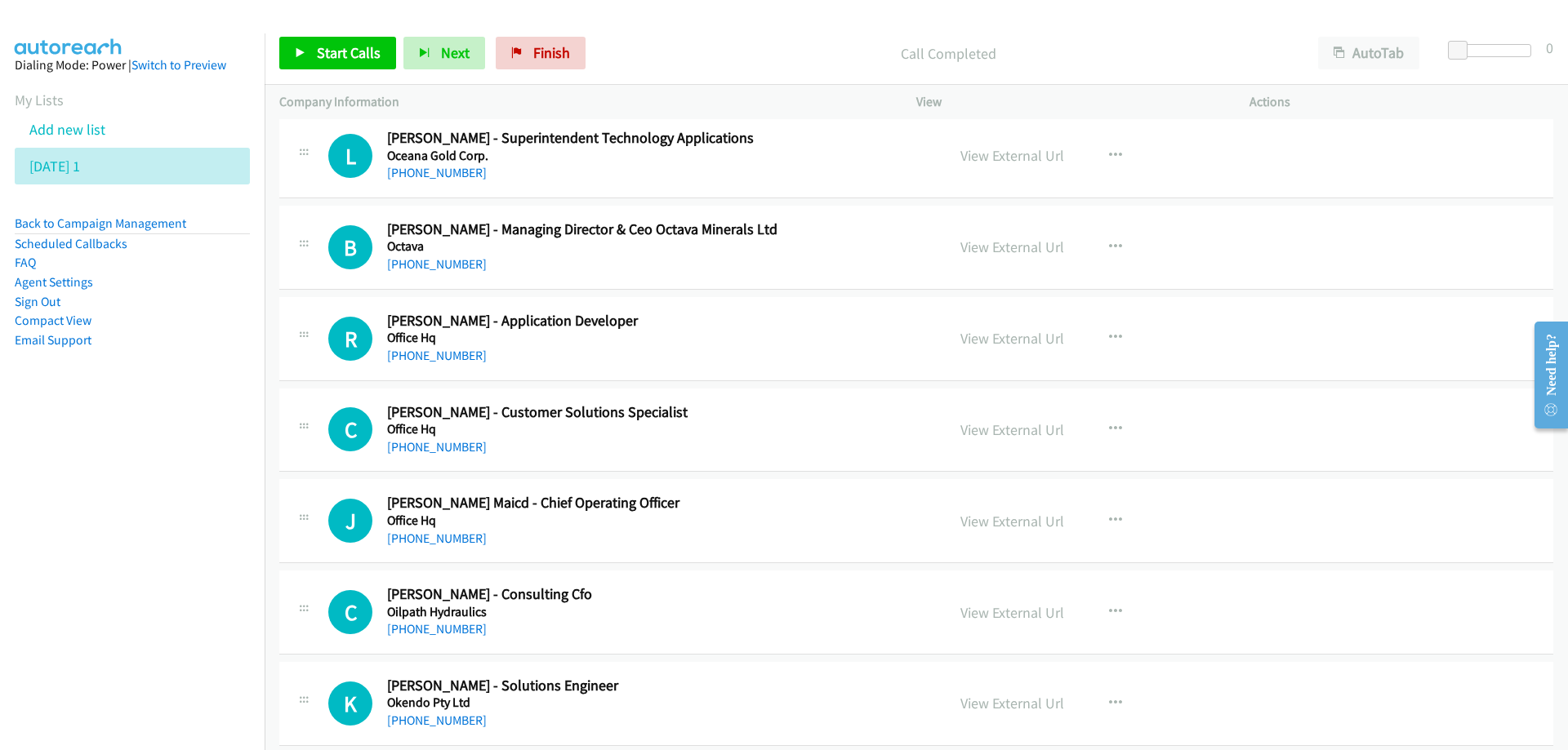
click at [717, 333] on h5 "Office Hq" at bounding box center [656, 338] width 538 height 16
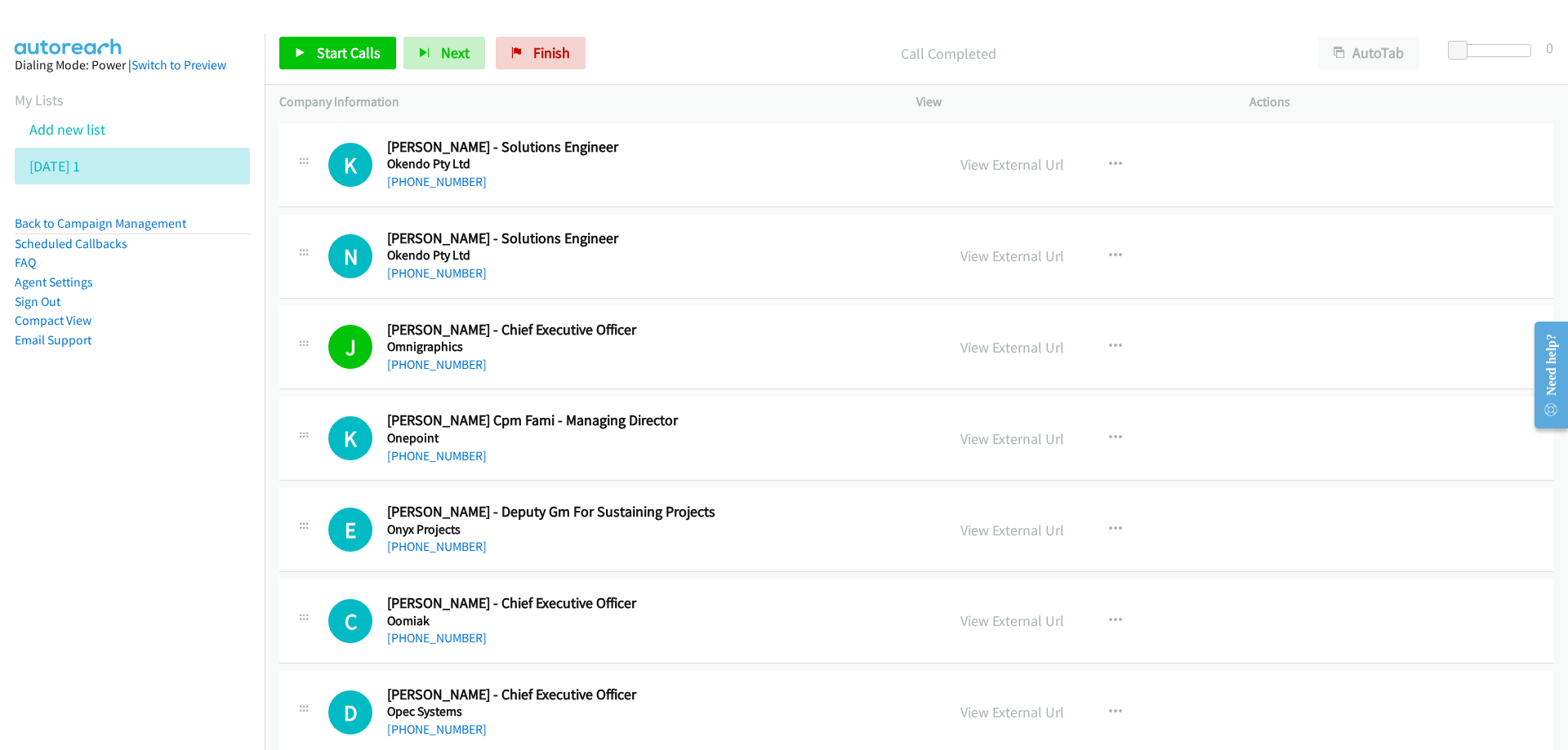
scroll to position [13501, 0]
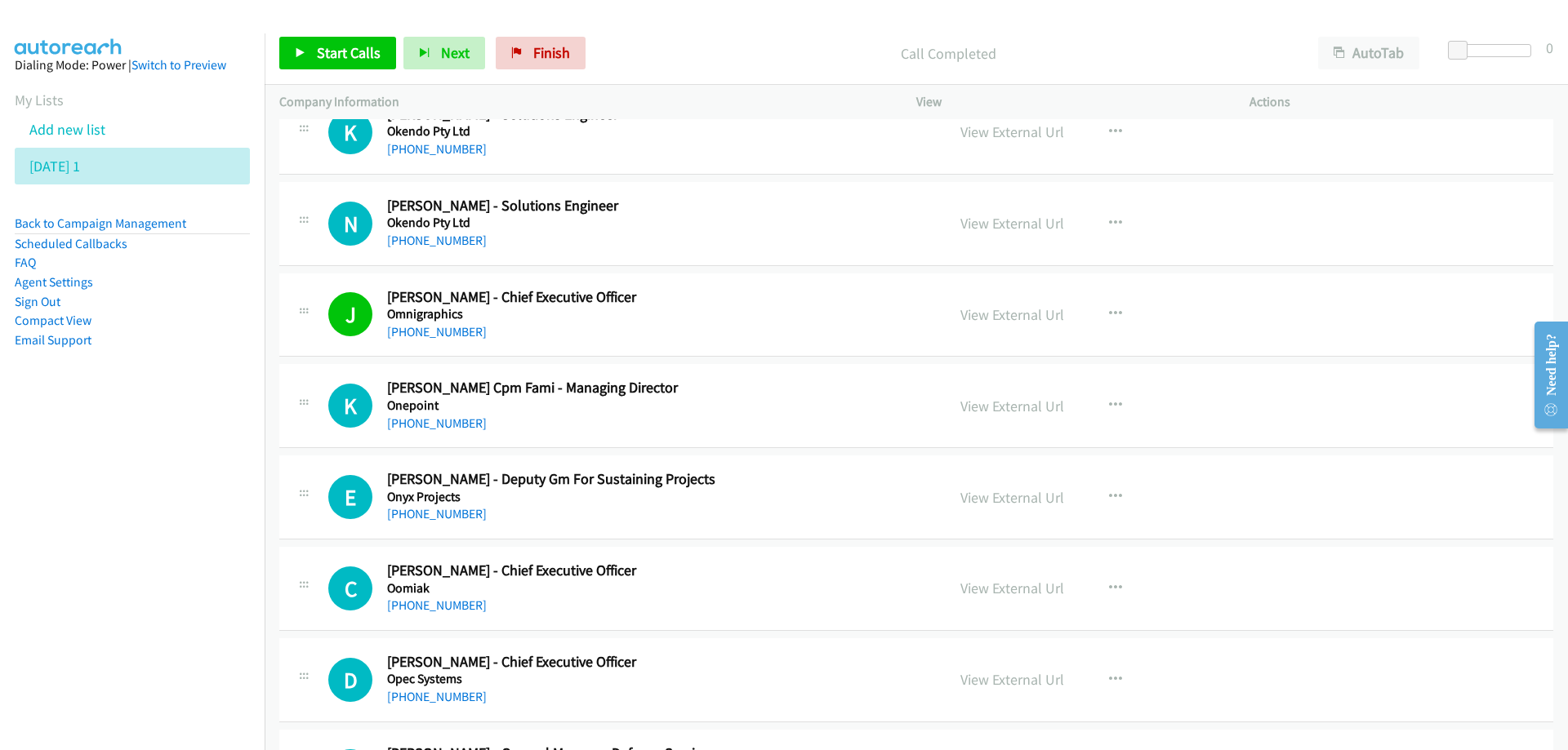
click at [563, 327] on div "[PHONE_NUMBER]" at bounding box center [656, 333] width 538 height 19
click at [1109, 312] on icon "button" at bounding box center [1115, 314] width 13 height 13
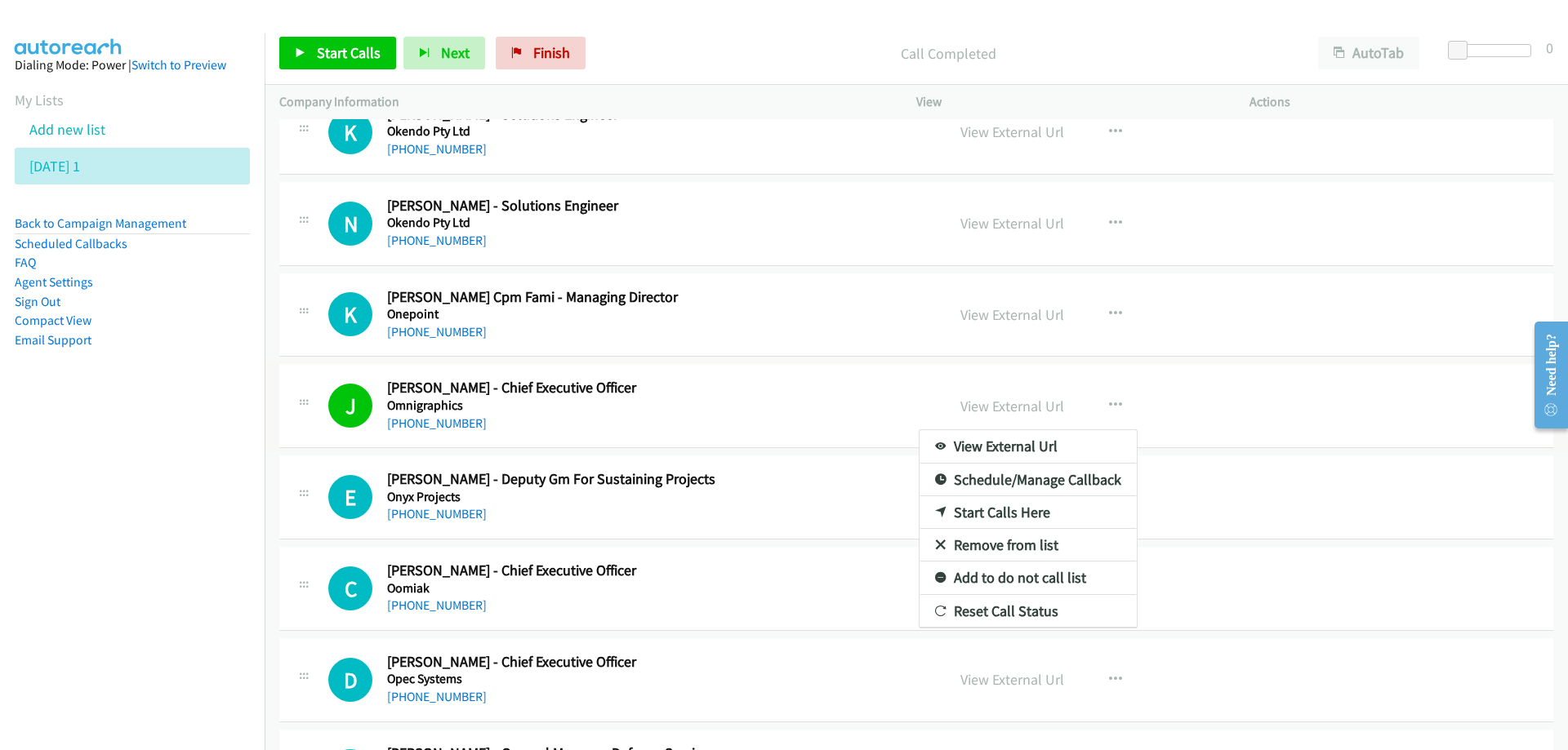
click at [334, 55] on div at bounding box center [784, 375] width 1568 height 750
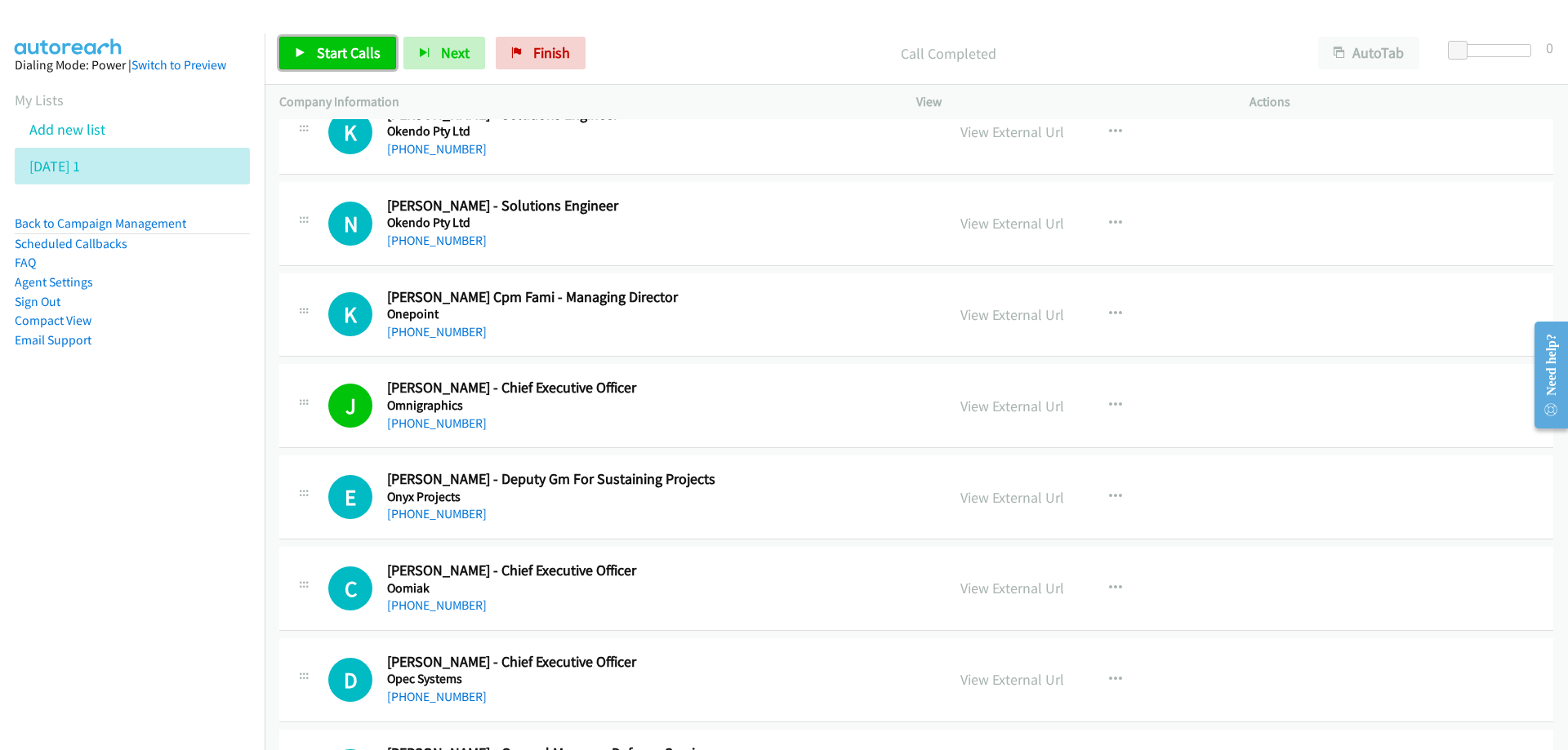
click at [334, 54] on span "Start Calls" at bounding box center [349, 52] width 64 height 19
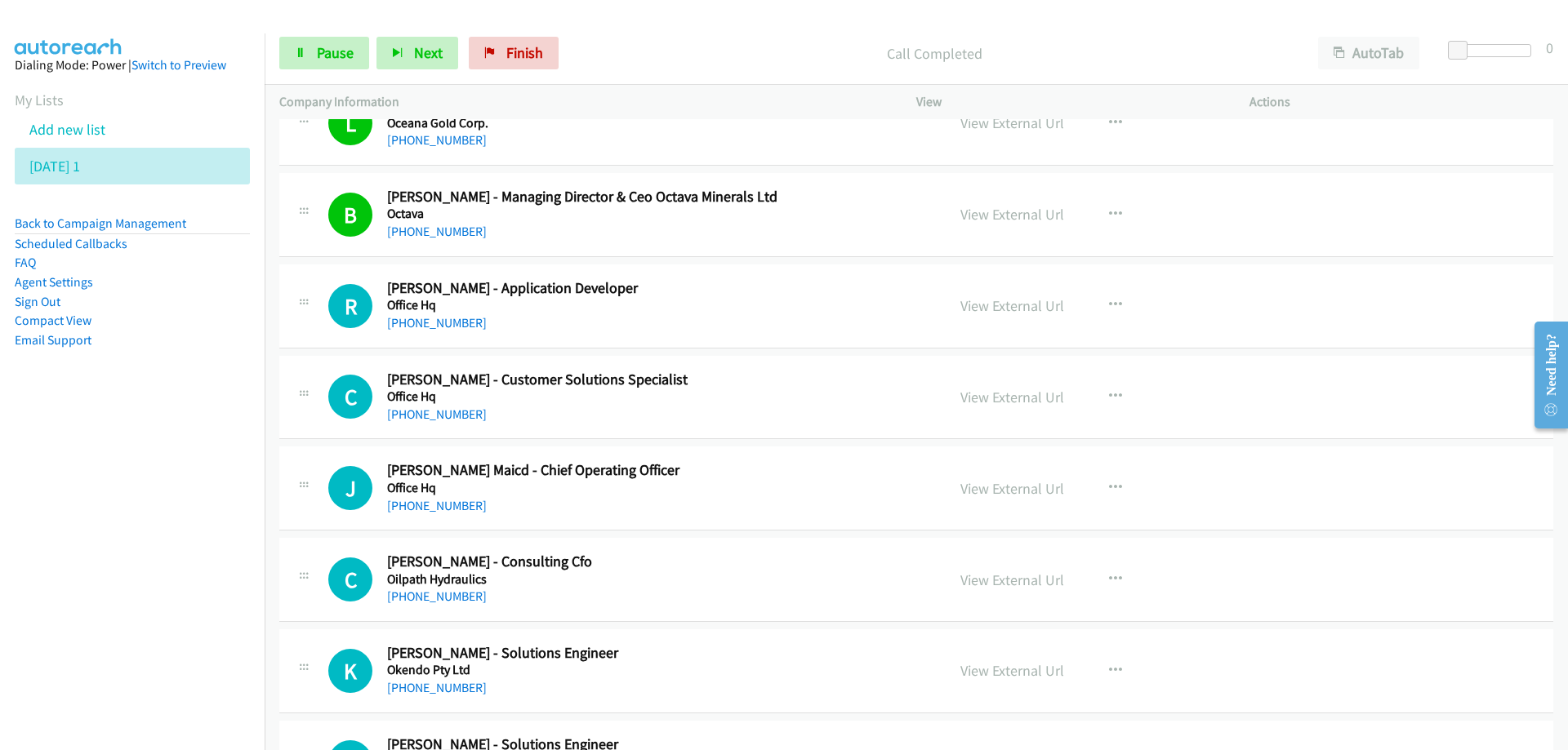
scroll to position [13011, 0]
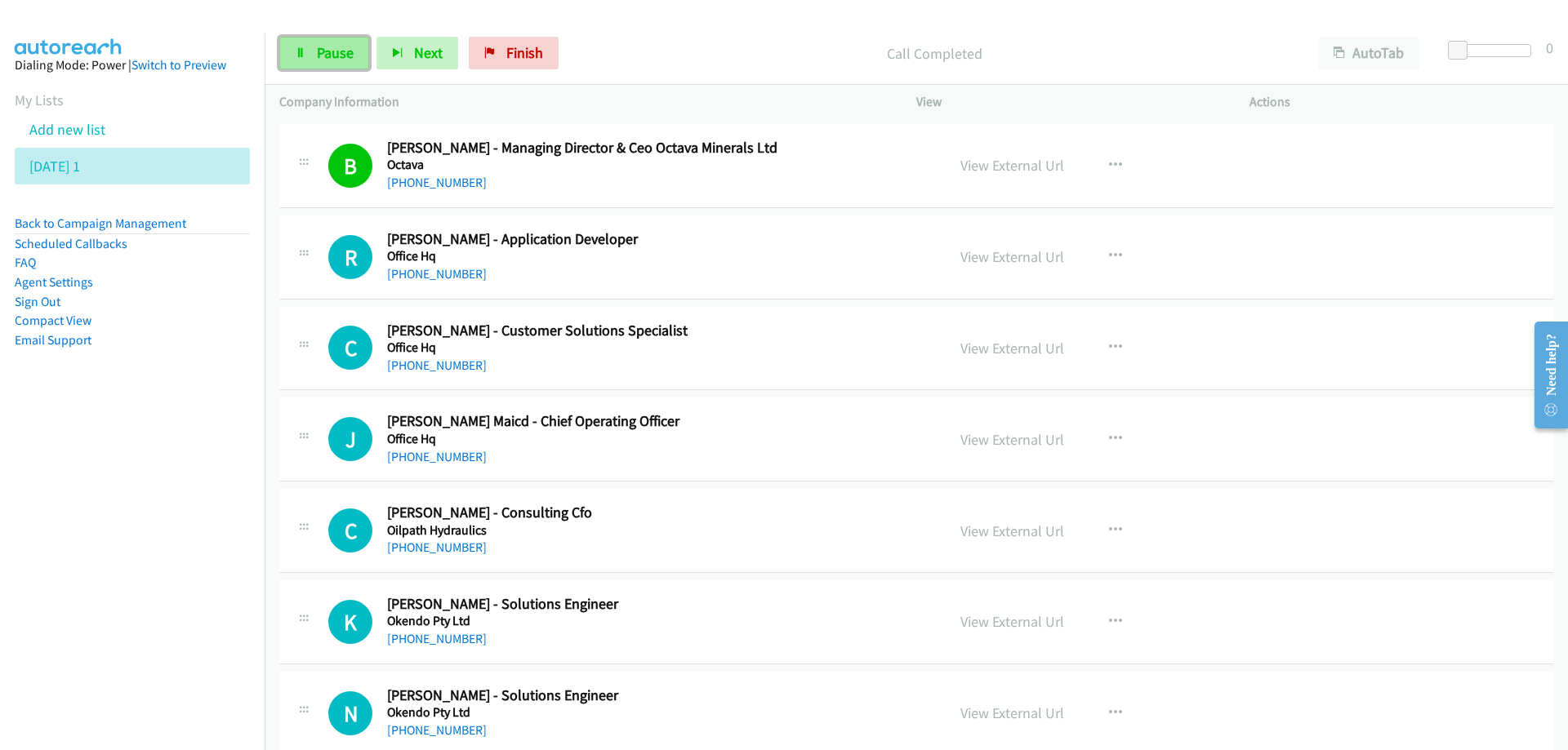
click at [333, 40] on link "Pause" at bounding box center [325, 53] width 90 height 33
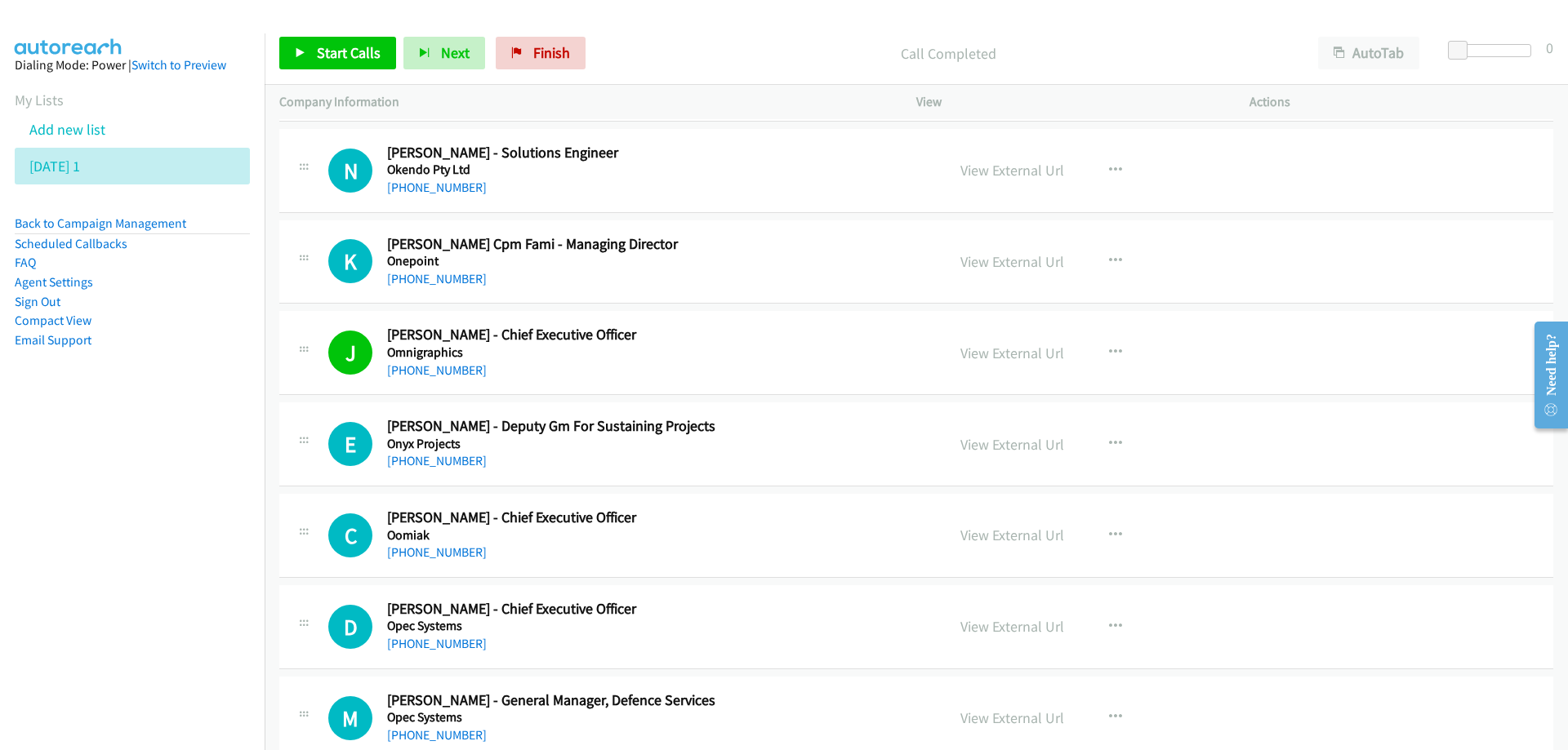
scroll to position [13582, 0]
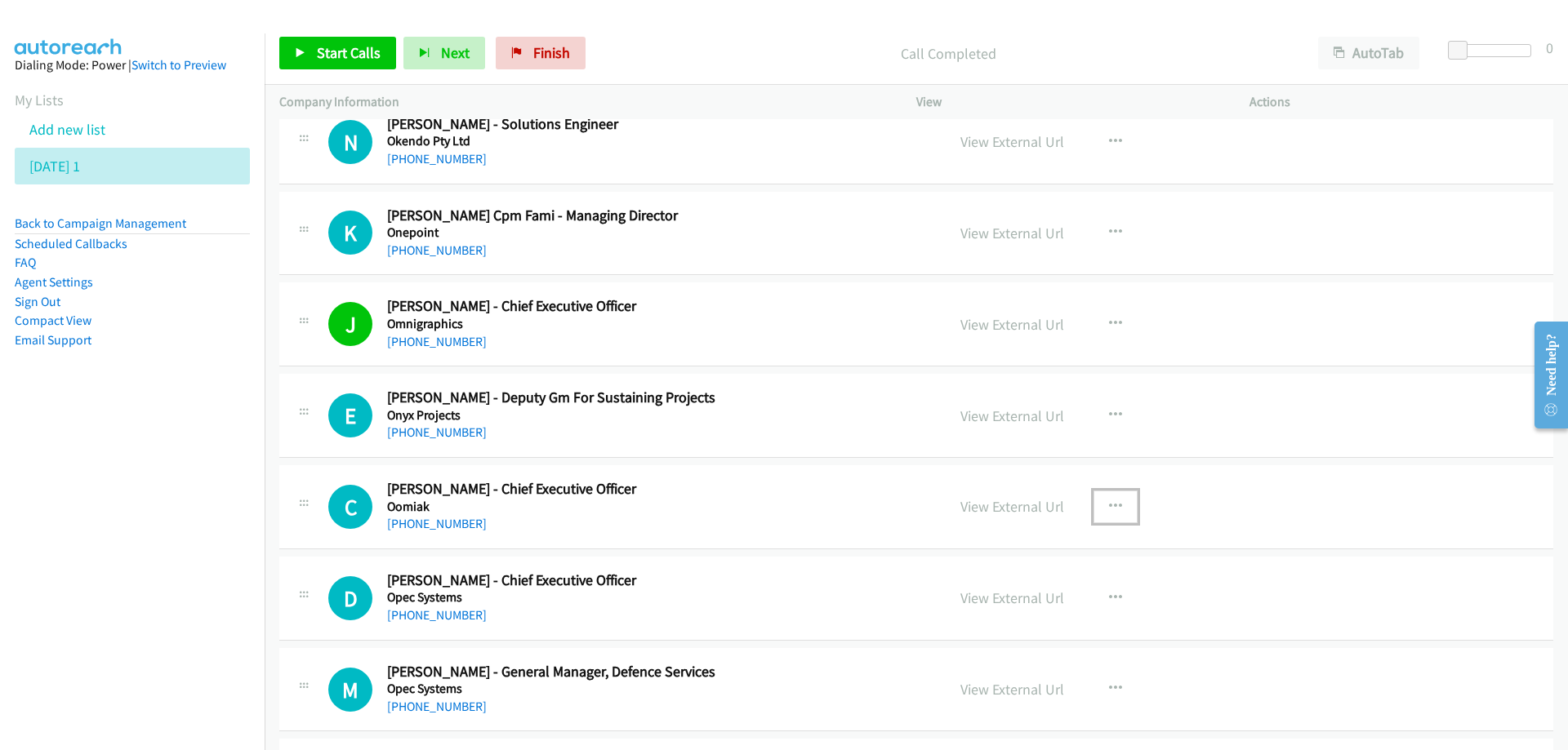
click at [1115, 506] on icon "button" at bounding box center [1115, 507] width 13 height 13
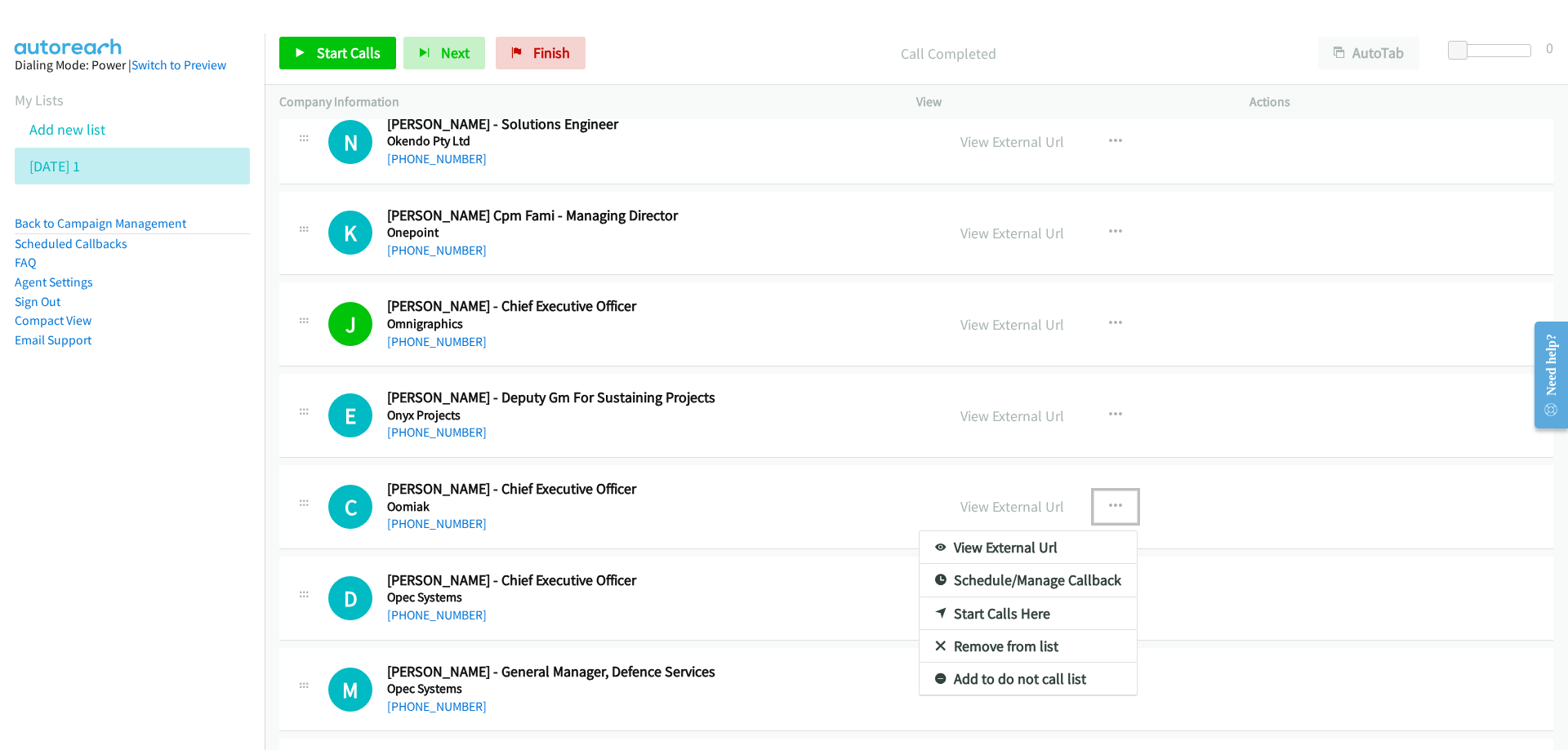
click at [968, 610] on link "Start Calls Here" at bounding box center [1027, 614] width 217 height 33
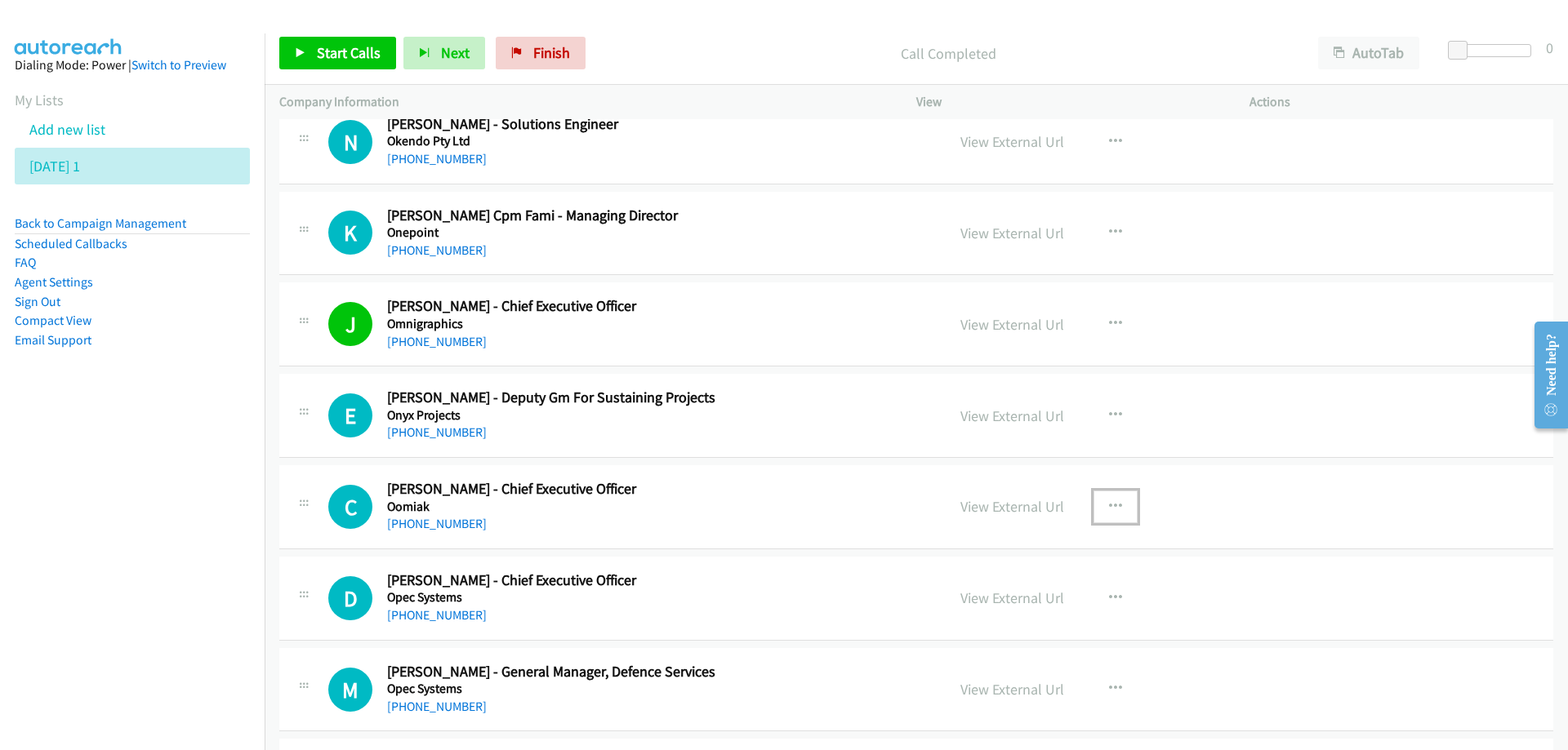
click at [1116, 507] on button "button" at bounding box center [1116, 507] width 44 height 33
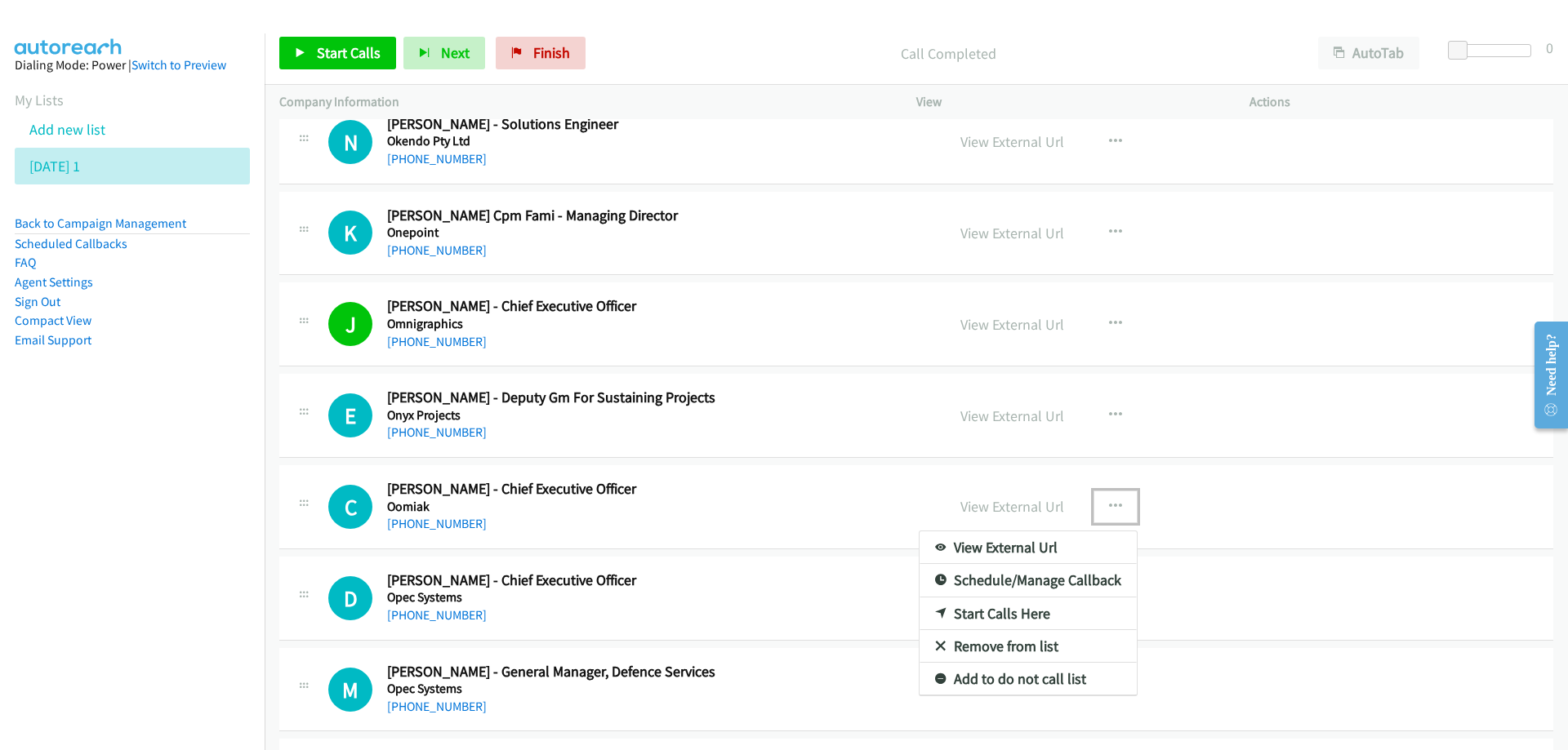
click at [991, 609] on link "Start Calls Here" at bounding box center [1027, 614] width 217 height 33
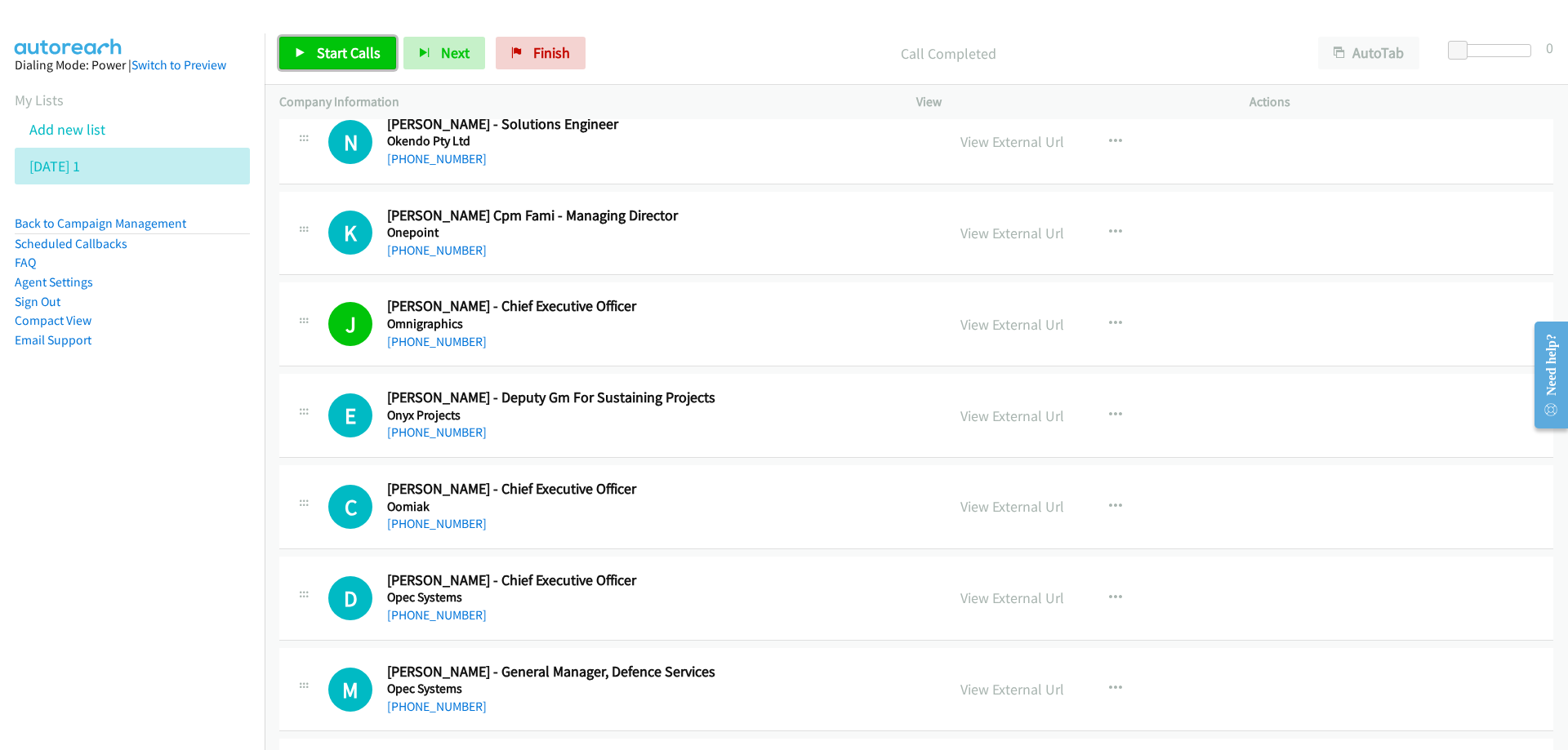
click at [347, 62] on link "Start Calls" at bounding box center [338, 53] width 117 height 33
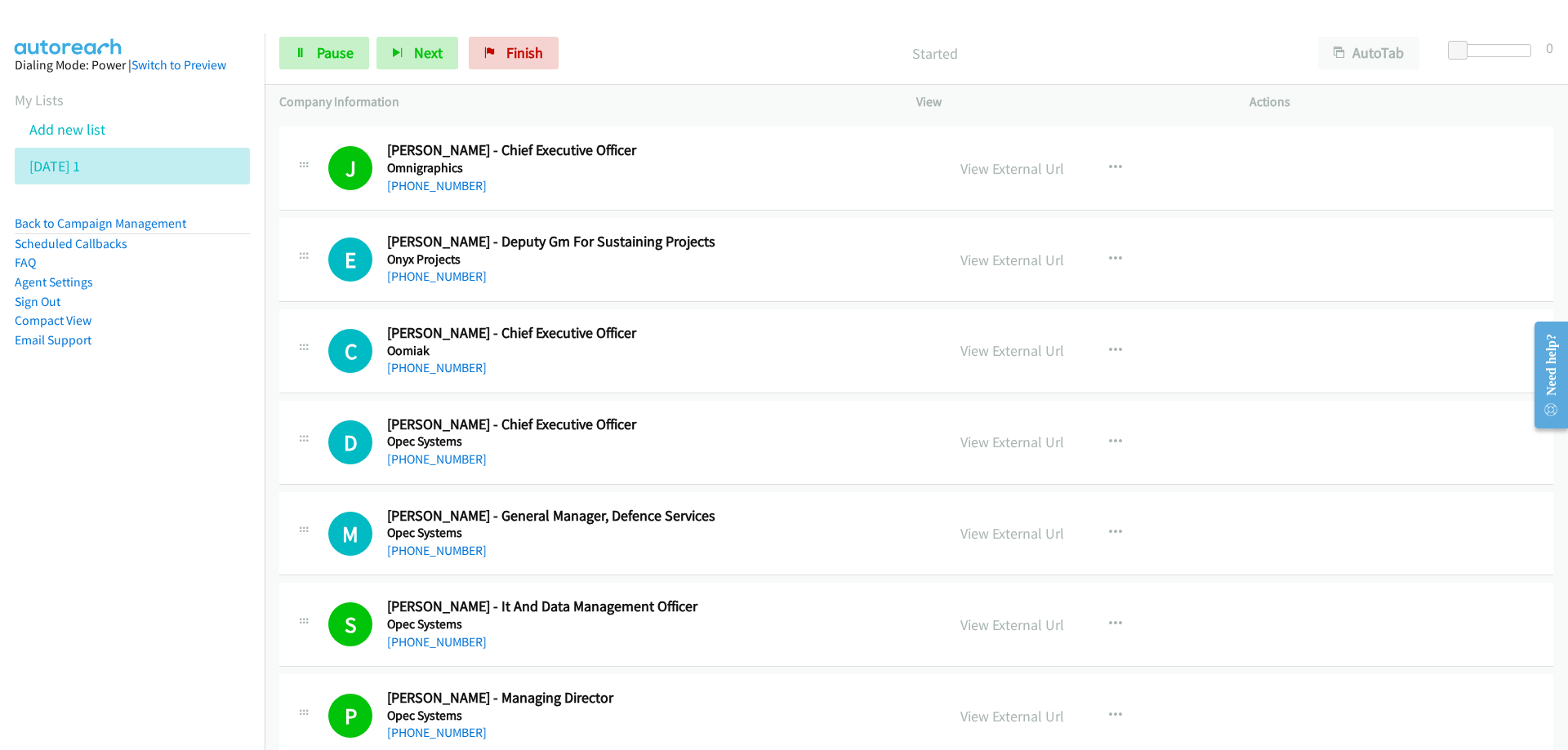
scroll to position [13746, 0]
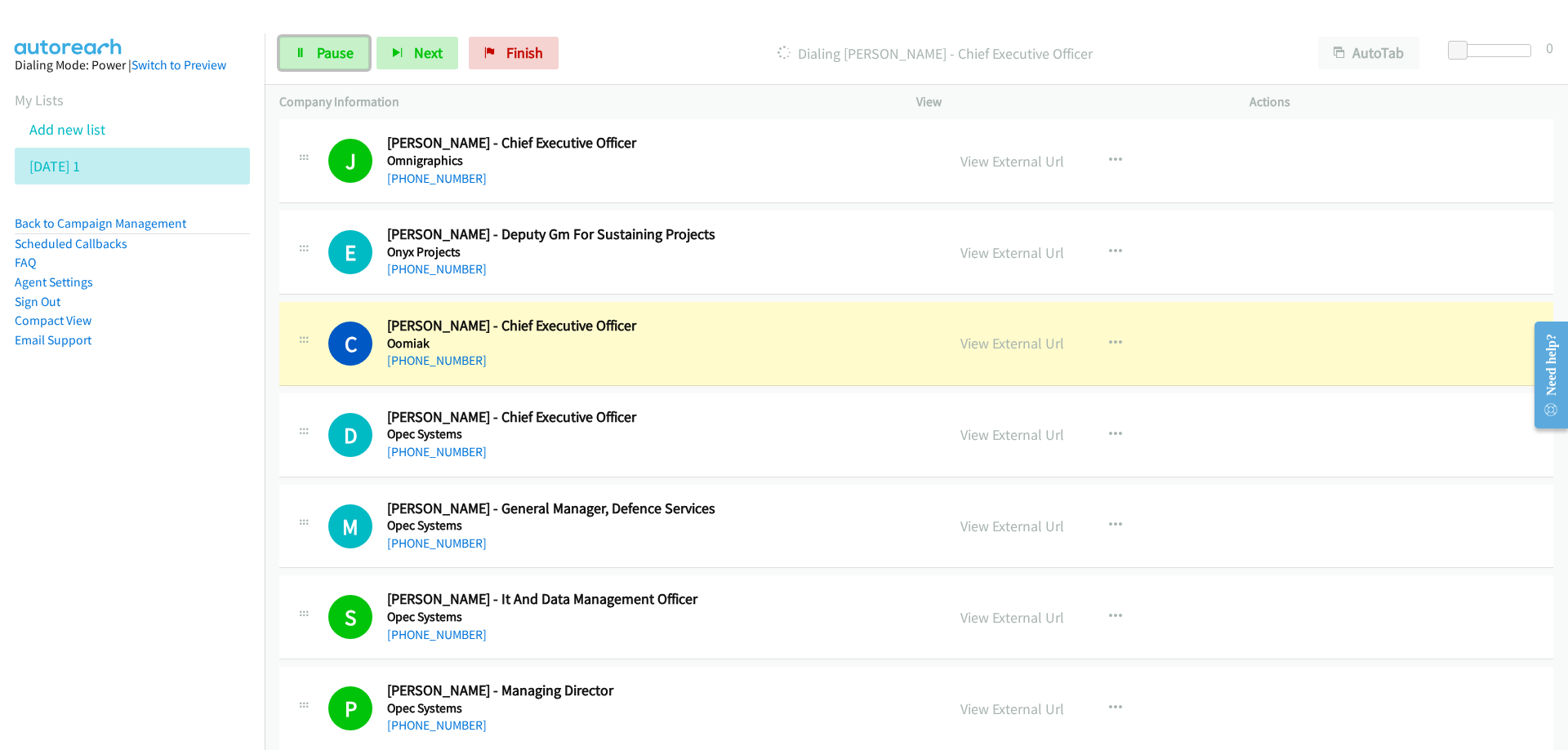
click at [716, 318] on h2 "[PERSON_NAME] - Chief Executive Officer" at bounding box center [656, 325] width 538 height 19
click at [319, 52] on span "Pause" at bounding box center [335, 52] width 37 height 19
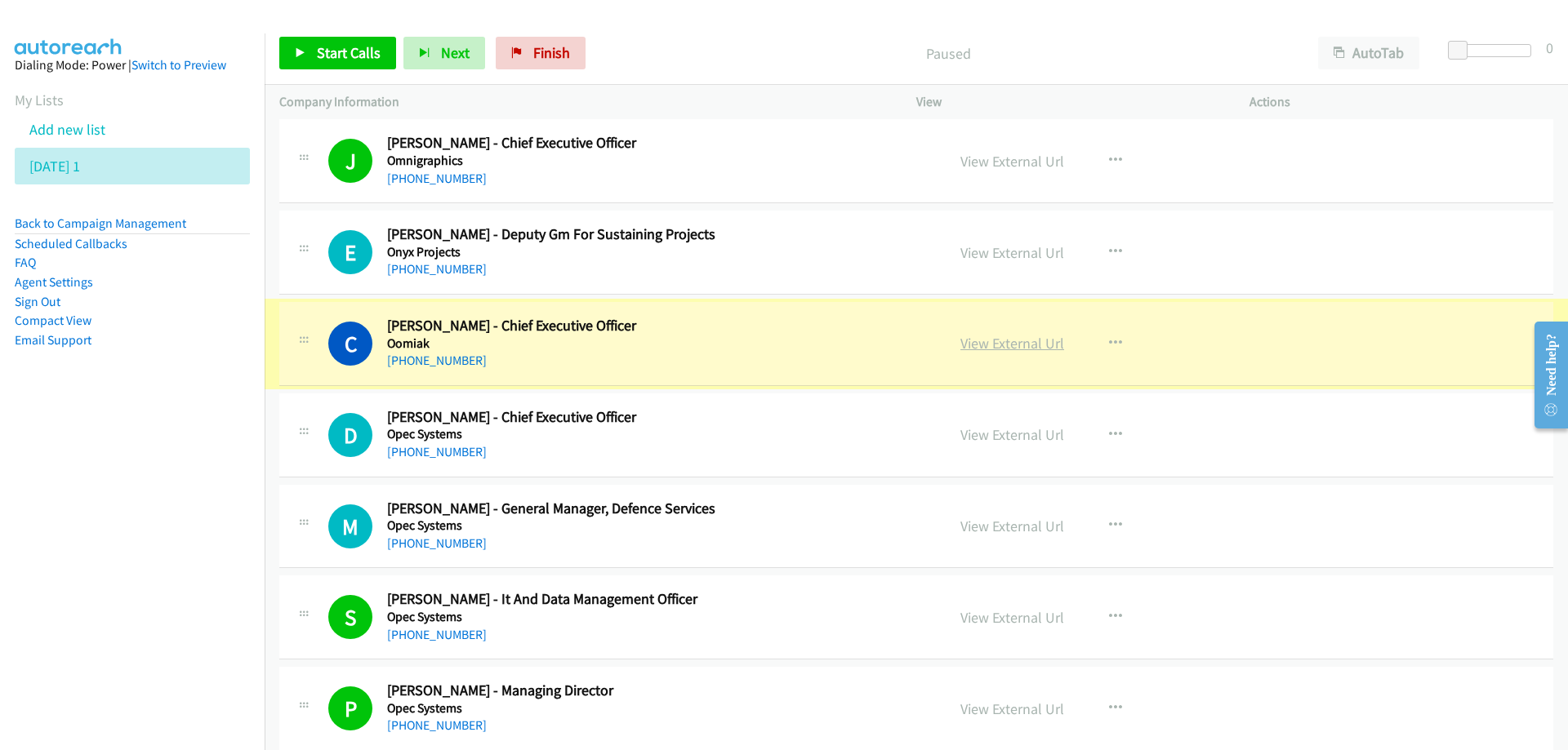
click at [999, 348] on link "View External Url" at bounding box center [1011, 342] width 104 height 19
